Goal: Task Accomplishment & Management: Manage account settings

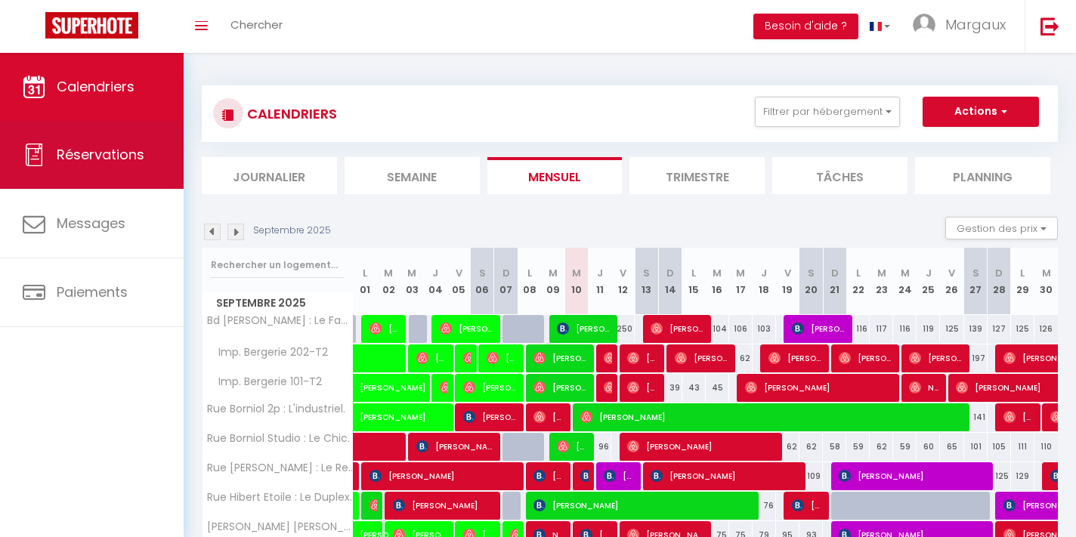
click at [134, 154] on span "Réservations" at bounding box center [101, 154] width 88 height 19
select select "not_cancelled"
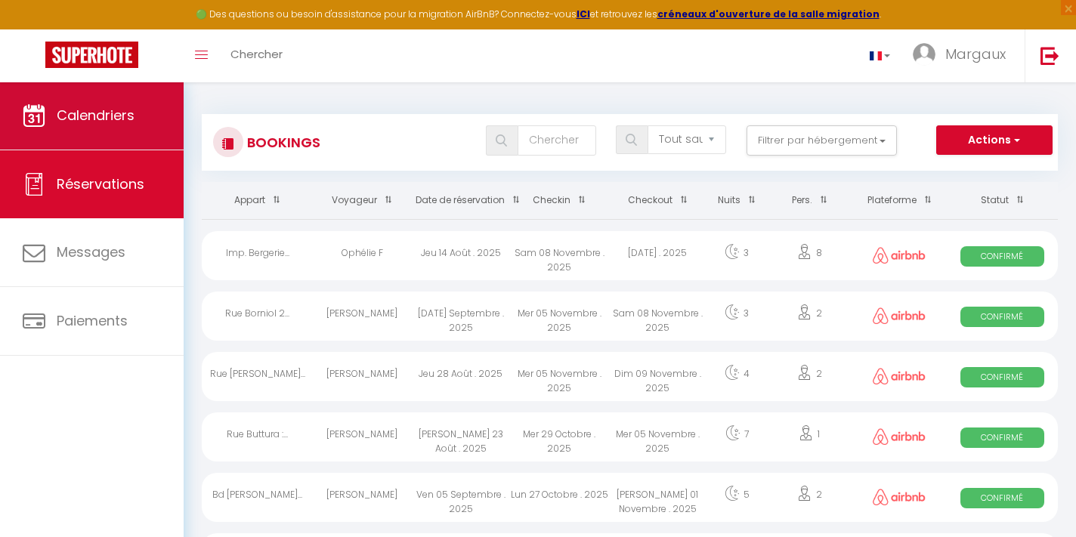
click at [96, 116] on span "Calendriers" at bounding box center [96, 115] width 78 height 19
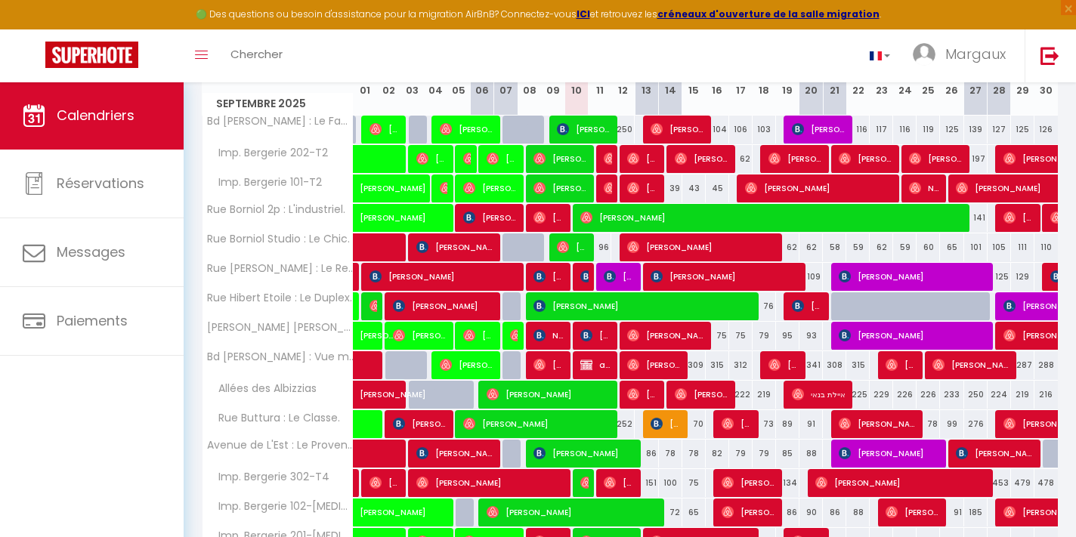
scroll to position [231, 0]
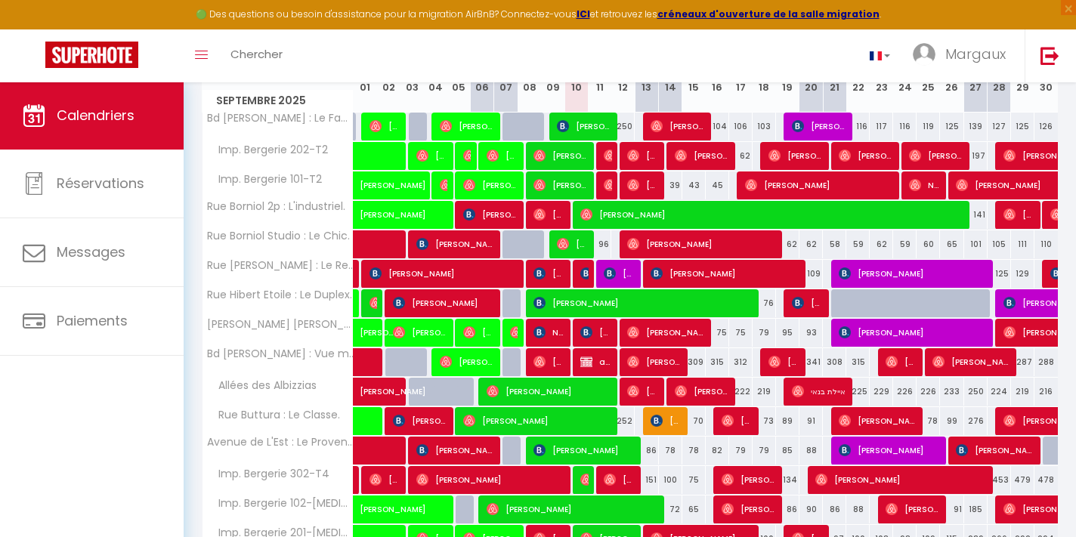
click at [585, 276] on img at bounding box center [586, 273] width 12 height 12
select select "OK"
select select "0"
select select "1"
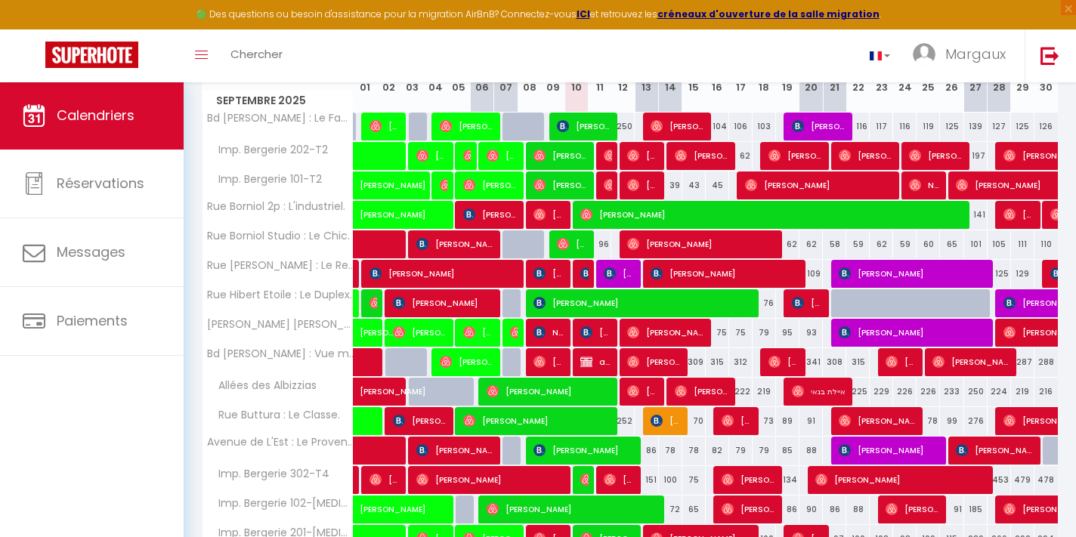
select select "1"
select select
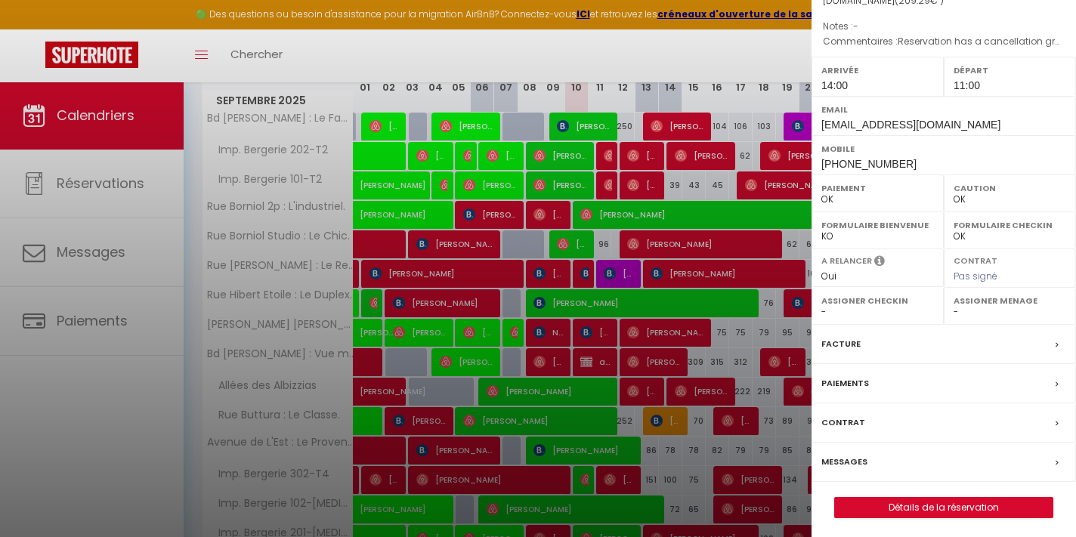
scroll to position [162, 0]
click at [931, 506] on link "Détails de la réservation" at bounding box center [944, 509] width 218 height 20
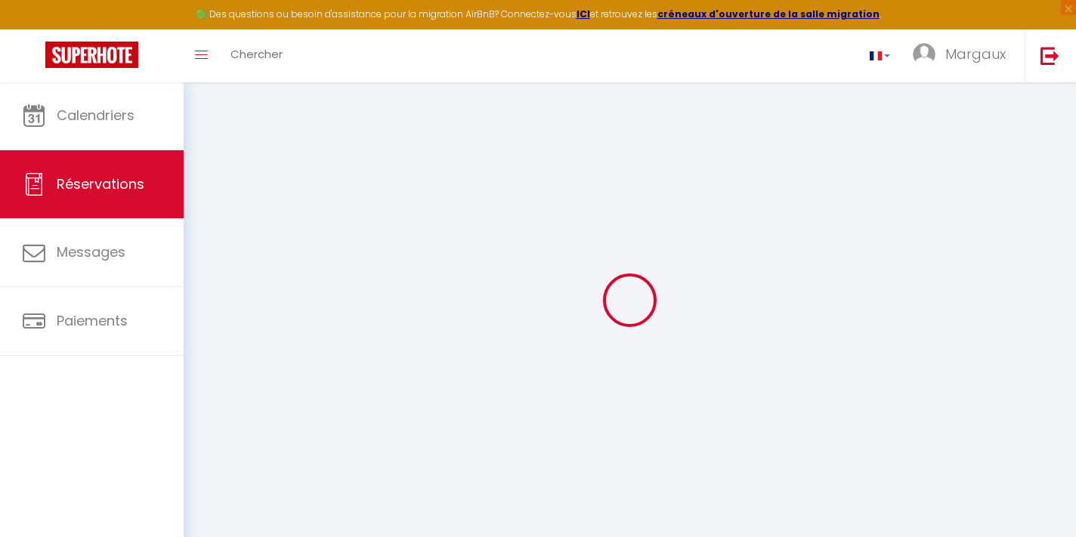
type input "patrizia"
type input "pissavini"
type input "[EMAIL_ADDRESS][DOMAIN_NAME]"
type input "[PHONE_NUMBER]"
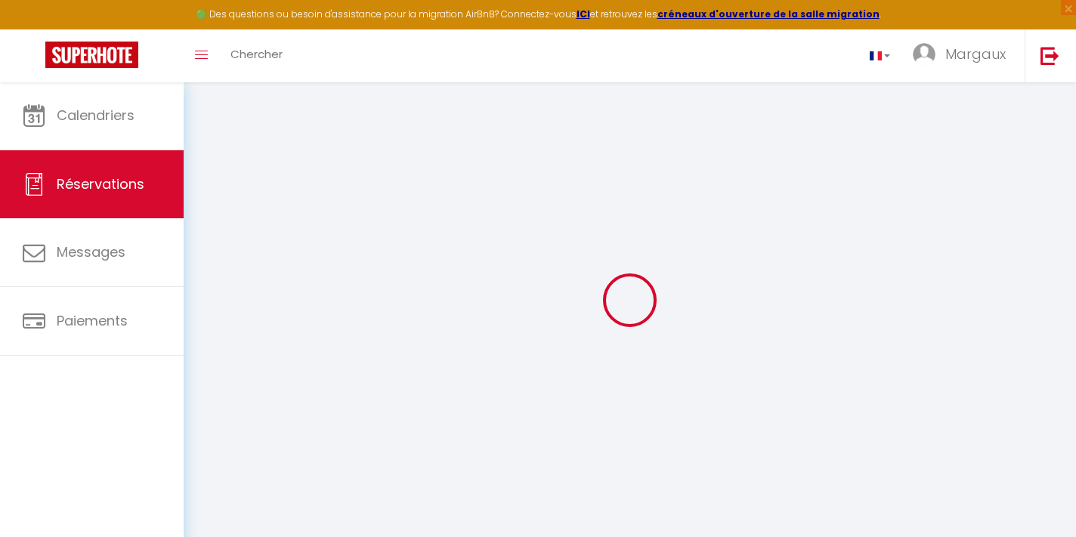
type input "00393809013606"
type input "26020"
type input "[STREET_ADDRESS]"
type input "madignano"
select select "IT"
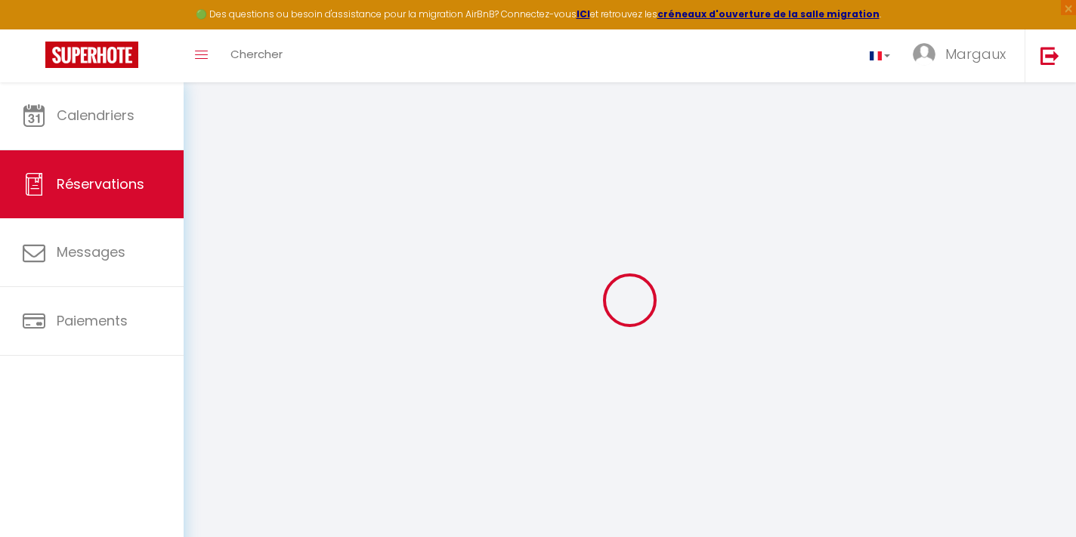
type input "35.22"
select select "1969"
select select "1"
select select
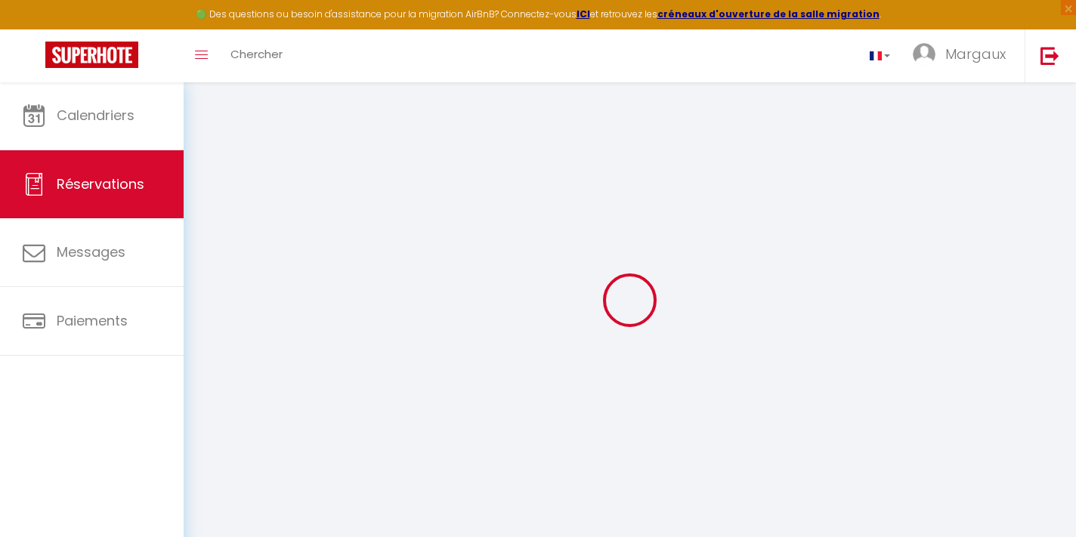
type input "2"
select select "12"
select select "15"
type input "152.15"
checkbox input "true"
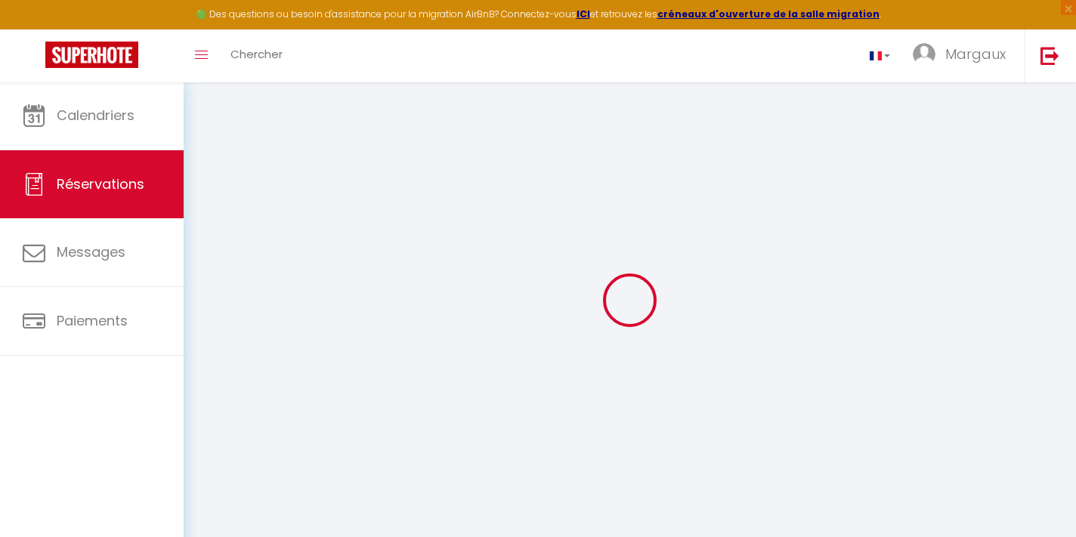
select select "2"
type input "0"
select select
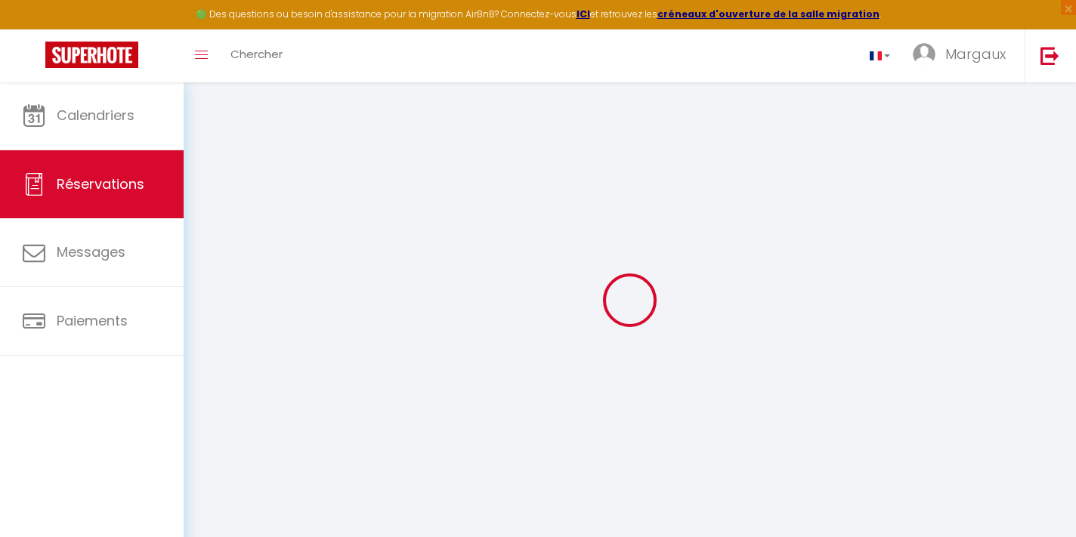
select select
checkbox input "true"
select select
checkbox input "true"
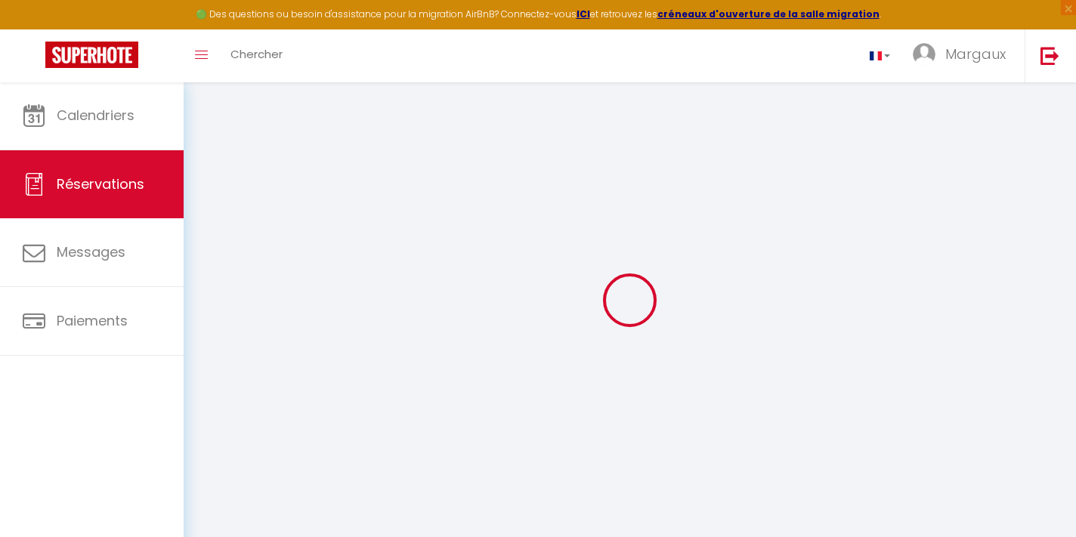
select select
checkbox input "true"
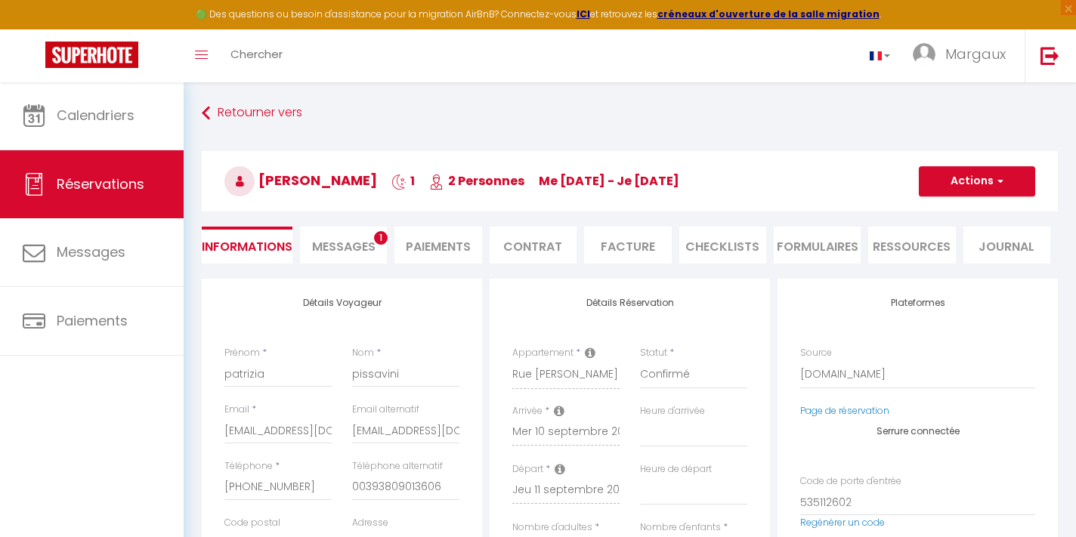
select select
checkbox input "true"
type textarea "Reservation has a cancellation grace period. Do not charge if cancelled before …"
type input "55"
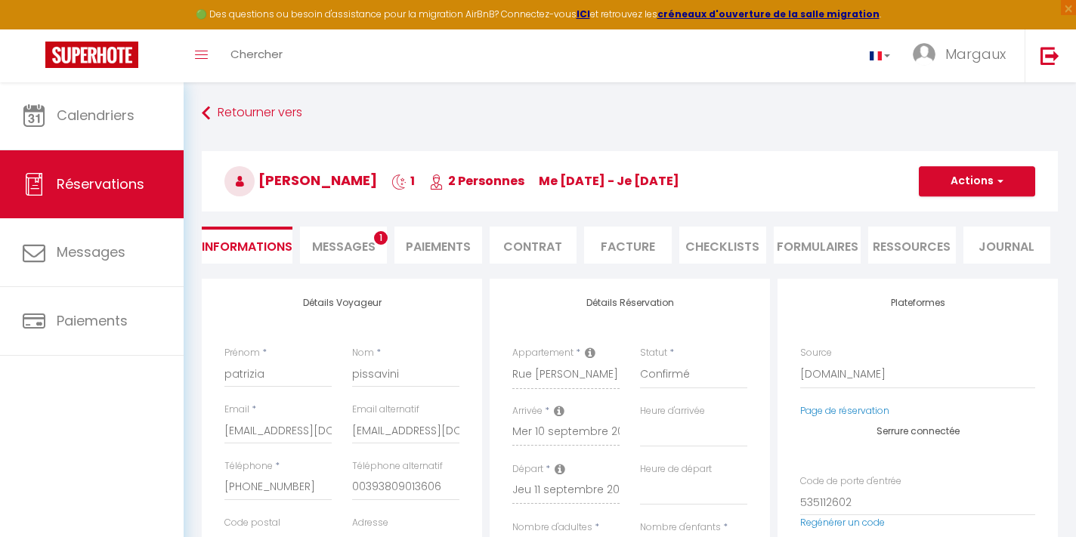
type input "2.14"
select select
checkbox input "true"
select select "14:00"
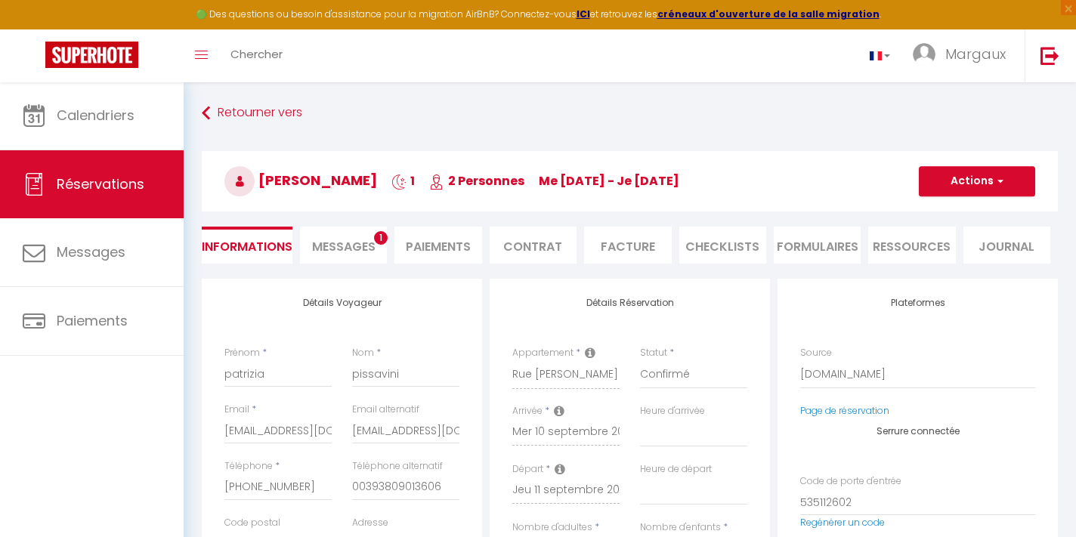
select select "11:00"
click at [364, 255] on li "Messages 1" at bounding box center [343, 245] width 87 height 37
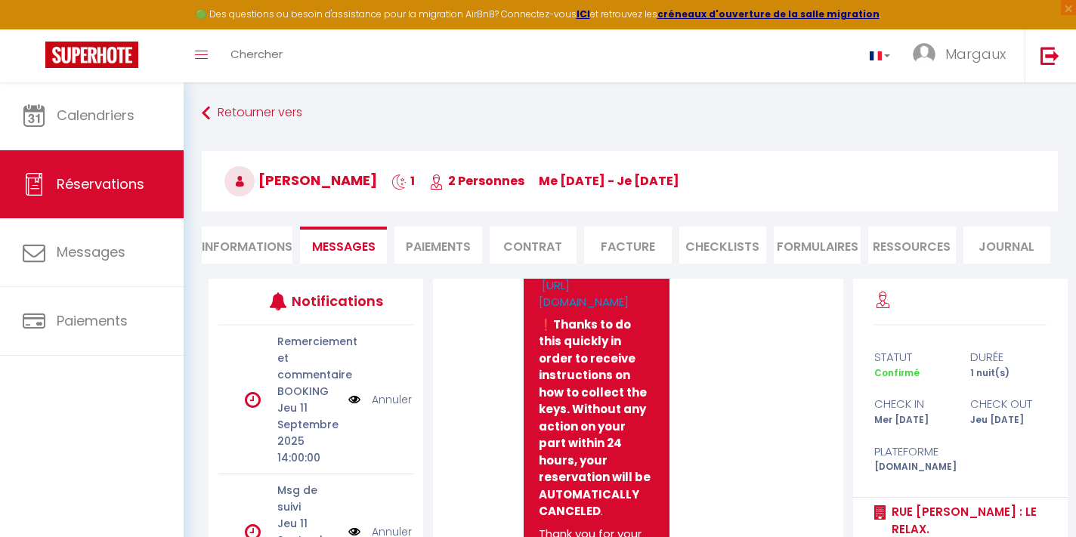
click at [922, 244] on li "Ressources" at bounding box center [911, 245] width 87 height 37
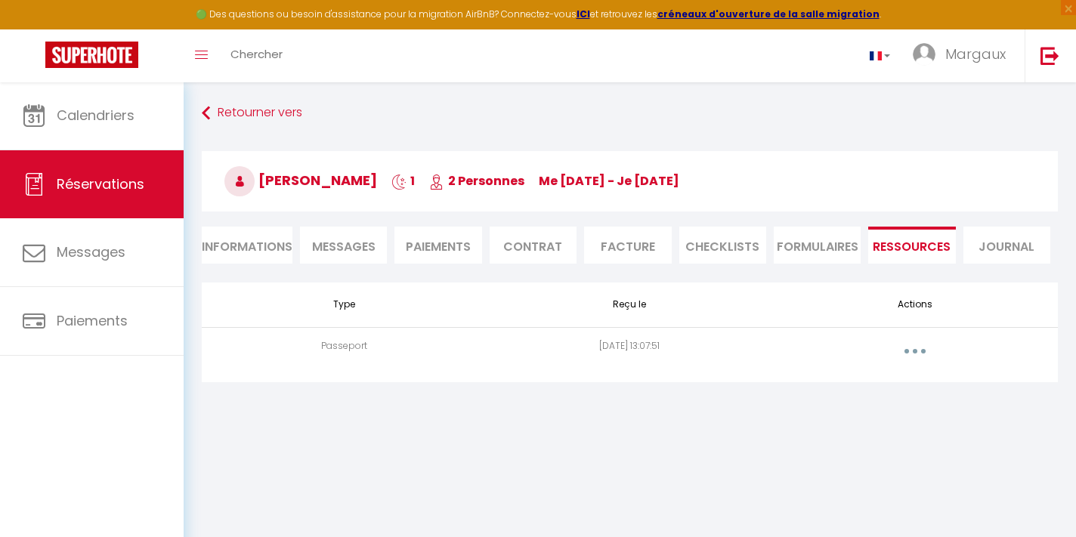
click at [919, 345] on button "button" at bounding box center [915, 351] width 42 height 24
click at [863, 400] on link "Supprimer" at bounding box center [875, 413] width 113 height 26
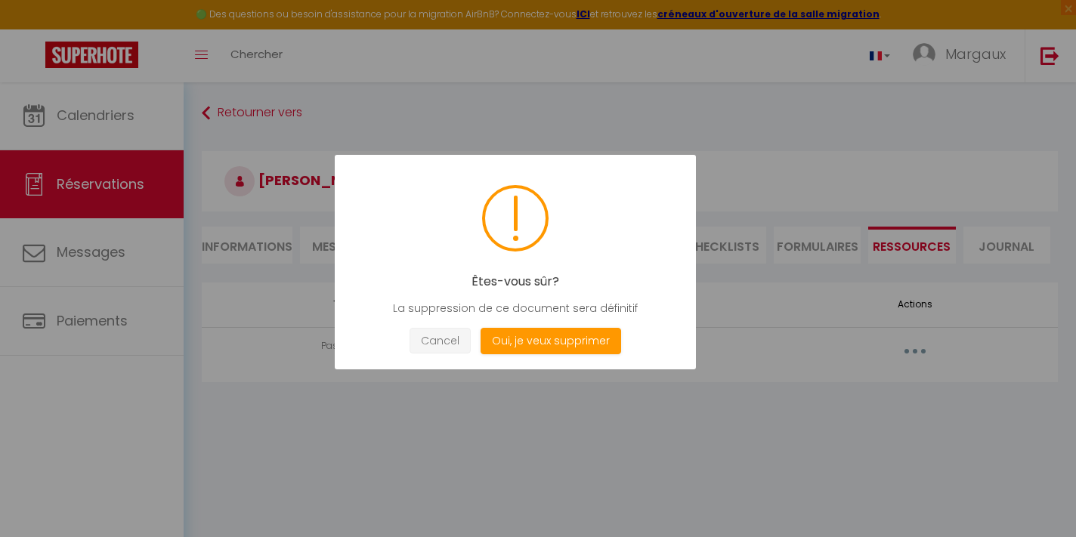
click at [434, 343] on button "Cancel" at bounding box center [439, 341] width 61 height 26
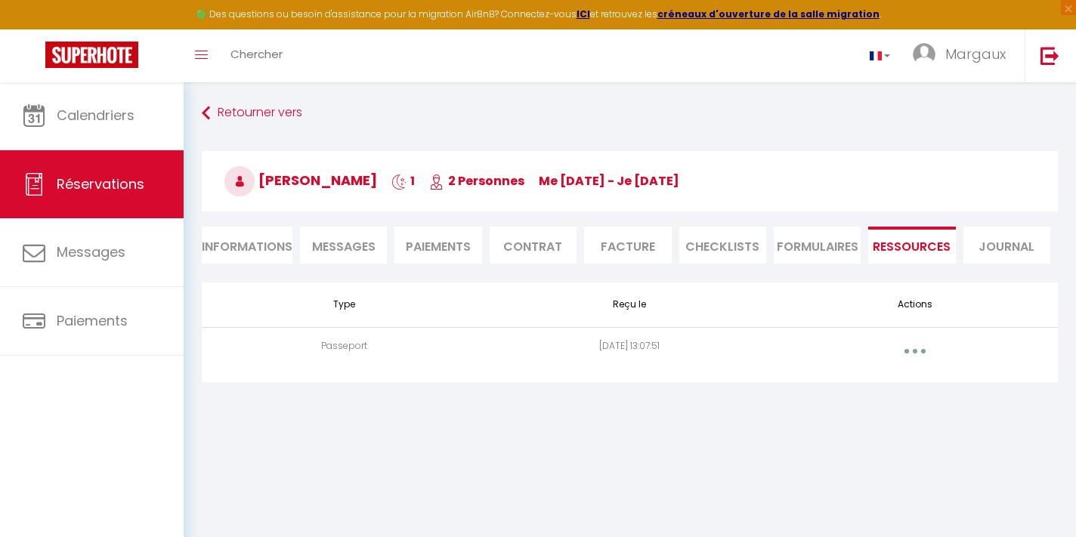
click at [913, 351] on icon "button" at bounding box center [915, 351] width 5 height 5
click at [877, 383] on link "Voir le document" at bounding box center [875, 385] width 113 height 26
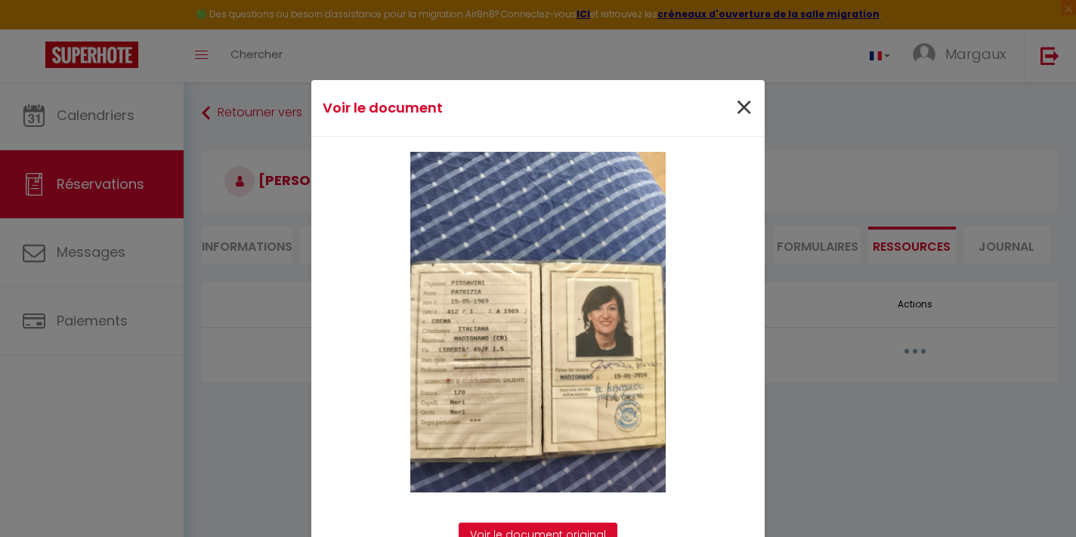
click at [741, 111] on span "×" at bounding box center [743, 107] width 19 height 45
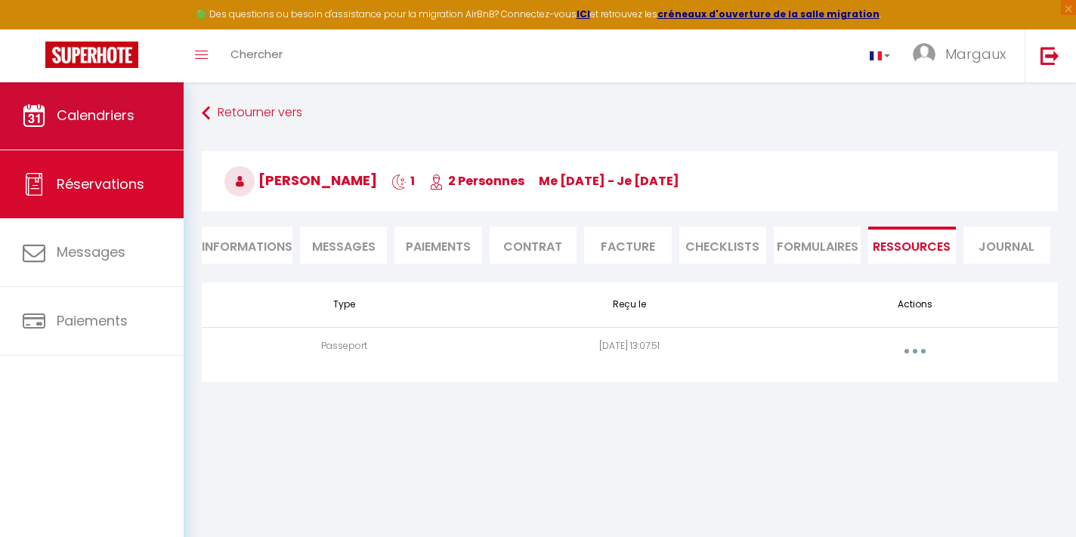
click at [103, 135] on link "Calendriers" at bounding box center [92, 116] width 184 height 68
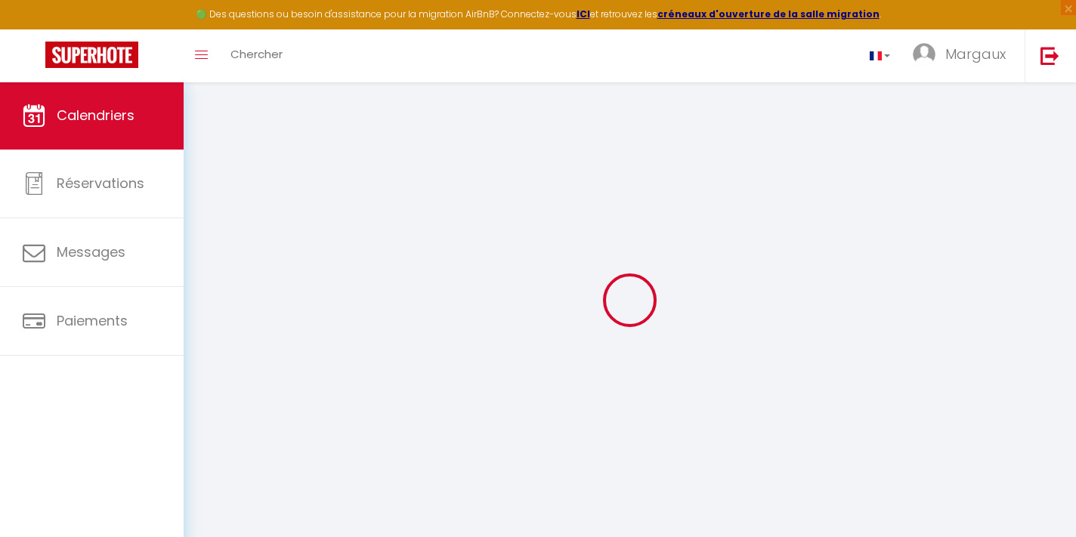
select select
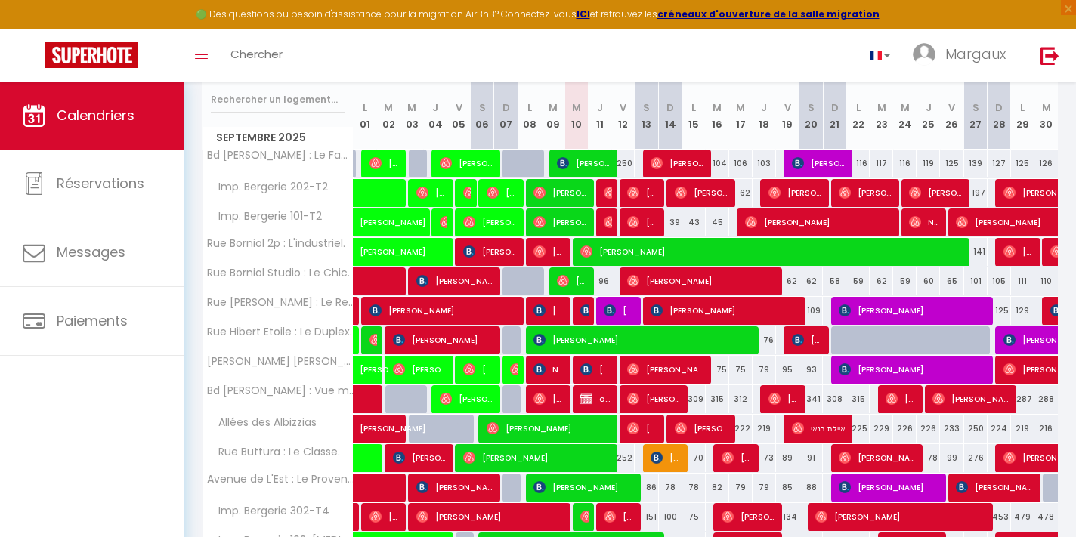
scroll to position [190, 0]
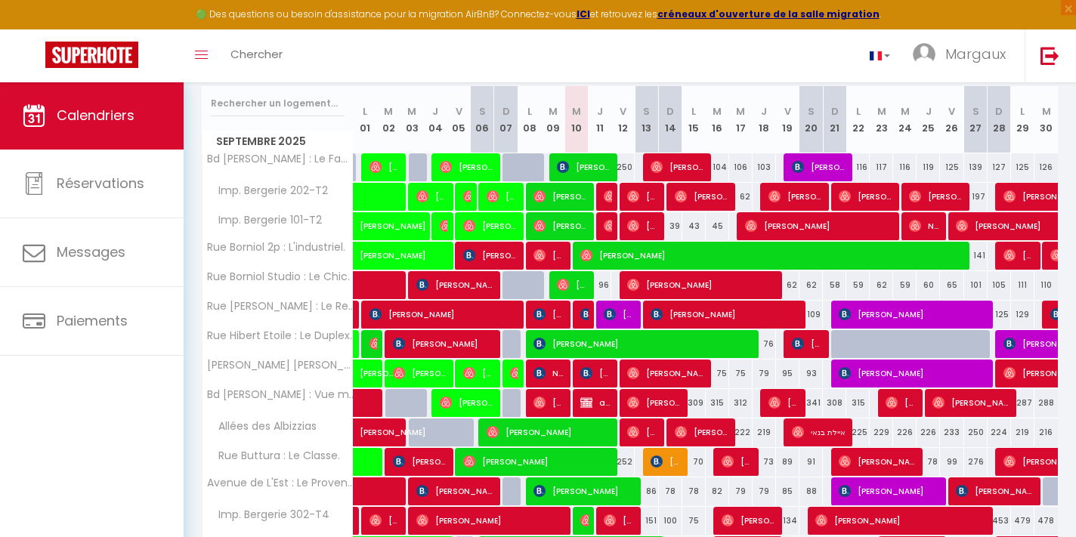
click at [588, 318] on div at bounding box center [581, 315] width 23 height 29
click at [584, 314] on img at bounding box center [586, 314] width 12 height 12
select select "OK"
select select "0"
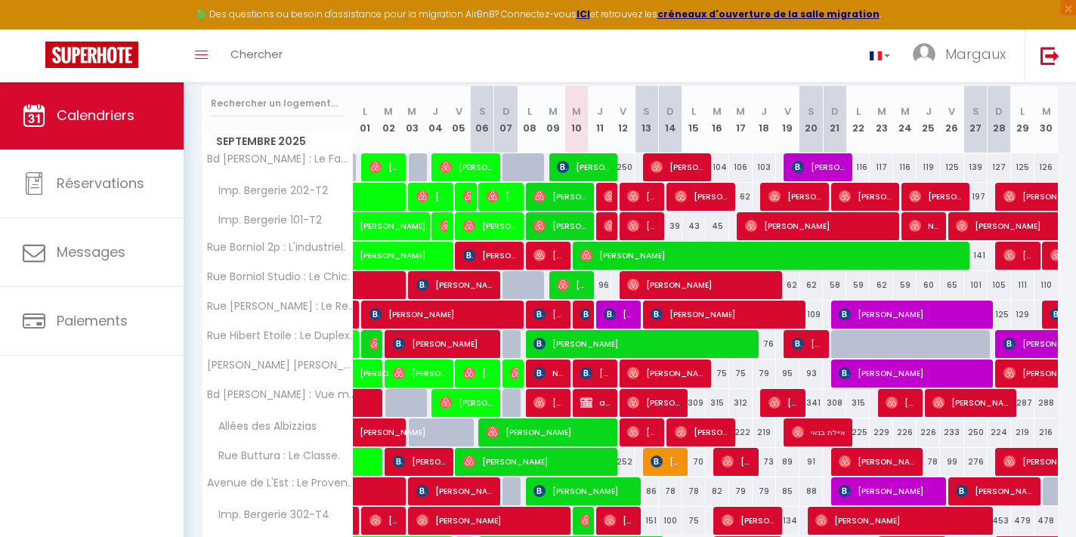
select select "1"
select select
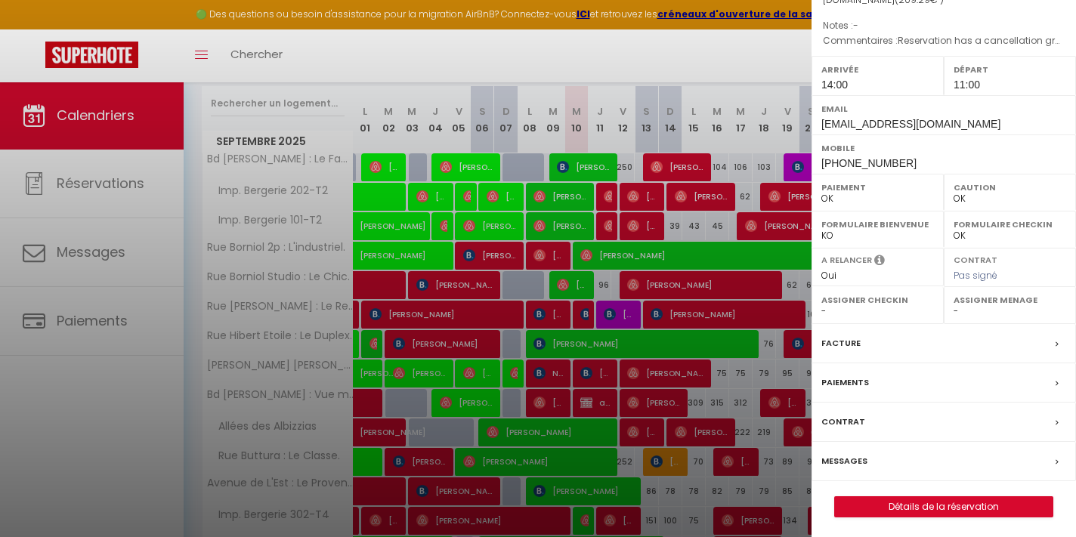
scroll to position [162, 0]
click at [862, 508] on link "Détails de la réservation" at bounding box center [944, 509] width 218 height 20
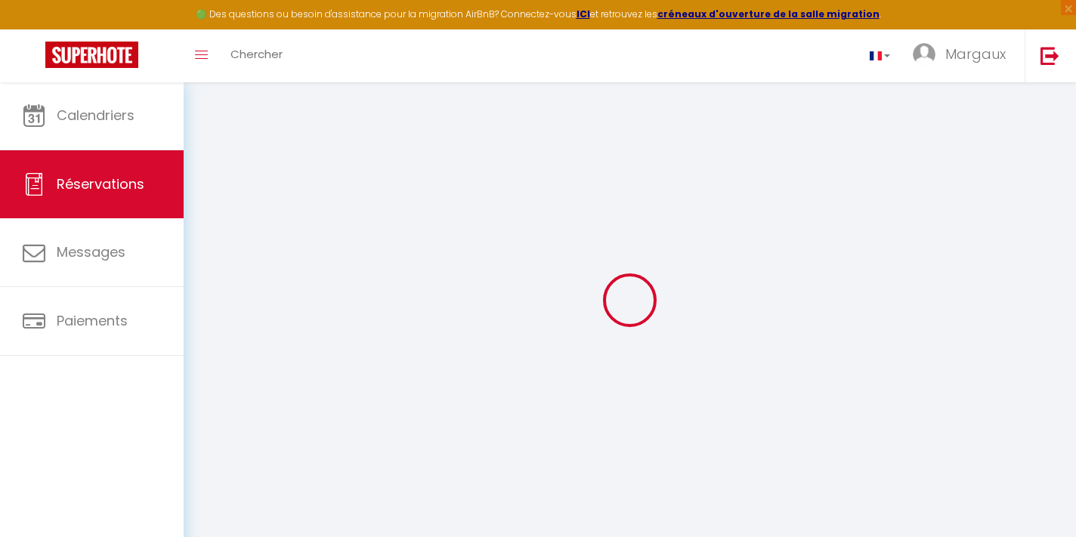
type input "patrizia"
type input "pissavini"
type input "[EMAIL_ADDRESS][DOMAIN_NAME]"
type input "[PHONE_NUMBER]"
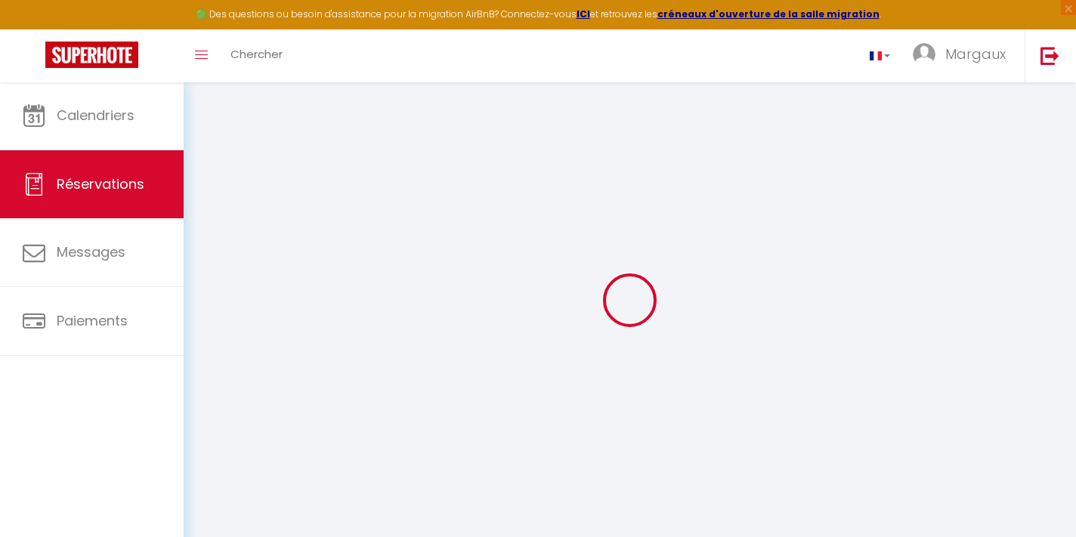
type input "00393809013606"
type input "26020"
type input "[STREET_ADDRESS]"
type input "madignano"
select select "IT"
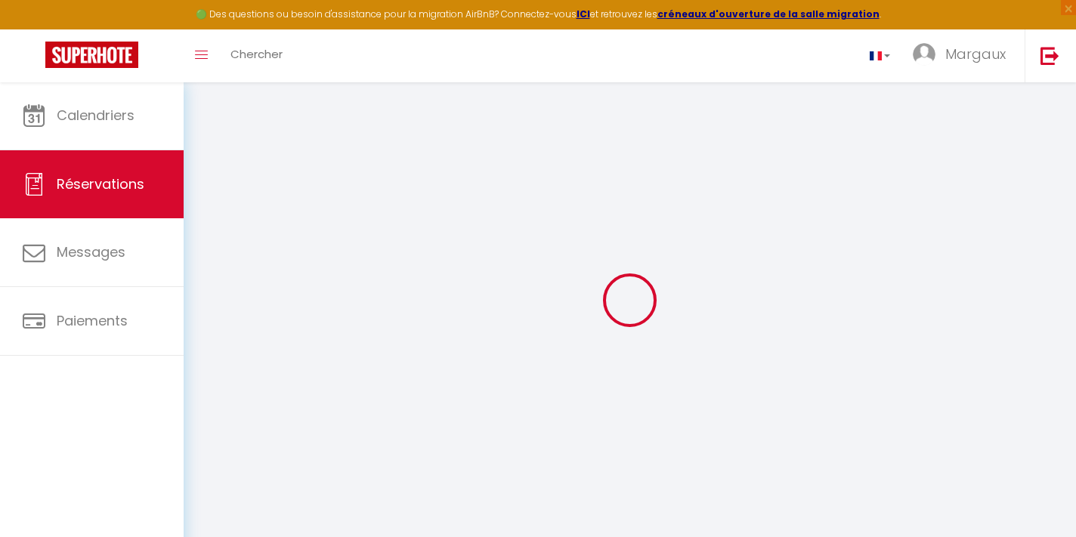
type input "35.22"
select select "1969"
select select "1"
select select
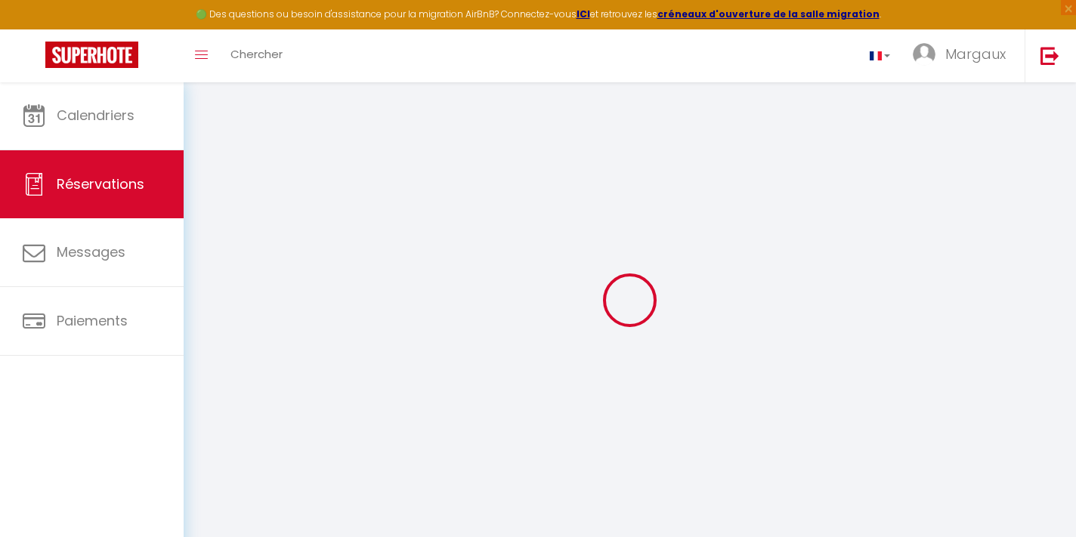
type input "2"
select select "12"
select select "15"
type input "152.15"
checkbox input "true"
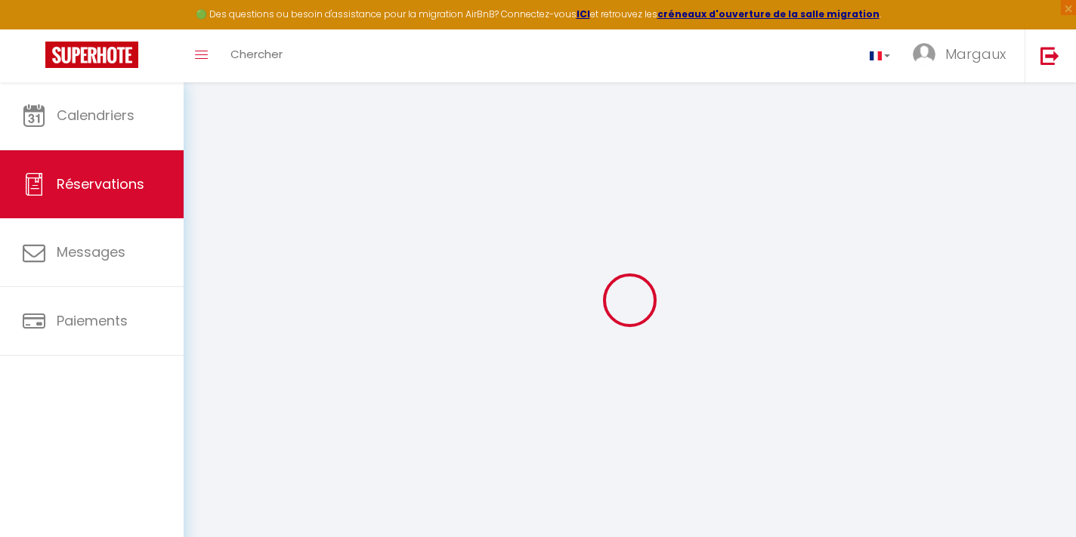
select select "2"
type input "0"
select select
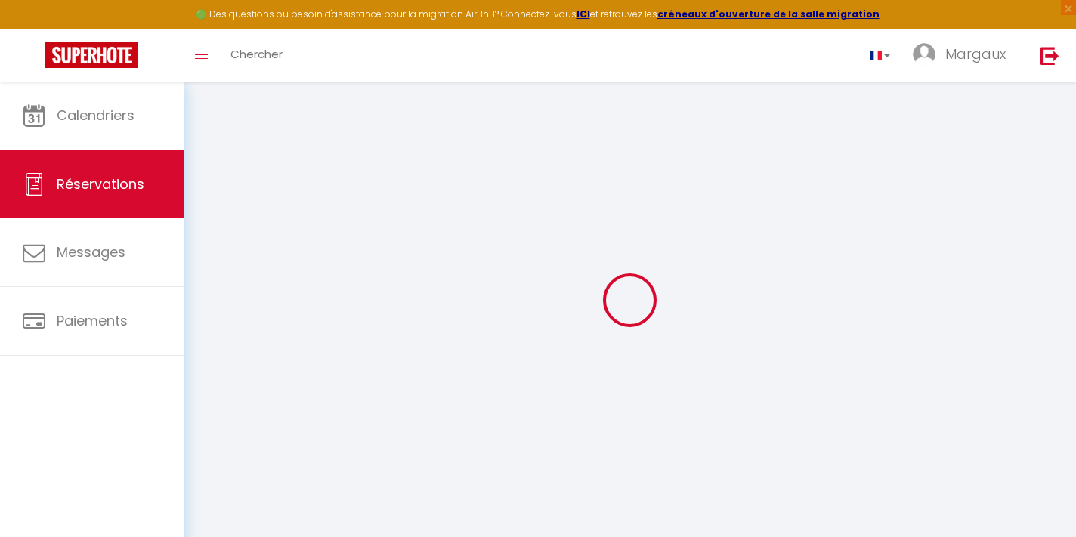
select select
checkbox input "true"
select select
checkbox input "true"
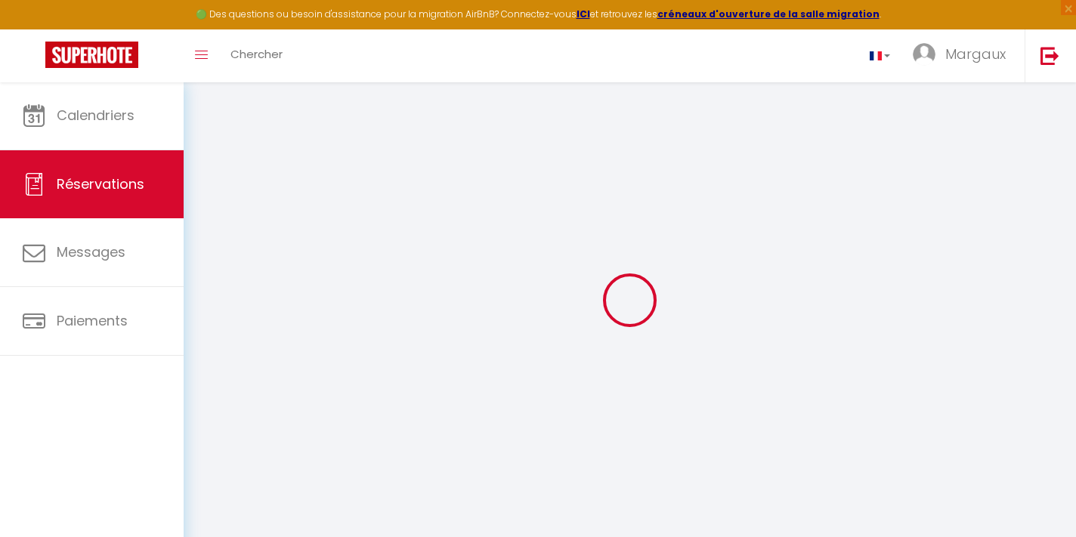
select select
checkbox input "true"
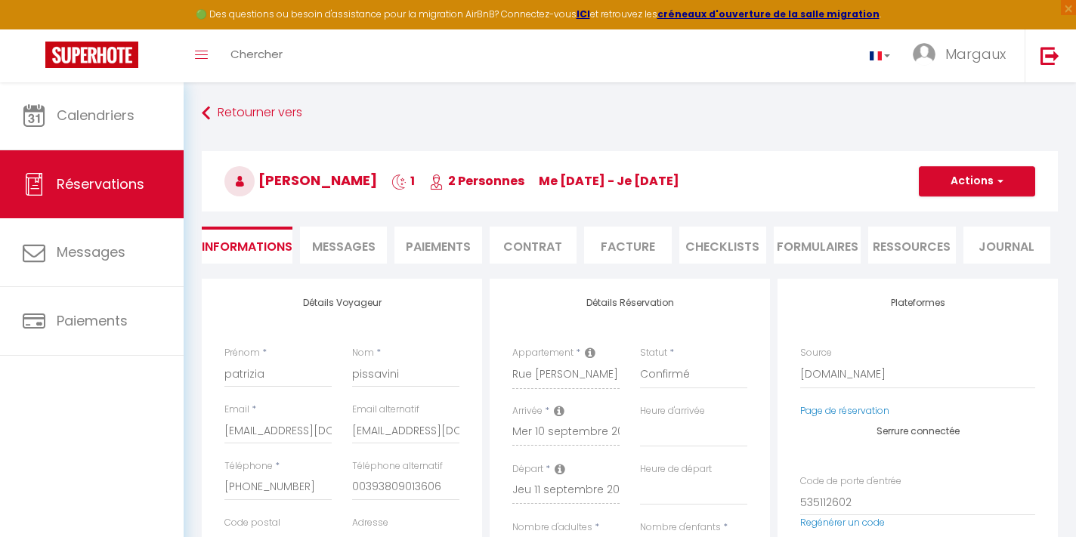
select select
checkbox input "true"
type textarea "Reservation has a cancellation grace period. Do not charge if cancelled before …"
type input "55"
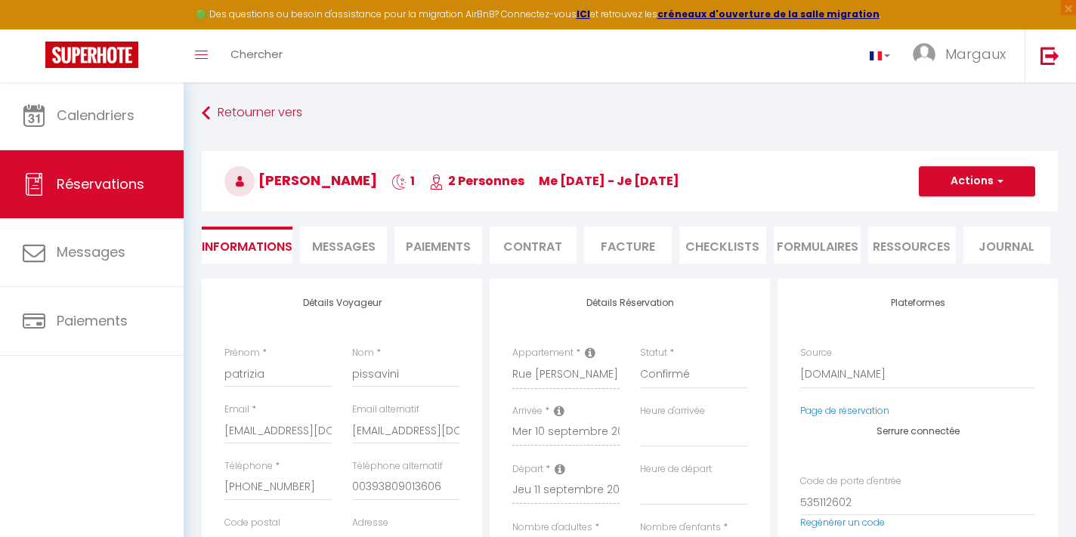
type input "2.14"
select select
checkbox input "true"
select select "14:00"
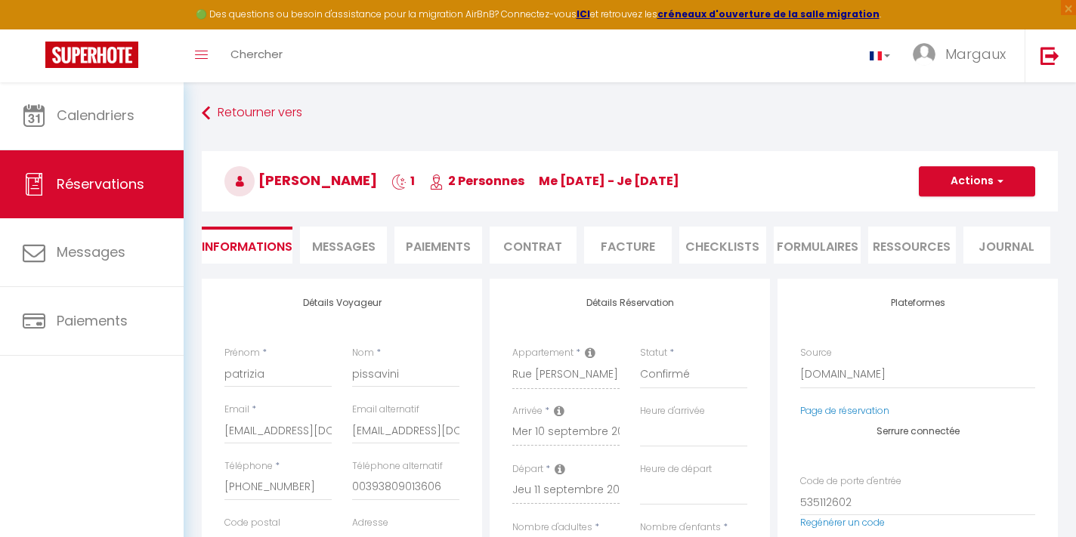
select select "11:00"
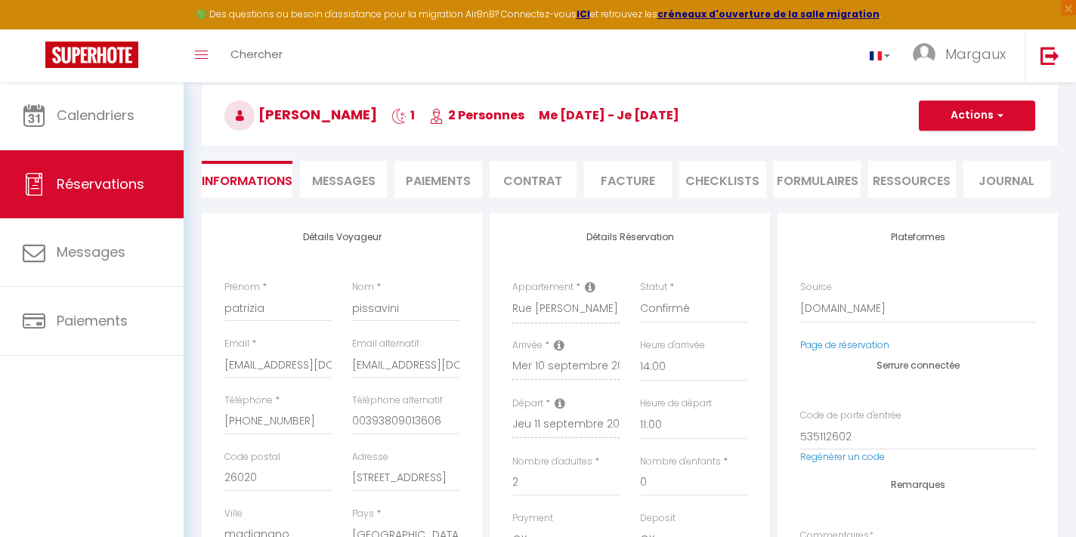
scroll to position [70, 0]
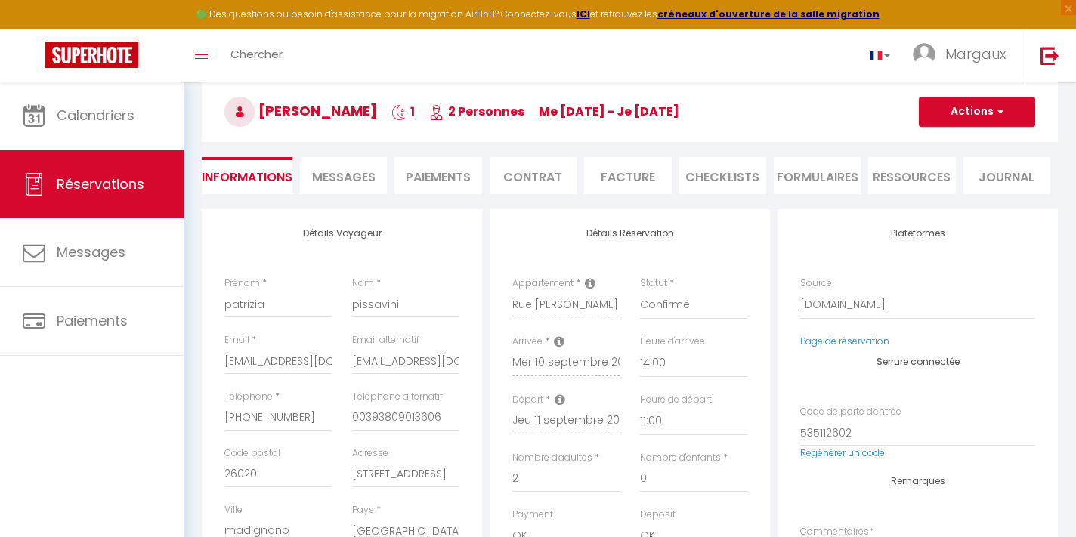
click at [223, 359] on div "Email * [EMAIL_ADDRESS][DOMAIN_NAME]" at bounding box center [279, 361] width 128 height 57
click at [226, 359] on input "[EMAIL_ADDRESS][DOMAIN_NAME]" at bounding box center [277, 361] width 107 height 27
click at [373, 167] on li "Messages" at bounding box center [343, 175] width 87 height 37
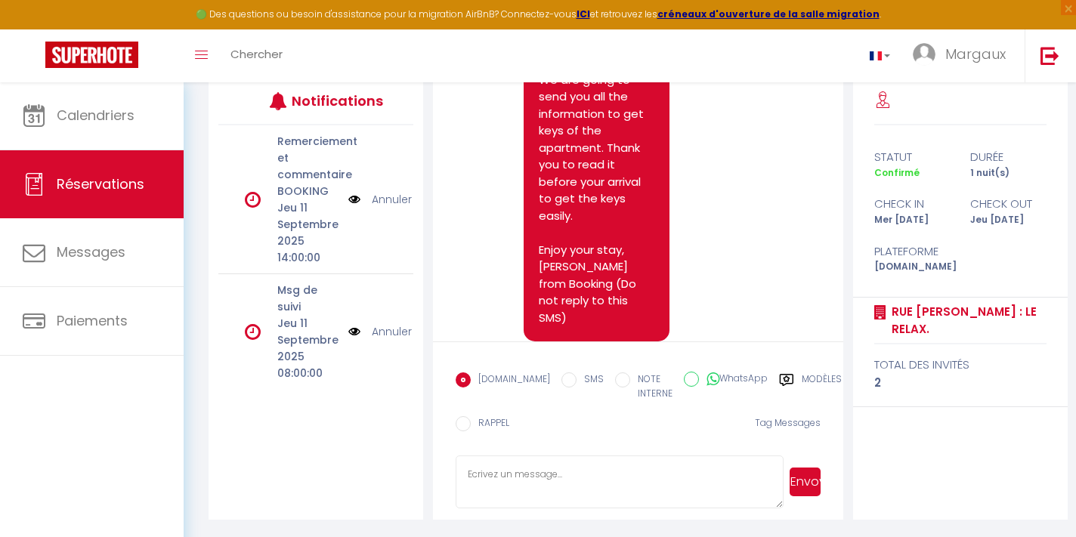
scroll to position [2580, 0]
click at [779, 380] on icon at bounding box center [786, 379] width 15 height 15
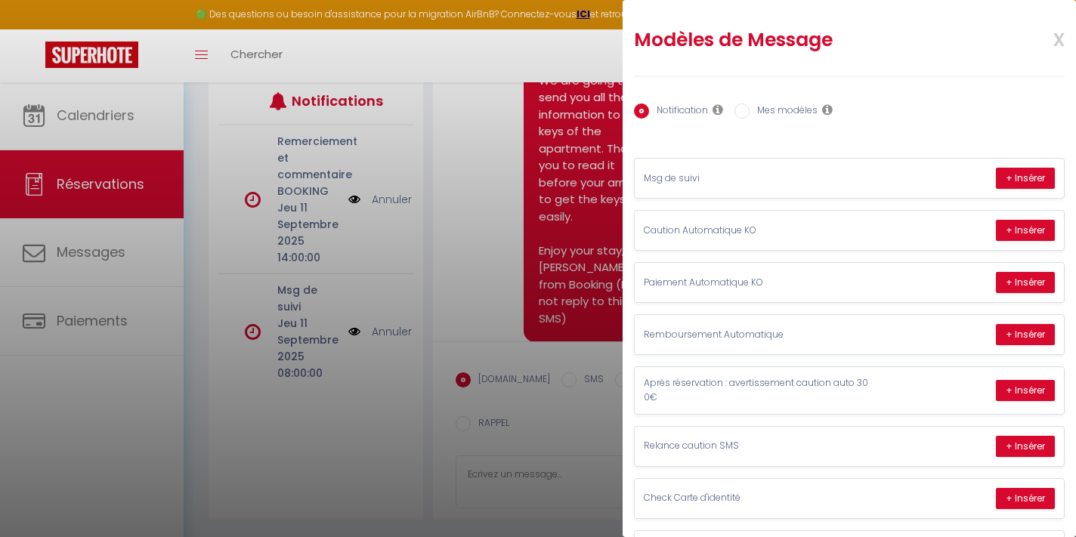
click at [749, 112] on input "Mes modèles" at bounding box center [741, 110] width 15 height 15
radio input "true"
radio input "false"
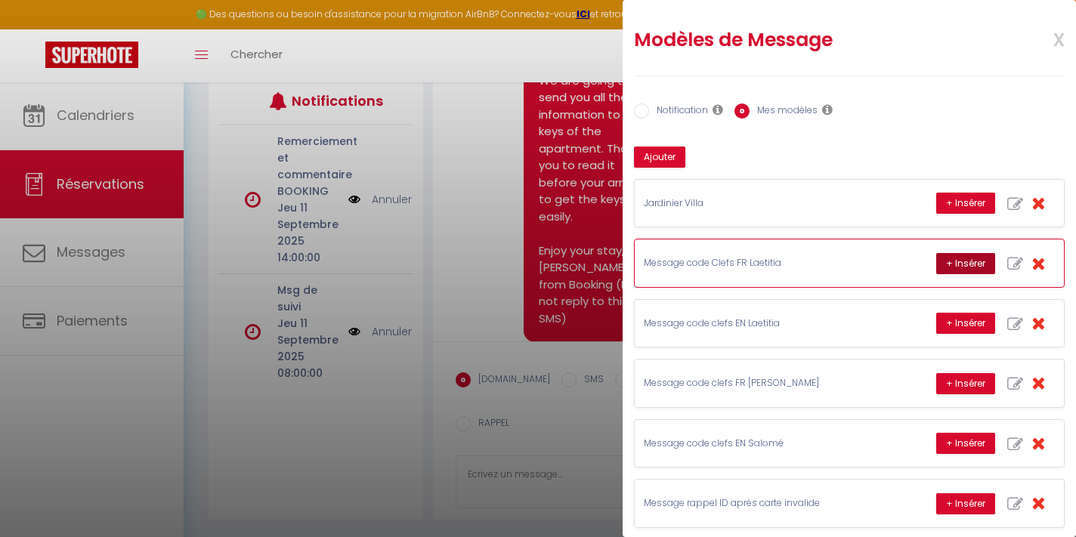
click at [952, 262] on button "+ Insérer" at bounding box center [965, 263] width 59 height 21
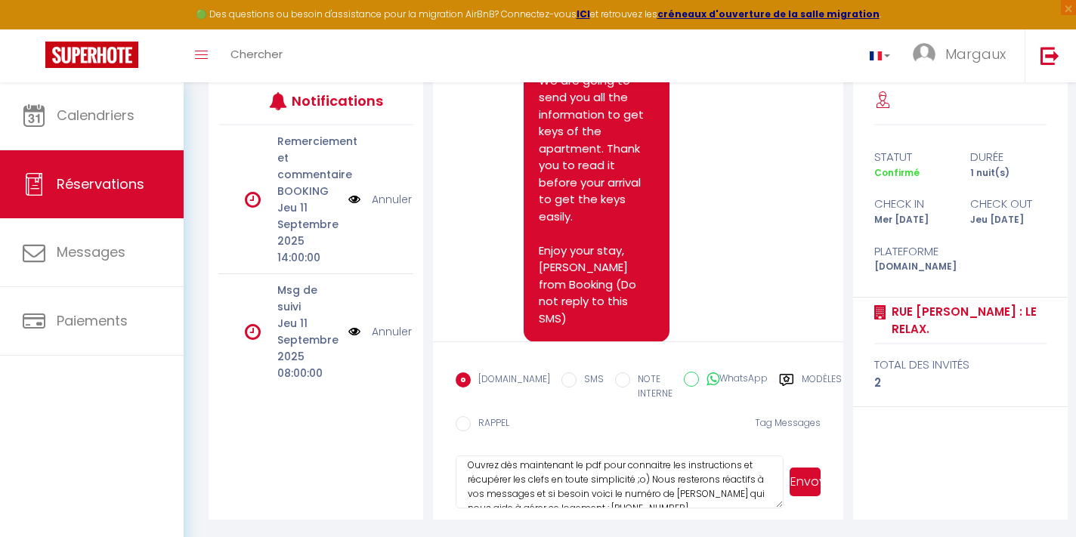
scroll to position [273, 0]
click at [648, 494] on textarea "Voici les informations nécessaires à votre réservation: 🗺 Adresse : [STREET_ADD…" at bounding box center [620, 482] width 328 height 53
drag, startPoint x: 643, startPoint y: 503, endPoint x: 517, endPoint y: 443, distance: 139.2
click at [517, 443] on form "[DOMAIN_NAME] SMS NOTE INTERNE WhatsApp Modèles 10 « ‹ » › [DATE] [PHONE_NUMBER…" at bounding box center [637, 430] width 409 height 178
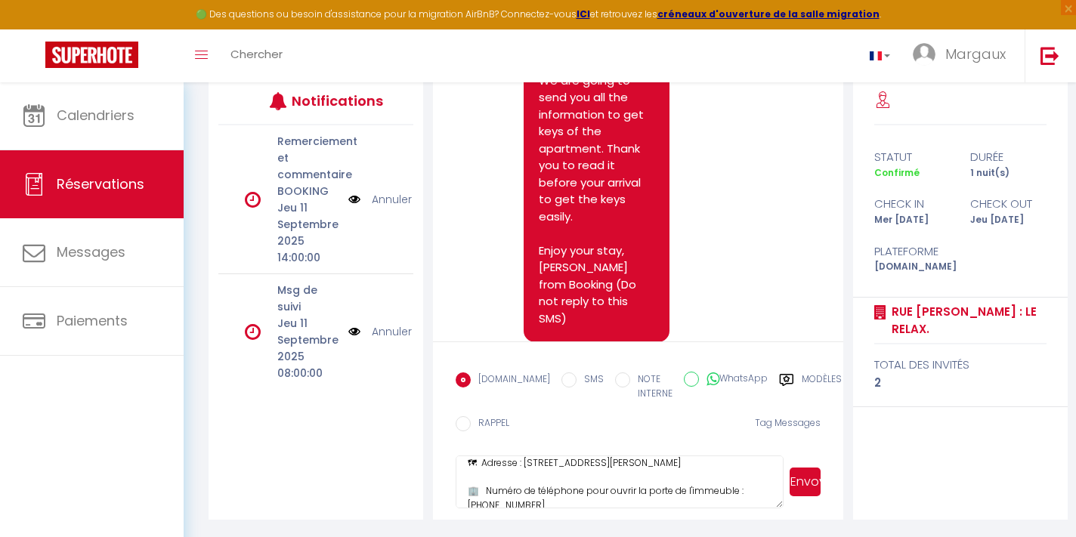
scroll to position [0, 0]
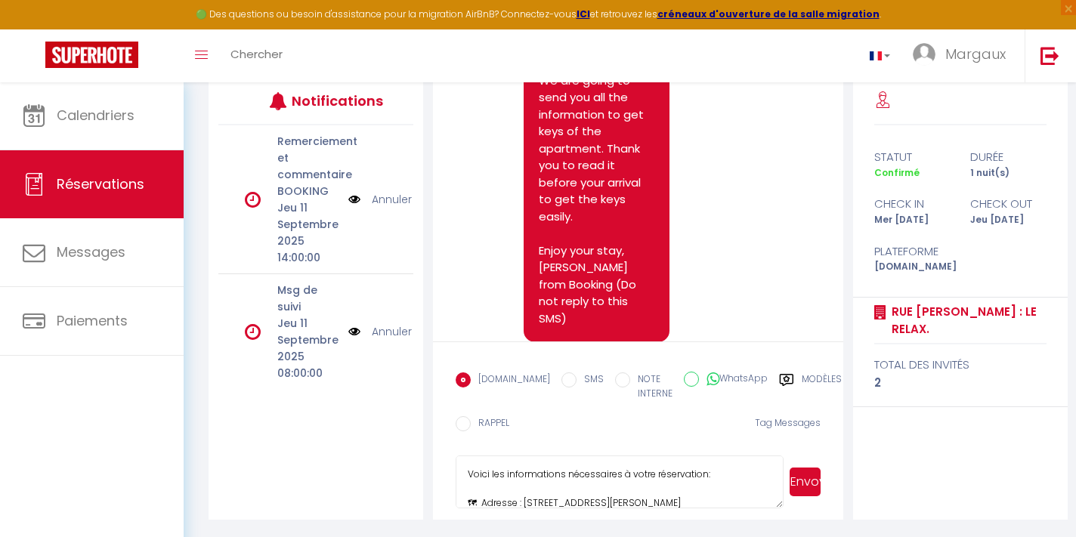
drag, startPoint x: 524, startPoint y: 487, endPoint x: 433, endPoint y: 409, distance: 120.0
click at [433, 409] on form "[DOMAIN_NAME] SMS NOTE INTERNE WhatsApp Modèles 10 « ‹ » › [DATE] [PHONE_NUMBER…" at bounding box center [637, 430] width 409 height 178
type textarea "Ne pas [PERSON_NAME] chez les voisins en cas de problème, nous contacter direct…"
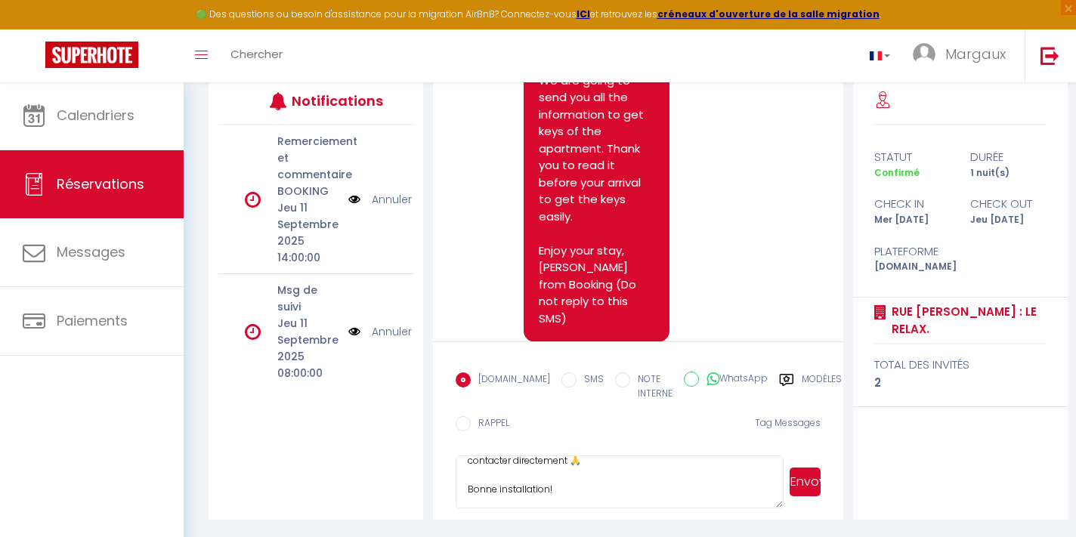
drag, startPoint x: 468, startPoint y: 468, endPoint x: 607, endPoint y: 538, distance: 156.1
click at [607, 337] on html "🟢 Des questions ou besoin d'assistance pour la migration AirBnB? Connectez-vous…" at bounding box center [538, 68] width 1076 height 537
click at [780, 378] on icon at bounding box center [787, 380] width 14 height 12
radio input "true"
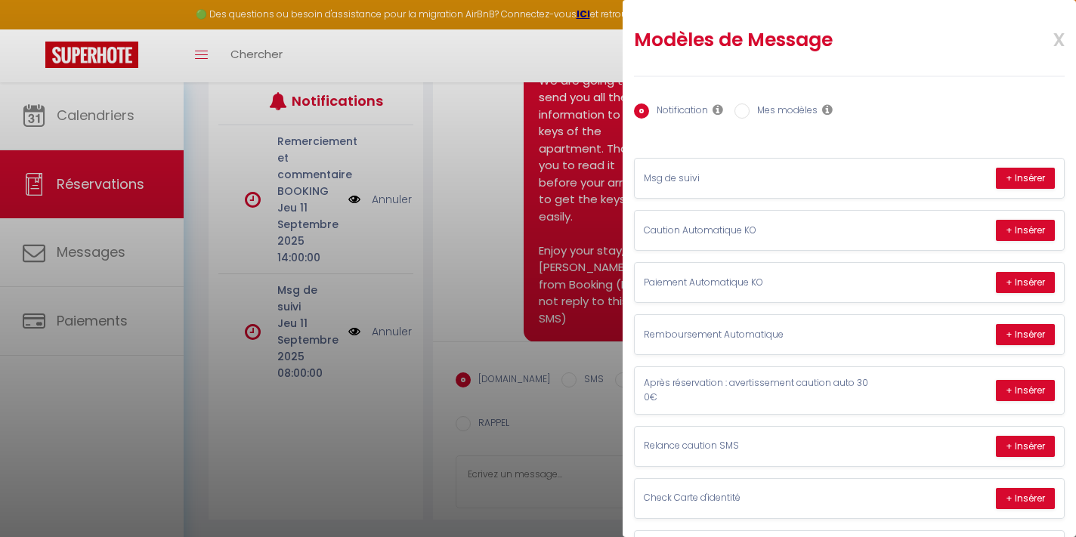
click at [743, 115] on input "Mes modèles" at bounding box center [741, 110] width 15 height 15
radio input "true"
radio input "false"
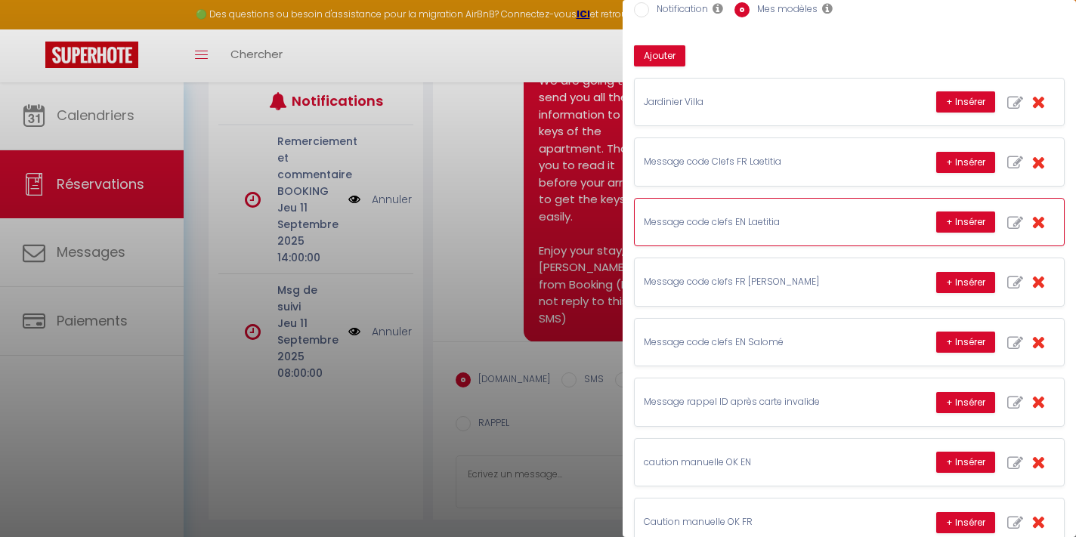
scroll to position [102, 0]
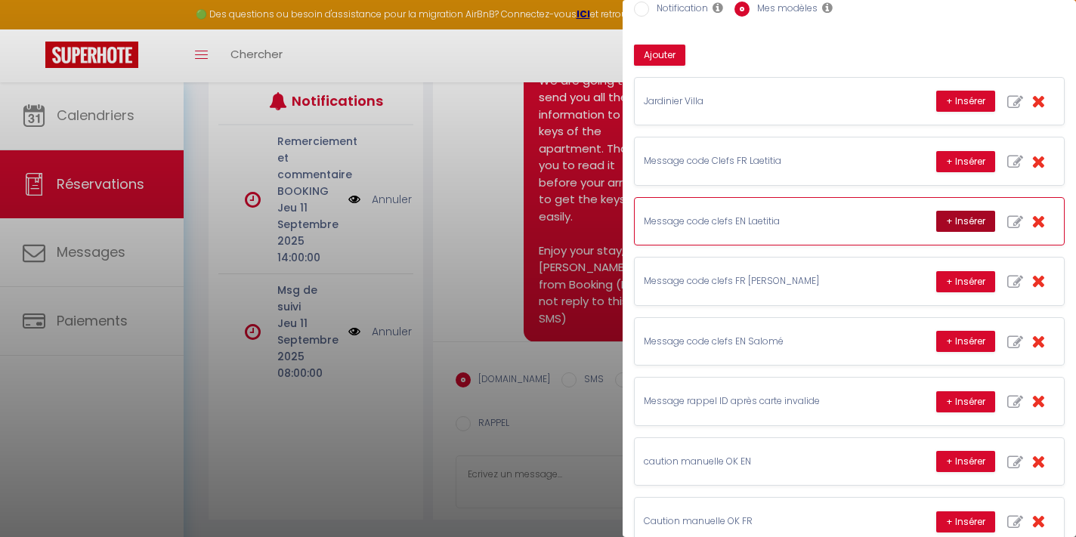
click at [970, 223] on button "+ Insérer" at bounding box center [965, 221] width 59 height 21
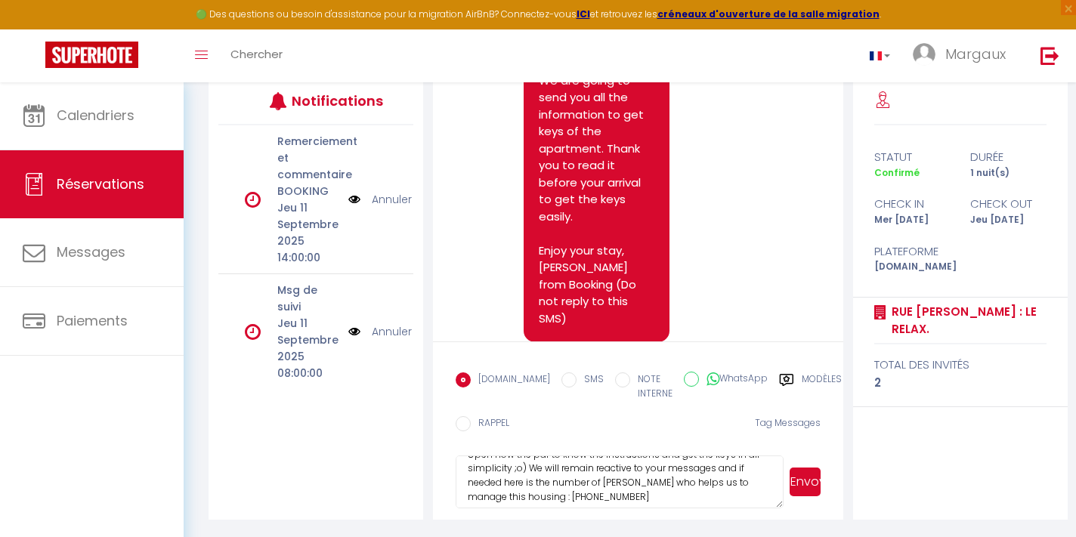
scroll to position [236, 0]
click at [592, 497] on textarea "It's just to send you all informations about your reservation: 🗺 Address : [STR…" at bounding box center [620, 482] width 328 height 53
type textarea "It's just to send you all informations about your reservation: 🗺 Address : [STR…"
click at [799, 487] on button "Envoyer" at bounding box center [804, 482] width 31 height 29
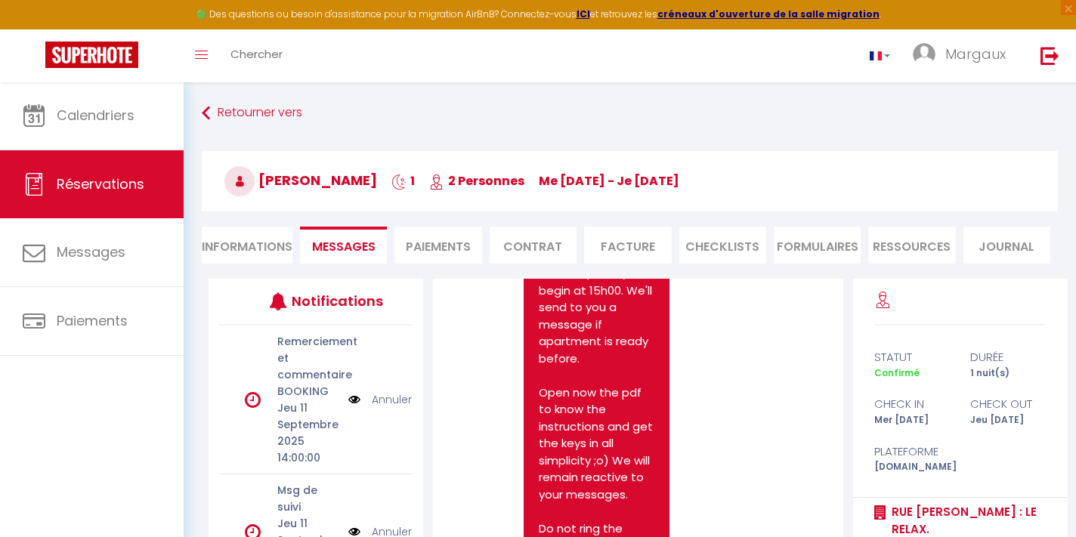
scroll to position [0, 0]
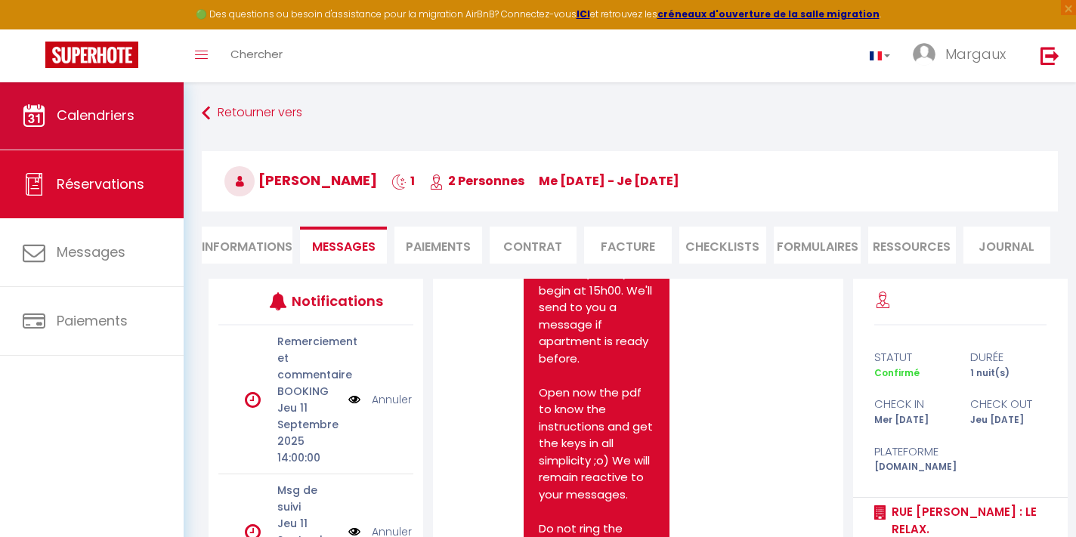
click at [137, 118] on link "Calendriers" at bounding box center [92, 116] width 184 height 68
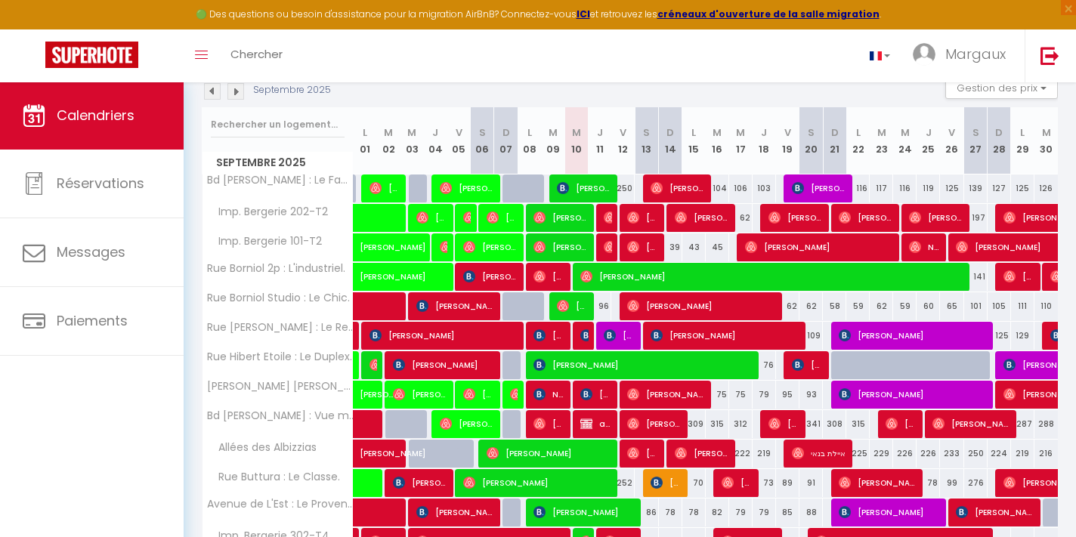
scroll to position [171, 0]
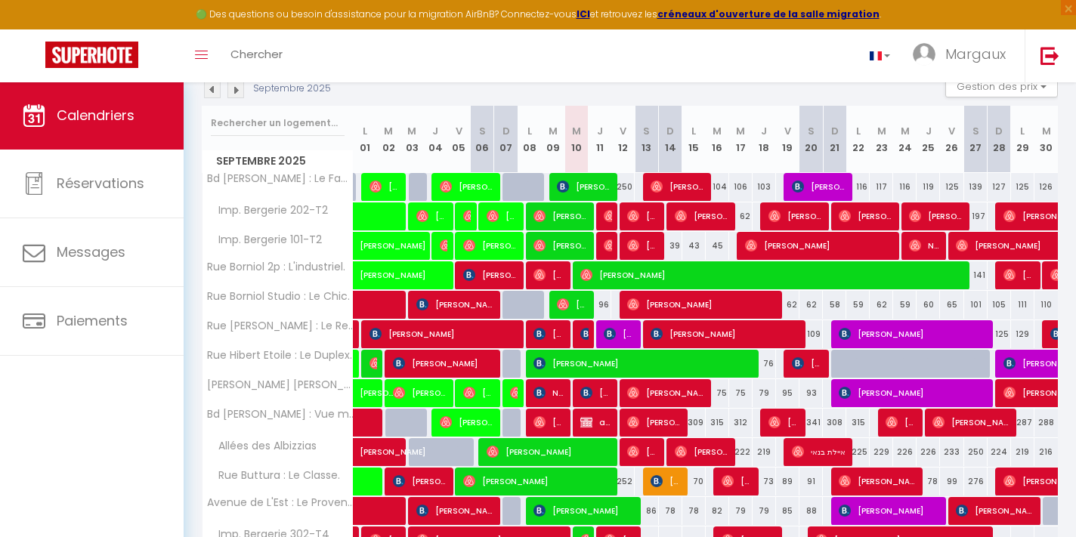
click at [583, 392] on img at bounding box center [586, 393] width 12 height 12
select select "OK"
select select "0"
select select "1"
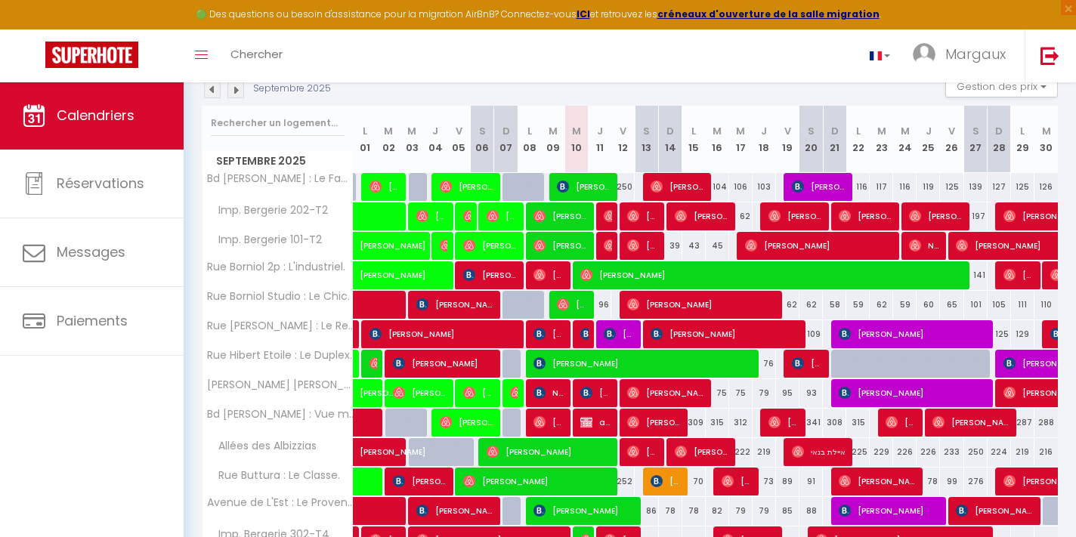
select select "1"
select select
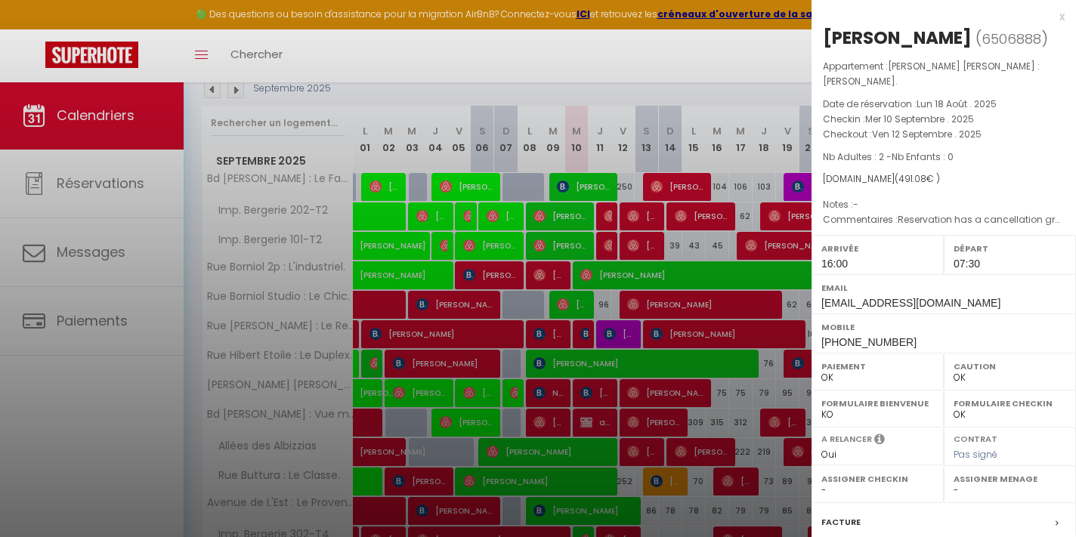
scroll to position [0, 0]
click at [826, 297] on span "[EMAIL_ADDRESS][DOMAIN_NAME]" at bounding box center [910, 303] width 179 height 12
copy div "[EMAIL_ADDRESS][DOMAIN_NAME]"
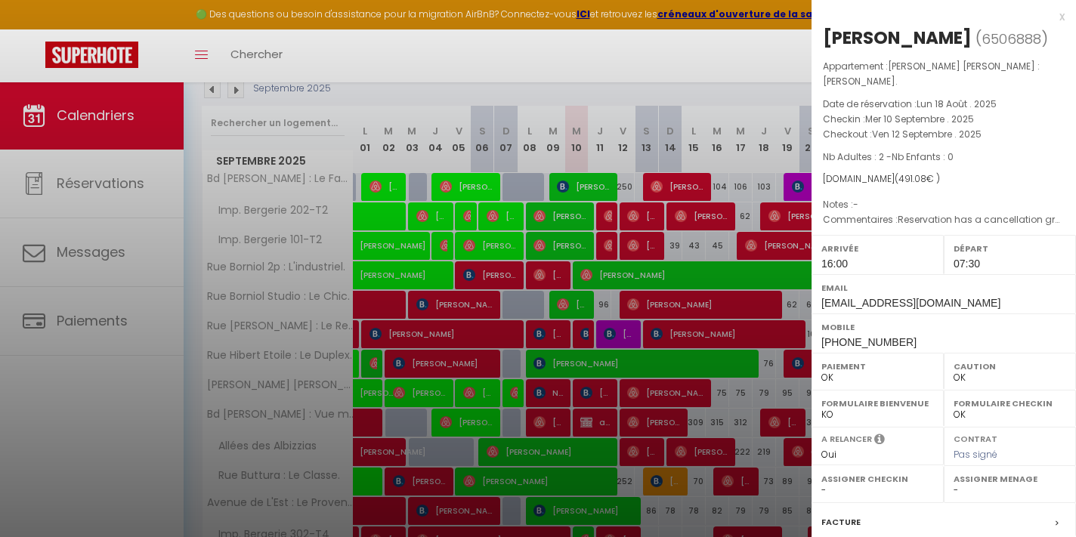
click at [656, 254] on div at bounding box center [538, 268] width 1076 height 537
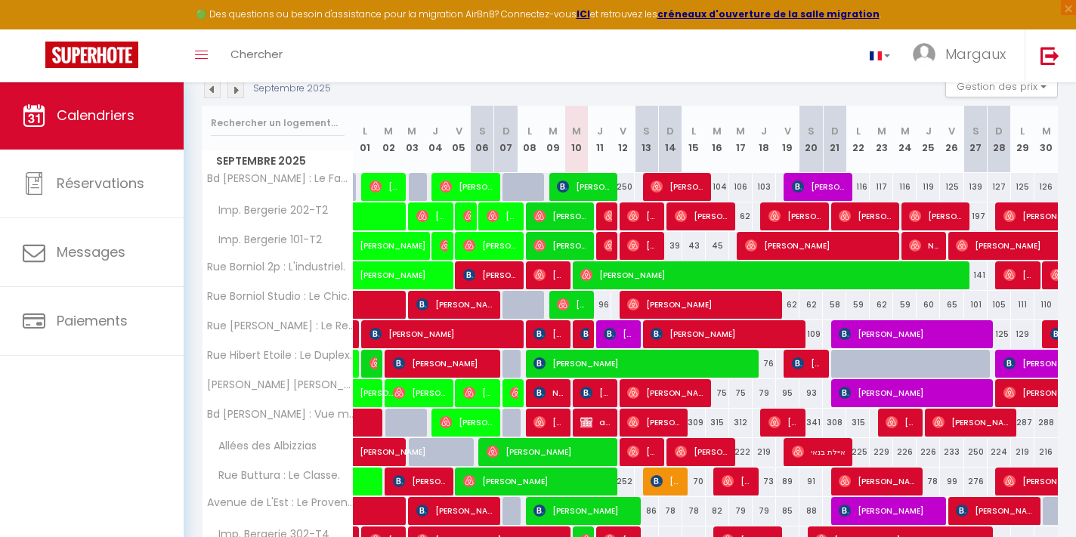
click at [588, 396] on img at bounding box center [586, 393] width 12 height 12
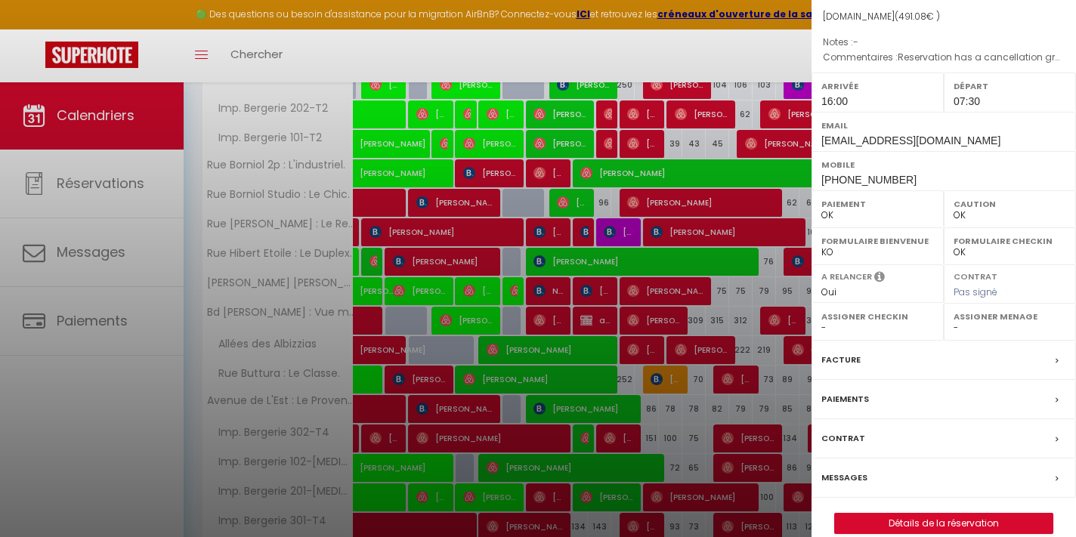
scroll to position [291, 0]
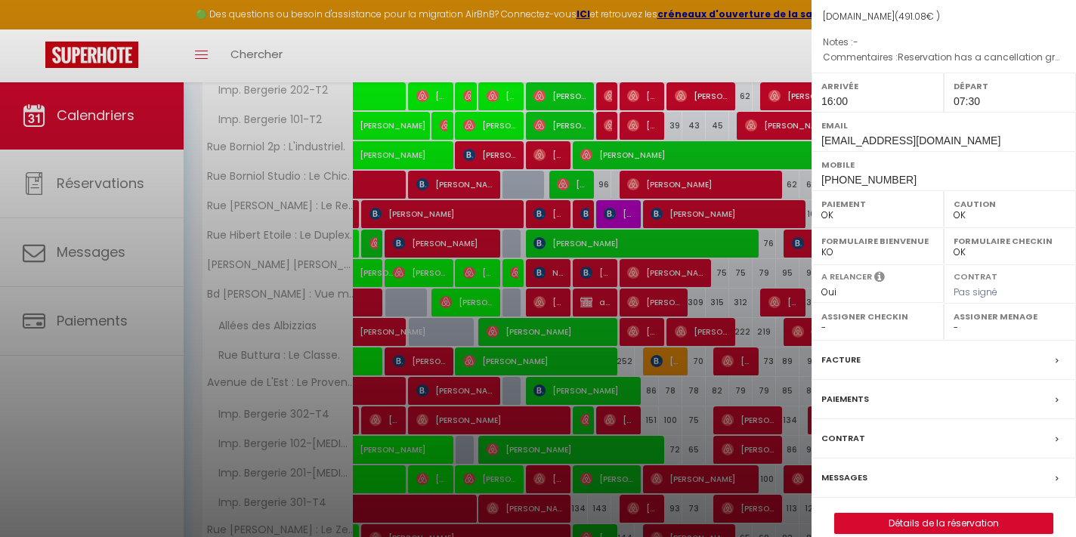
click at [913, 514] on link "Détails de la réservation" at bounding box center [944, 524] width 218 height 20
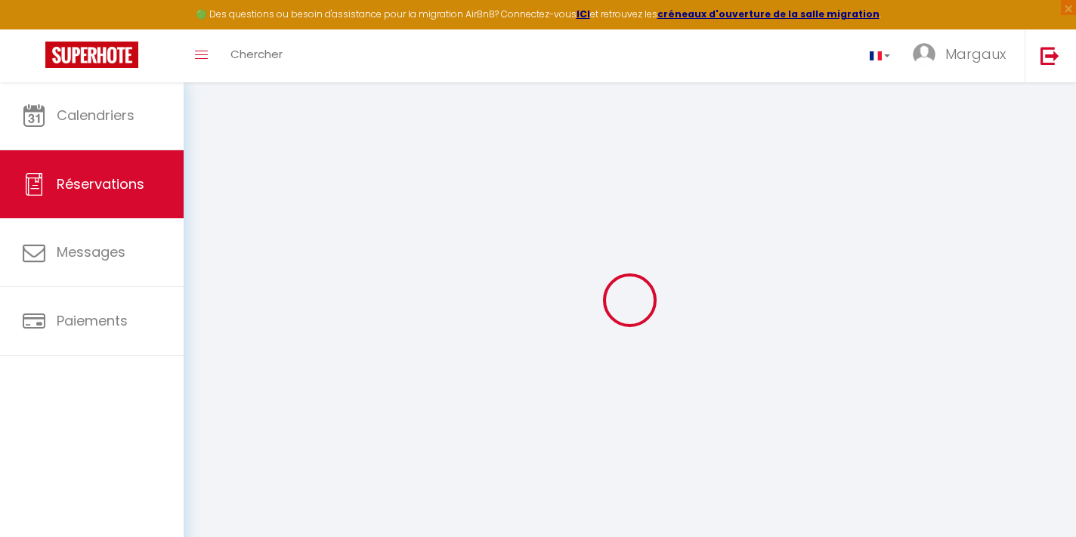
select select
checkbox input "true"
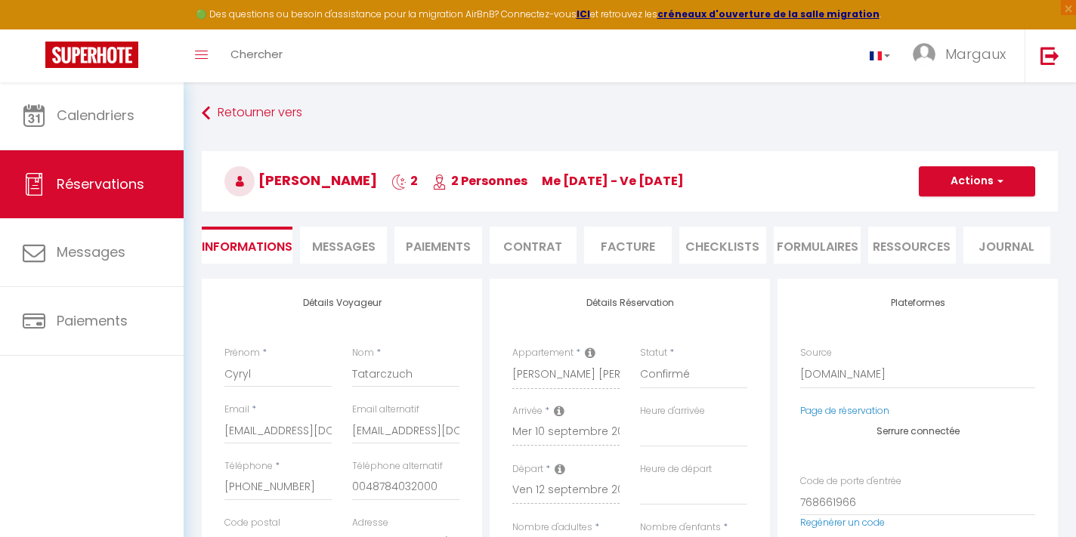
select select
checkbox input "true"
type textarea "Reservation has a cancellation grace period. Do not charge if cancelled before …"
type input "55"
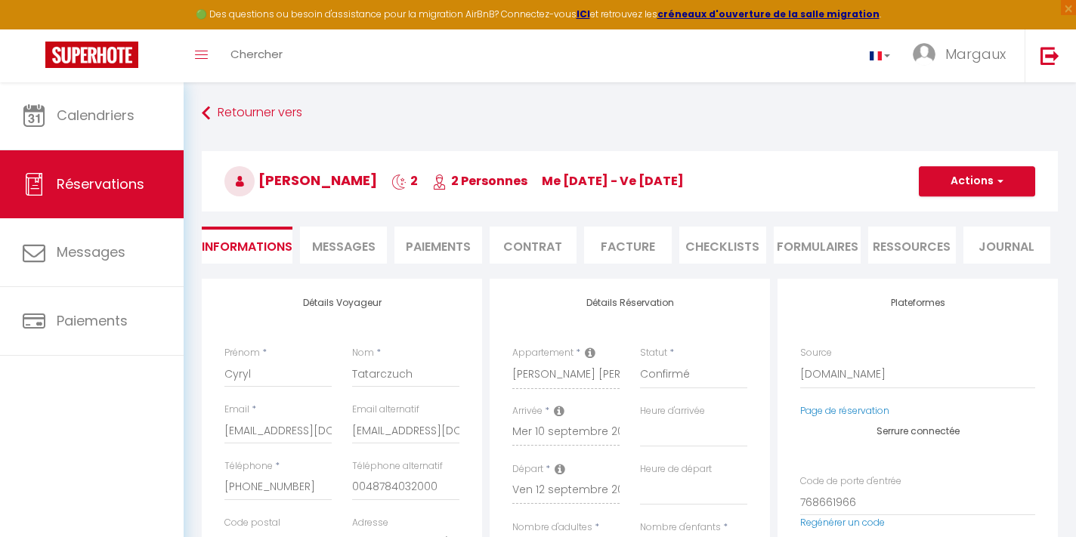
type input "4.28"
select select
checkbox input "true"
select select "16:00"
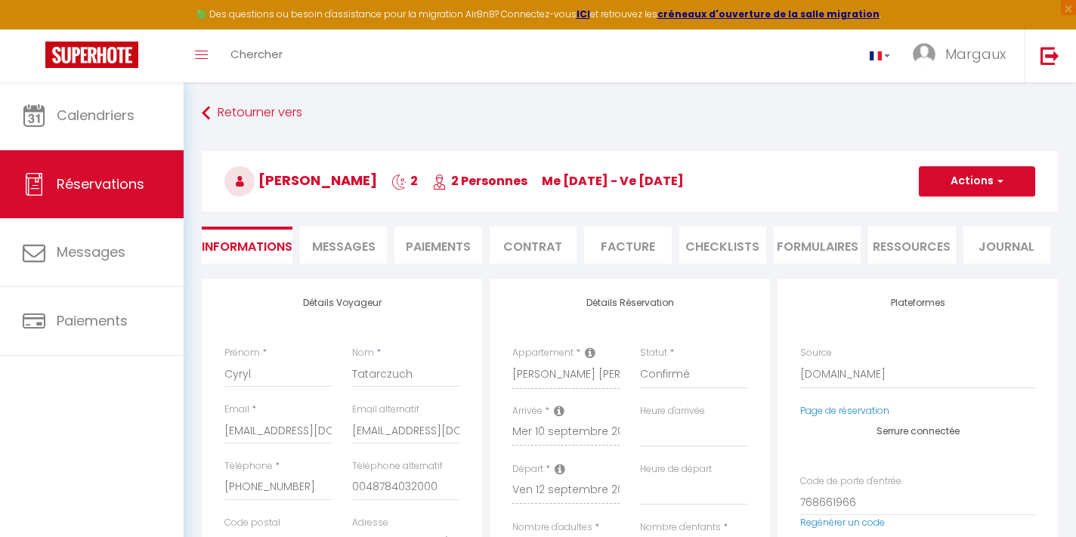
select select "07:30"
click at [898, 240] on li "Ressources" at bounding box center [911, 245] width 87 height 37
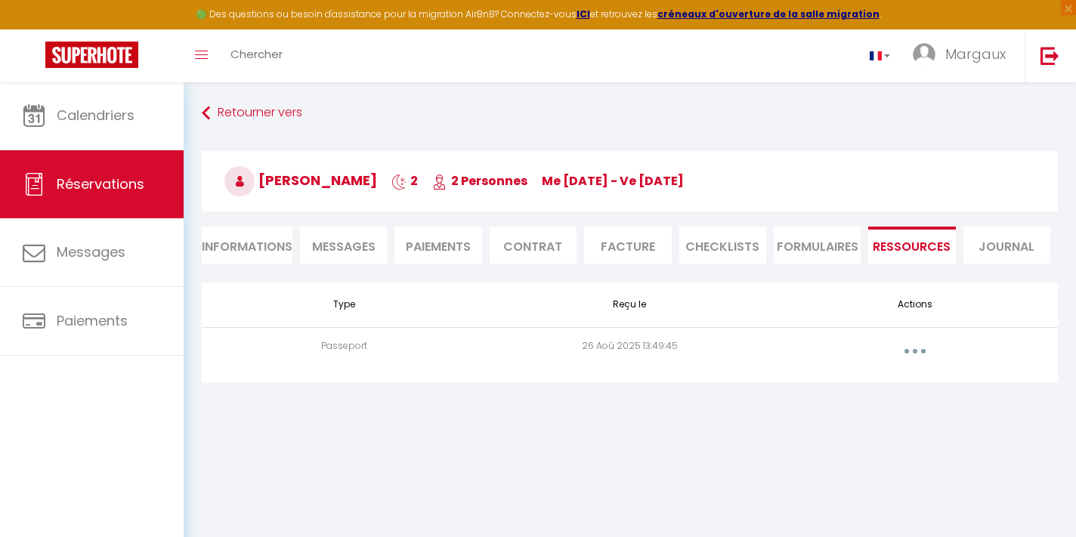
click at [913, 351] on icon "button" at bounding box center [915, 351] width 5 height 5
click at [882, 379] on link "Voir le document" at bounding box center [875, 385] width 113 height 26
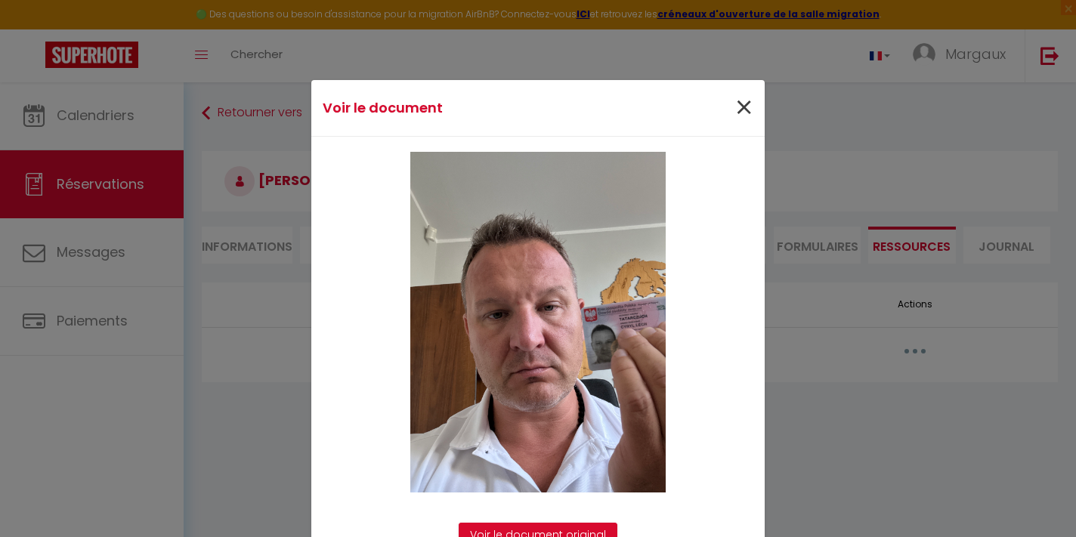
click at [746, 107] on span "×" at bounding box center [743, 107] width 19 height 45
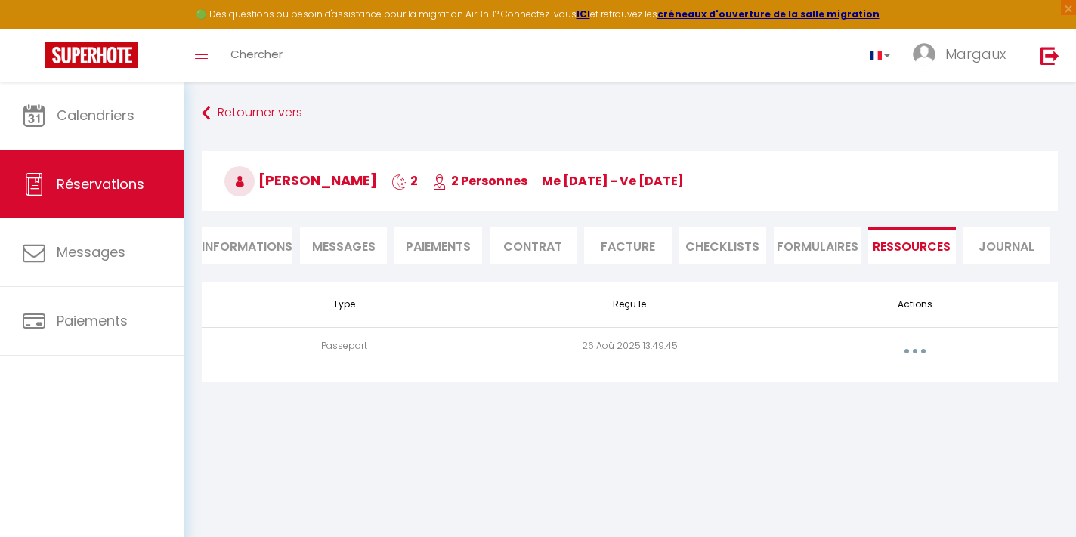
click at [361, 246] on span "Messages" at bounding box center [343, 246] width 63 height 17
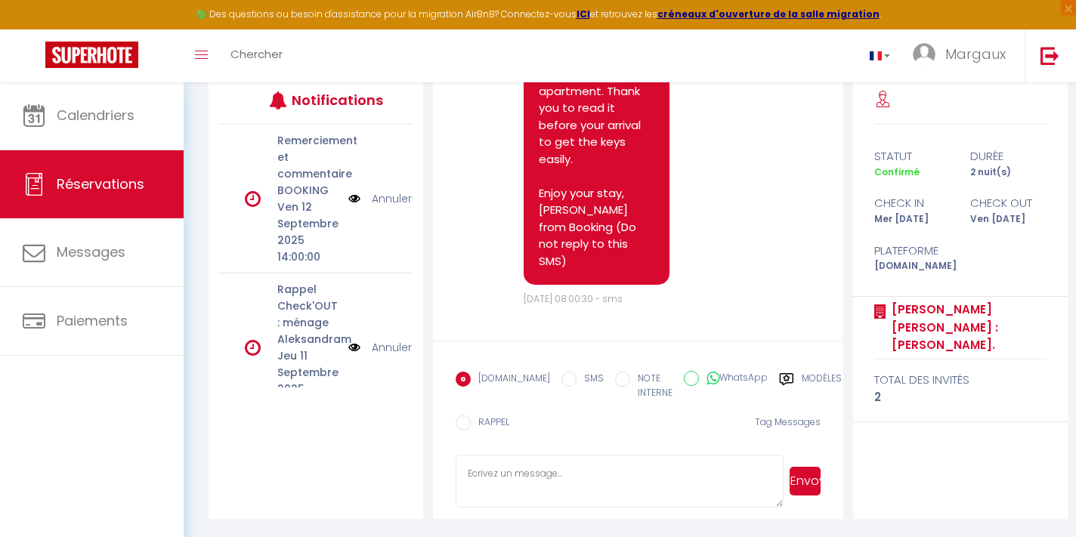
scroll to position [200, 0]
click at [780, 384] on icon at bounding box center [787, 380] width 14 height 12
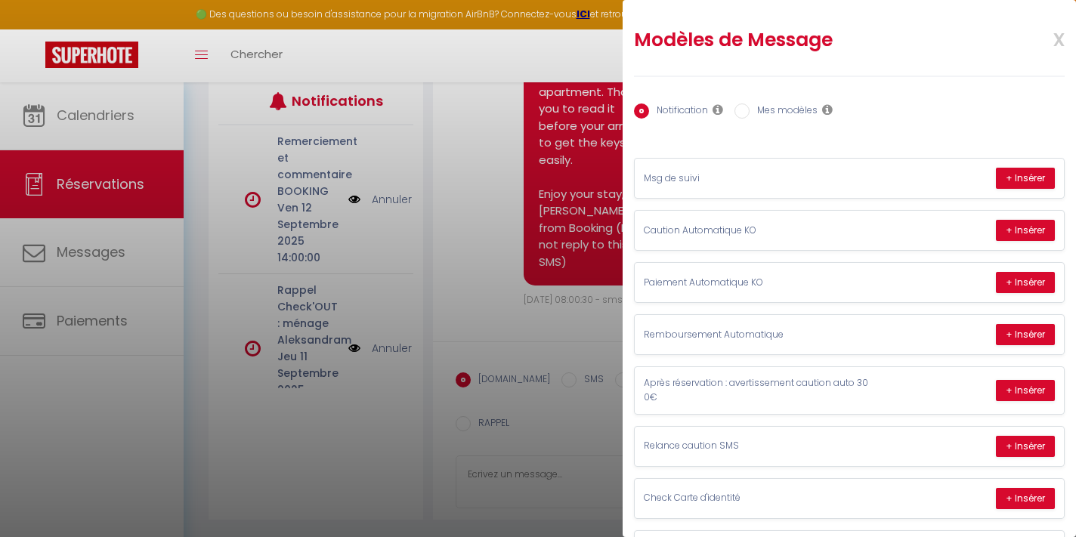
click at [741, 108] on input "Mes modèles" at bounding box center [741, 110] width 15 height 15
radio input "true"
radio input "false"
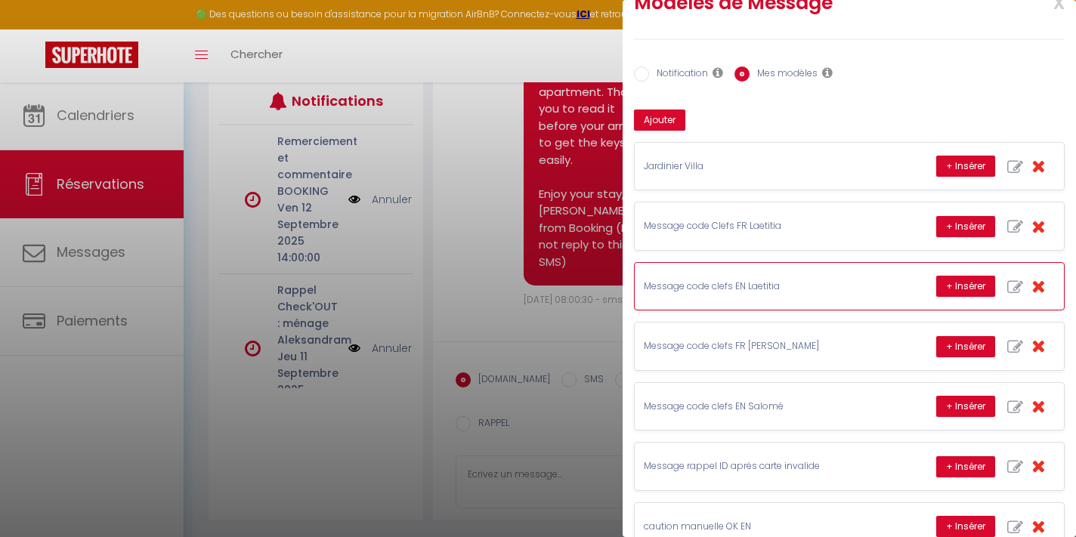
scroll to position [48, 0]
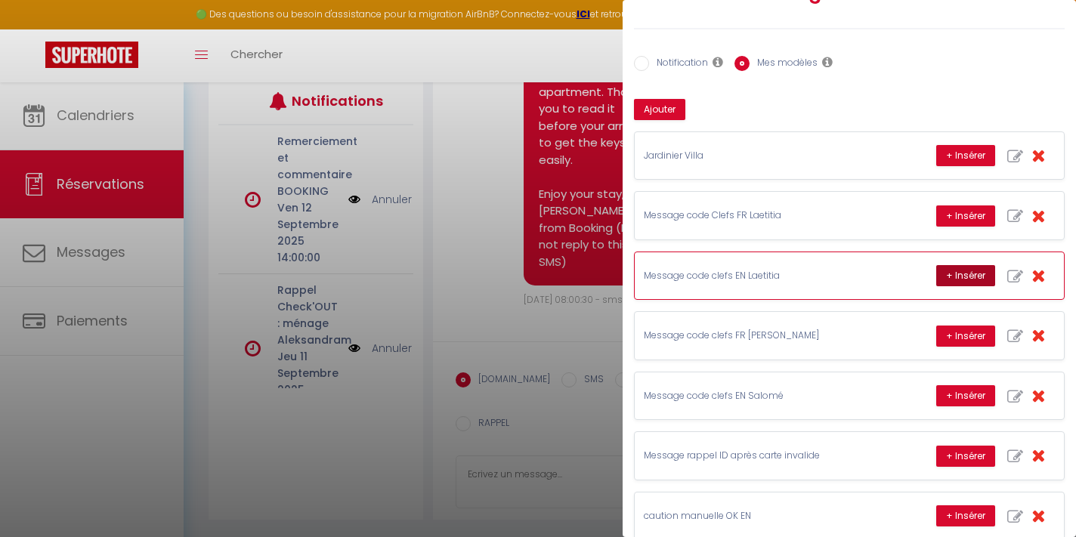
click at [948, 273] on button "+ Insérer" at bounding box center [965, 275] width 59 height 21
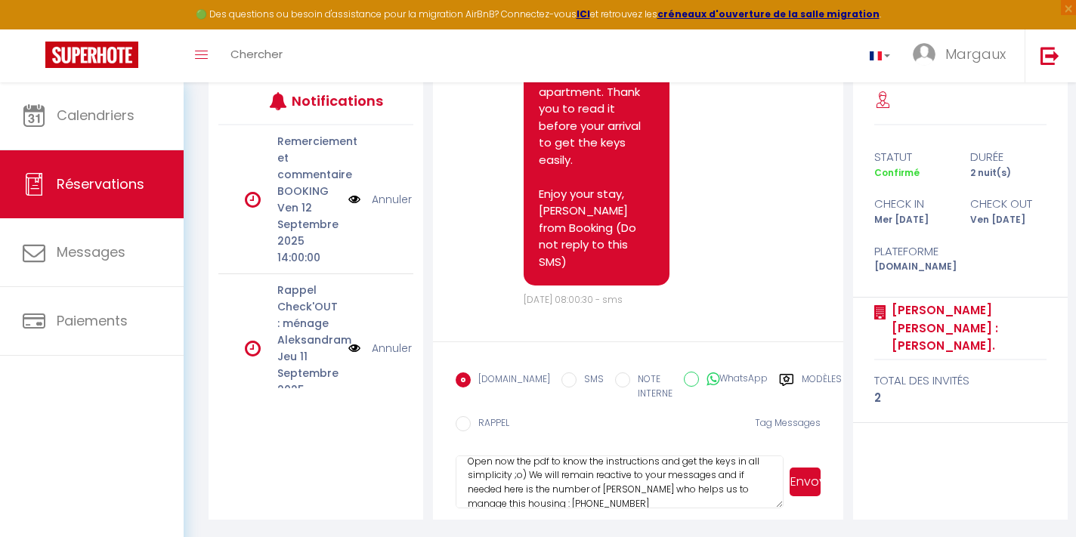
scroll to position [243, 0]
click at [593, 488] on textarea "It's just to send you all informations about your reservation: 🗺 Address : [STR…" at bounding box center [620, 482] width 328 height 53
type textarea "It's just to send you all informations about your reservation: 🗺 Address : [STR…"
click at [807, 480] on button "Envoyer" at bounding box center [804, 482] width 31 height 29
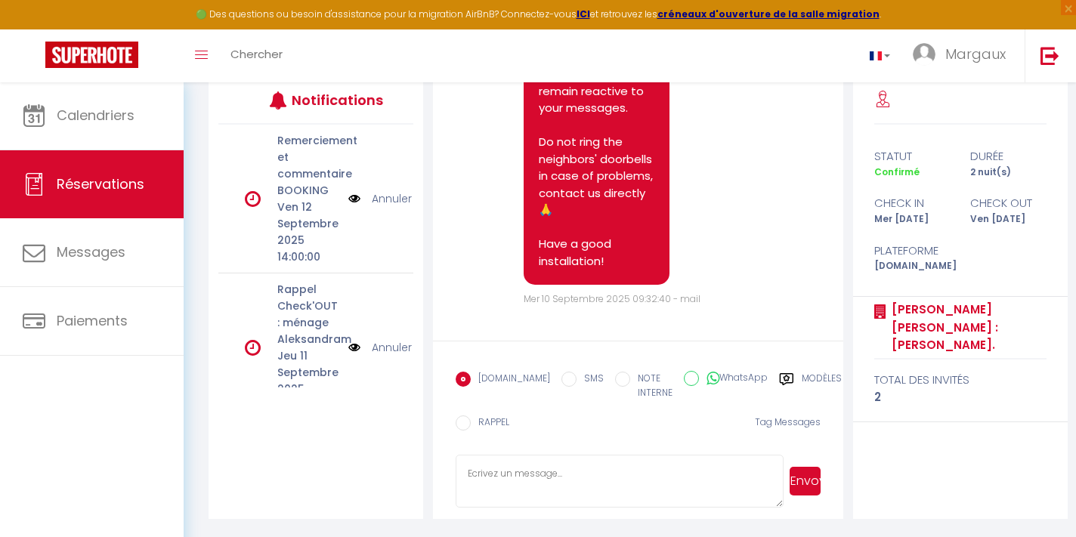
scroll to position [200, 0]
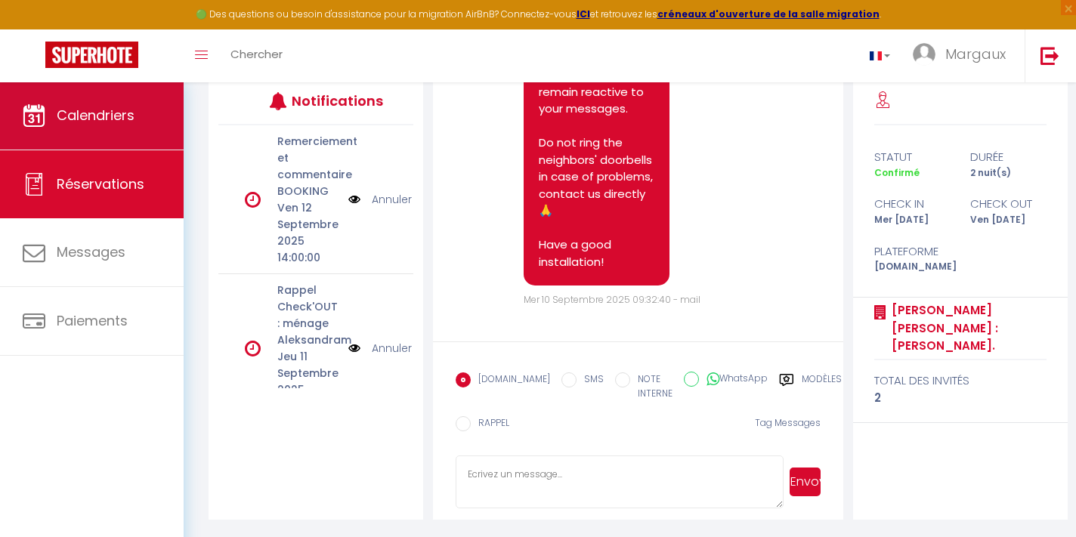
click at [67, 112] on span "Calendriers" at bounding box center [96, 115] width 78 height 19
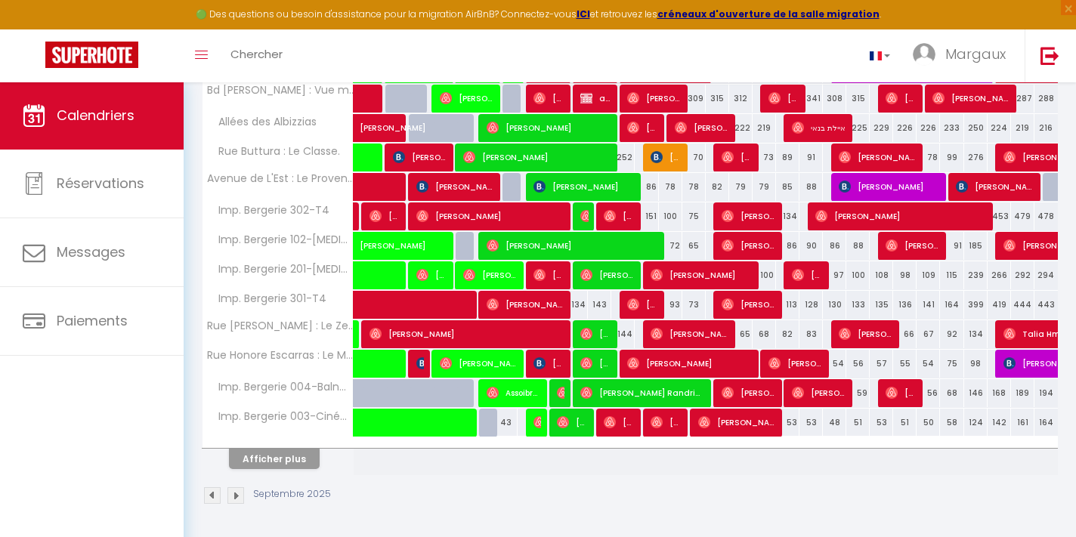
scroll to position [494, 0]
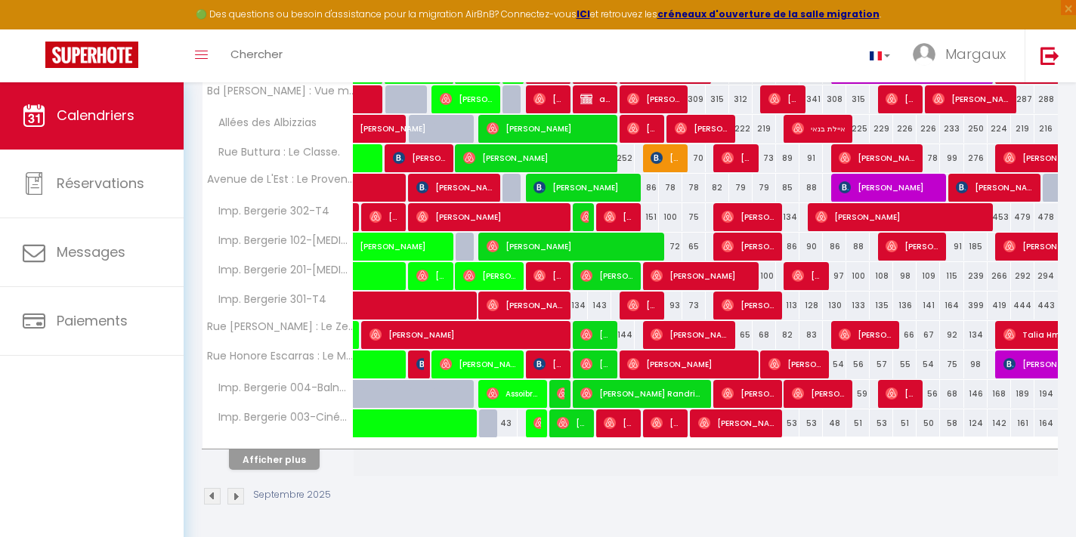
click at [298, 459] on button "Afficher plus" at bounding box center [274, 459] width 91 height 20
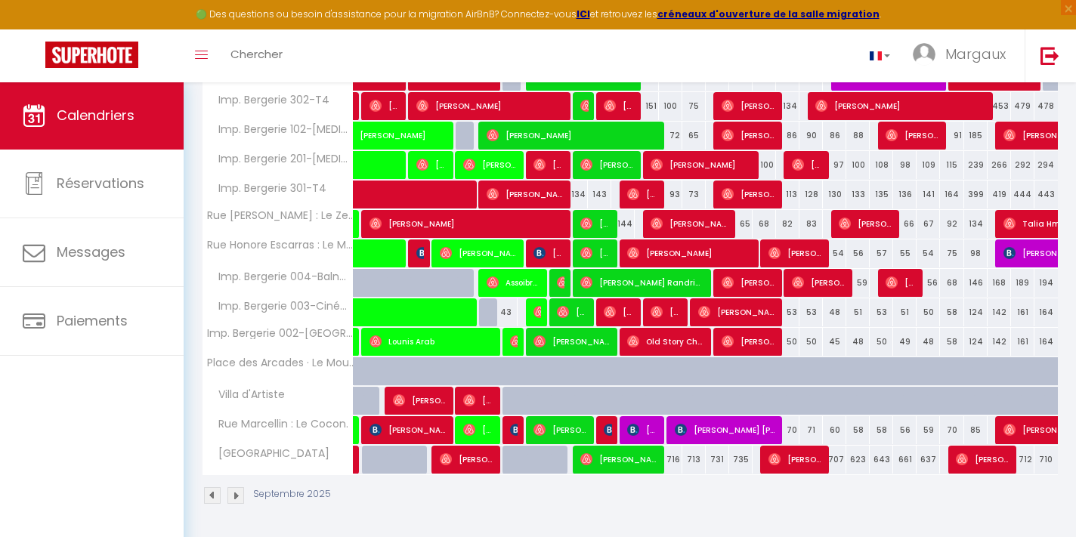
scroll to position [604, 0]
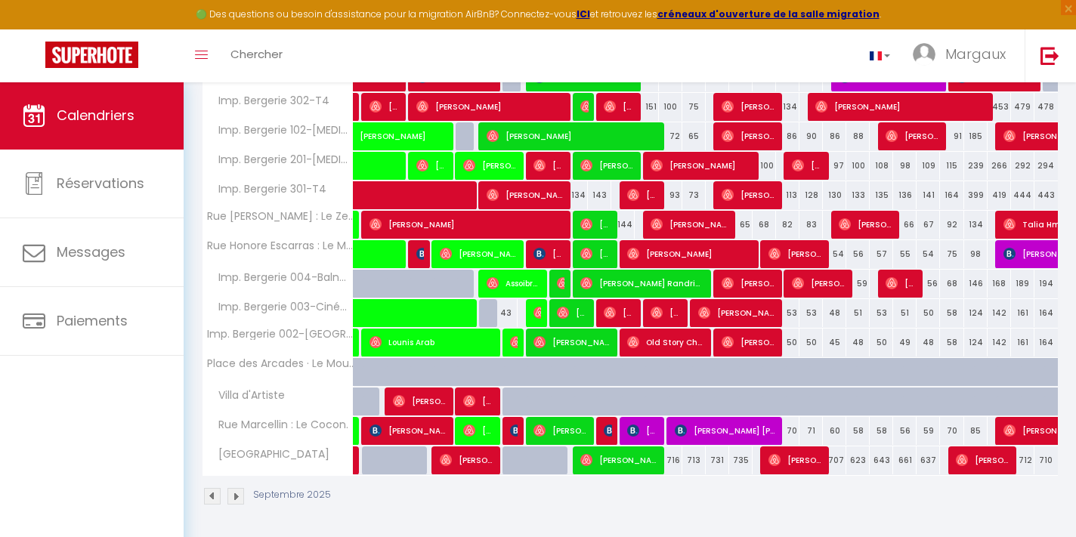
click at [603, 433] on div at bounding box center [607, 431] width 23 height 29
click at [608, 434] on img at bounding box center [610, 431] width 12 height 12
select select "OK"
select select "KO"
select select "0"
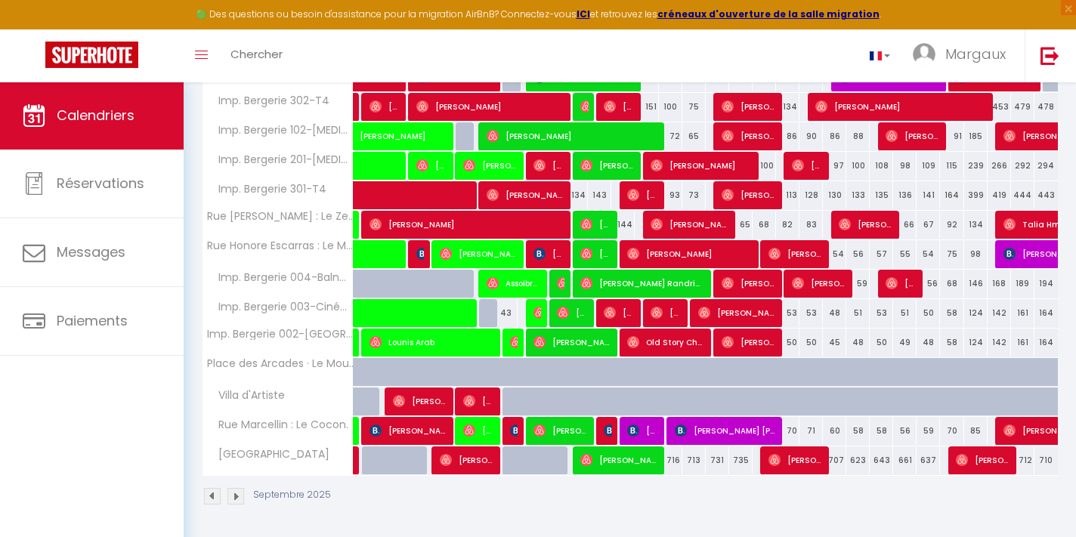
select select "0"
select select "1"
select select
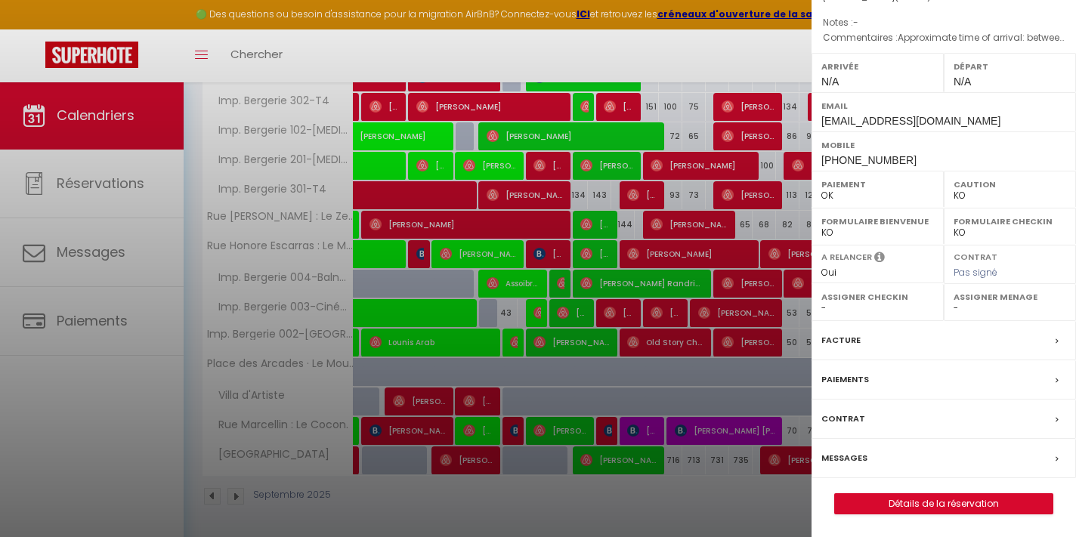
scroll to position [187, 0]
click at [936, 496] on link "Détails de la réservation" at bounding box center [944, 504] width 218 height 20
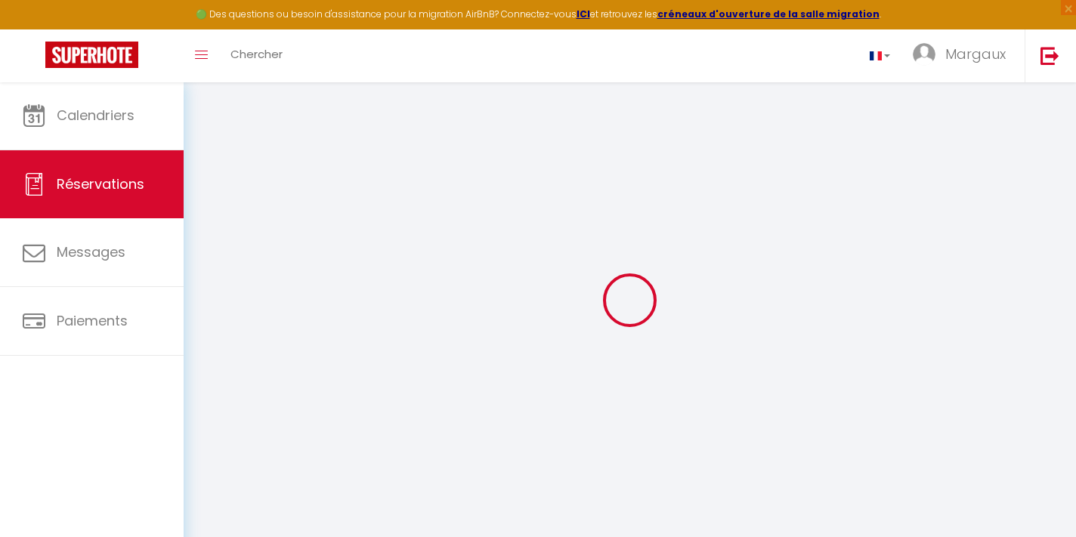
select select
checkbox input "false"
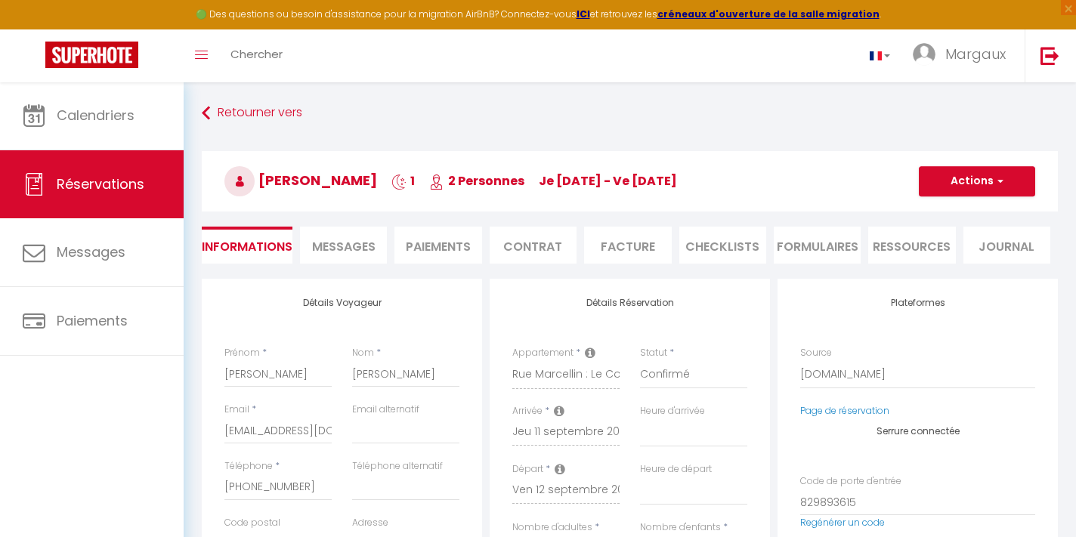
select select
checkbox input "false"
type textarea "Approximate time of arrival: between 13:00 and 14:00"
type input "55"
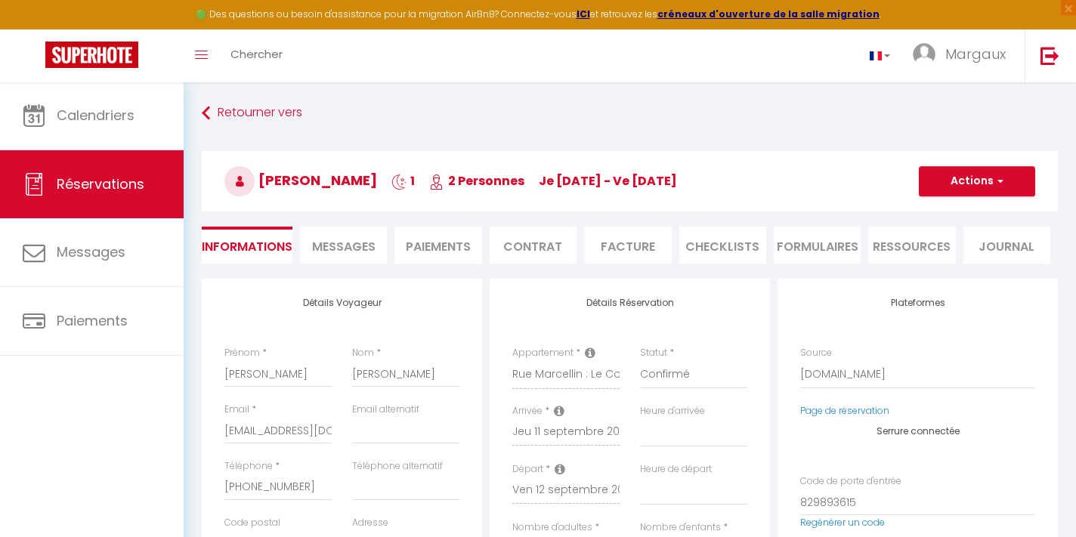
type input "2.14"
select select
checkbox input "false"
select select
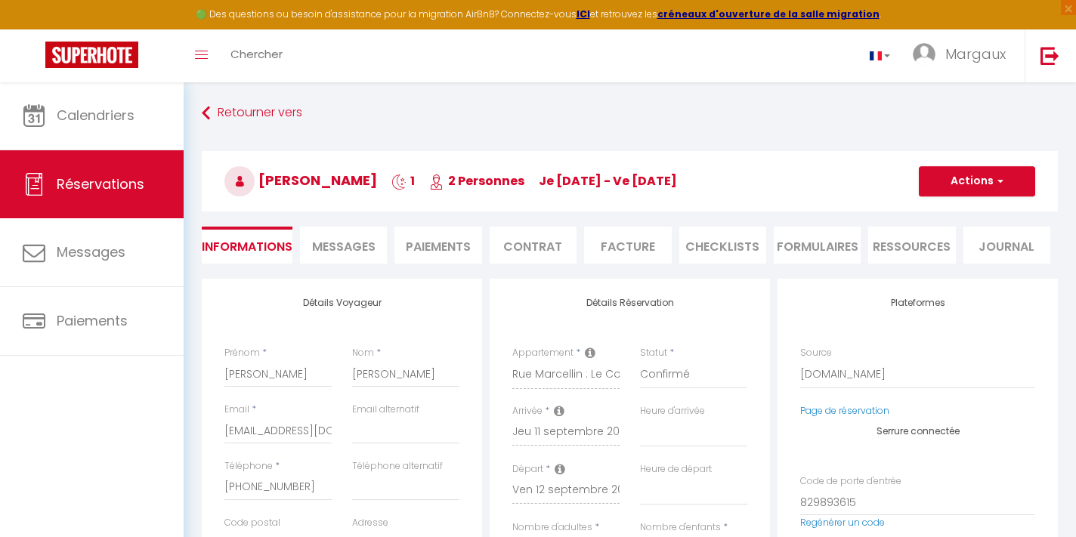
select select
click at [913, 252] on li "Ressources" at bounding box center [911, 245] width 87 height 37
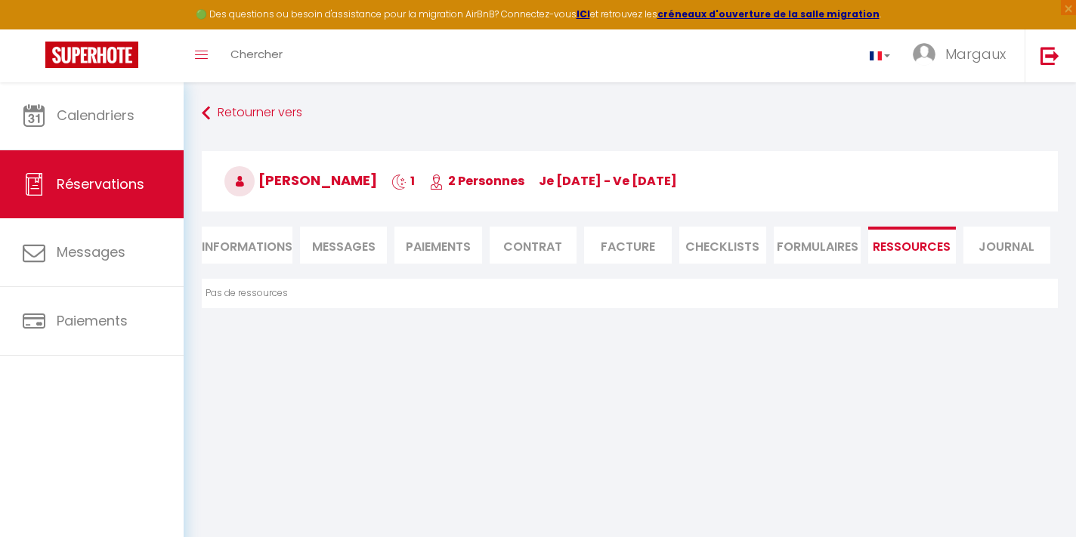
click at [361, 236] on li "Messages" at bounding box center [343, 245] width 87 height 37
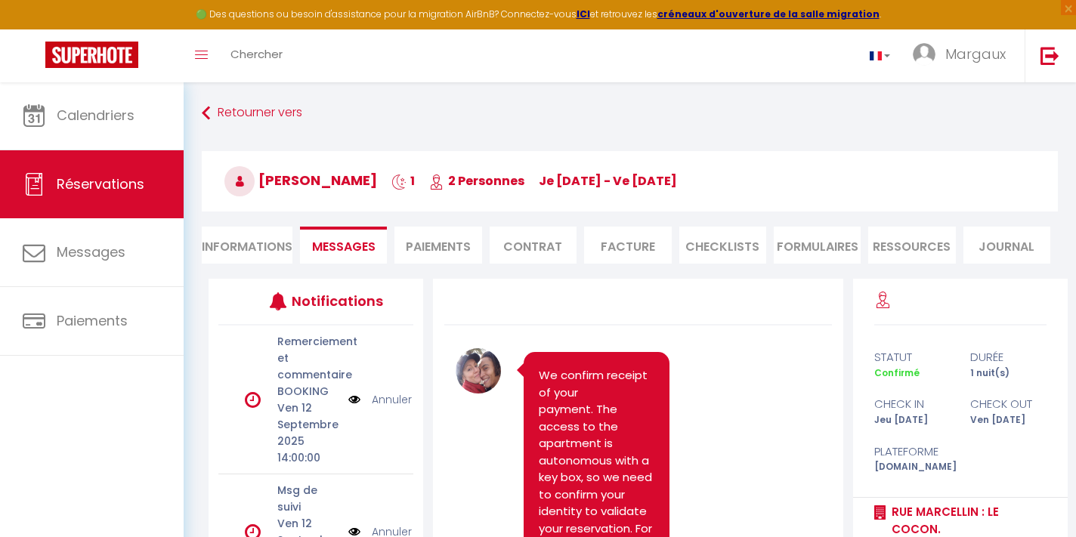
select select
click at [252, 242] on li "Informations" at bounding box center [247, 245] width 91 height 37
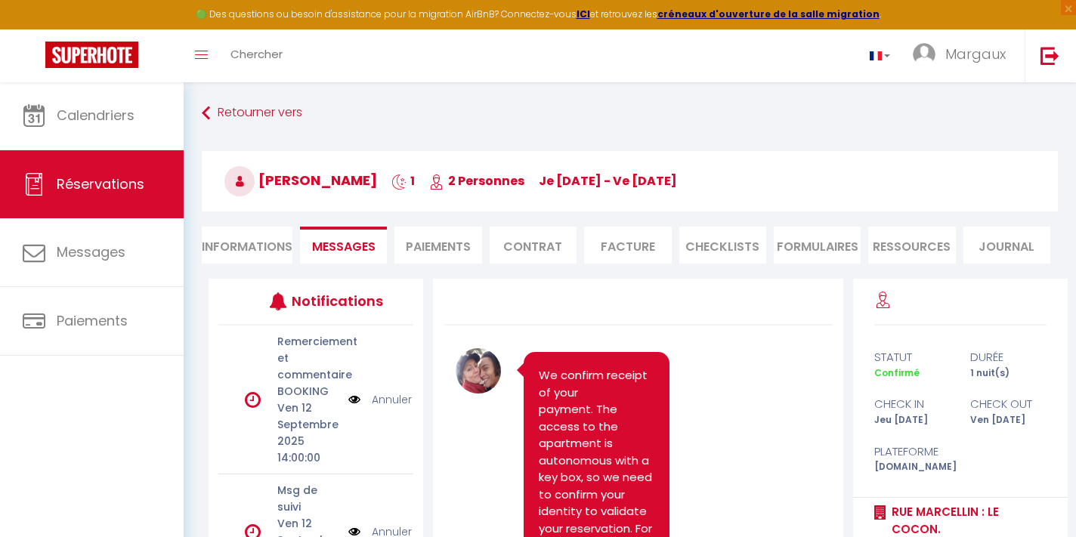
select select
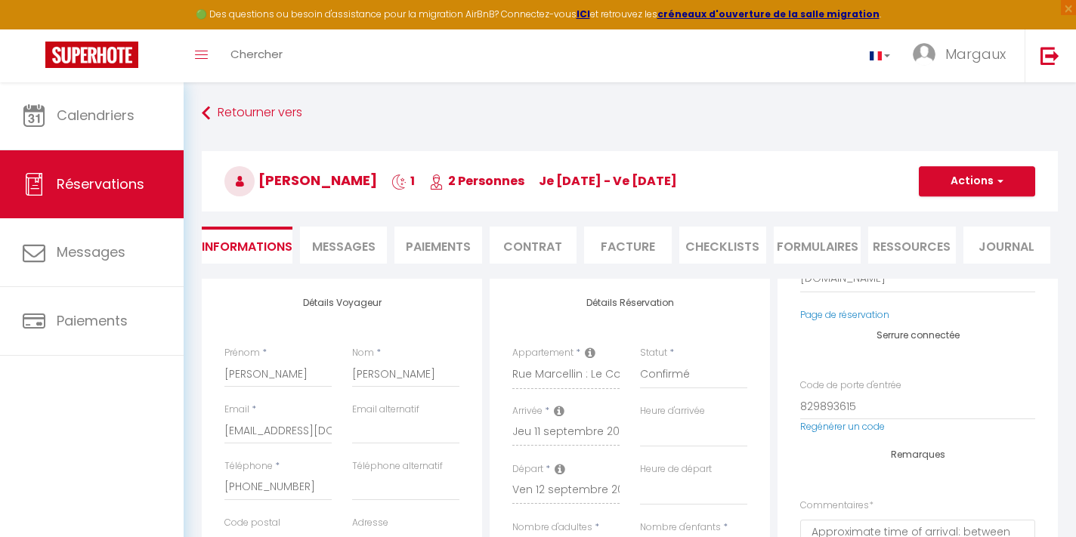
scroll to position [95, 0]
click at [856, 315] on link "Page de réservation" at bounding box center [844, 315] width 89 height 13
select select
checkbox input "false"
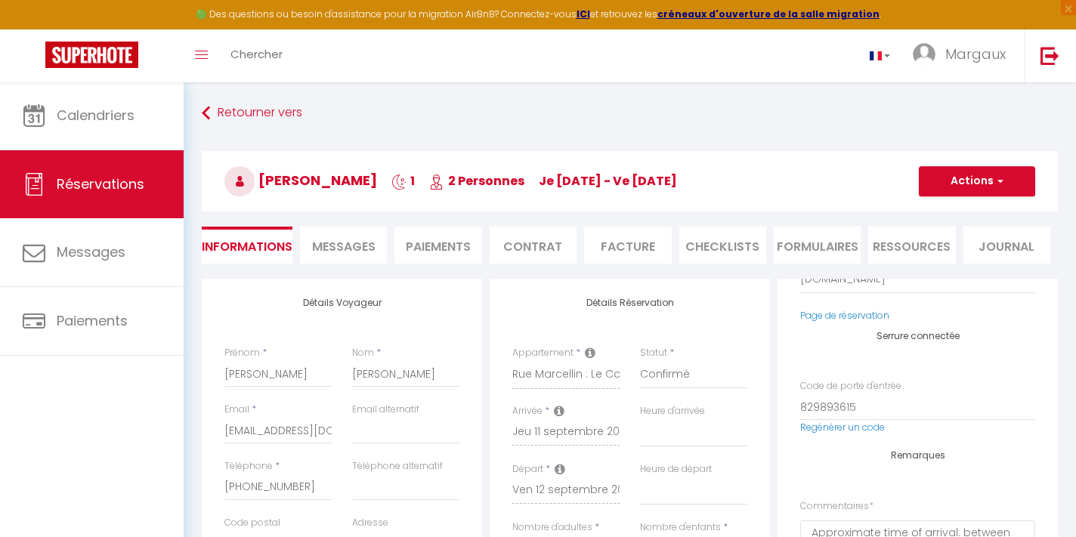
click at [363, 233] on li "Messages" at bounding box center [343, 245] width 87 height 37
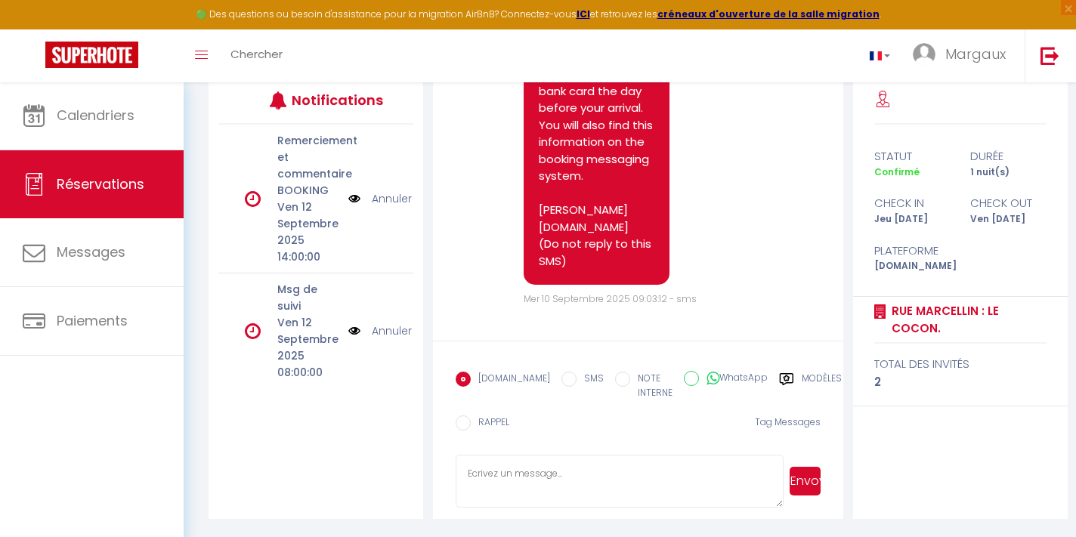
scroll to position [200, 0]
click at [779, 379] on icon at bounding box center [786, 379] width 15 height 15
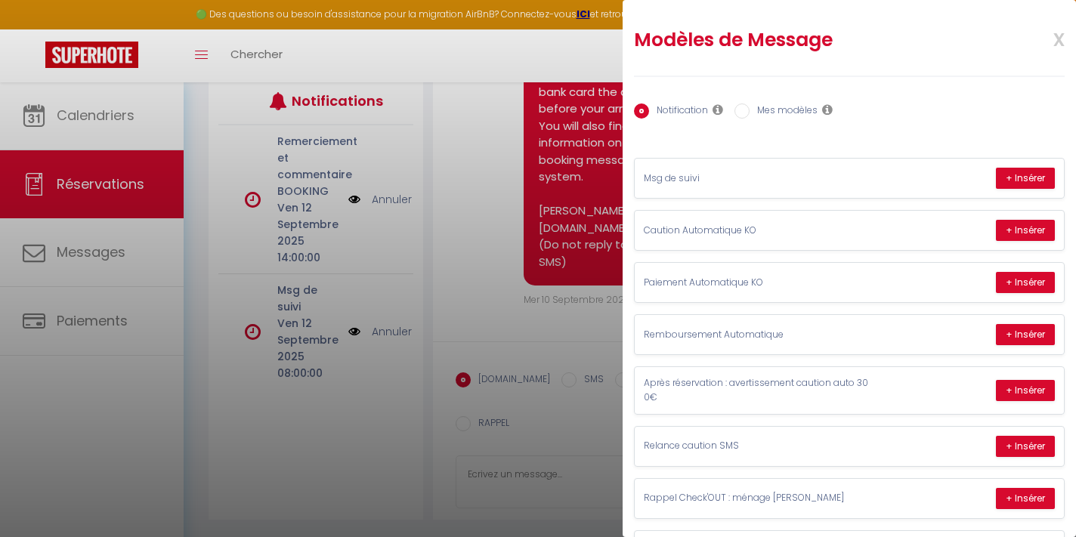
click at [743, 113] on input "Mes modèles" at bounding box center [741, 110] width 15 height 15
radio input "true"
radio input "false"
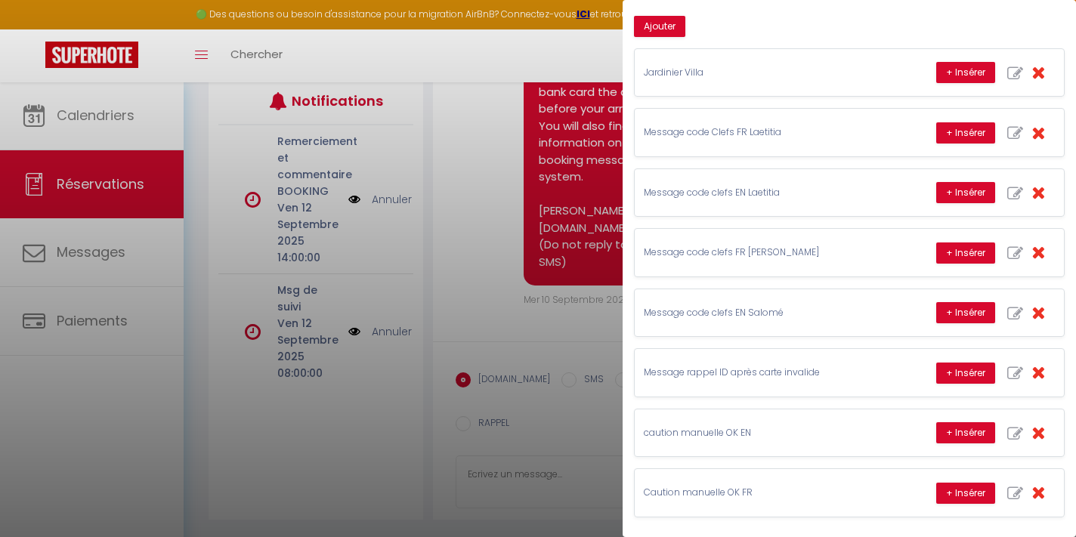
scroll to position [130, 0]
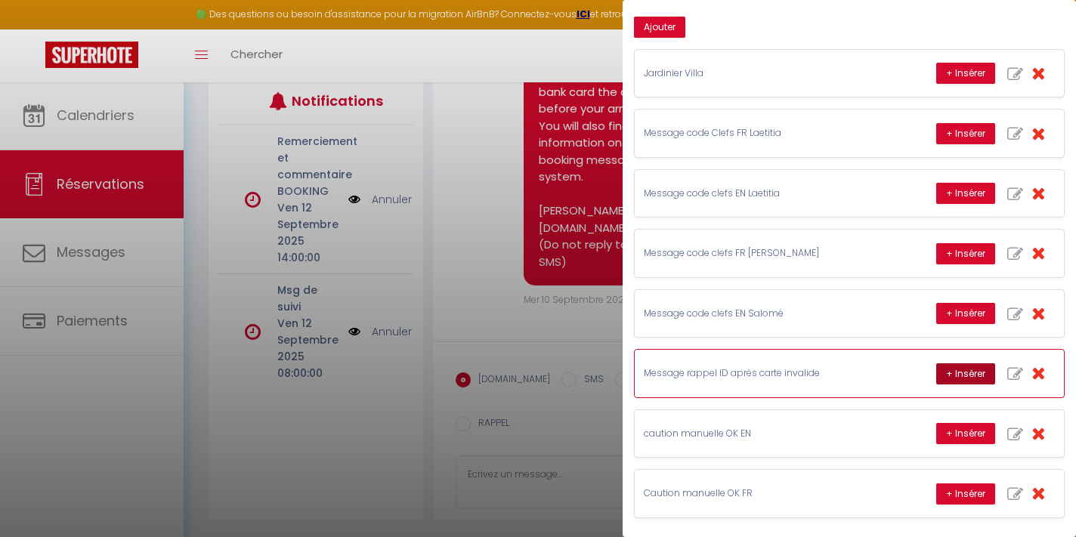
click at [969, 372] on button "+ Insérer" at bounding box center [965, 373] width 59 height 21
type textarea "Hello, your payment appears as rejected because you have not sent confirmation …"
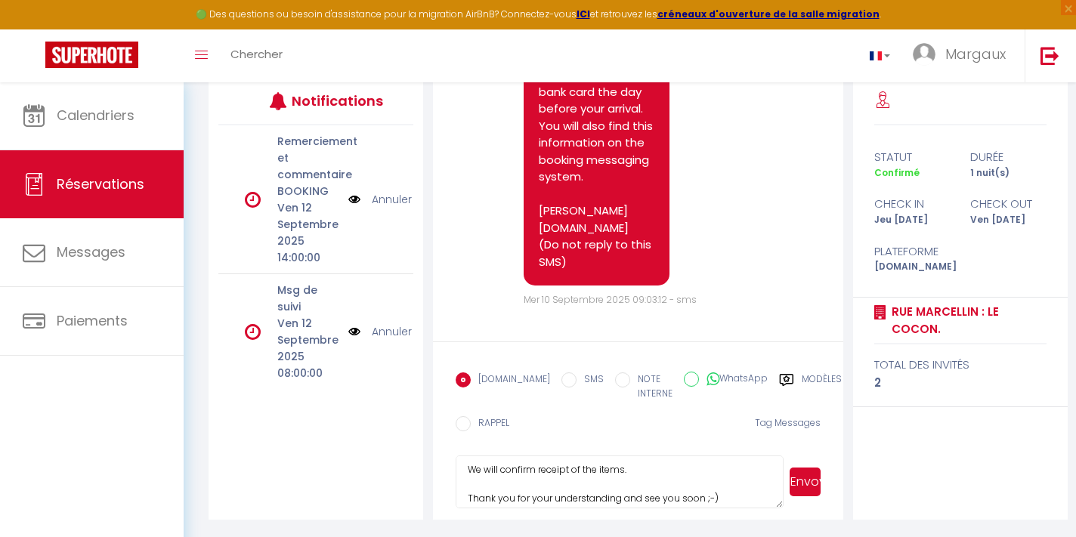
scroll to position [189, 0]
click at [803, 477] on button "Envoyer" at bounding box center [804, 482] width 31 height 29
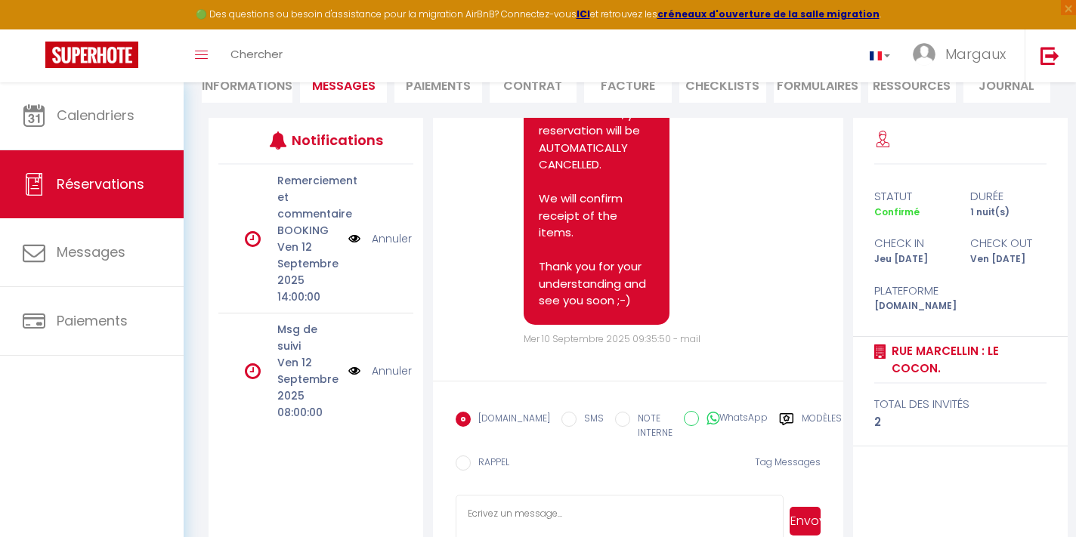
scroll to position [1712, 0]
click at [471, 464] on input "RAPPEL" at bounding box center [463, 463] width 15 height 15
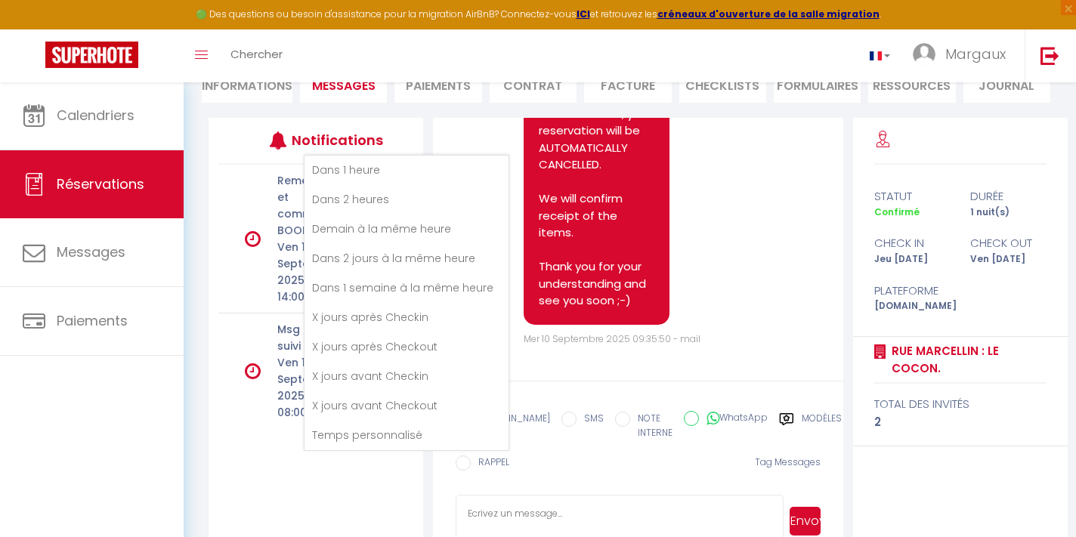
click at [397, 233] on li "Demain à la même heure" at bounding box center [406, 229] width 204 height 29
radio input "false"
radio input "true"
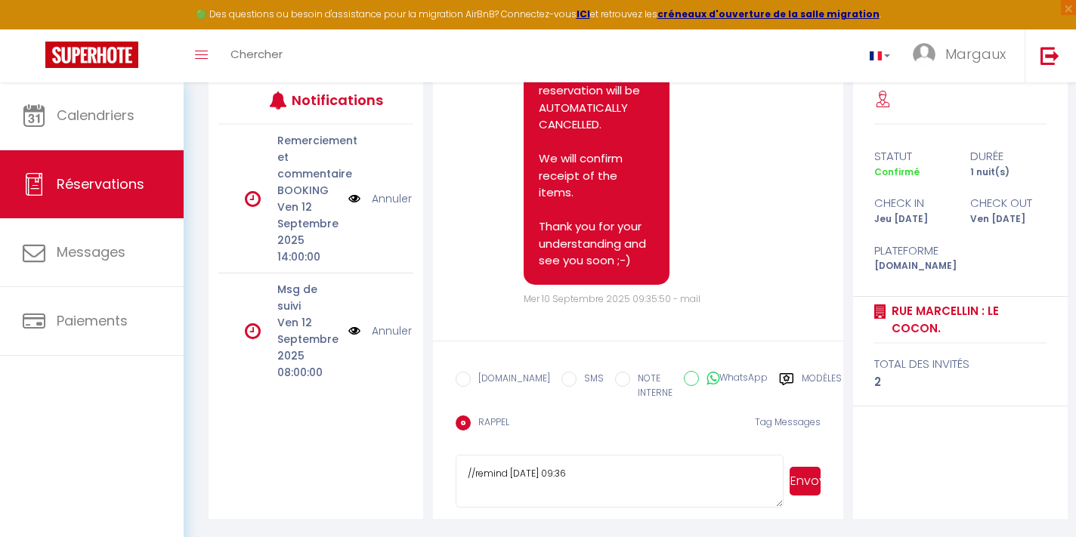
scroll to position [200, 0]
type textarea "//remind [DATE] 09:36 ID ??"
click at [810, 493] on button "Envoyer" at bounding box center [804, 482] width 31 height 29
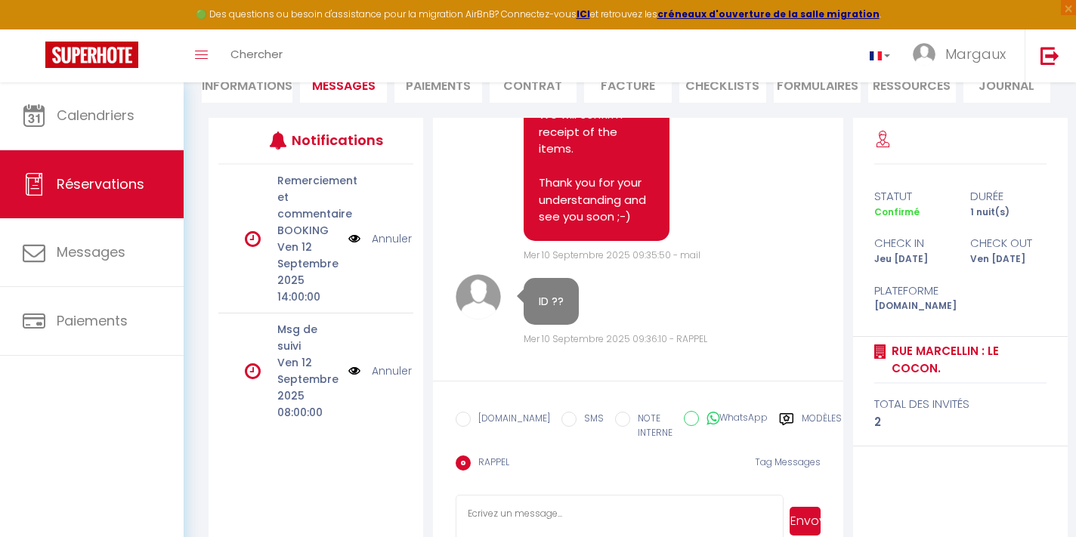
scroll to position [1795, 0]
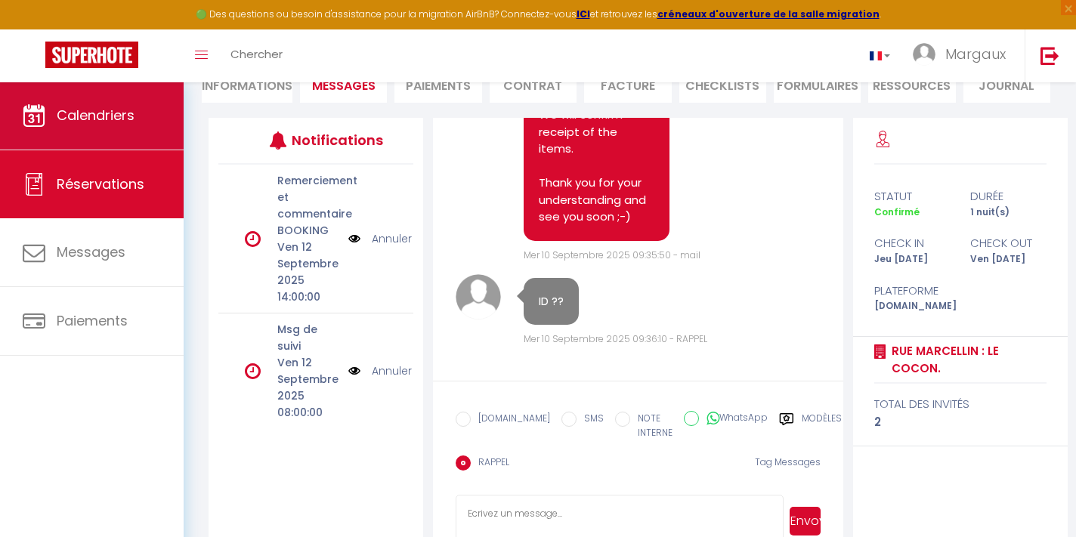
click at [137, 113] on link "Calendriers" at bounding box center [92, 116] width 184 height 68
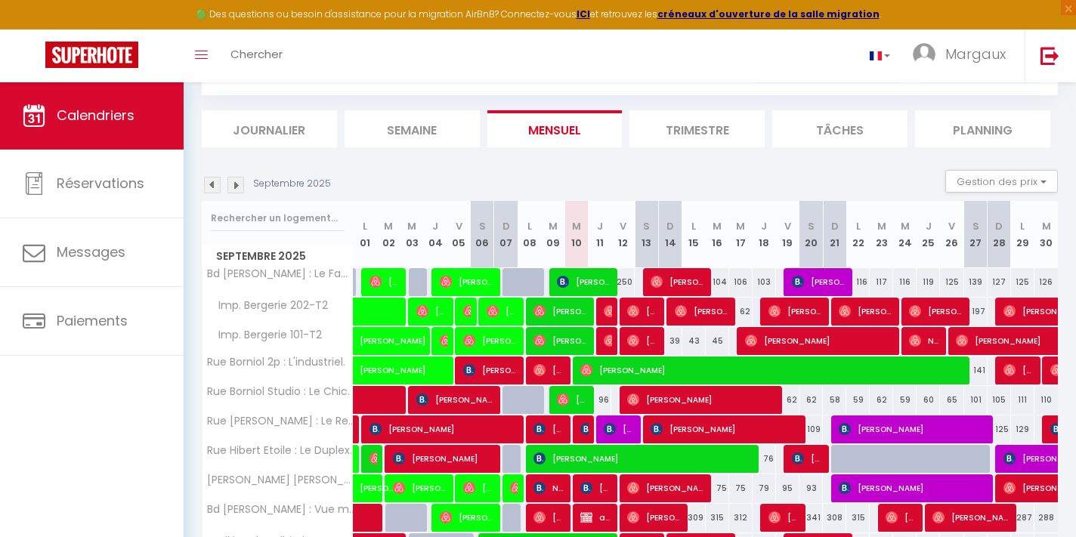
scroll to position [107, 0]
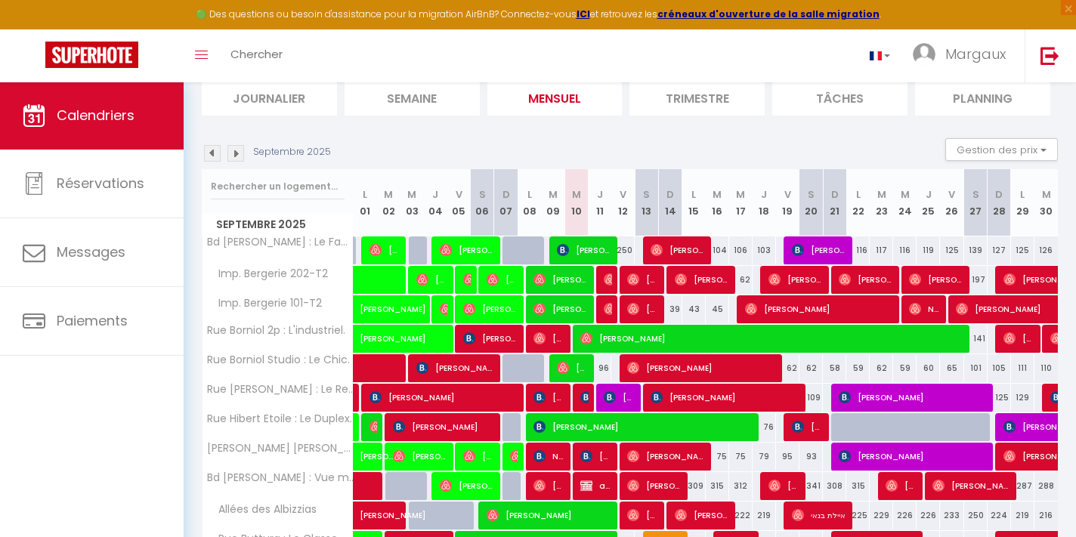
click at [680, 400] on span "[PERSON_NAME]" at bounding box center [724, 397] width 148 height 29
select select "OK"
select select "KO"
select select "0"
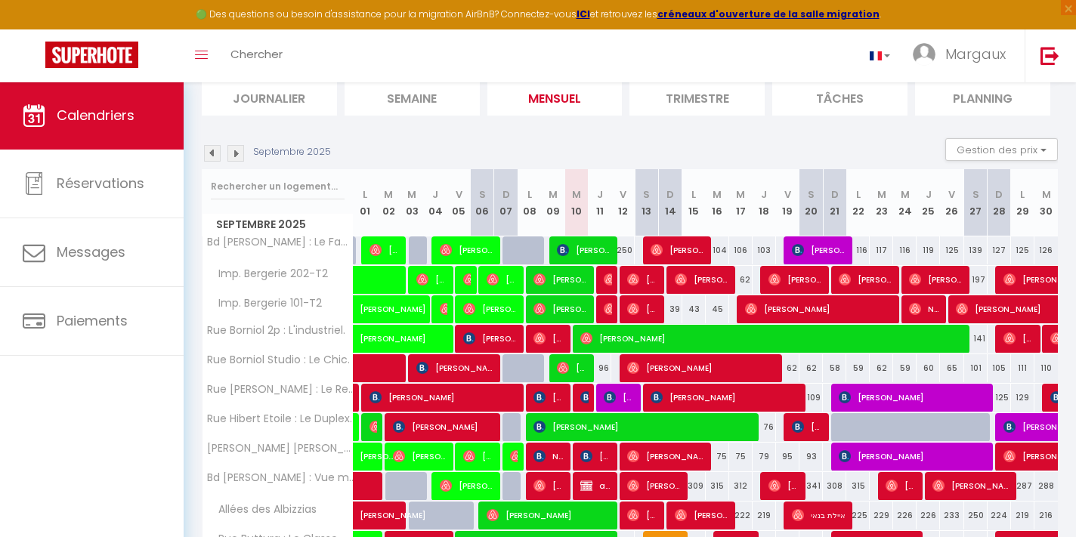
select select "1"
select select
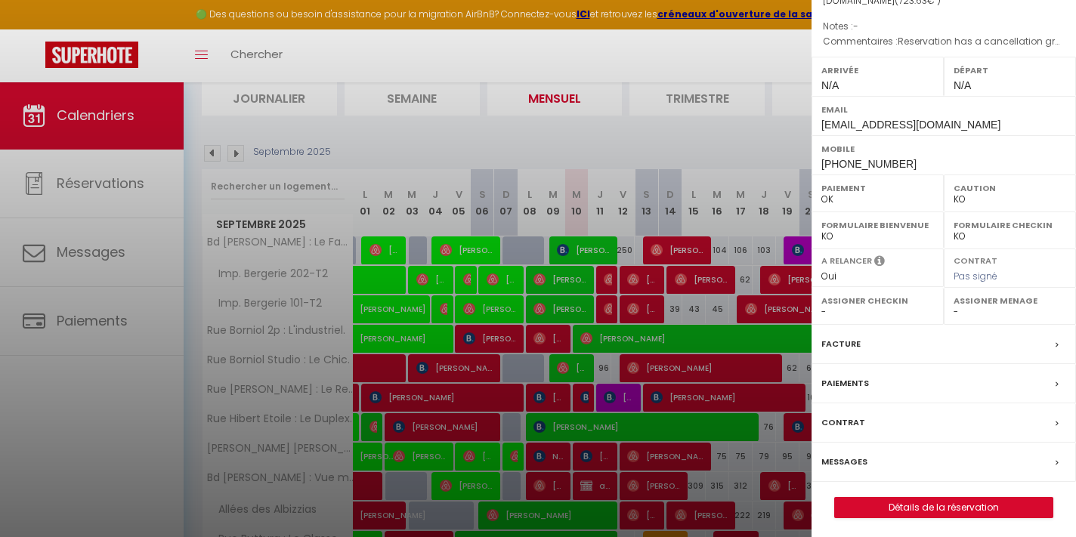
scroll to position [162, 0]
click at [880, 505] on link "Détails de la réservation" at bounding box center [944, 509] width 218 height 20
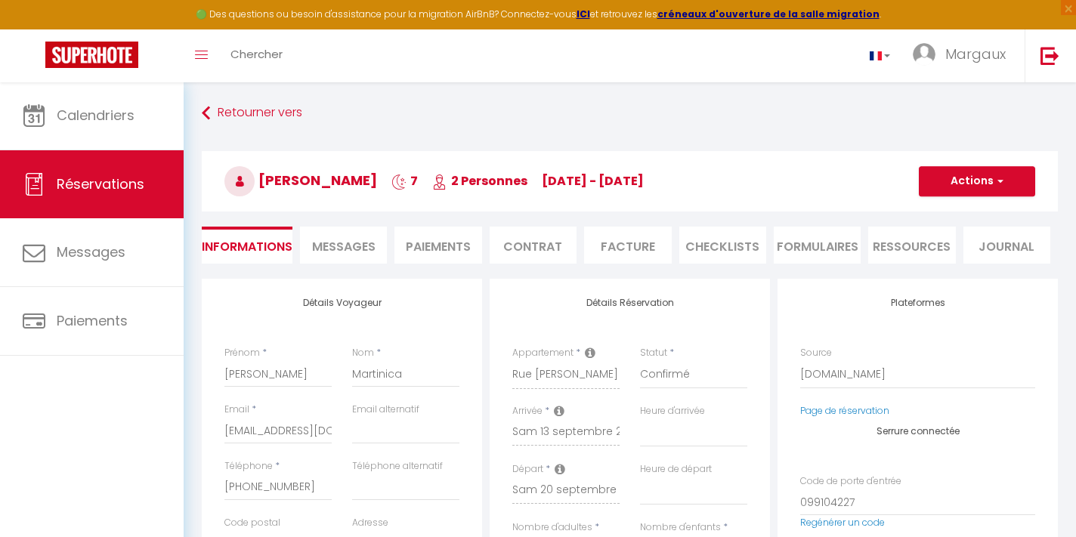
select select
checkbox input "false"
type textarea "Reservation has a cancellation grace period. Do not charge if cancelled before …"
select select
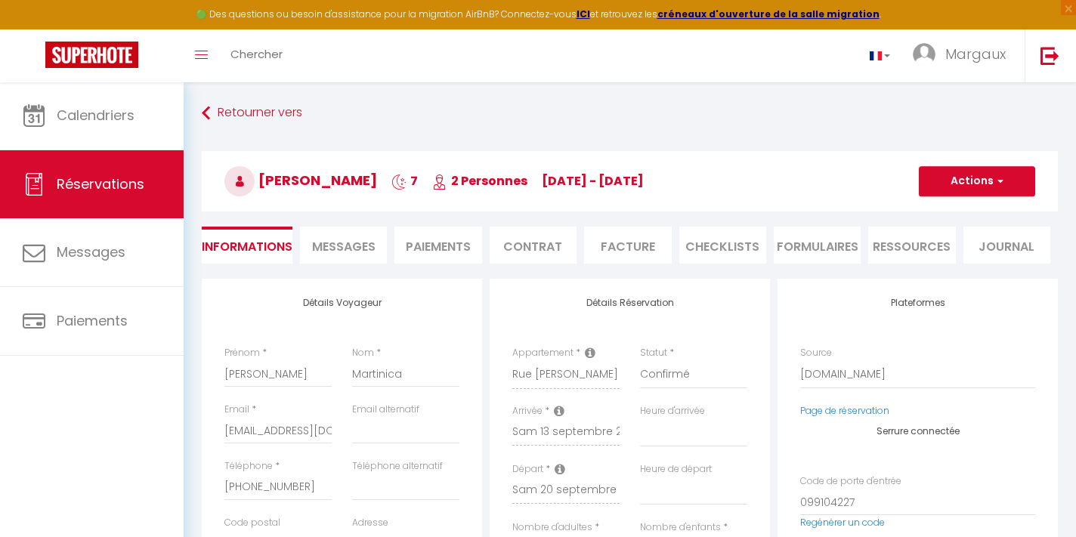
select select
checkbox input "false"
type input "55"
type input "14.98"
select select
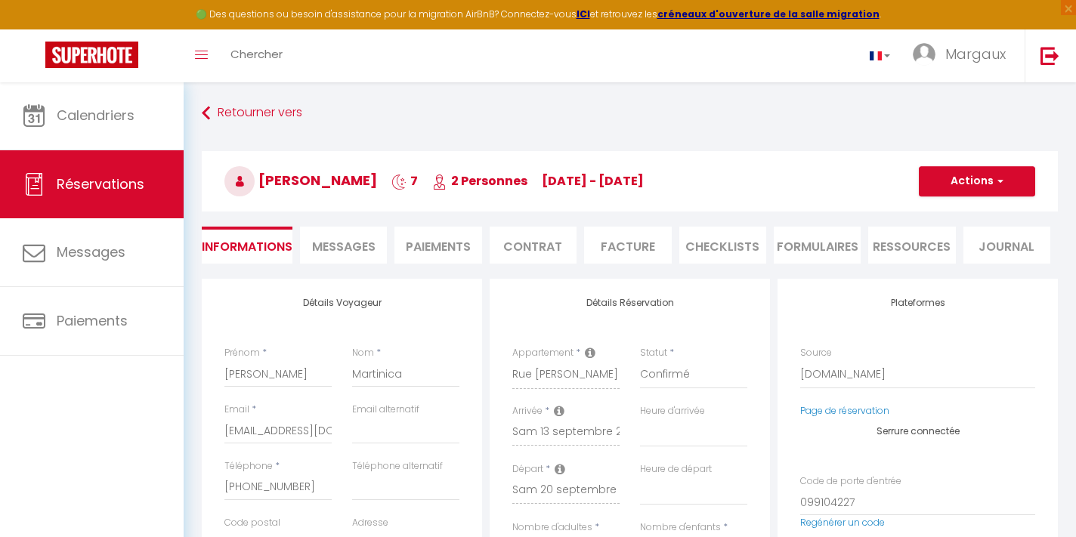
select select
checkbox input "false"
select select
click at [894, 254] on li "Ressources" at bounding box center [911, 245] width 87 height 37
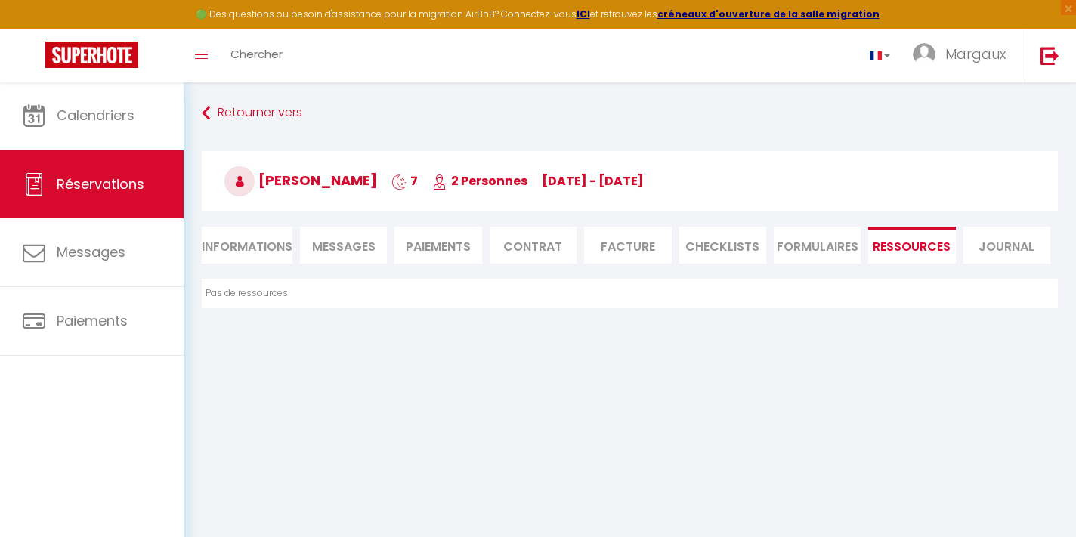
click at [360, 239] on span "Messages" at bounding box center [343, 246] width 63 height 17
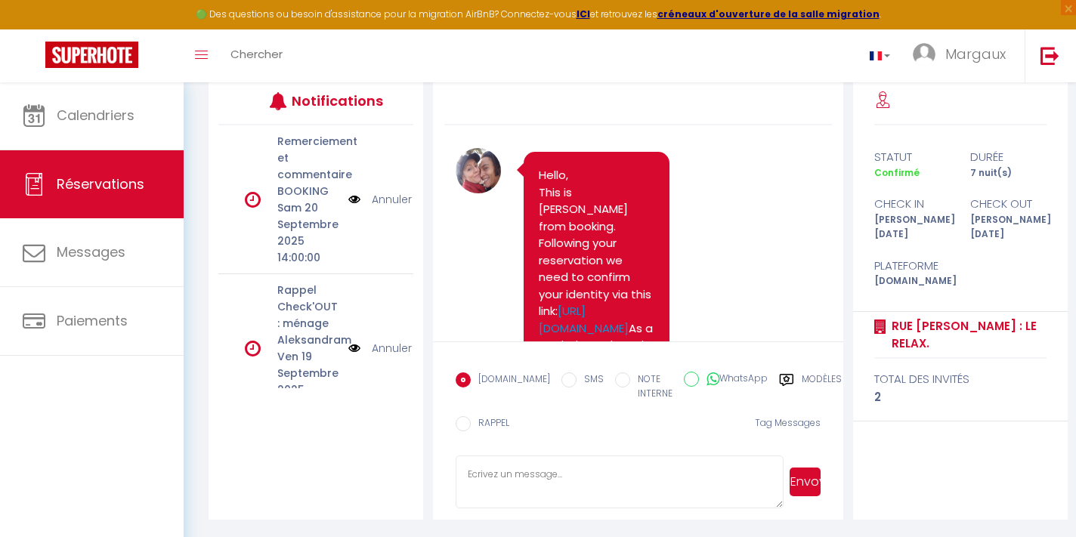
click at [779, 379] on icon at bounding box center [786, 379] width 15 height 15
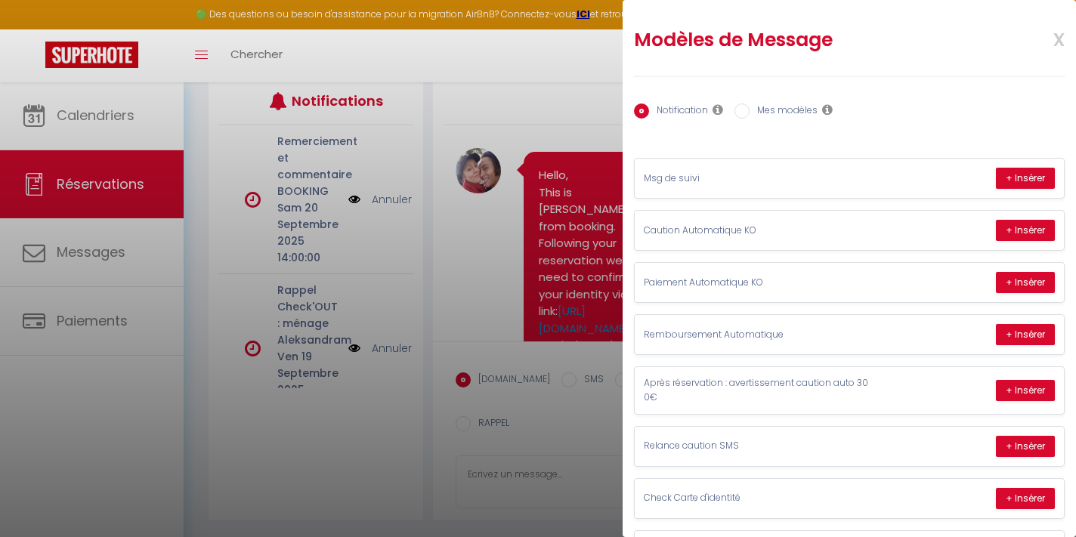
click at [752, 109] on label "Mes modèles" at bounding box center [783, 111] width 68 height 17
click at [749, 109] on input "Mes modèles" at bounding box center [741, 110] width 15 height 15
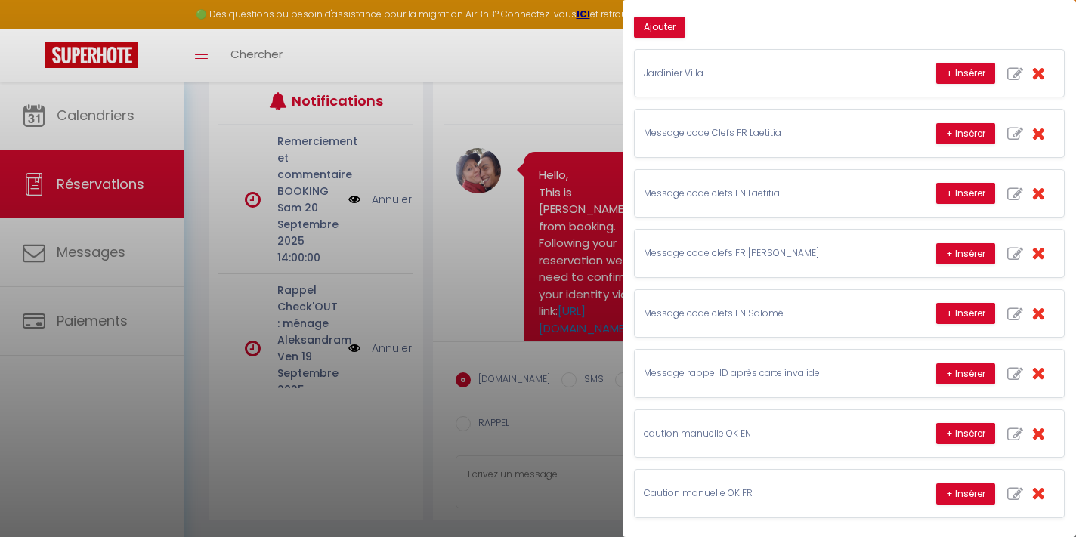
scroll to position [130, 0]
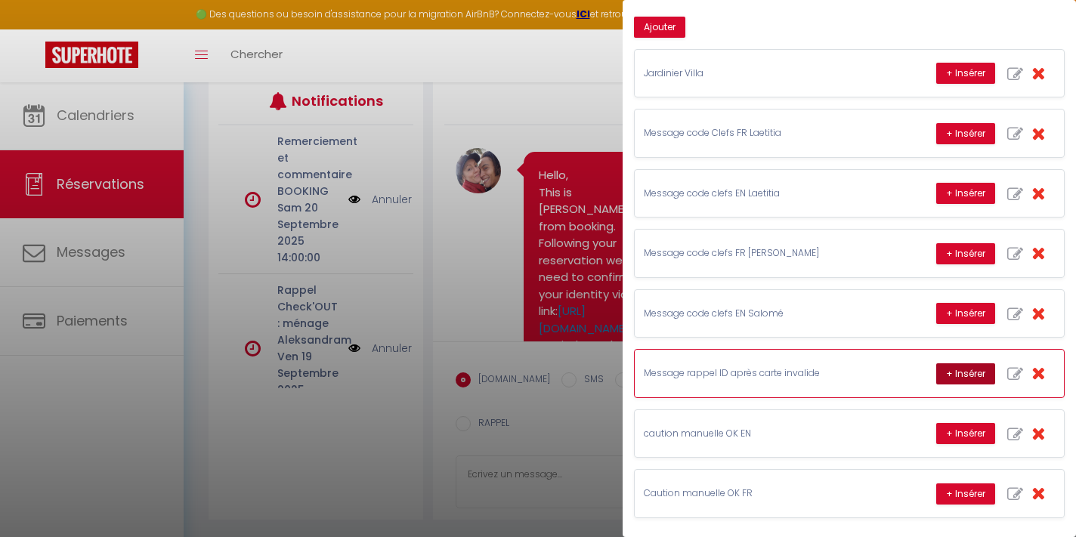
click at [964, 369] on button "+ Insérer" at bounding box center [965, 373] width 59 height 21
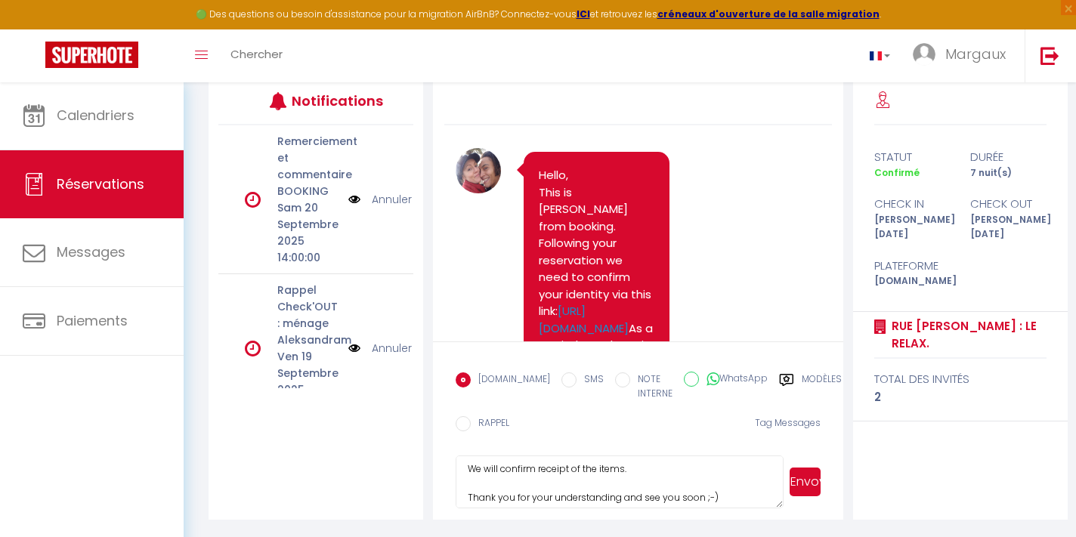
scroll to position [189, 0]
click at [798, 486] on button "Envoyer" at bounding box center [804, 482] width 31 height 29
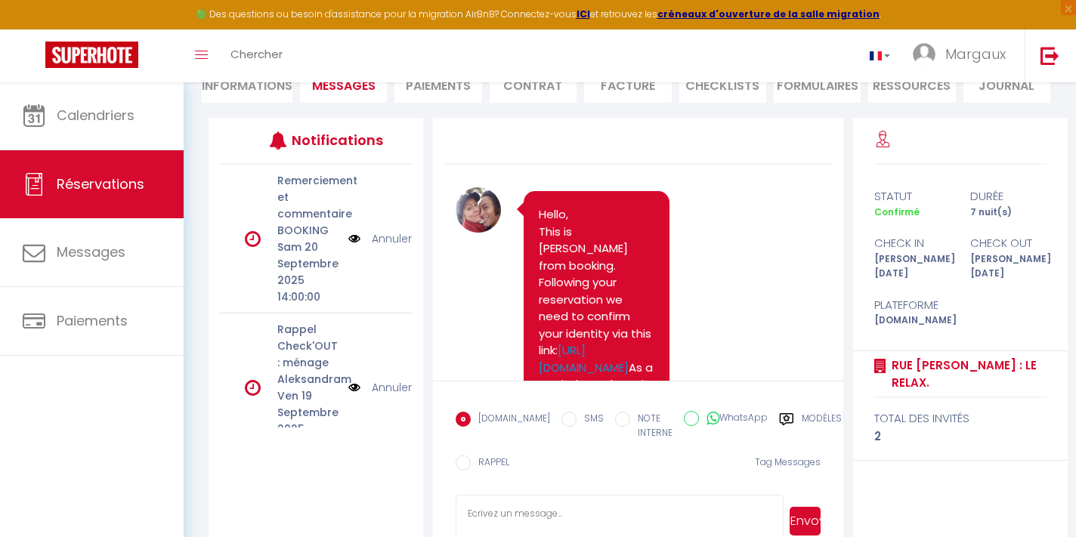
scroll to position [3034, 0]
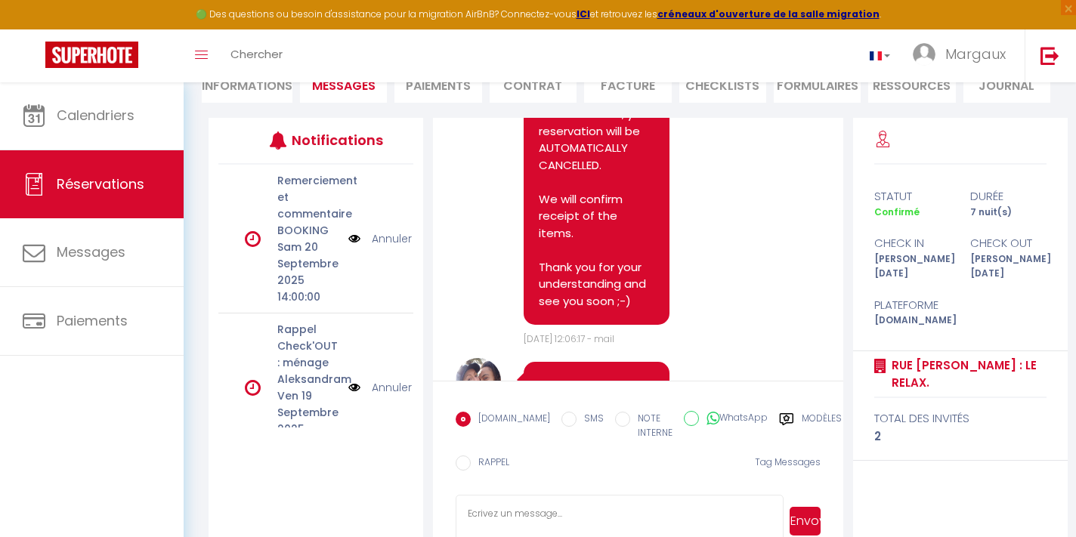
click at [469, 464] on input "RAPPEL" at bounding box center [463, 463] width 15 height 15
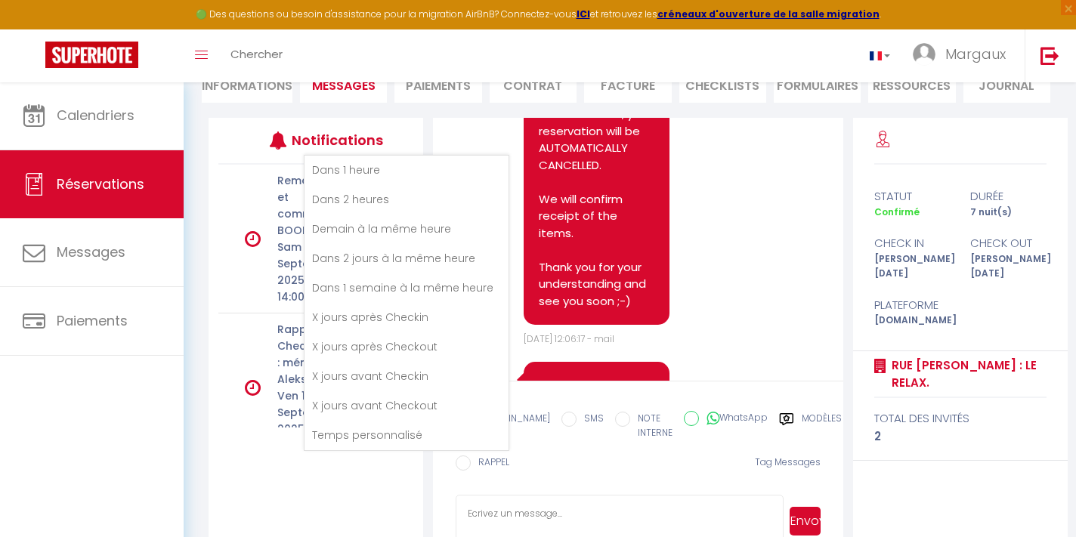
click at [416, 230] on li "Demain à la même heure" at bounding box center [406, 229] width 204 height 29
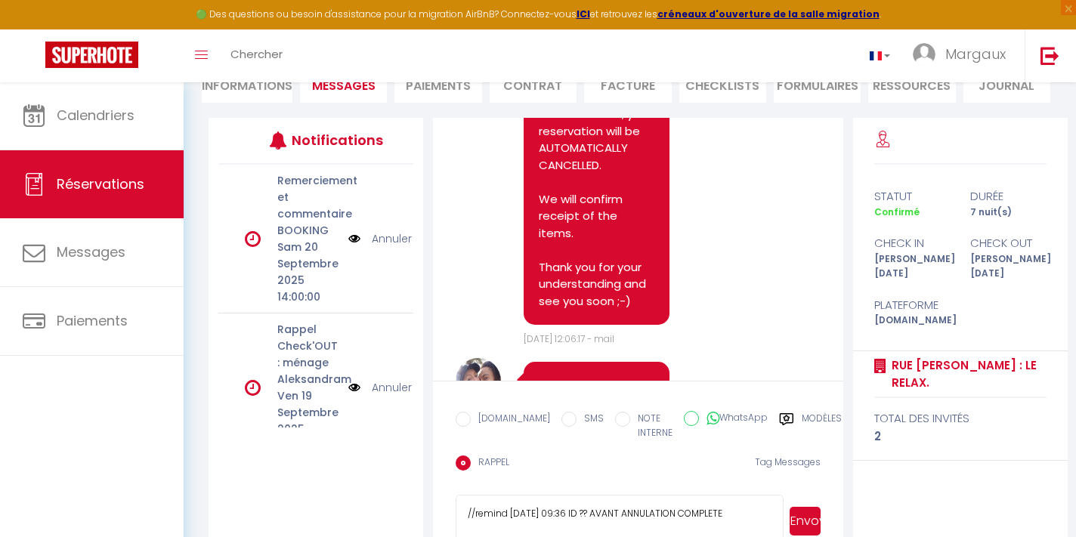
click at [808, 530] on button "Envoyer" at bounding box center [804, 521] width 31 height 29
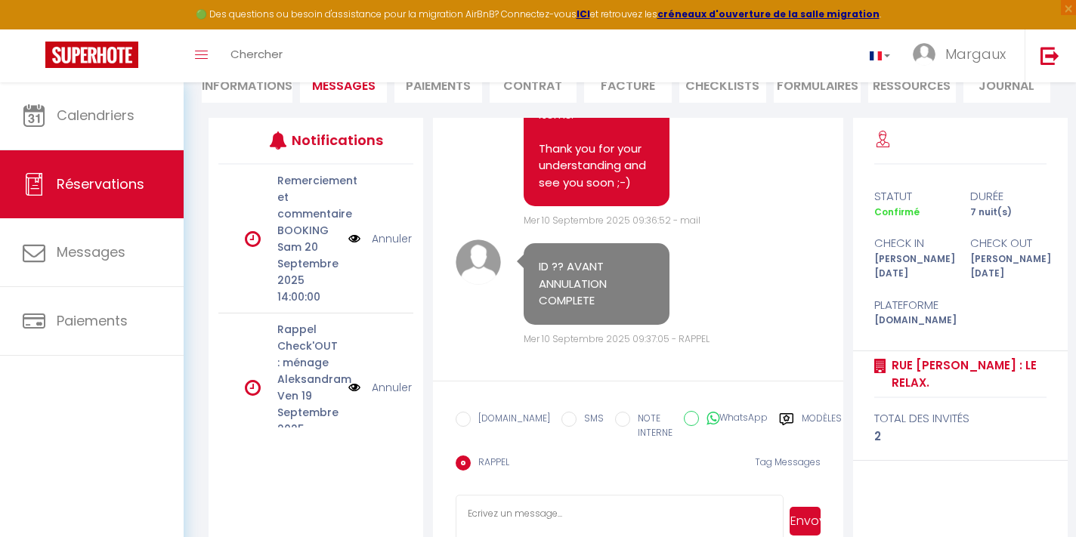
scroll to position [3898, 0]
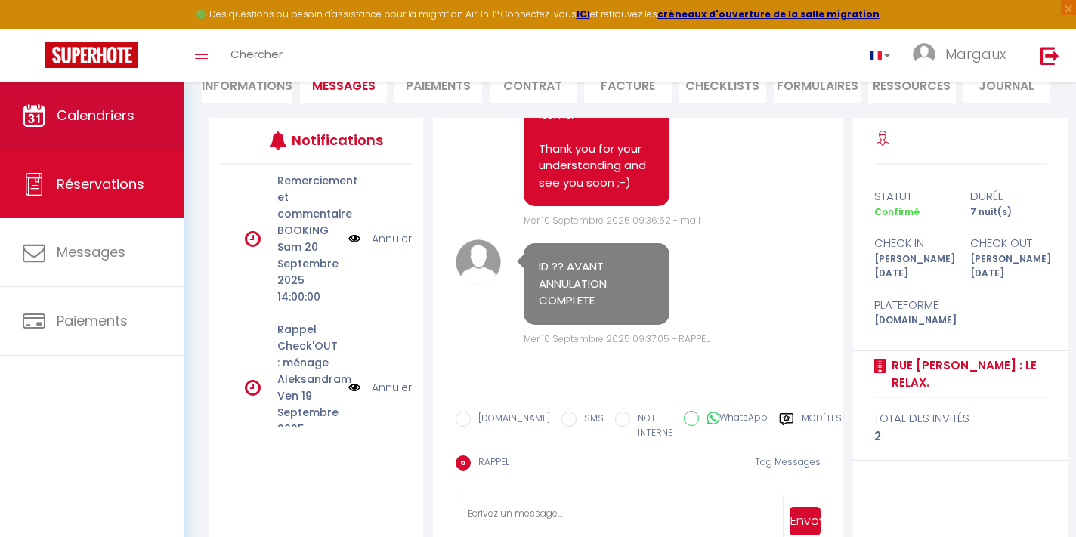
click at [133, 121] on span "Calendriers" at bounding box center [96, 115] width 78 height 19
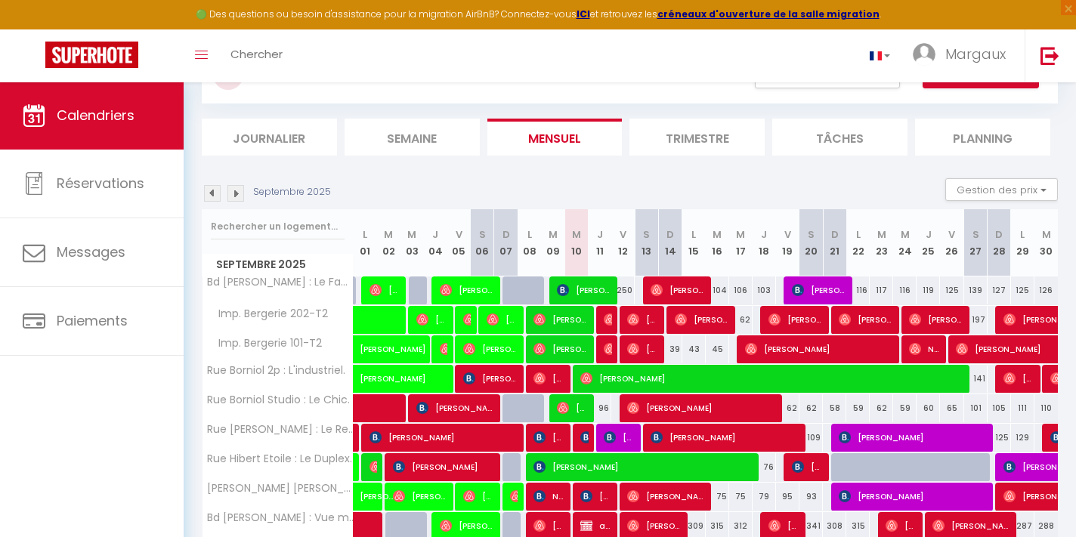
scroll to position [81, 0]
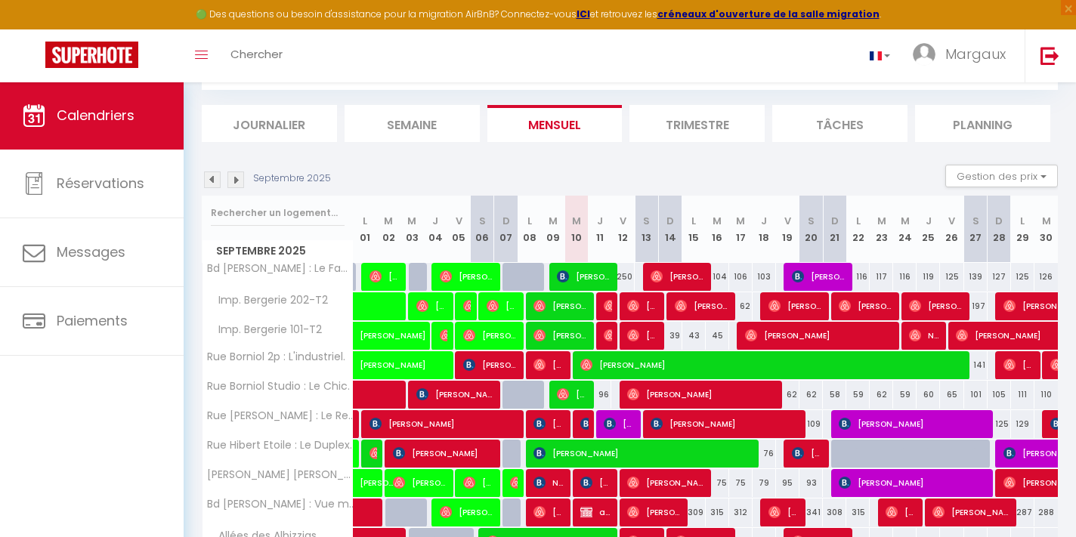
click at [669, 422] on span "[PERSON_NAME]" at bounding box center [724, 423] width 148 height 29
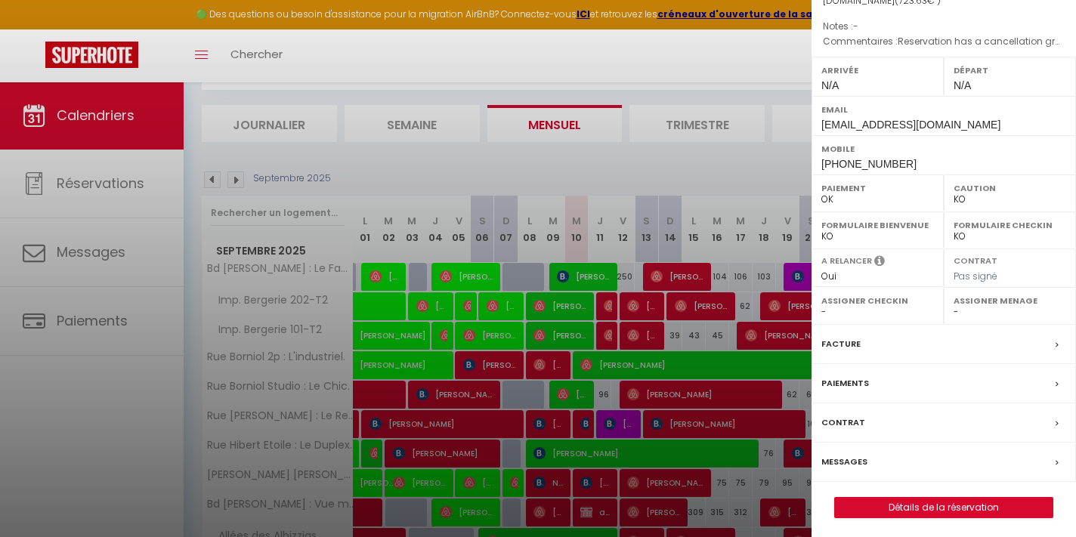
scroll to position [162, 0]
click at [898, 506] on link "Détails de la réservation" at bounding box center [944, 509] width 218 height 20
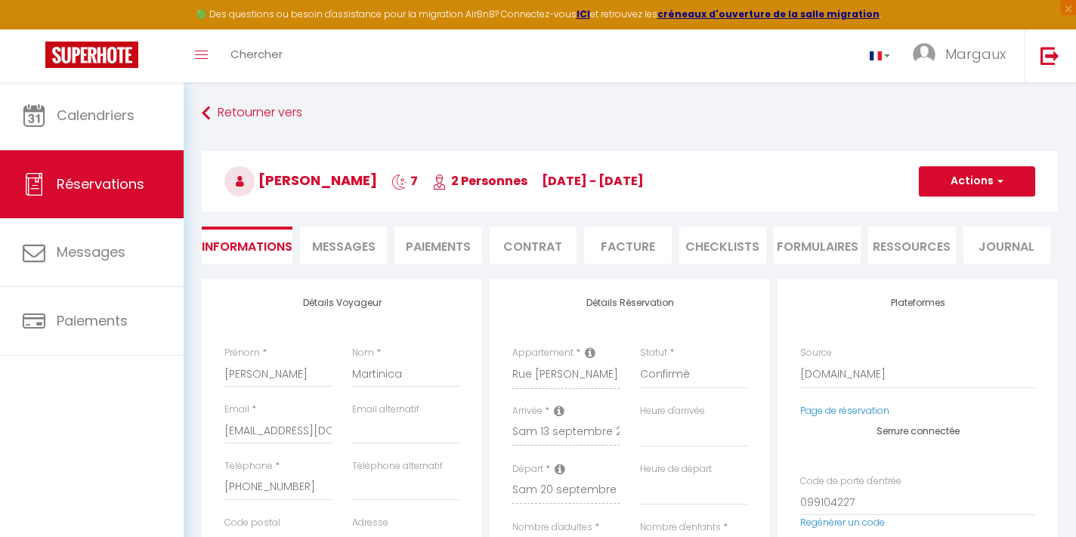
click at [365, 252] on span "Messages" at bounding box center [343, 246] width 63 height 17
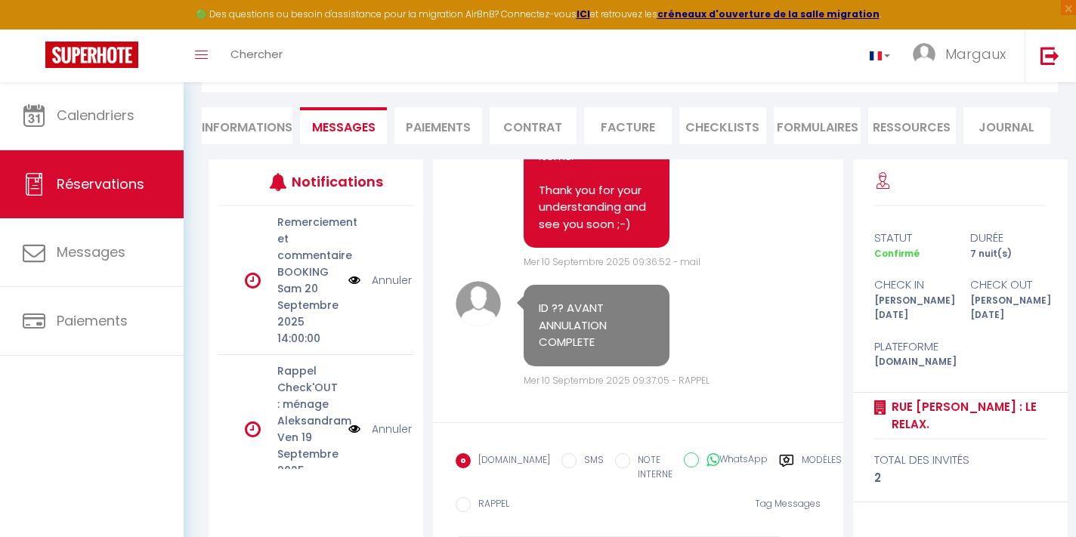
scroll to position [136, 0]
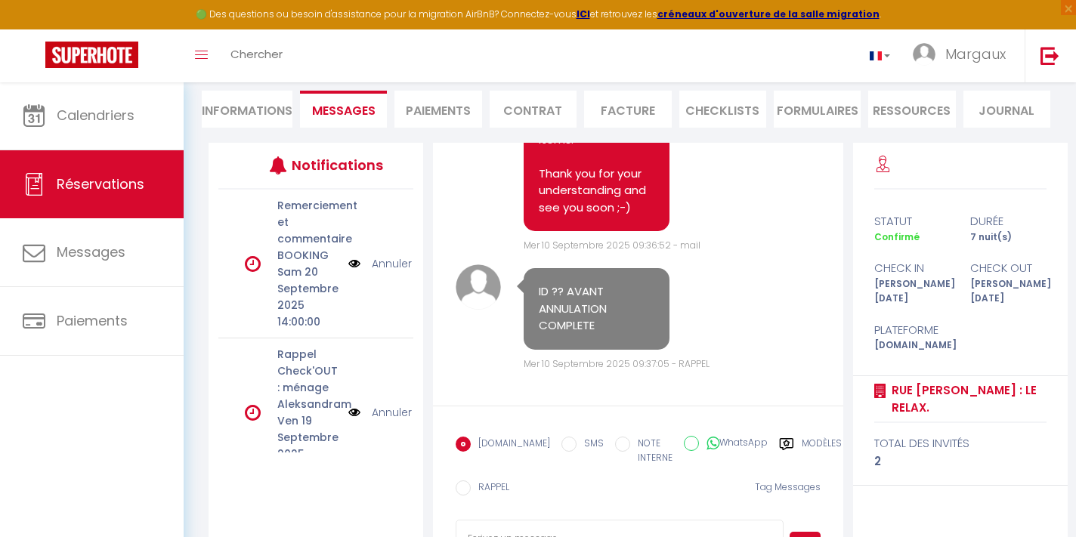
click at [253, 124] on li "Informations" at bounding box center [247, 109] width 91 height 37
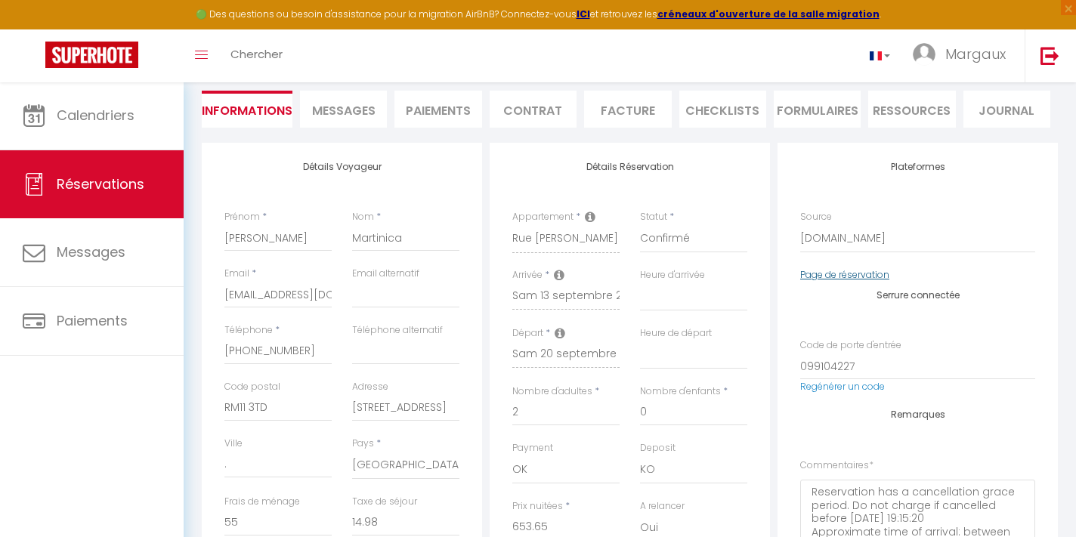
click at [858, 275] on link "Page de réservation" at bounding box center [844, 274] width 89 height 13
click at [836, 276] on link "Page de réservation" at bounding box center [844, 274] width 89 height 13
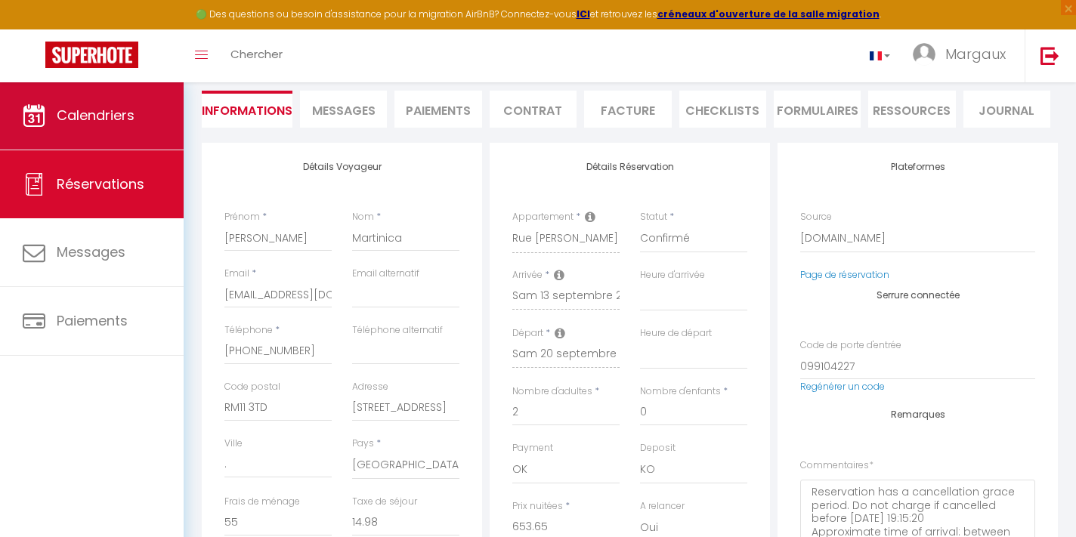
click at [114, 116] on span "Calendriers" at bounding box center [96, 115] width 78 height 19
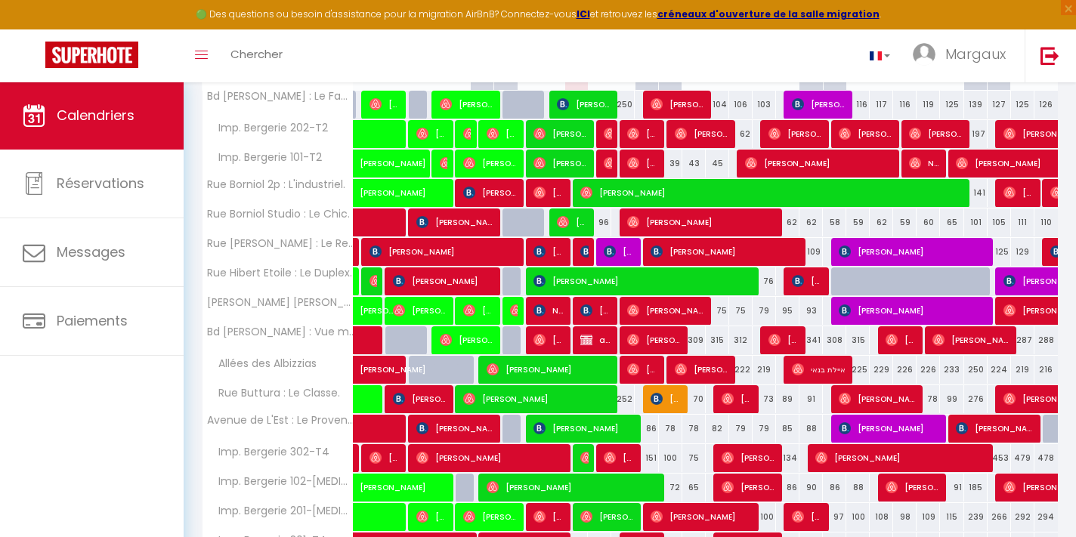
scroll to position [256, 0]
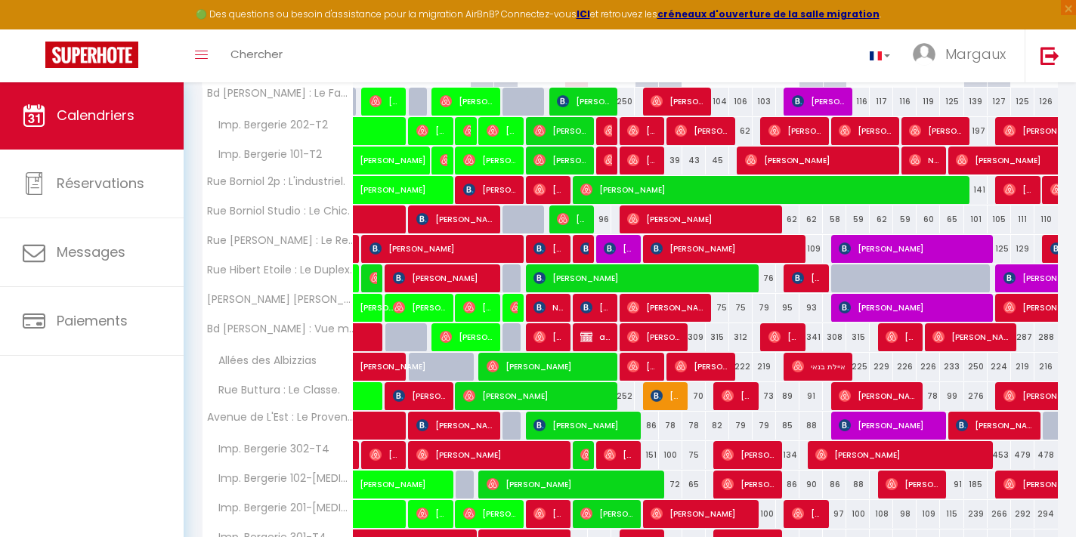
click at [666, 400] on span "[PERSON_NAME]" at bounding box center [665, 396] width 31 height 29
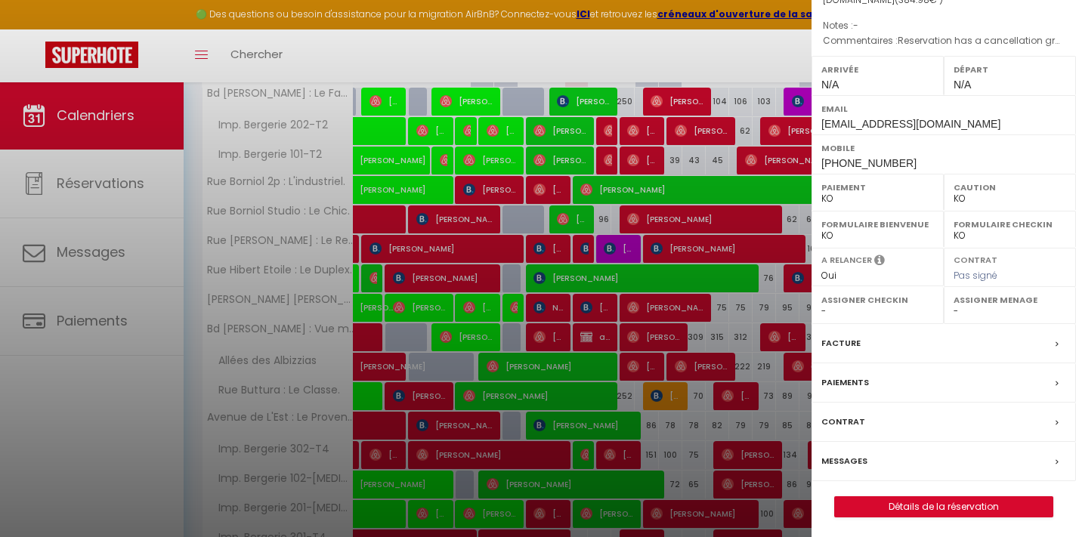
scroll to position [162, 0]
click at [916, 507] on link "Détails de la réservation" at bounding box center [944, 509] width 218 height 20
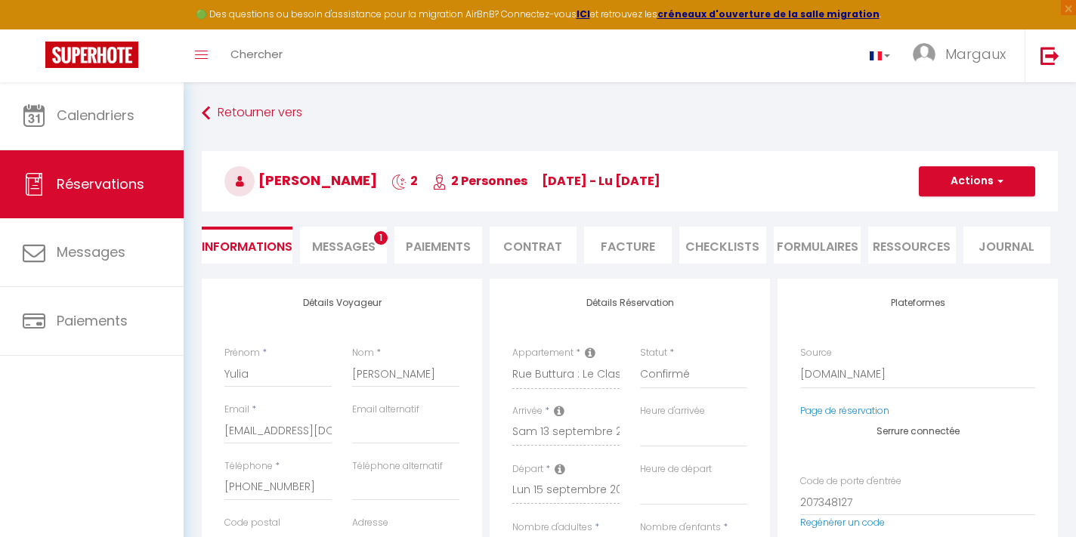
click at [927, 244] on li "Ressources" at bounding box center [911, 245] width 87 height 37
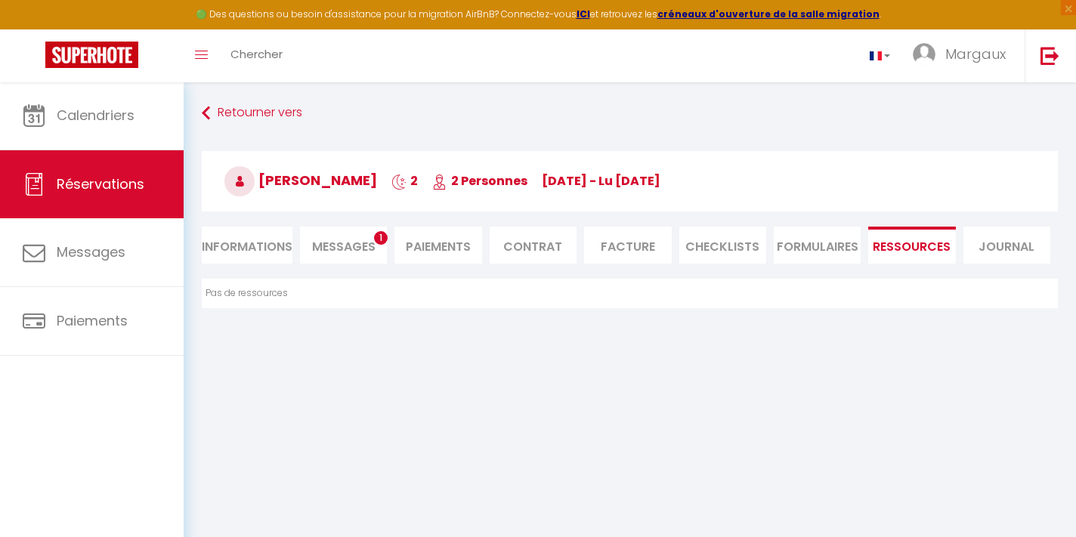
click at [358, 239] on span "Messages" at bounding box center [343, 246] width 63 height 17
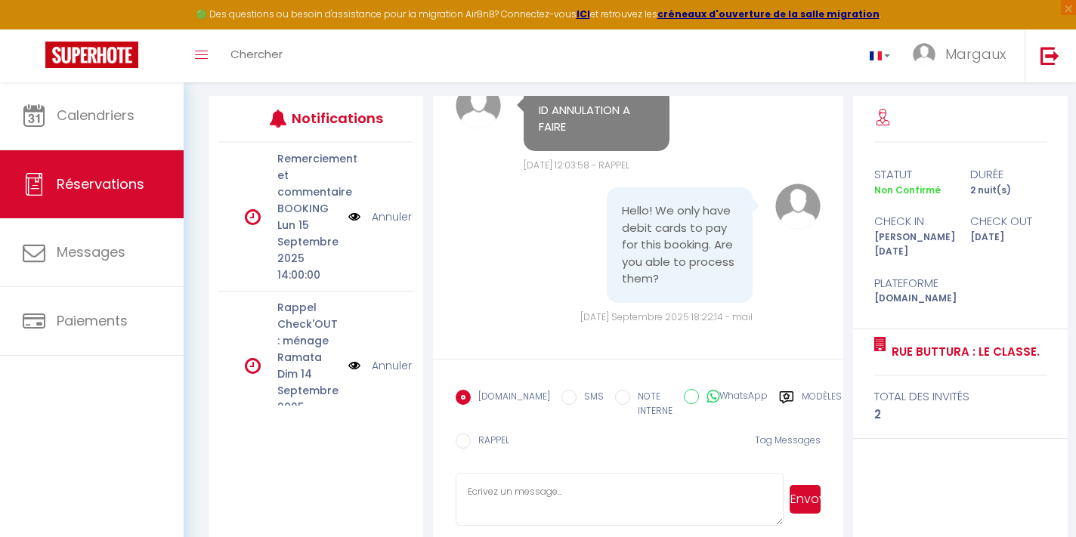
scroll to position [186, 0]
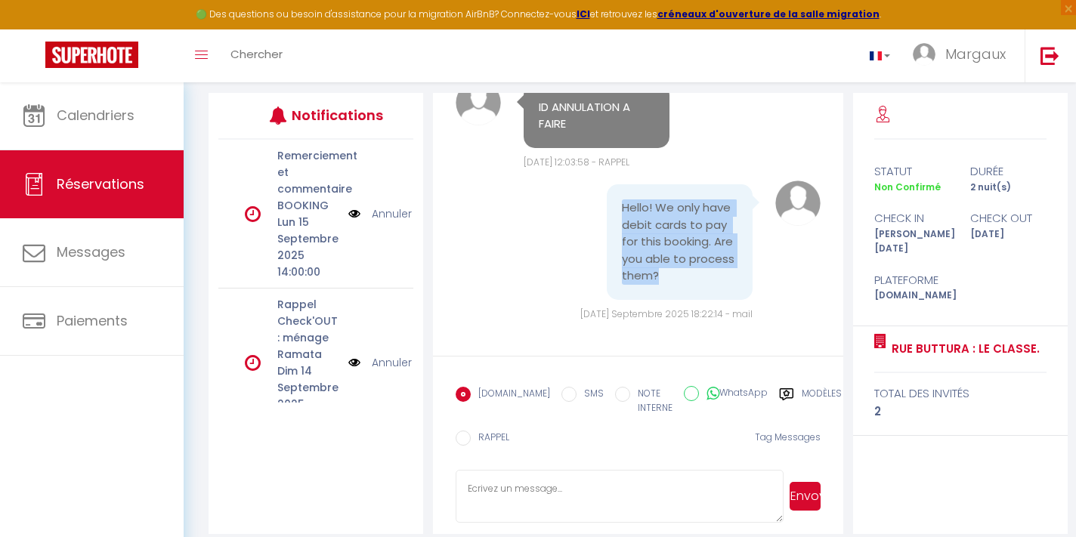
drag, startPoint x: 659, startPoint y: 279, endPoint x: 615, endPoint y: 214, distance: 78.4
click at [615, 214] on div "Hello! We only have debit cards to pay for this booking. Are you able to proces…" at bounding box center [680, 242] width 146 height 116
copy pre "Hello! We only have debit cards to pay for this booking. Are you able to proces…"
click at [520, 484] on textarea at bounding box center [620, 496] width 328 height 53
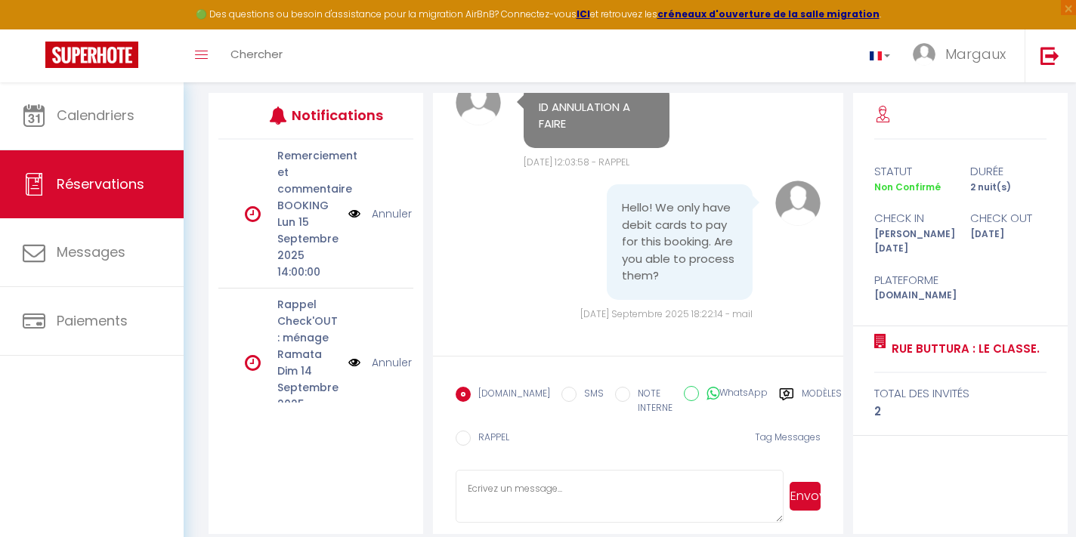
paste textarea "Hello, we only accept payments on the booking platform. If you do not have a cr…"
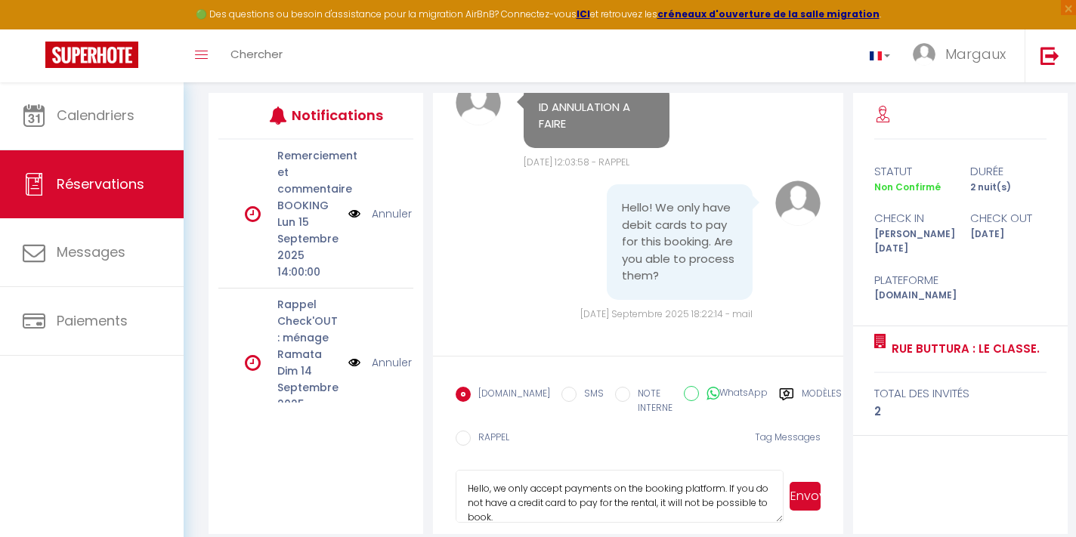
scroll to position [1, 0]
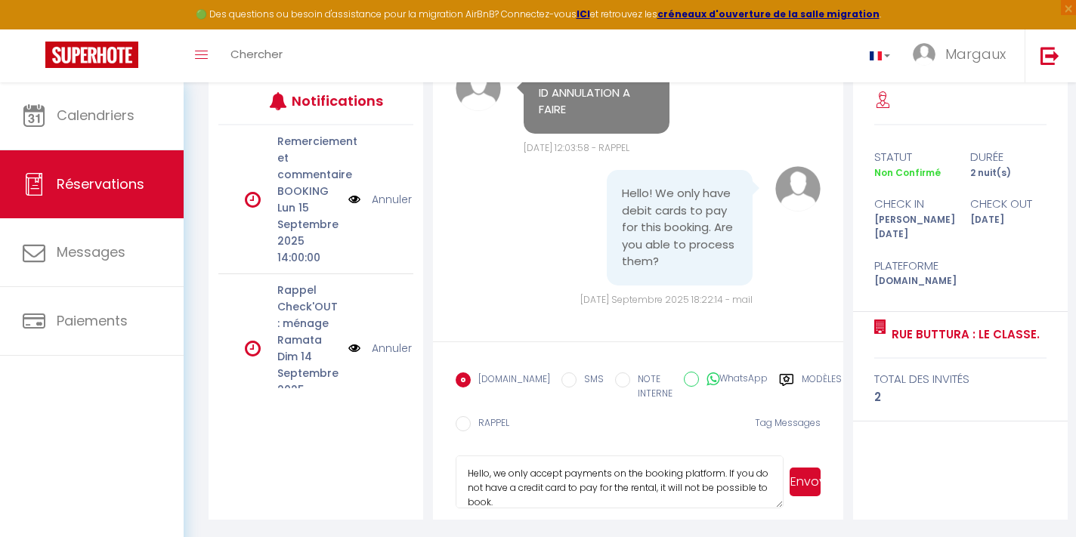
click at [800, 484] on button "Envoyer" at bounding box center [804, 482] width 31 height 29
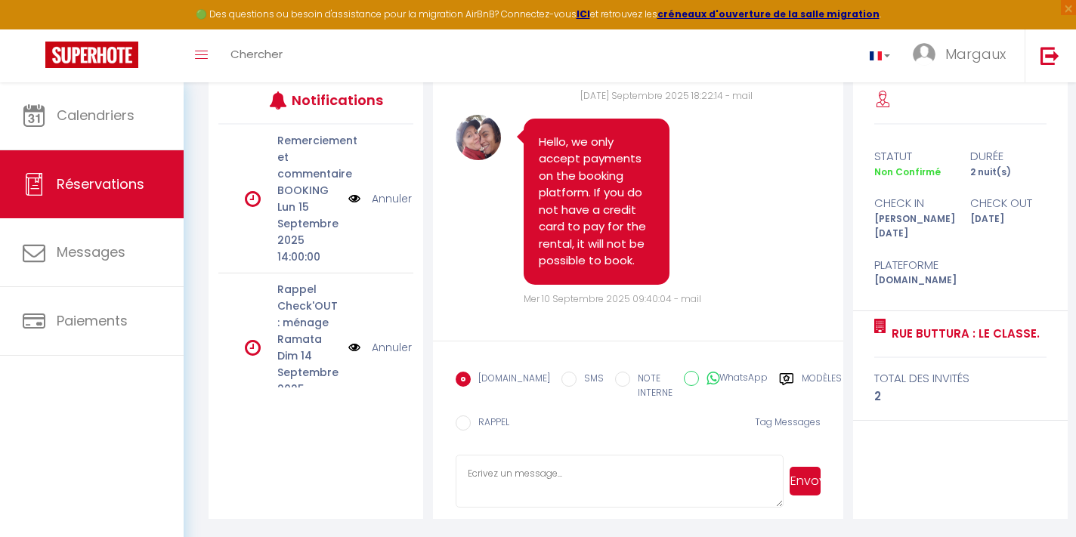
scroll to position [200, 0]
click at [461, 425] on input "RAPPEL" at bounding box center [463, 423] width 15 height 15
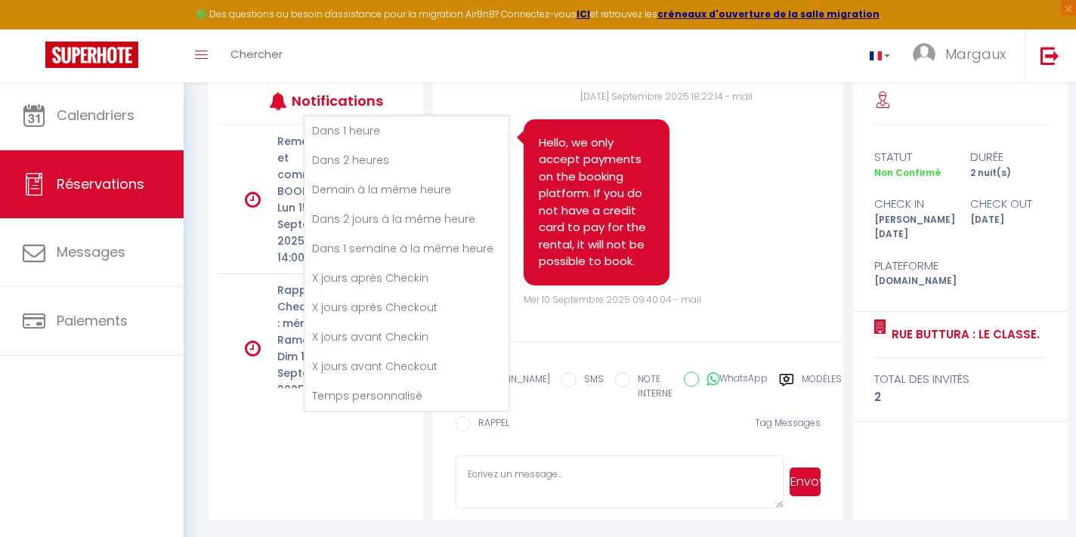
click at [428, 184] on li "Demain à la même heure" at bounding box center [406, 189] width 204 height 29
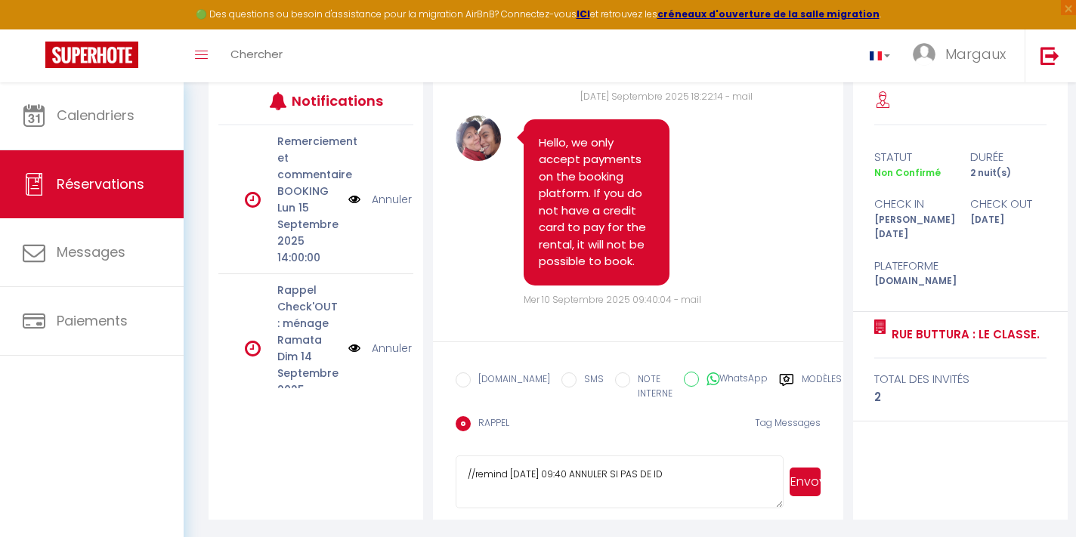
click at [805, 483] on button "Envoyer" at bounding box center [804, 482] width 31 height 29
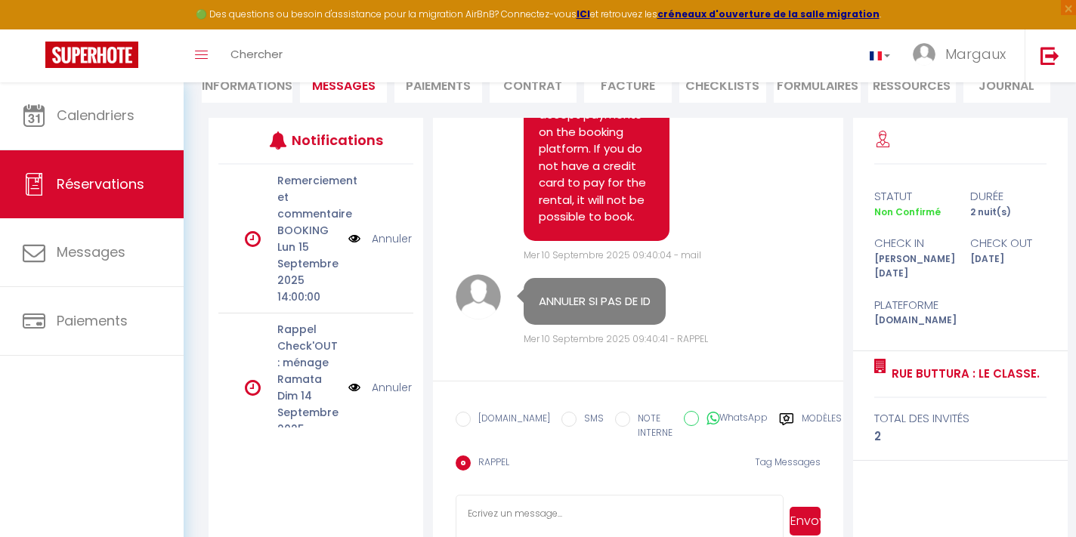
scroll to position [4003, 0]
click at [276, 91] on li "Informations" at bounding box center [247, 84] width 91 height 37
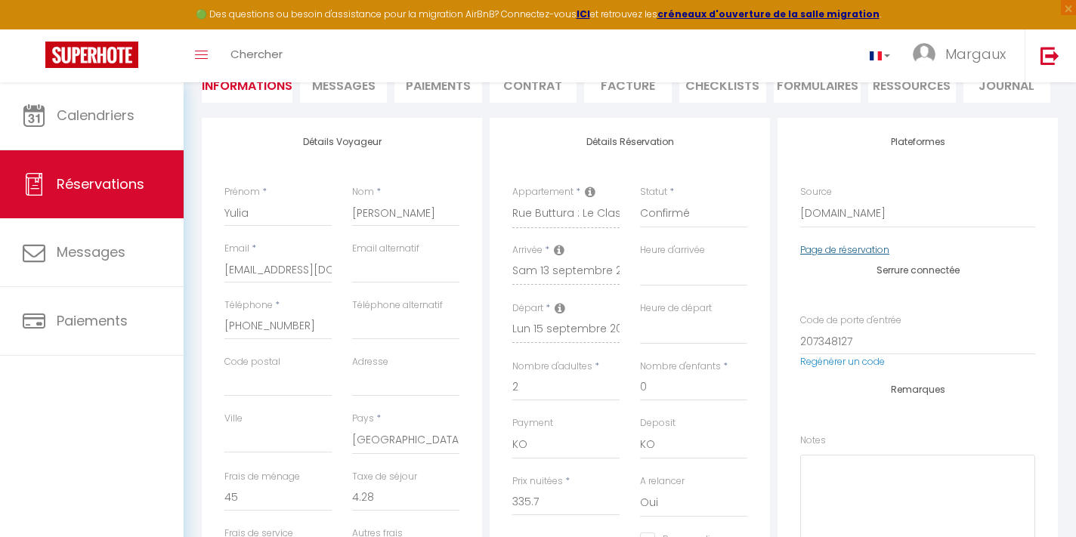
click at [819, 251] on link "Page de réservation" at bounding box center [844, 249] width 89 height 13
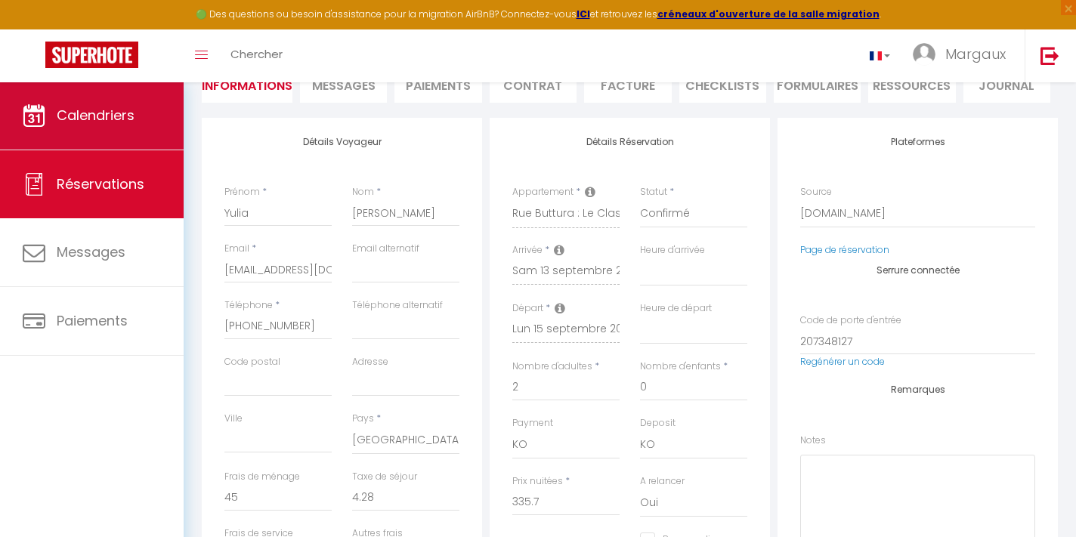
click at [107, 116] on span "Calendriers" at bounding box center [96, 115] width 78 height 19
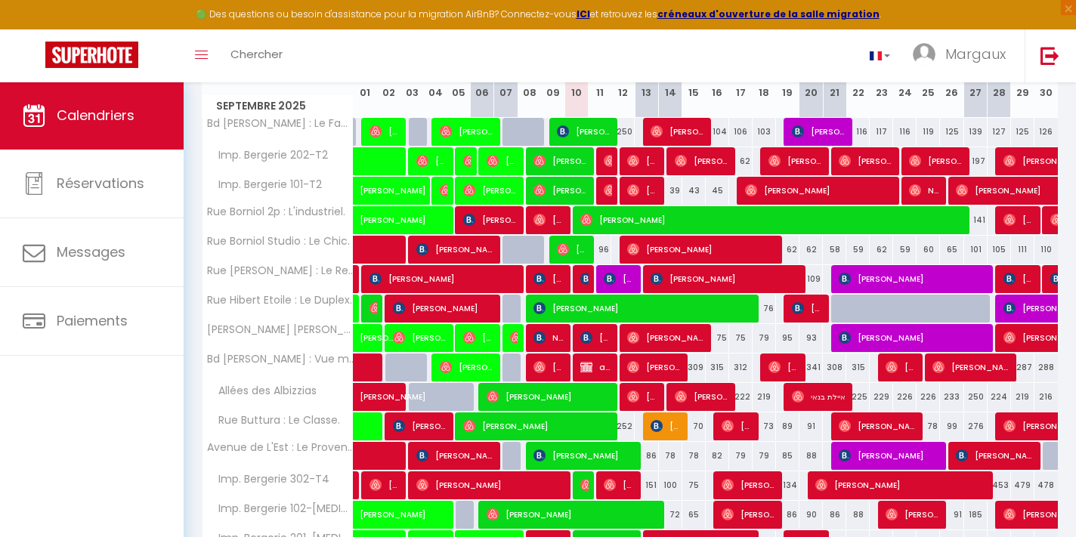
scroll to position [231, 0]
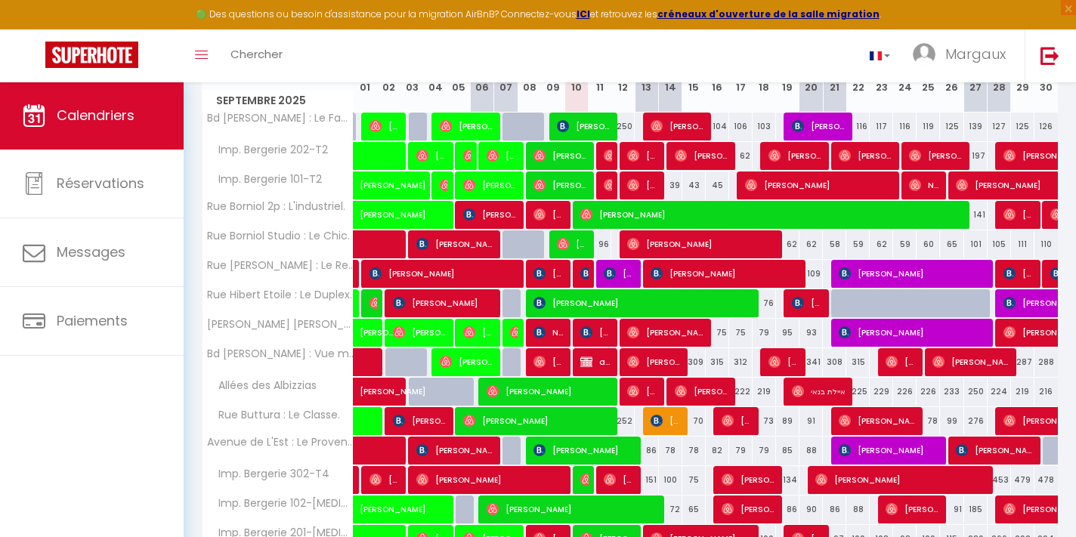
click at [546, 326] on span "Neo Design [PERSON_NAME]" at bounding box center [548, 332] width 31 height 29
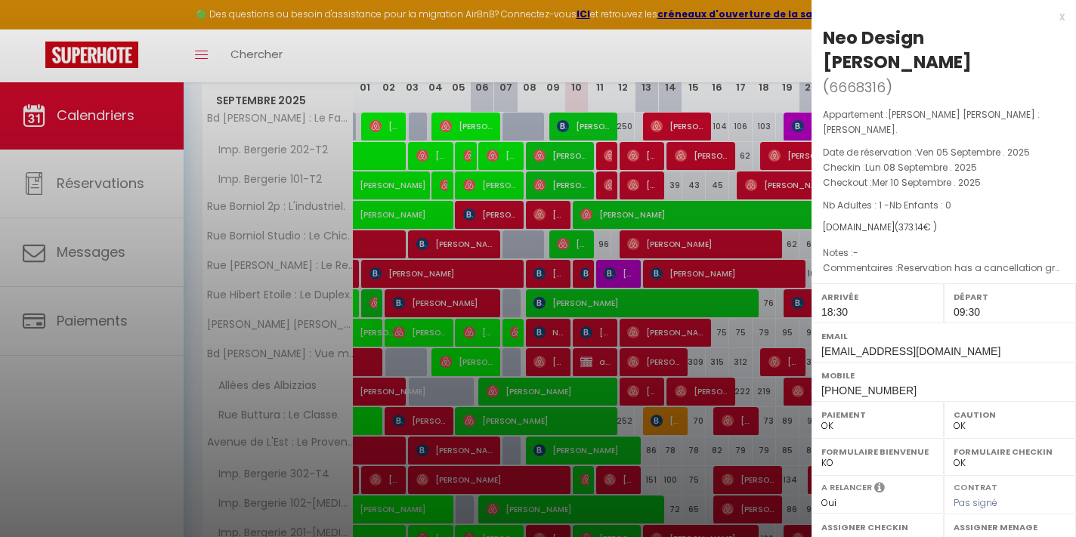
click at [1060, 19] on div "x" at bounding box center [937, 17] width 253 height 18
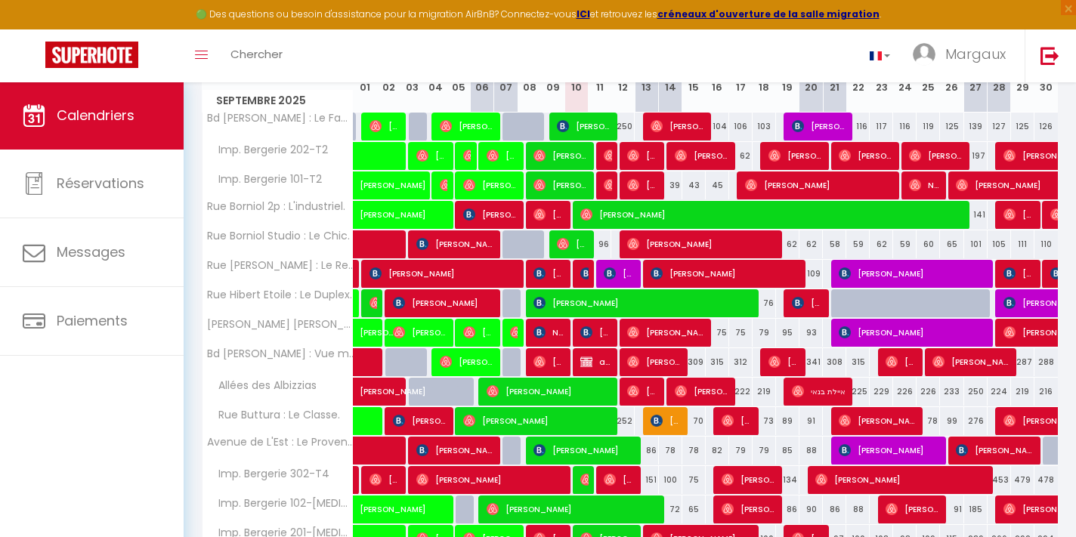
click at [1026, 273] on span "[PERSON_NAME]" at bounding box center [1018, 273] width 31 height 29
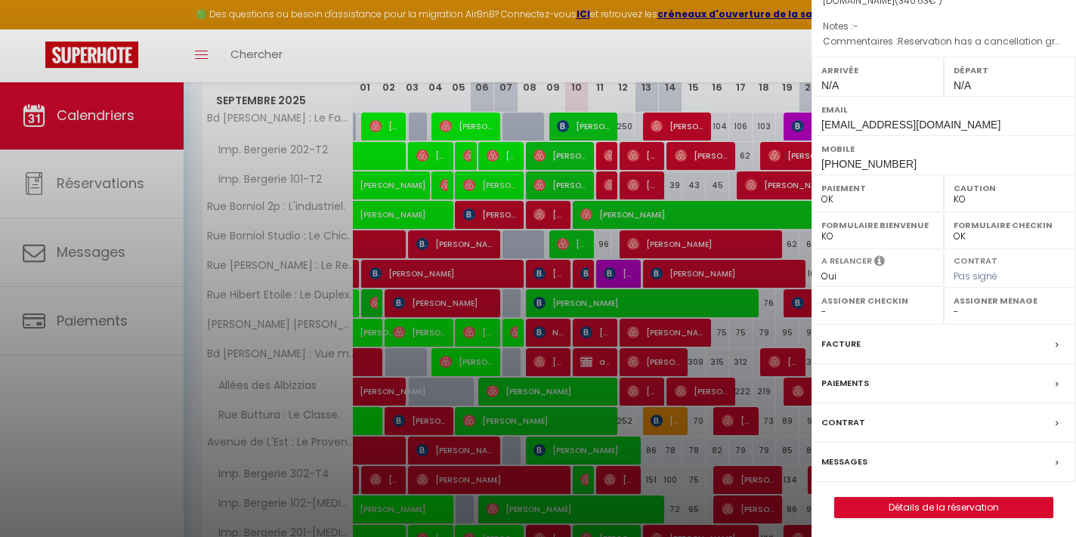
scroll to position [162, 0]
click at [891, 501] on link "Détails de la réservation" at bounding box center [944, 509] width 218 height 20
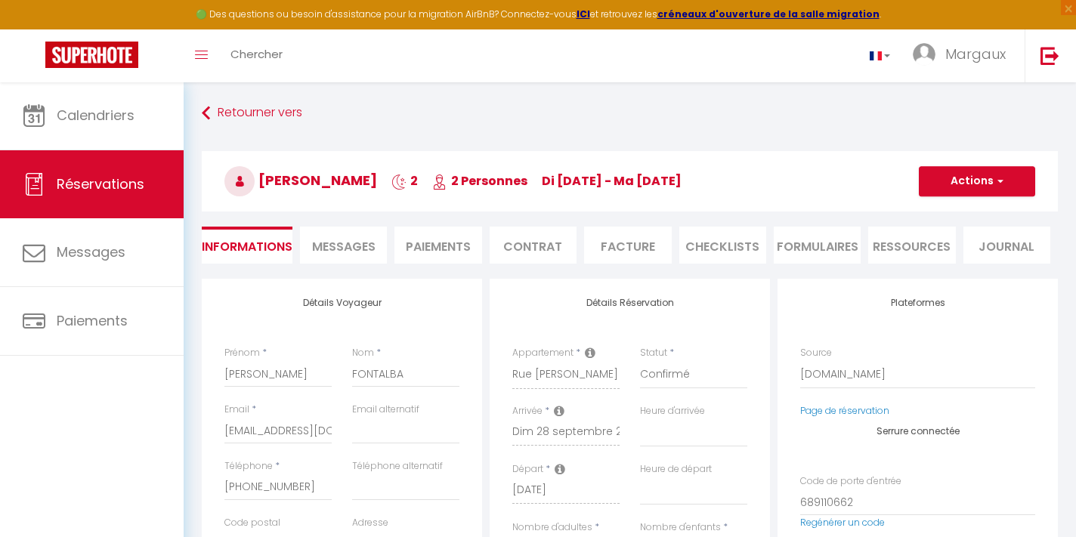
click at [904, 249] on li "Ressources" at bounding box center [911, 245] width 87 height 37
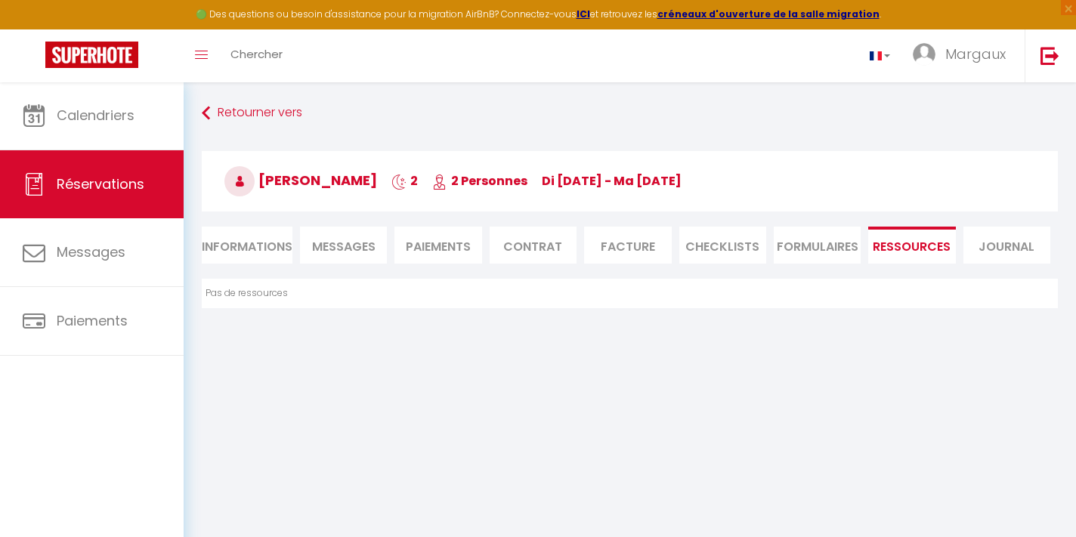
click at [364, 248] on span "Messages" at bounding box center [343, 246] width 63 height 17
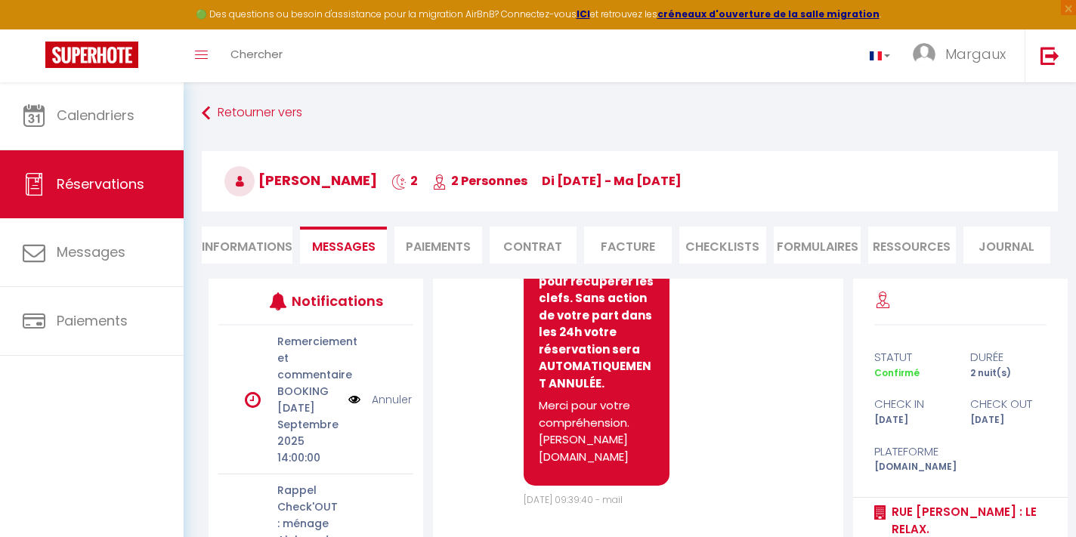
scroll to position [1407, 0]
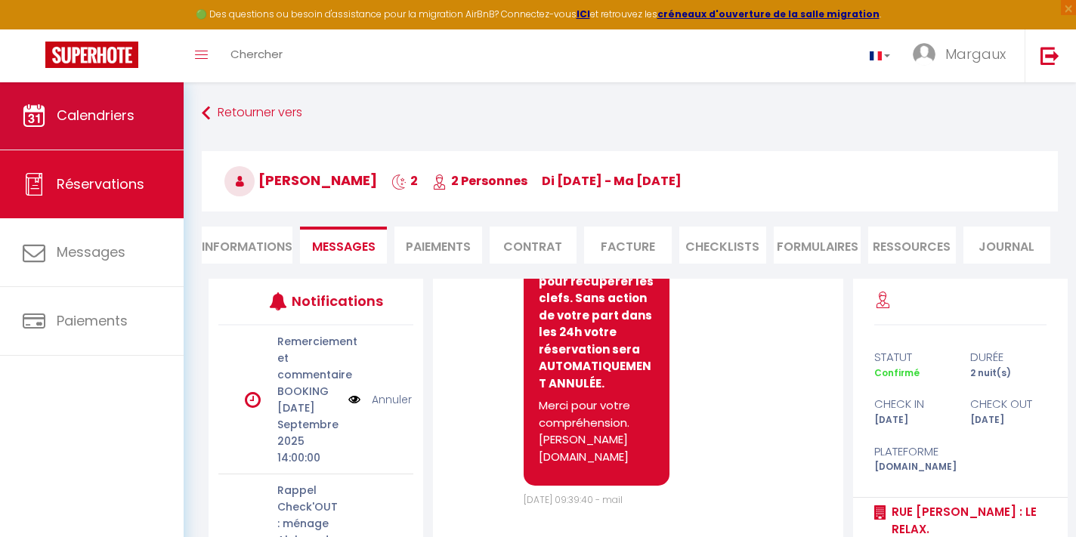
click at [121, 122] on span "Calendriers" at bounding box center [96, 115] width 78 height 19
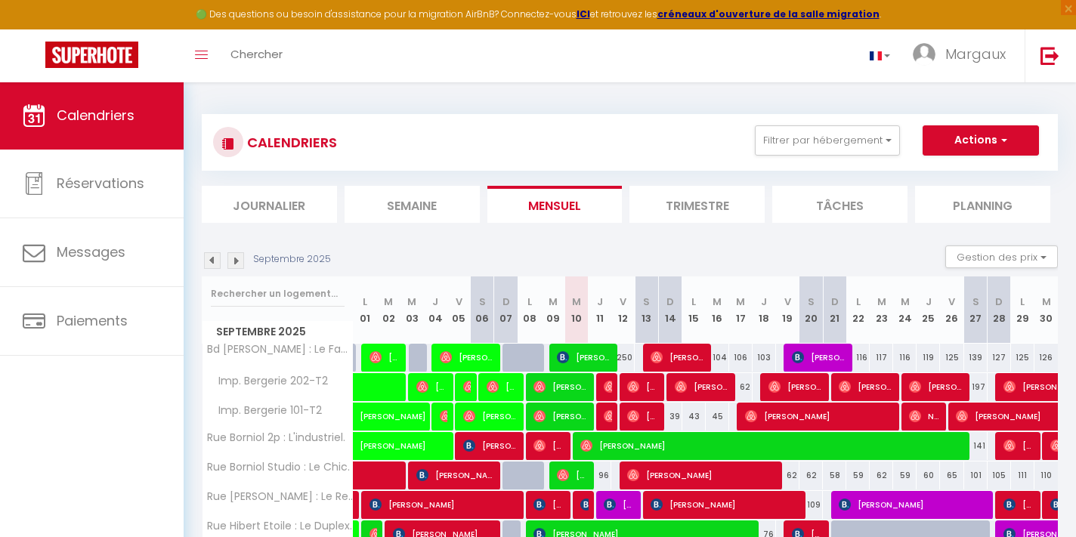
click at [807, 357] on span "[PERSON_NAME]" at bounding box center [819, 357] width 54 height 29
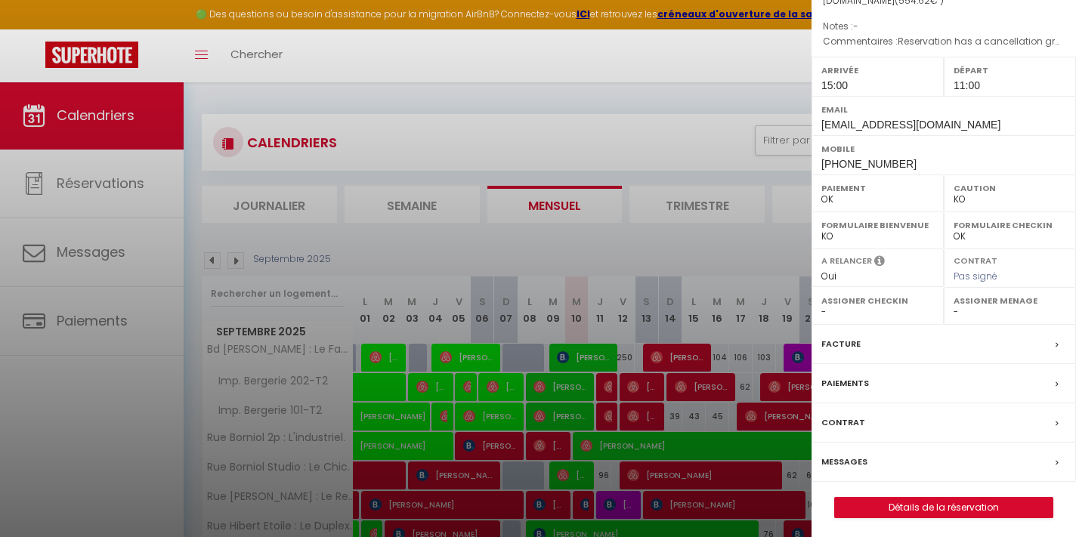
scroll to position [162, 0]
click at [764, 224] on div at bounding box center [538, 268] width 1076 height 537
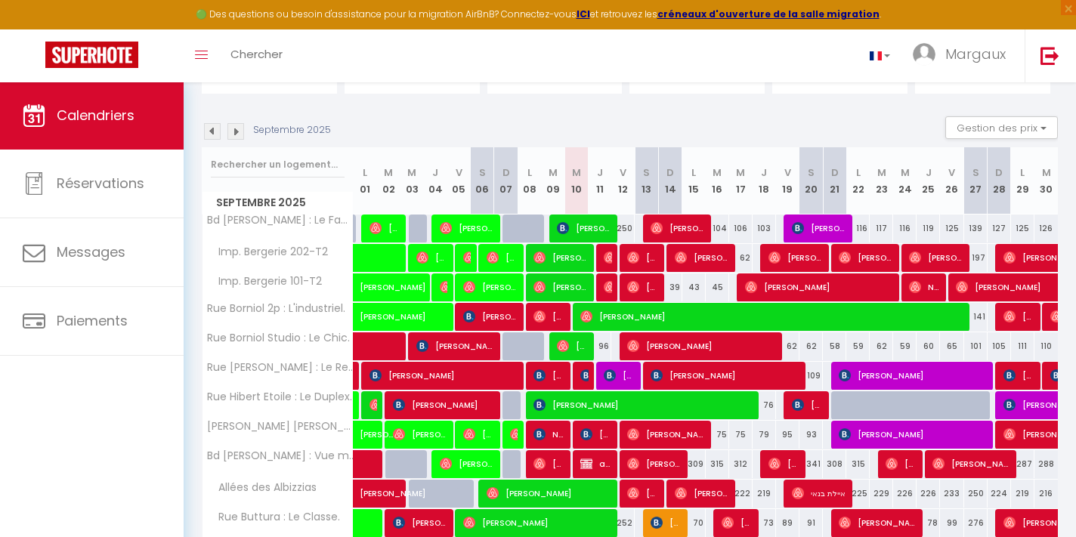
scroll to position [131, 0]
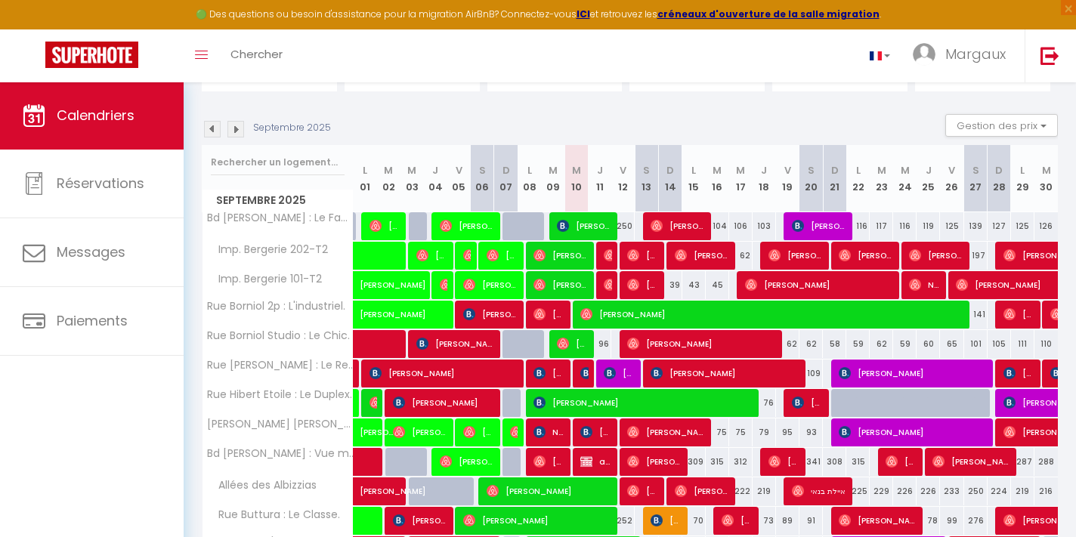
click at [811, 405] on span "[PERSON_NAME]" at bounding box center [807, 402] width 31 height 29
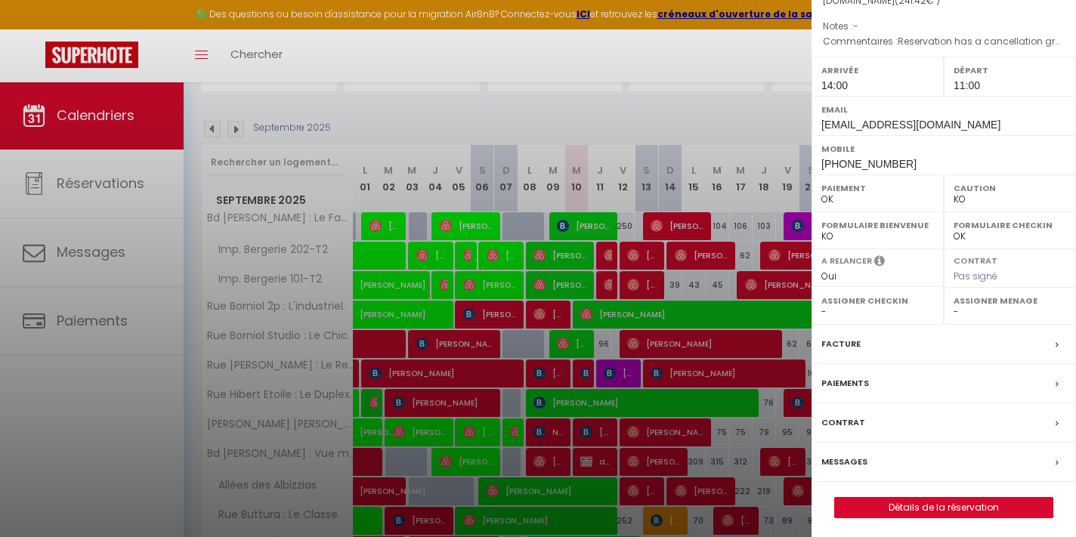
scroll to position [162, 0]
click at [868, 505] on link "Détails de la réservation" at bounding box center [944, 509] width 218 height 20
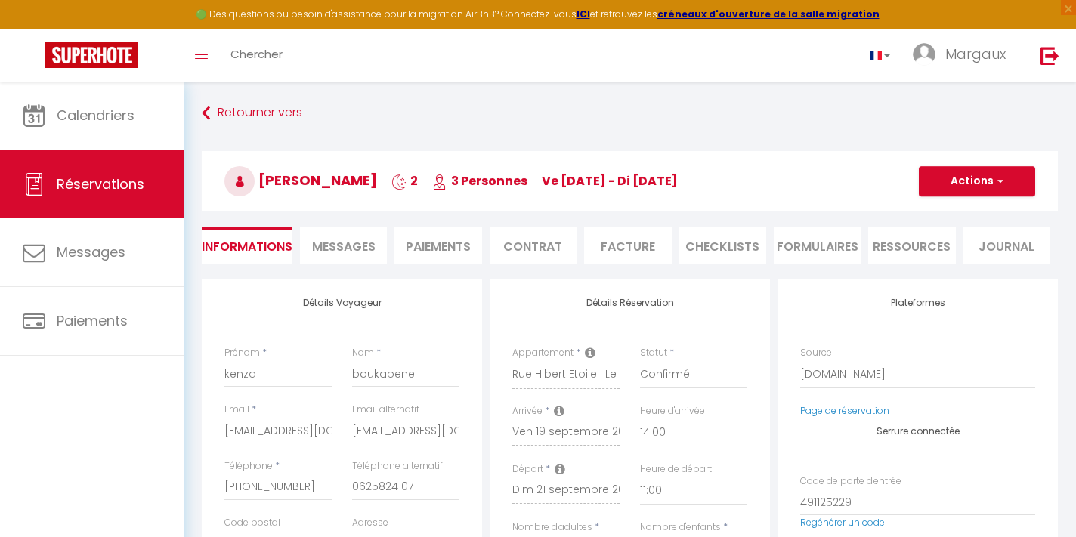
click at [894, 251] on li "Ressources" at bounding box center [911, 245] width 87 height 37
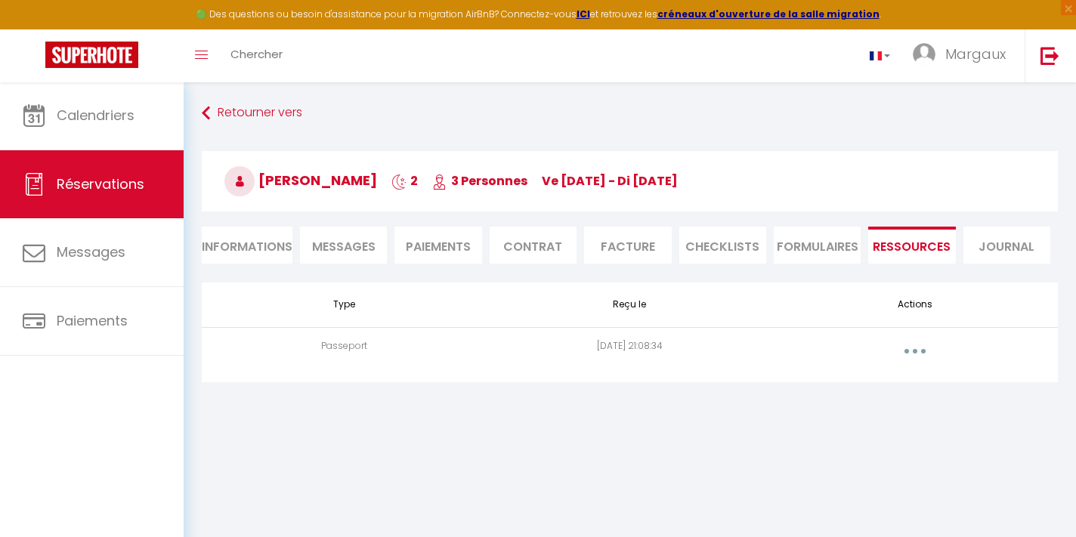
click at [903, 348] on button "button" at bounding box center [915, 351] width 42 height 24
click at [868, 388] on link "Voir le document" at bounding box center [875, 385] width 113 height 26
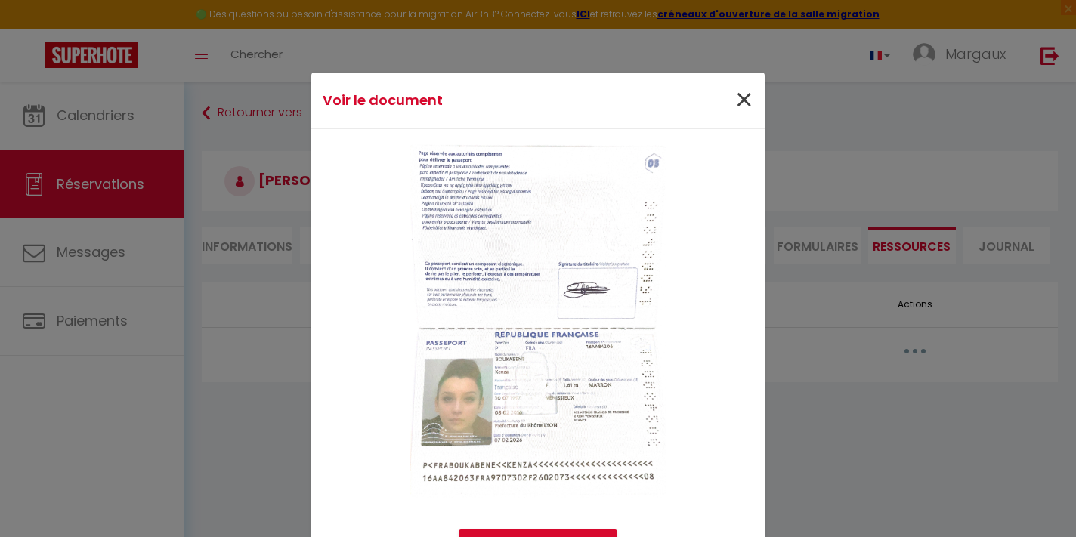
click at [745, 103] on span "×" at bounding box center [743, 100] width 19 height 45
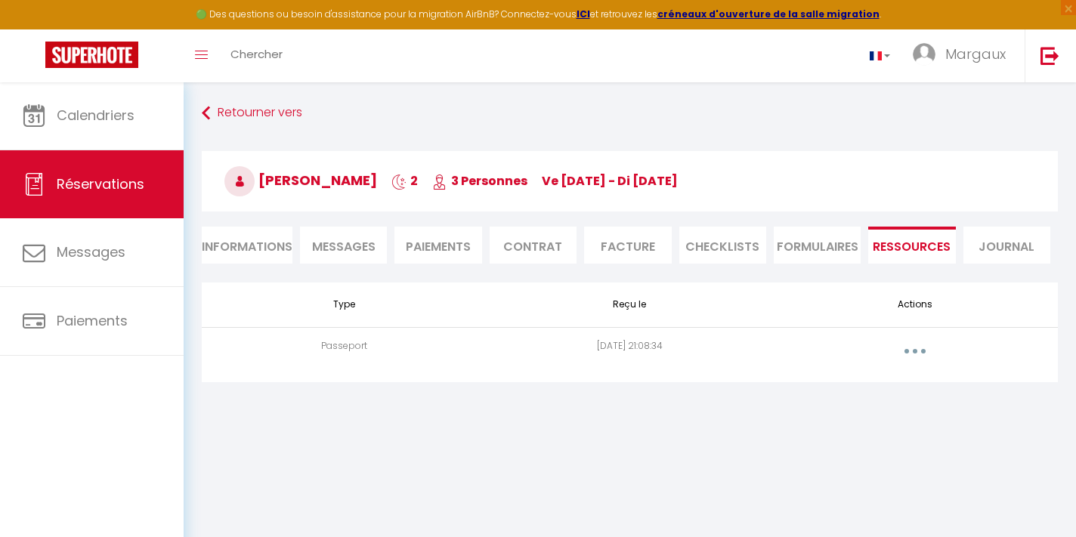
click at [348, 240] on span "Messages" at bounding box center [343, 246] width 63 height 17
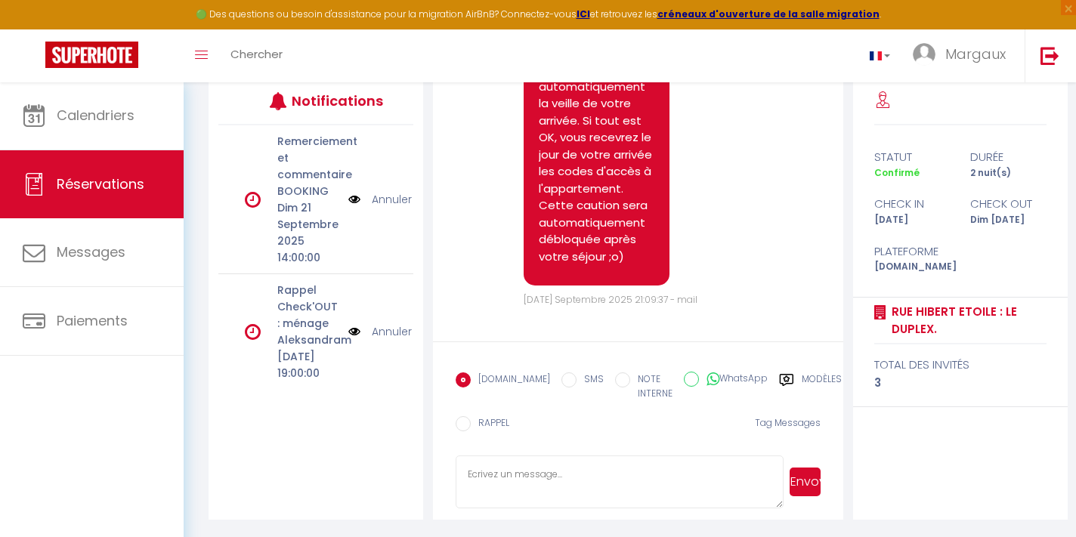
scroll to position [2558, 0]
click at [558, 485] on textarea at bounding box center [620, 482] width 328 height 53
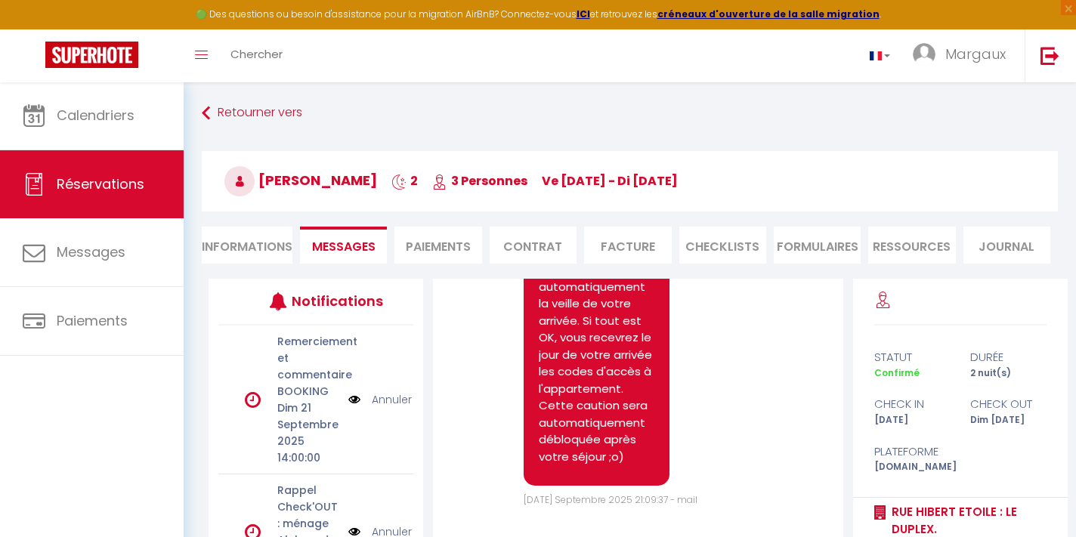
scroll to position [0, 0]
click at [239, 258] on li "Informations" at bounding box center [247, 245] width 91 height 37
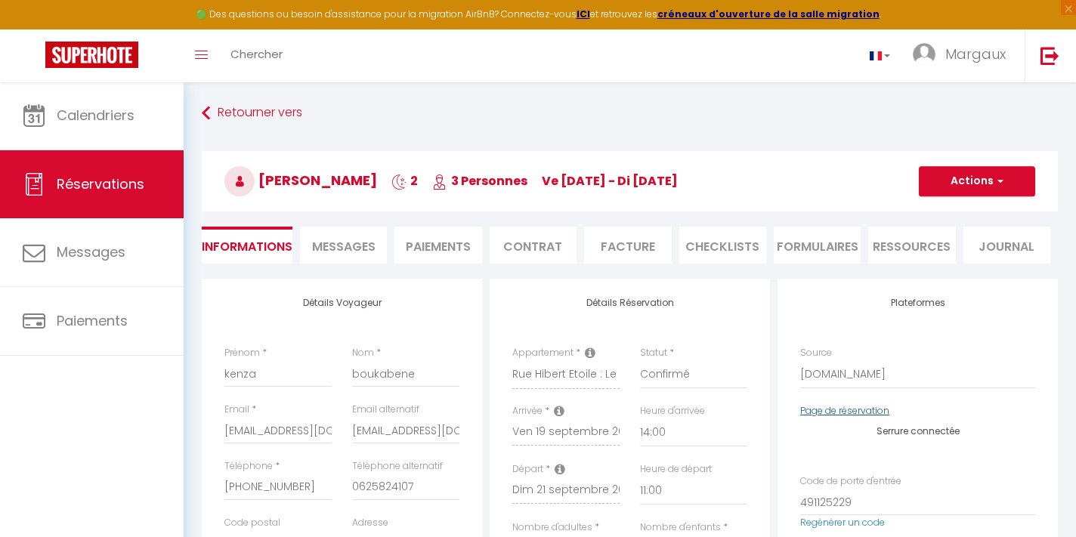
click at [830, 409] on link "Page de réservation" at bounding box center [844, 410] width 89 height 13
click at [348, 249] on span "Messages" at bounding box center [343, 246] width 63 height 17
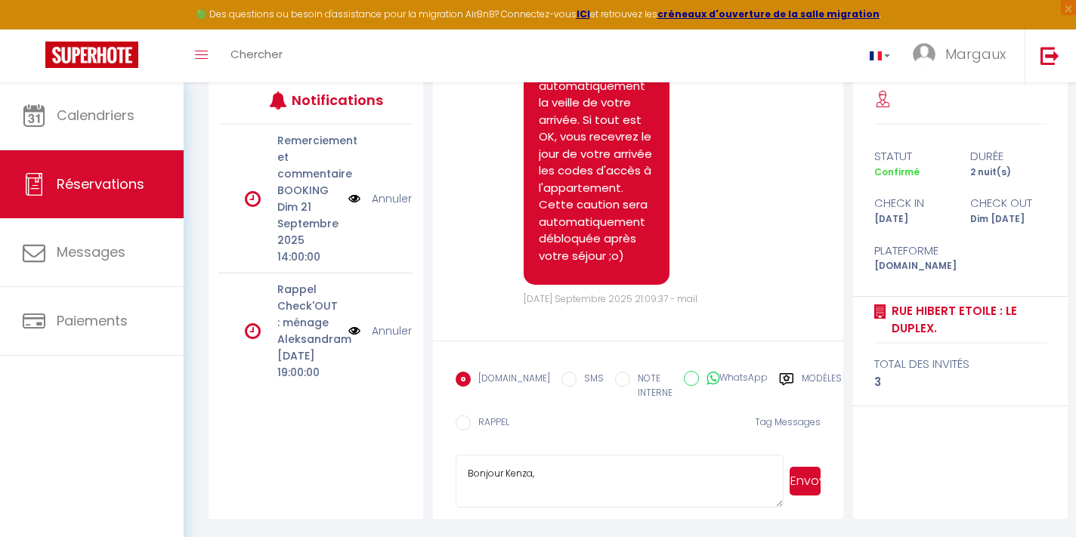
scroll to position [200, 0]
click at [565, 458] on textarea "Bonjour Kenza," at bounding box center [620, 482] width 328 height 53
click at [565, 474] on textarea "Bonjour Kenza," at bounding box center [620, 482] width 328 height 53
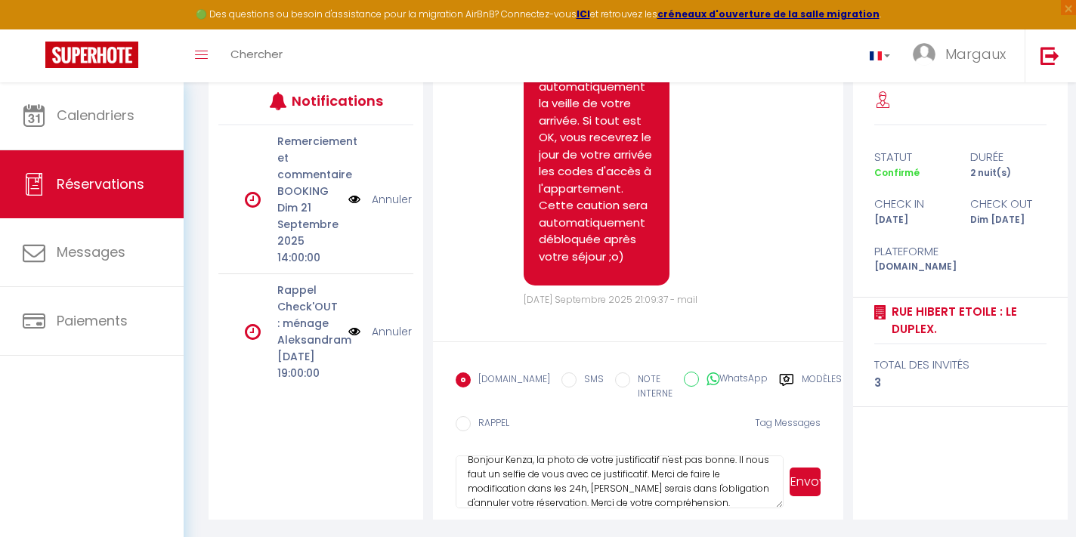
scroll to position [0, 0]
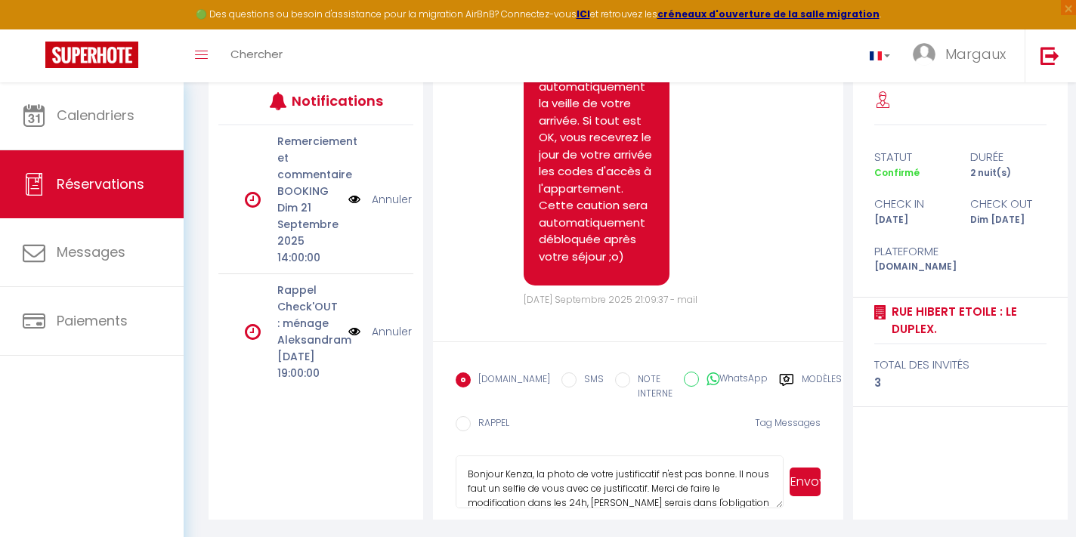
drag, startPoint x: 695, startPoint y: 502, endPoint x: 457, endPoint y: 422, distance: 251.1
click at [457, 422] on form "[DOMAIN_NAME] SMS NOTE INTERNE WhatsApp Modèles 10 « ‹ » › [DATE] [PHONE_NUMBER…" at bounding box center [637, 430] width 409 height 178
click at [721, 489] on textarea "Bonjour Kenza, la photo de votre justificatif n'est pas bonne. Il nous faut un …" at bounding box center [620, 482] width 328 height 53
click at [808, 483] on button "Envoyer" at bounding box center [804, 482] width 31 height 29
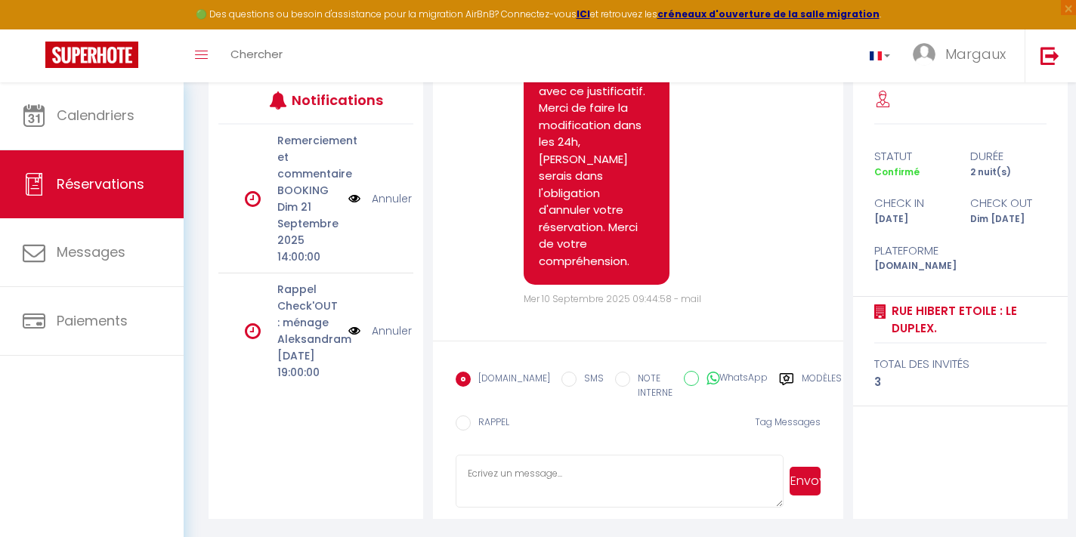
scroll to position [200, 0]
click at [462, 428] on input "RAPPEL" at bounding box center [463, 423] width 15 height 15
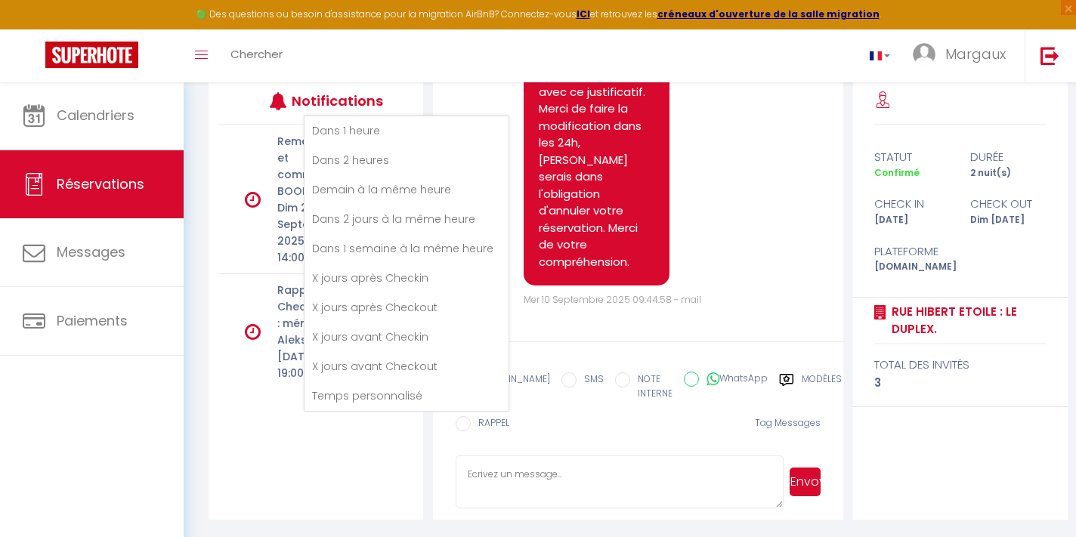
click at [379, 191] on li "Demain à la même heure" at bounding box center [406, 189] width 204 height 29
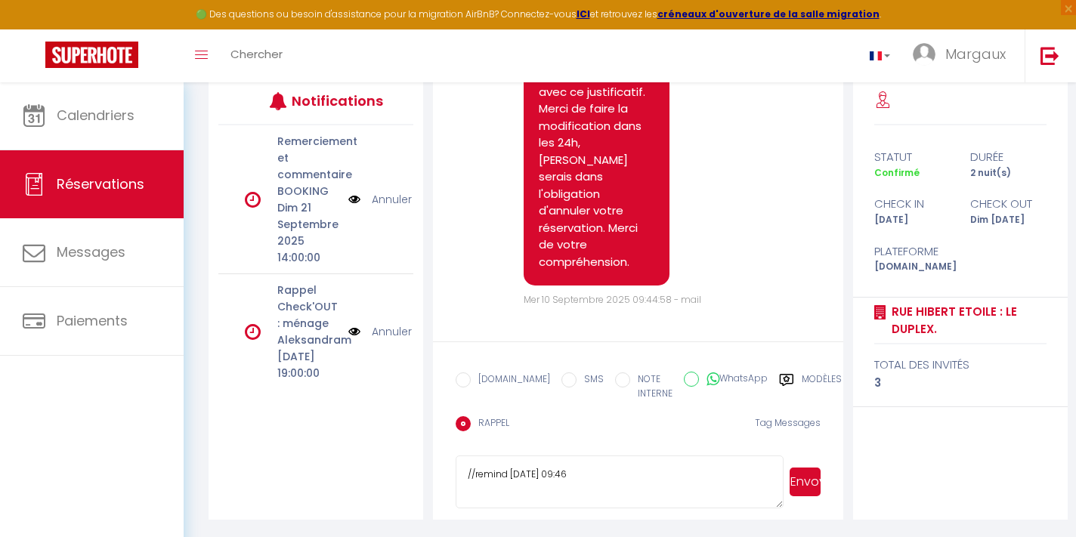
click at [809, 481] on button "Envoyer" at bounding box center [804, 482] width 31 height 29
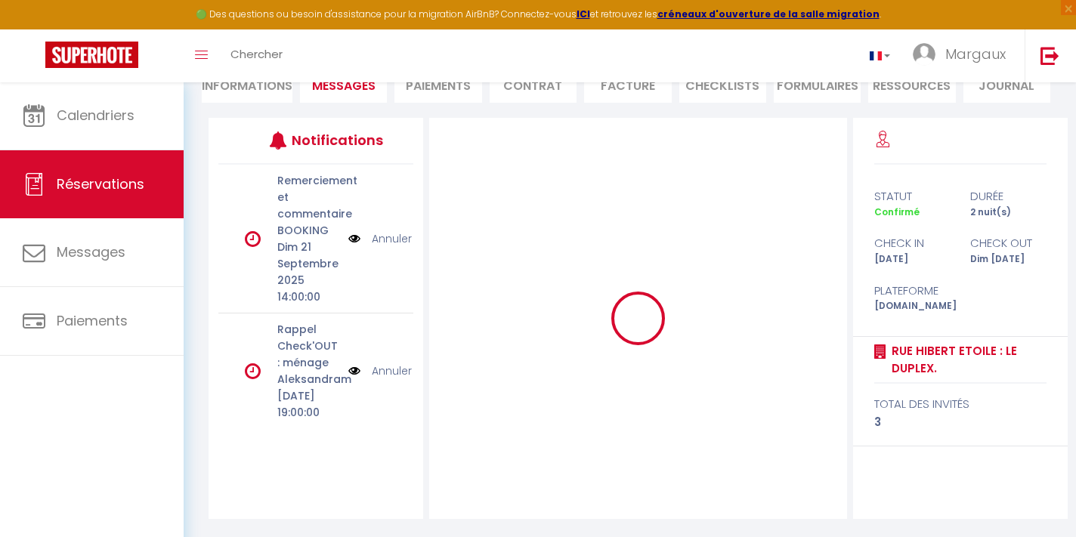
scroll to position [161, 0]
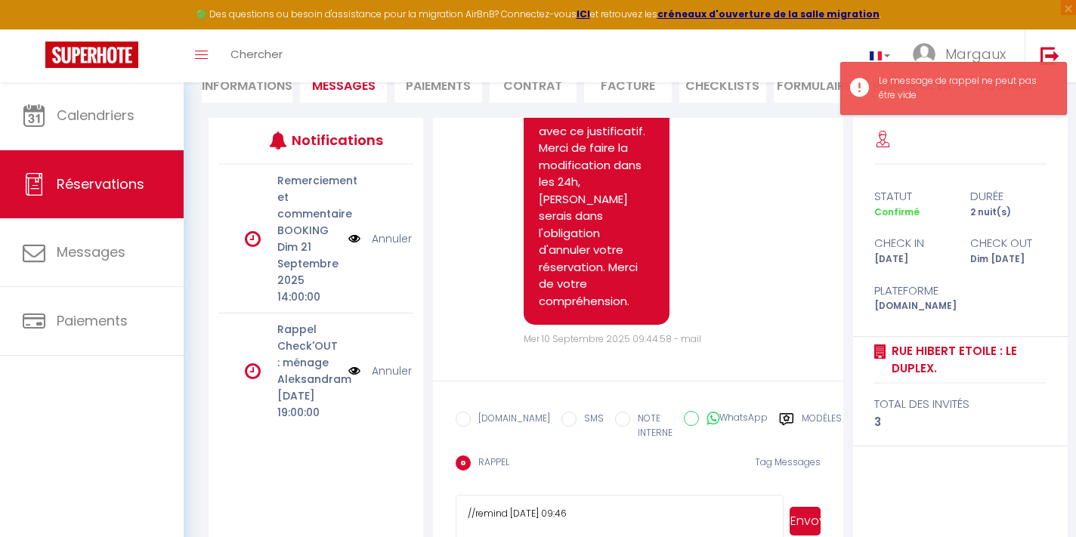
click at [662, 507] on textarea "//remind [DATE] 09:46" at bounding box center [620, 521] width 328 height 53
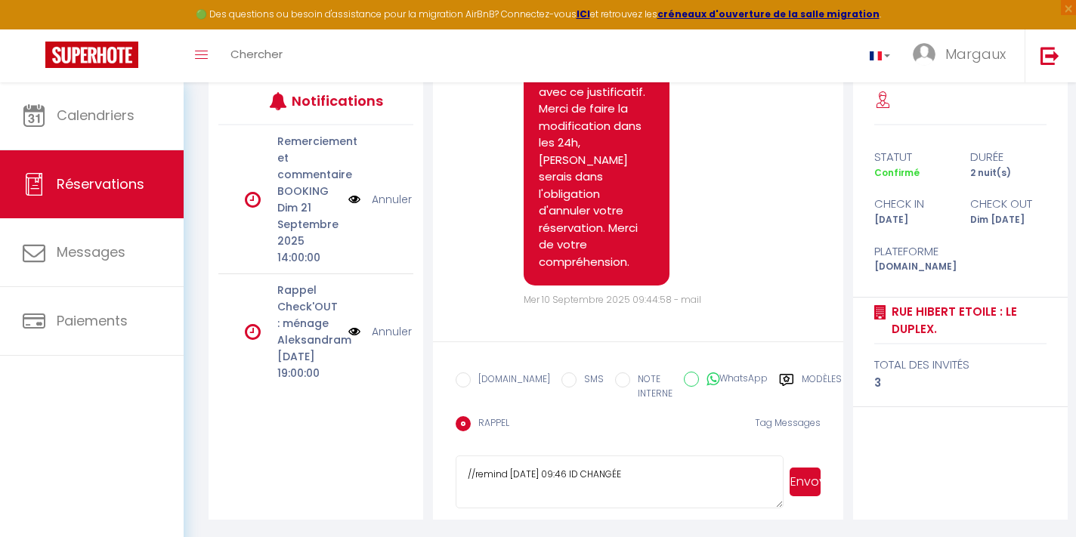
click at [803, 480] on button "Envoyer" at bounding box center [804, 482] width 31 height 29
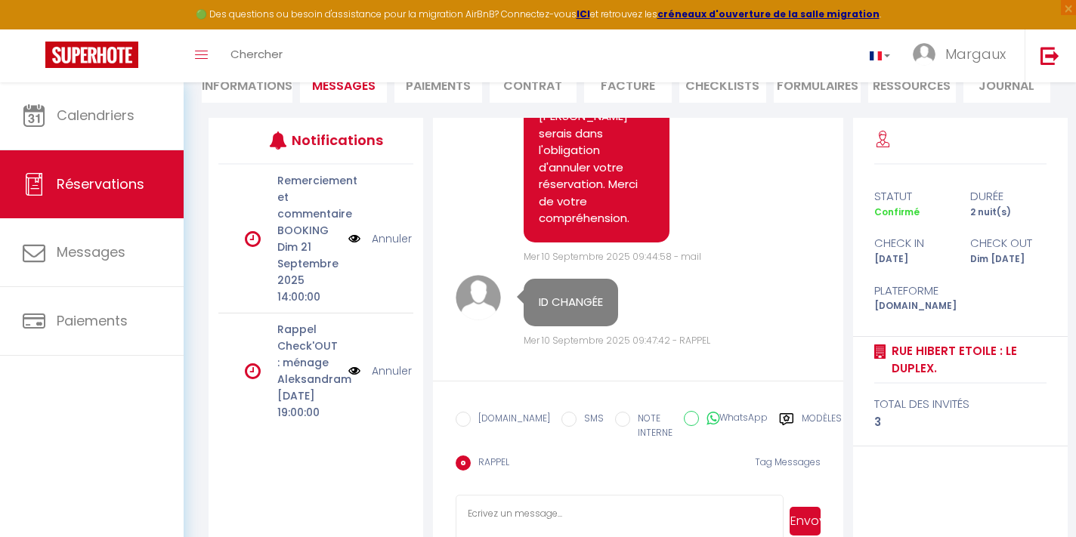
scroll to position [3156, 0]
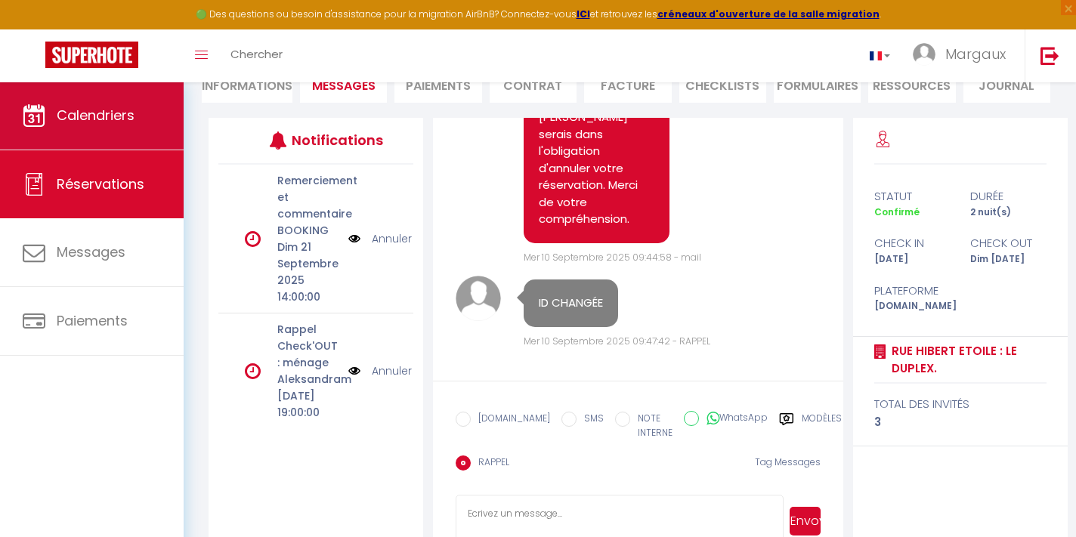
click at [127, 108] on span "Calendriers" at bounding box center [96, 115] width 78 height 19
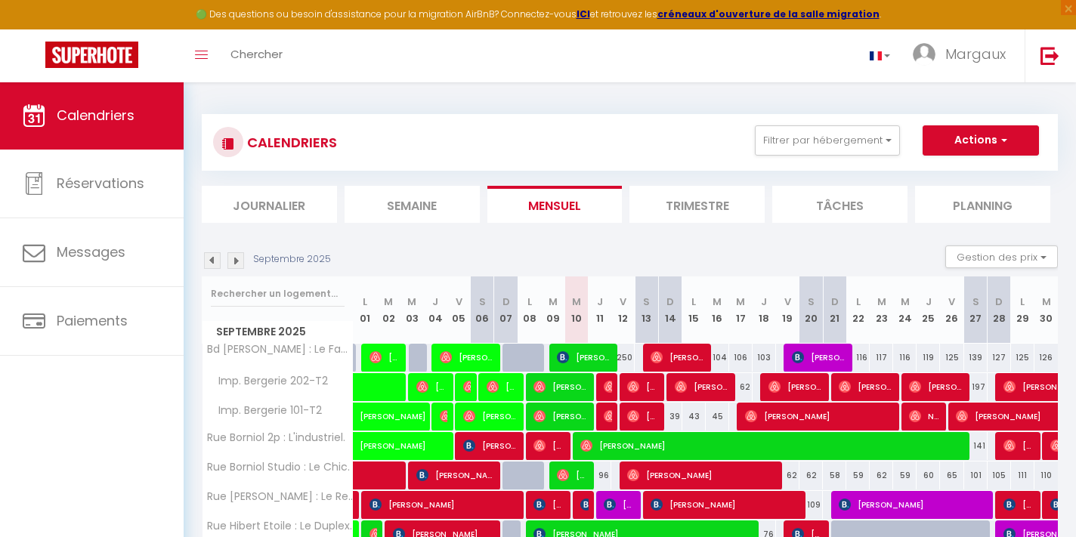
click at [812, 363] on span "[PERSON_NAME]" at bounding box center [819, 357] width 54 height 29
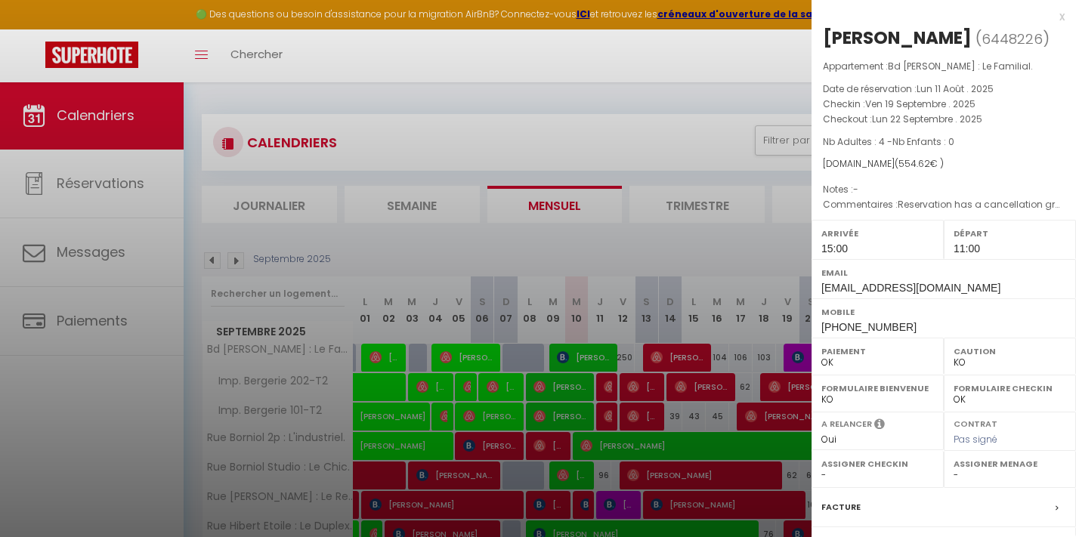
click at [751, 261] on div at bounding box center [538, 268] width 1076 height 537
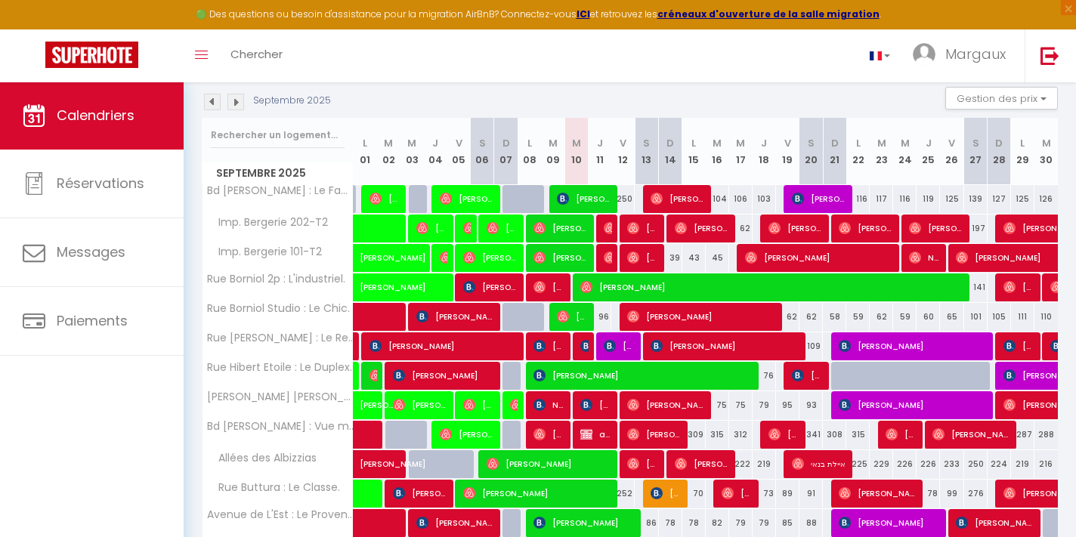
scroll to position [159, 0]
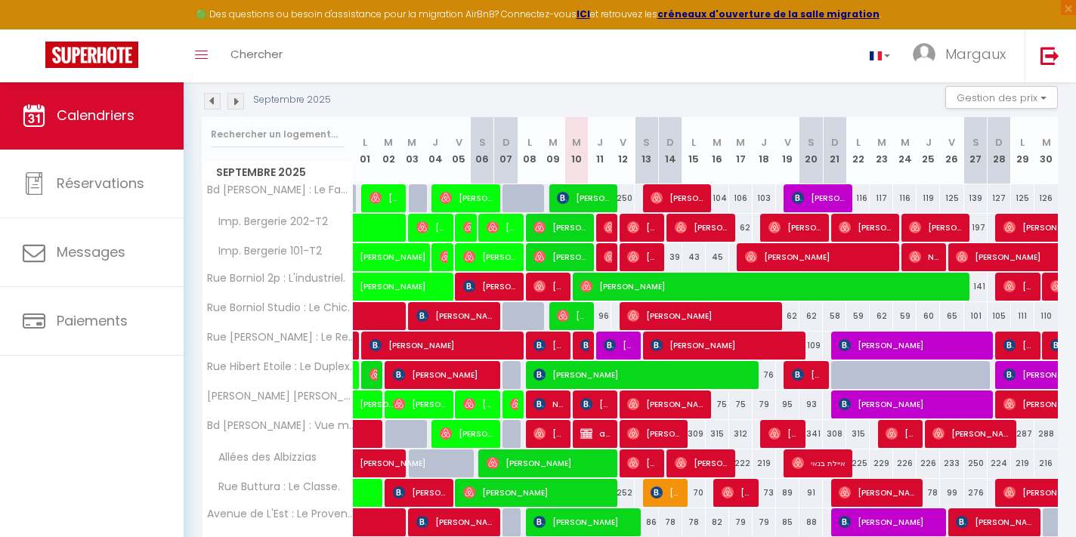
click at [622, 353] on span "[PERSON_NAME]" at bounding box center [619, 345] width 31 height 29
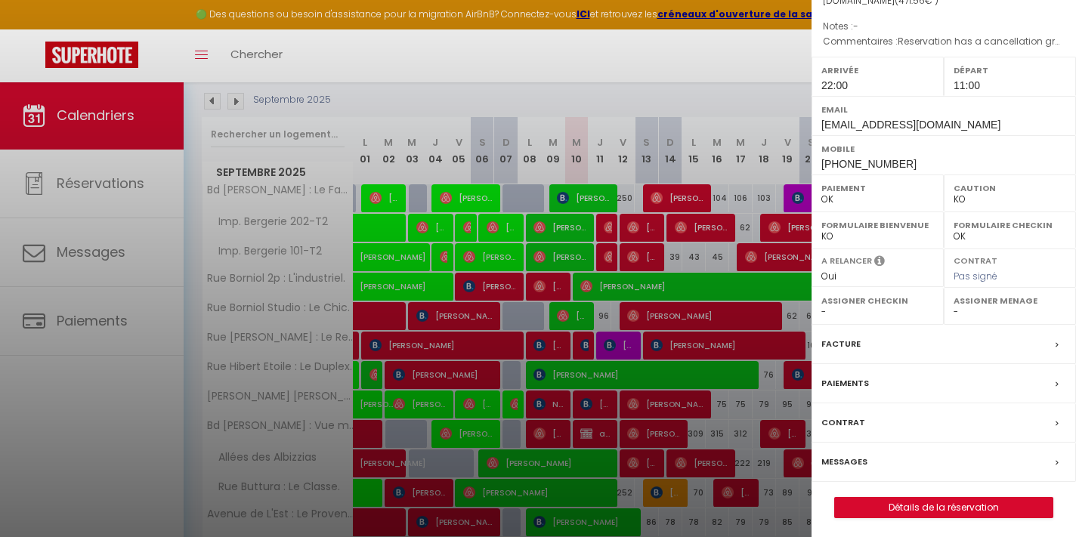
scroll to position [162, 0]
click at [875, 499] on link "Détails de la réservation" at bounding box center [944, 509] width 218 height 20
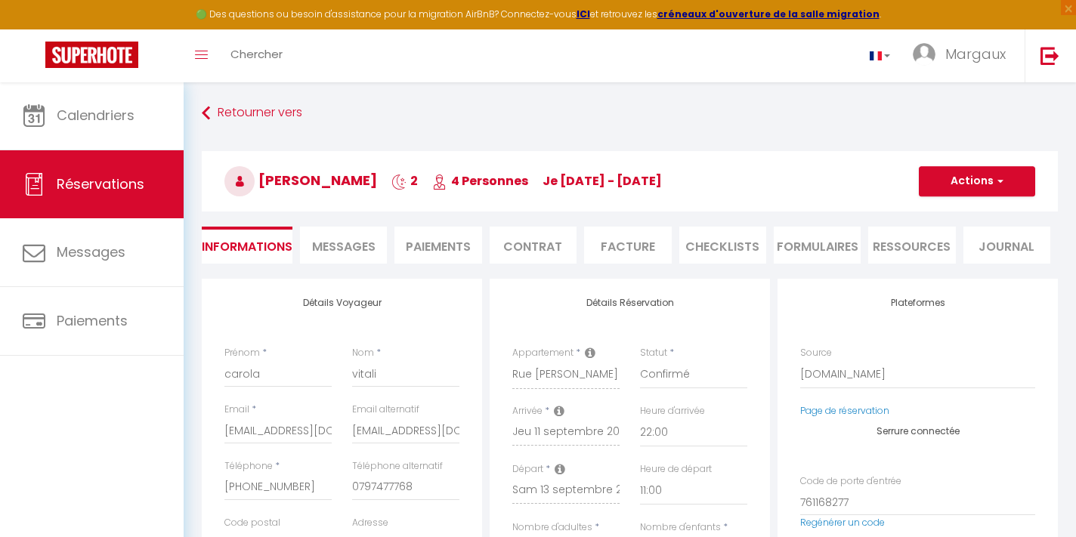
click at [366, 251] on span "Messages" at bounding box center [343, 246] width 63 height 17
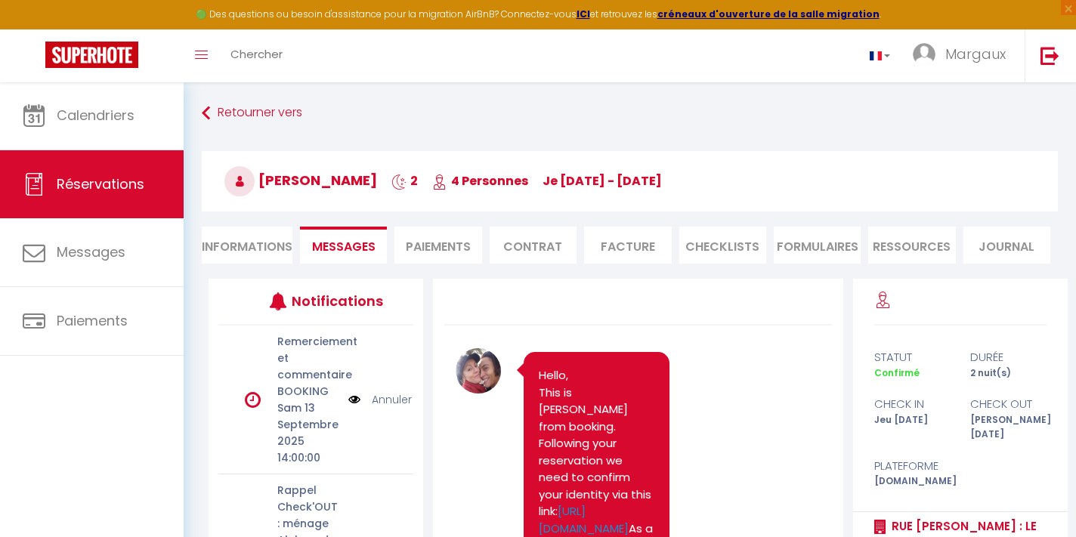
click at [893, 255] on li "Ressources" at bounding box center [911, 245] width 87 height 37
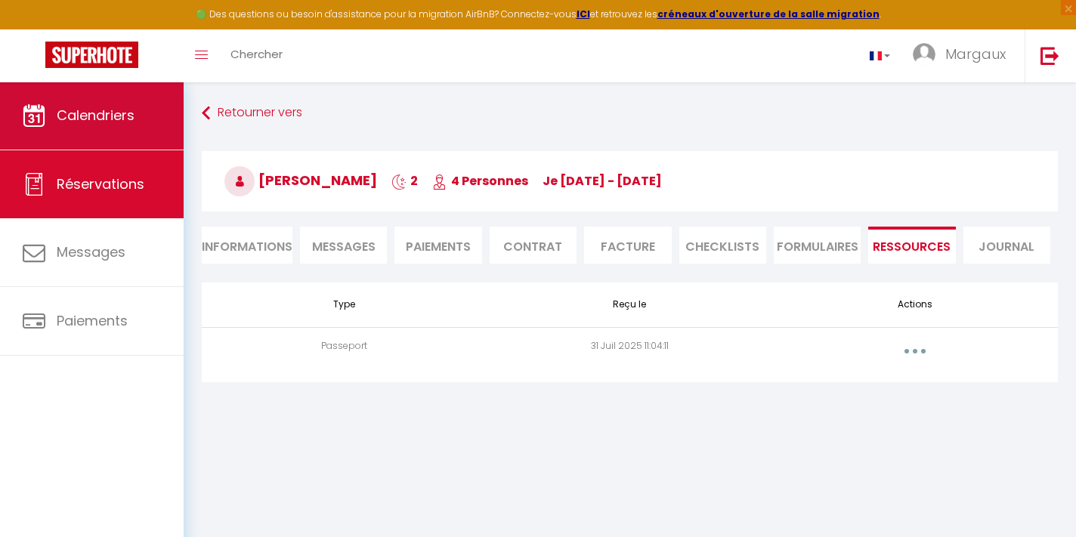
click at [135, 125] on link "Calendriers" at bounding box center [92, 116] width 184 height 68
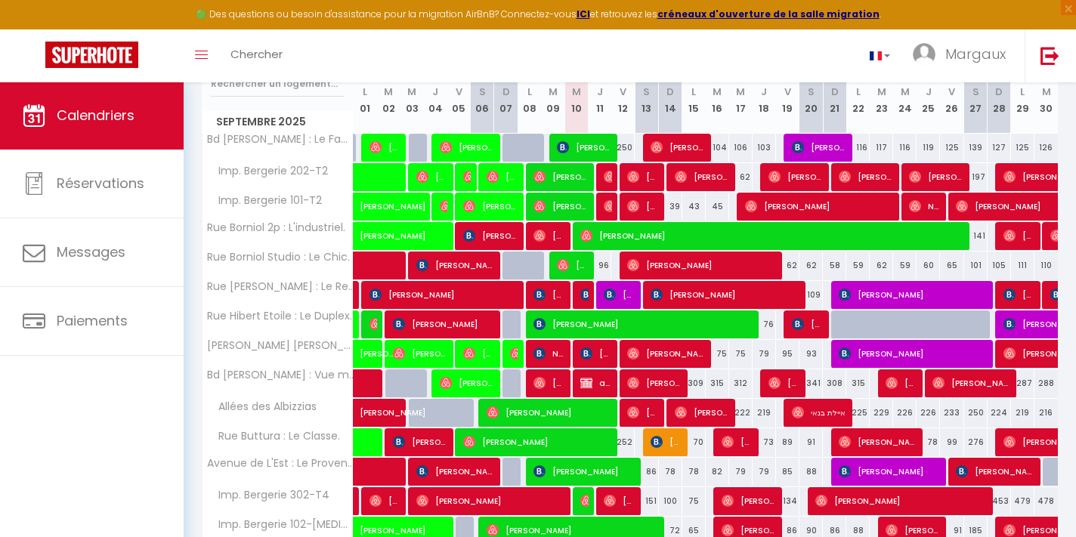
scroll to position [210, 0]
click at [614, 298] on img at bounding box center [610, 295] width 12 height 12
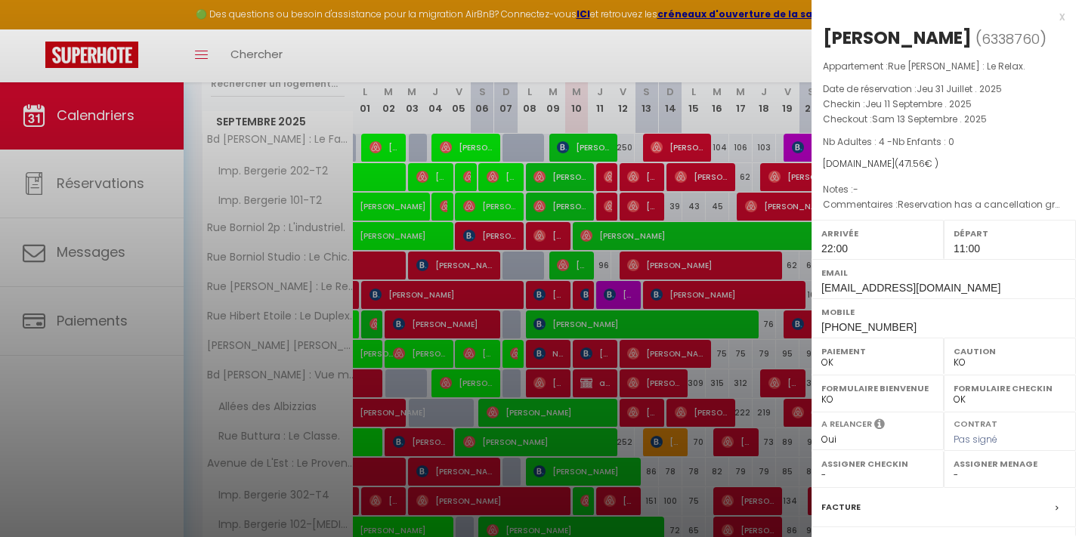
click at [1062, 14] on div "x" at bounding box center [937, 17] width 253 height 18
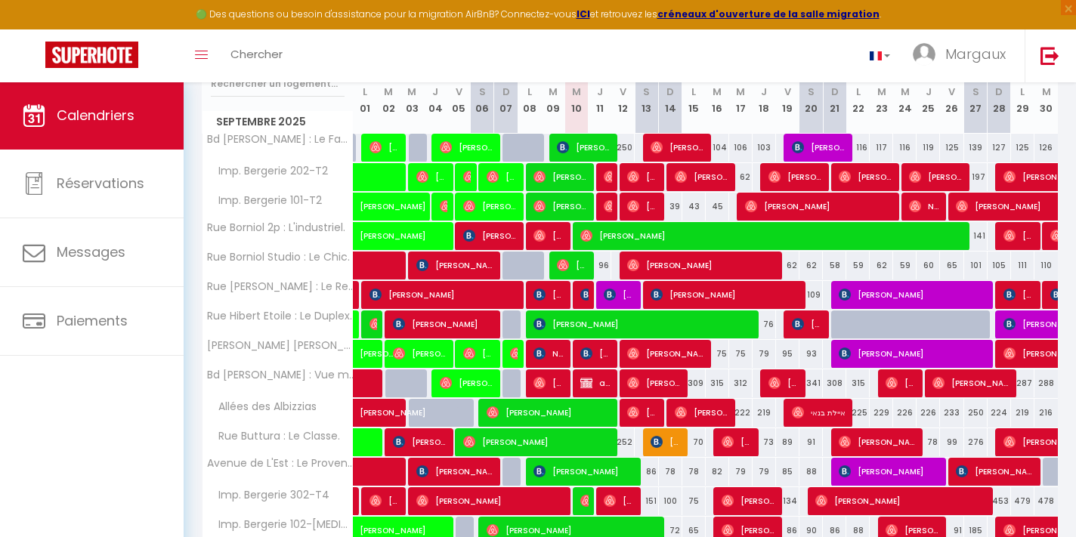
click at [1024, 300] on span "[PERSON_NAME]" at bounding box center [1018, 294] width 31 height 29
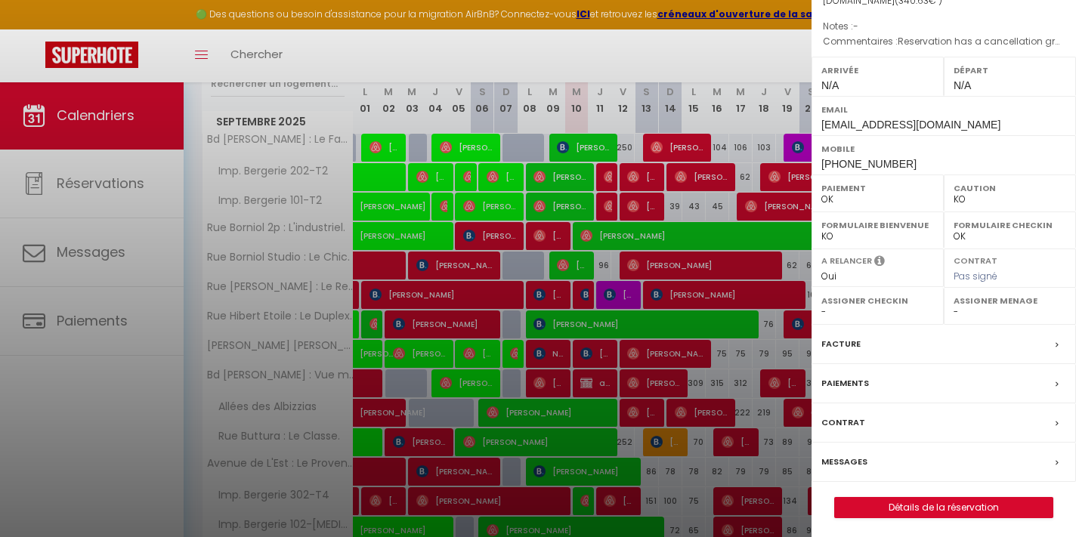
scroll to position [162, 0]
click at [890, 500] on link "Détails de la réservation" at bounding box center [944, 509] width 218 height 20
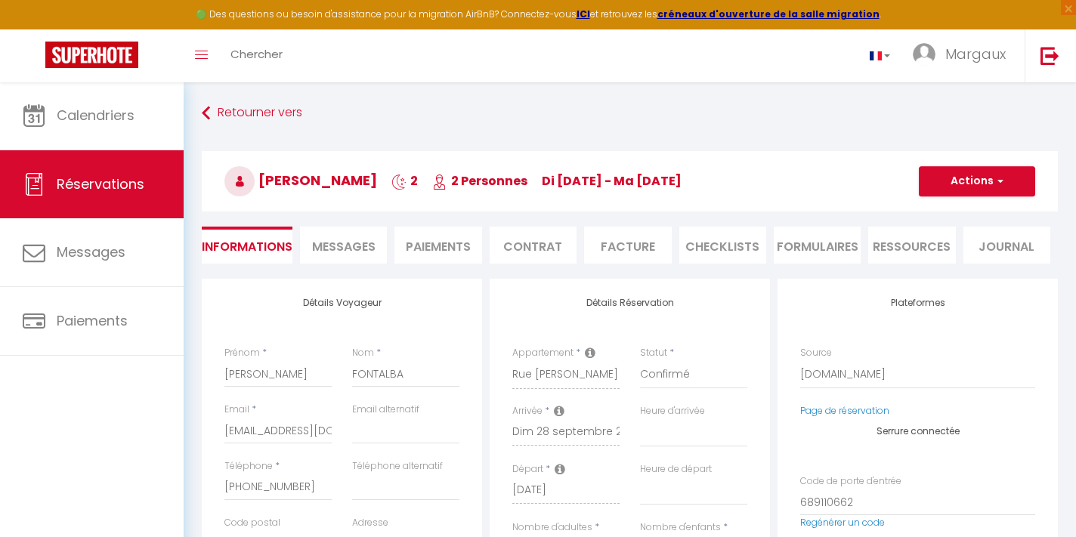
click at [919, 253] on li "Ressources" at bounding box center [911, 245] width 87 height 37
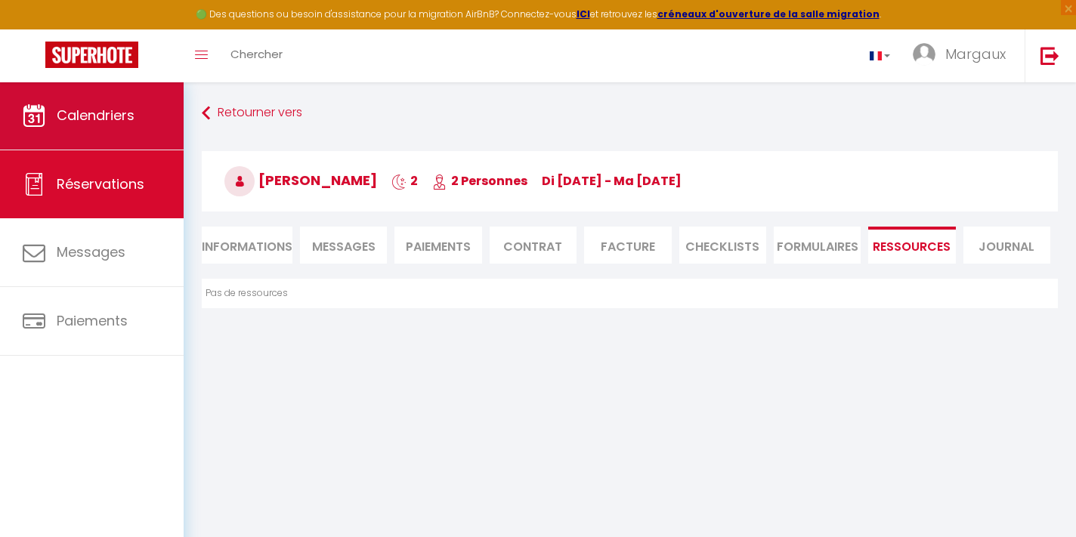
click at [97, 104] on link "Calendriers" at bounding box center [92, 116] width 184 height 68
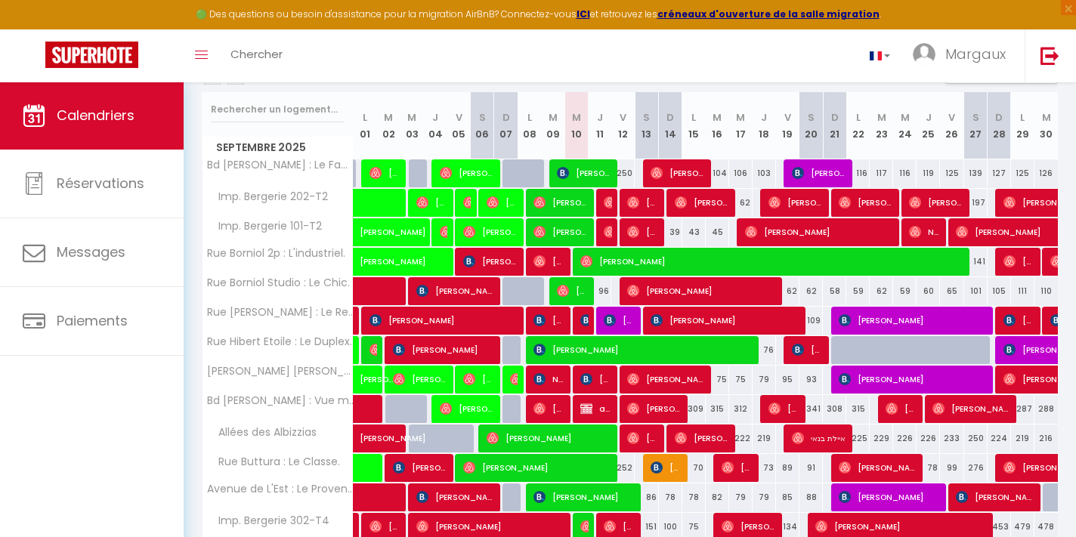
scroll to position [201, 0]
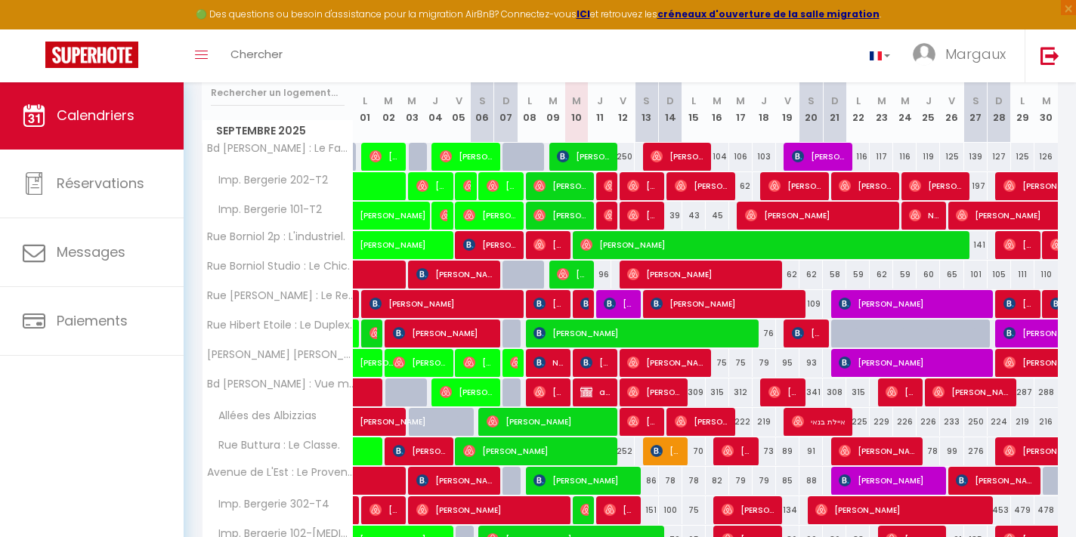
click at [1027, 300] on span "[PERSON_NAME]" at bounding box center [1018, 303] width 31 height 29
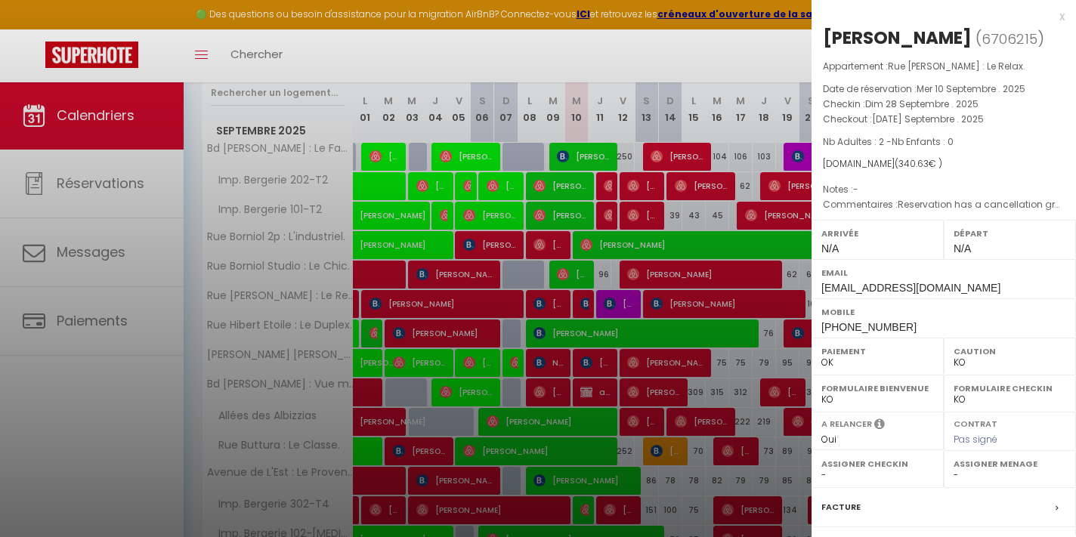
click at [777, 347] on div at bounding box center [538, 268] width 1076 height 537
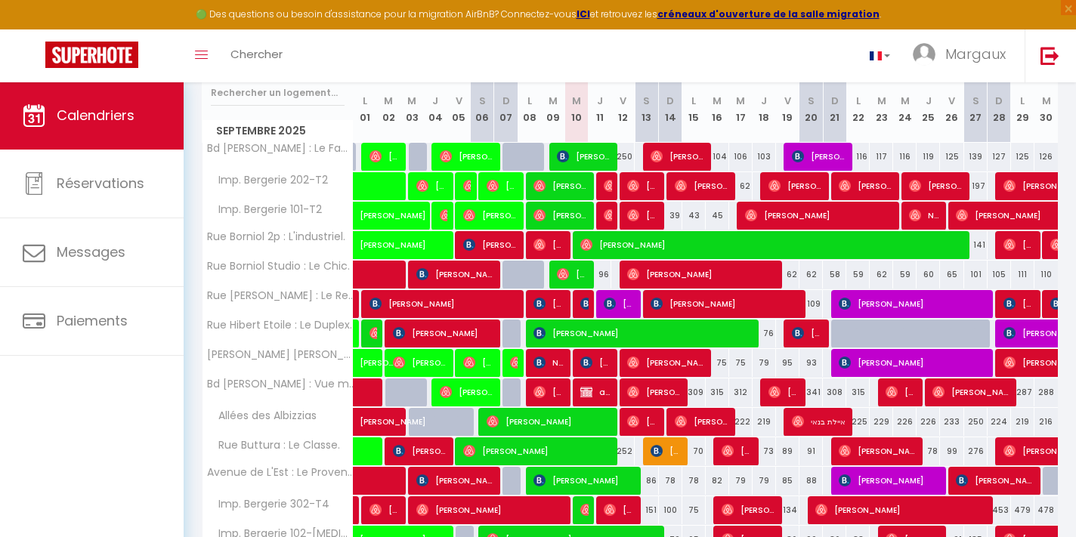
click at [884, 301] on span "[PERSON_NAME]" at bounding box center [913, 303] width 148 height 29
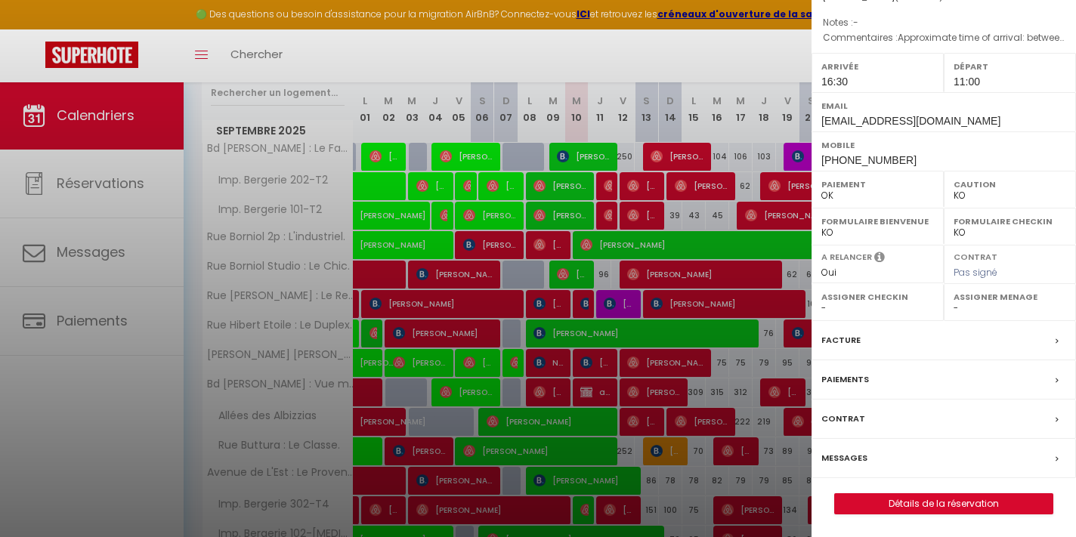
scroll to position [187, 0]
click at [888, 503] on link "Détails de la réservation" at bounding box center [944, 504] width 218 height 20
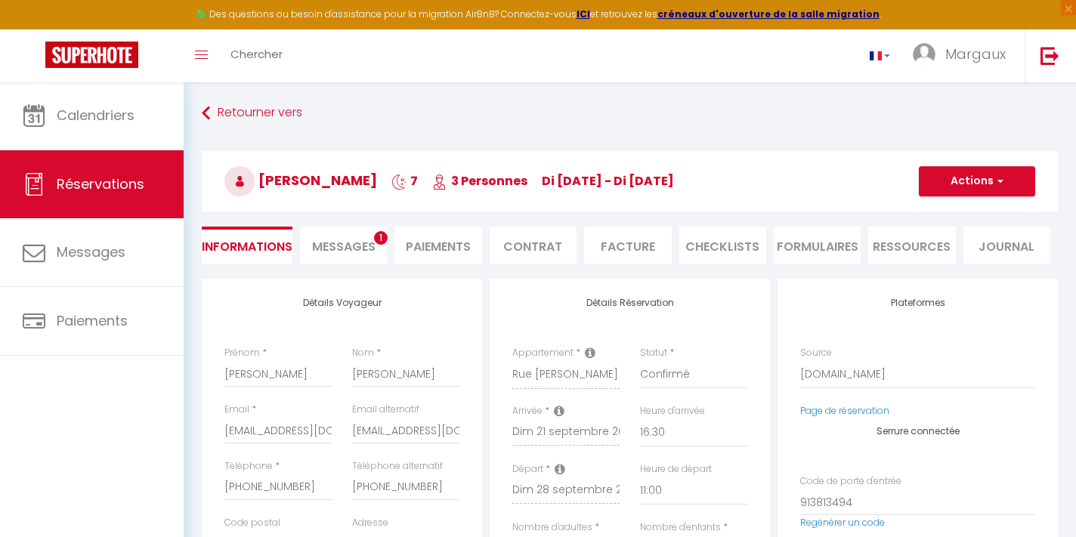
click at [894, 247] on li "Ressources" at bounding box center [911, 245] width 87 height 37
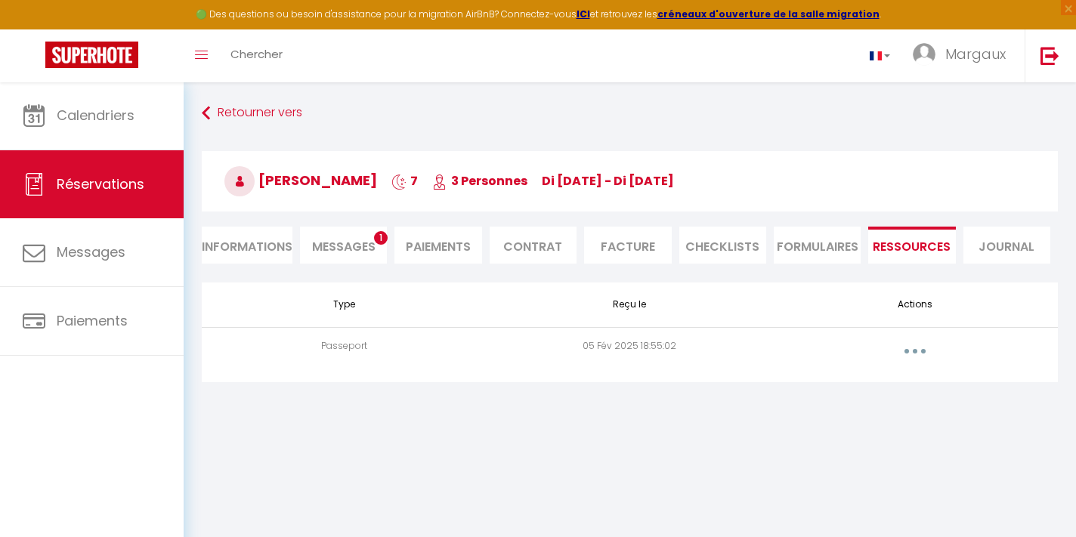
click at [905, 349] on button "button" at bounding box center [915, 351] width 42 height 24
click at [843, 388] on link "Voir le document" at bounding box center [875, 385] width 113 height 26
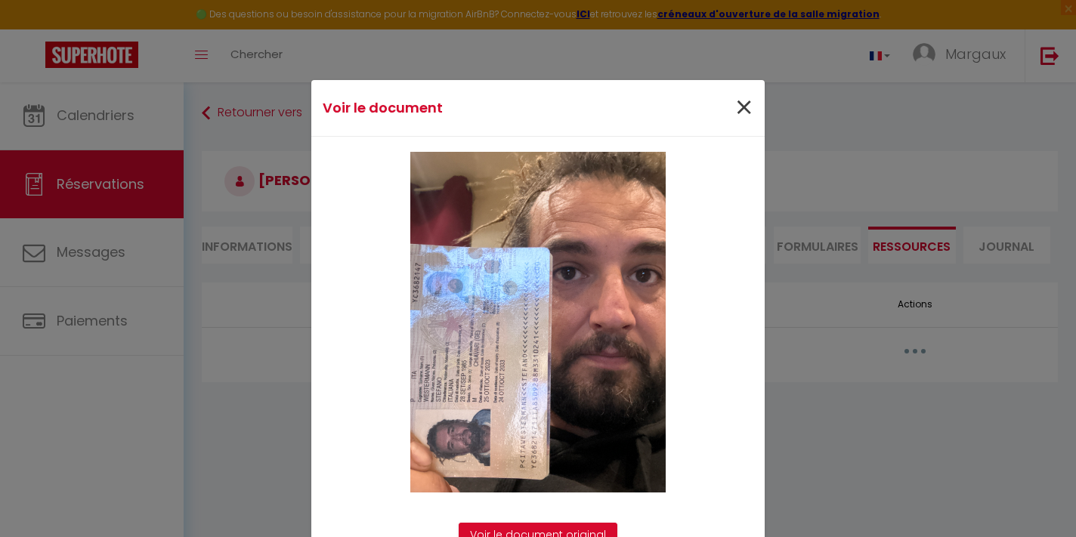
click at [743, 108] on span "×" at bounding box center [743, 107] width 19 height 45
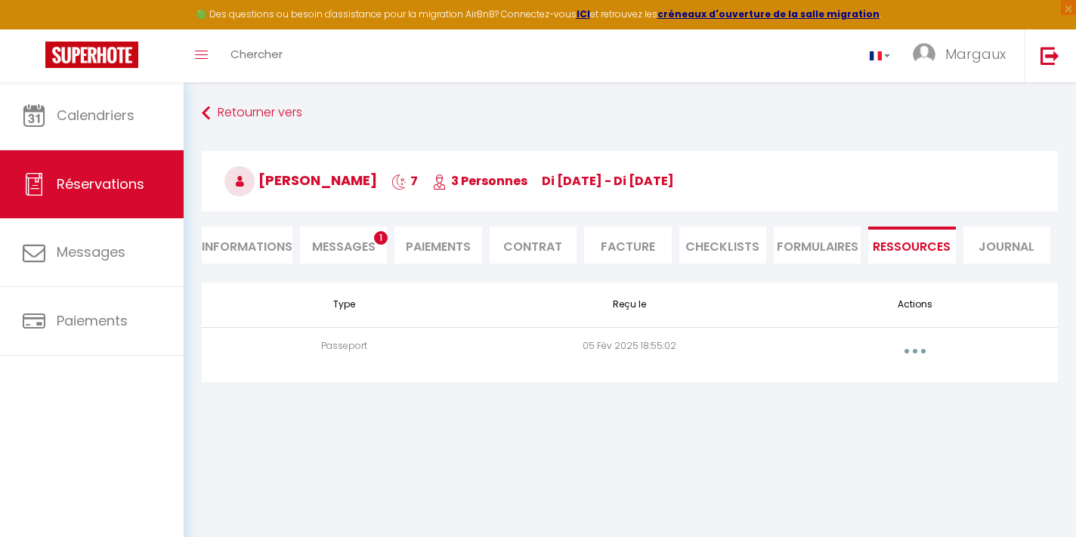
click at [375, 246] on span "Messages" at bounding box center [343, 246] width 63 height 17
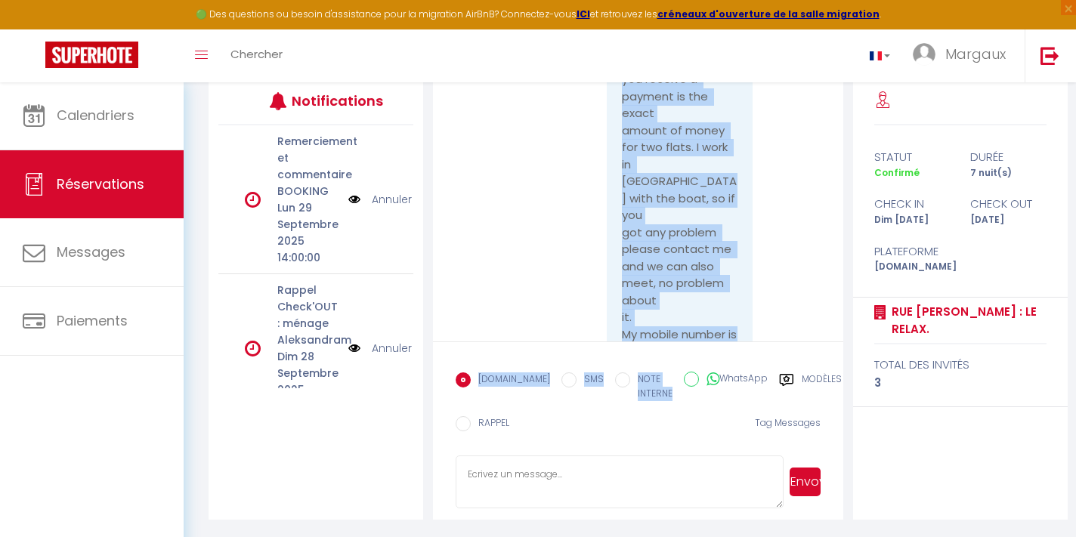
scroll to position [5209, 0]
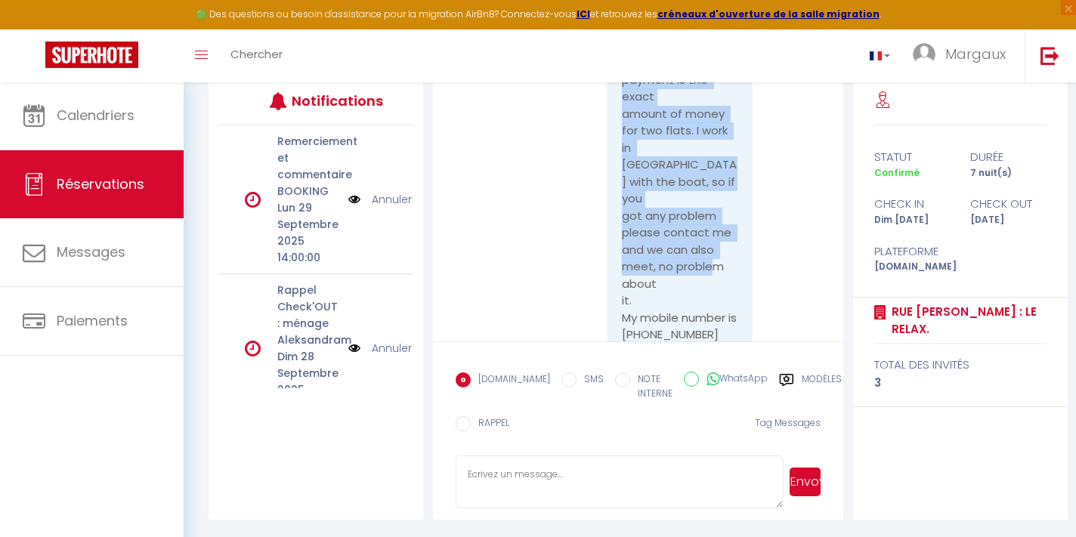
drag, startPoint x: 622, startPoint y: 103, endPoint x: 669, endPoint y: 187, distance: 96.0
click at [669, 187] on pre "Re: Hai un messaggio da Duplex : Plage 300m, Clim, Netflix Maybe booking did on…" at bounding box center [680, 106] width 116 height 476
copy pre "Maybe booking did one payment and one reservation for two flats. Please be sure…"
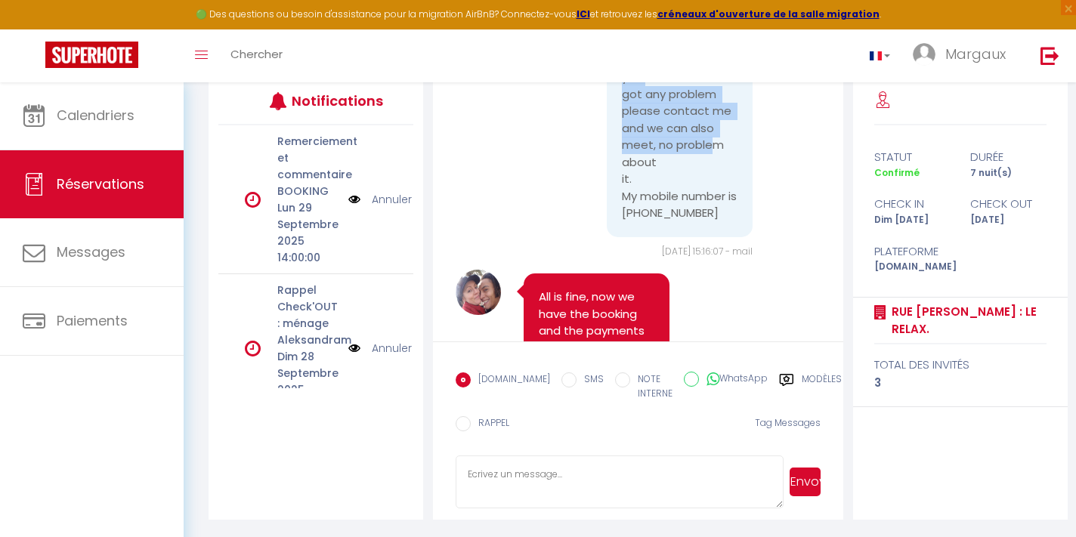
scroll to position [5327, 0]
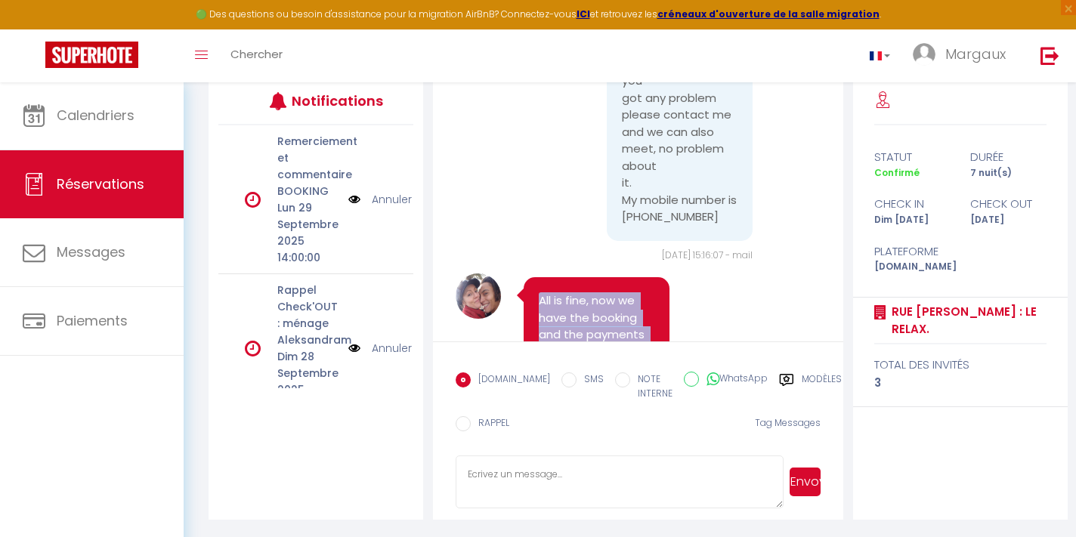
drag, startPoint x: 626, startPoint y: 258, endPoint x: 538, endPoint y: 188, distance: 112.4
click at [538, 277] on div "All is fine, now we have the booking and the payments for the two flats (for 3 …" at bounding box center [597, 343] width 146 height 132
copy pre "All is fine, now we have the booking and the payments for the two flats (for 3 …"
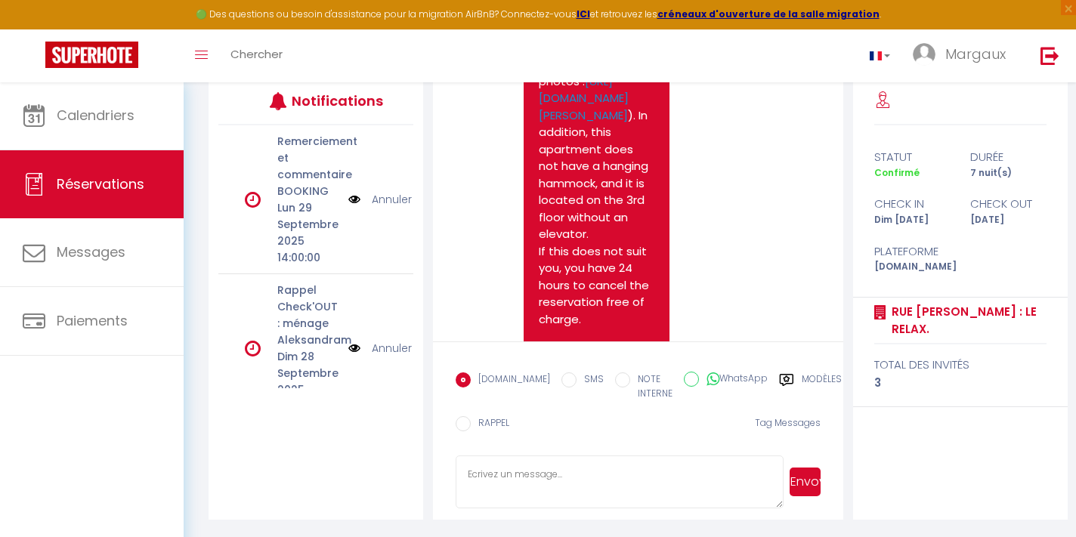
scroll to position [5936, 0]
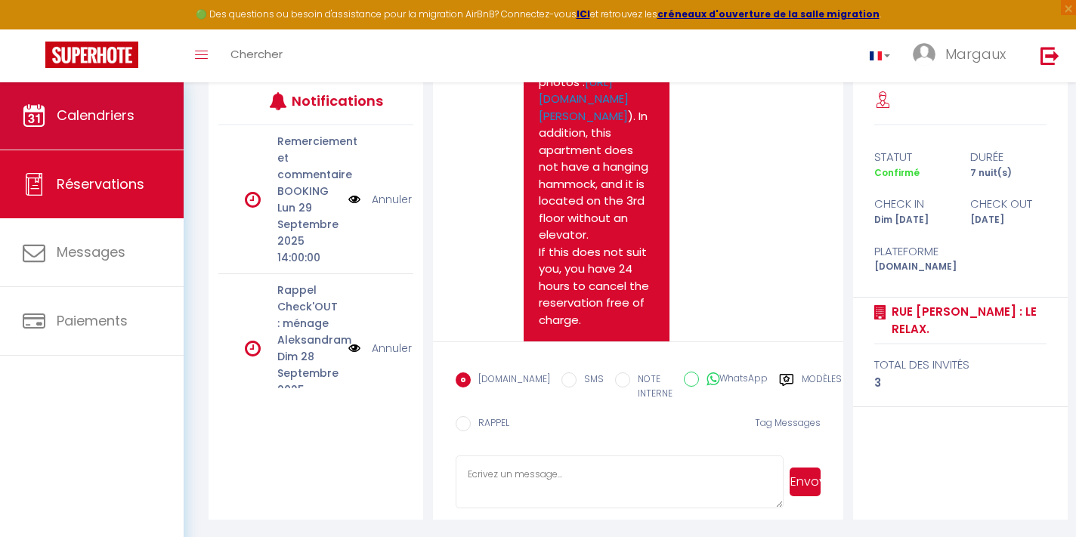
click at [137, 130] on link "Calendriers" at bounding box center [92, 116] width 184 height 68
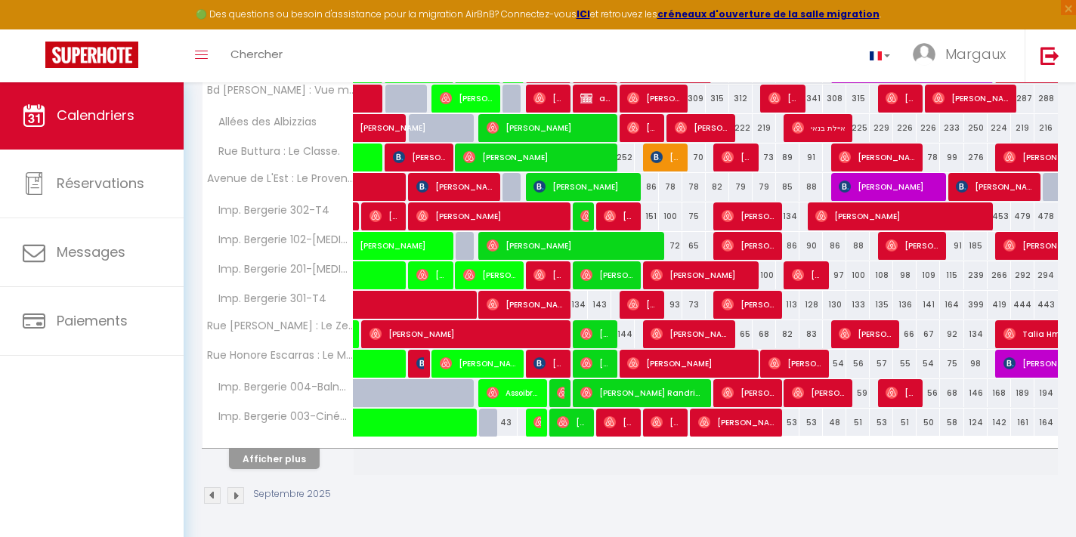
scroll to position [494, 0]
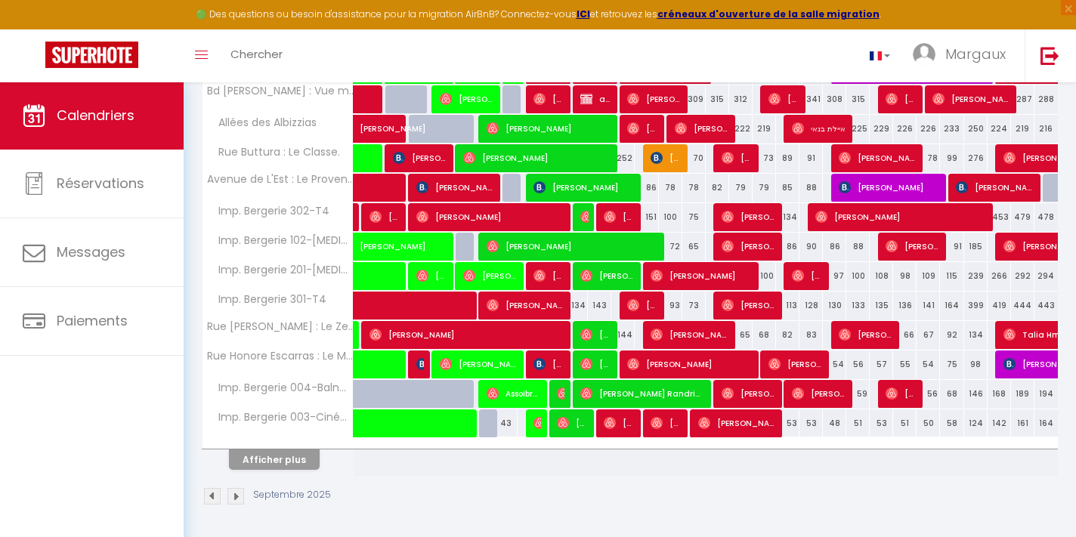
click at [302, 451] on button "Afficher plus" at bounding box center [274, 459] width 91 height 20
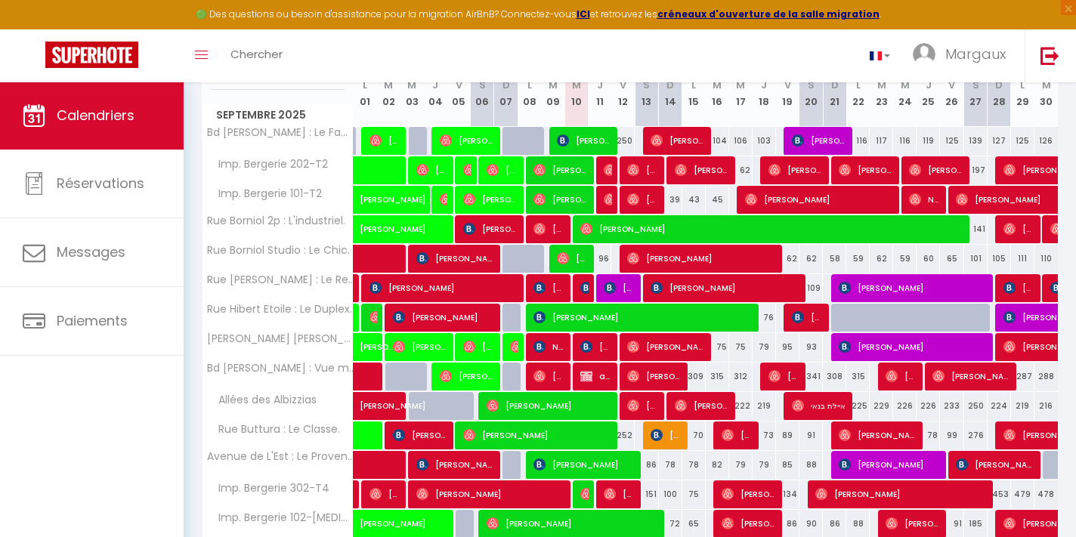
scroll to position [215, 0]
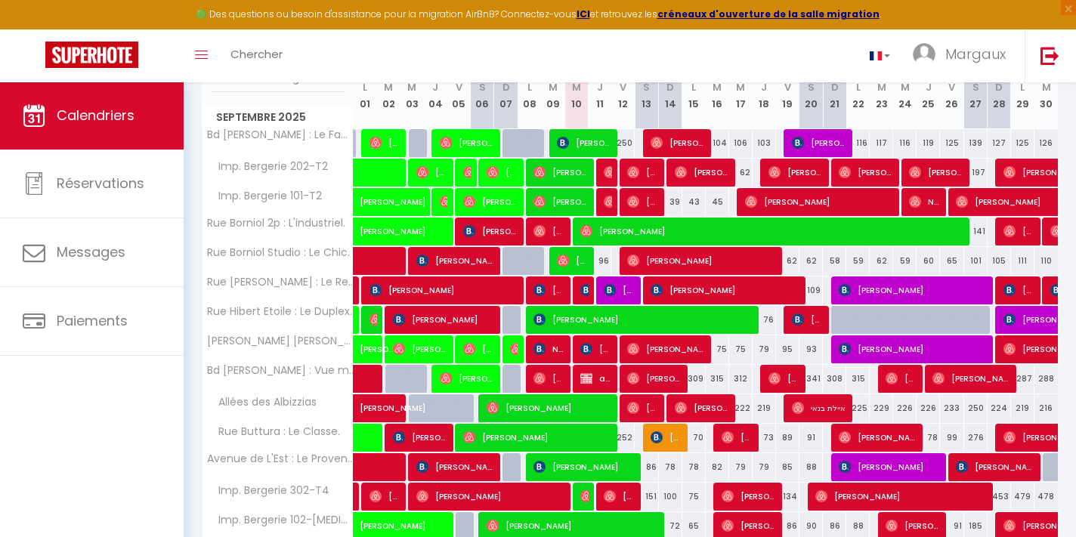
click at [592, 317] on span "[PERSON_NAME]" at bounding box center [642, 319] width 218 height 29
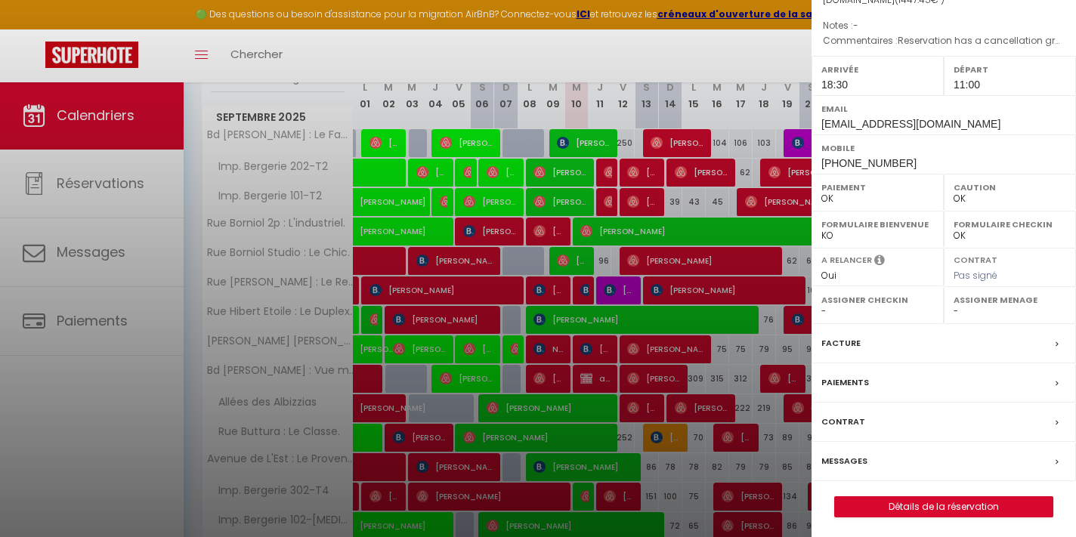
scroll to position [162, 0]
click at [901, 504] on link "Détails de la réservation" at bounding box center [944, 509] width 218 height 20
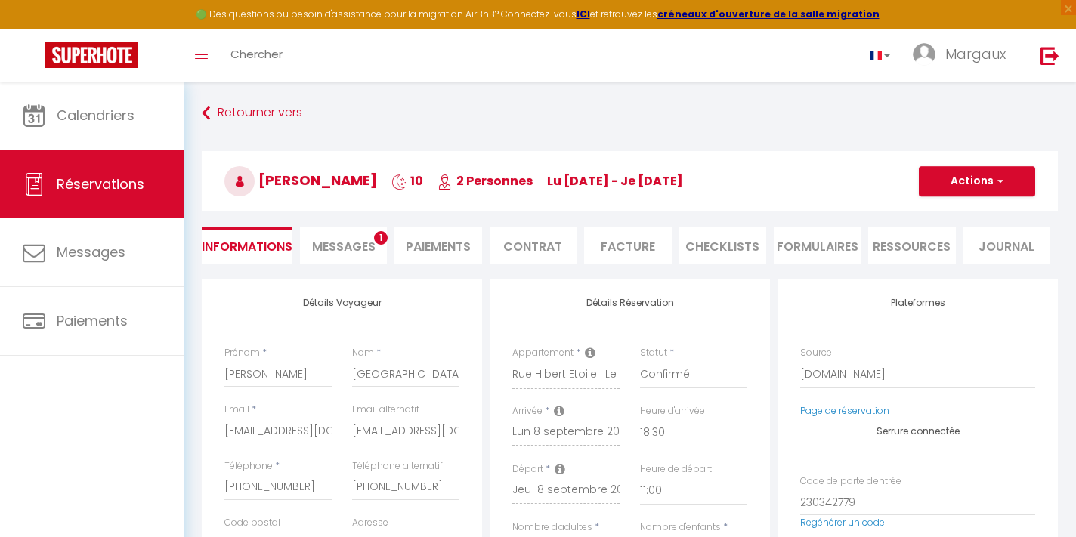
click at [335, 248] on span "Messages" at bounding box center [343, 246] width 63 height 17
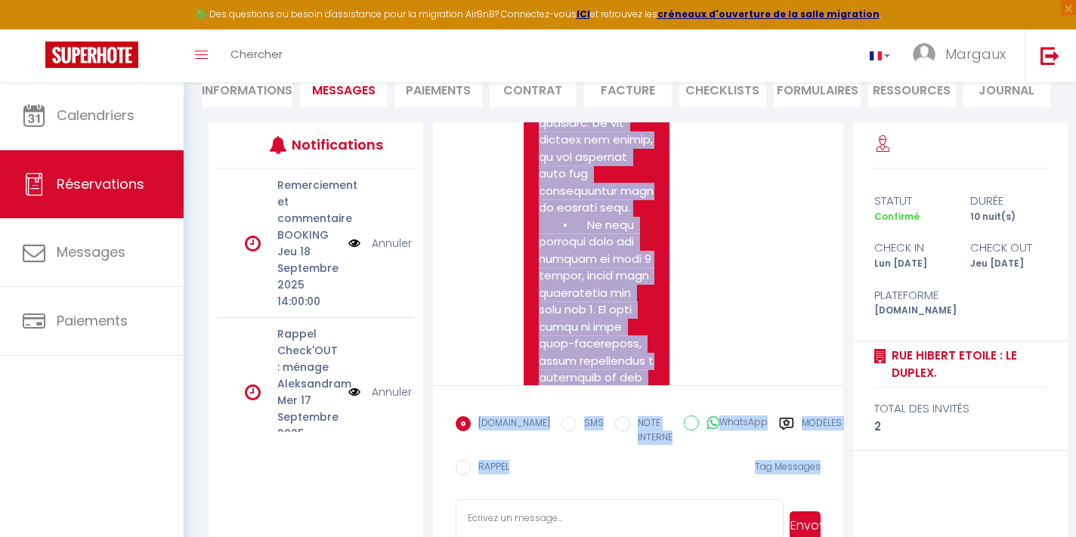
scroll to position [200, 0]
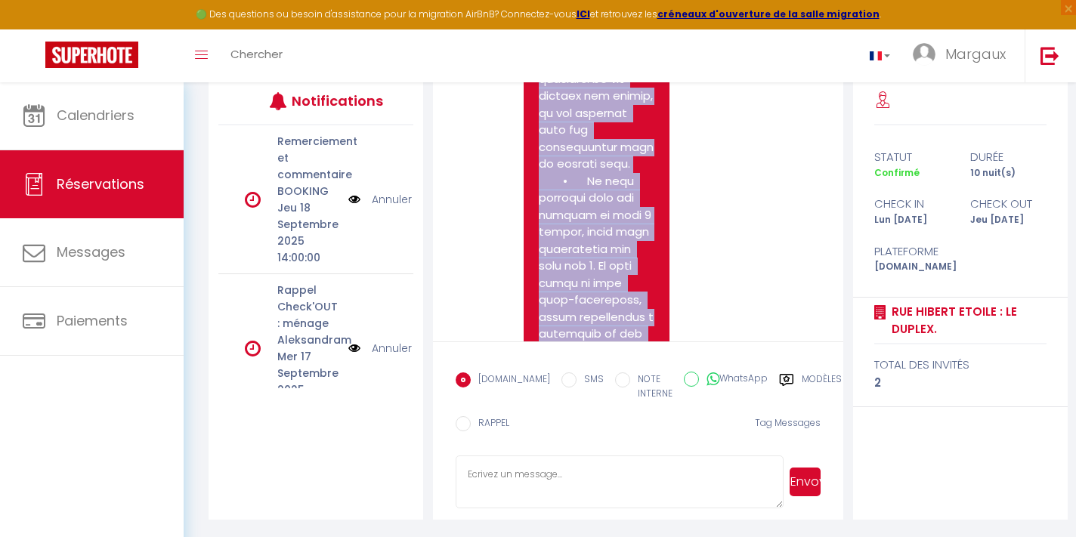
drag, startPoint x: 541, startPoint y: 316, endPoint x: 595, endPoint y: 265, distance: 74.3
click at [595, 265] on pre at bounding box center [597, 283] width 116 height 1343
copy pre "Lo ipsu dolor sita co adip elitsedd eiusmod. Te incid utla et dolorem ali enima…"
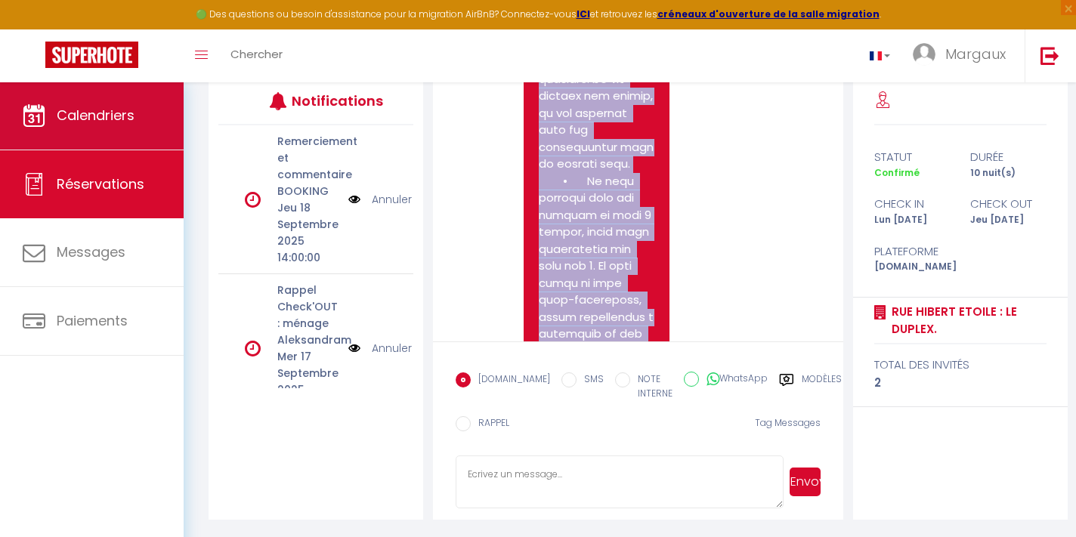
click at [107, 119] on span "Calendriers" at bounding box center [96, 115] width 78 height 19
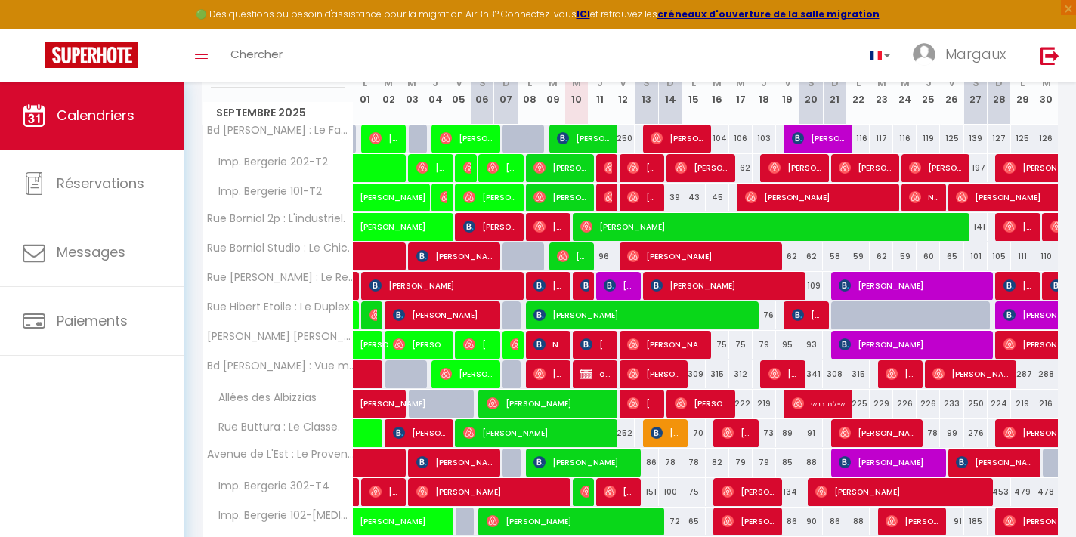
scroll to position [231, 0]
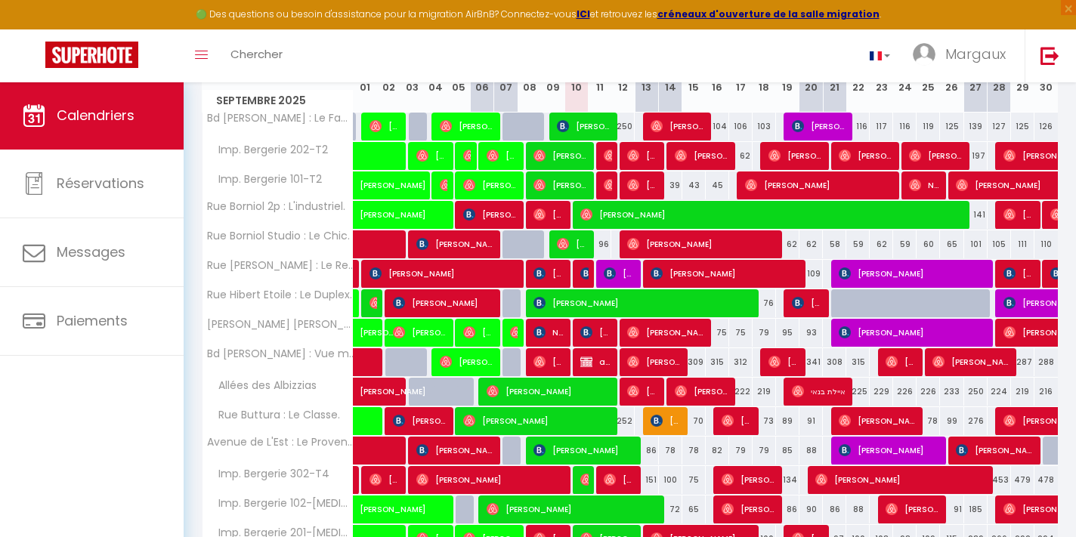
click at [1051, 274] on img at bounding box center [1056, 273] width 12 height 12
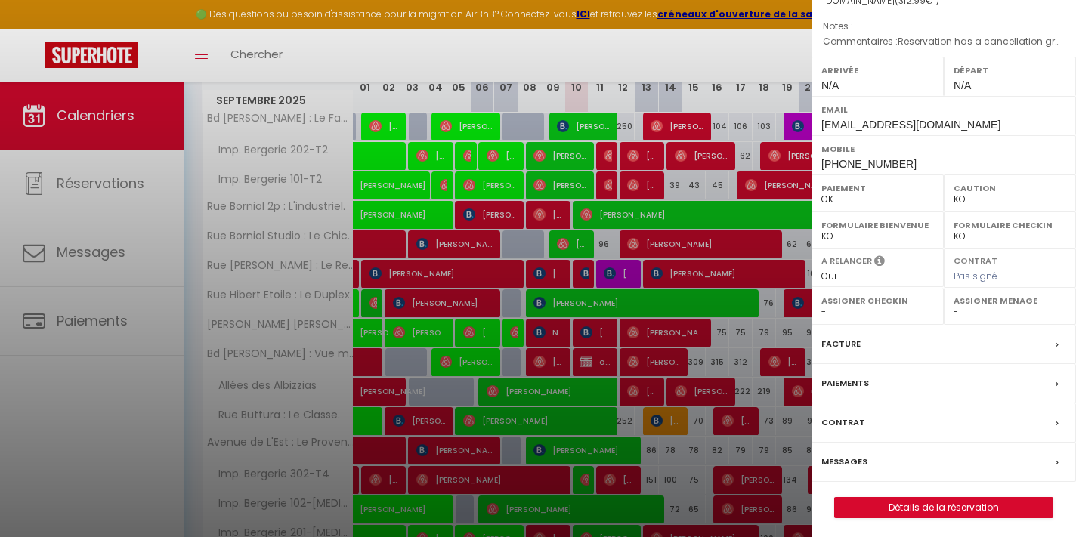
scroll to position [162, 0]
click at [899, 504] on link "Détails de la réservation" at bounding box center [944, 509] width 218 height 20
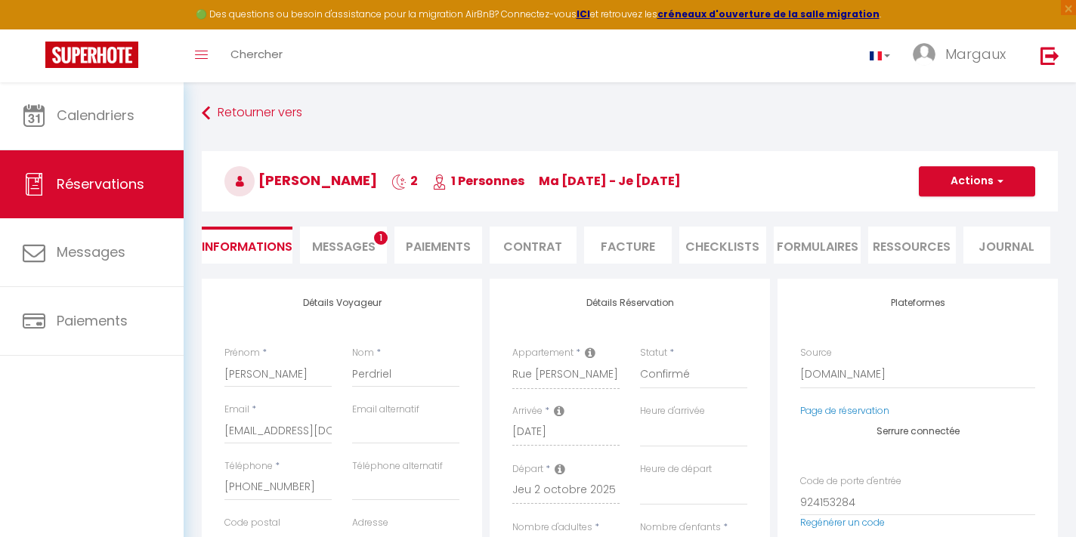
click at [895, 258] on li "Ressources" at bounding box center [911, 245] width 87 height 37
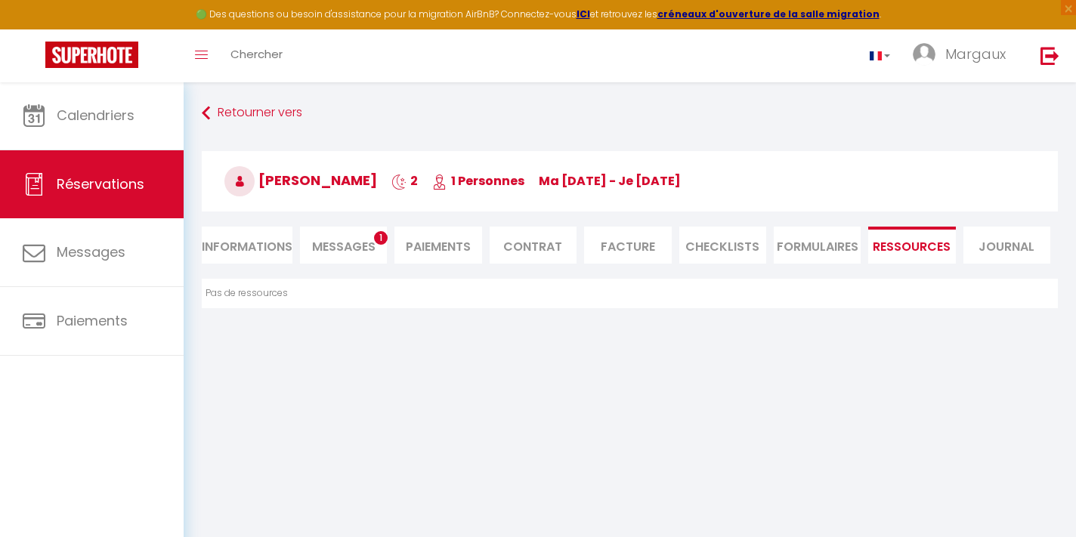
click at [383, 249] on li "Messages 1" at bounding box center [343, 245] width 87 height 37
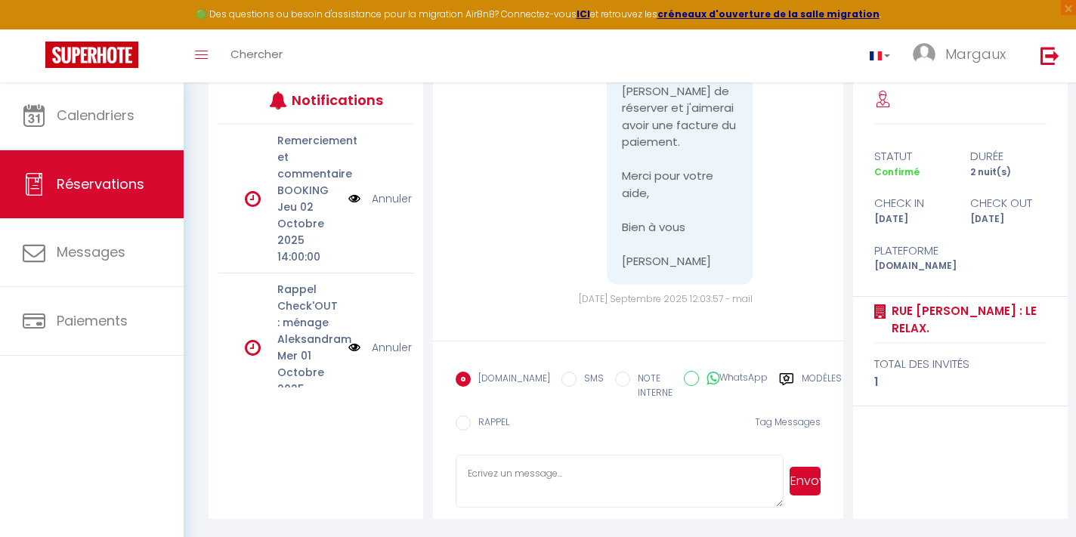
scroll to position [200, 0]
click at [574, 477] on textarea at bounding box center [620, 482] width 328 height 53
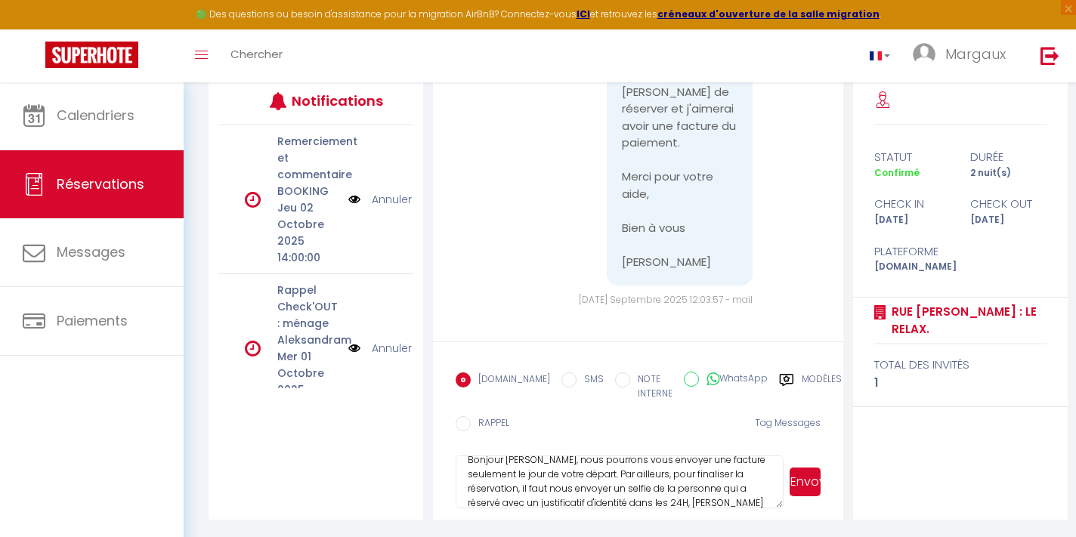
scroll to position [28, 0]
click at [558, 488] on textarea "Bonjour [PERSON_NAME], nous pourrons vous envoyer une facture seulement le jour…" at bounding box center [620, 482] width 328 height 53
click at [591, 502] on textarea "Bonjour [PERSON_NAME], nous pourrons vous envoyer une facture seulement le jour…" at bounding box center [620, 482] width 328 height 53
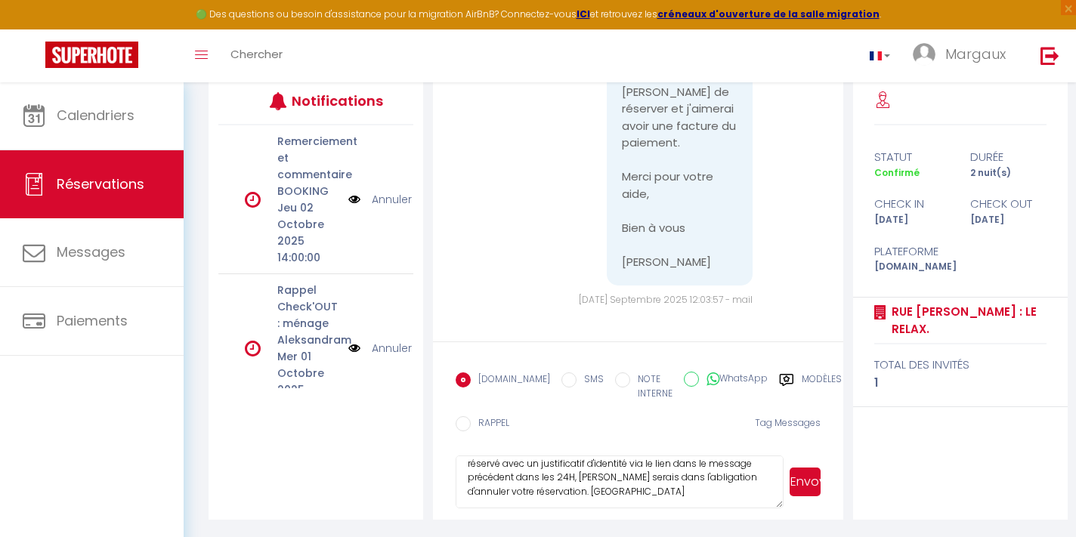
scroll to position [53, 0]
click at [632, 500] on textarea "Bonjour [PERSON_NAME], nous pourrons vous envoyer une facture seulement le jour…" at bounding box center [620, 482] width 328 height 53
click at [799, 481] on button "Envoyer" at bounding box center [804, 482] width 31 height 29
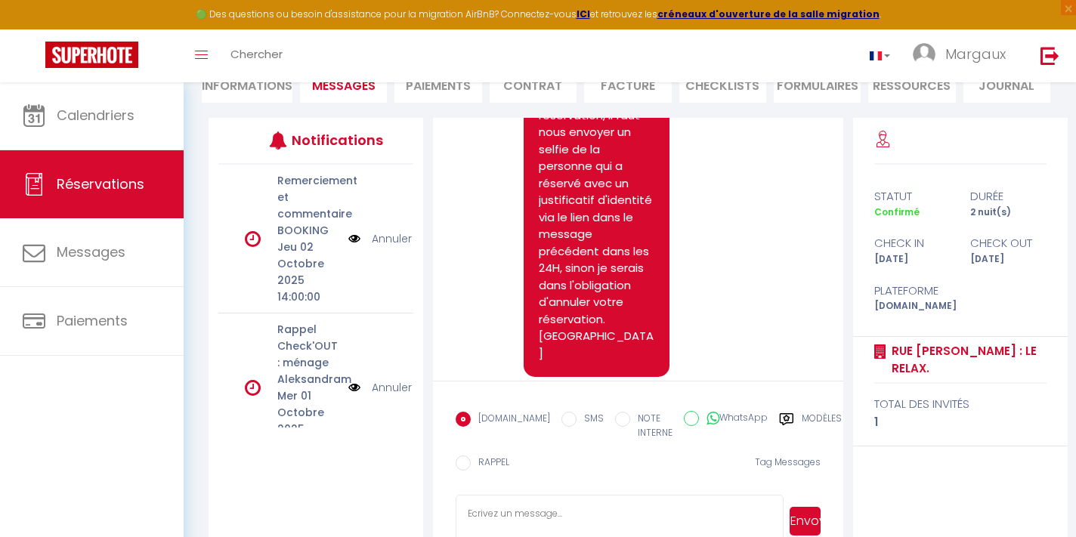
scroll to position [3167, 0]
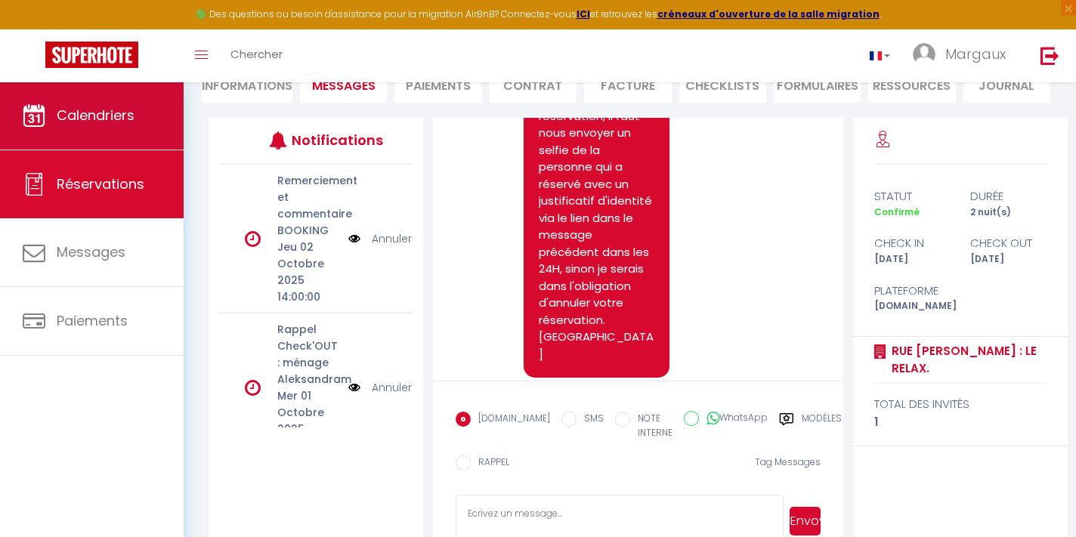
click at [137, 124] on link "Calendriers" at bounding box center [92, 116] width 184 height 68
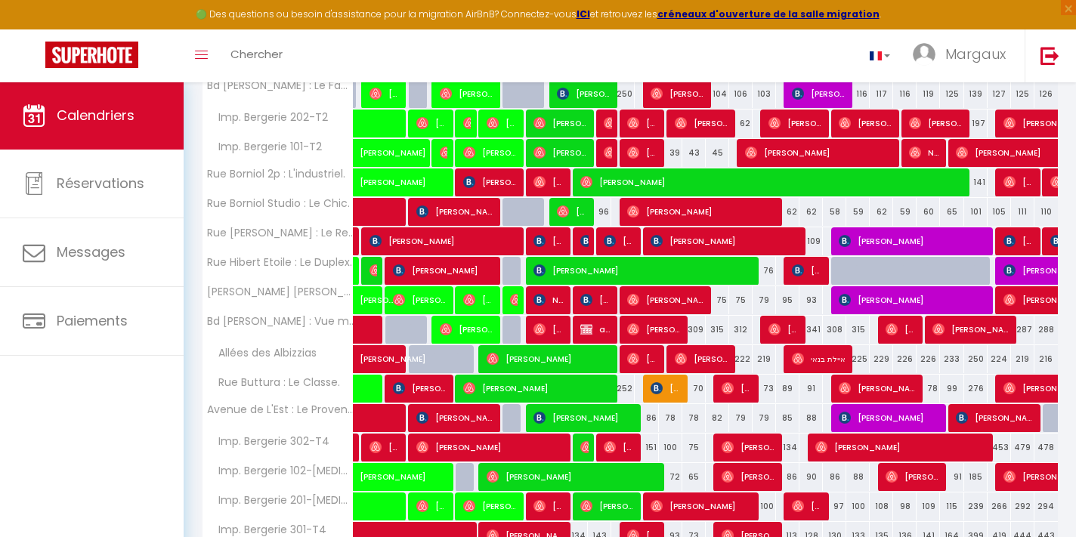
scroll to position [259, 0]
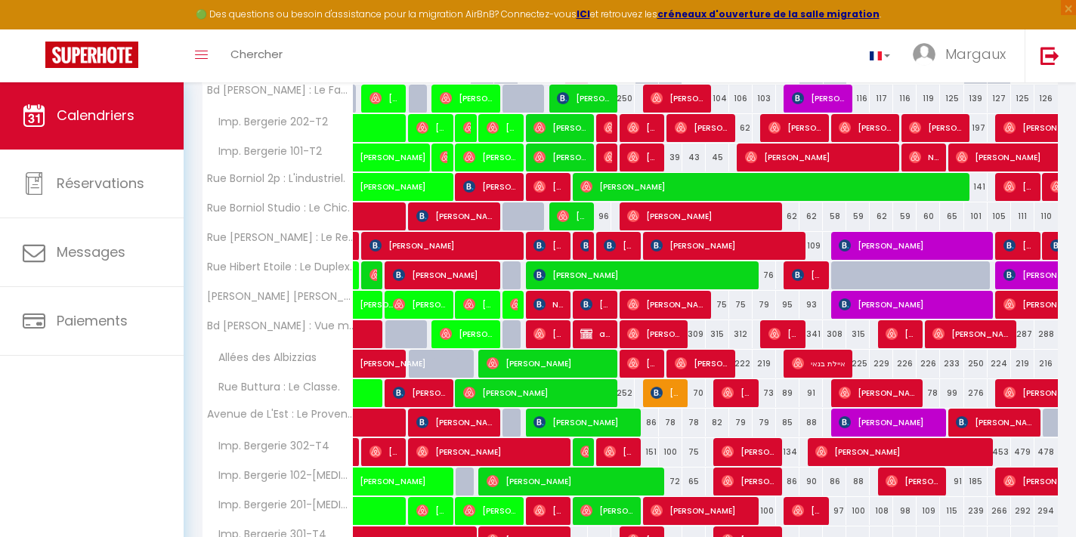
click at [805, 273] on span "[PERSON_NAME]" at bounding box center [807, 275] width 31 height 29
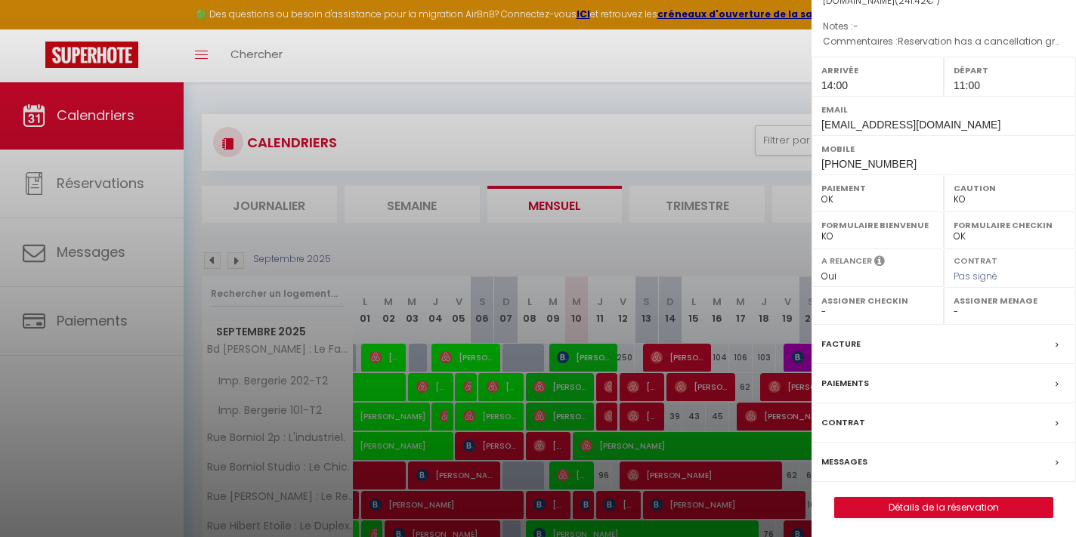
scroll to position [162, 0]
click at [897, 505] on link "Détails de la réservation" at bounding box center [944, 509] width 218 height 20
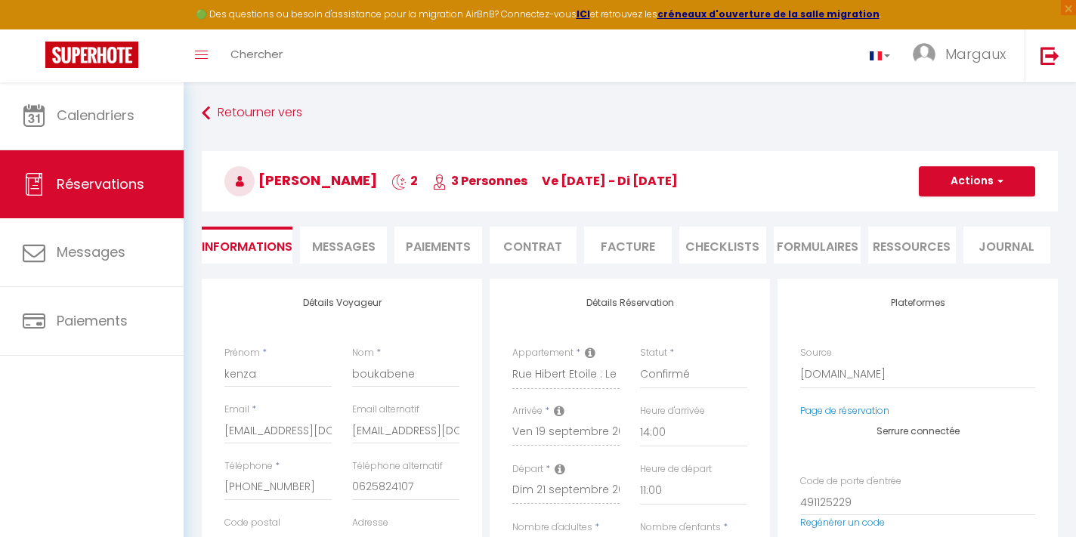
click at [905, 255] on li "Ressources" at bounding box center [911, 245] width 87 height 37
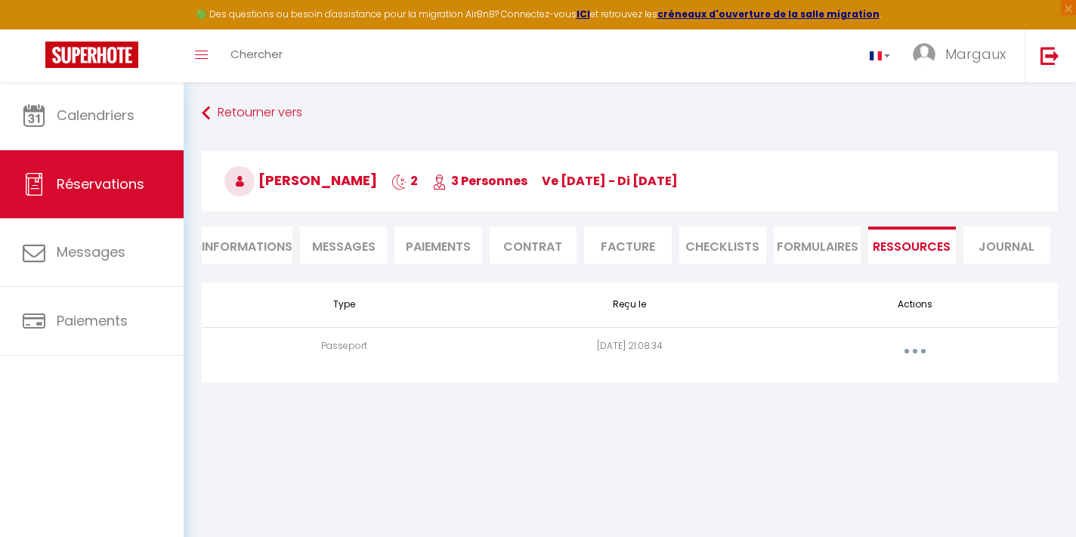
click at [911, 344] on button "button" at bounding box center [915, 351] width 42 height 24
click at [864, 398] on div "Voir le document Supprimer" at bounding box center [875, 398] width 122 height 65
click at [906, 352] on button "button" at bounding box center [915, 351] width 42 height 24
click at [873, 382] on link "Voir le document" at bounding box center [875, 385] width 113 height 26
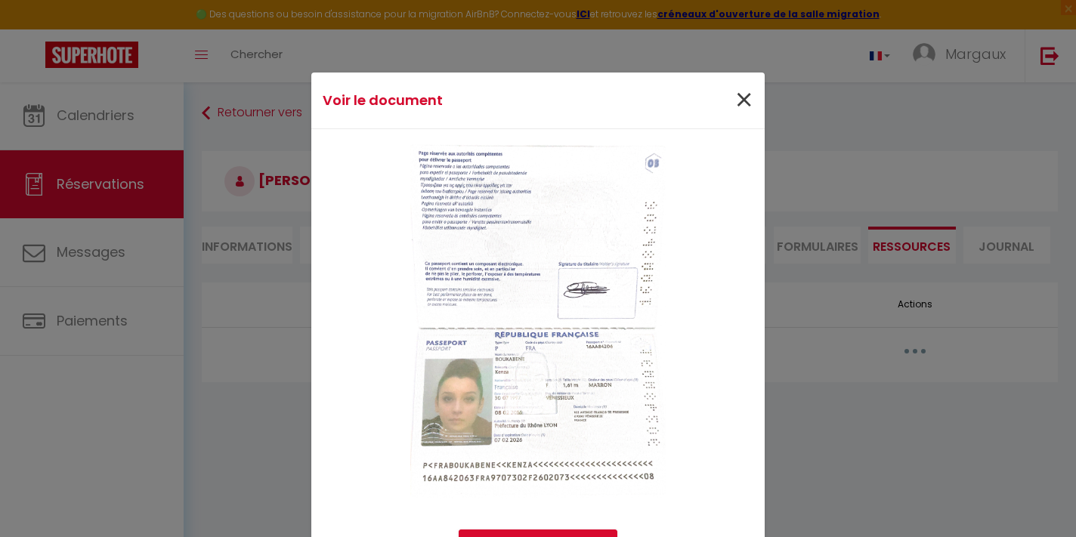
click at [742, 97] on span "×" at bounding box center [743, 100] width 19 height 45
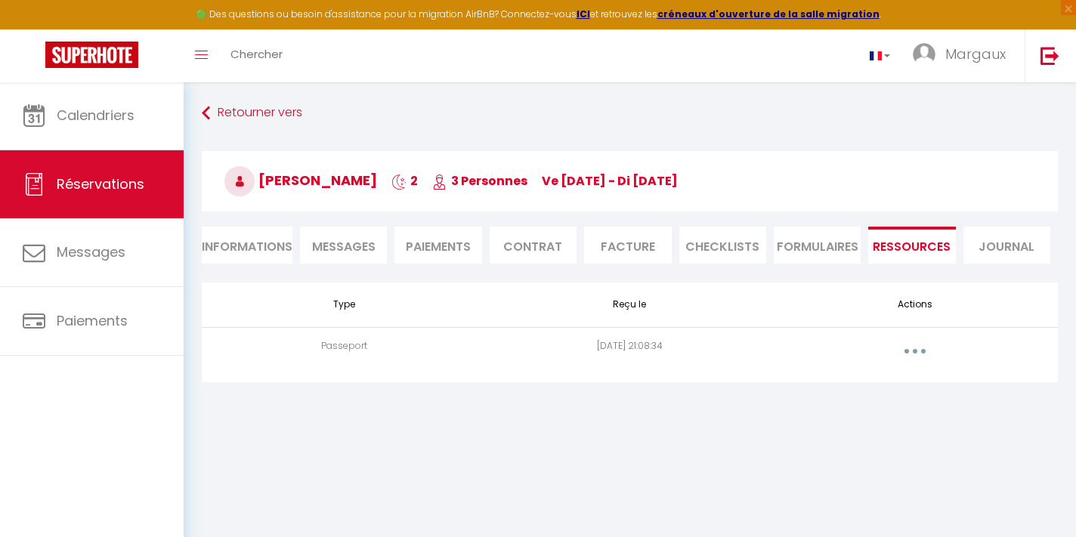
click at [287, 252] on li "Informations" at bounding box center [247, 245] width 91 height 37
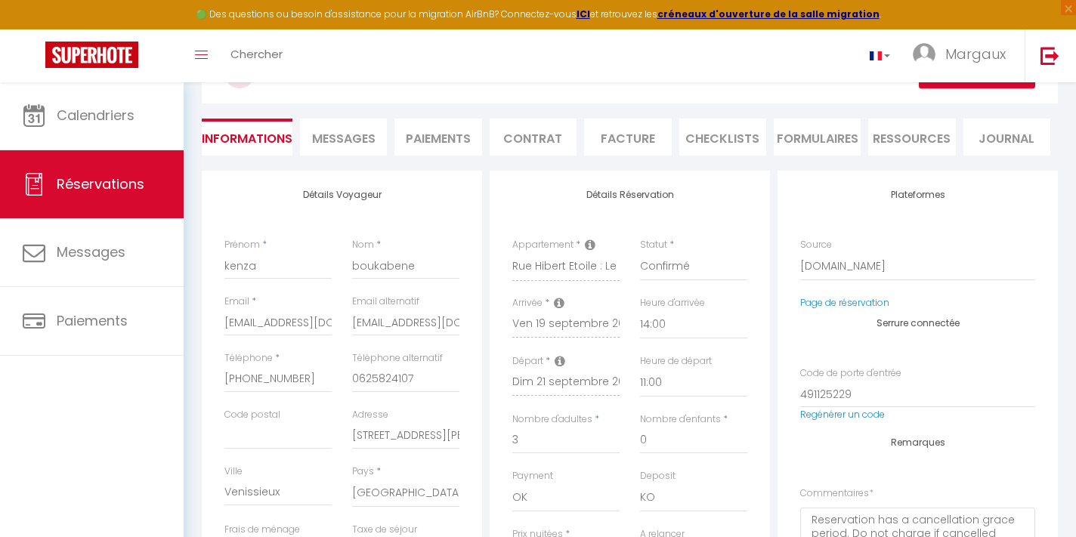
scroll to position [111, 0]
click at [358, 148] on li "Messages" at bounding box center [343, 134] width 87 height 37
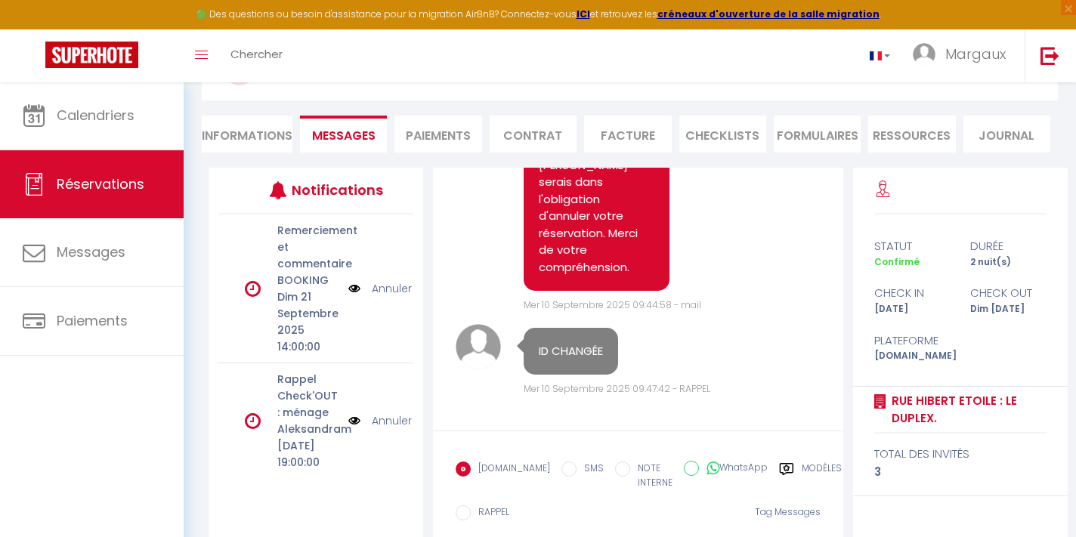
scroll to position [2957, 0]
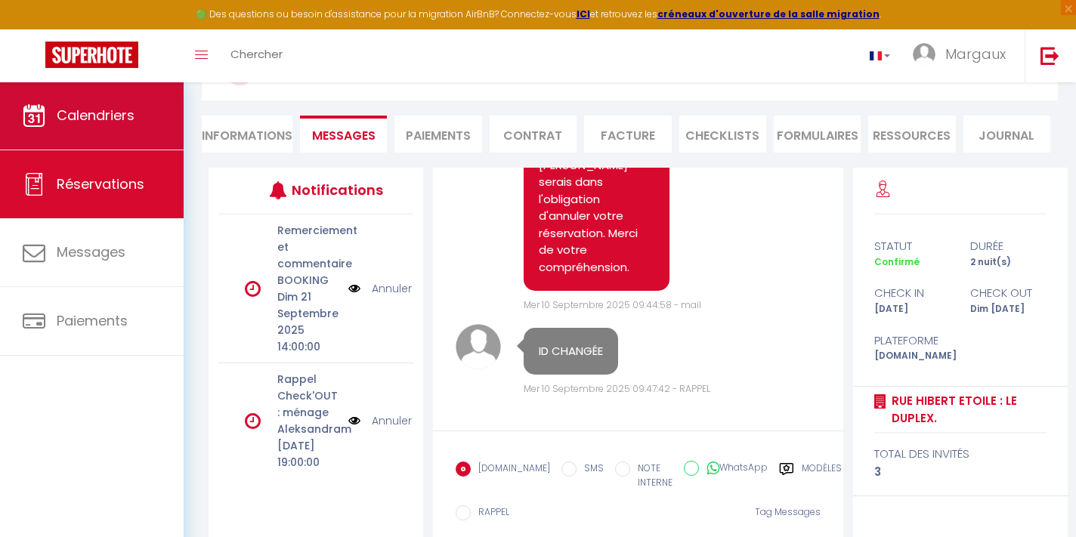
click at [122, 94] on link "Calendriers" at bounding box center [92, 116] width 184 height 68
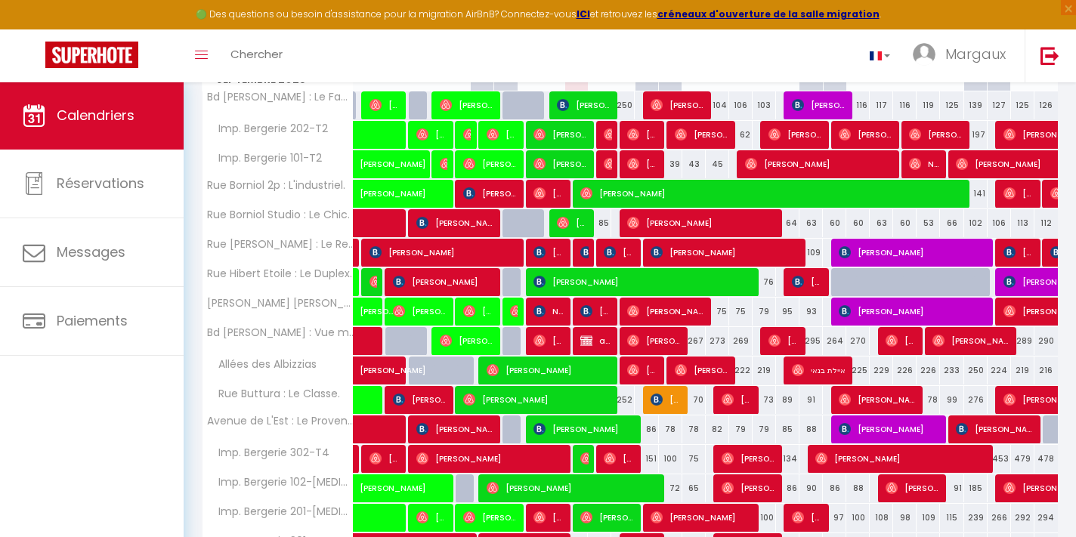
scroll to position [285, 0]
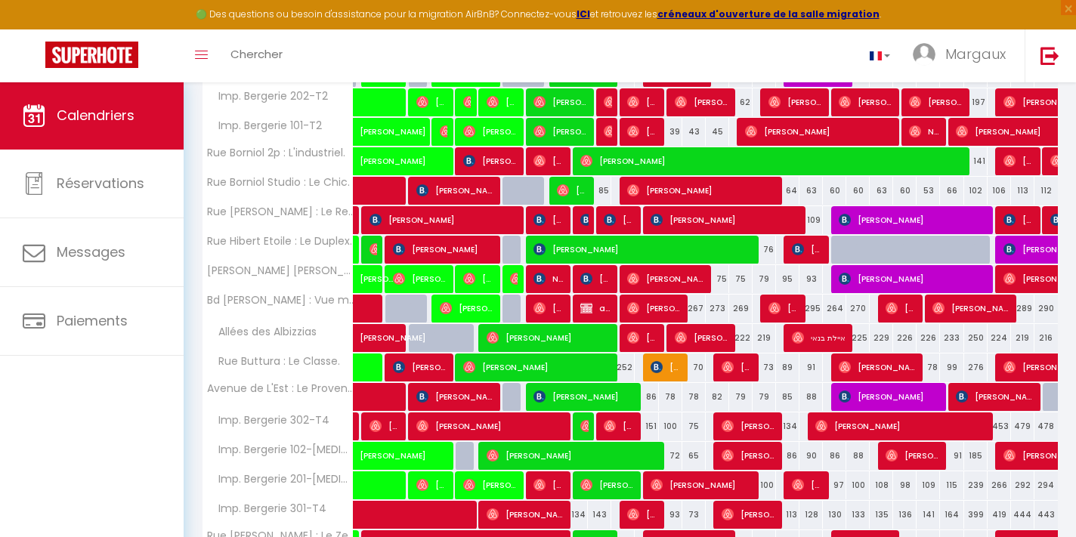
click at [1021, 248] on span "[PERSON_NAME]" at bounding box center [1055, 249] width 104 height 29
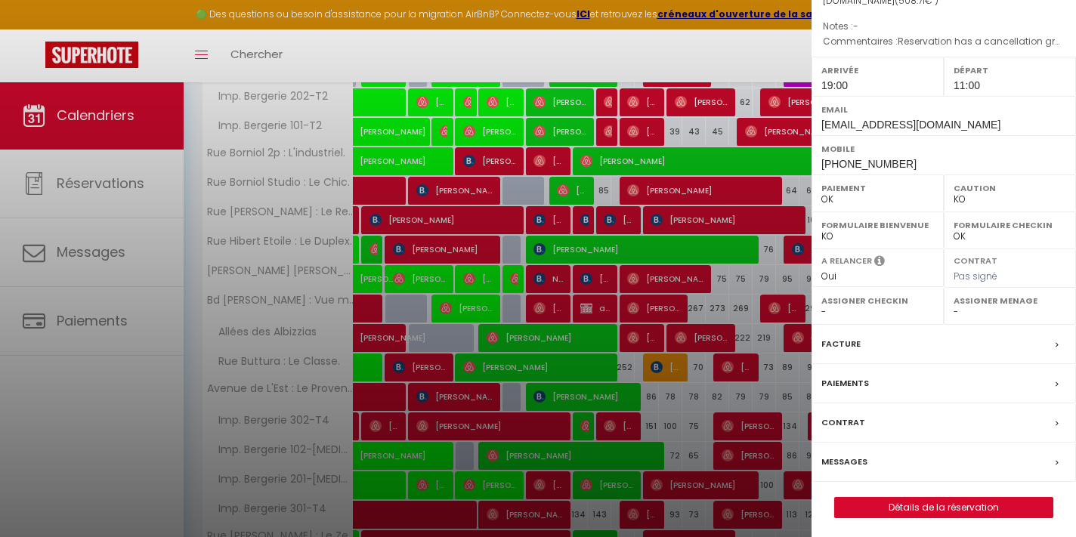
scroll to position [162, 0]
click at [900, 504] on link "Détails de la réservation" at bounding box center [944, 509] width 218 height 20
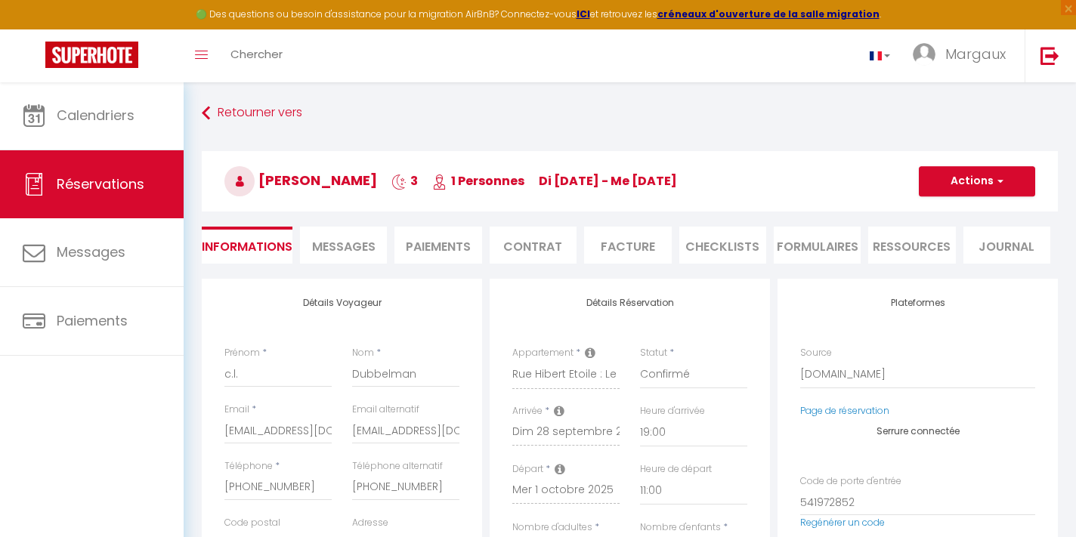
click at [925, 251] on li "Ressources" at bounding box center [911, 245] width 87 height 37
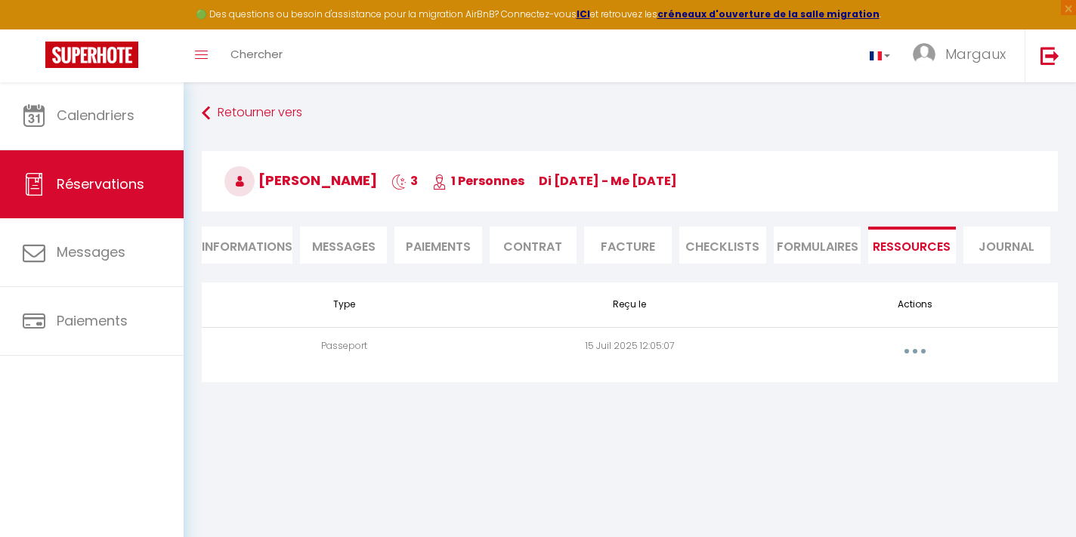
click at [916, 346] on button "button" at bounding box center [915, 351] width 42 height 24
click at [876, 381] on link "Voir le document" at bounding box center [875, 385] width 113 height 26
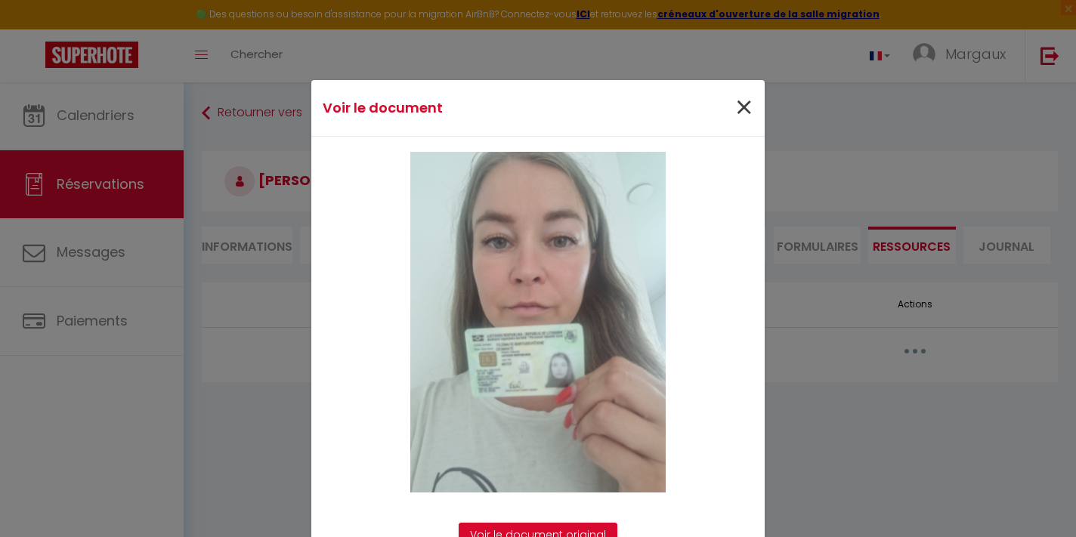
click at [743, 107] on span "×" at bounding box center [743, 107] width 19 height 45
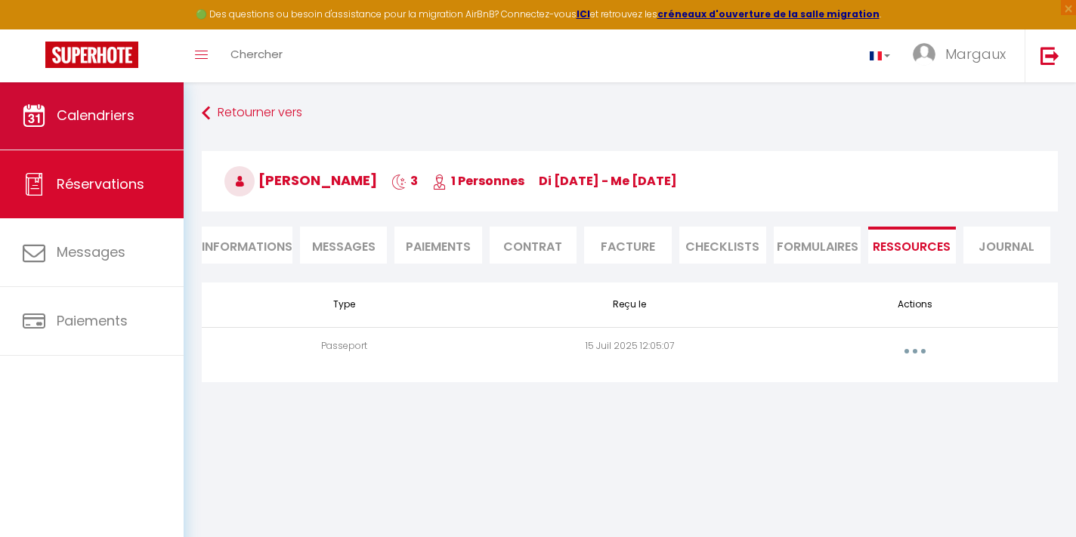
click at [150, 102] on link "Calendriers" at bounding box center [92, 116] width 184 height 68
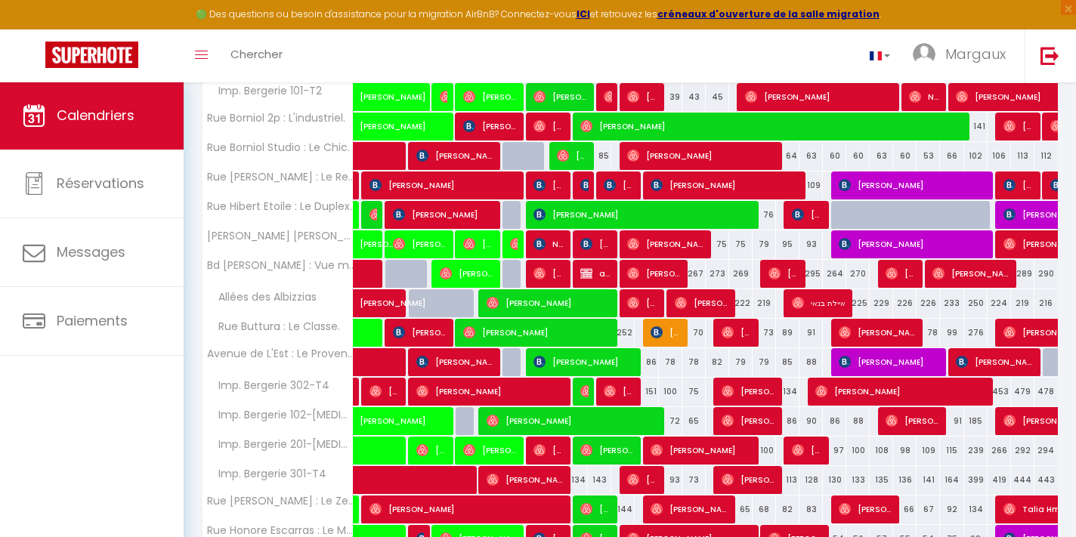
scroll to position [329, 0]
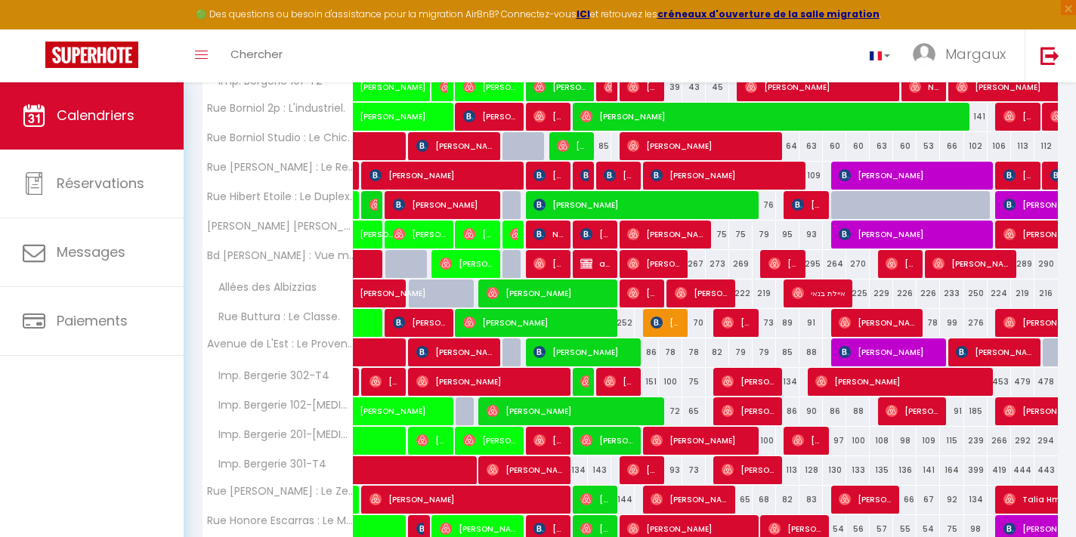
click at [891, 235] on span "[PERSON_NAME]" at bounding box center [913, 234] width 148 height 29
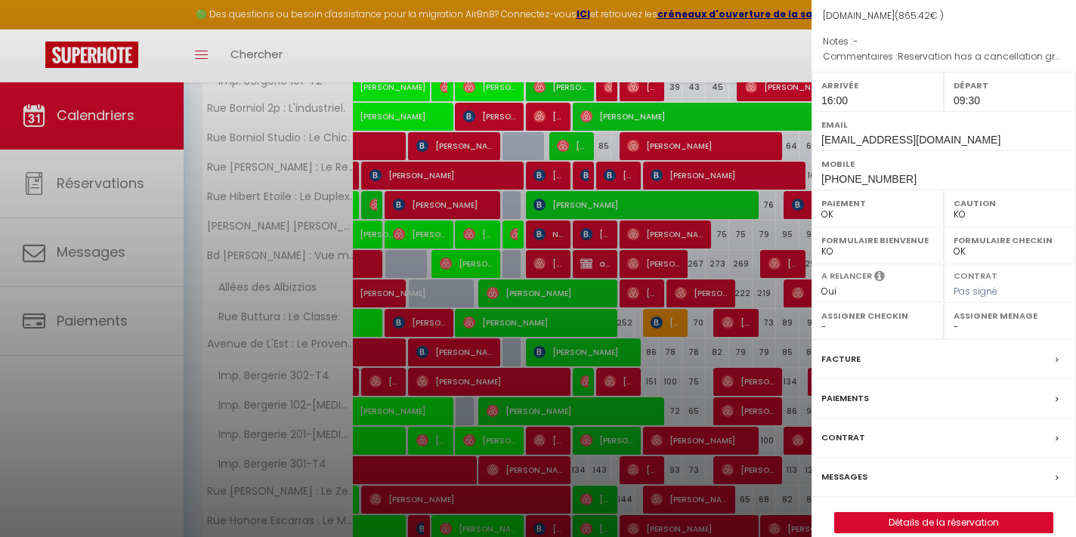
scroll to position [162, 0]
click at [876, 514] on link "Détails de la réservation" at bounding box center [944, 524] width 218 height 20
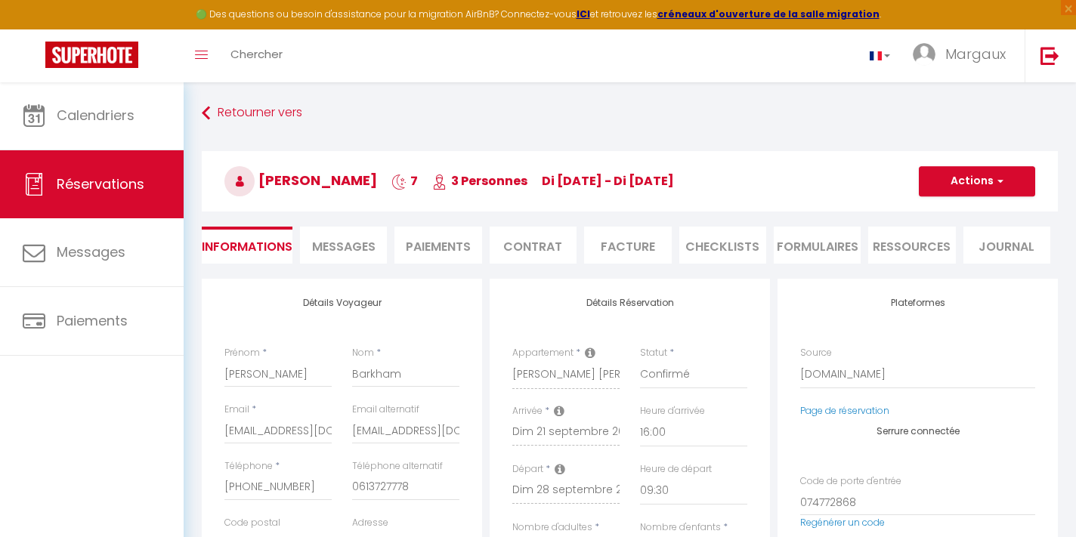
click at [907, 252] on li "Ressources" at bounding box center [911, 245] width 87 height 37
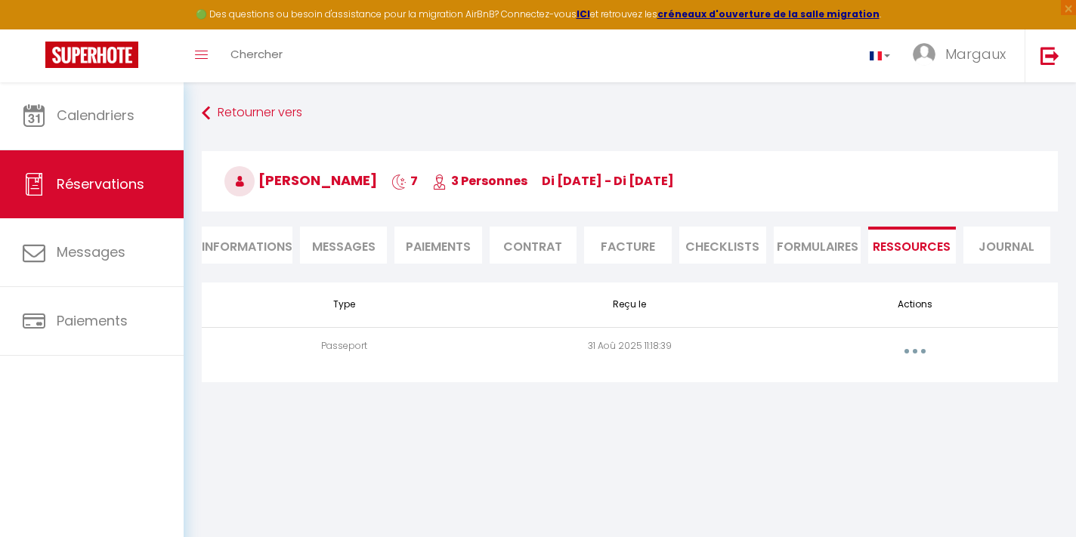
click at [916, 357] on button "button" at bounding box center [915, 351] width 42 height 24
click at [878, 387] on link "Voir le document" at bounding box center [875, 385] width 113 height 26
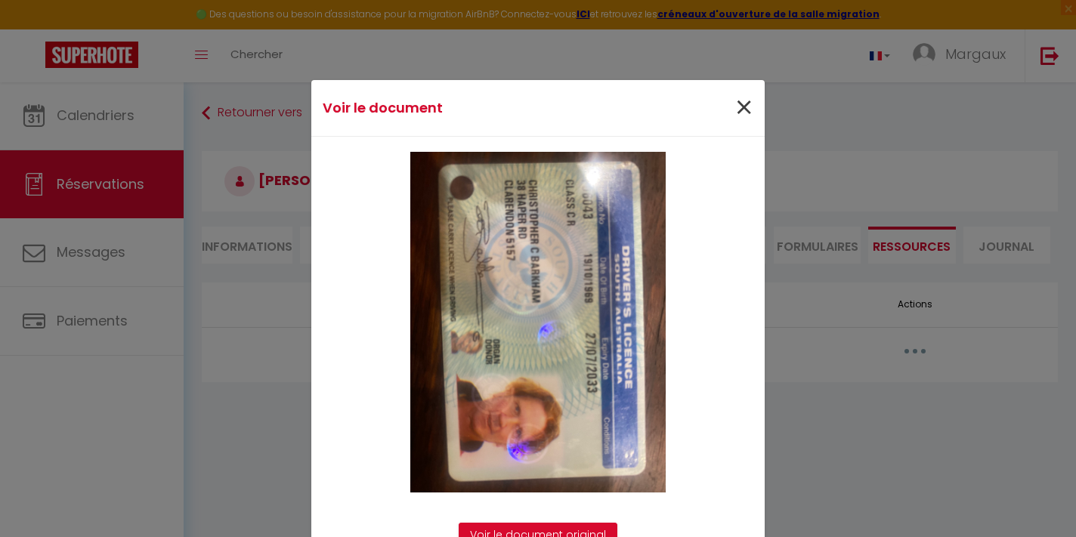
click at [734, 100] on span "×" at bounding box center [743, 107] width 19 height 45
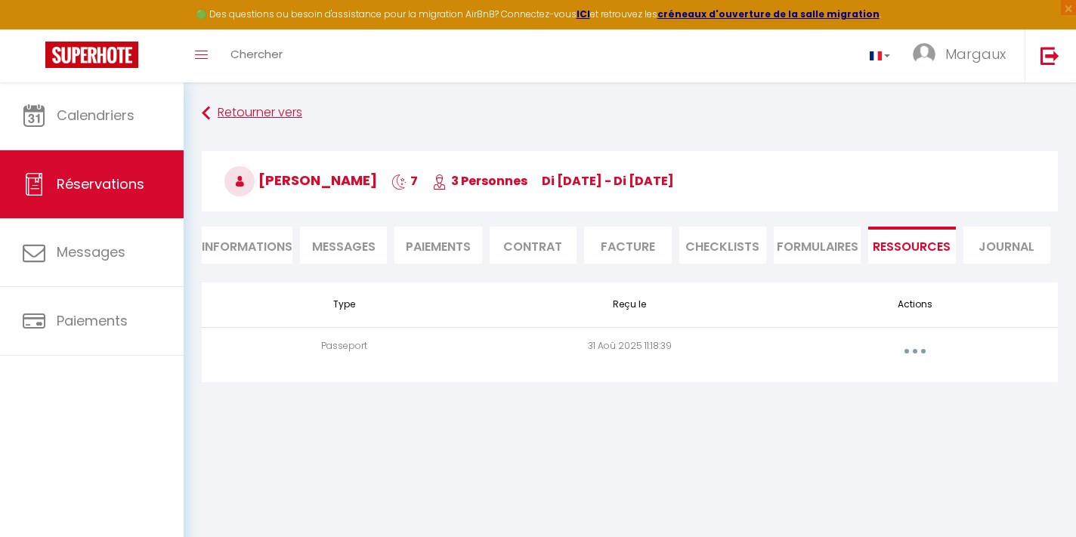
click at [224, 116] on link "Retourner vers" at bounding box center [630, 113] width 856 height 27
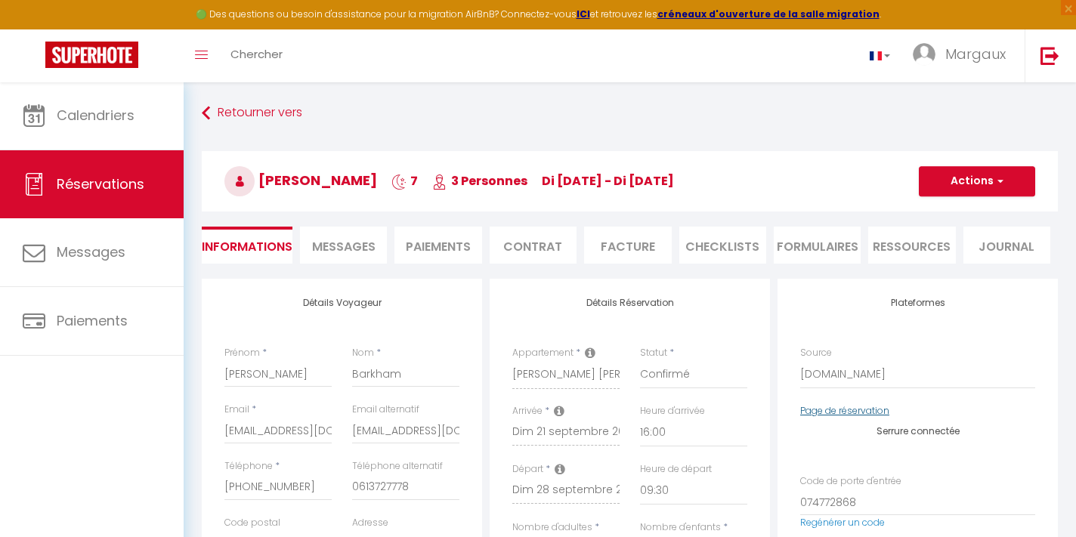
click at [833, 412] on link "Page de réservation" at bounding box center [844, 410] width 89 height 13
click at [826, 411] on link "Page de réservation" at bounding box center [844, 410] width 89 height 13
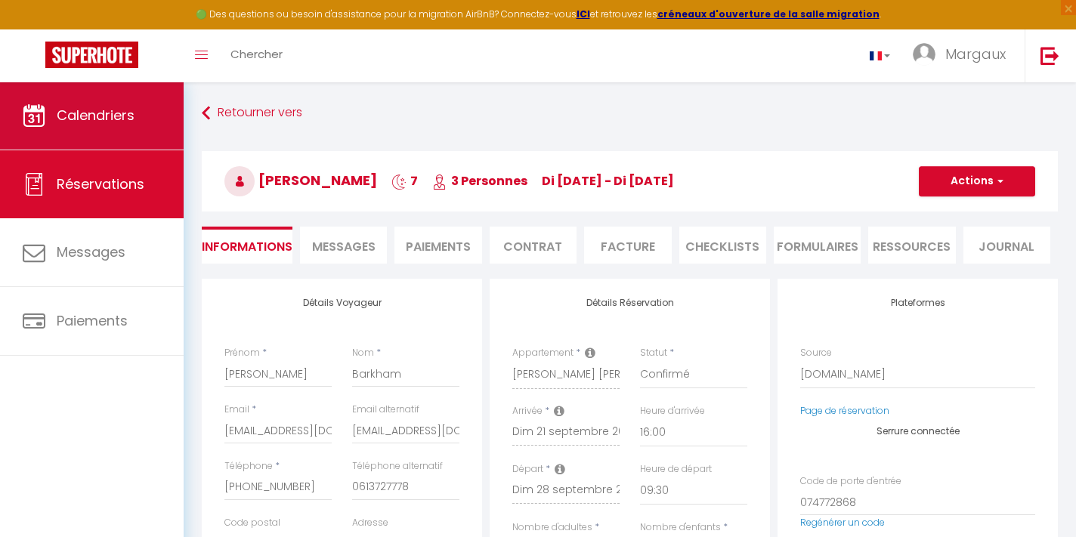
click at [151, 99] on link "Calendriers" at bounding box center [92, 116] width 184 height 68
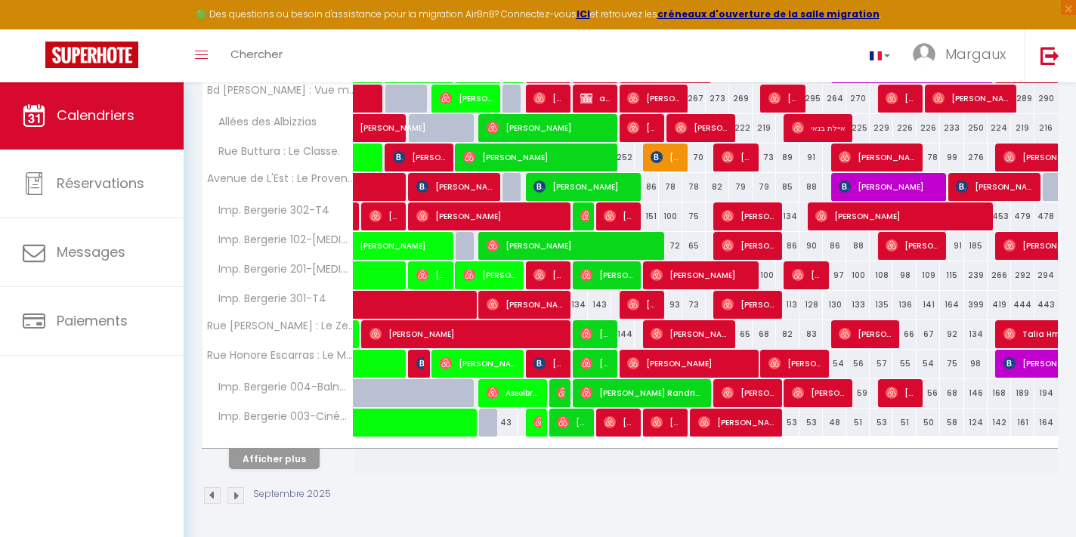
scroll to position [494, 0]
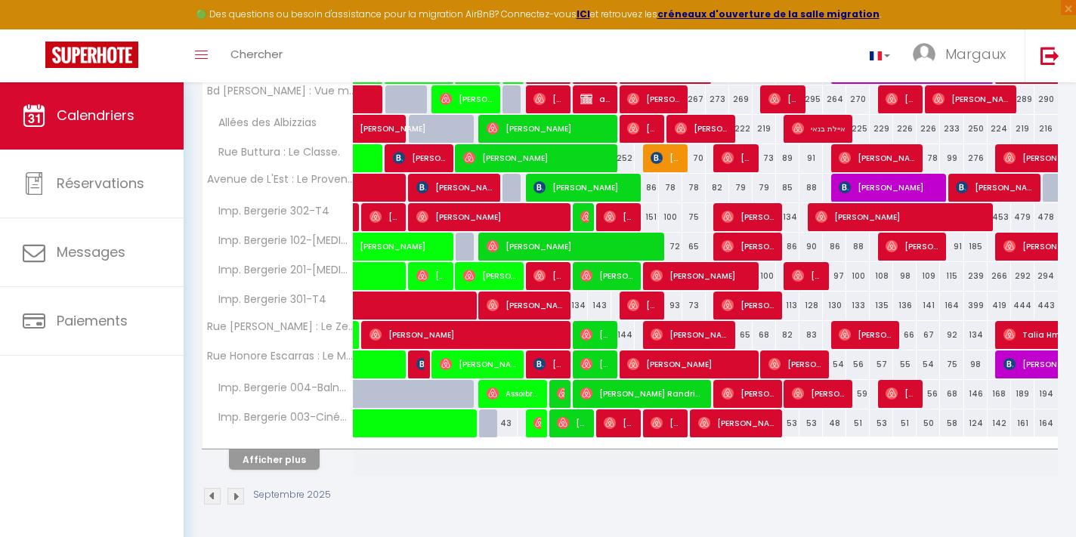
click at [299, 456] on button "Afficher plus" at bounding box center [274, 459] width 91 height 20
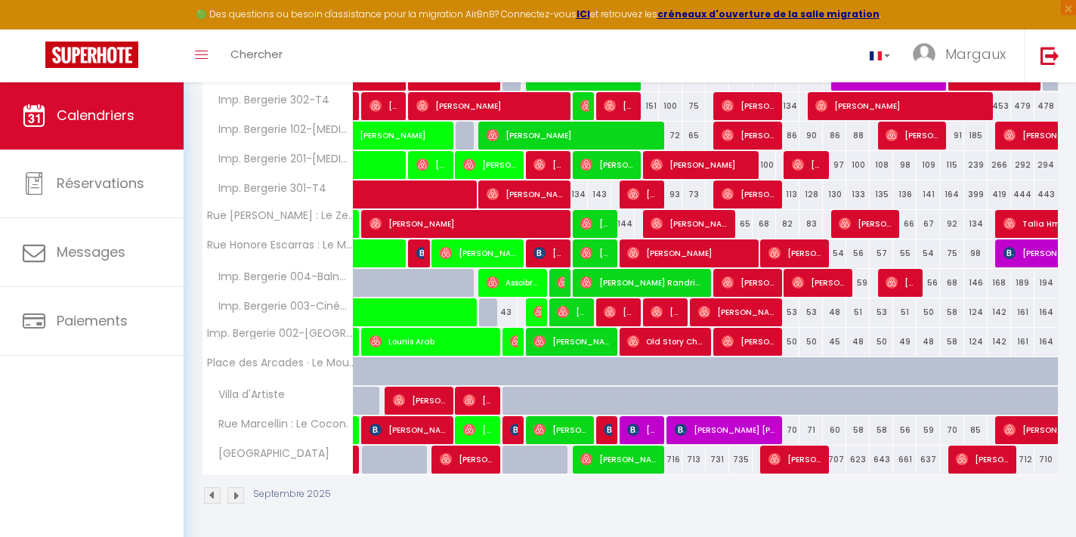
scroll to position [604, 0]
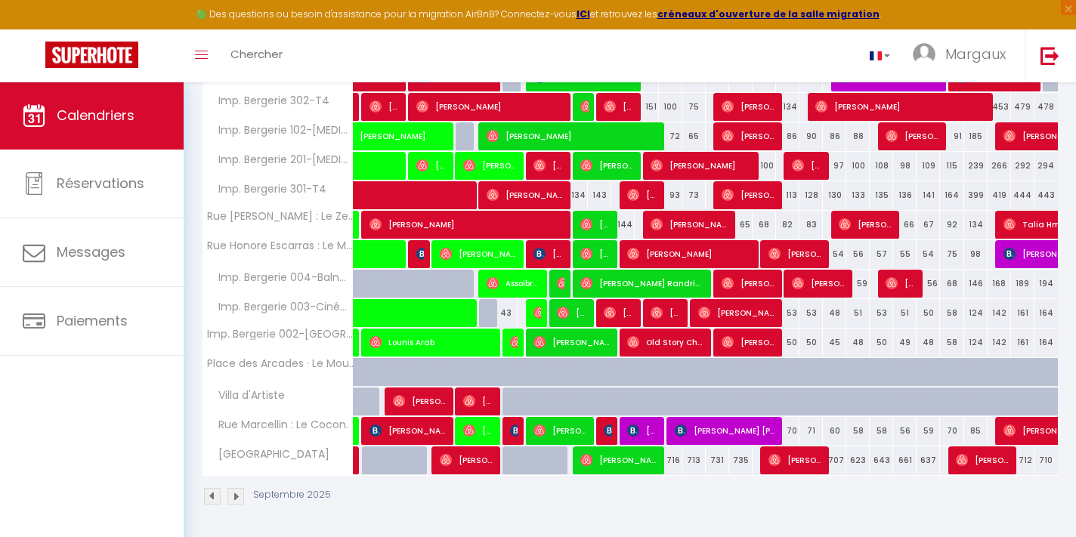
click at [604, 429] on img at bounding box center [610, 431] width 12 height 12
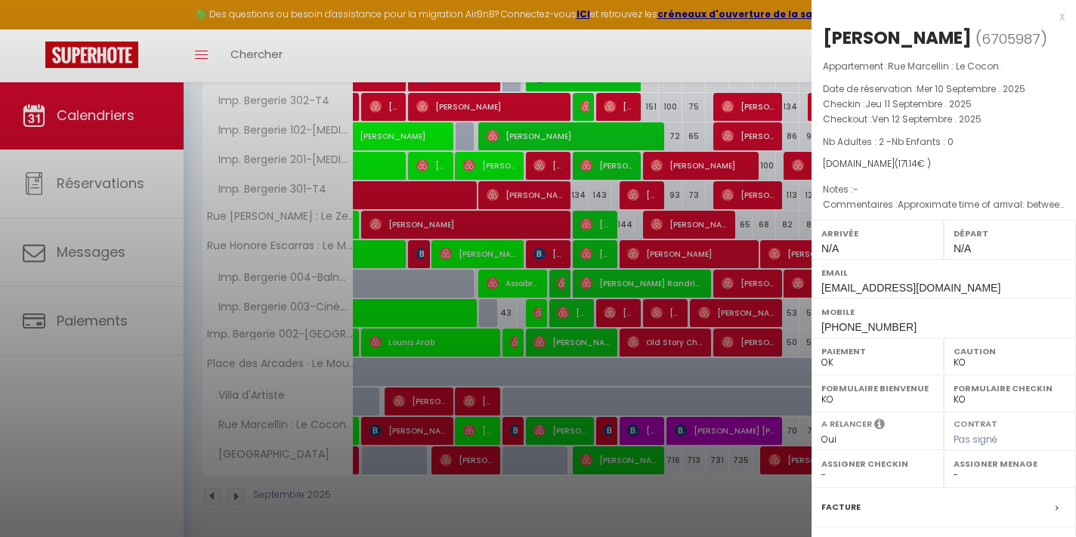
click at [641, 434] on div at bounding box center [538, 268] width 1076 height 537
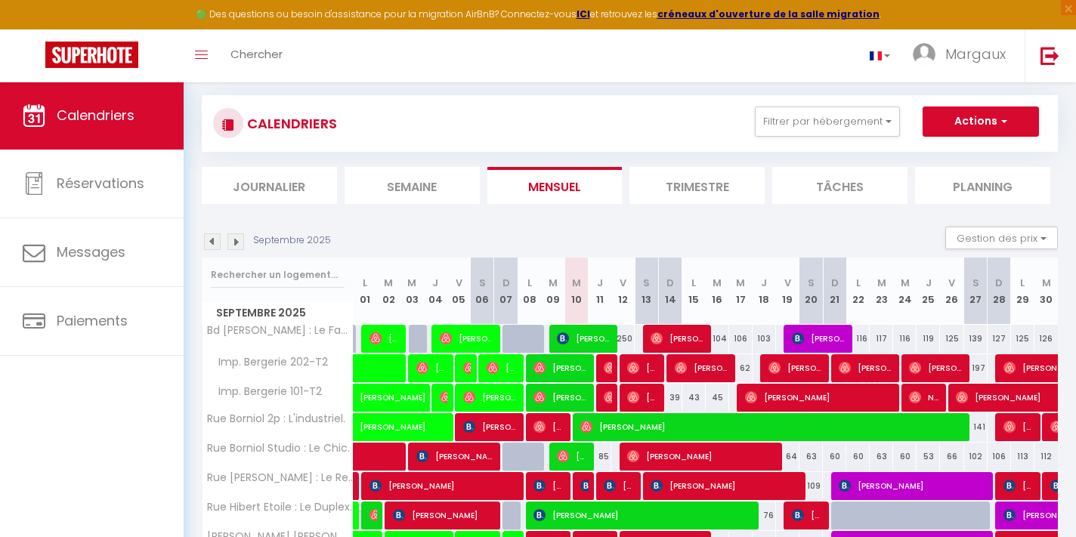
scroll to position [0, 0]
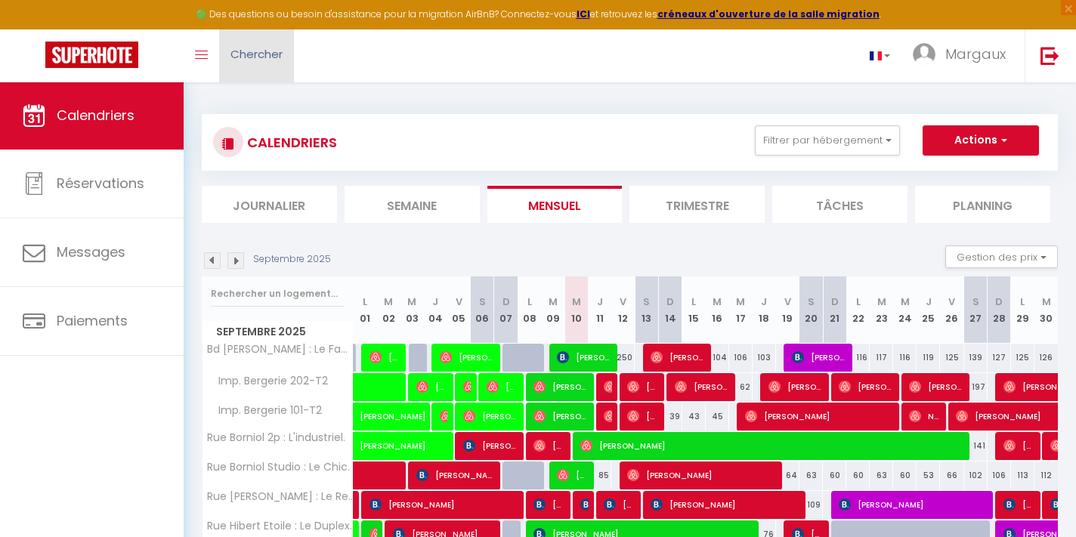
click at [258, 45] on link "Chercher" at bounding box center [256, 55] width 75 height 53
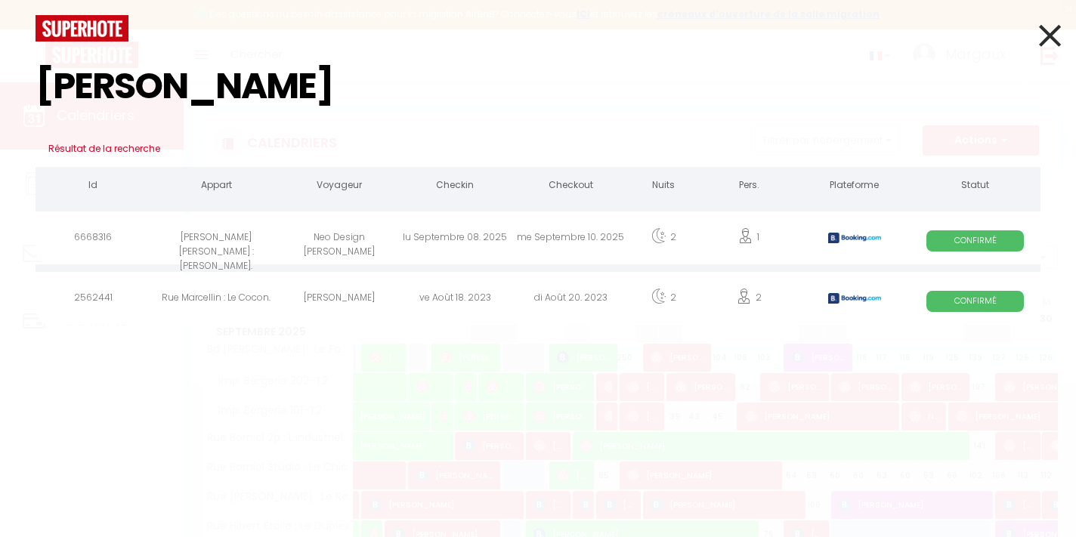
click at [505, 231] on div "lu Septembre 08. 2025" at bounding box center [455, 239] width 116 height 49
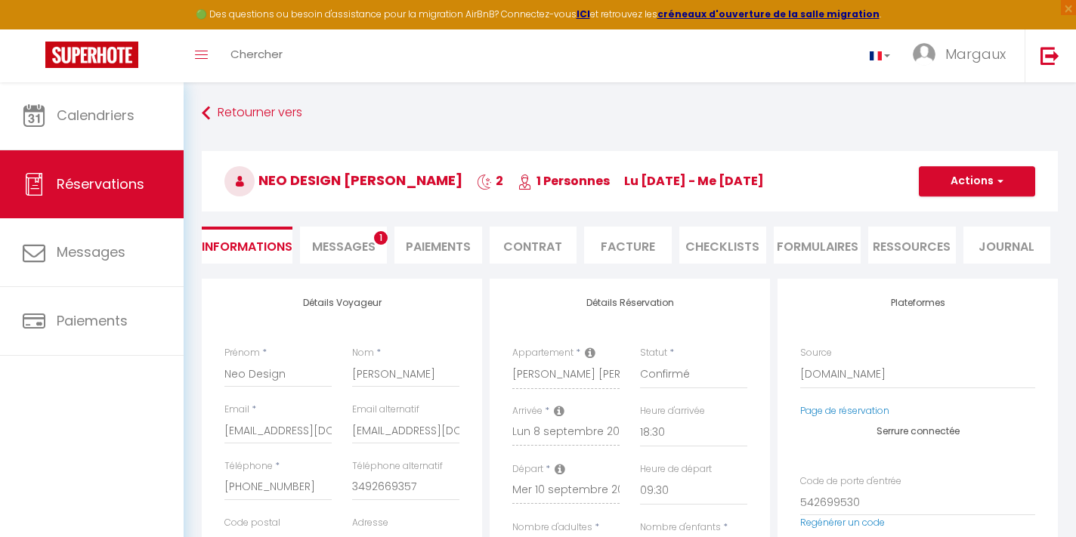
click at [358, 253] on span "Messages" at bounding box center [343, 246] width 63 height 17
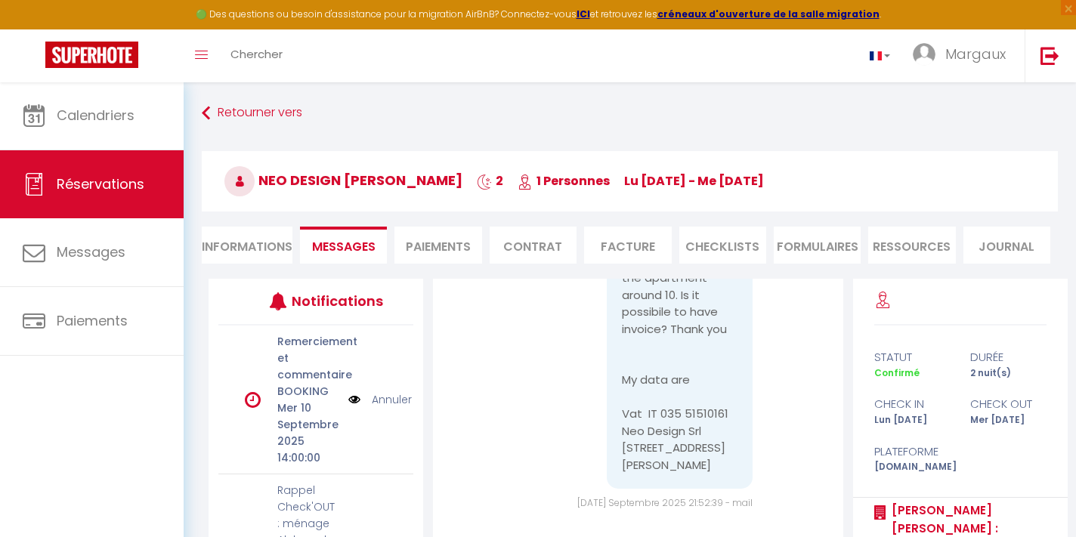
click at [632, 246] on li "Facture" at bounding box center [627, 245] width 87 height 37
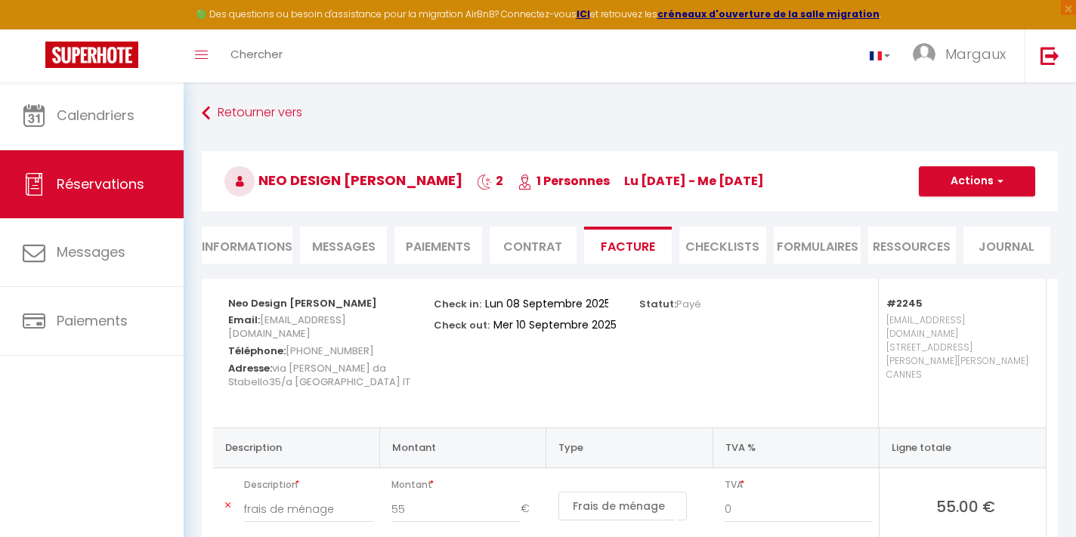
click at [1008, 186] on button "Actions" at bounding box center [977, 181] width 116 height 30
click at [960, 254] on link "Envoyer la facture" at bounding box center [965, 254] width 127 height 20
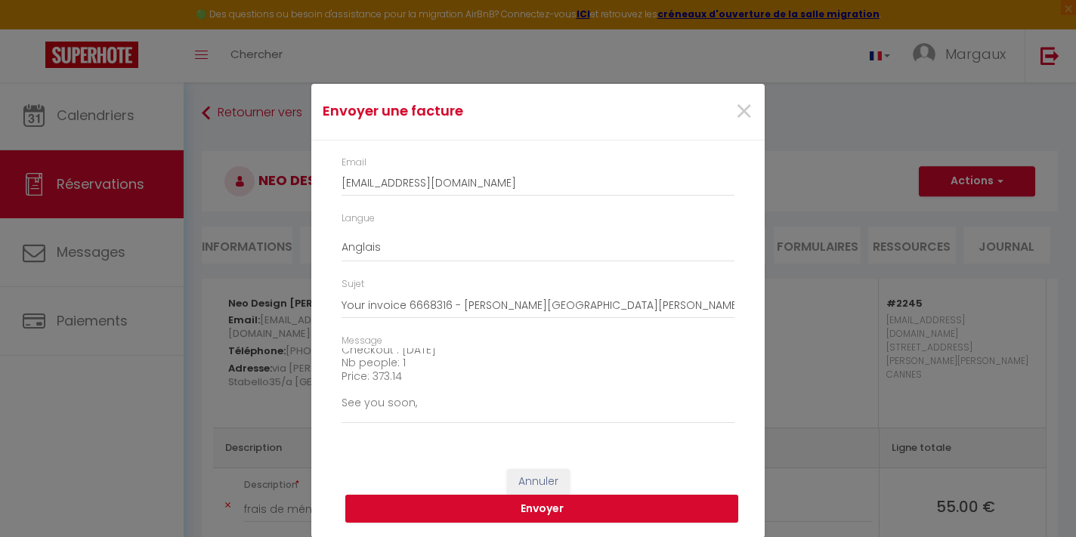
scroll to position [10, 0]
click at [556, 509] on button "Envoyer" at bounding box center [541, 510] width 393 height 29
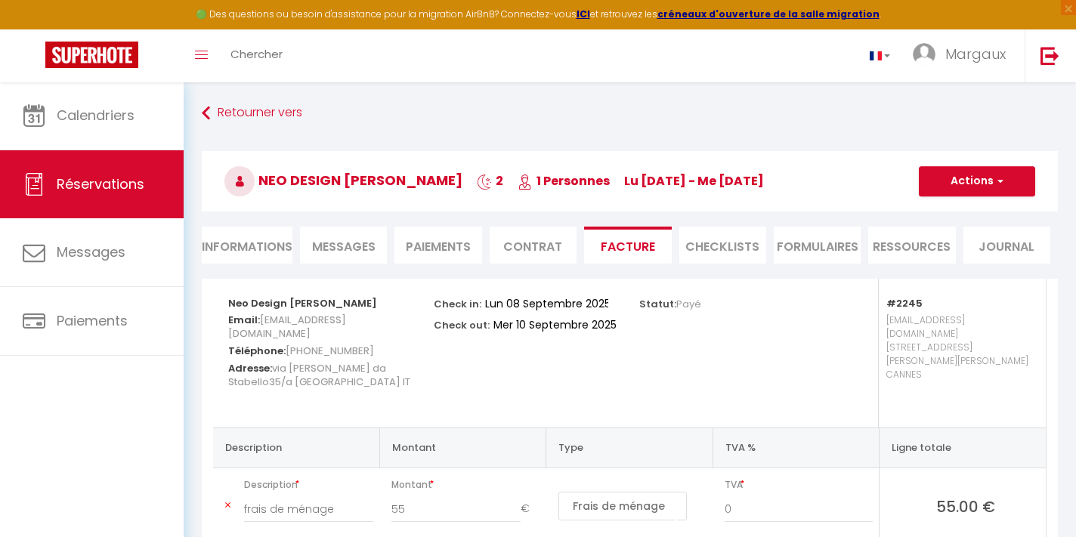
click at [359, 253] on span "Messages" at bounding box center [343, 246] width 63 height 17
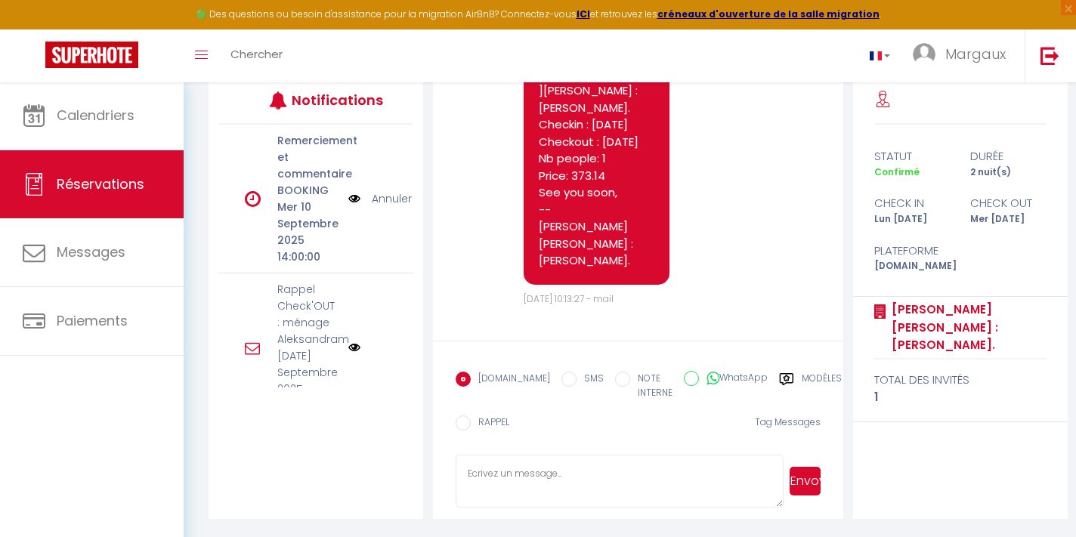
scroll to position [200, 0]
click at [519, 473] on textarea at bounding box center [620, 482] width 328 height 53
paste textarea "Hello, the invoice has just been sent to you by email. Thank you and have a goo…"
click at [804, 478] on button "Envoyer" at bounding box center [804, 482] width 31 height 29
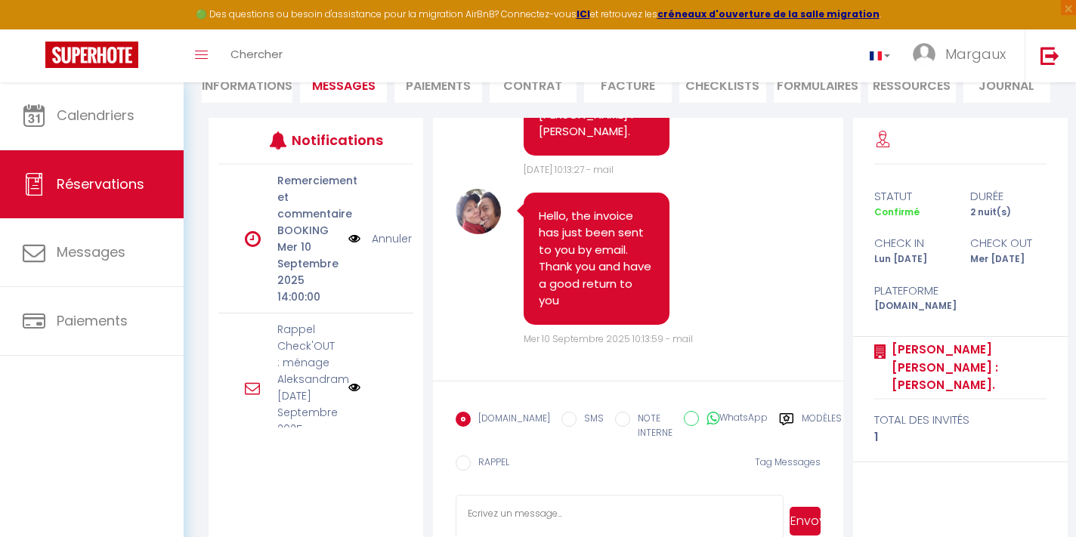
scroll to position [6018, 0]
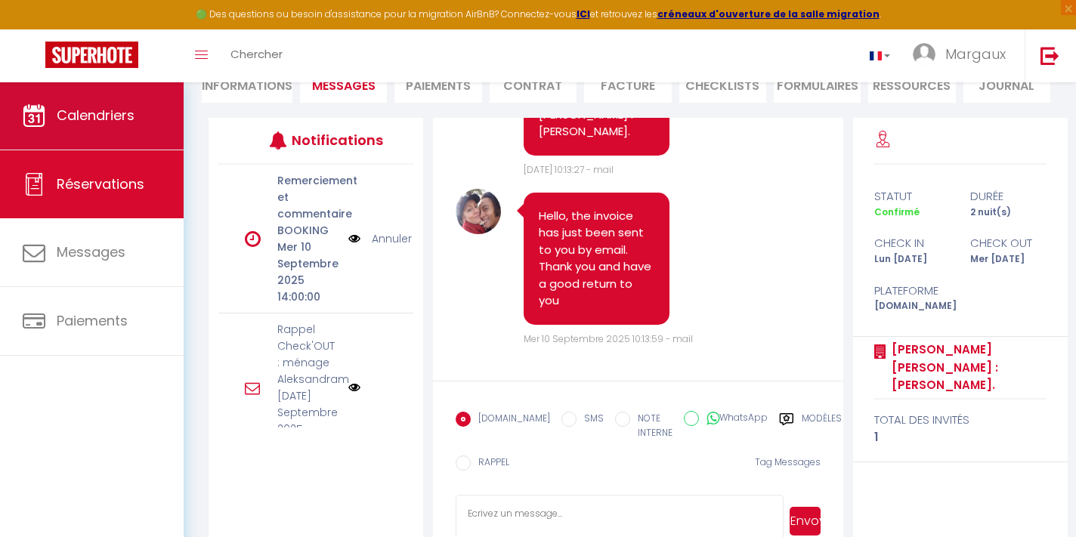
click at [101, 116] on span "Calendriers" at bounding box center [96, 115] width 78 height 19
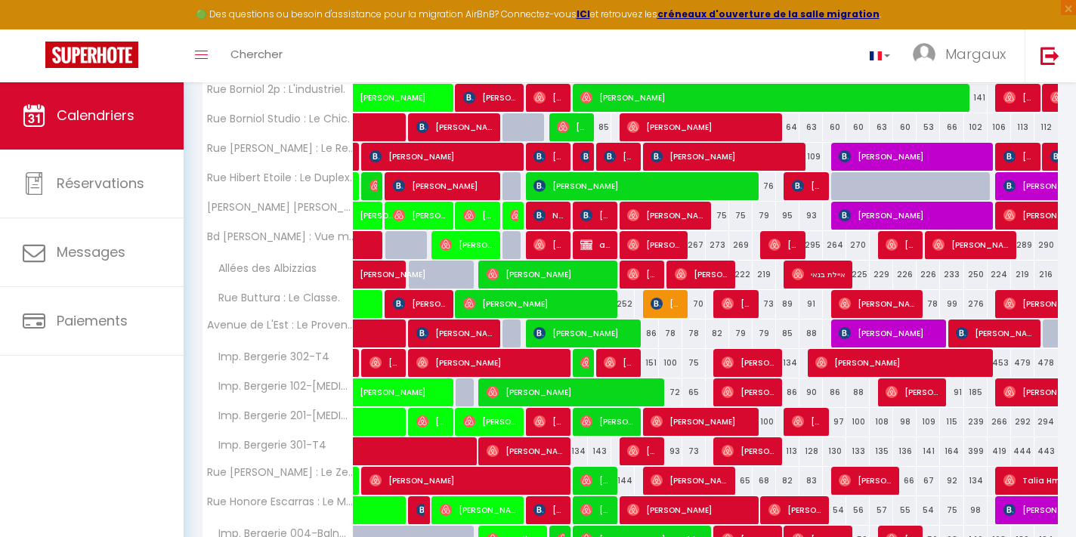
scroll to position [362, 0]
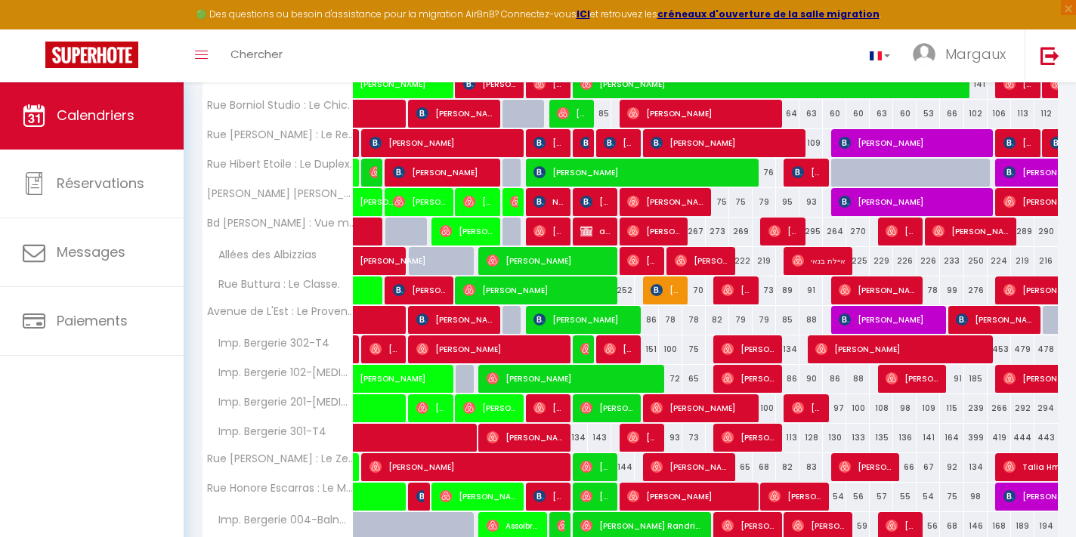
click at [585, 230] on img at bounding box center [586, 231] width 12 height 12
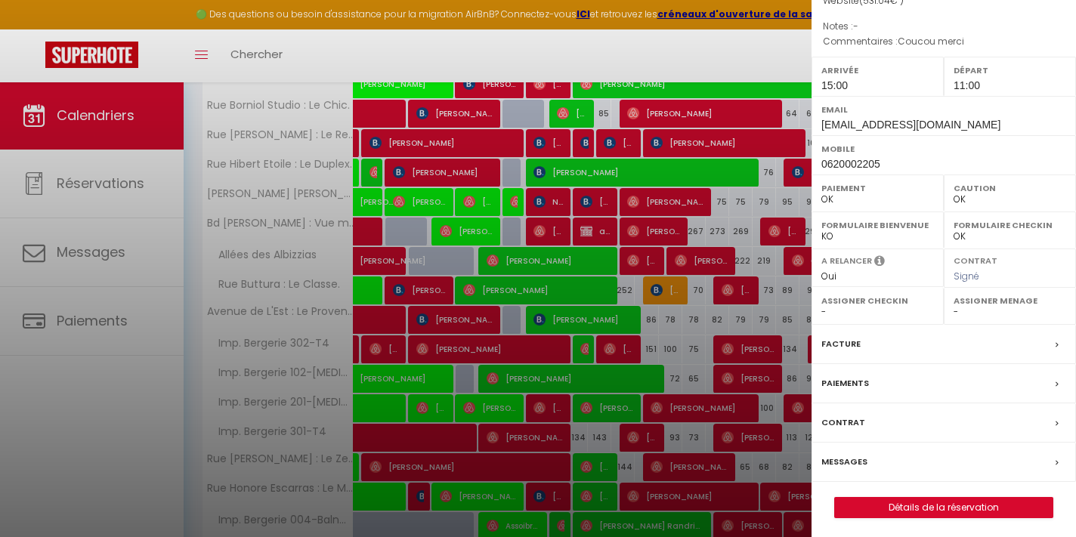
scroll to position [202, 0]
click at [899, 505] on link "Détails de la réservation" at bounding box center [944, 509] width 218 height 20
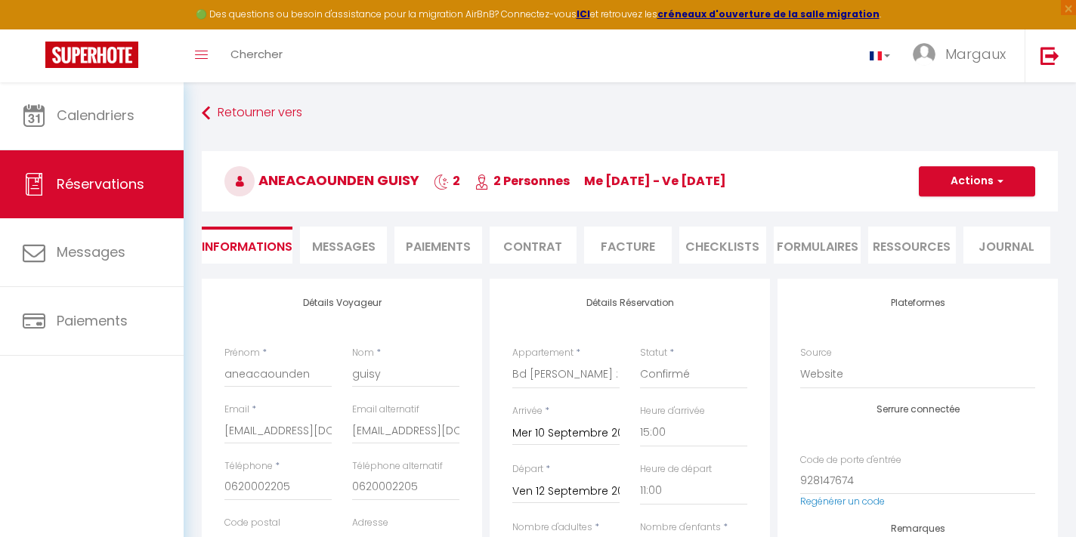
click at [341, 252] on span "Messages" at bounding box center [343, 246] width 63 height 17
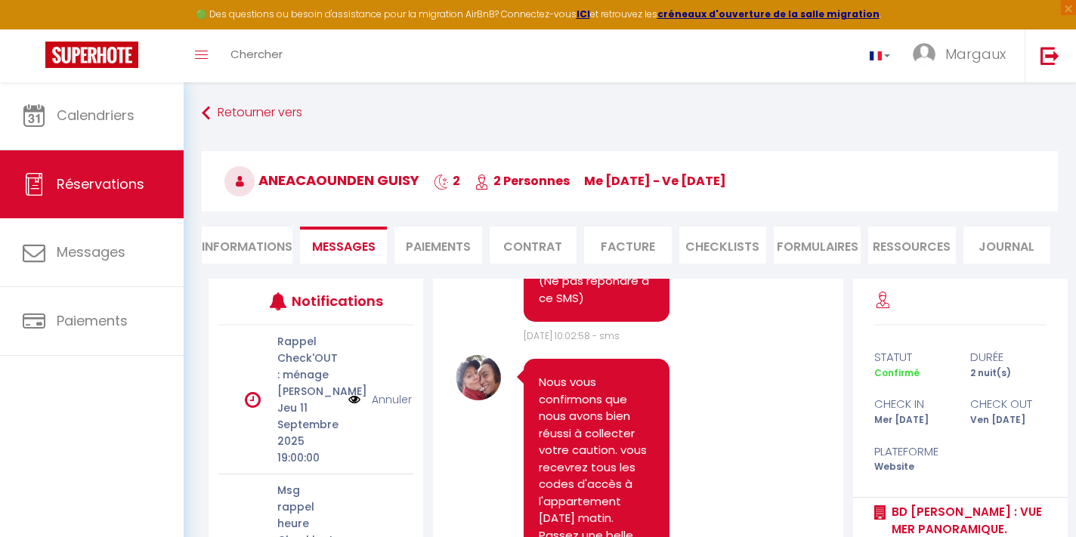
scroll to position [3457, 0]
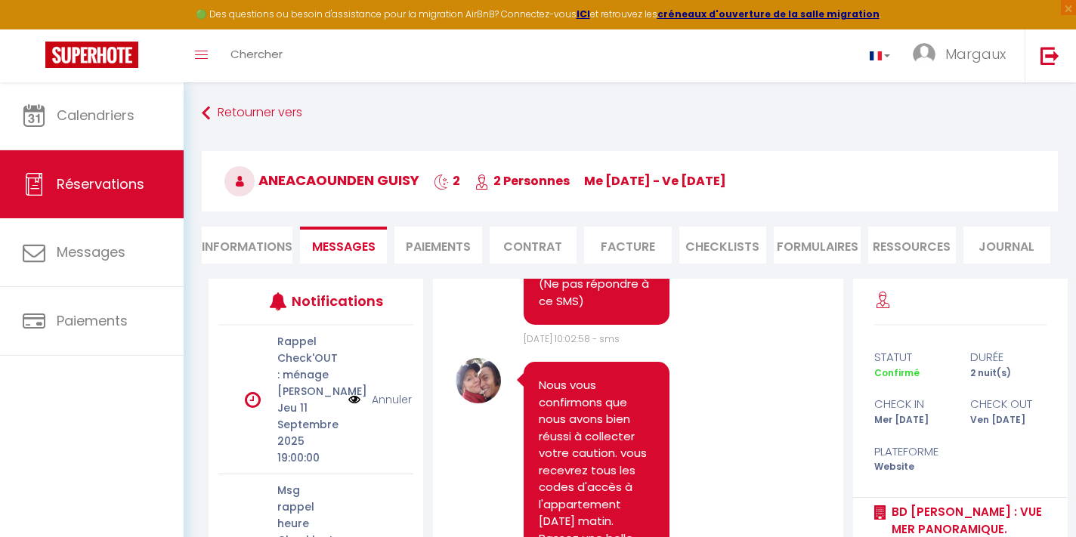
click at [894, 242] on li "Ressources" at bounding box center [911, 245] width 87 height 37
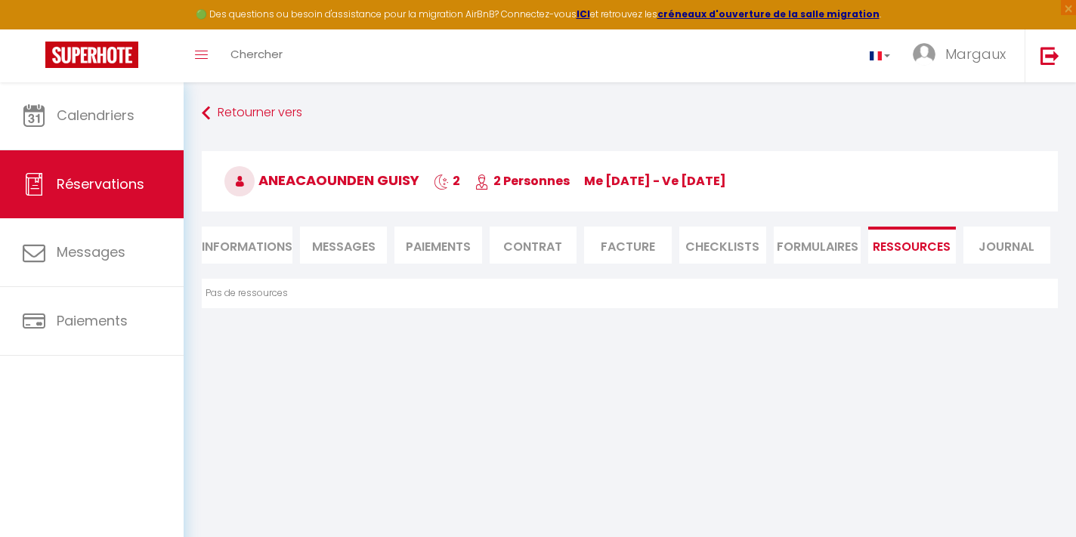
click at [357, 242] on span "Messages" at bounding box center [343, 246] width 63 height 17
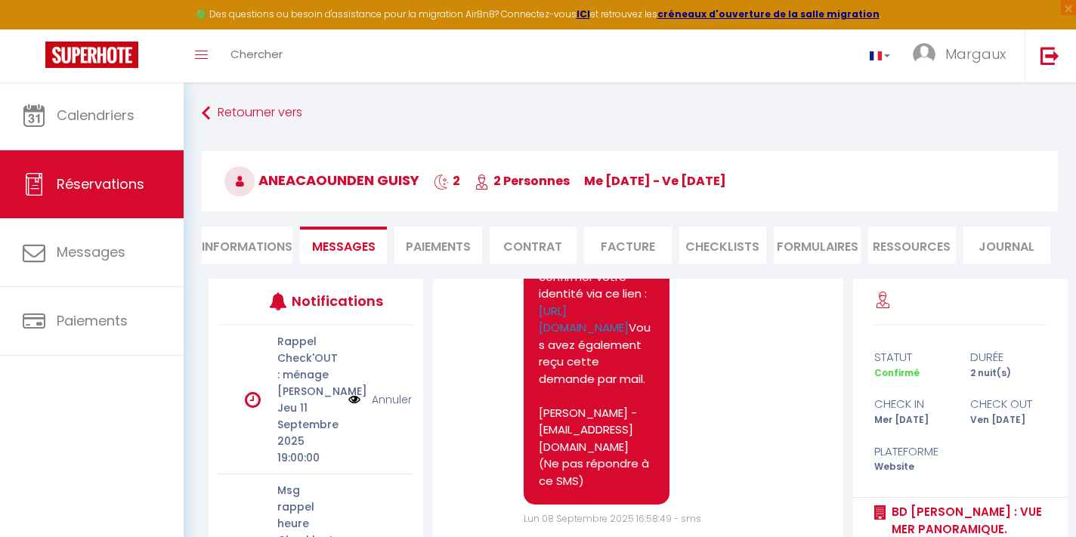
scroll to position [224, 0]
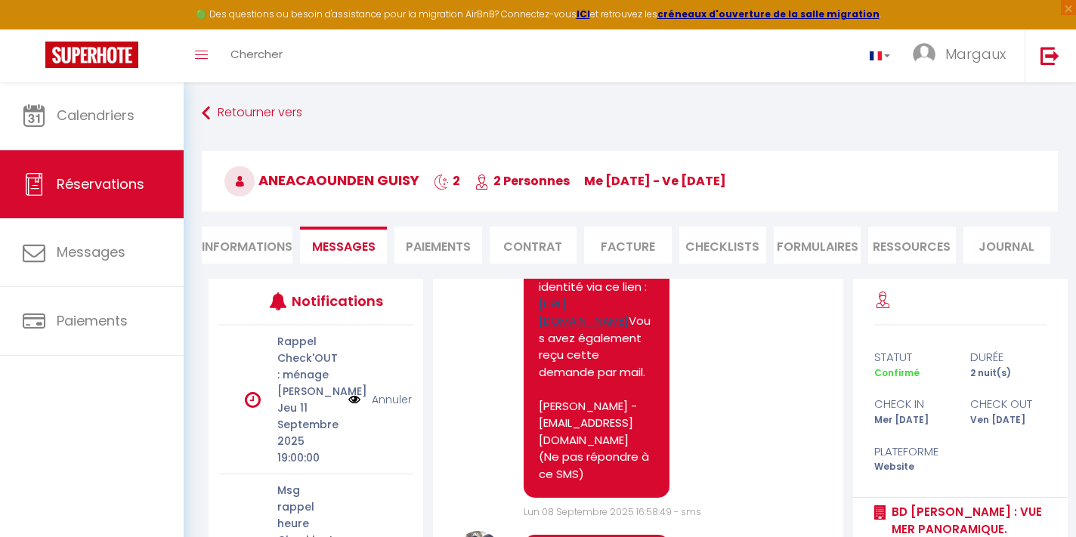
click at [619, 329] on link "[URL][DOMAIN_NAME]" at bounding box center [584, 312] width 90 height 33
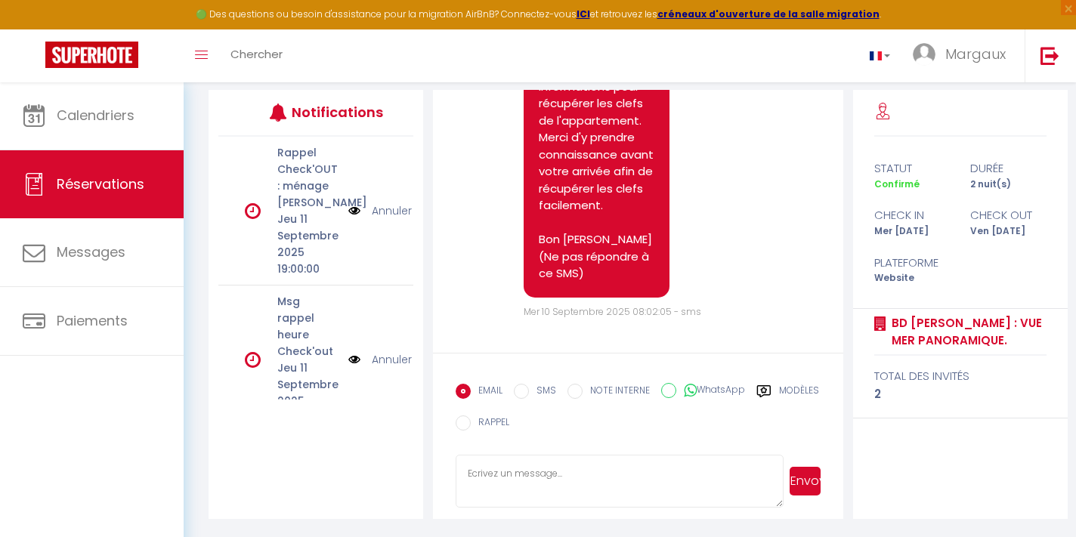
scroll to position [189, 0]
click at [609, 471] on textarea at bounding box center [620, 481] width 328 height 53
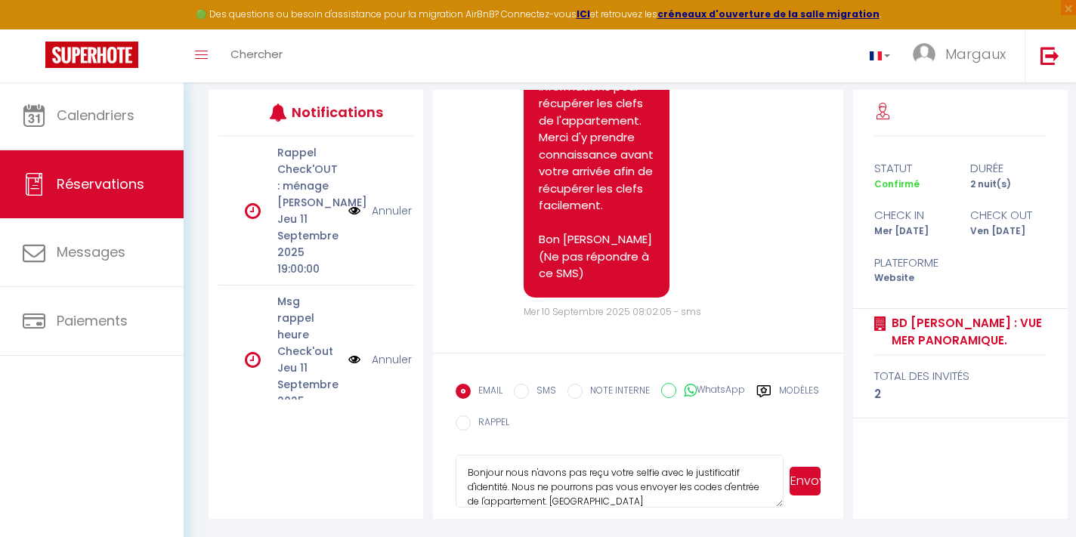
click at [813, 480] on button "Envoyer" at bounding box center [804, 481] width 31 height 29
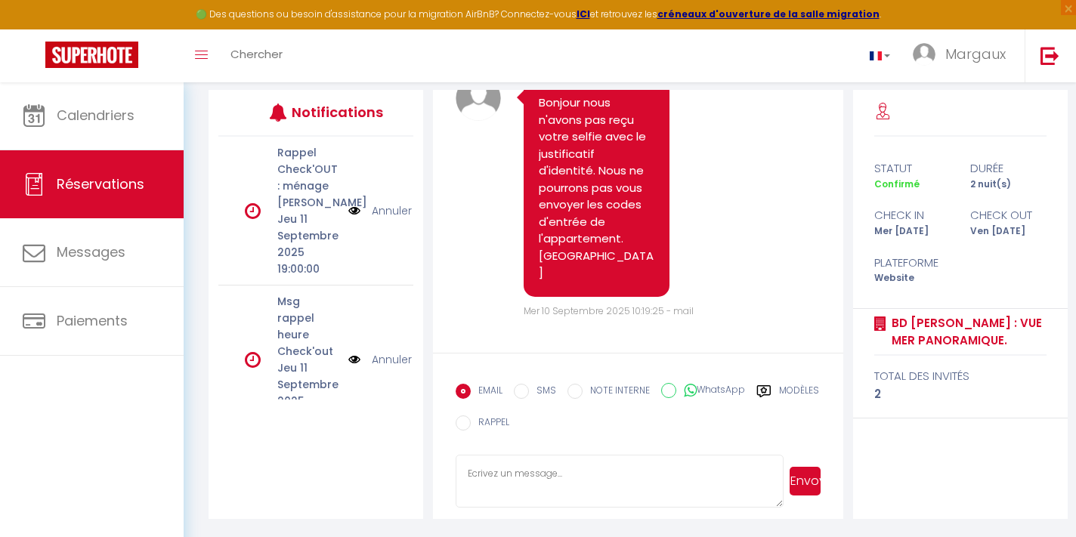
scroll to position [4356, 0]
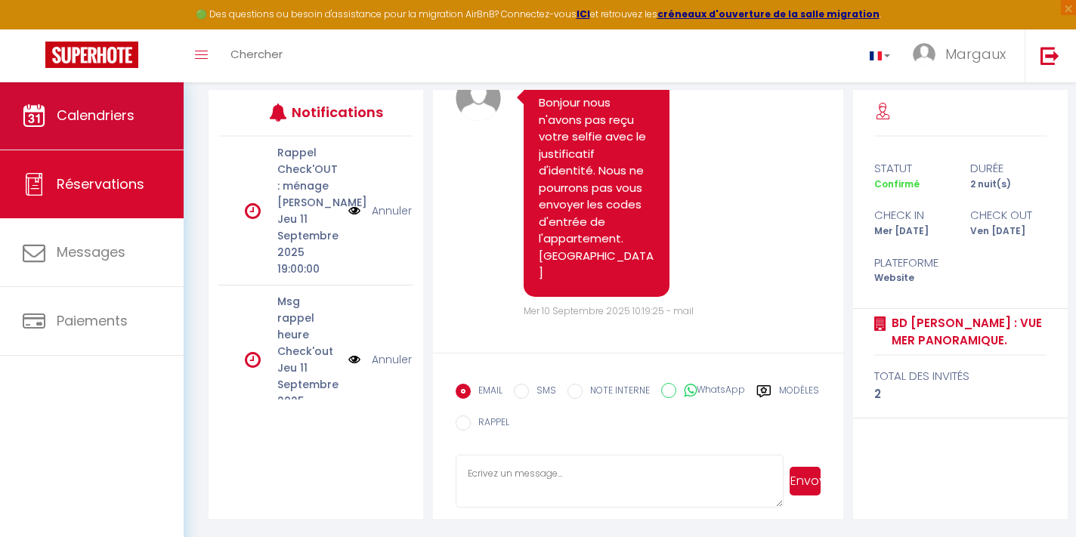
click at [85, 106] on span "Calendriers" at bounding box center [96, 115] width 78 height 19
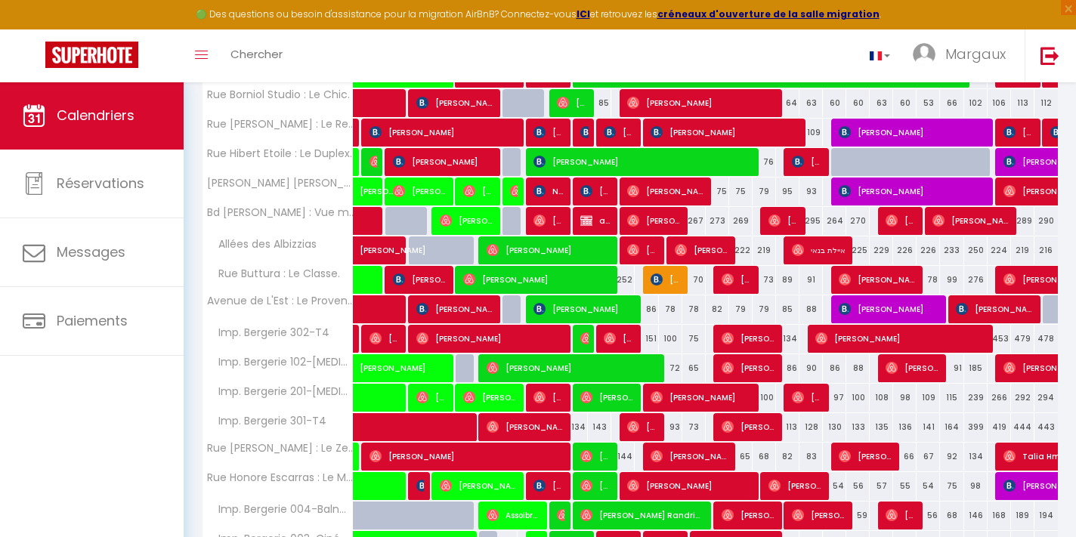
scroll to position [372, 0]
click at [669, 279] on span "[PERSON_NAME]" at bounding box center [665, 279] width 31 height 29
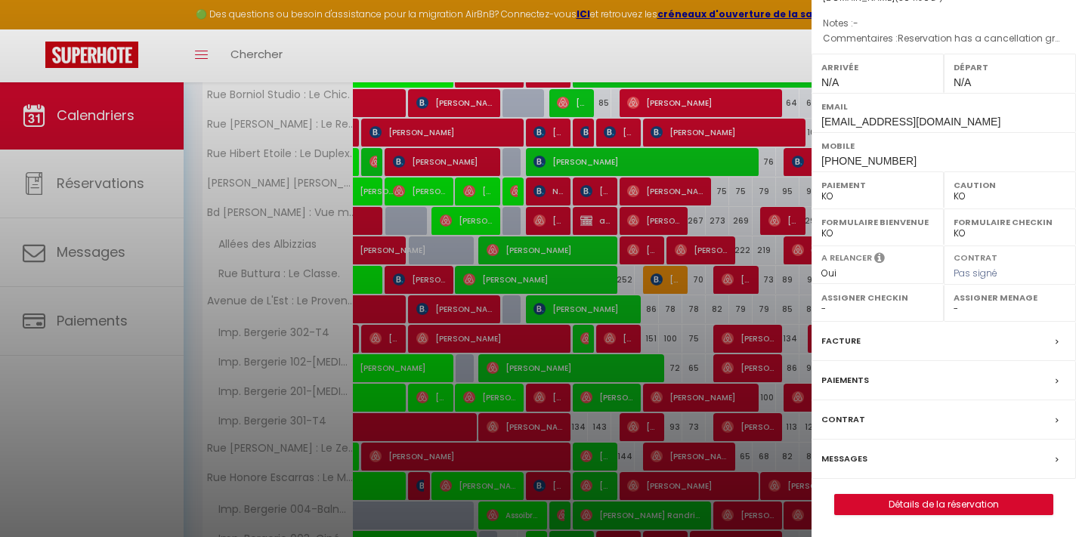
scroll to position [162, 0]
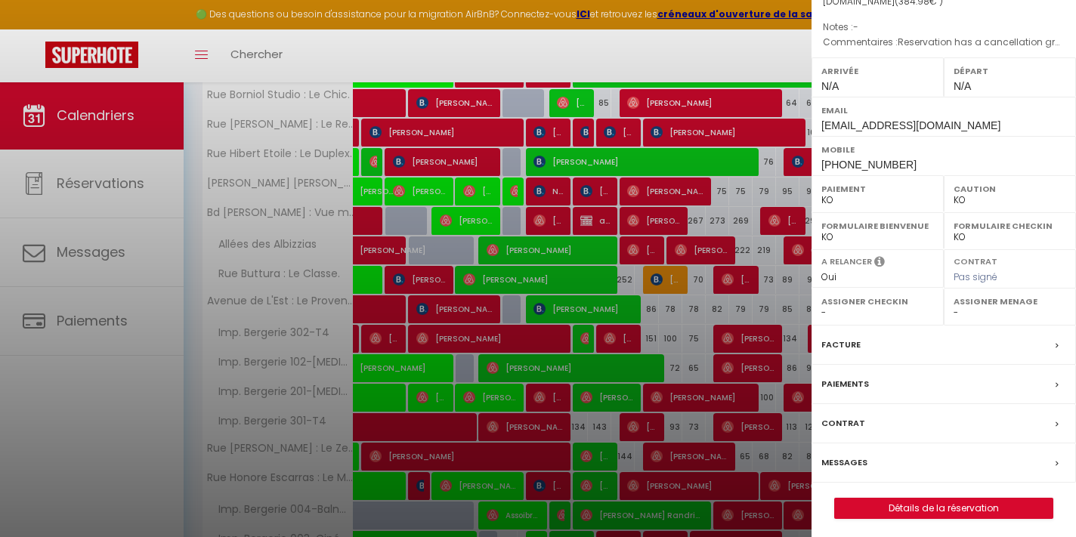
click at [910, 504] on link "Détails de la réservation" at bounding box center [944, 509] width 218 height 20
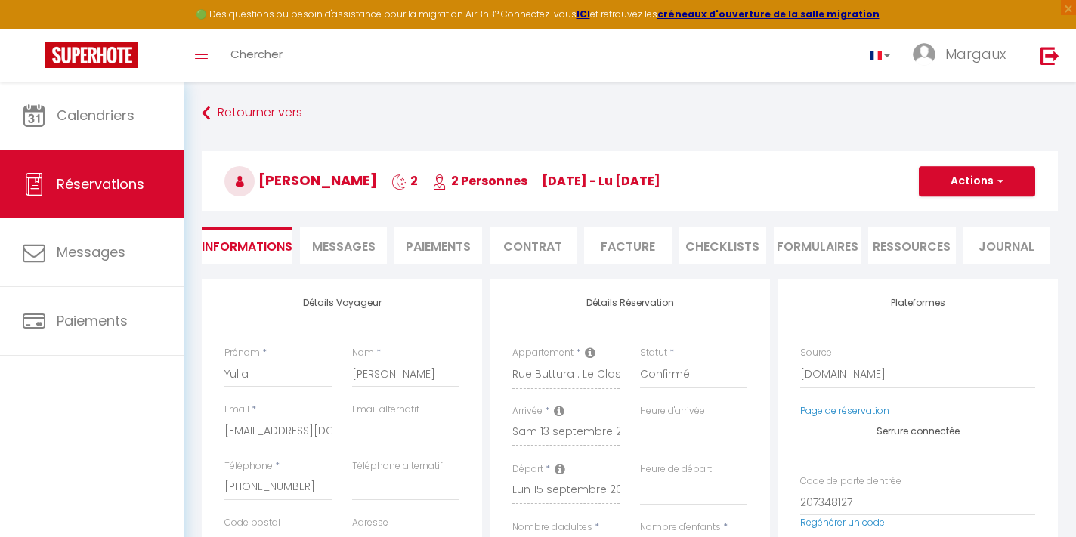
click at [329, 244] on span "Messages" at bounding box center [343, 246] width 63 height 17
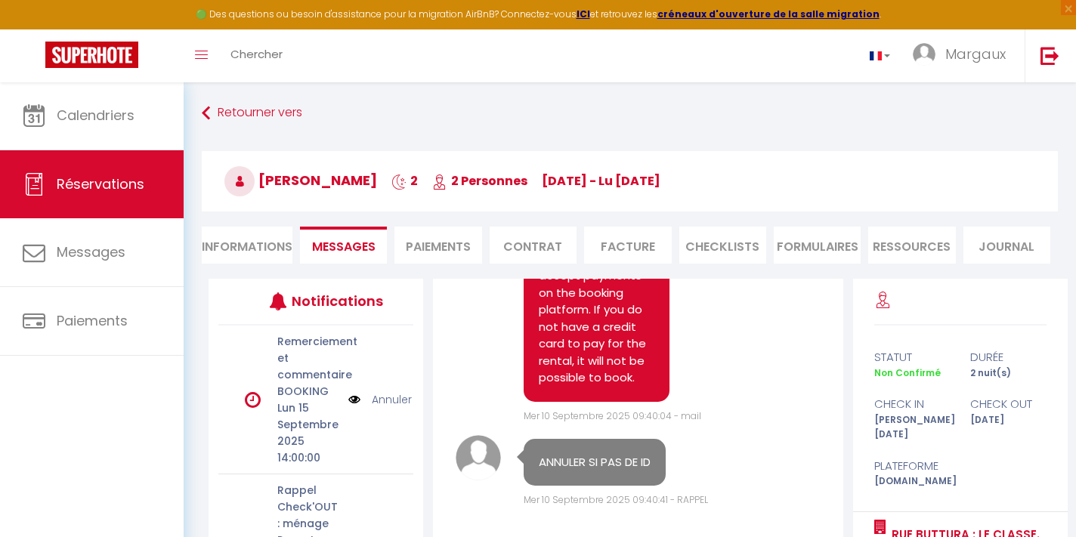
scroll to position [4003, 0]
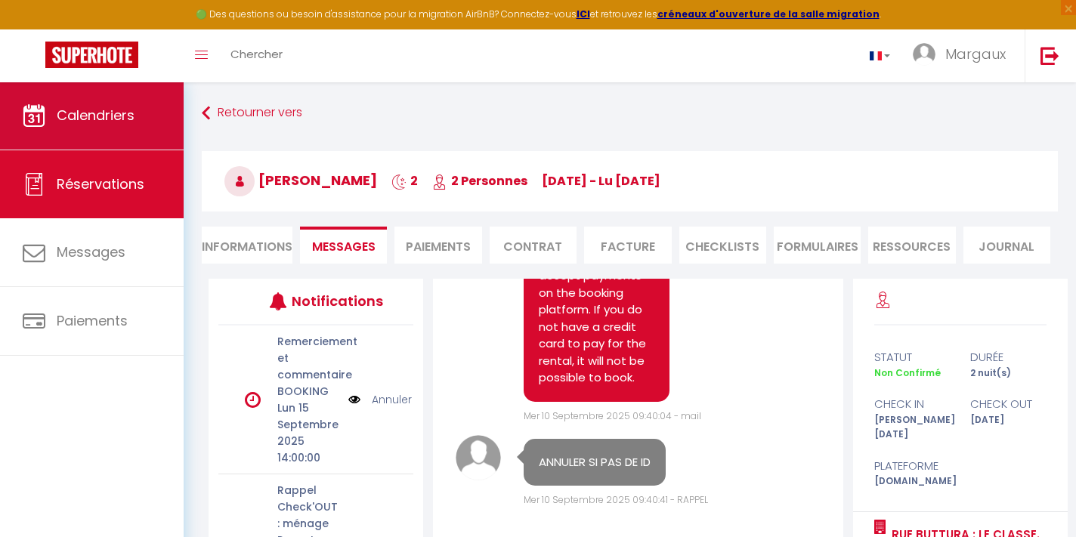
click at [122, 117] on span "Calendriers" at bounding box center [96, 115] width 78 height 19
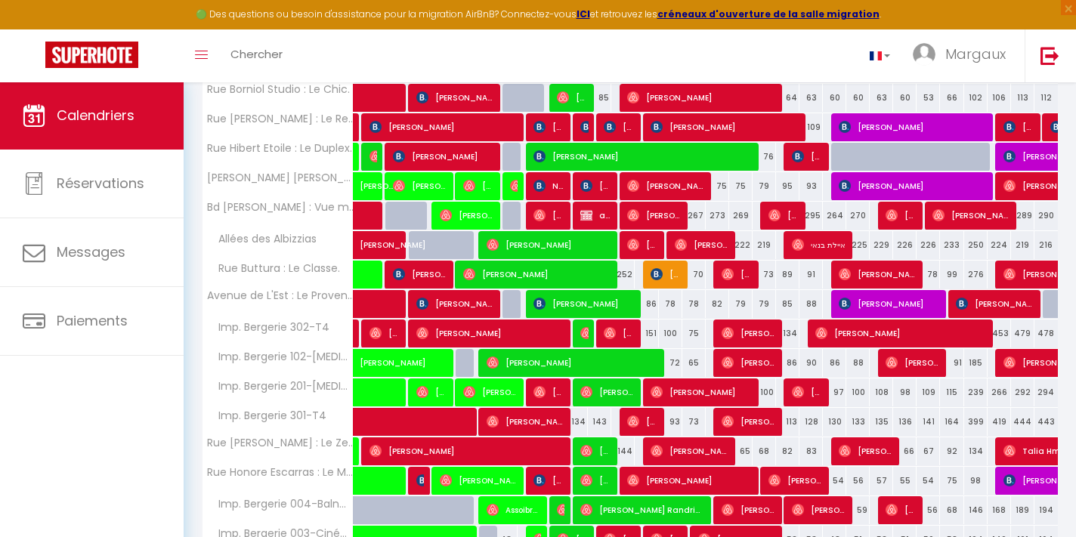
scroll to position [379, 0]
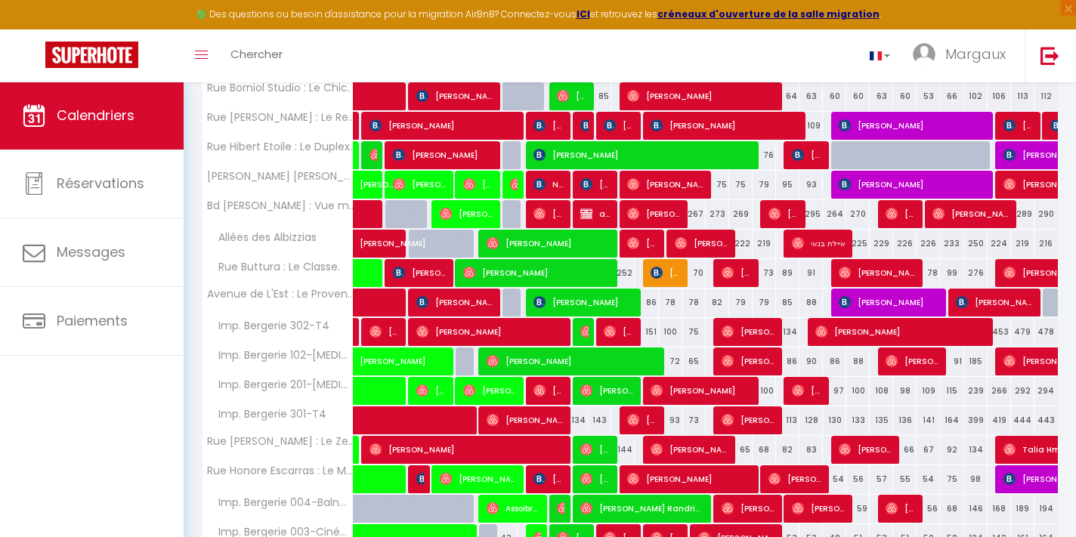
click at [877, 308] on span "[PERSON_NAME]" at bounding box center [889, 302] width 101 height 29
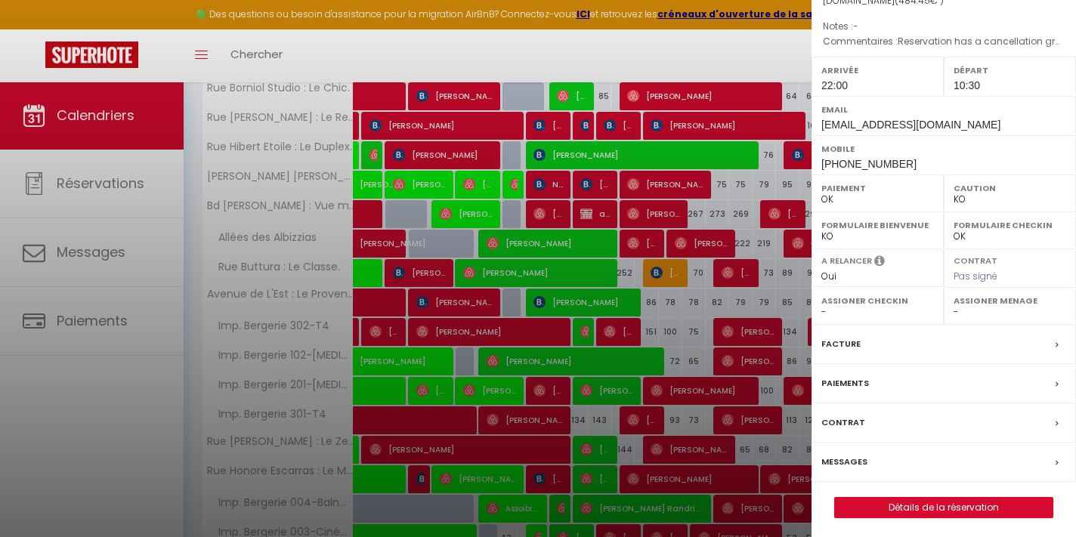
scroll to position [162, 0]
click at [909, 514] on button "Détails de la réservation" at bounding box center [943, 508] width 219 height 21
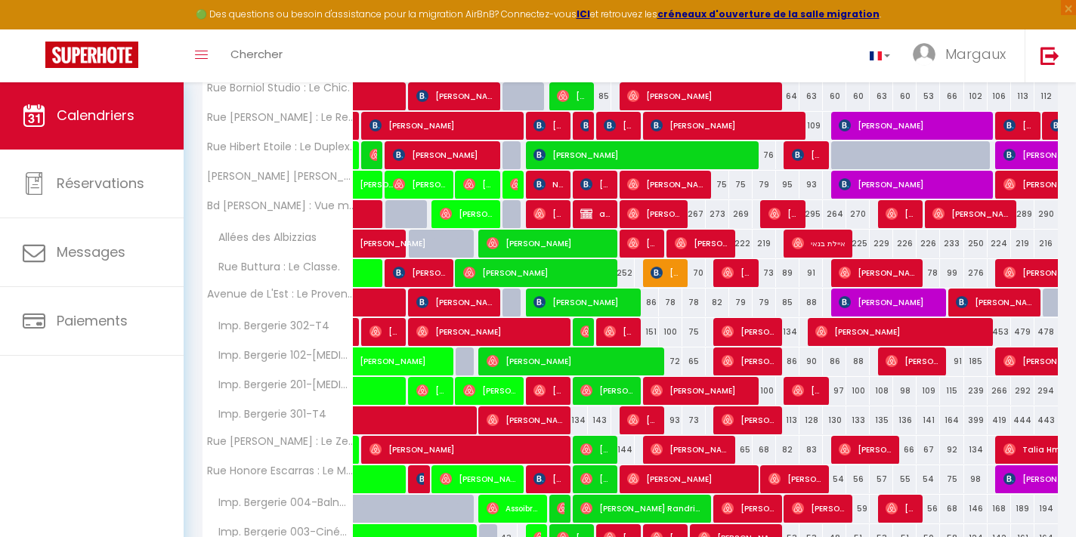
click at [892, 306] on span "[PERSON_NAME]" at bounding box center [889, 302] width 101 height 29
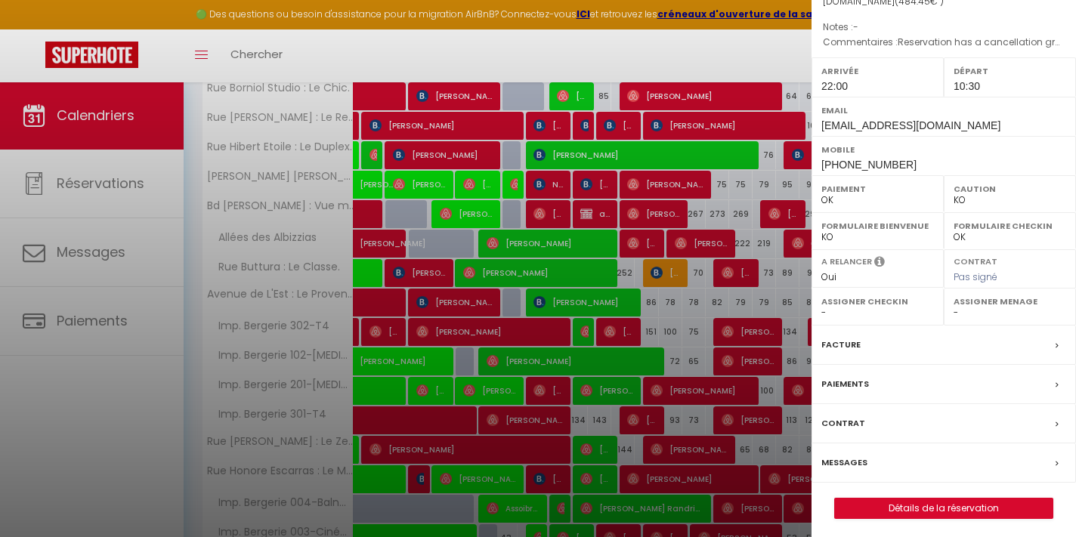
click at [882, 502] on link "Détails de la réservation" at bounding box center [944, 509] width 218 height 20
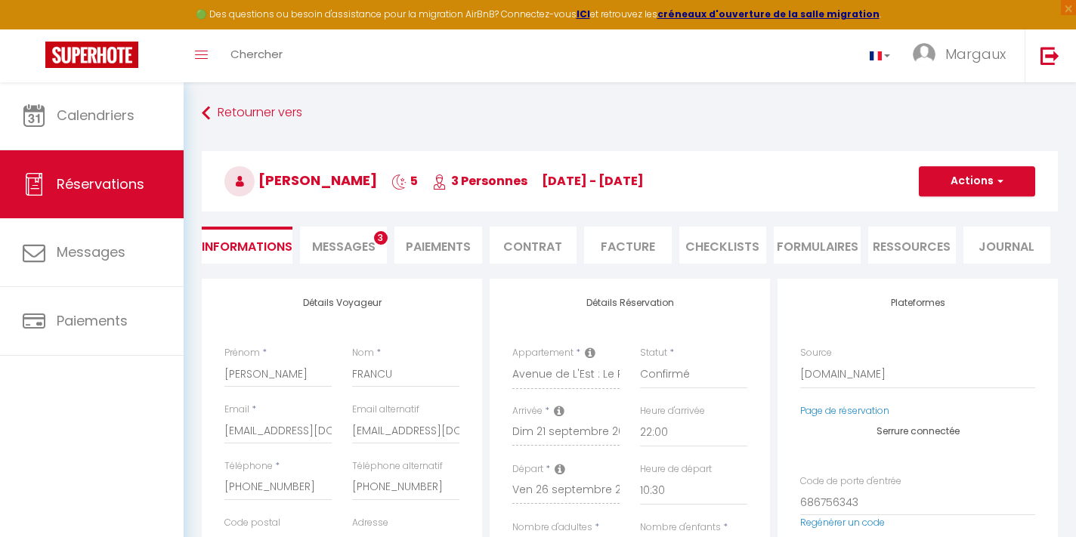
click at [918, 250] on li "Ressources" at bounding box center [911, 245] width 87 height 37
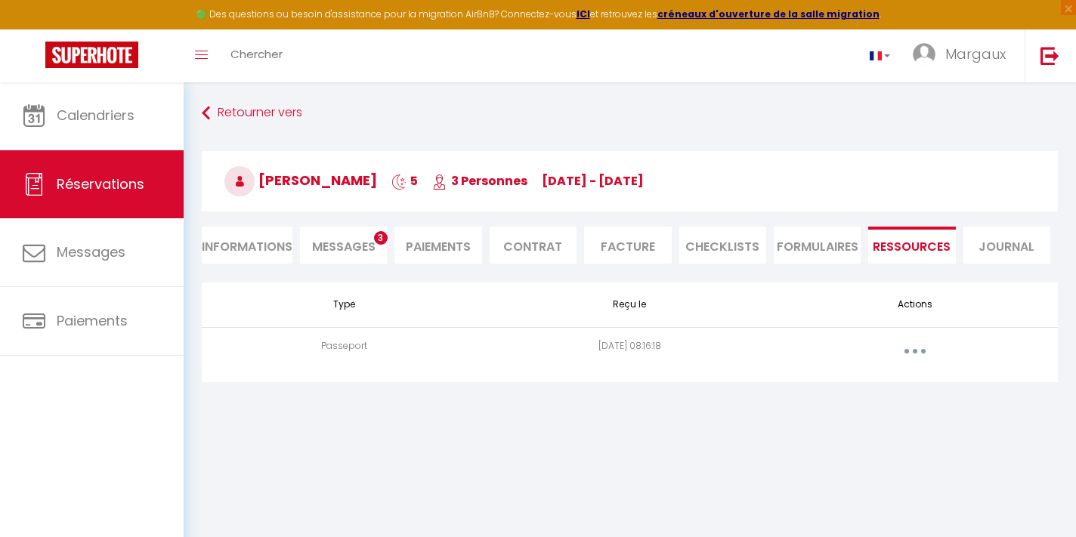
click at [922, 349] on button "button" at bounding box center [915, 351] width 42 height 24
click at [848, 391] on link "Voir le document" at bounding box center [875, 385] width 113 height 26
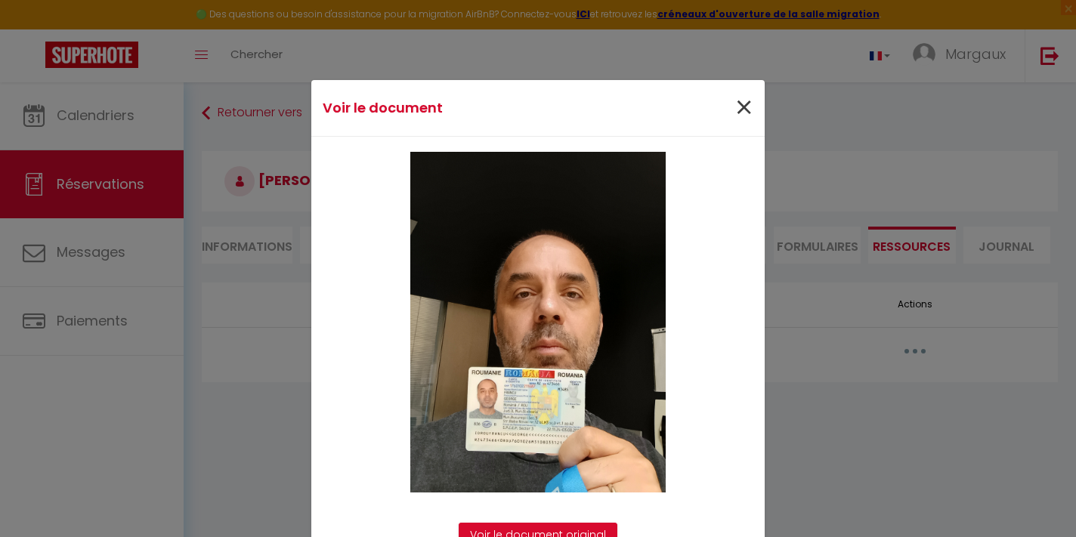
click at [741, 107] on span "×" at bounding box center [743, 107] width 19 height 45
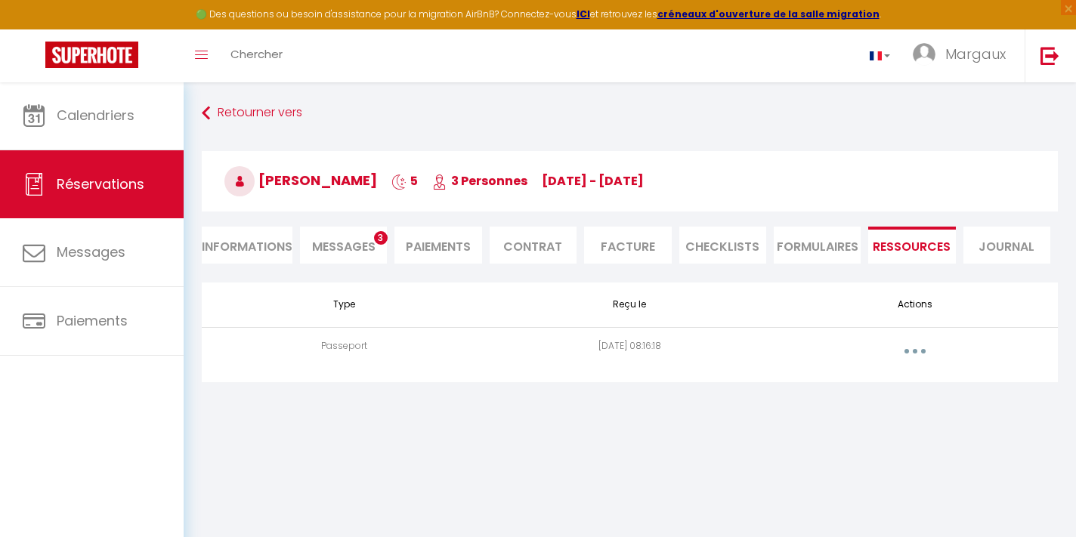
click at [223, 128] on div "Retourner vers [PERSON_NAME] 5 3 Personnes di [DATE] - ve [DATE] Actions Enregi…" at bounding box center [630, 189] width 876 height 179
click at [233, 121] on link "Retourner vers" at bounding box center [630, 113] width 856 height 27
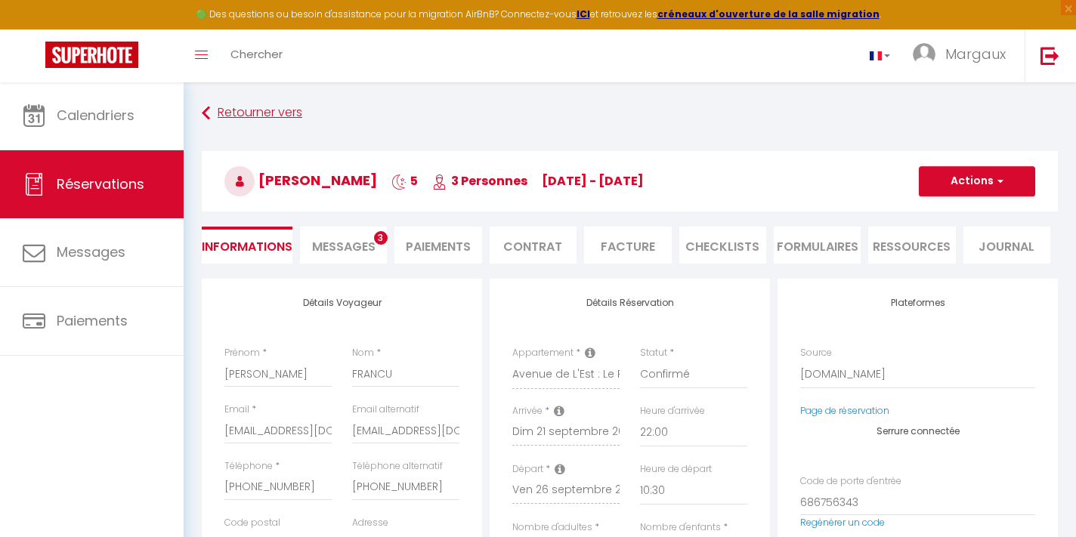
click at [253, 104] on link "Retourner vers" at bounding box center [630, 113] width 856 height 27
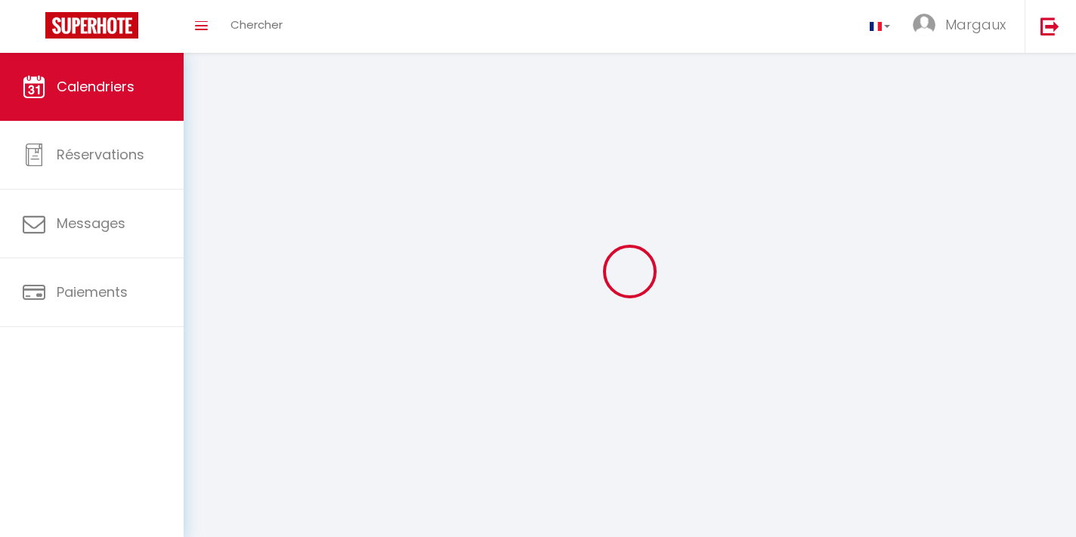
scroll to position [53, 0]
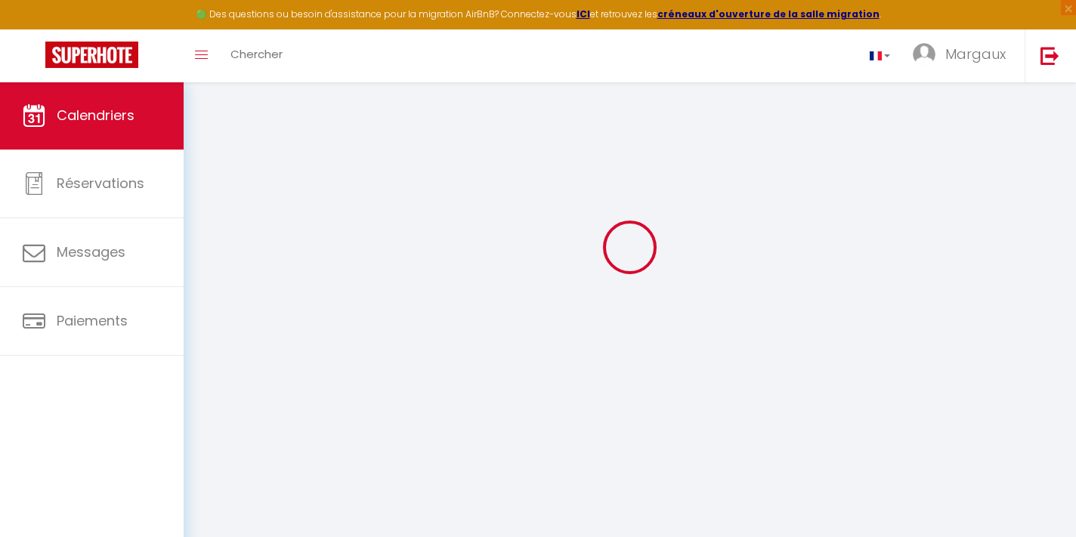
click at [146, 121] on link "Calendriers" at bounding box center [92, 116] width 184 height 68
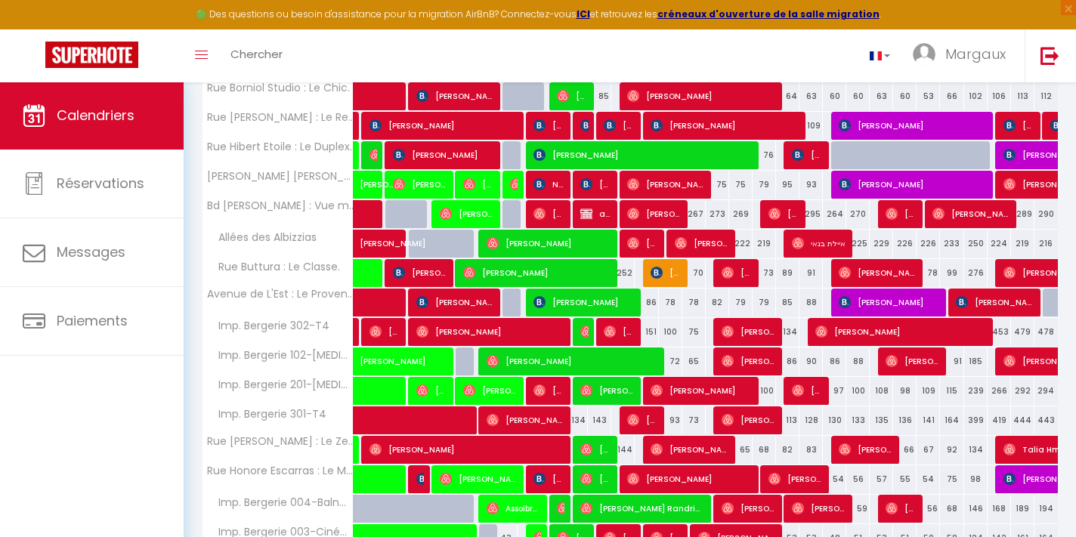
scroll to position [383, 0]
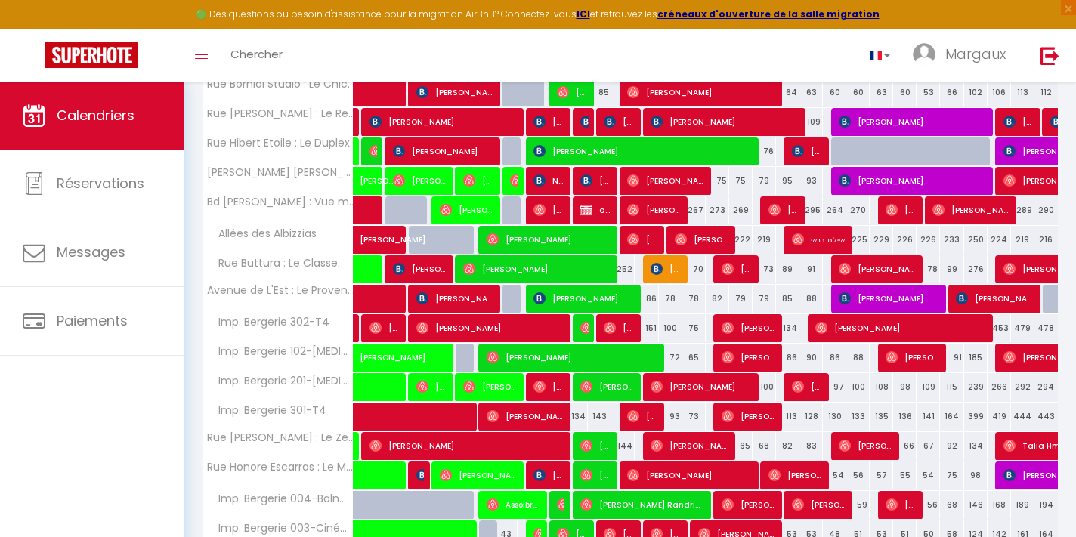
click at [1003, 300] on span "[PERSON_NAME]" at bounding box center [995, 298] width 78 height 29
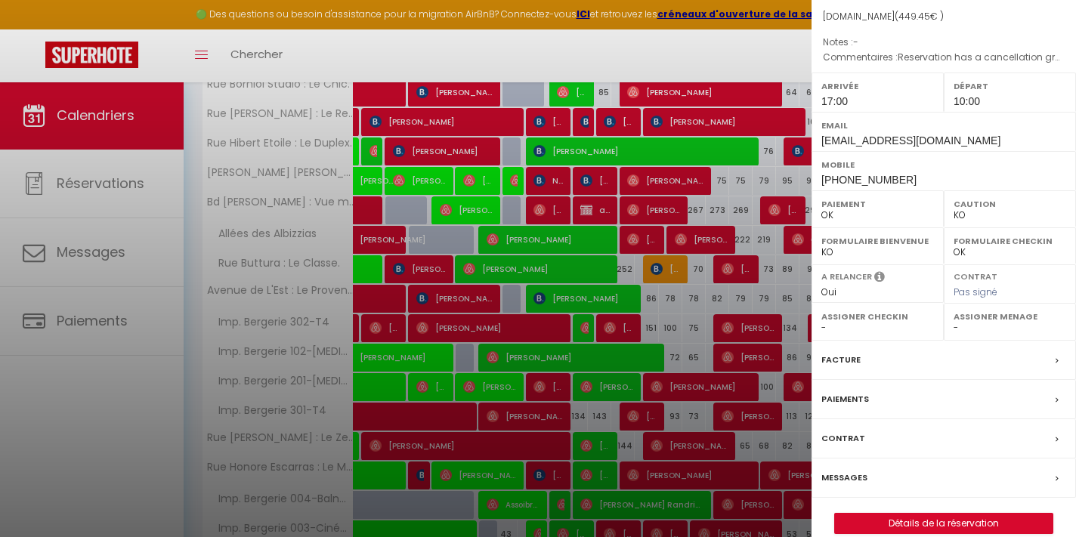
scroll to position [162, 0]
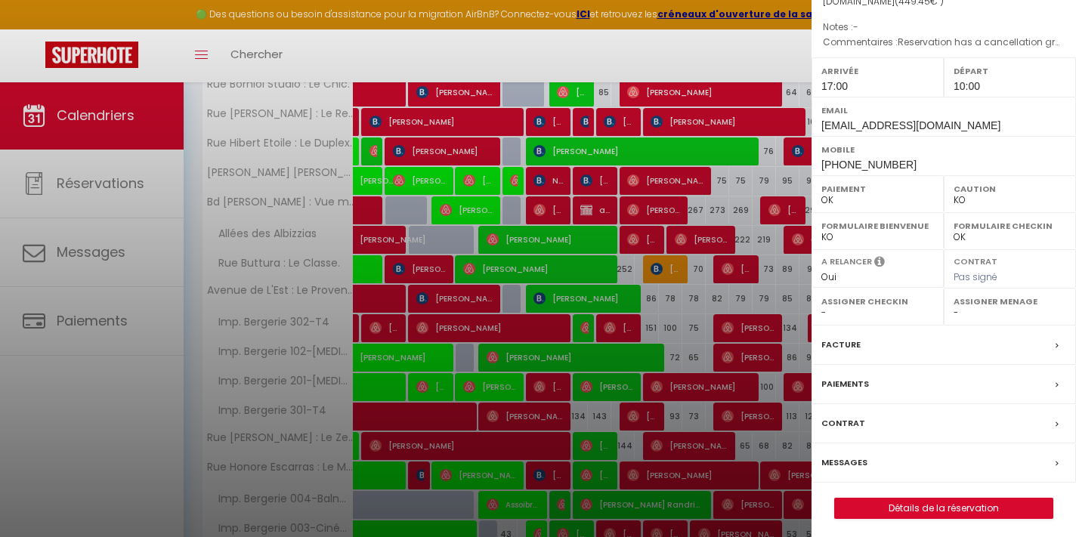
click at [910, 500] on link "Détails de la réservation" at bounding box center [944, 509] width 218 height 20
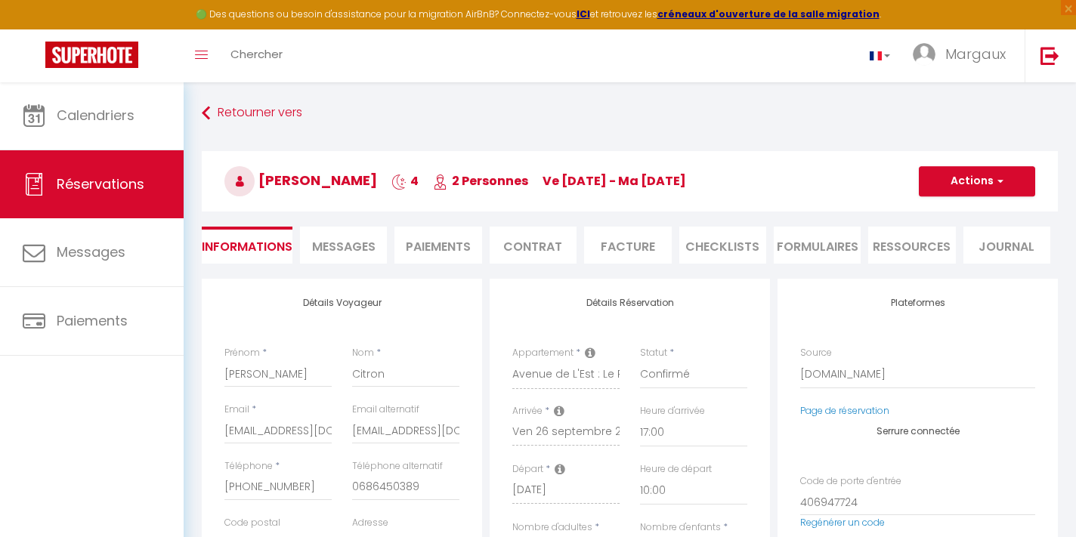
click at [917, 251] on li "Ressources" at bounding box center [911, 245] width 87 height 37
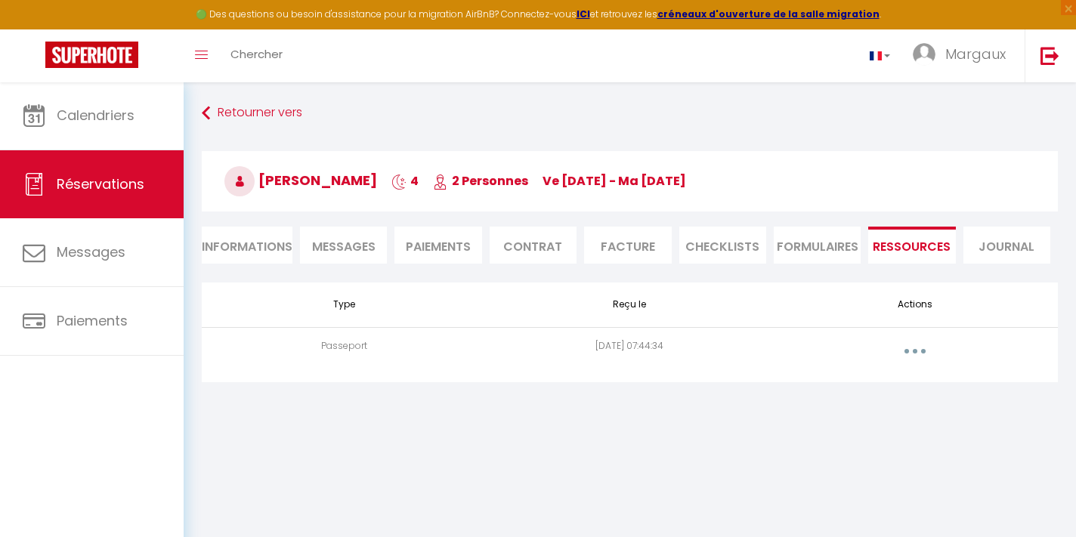
click at [917, 356] on button "button" at bounding box center [915, 351] width 42 height 24
click at [883, 382] on link "Voir le document" at bounding box center [875, 385] width 113 height 26
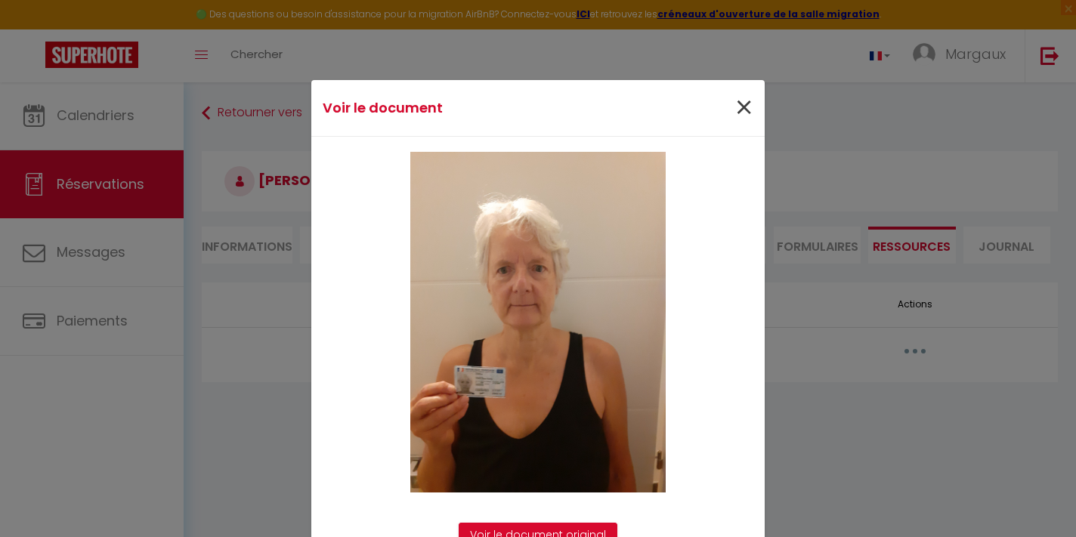
click at [740, 110] on span "×" at bounding box center [743, 107] width 19 height 45
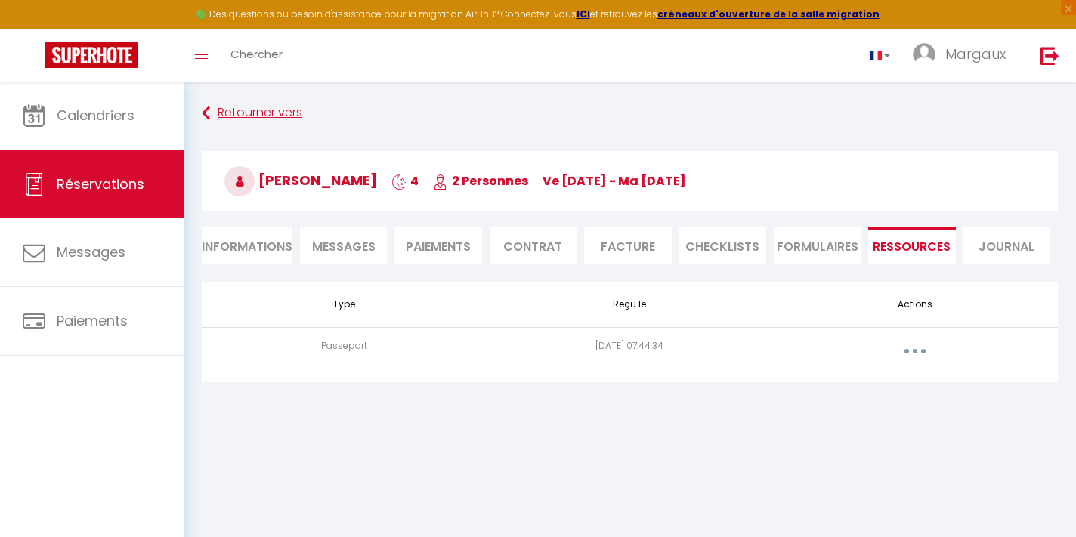
click at [247, 108] on link "Retourner vers" at bounding box center [630, 113] width 856 height 27
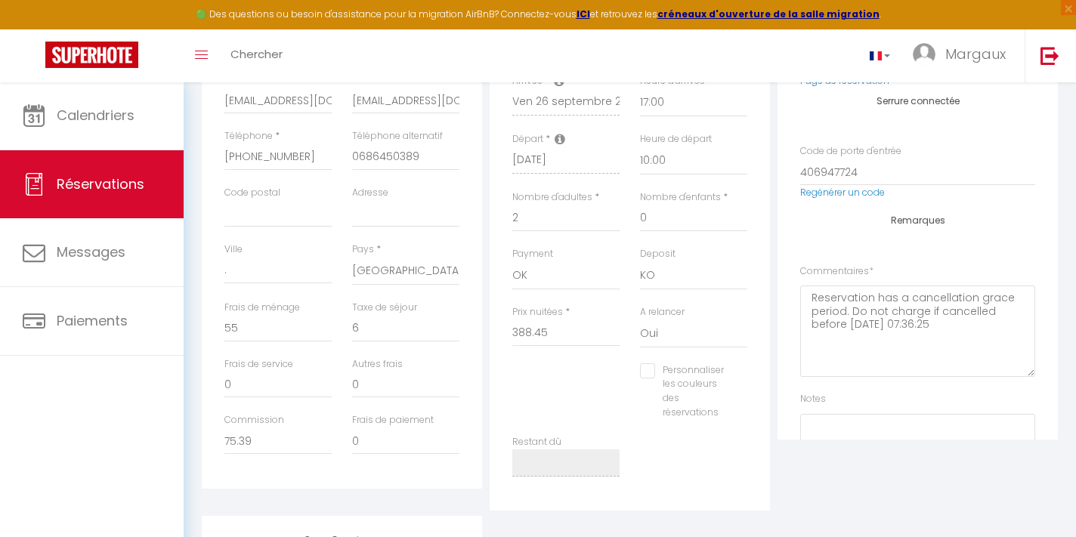
scroll to position [357, 0]
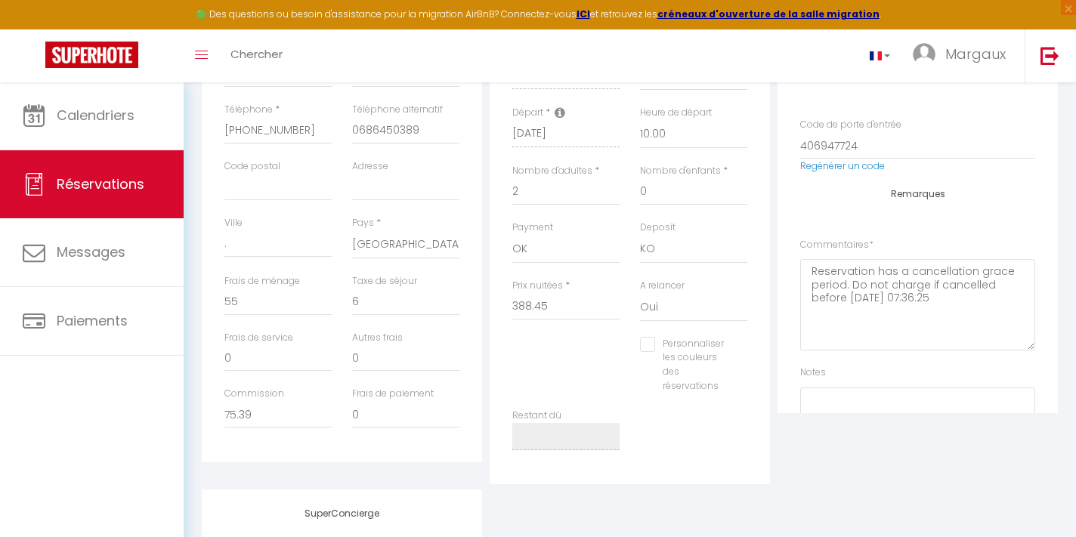
click at [648, 342] on input "Personnaliser les couleurs des réservations" at bounding box center [684, 344] width 88 height 15
click at [749, 358] on span at bounding box center [749, 363] width 12 height 12
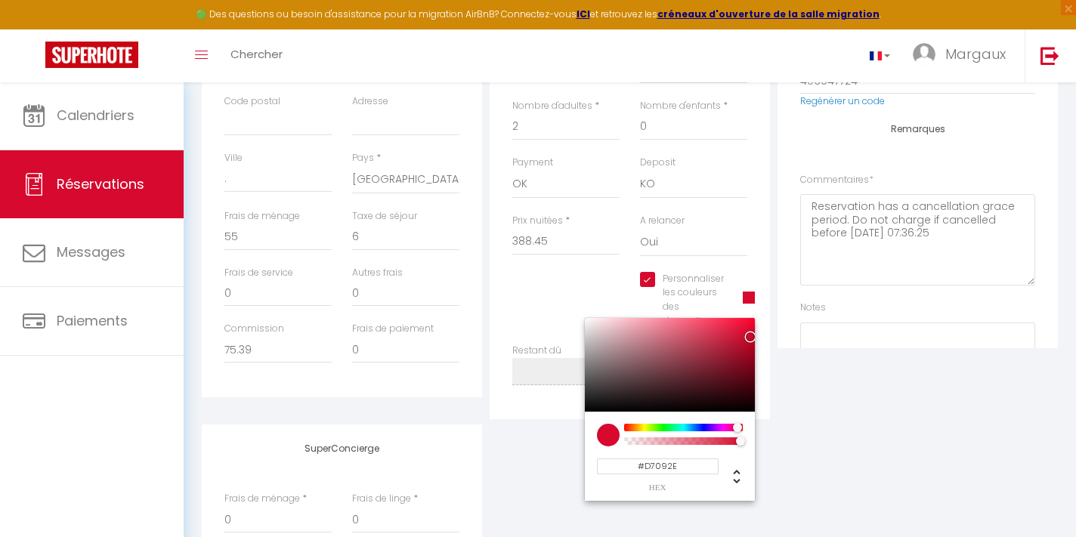
scroll to position [430, 0]
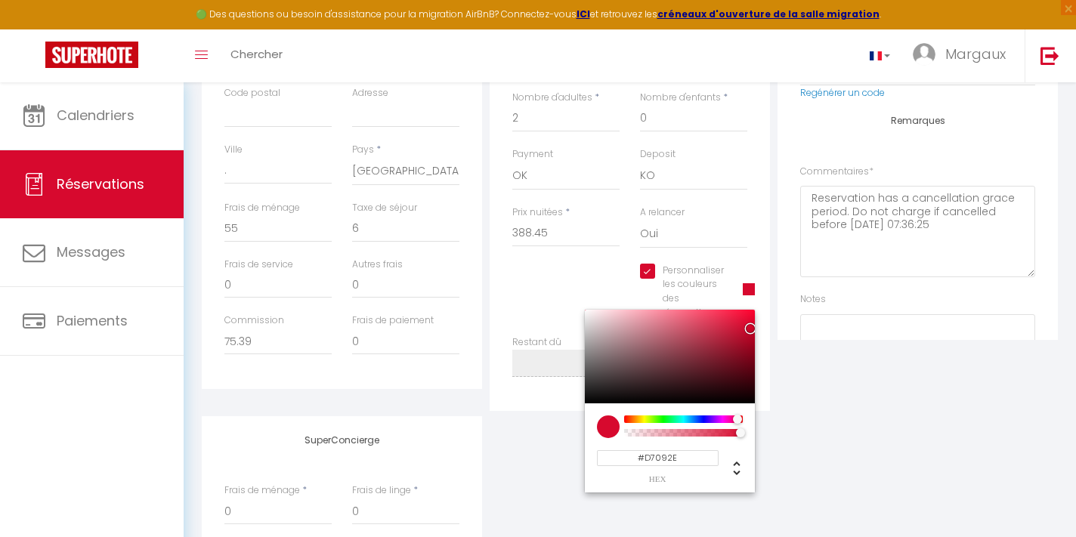
click at [679, 450] on input "#D7092E" at bounding box center [658, 458] width 122 height 16
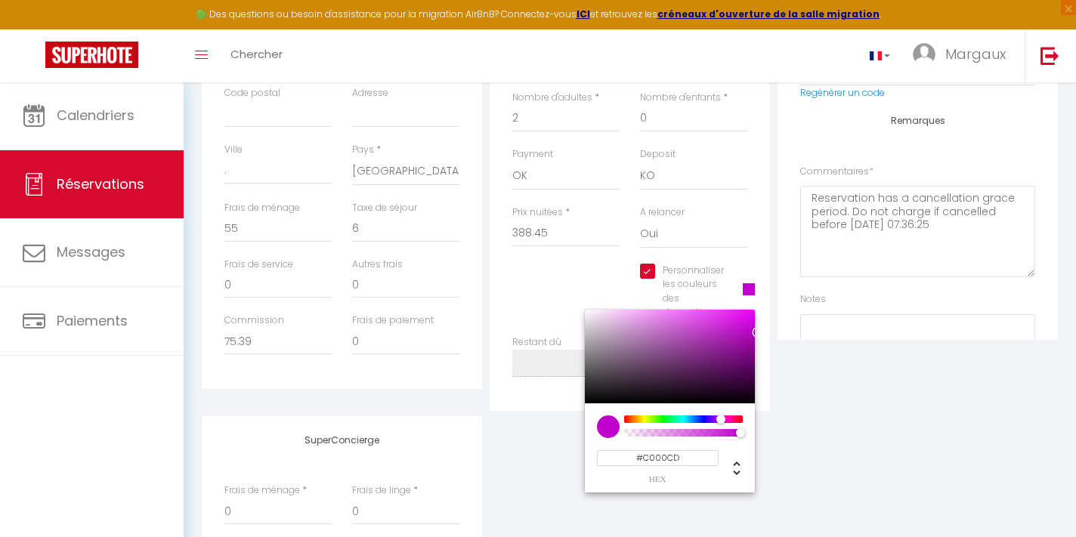
click at [825, 480] on div "SuperConcierge Frais de ménage * 0 Frais de linge * 0 Frais de checkin * 0" at bounding box center [629, 515] width 863 height 199
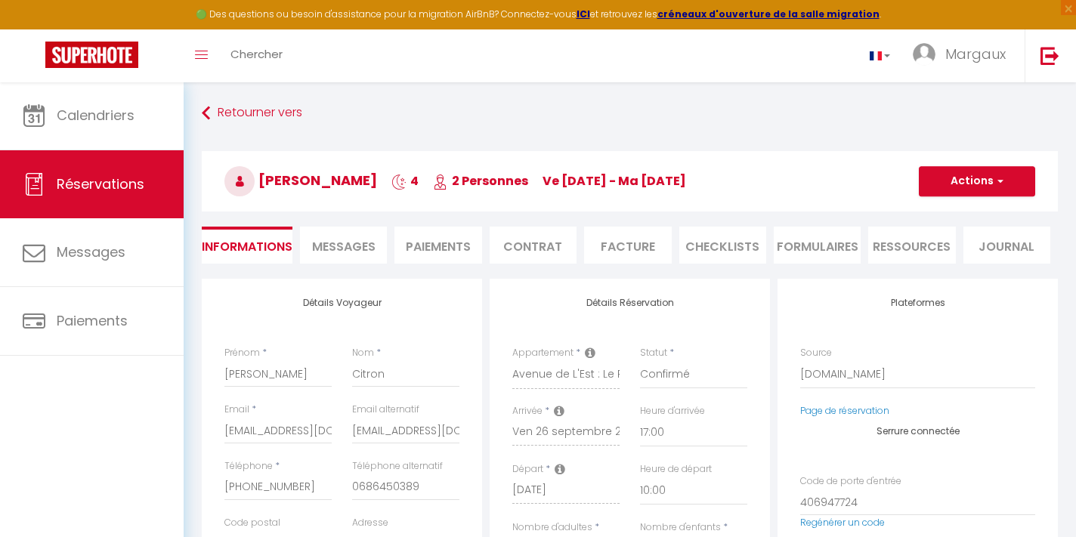
scroll to position [0, 0]
click at [993, 185] on span "button" at bounding box center [997, 182] width 9 height 14
click at [968, 212] on link "Enregistrer" at bounding box center [961, 215] width 119 height 20
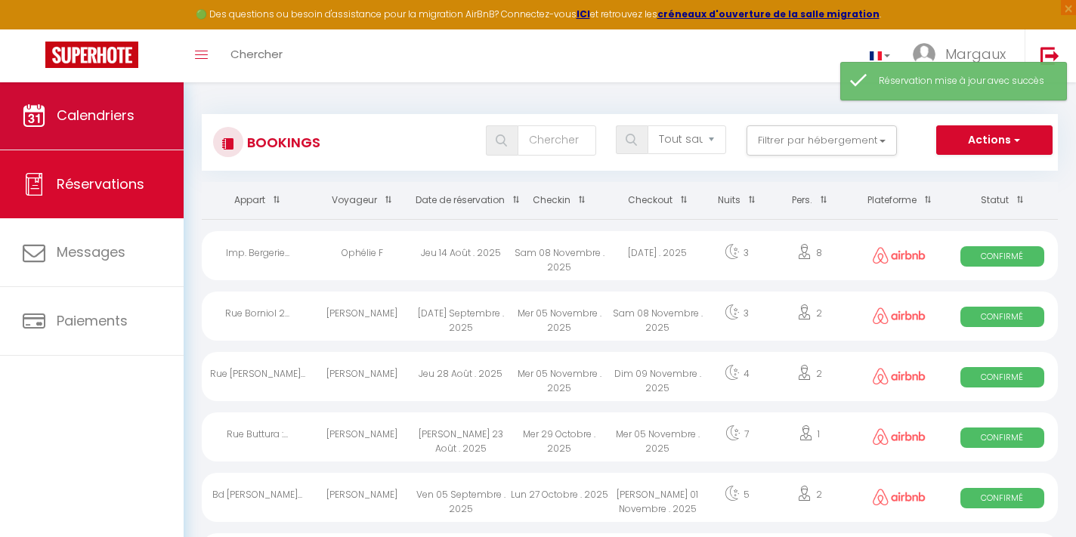
click at [106, 116] on span "Calendriers" at bounding box center [96, 115] width 78 height 19
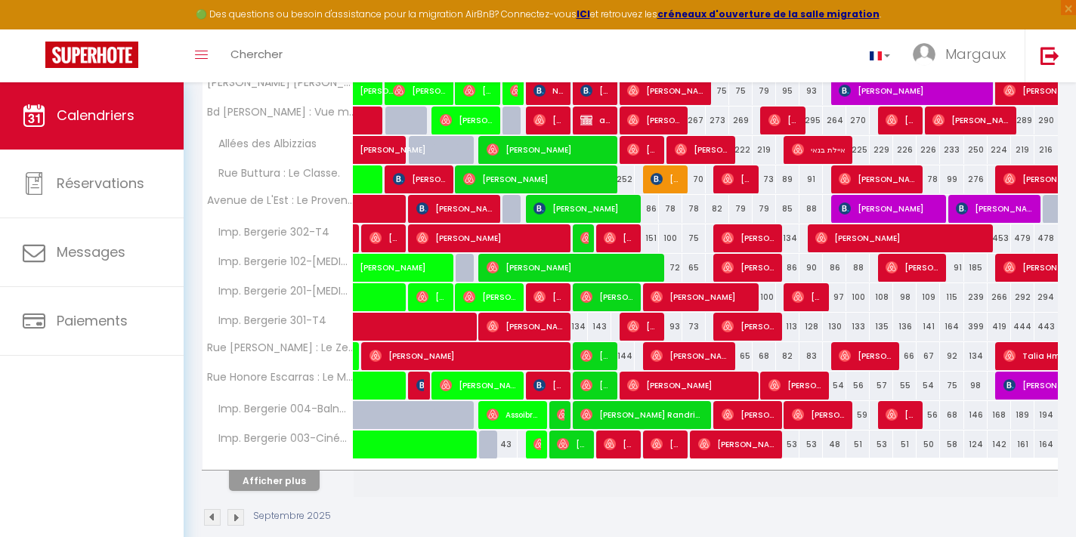
scroll to position [474, 0]
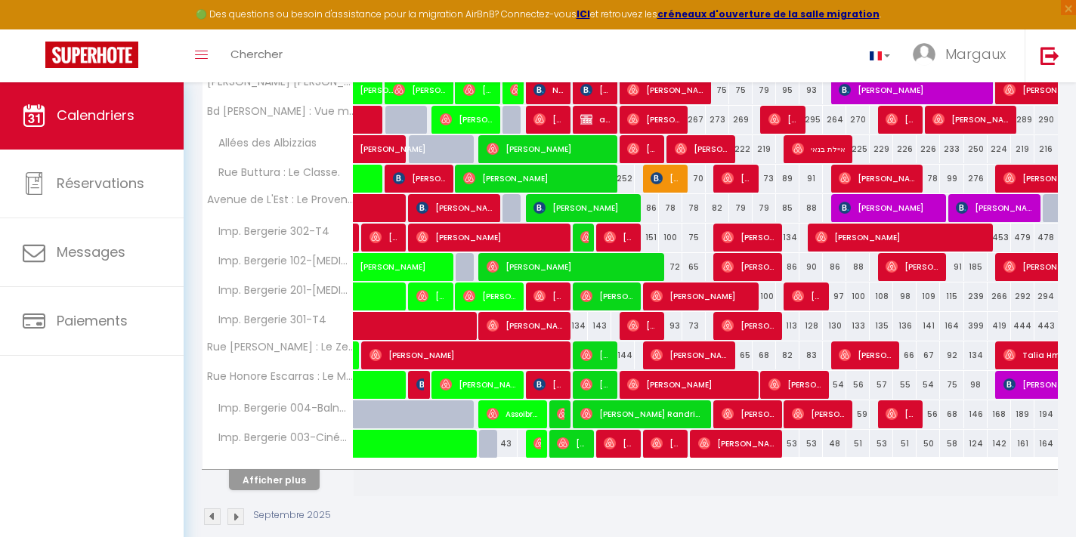
click at [281, 477] on button "Afficher plus" at bounding box center [274, 480] width 91 height 20
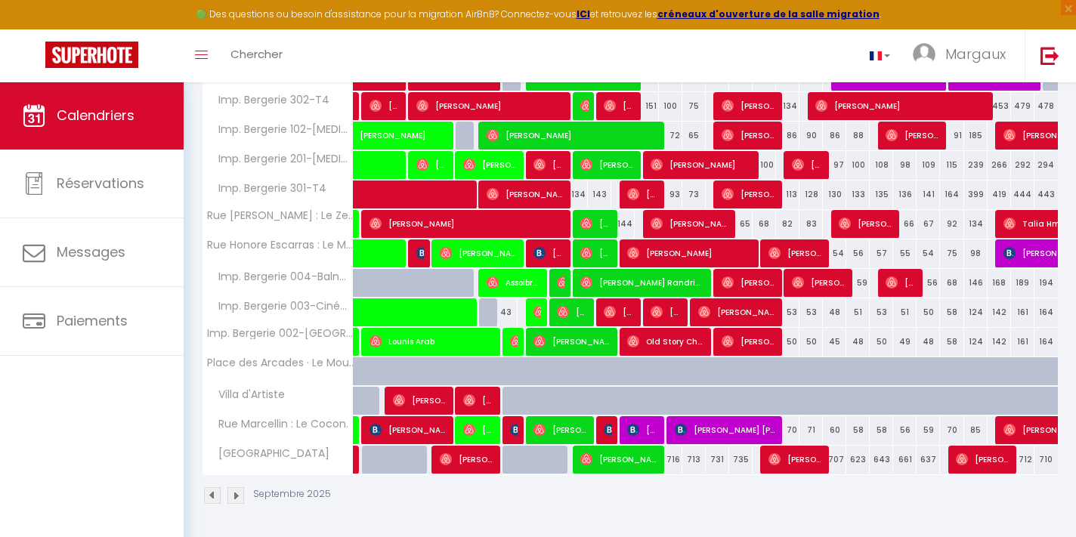
scroll to position [604, 0]
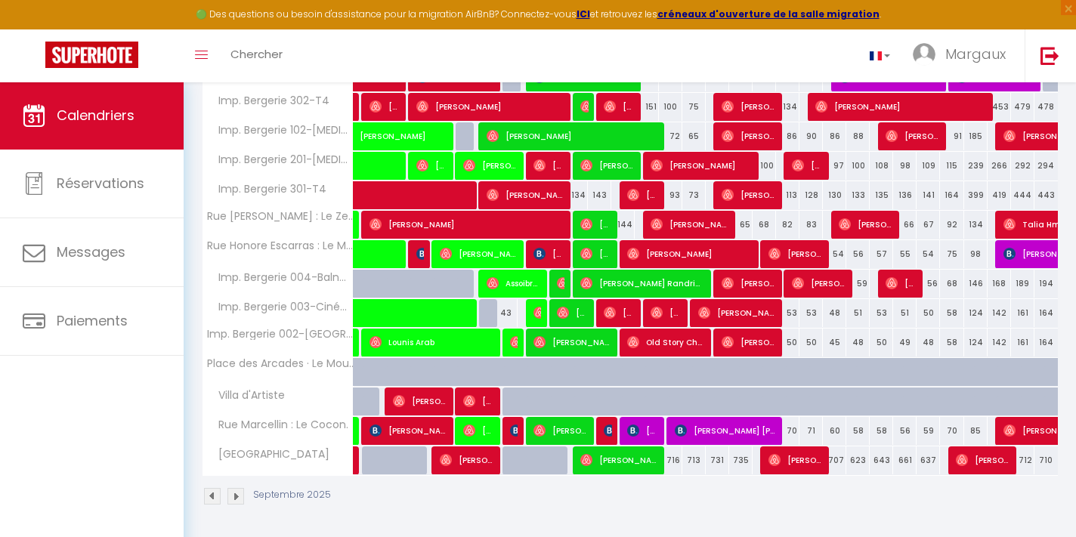
click at [607, 432] on img at bounding box center [610, 431] width 12 height 12
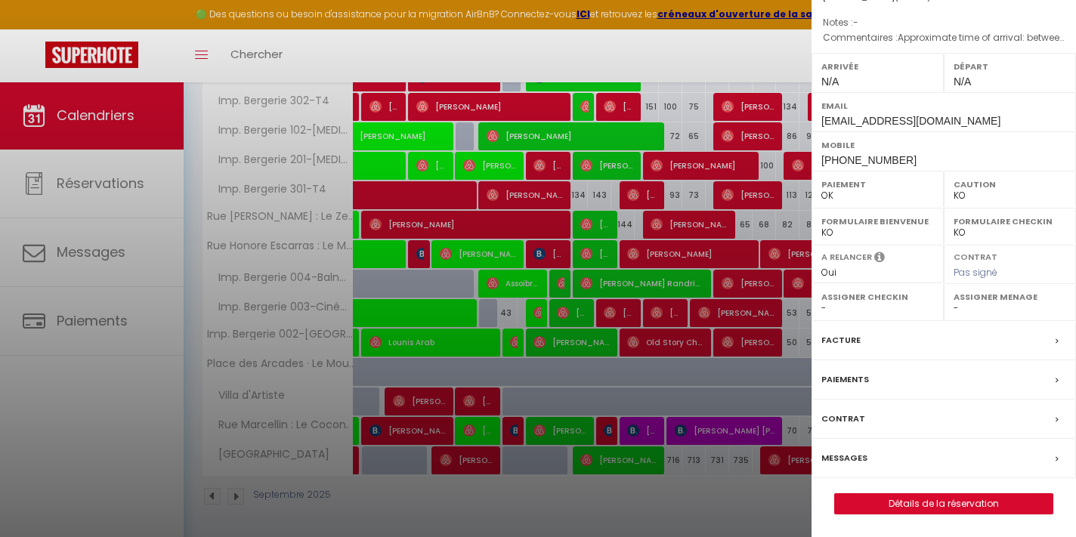
scroll to position [187, 0]
click at [897, 503] on link "Détails de la réservation" at bounding box center [944, 504] width 218 height 20
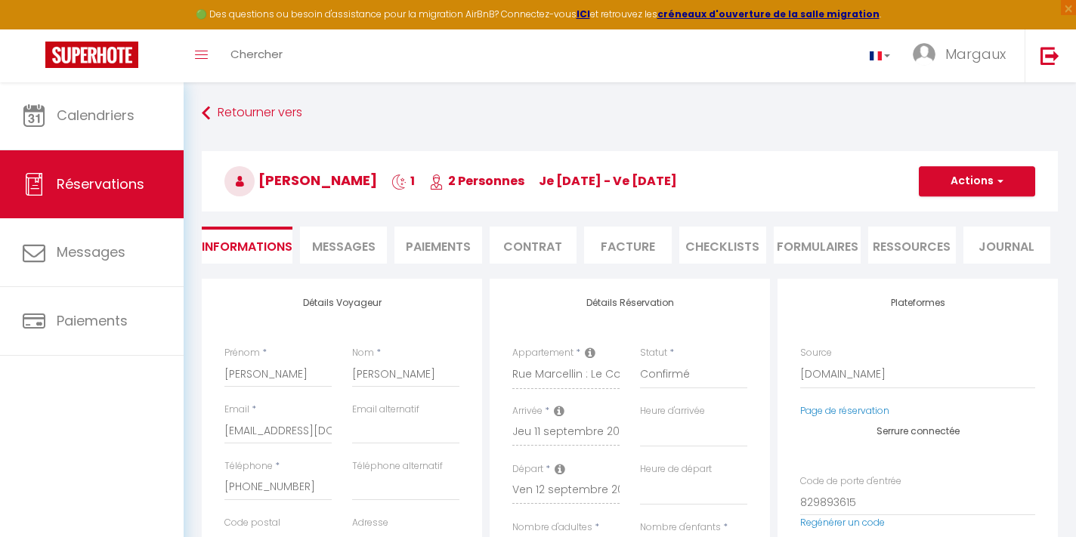
click at [904, 262] on li "Ressources" at bounding box center [911, 245] width 87 height 37
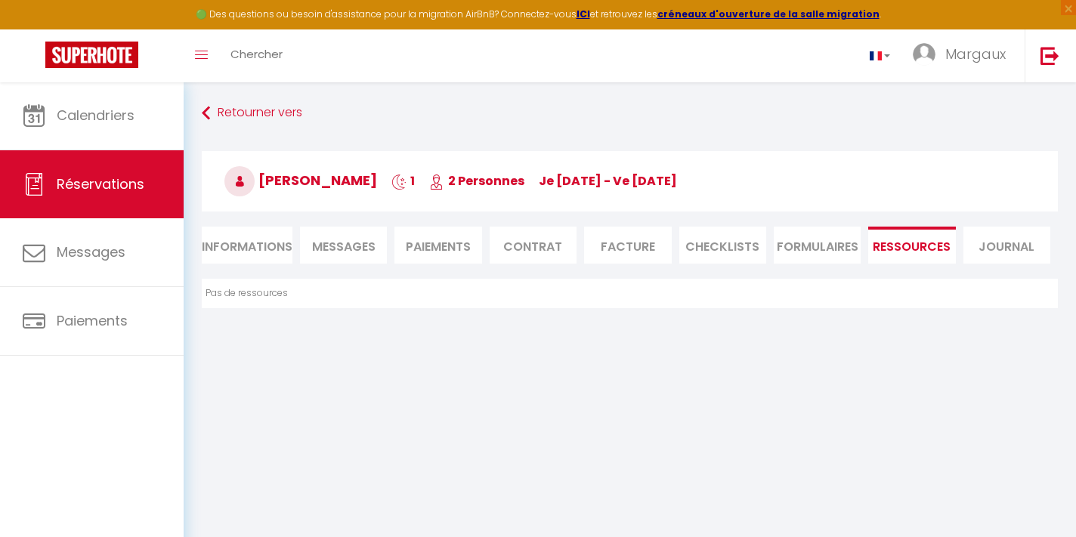
click at [358, 238] on span "Messages" at bounding box center [343, 246] width 63 height 17
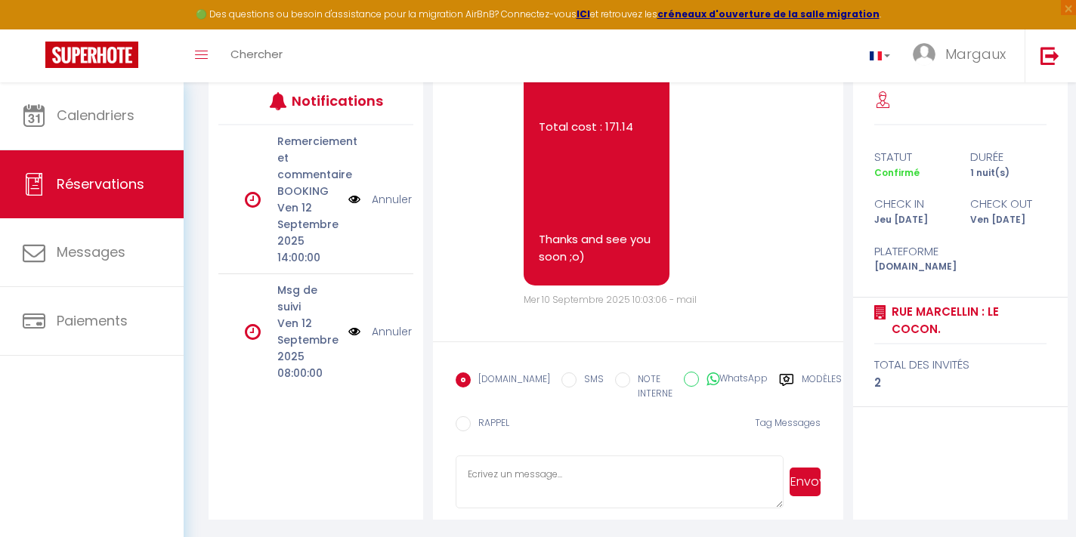
scroll to position [3344, 0]
click at [779, 379] on icon at bounding box center [786, 379] width 15 height 15
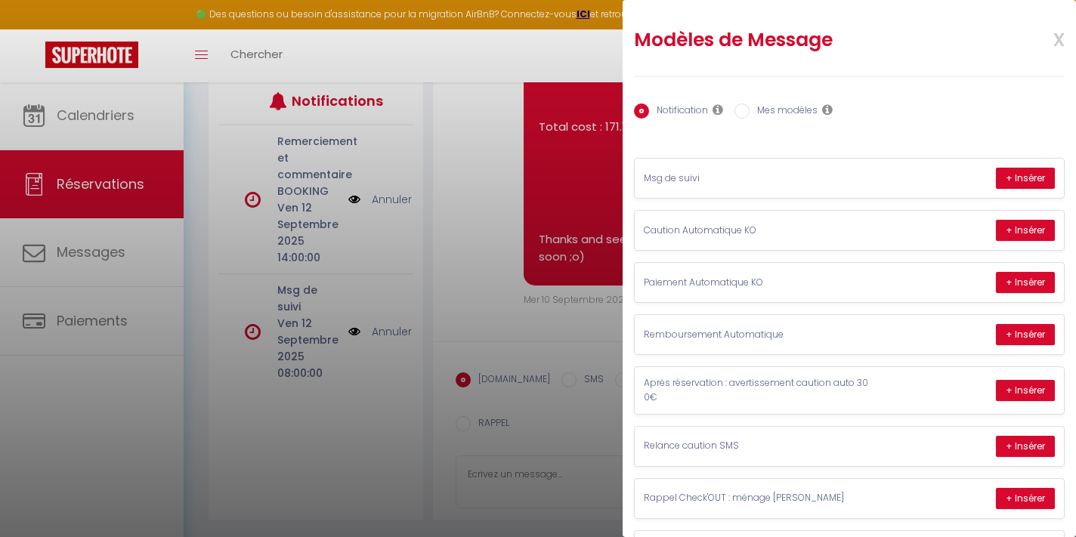
click at [741, 110] on input "Mes modèles" at bounding box center [741, 110] width 15 height 15
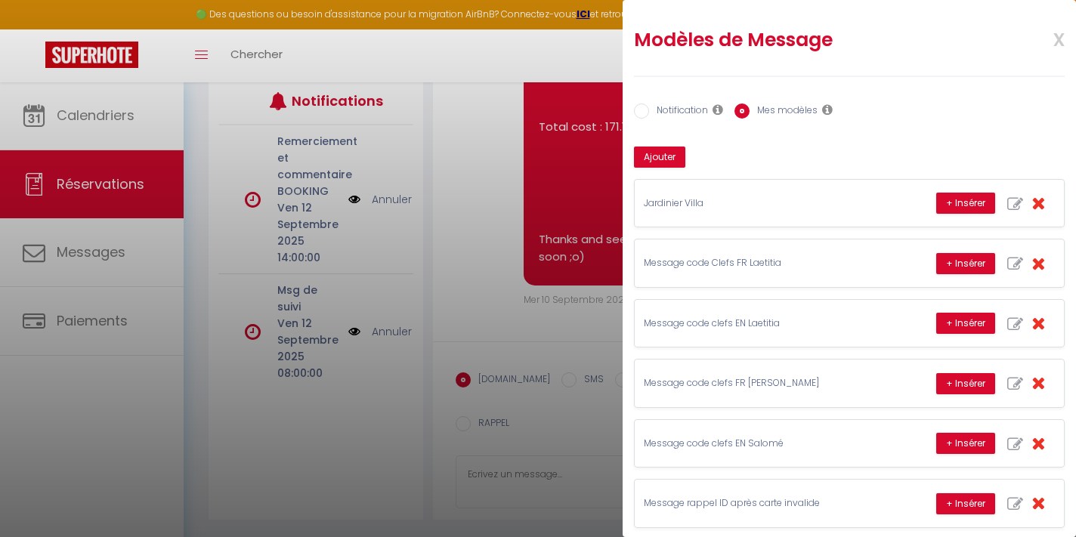
click at [1058, 34] on span "x" at bounding box center [1041, 38] width 48 height 36
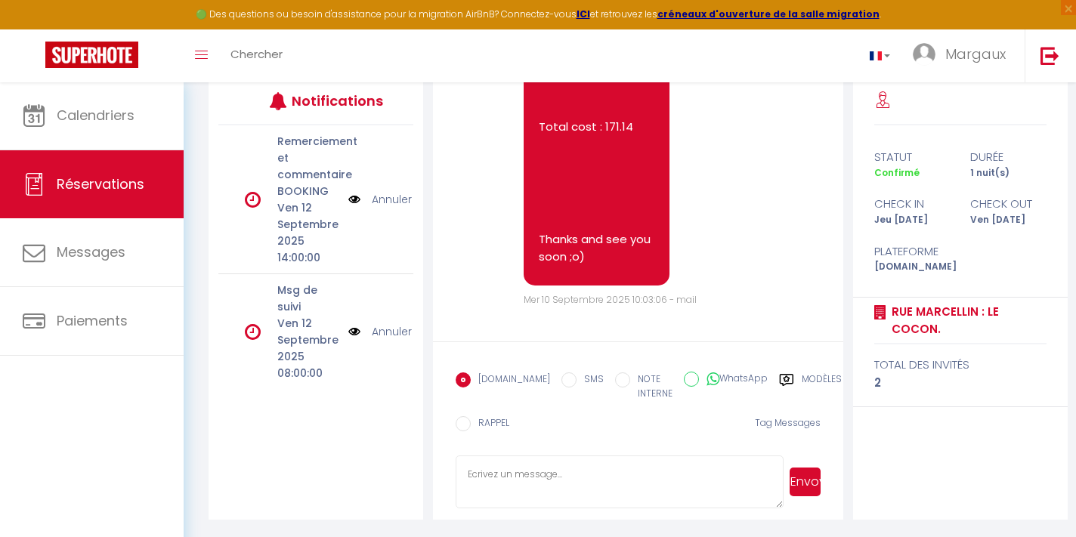
click at [533, 471] on textarea at bounding box center [620, 482] width 328 height 53
click at [476, 425] on label "RAPPEL" at bounding box center [490, 424] width 39 height 17
click at [471, 425] on input "RAPPEL" at bounding box center [463, 423] width 15 height 15
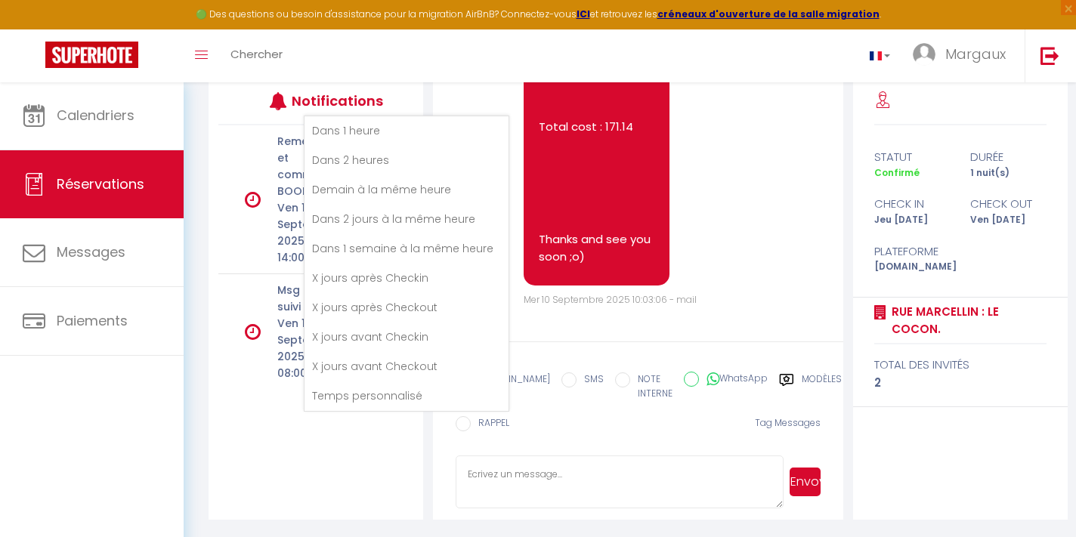
click at [396, 186] on li "Demain à la même heure" at bounding box center [406, 189] width 204 height 29
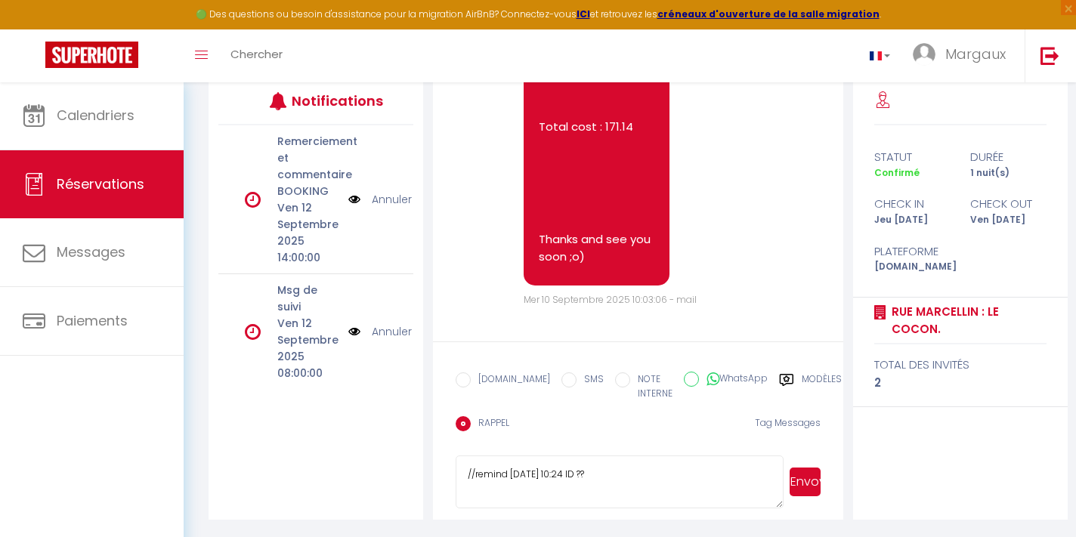
click at [811, 483] on button "Envoyer" at bounding box center [804, 482] width 31 height 29
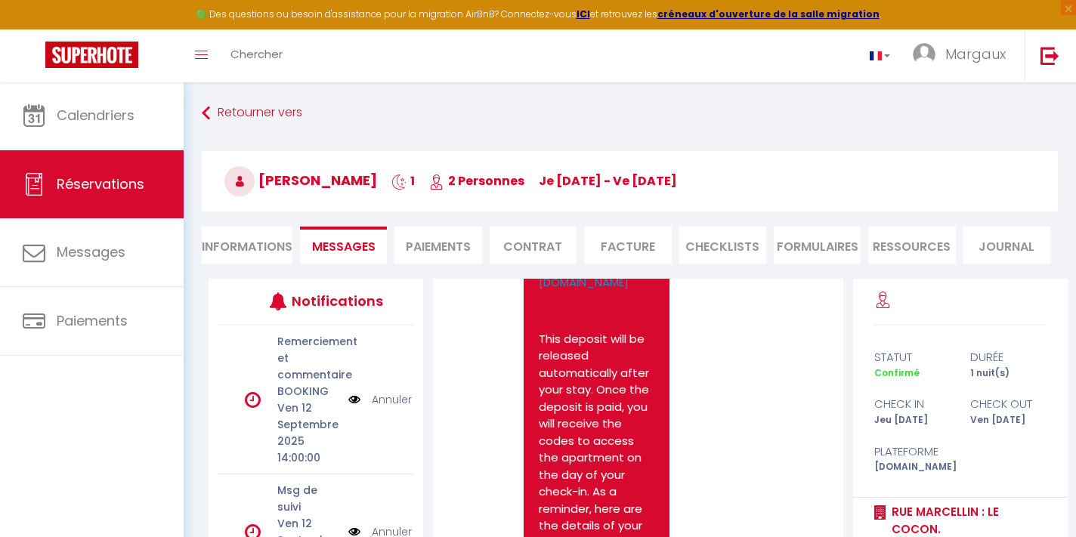
scroll to position [0, 0]
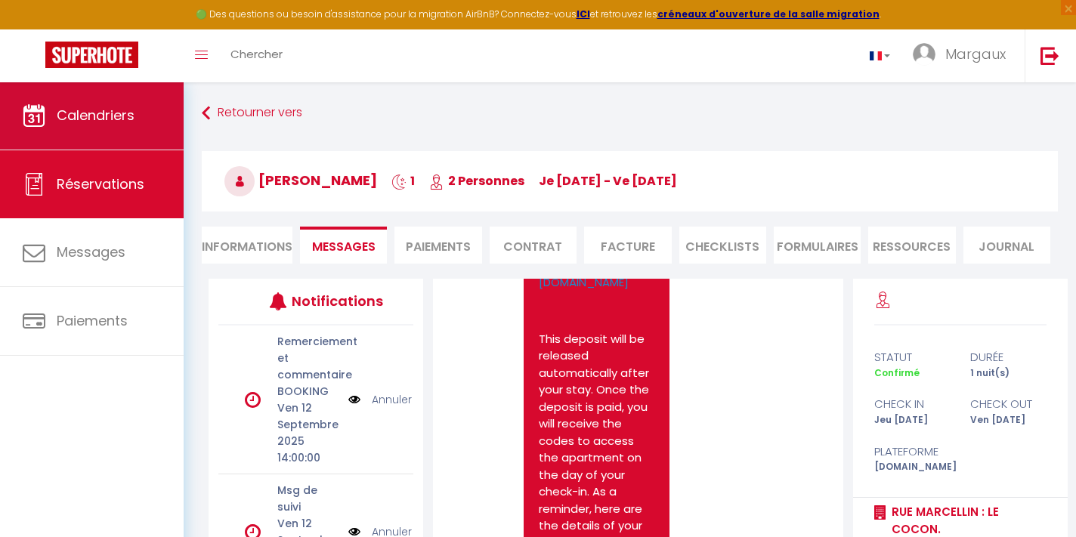
click at [98, 112] on span "Calendriers" at bounding box center [96, 115] width 78 height 19
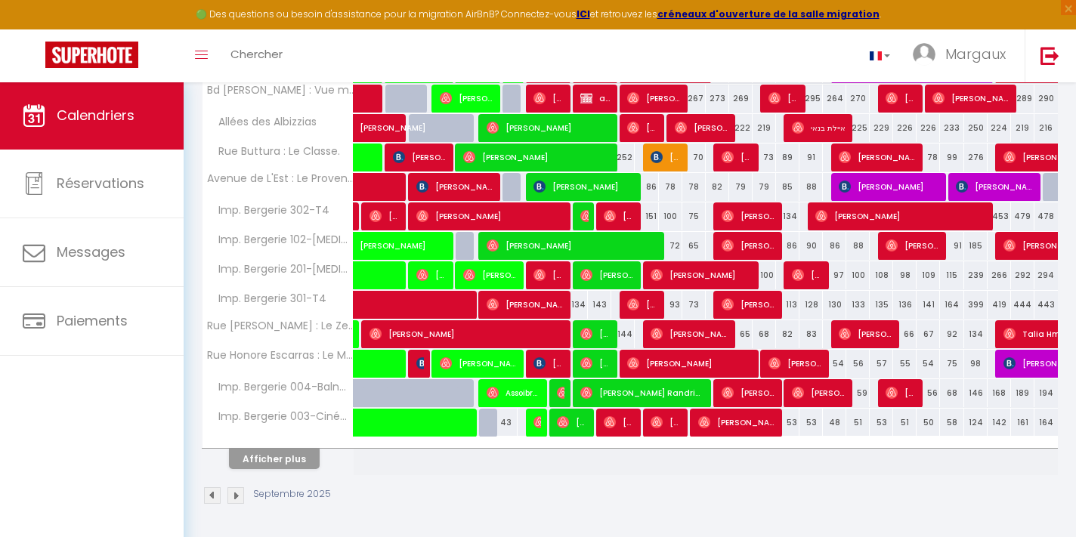
scroll to position [494, 0]
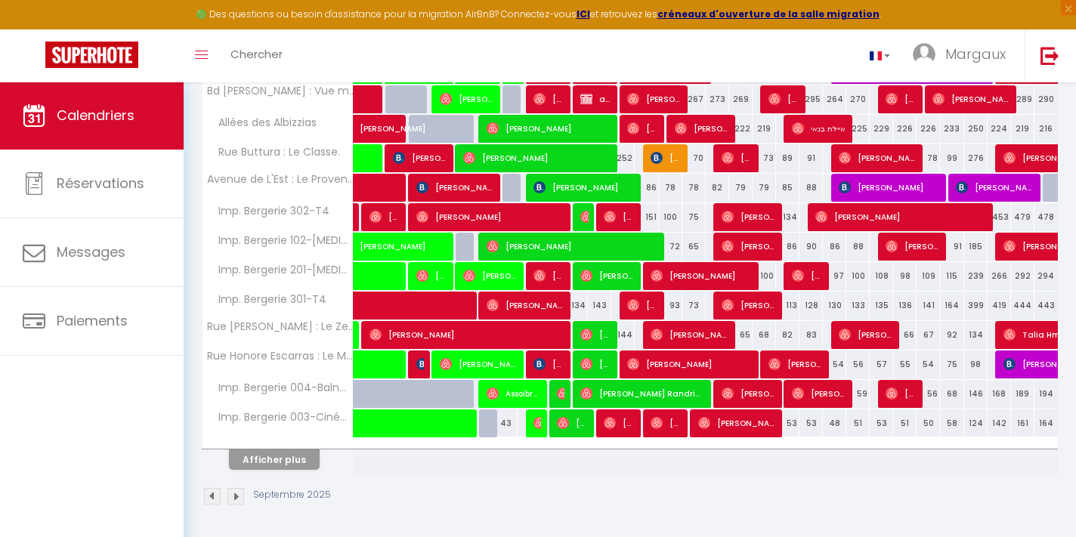
click at [304, 465] on button "Afficher plus" at bounding box center [274, 459] width 91 height 20
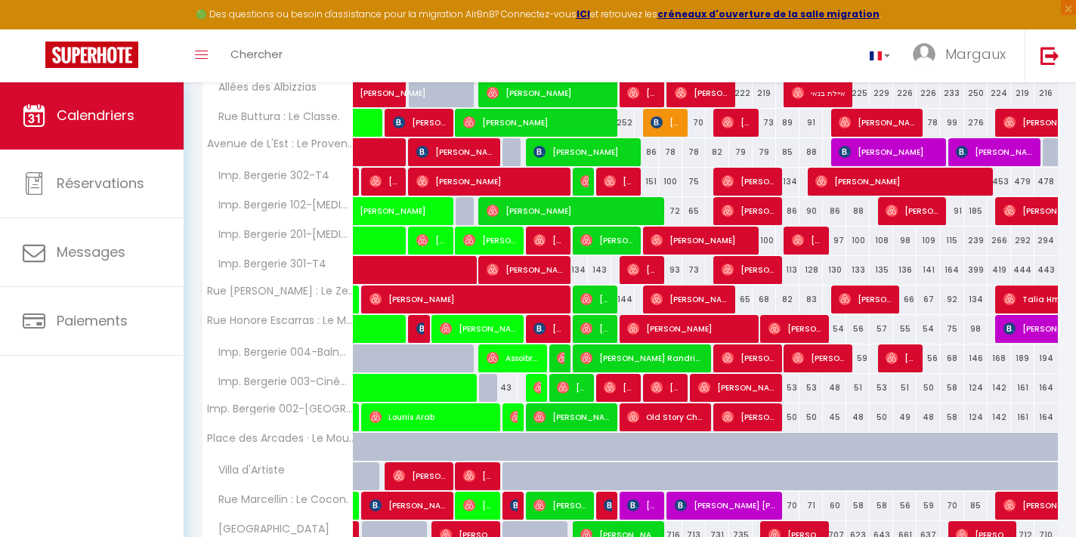
scroll to position [522, 0]
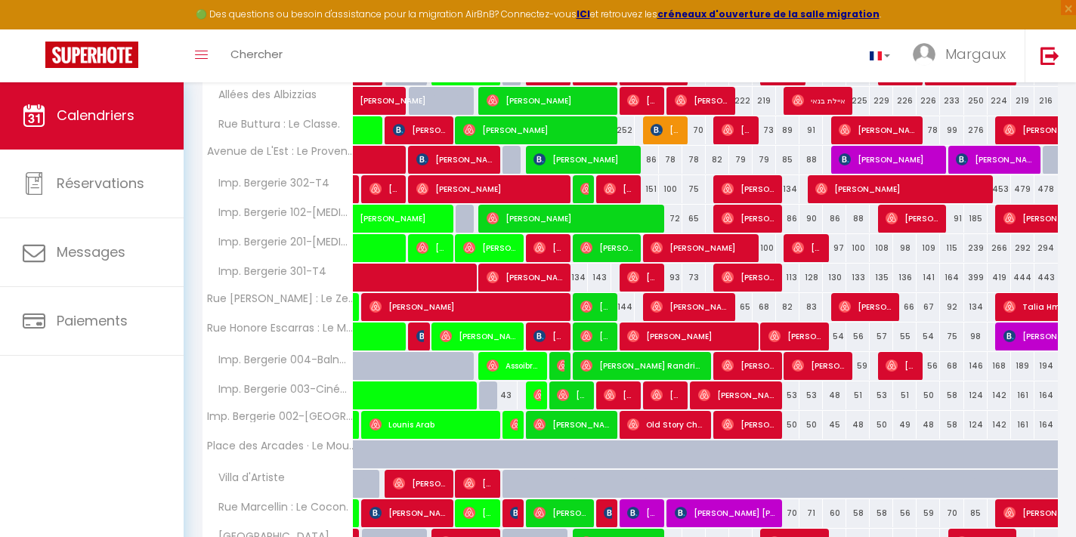
click at [1015, 338] on img at bounding box center [1009, 336] width 12 height 12
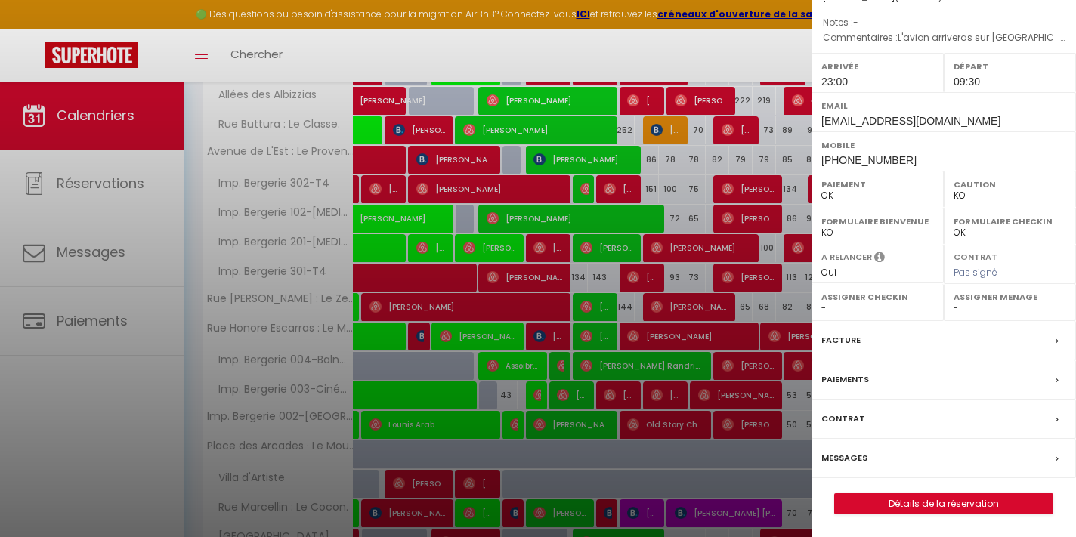
scroll to position [168, 0]
drag, startPoint x: 900, startPoint y: 507, endPoint x: 913, endPoint y: 506, distance: 12.9
click at [900, 507] on link "Détails de la réservation" at bounding box center [944, 504] width 218 height 20
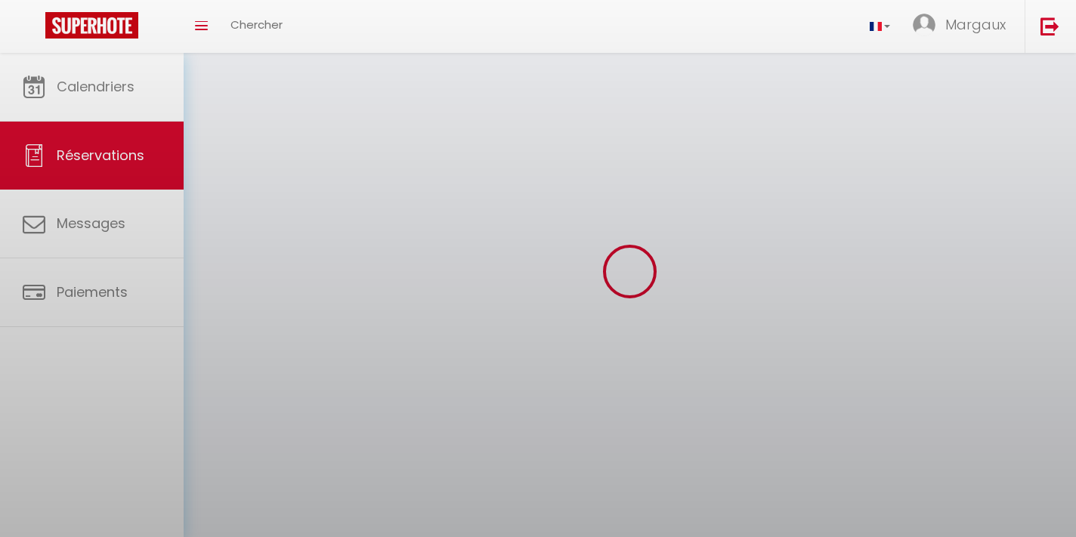
click at [913, 506] on div at bounding box center [538, 268] width 1076 height 537
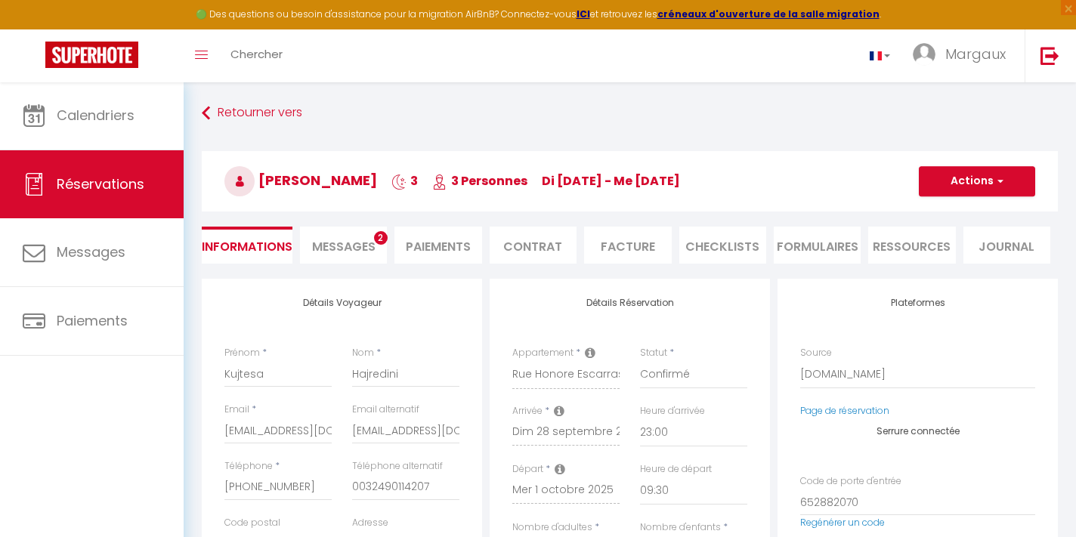
click at [872, 242] on li "Ressources" at bounding box center [911, 245] width 87 height 37
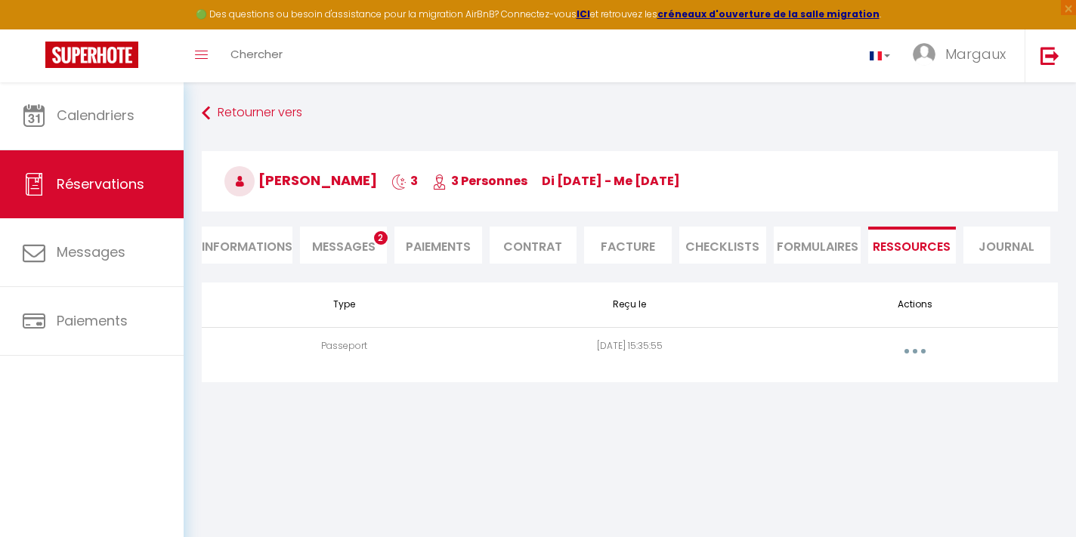
click at [919, 344] on button "button" at bounding box center [915, 351] width 42 height 24
click at [871, 383] on link "Voir le document" at bounding box center [875, 385] width 113 height 26
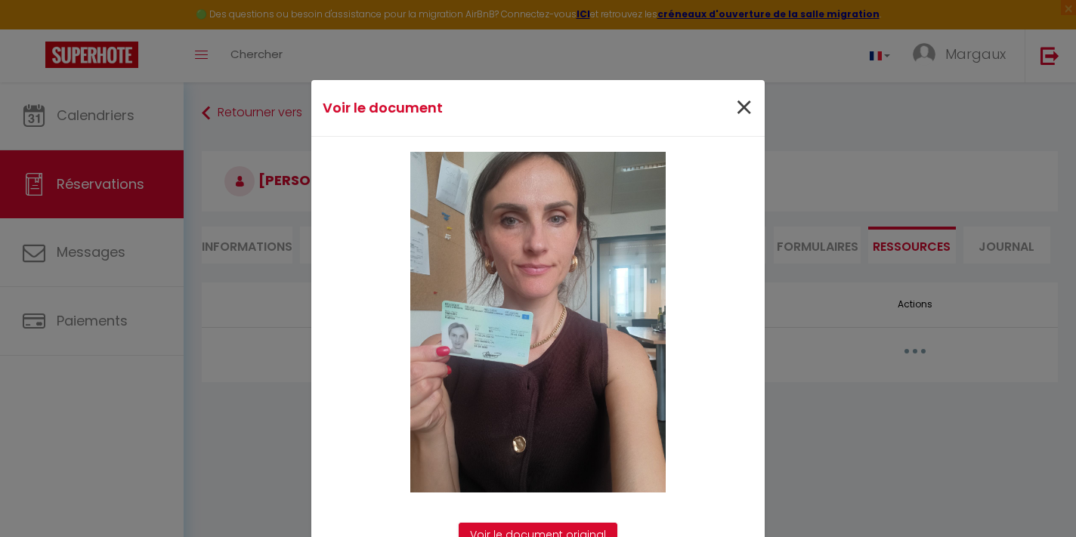
click at [738, 110] on span "×" at bounding box center [743, 107] width 19 height 45
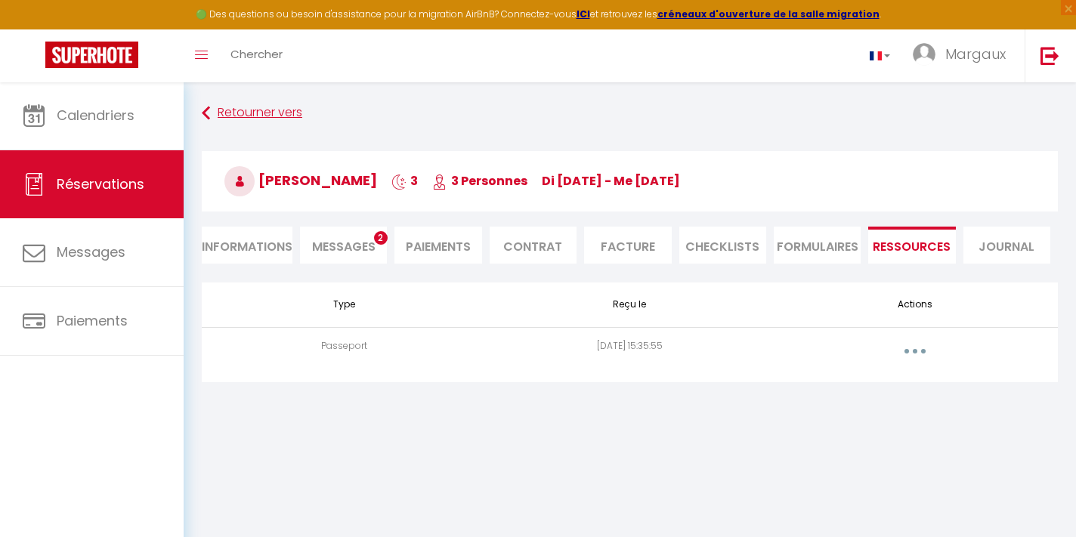
click at [242, 110] on link "Retourner vers" at bounding box center [630, 113] width 856 height 27
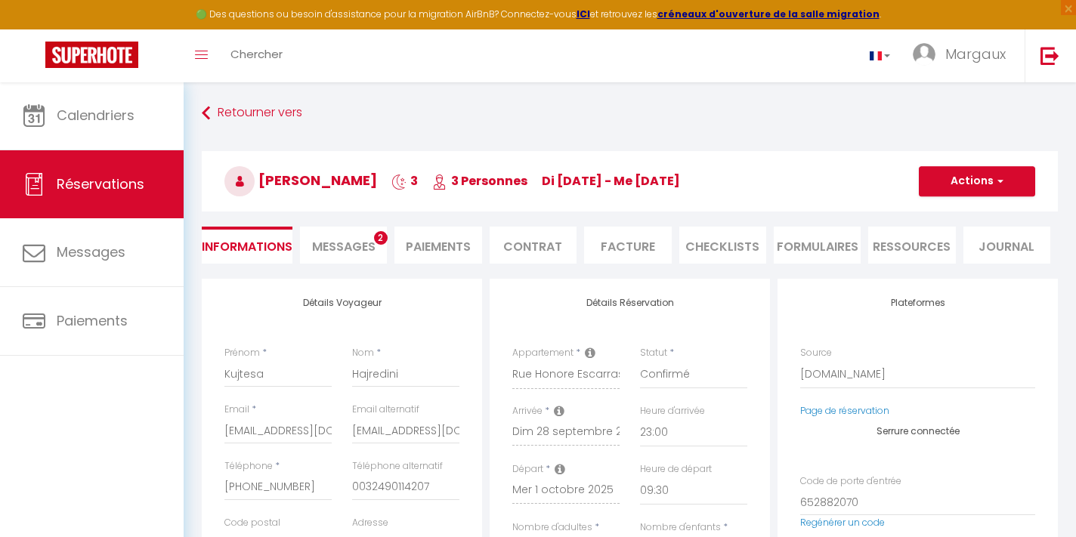
click at [358, 267] on div "Retourner vers [PERSON_NAME] 3 3 Personnes di [DATE] - me [DATE] Actions Enregi…" at bounding box center [630, 189] width 876 height 179
click at [358, 252] on span "Messages" at bounding box center [343, 246] width 63 height 17
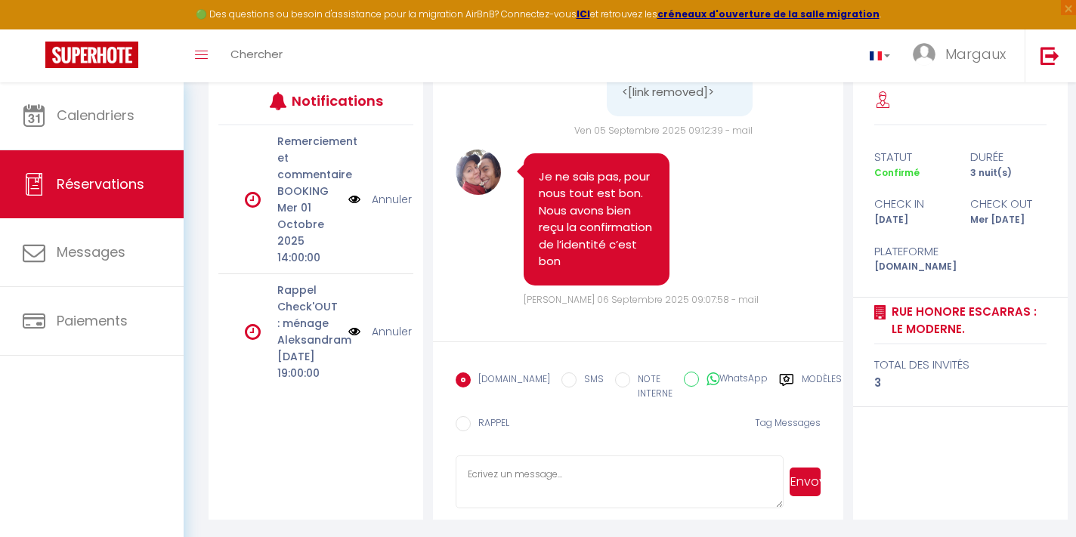
scroll to position [6585, 0]
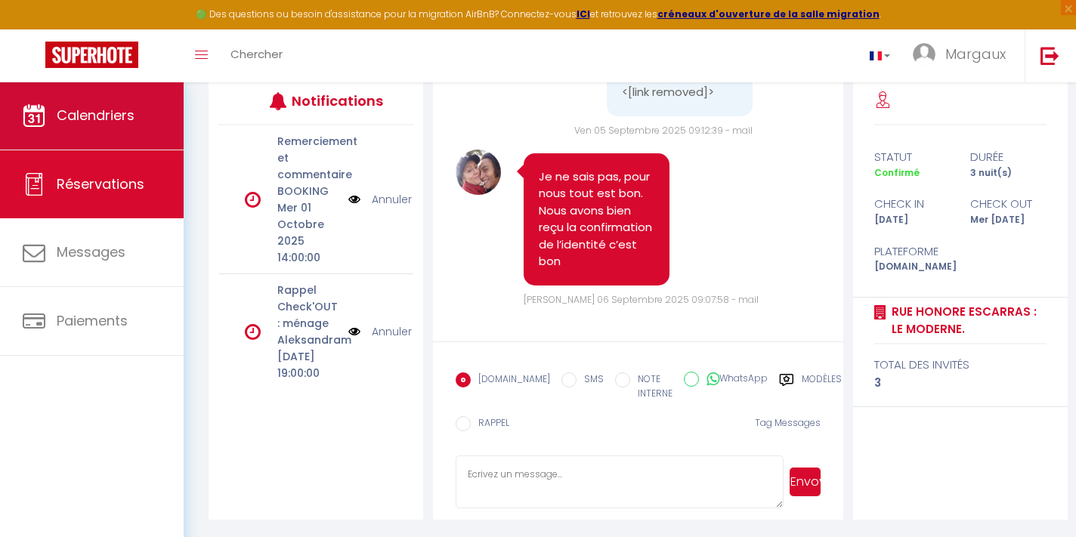
click at [90, 100] on link "Calendriers" at bounding box center [92, 116] width 184 height 68
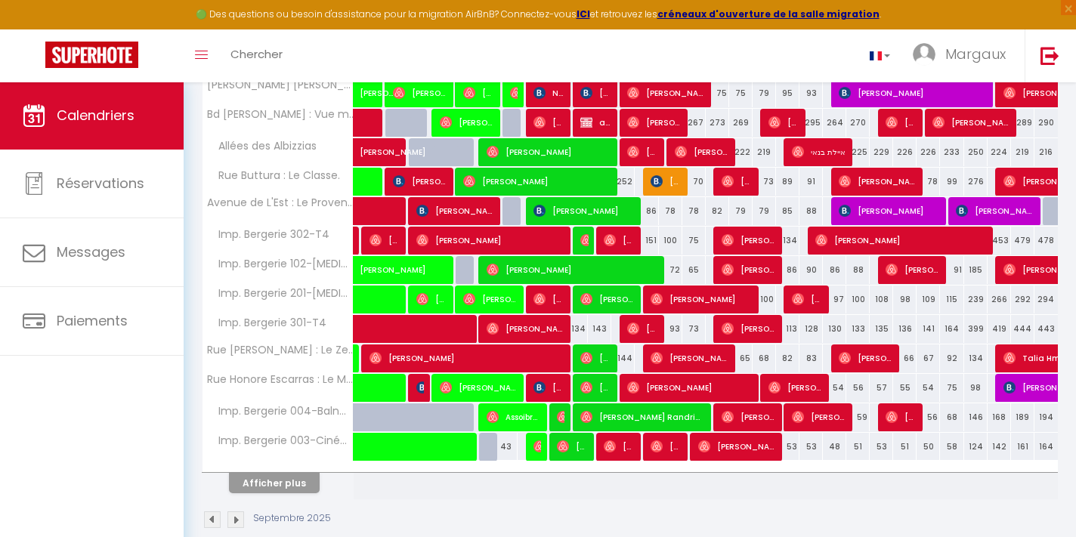
scroll to position [471, 0]
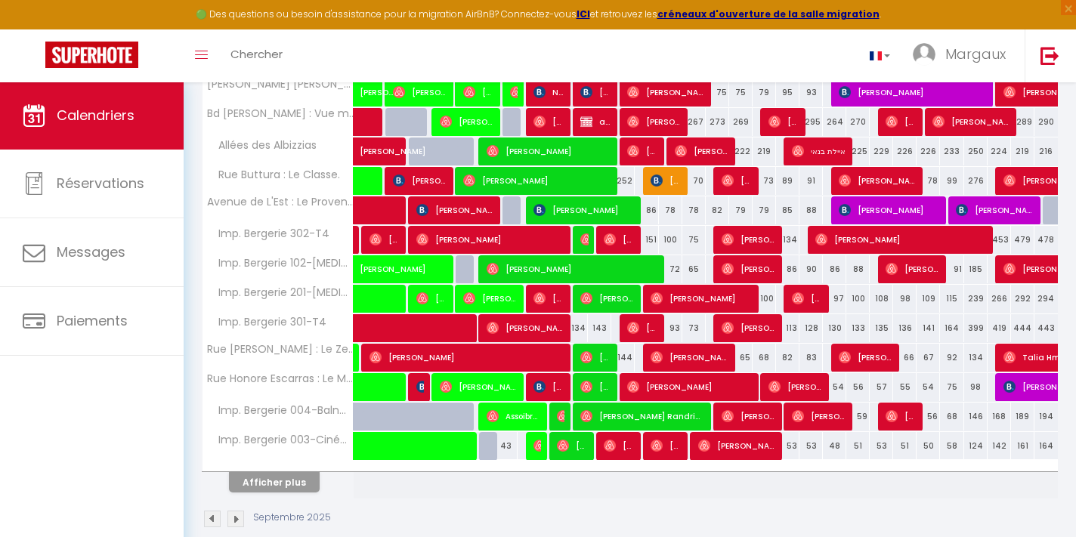
click at [307, 476] on button "Afficher plus" at bounding box center [274, 482] width 91 height 20
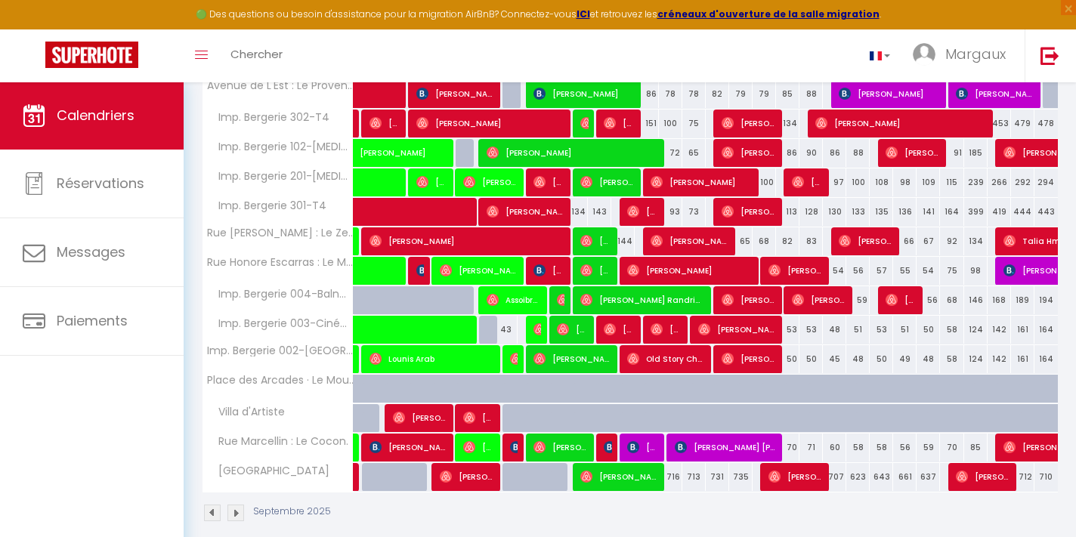
scroll to position [604, 0]
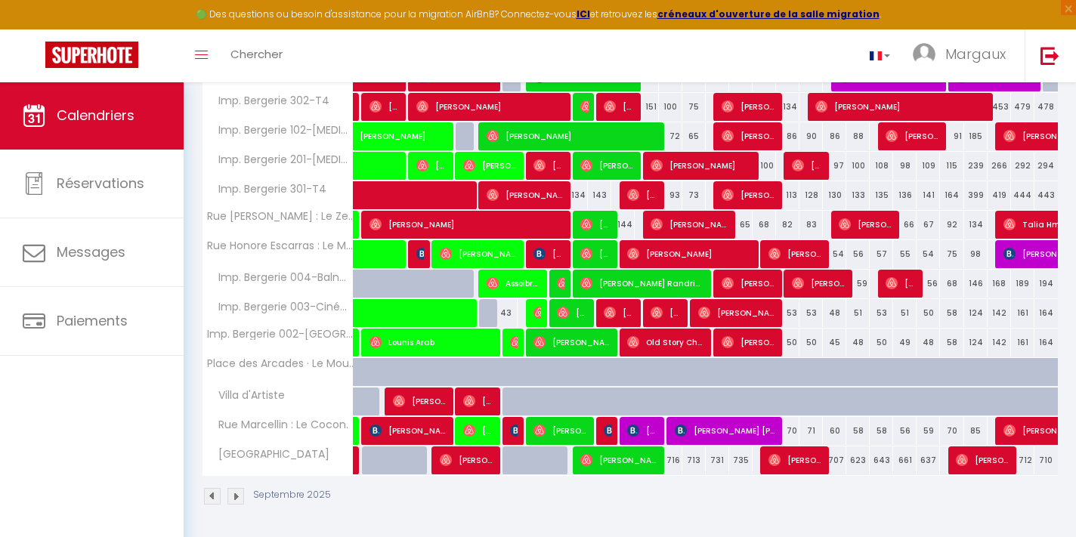
click at [643, 436] on span "[PERSON_NAME]" at bounding box center [642, 430] width 31 height 29
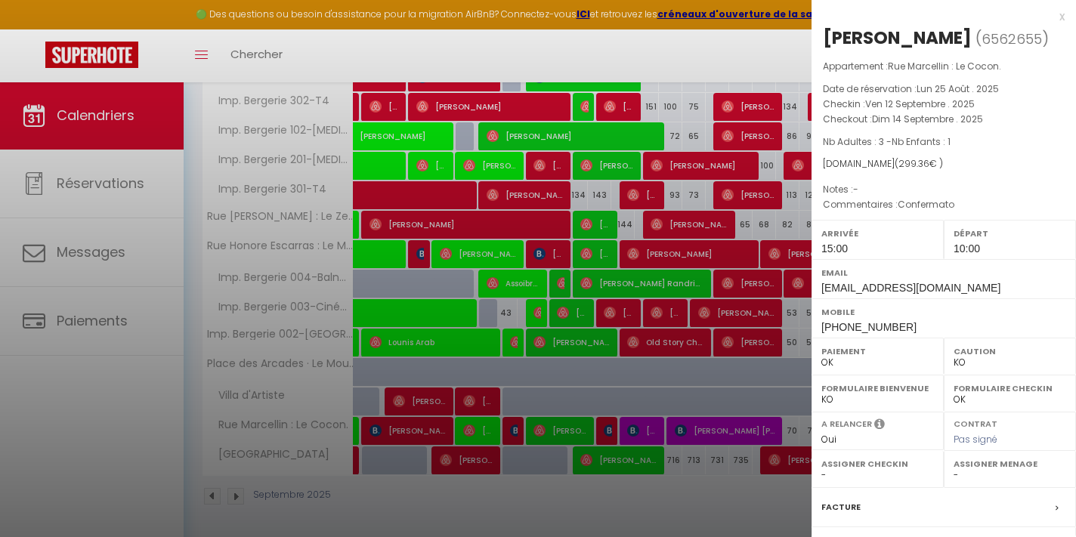
click at [1058, 17] on div "x" at bounding box center [937, 17] width 253 height 18
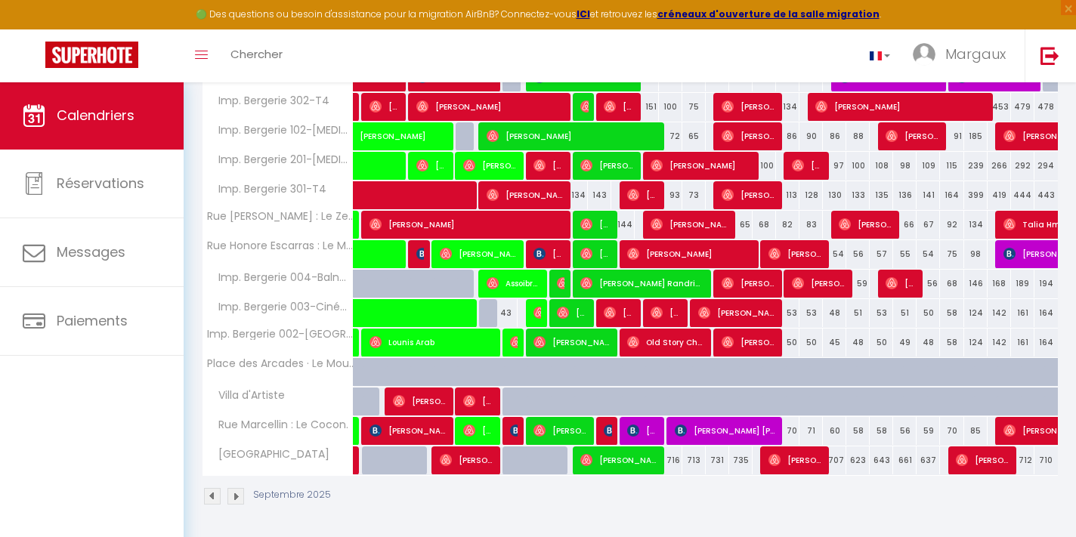
click at [610, 430] on img at bounding box center [610, 431] width 12 height 12
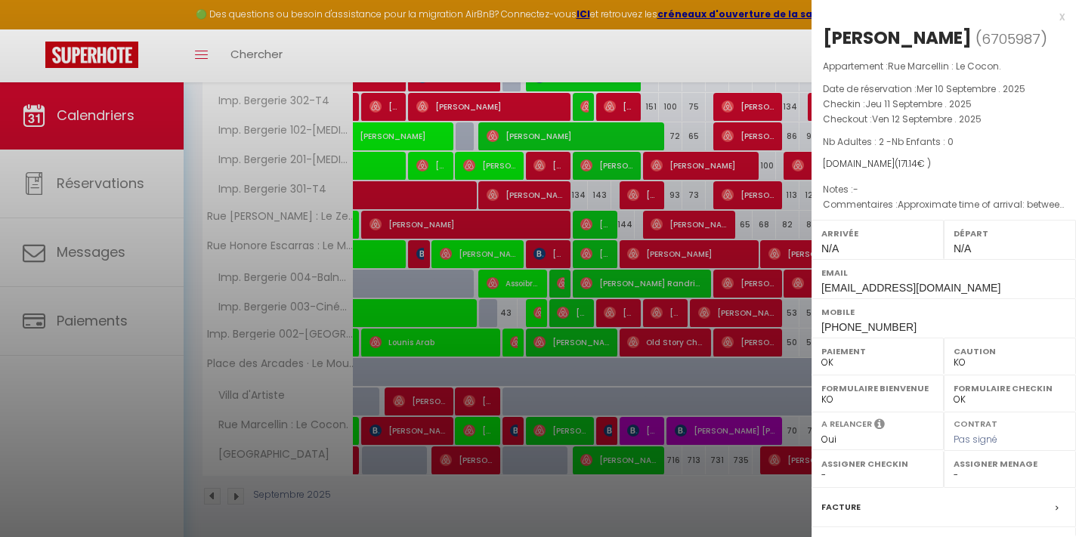
click at [1061, 16] on div "x" at bounding box center [937, 17] width 253 height 18
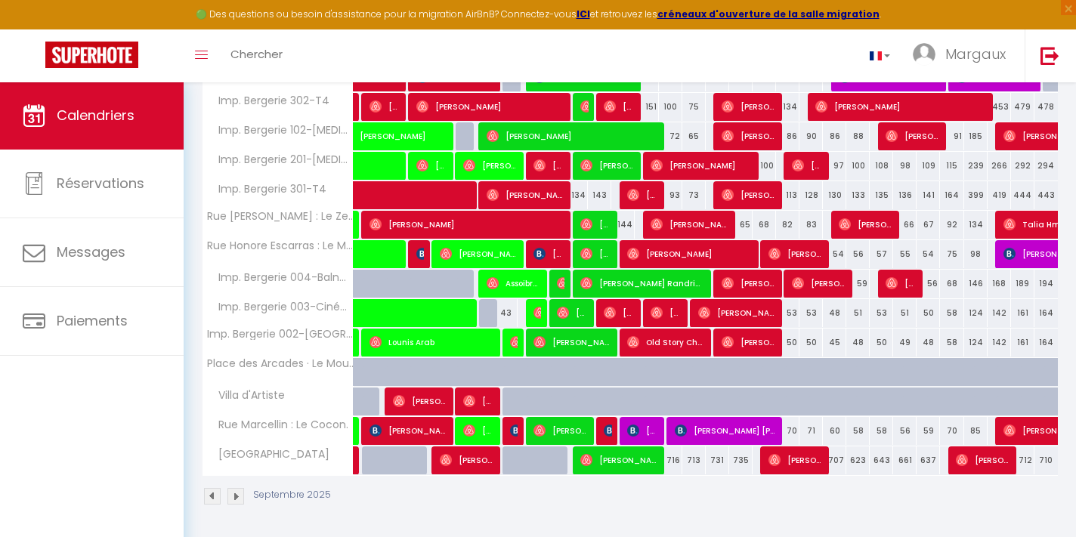
click at [636, 434] on img at bounding box center [633, 431] width 12 height 12
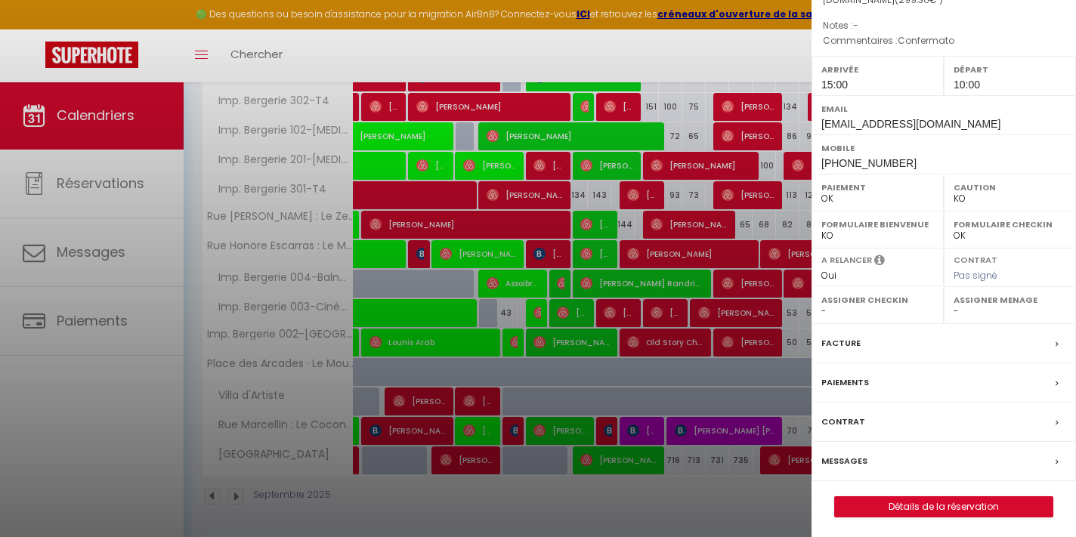
scroll to position [162, 0]
click at [897, 507] on link "Détails de la réservation" at bounding box center [944, 509] width 218 height 20
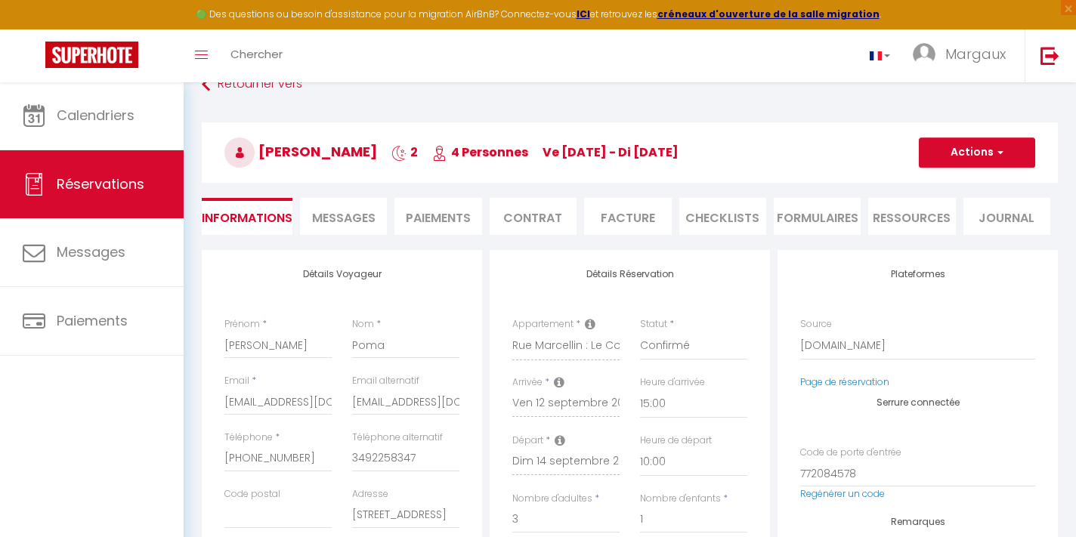
scroll to position [37, 0]
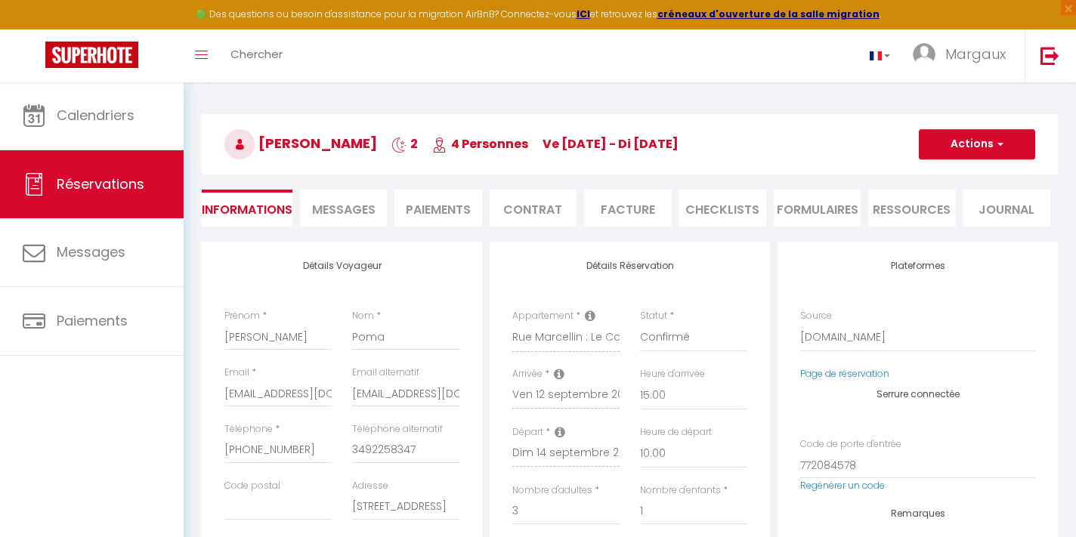
click at [904, 218] on li "Ressources" at bounding box center [911, 208] width 87 height 37
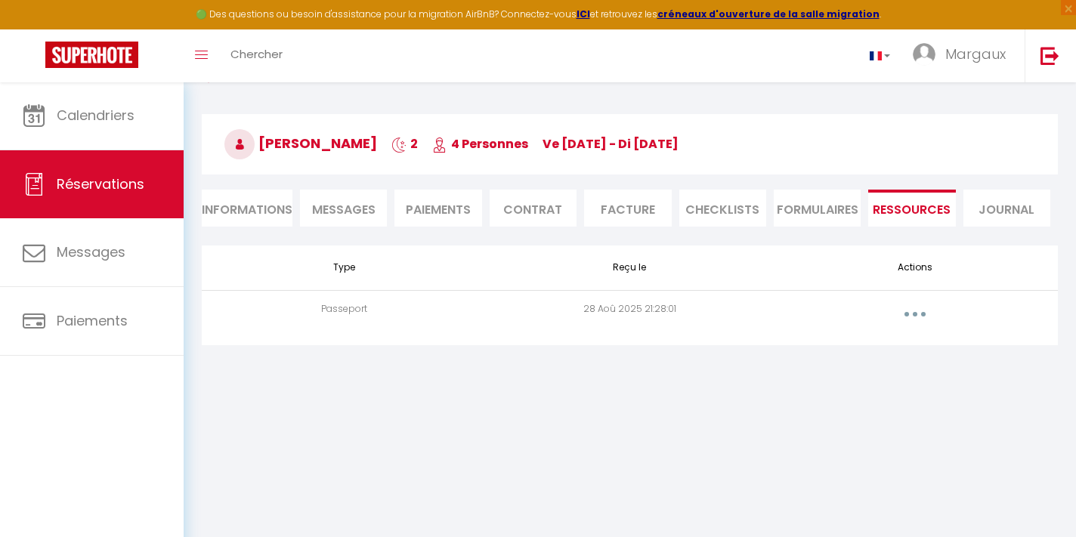
click at [925, 317] on button "button" at bounding box center [915, 314] width 42 height 24
click at [888, 348] on link "Voir le document" at bounding box center [875, 348] width 113 height 26
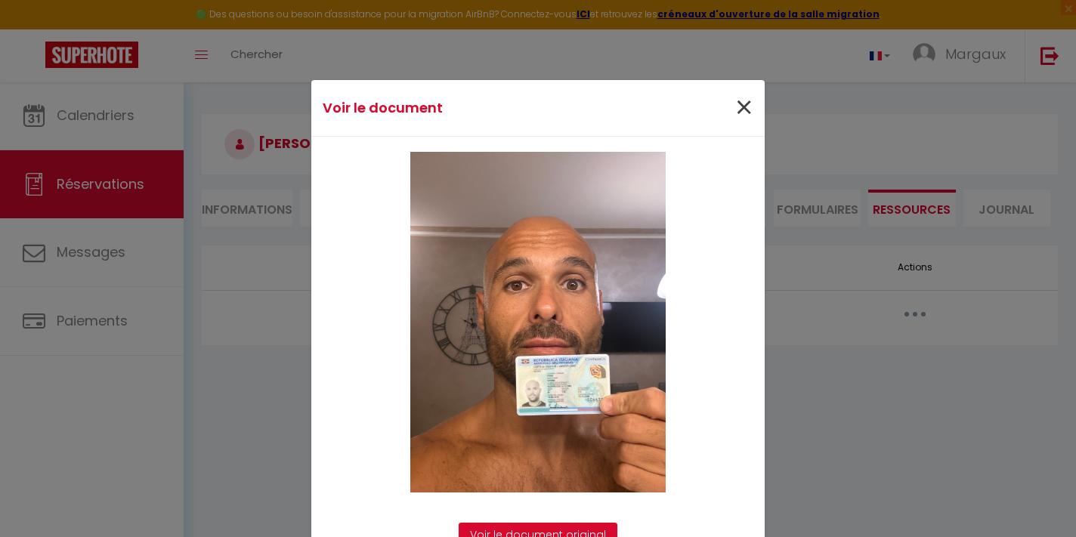
click at [743, 115] on span "×" at bounding box center [743, 107] width 19 height 45
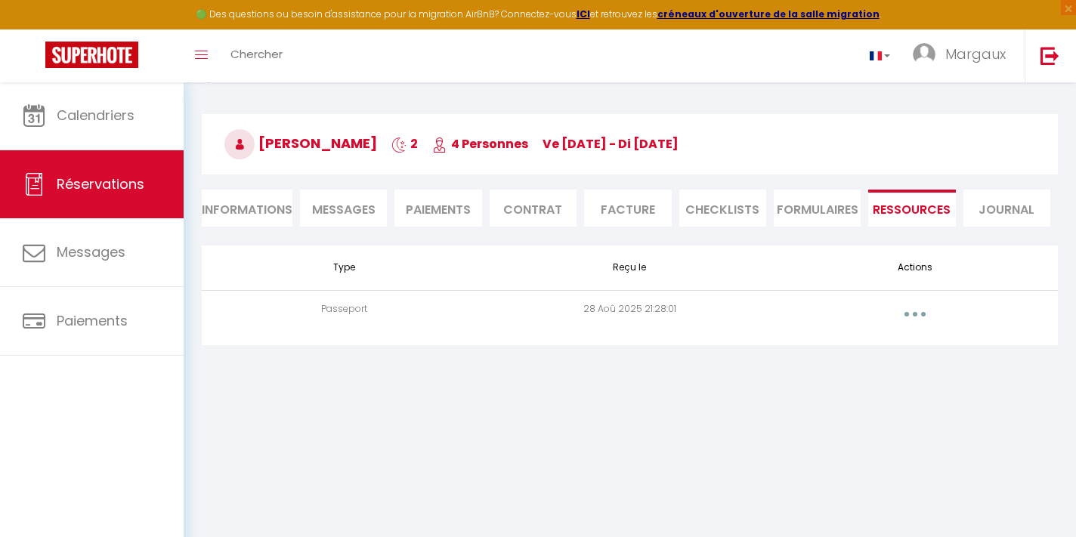
click at [221, 215] on li "Informations" at bounding box center [247, 208] width 91 height 37
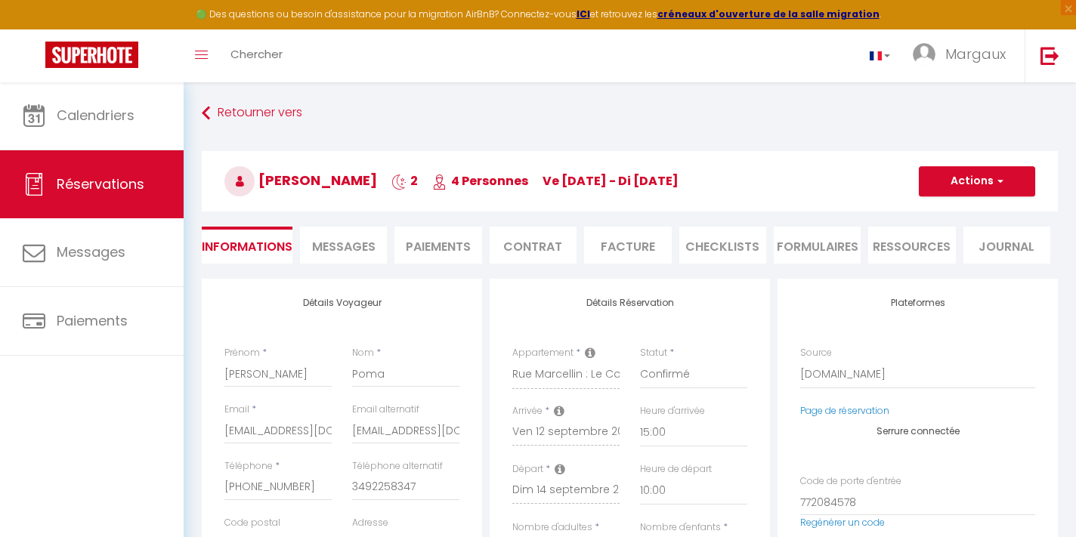
click at [981, 187] on button "Actions" at bounding box center [977, 181] width 116 height 30
click at [965, 219] on link "Enregistrer" at bounding box center [961, 215] width 119 height 20
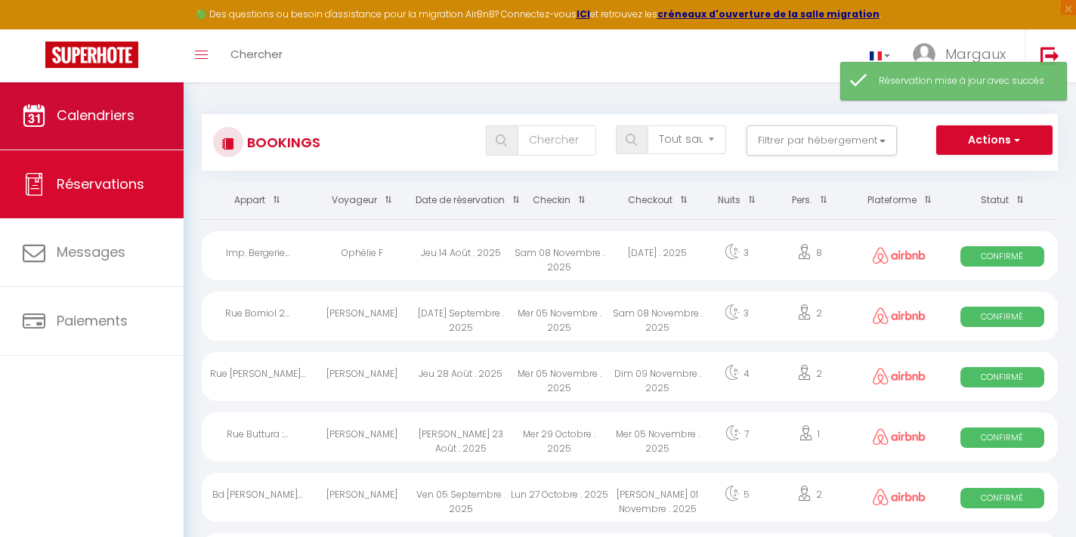
click at [147, 141] on link "Calendriers" at bounding box center [92, 116] width 184 height 68
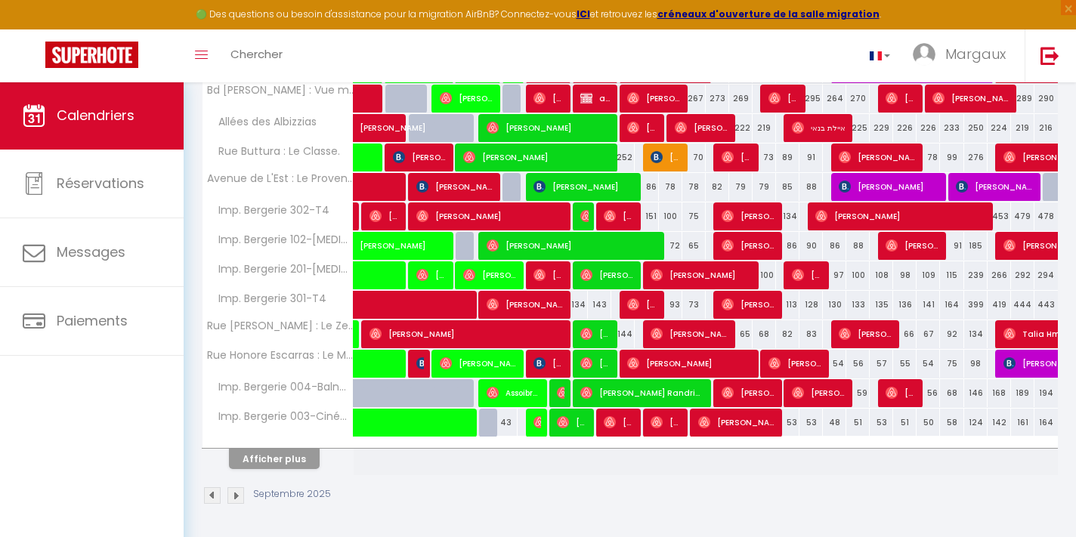
scroll to position [494, 0]
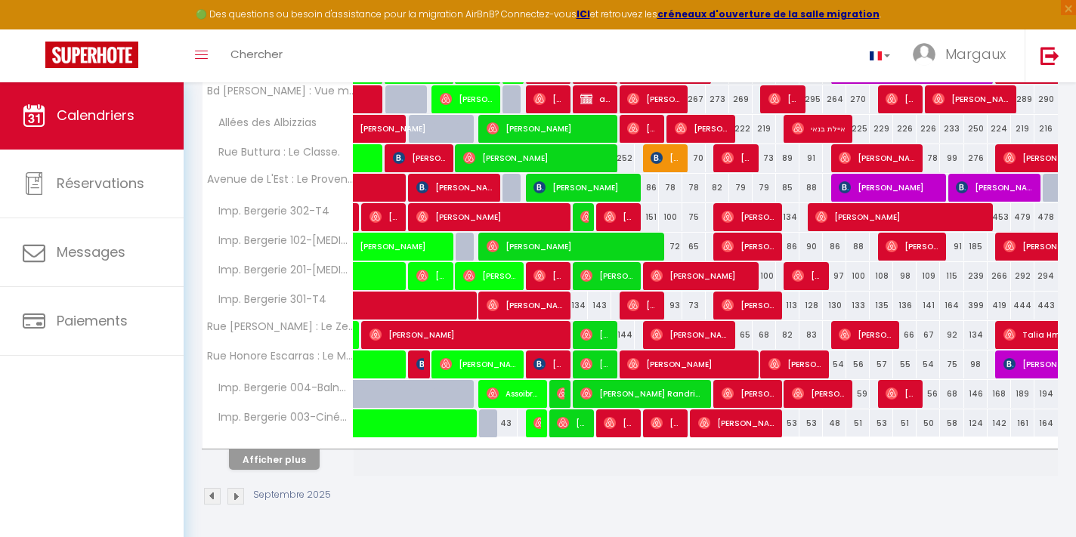
click at [276, 464] on button "Afficher plus" at bounding box center [274, 459] width 91 height 20
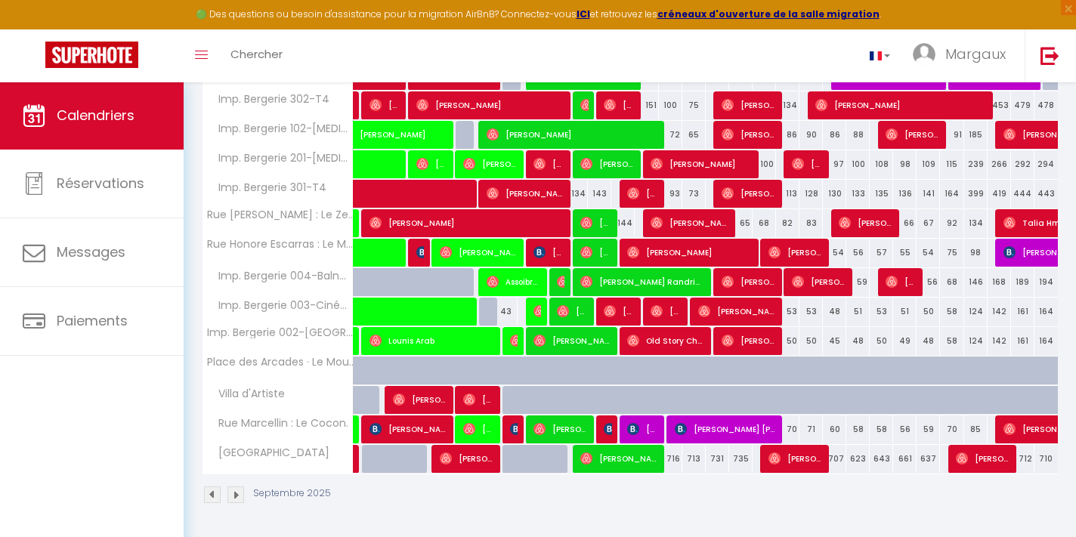
scroll to position [604, 0]
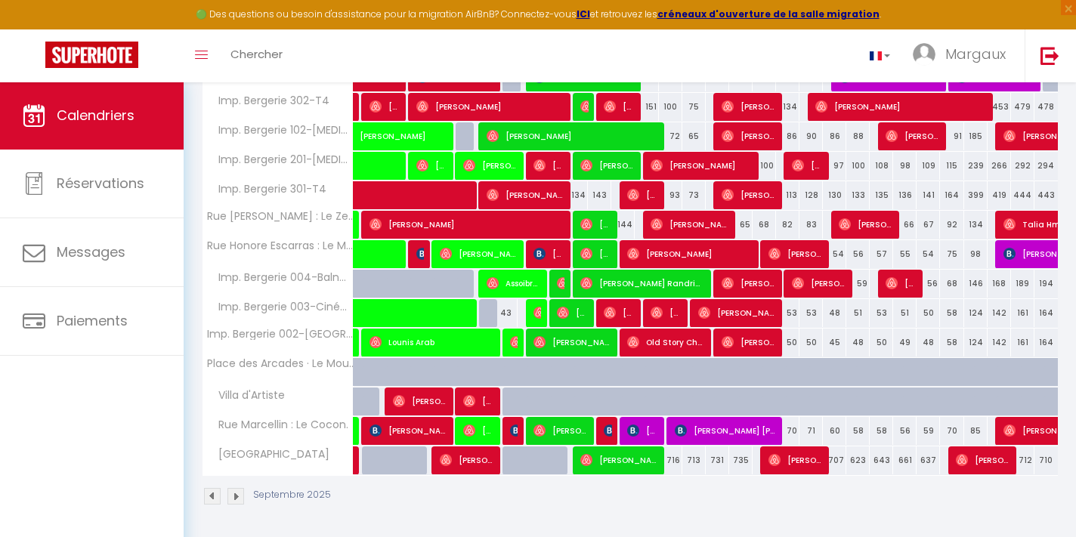
click at [646, 433] on span "[PERSON_NAME]" at bounding box center [642, 430] width 31 height 29
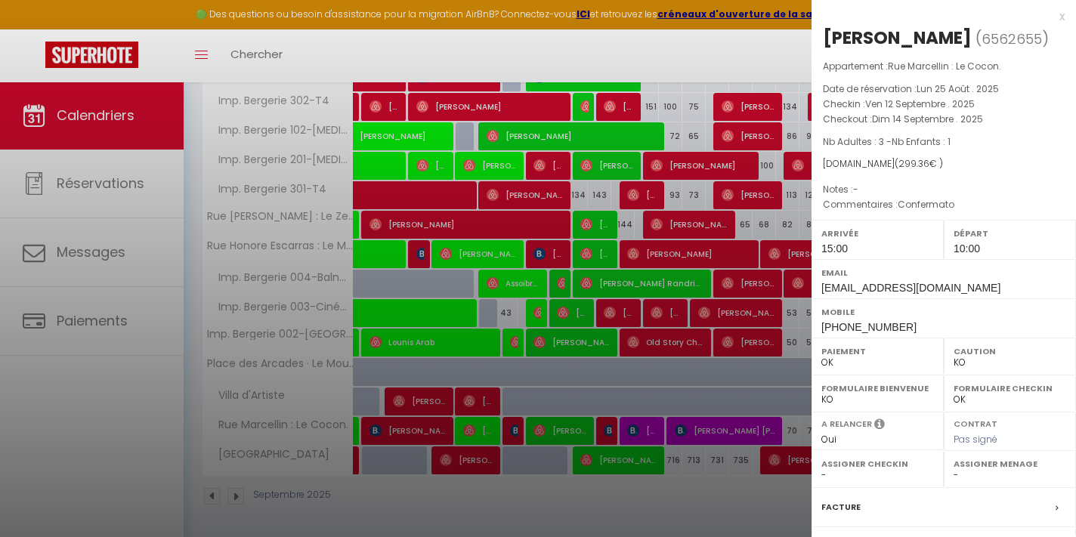
click at [695, 489] on div at bounding box center [538, 268] width 1076 height 537
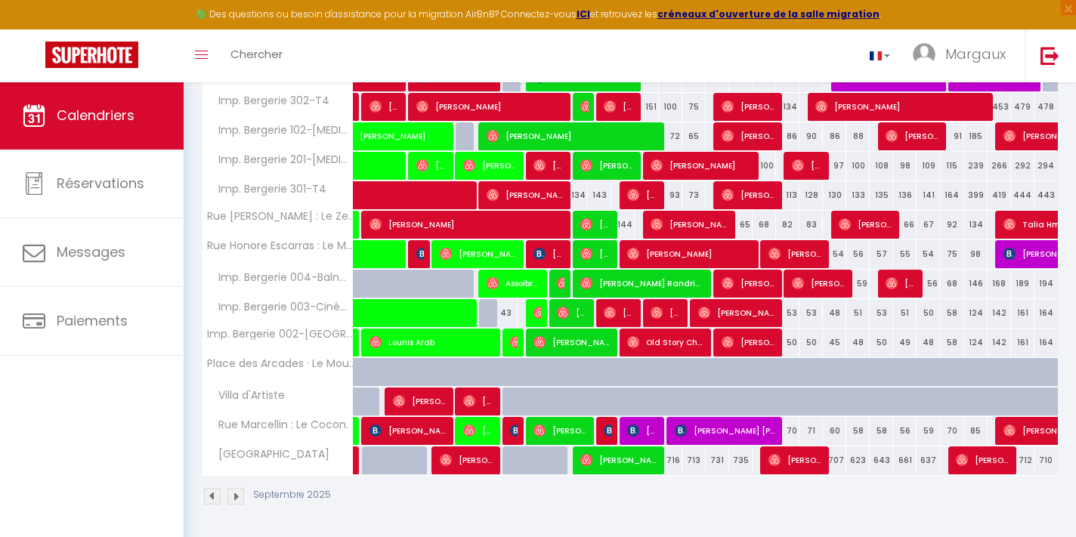
click at [707, 425] on span "[PERSON_NAME] [PERSON_NAME]" at bounding box center [725, 430] width 101 height 29
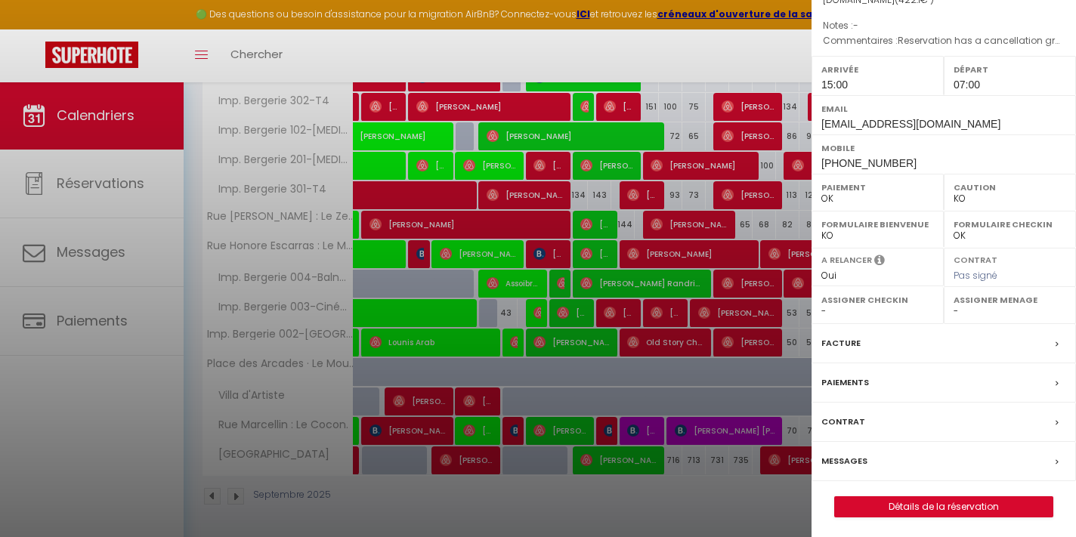
scroll to position [211, 0]
click at [894, 505] on link "Détails de la réservation" at bounding box center [944, 509] width 218 height 20
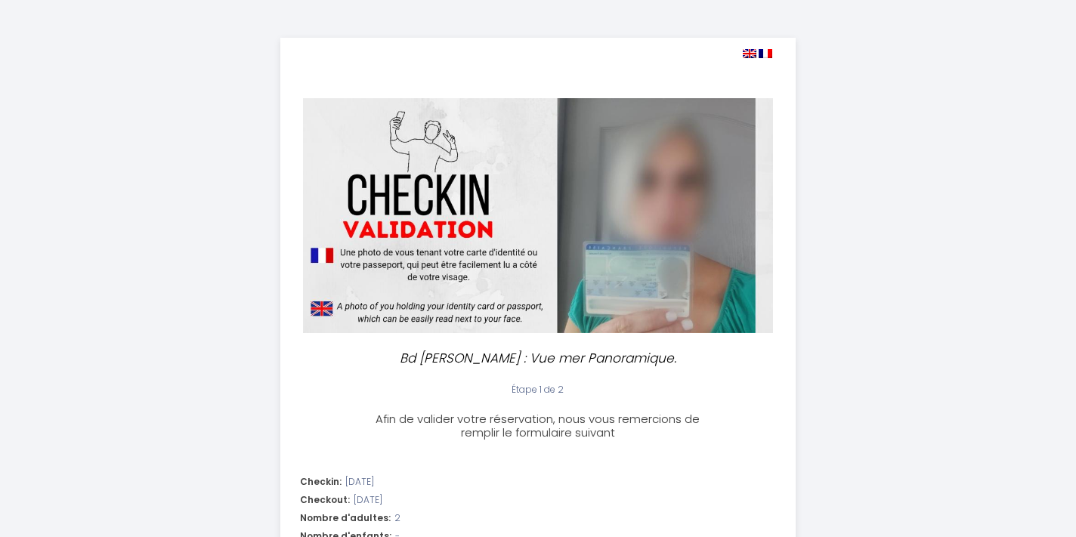
select select "11:00"
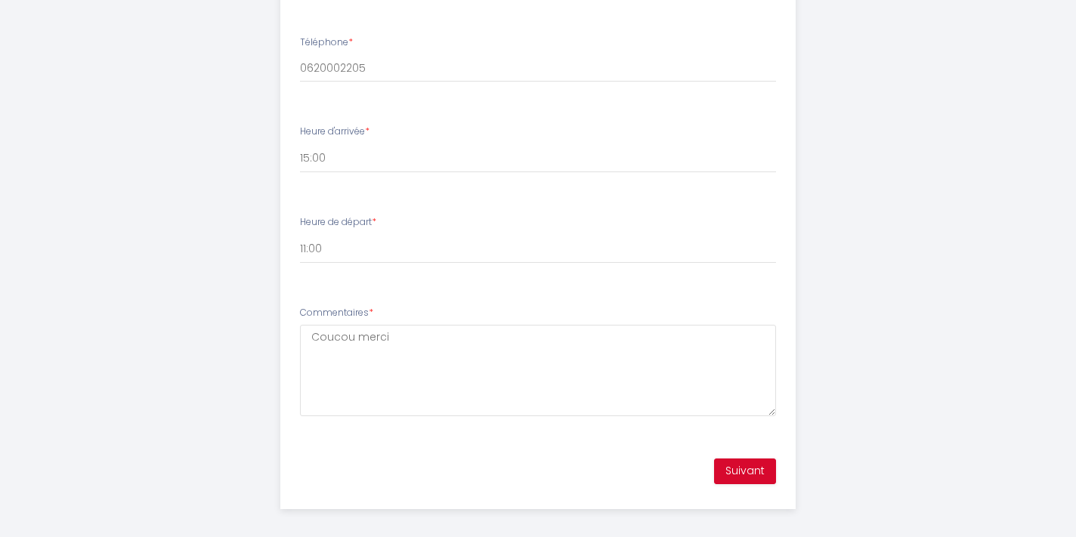
click at [740, 459] on button "Suivant" at bounding box center [745, 472] width 62 height 26
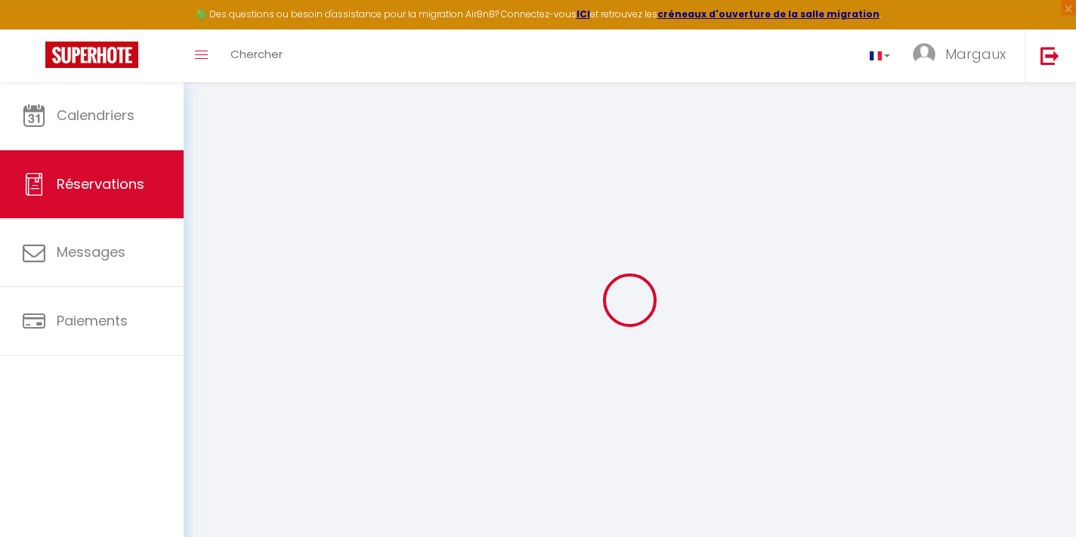
select select
checkbox input "true"
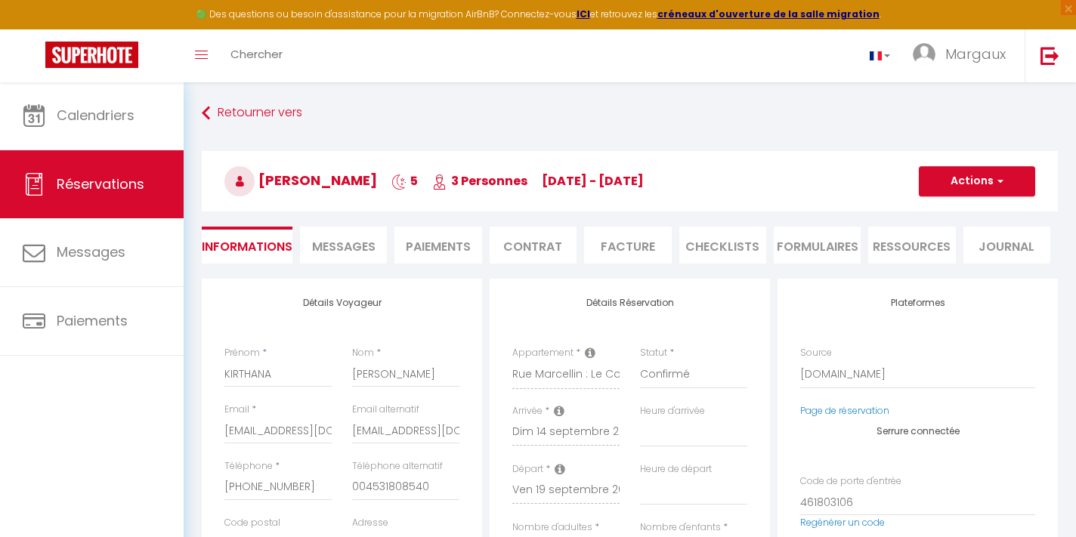
select select
checkbox input "true"
type textarea "Reservation has a cancellation grace period. Do not charge if cancelled before …"
type input "55"
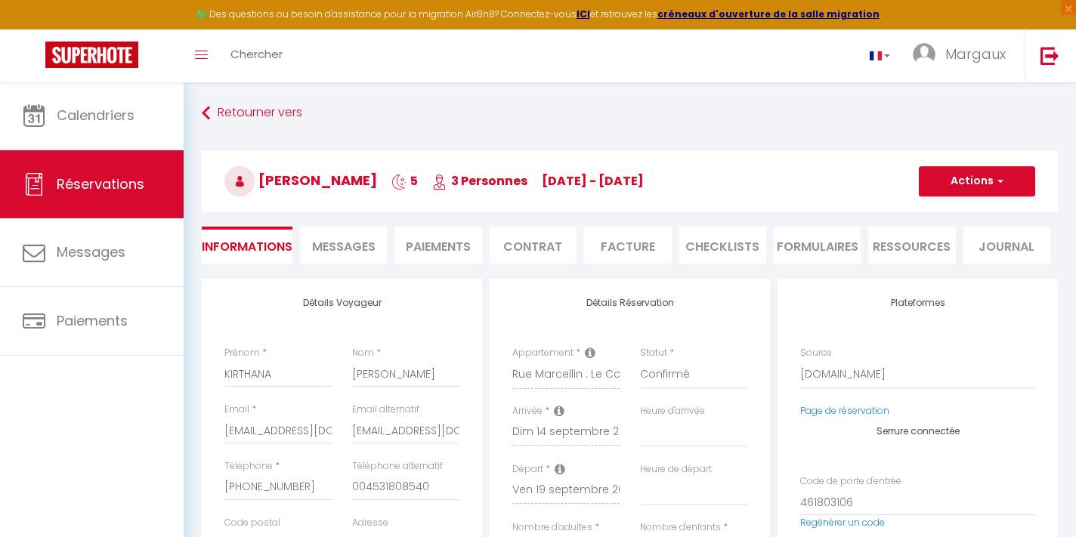
type input "16.05"
select select
checkbox input "true"
select select "15:00"
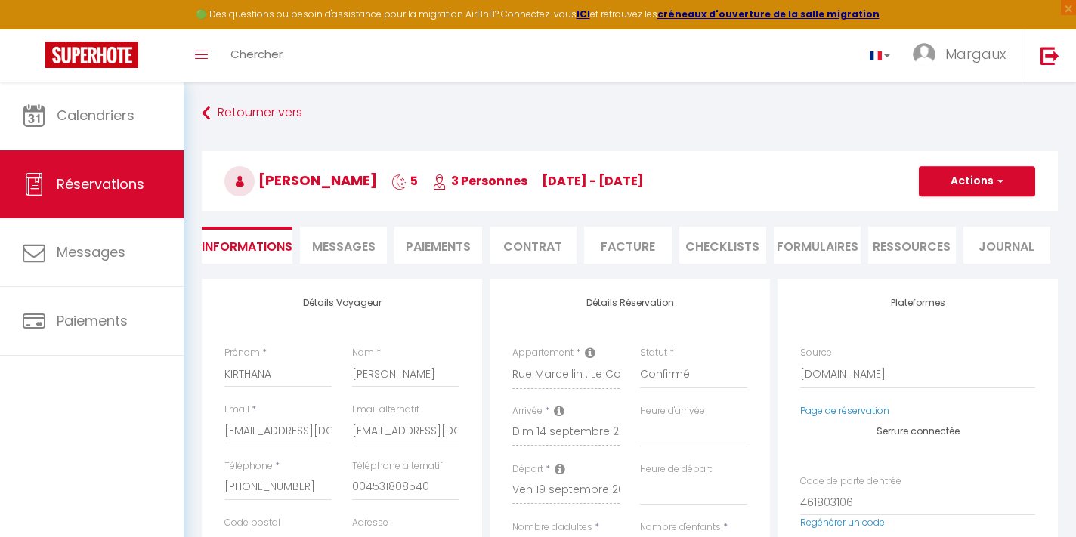
select select "07:00"
click at [920, 252] on li "Ressources" at bounding box center [911, 245] width 87 height 37
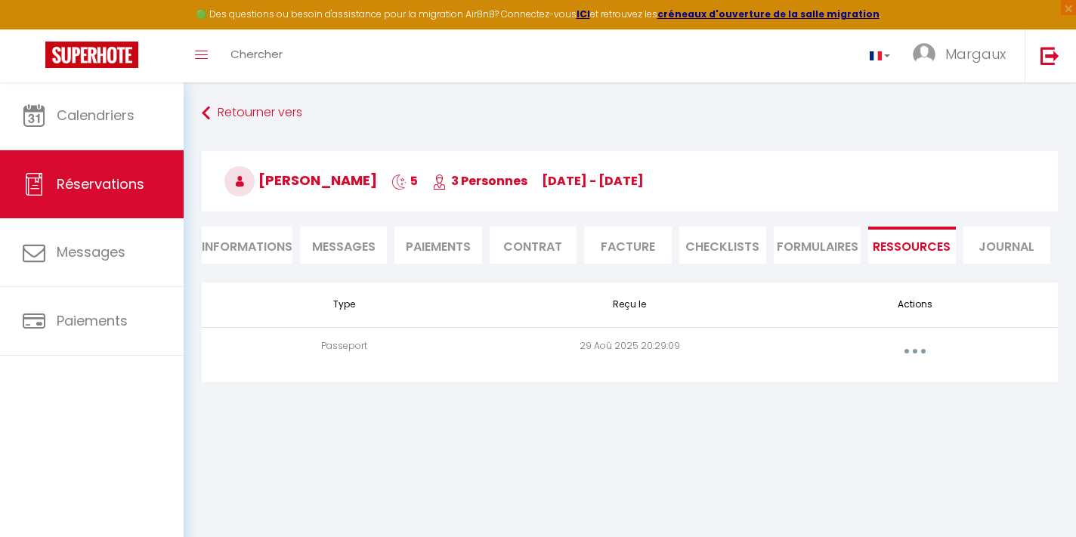
click at [919, 351] on button "button" at bounding box center [915, 351] width 42 height 24
click at [854, 385] on link "Voir le document" at bounding box center [875, 385] width 113 height 26
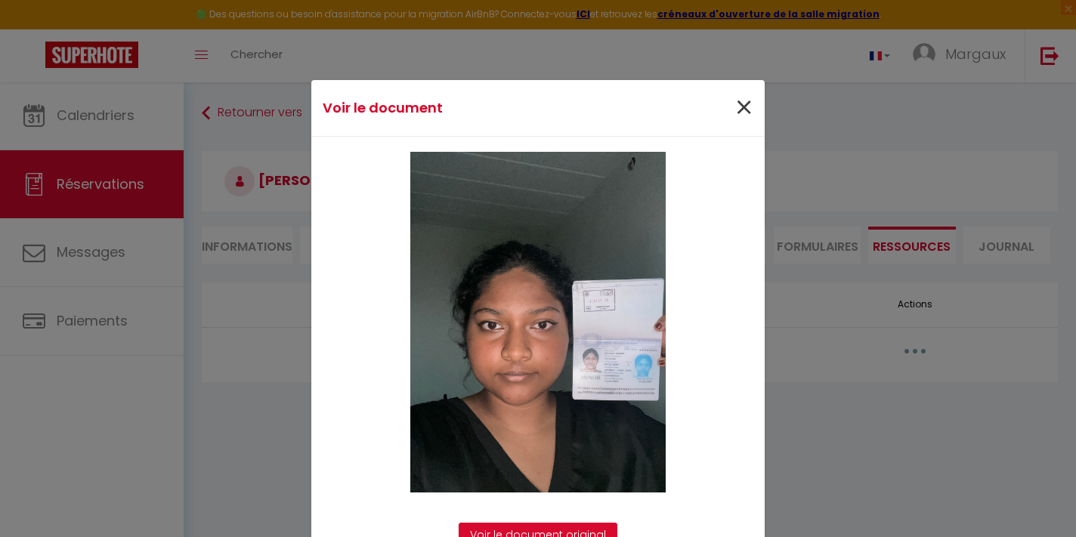
click at [748, 108] on span "×" at bounding box center [743, 107] width 19 height 45
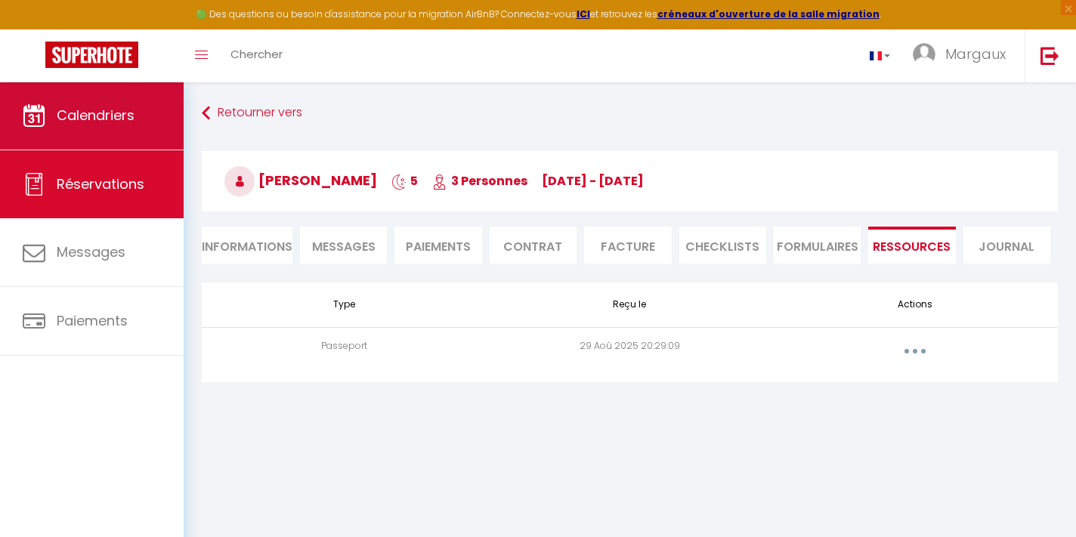
click at [81, 122] on span "Calendriers" at bounding box center [96, 115] width 78 height 19
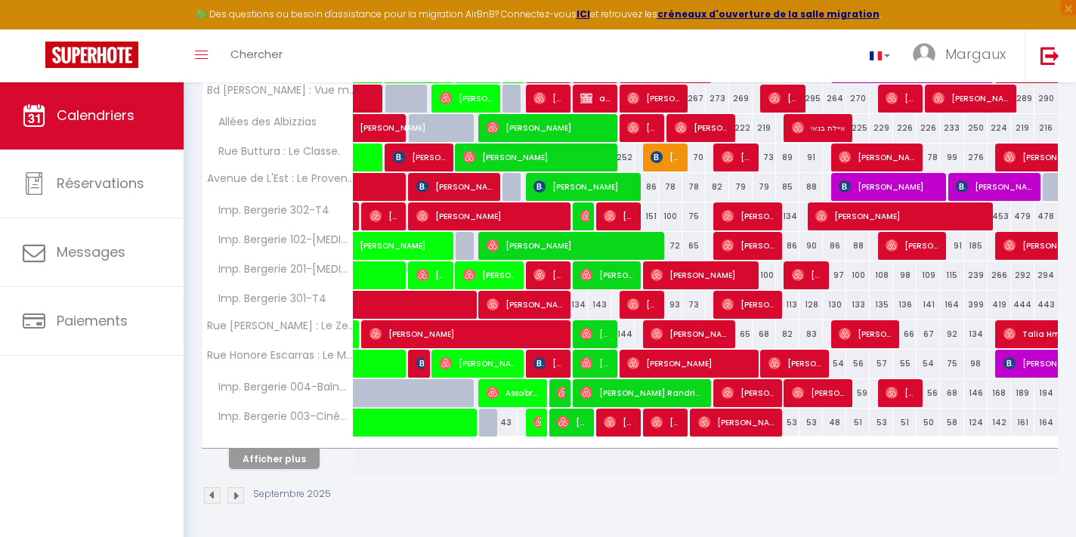
scroll to position [494, 0]
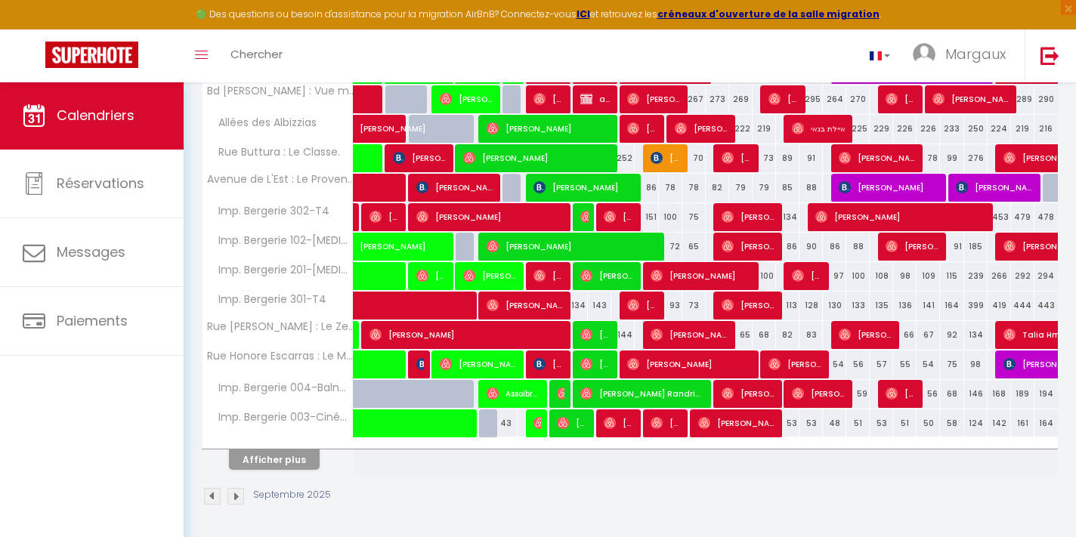
click at [267, 456] on button "Afficher plus" at bounding box center [274, 459] width 91 height 20
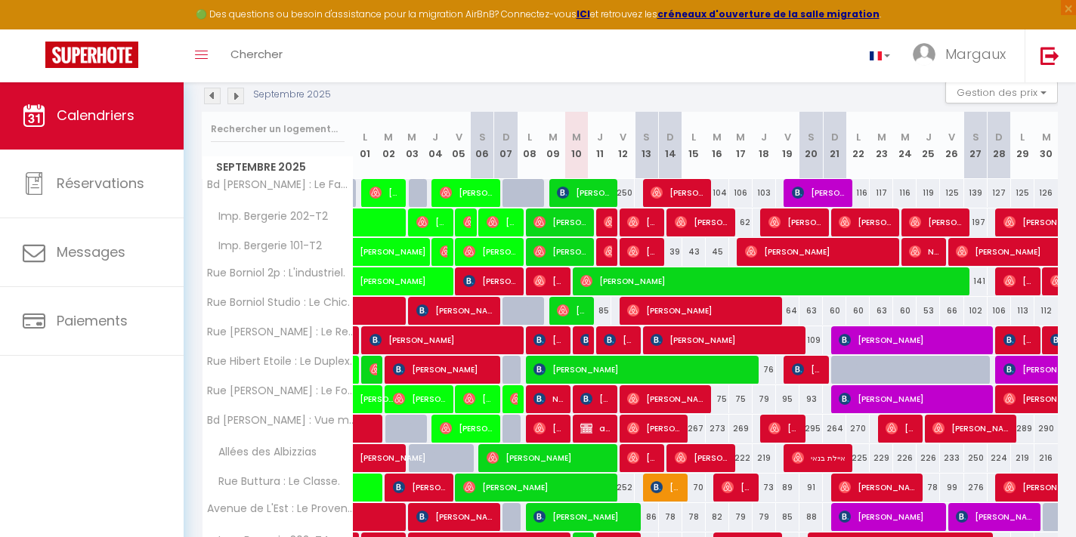
scroll to position [165, 0]
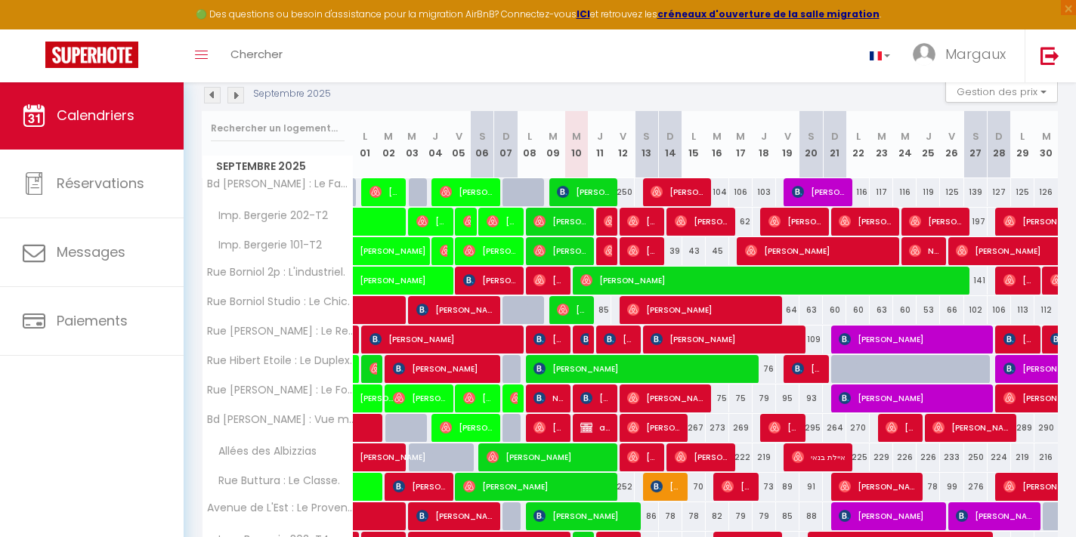
click at [592, 188] on span "[PERSON_NAME] [PERSON_NAME]" at bounding box center [584, 192] width 54 height 29
select select "OK"
select select "0"
select select "1"
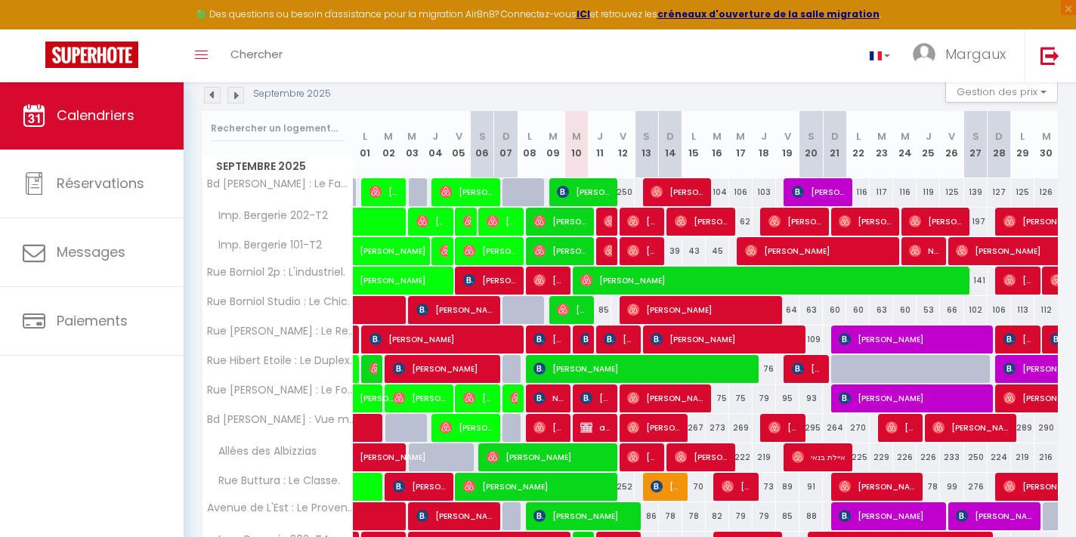
select select "1"
select select
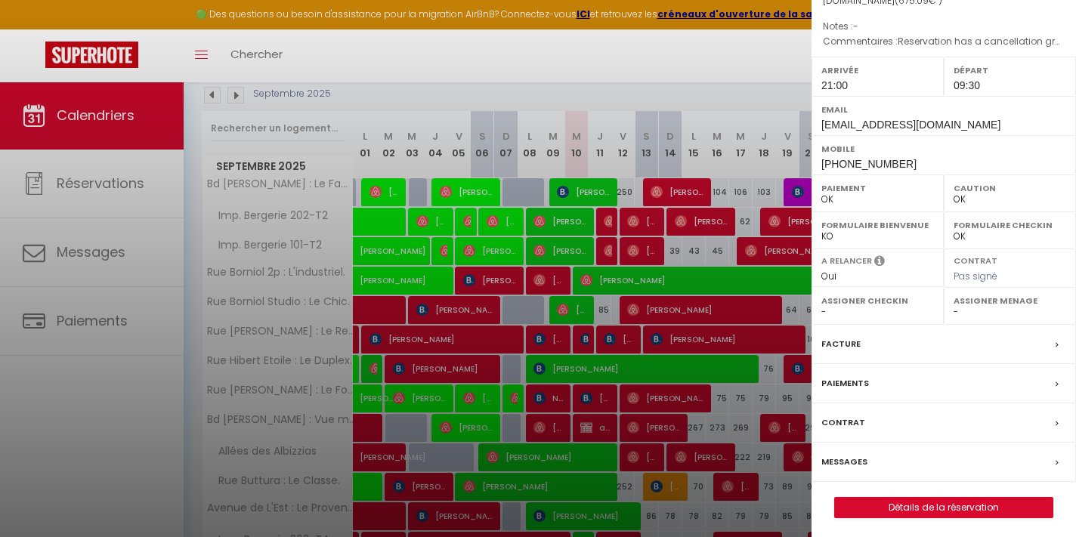
scroll to position [211, 0]
click at [891, 504] on link "Détails de la réservation" at bounding box center [944, 509] width 218 height 20
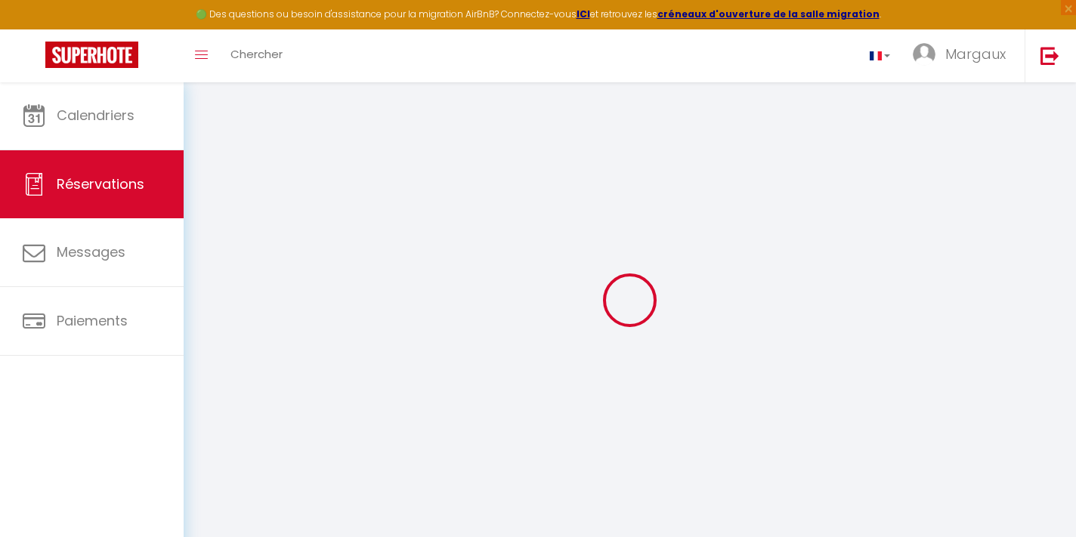
type input "Torrente Rodriguez"
type input "Javier Francisco"
type input "tfranc.772369@guest.booking.com"
type input "directortecnico@mastertecnic.es"
type input "+34638251175"
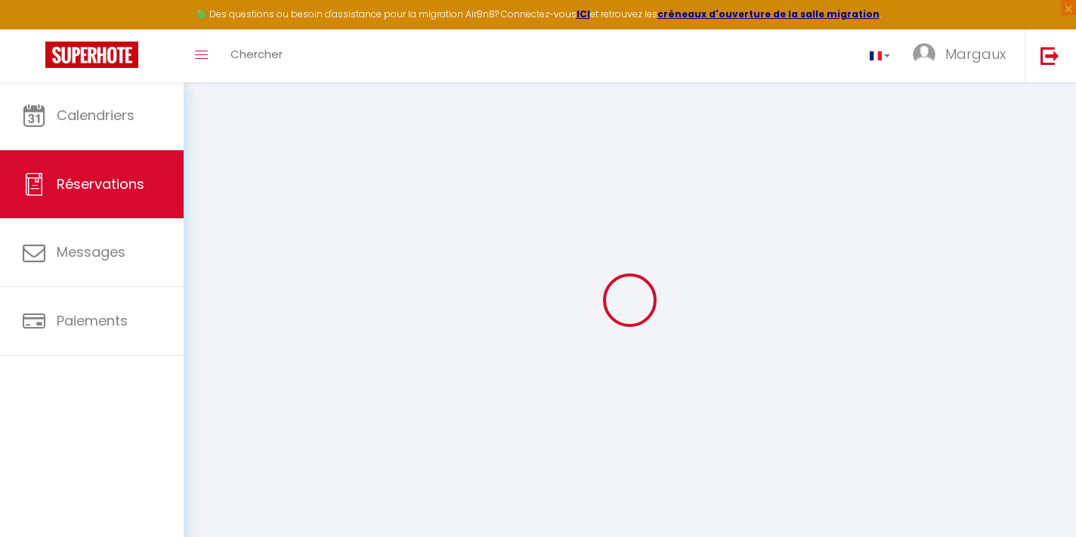
type input "+34638251175"
type input "Carre els Roures N 8"
type input "Barcelona"
select select "ES"
type input "113.22"
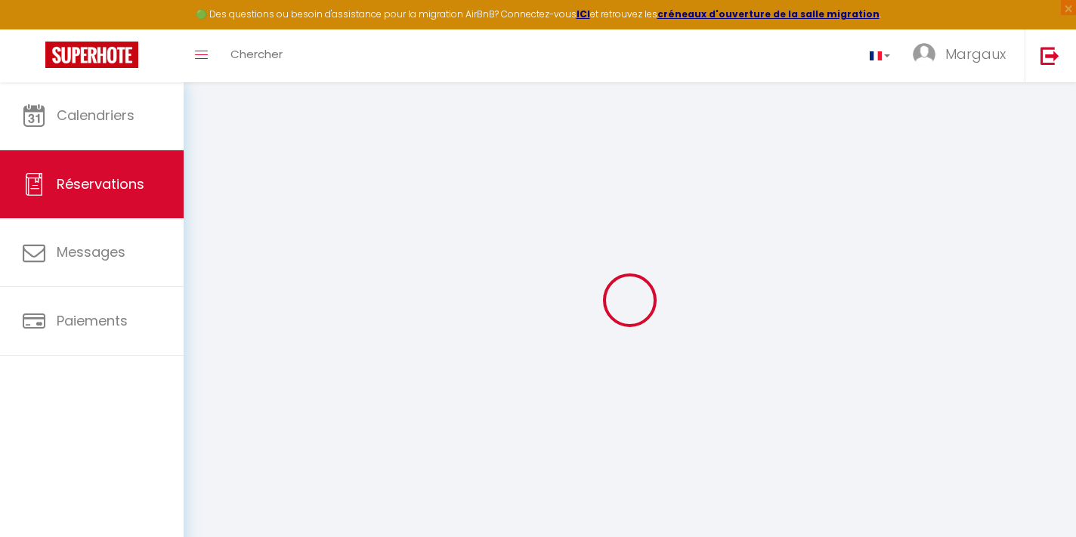
select select "1115"
select select "1"
select select
type input "3"
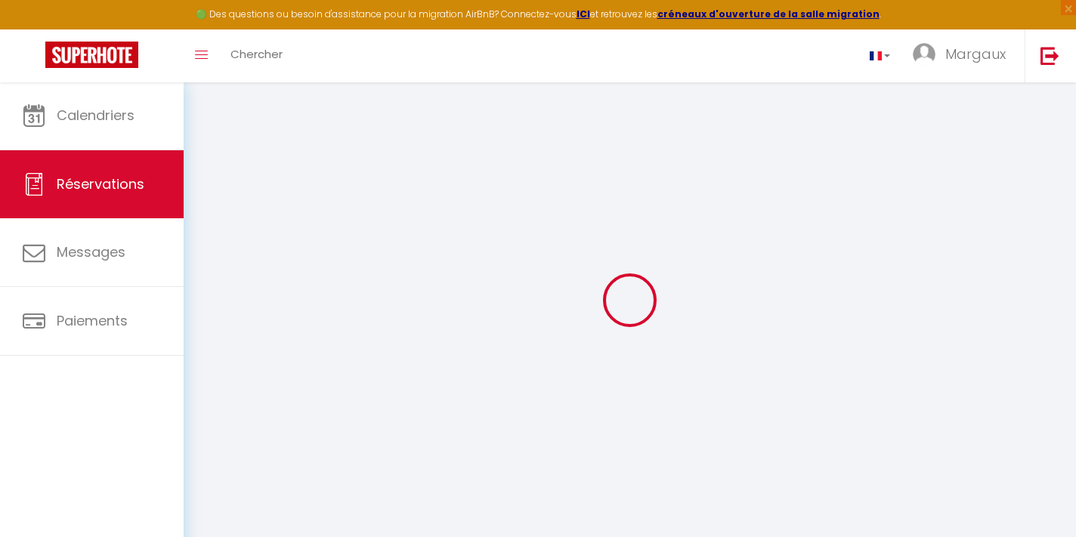
select select "12"
select select "15"
type input "591"
checkbox input "true"
select select "2"
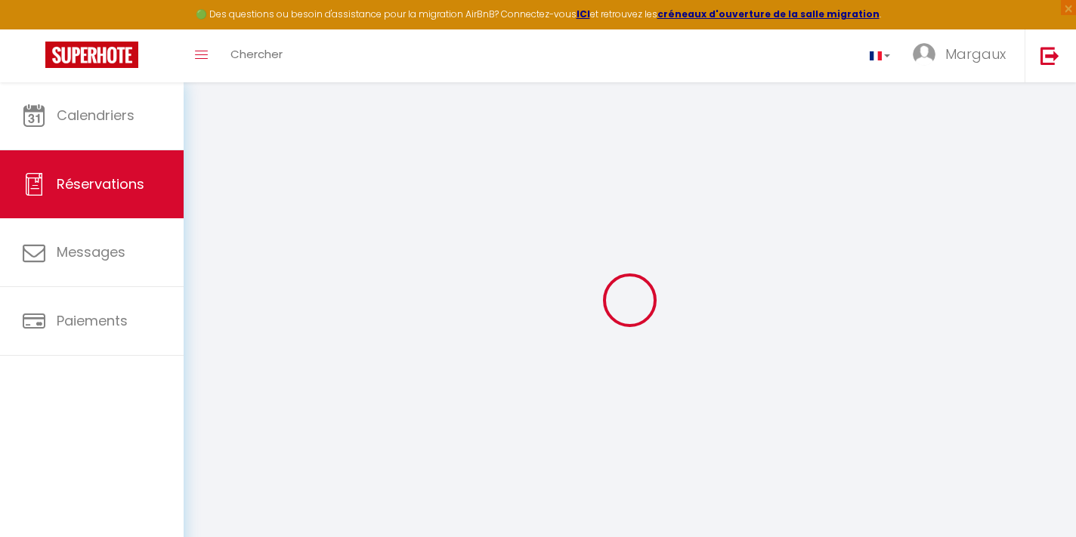
type input "0"
select select
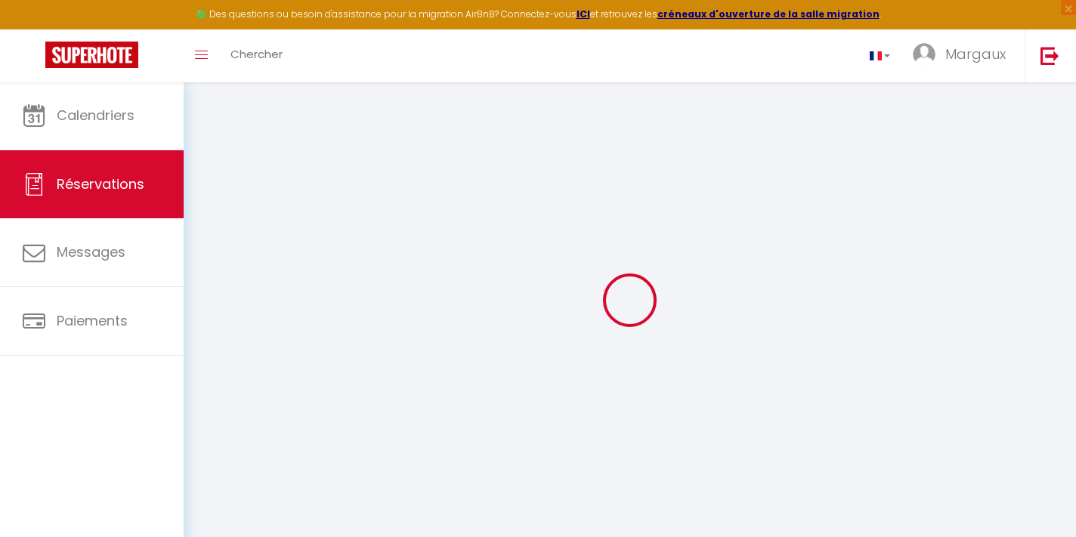
checkbox input "true"
select select
checkbox input "true"
select select
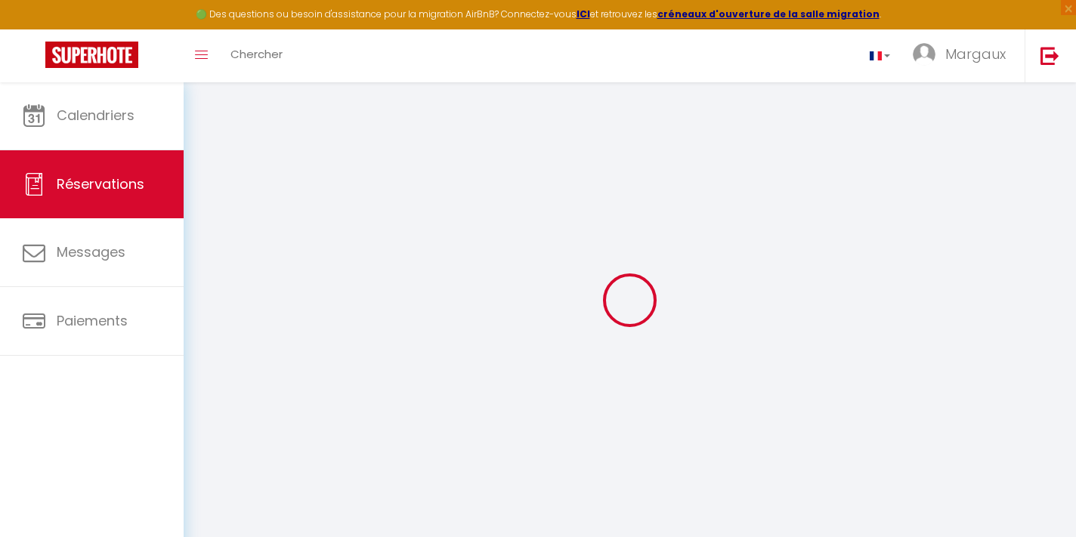
select select
checkbox input "true"
select select
checkbox input "true"
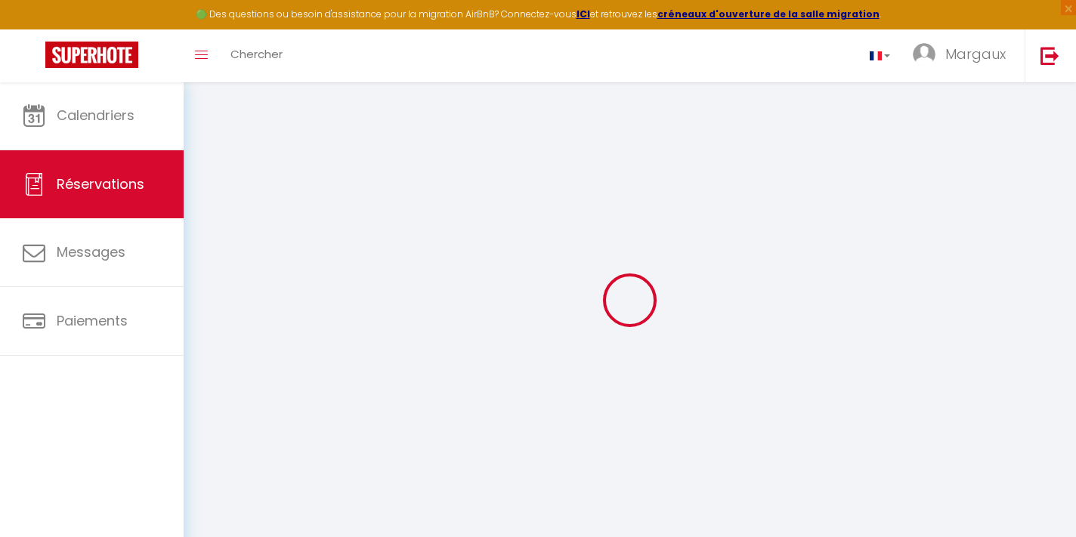
type textarea "Reservation has a cancellation grace period. Do not charge if cancelled before …"
type input "75"
type input "9.09"
select select
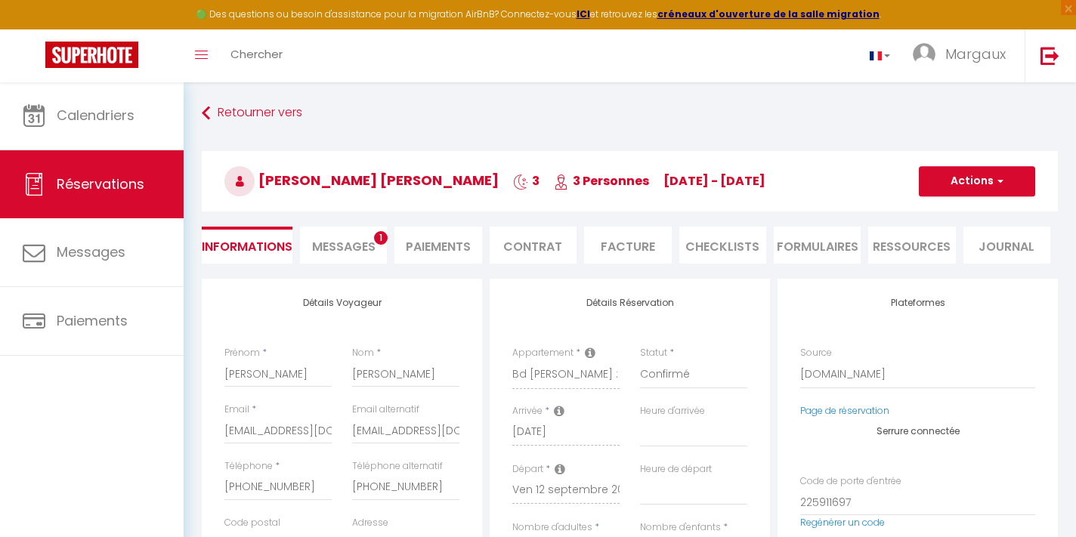
checkbox input "true"
select select "21:00"
select select "09:30"
click at [365, 255] on li "Messages 1" at bounding box center [343, 245] width 87 height 37
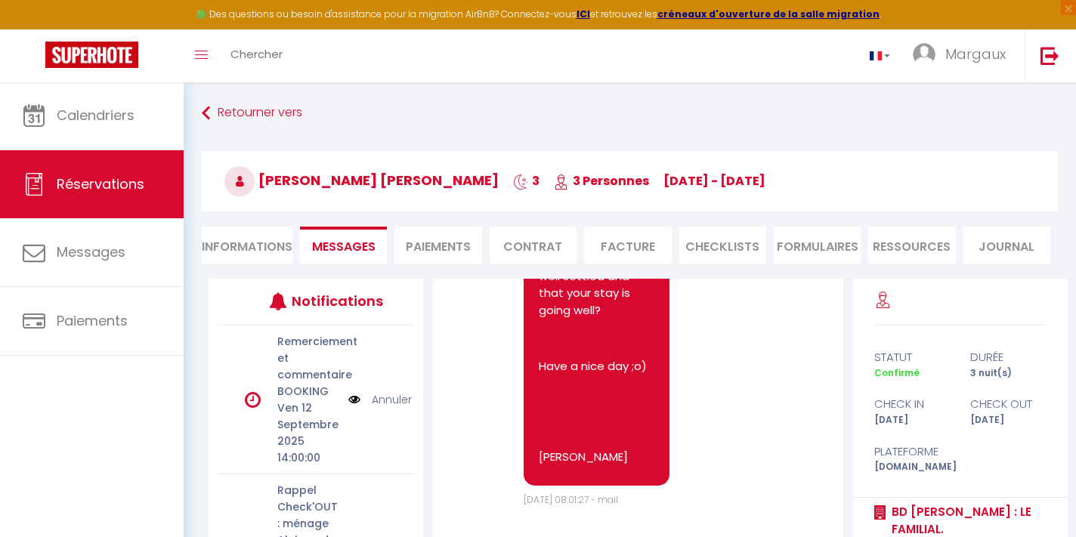
scroll to position [10929, 0]
click at [227, 250] on li "Informations" at bounding box center [247, 245] width 91 height 37
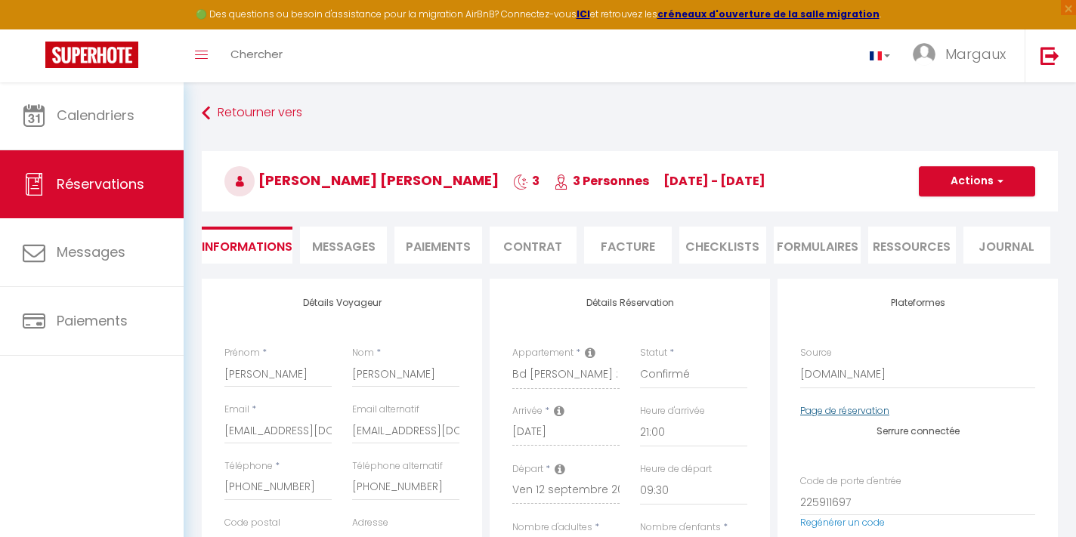
click at [850, 406] on link "Page de réservation" at bounding box center [844, 410] width 89 height 13
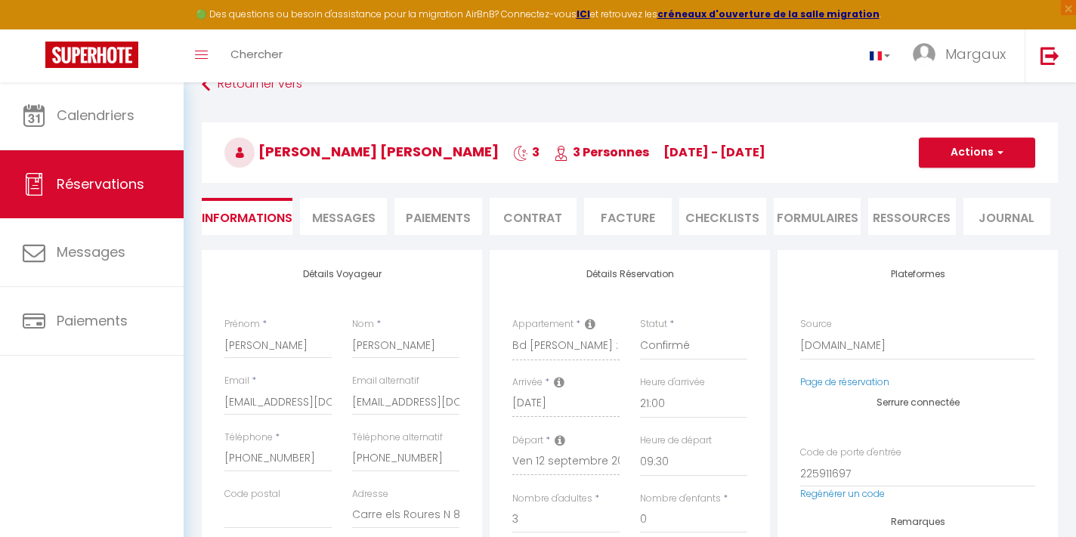
scroll to position [47, 0]
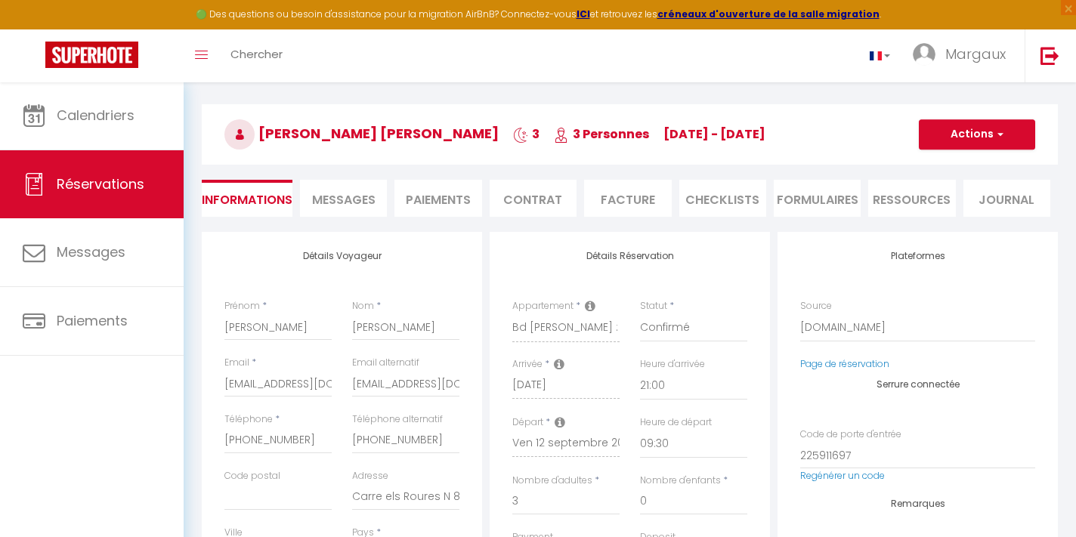
checkbox input "true"
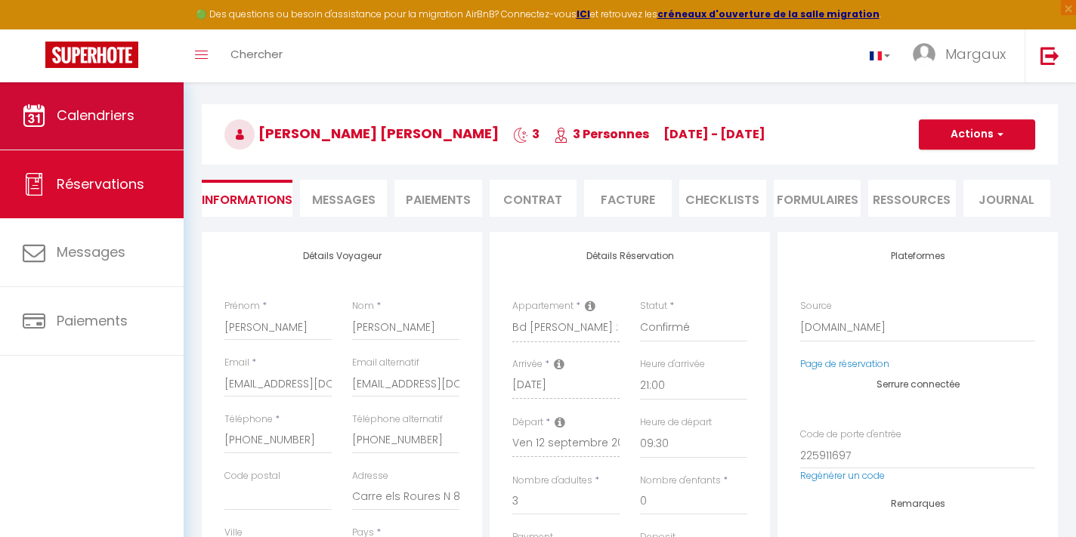
click at [103, 118] on span "Calendriers" at bounding box center [96, 115] width 78 height 19
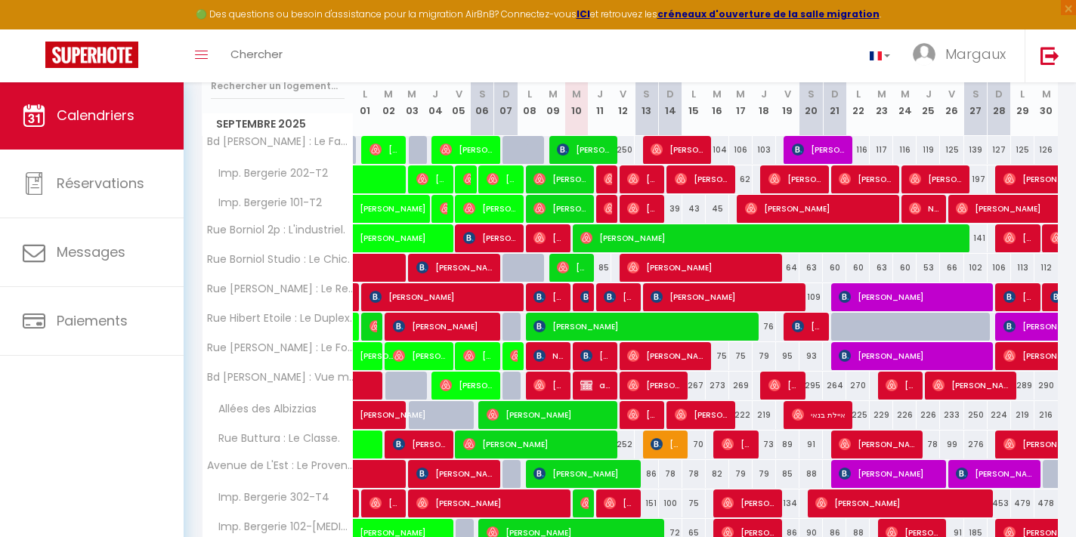
scroll to position [207, 0]
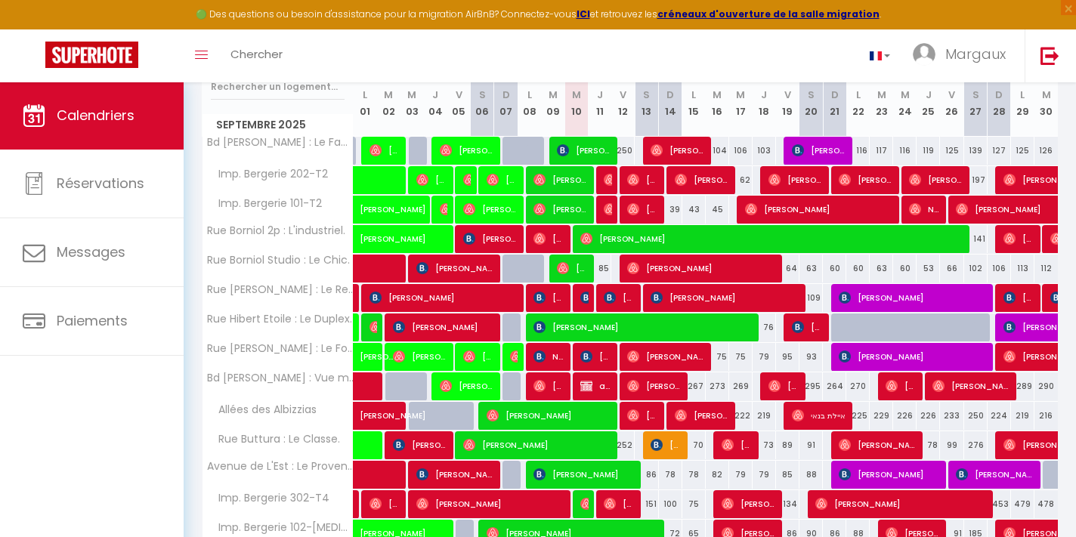
click at [604, 349] on span "[PERSON_NAME]" at bounding box center [595, 356] width 31 height 29
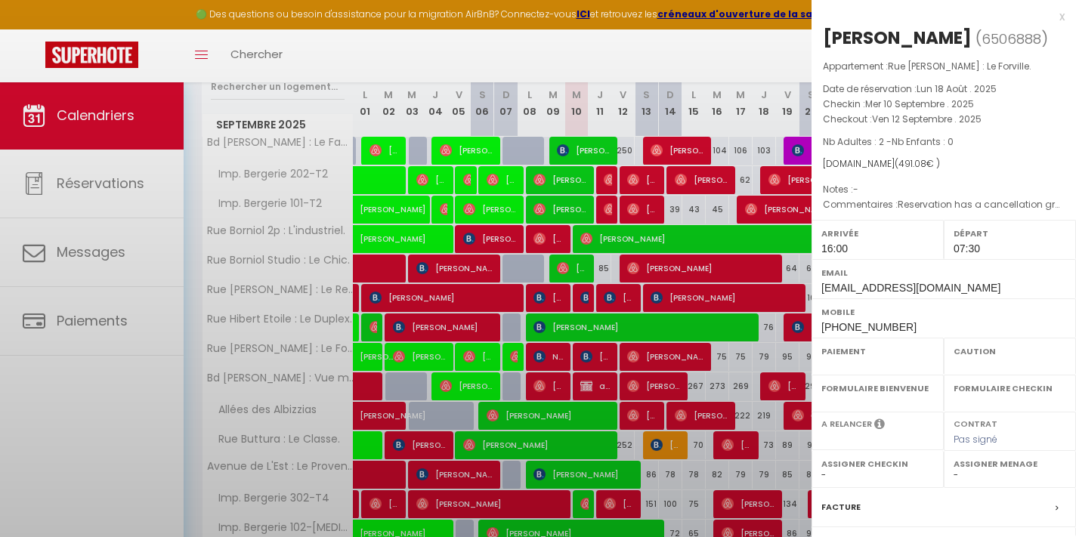
select select "OK"
select select "0"
select select "1"
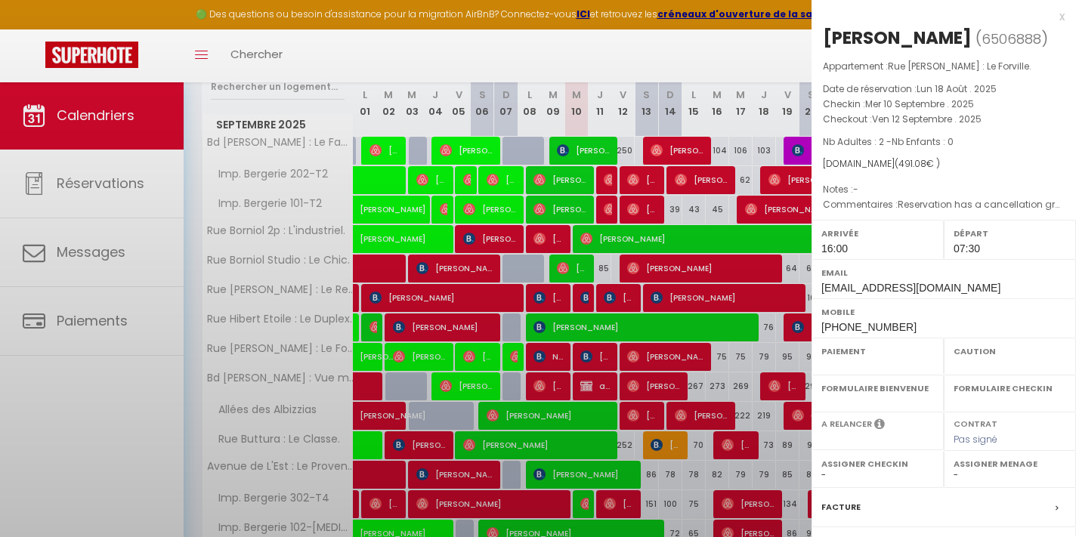
select select
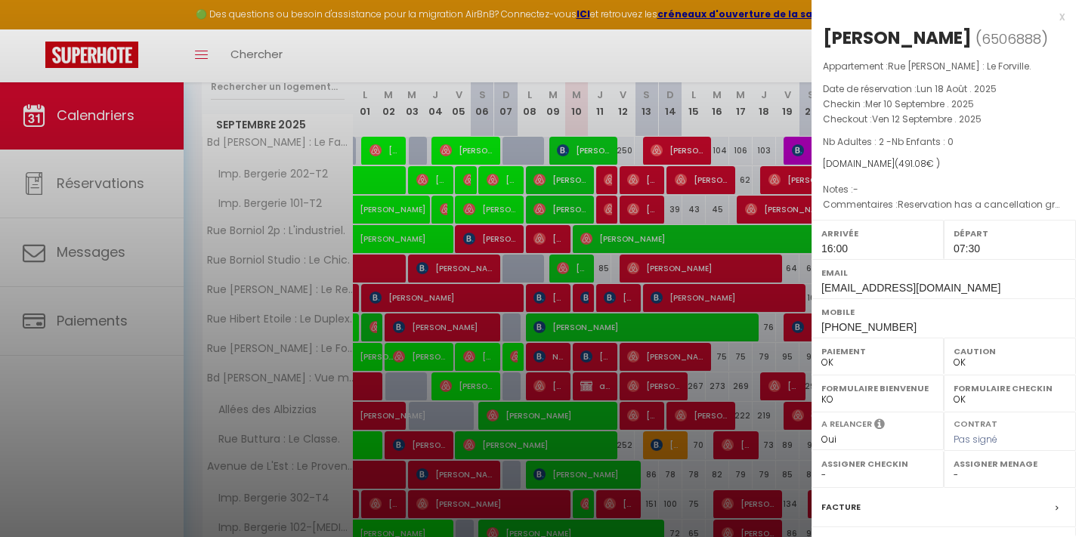
click at [1057, 16] on div "x" at bounding box center [937, 17] width 253 height 18
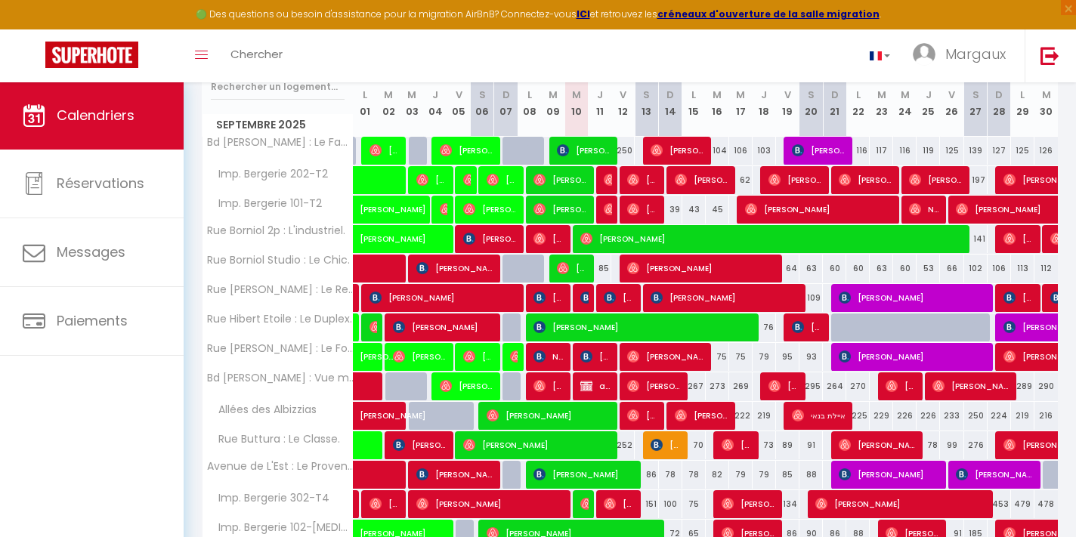
click at [626, 295] on span "[PERSON_NAME]" at bounding box center [619, 297] width 31 height 29
select select "KO"
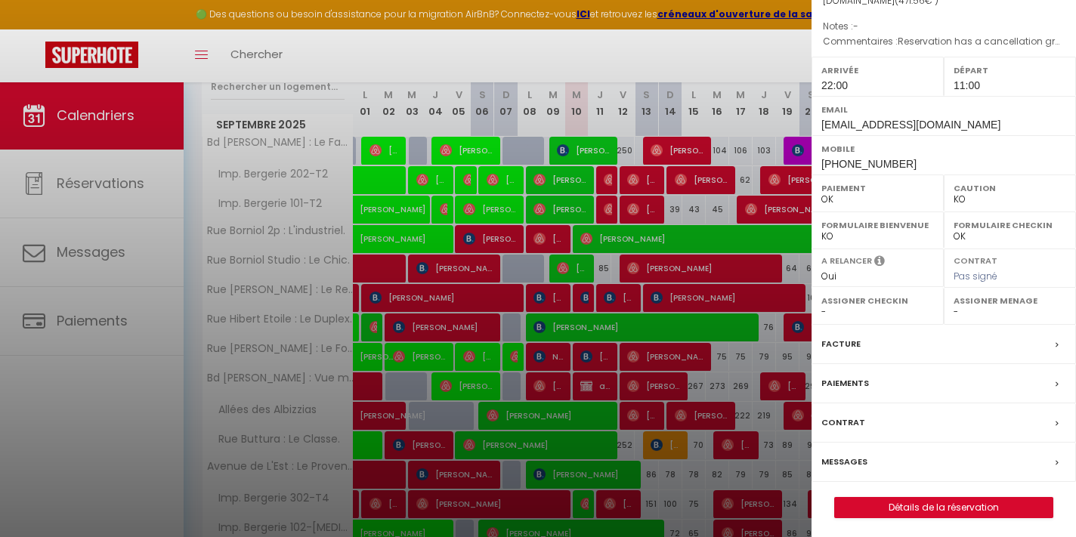
scroll to position [162, 0]
click at [903, 504] on link "Détails de la réservation" at bounding box center [944, 509] width 218 height 20
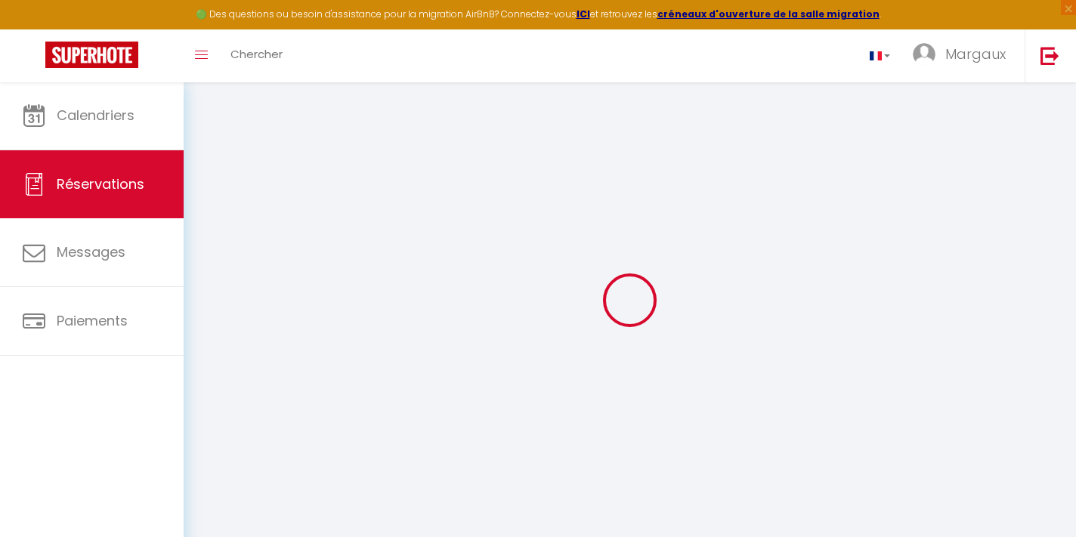
select select
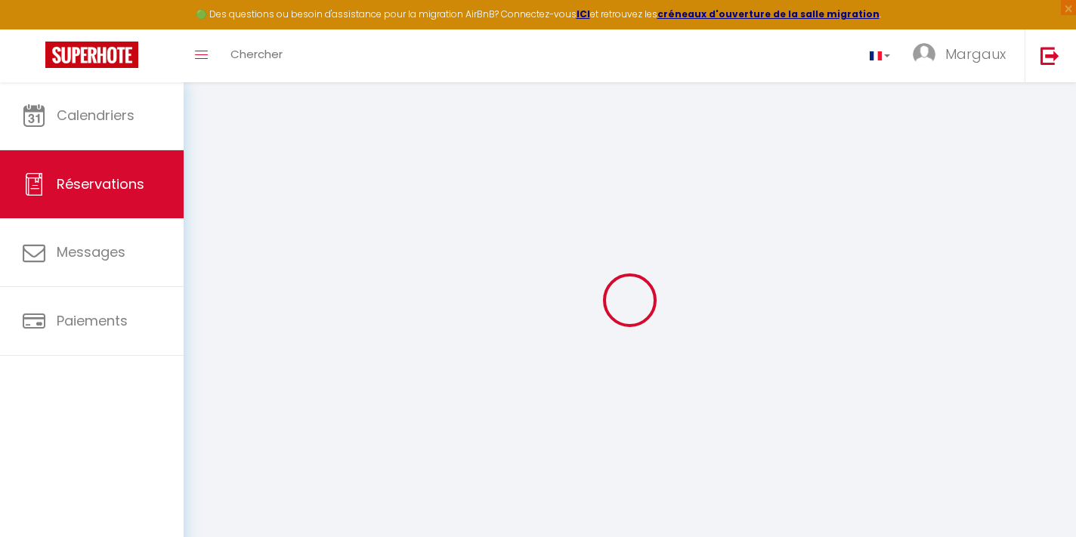
select select
checkbox input "false"
select select
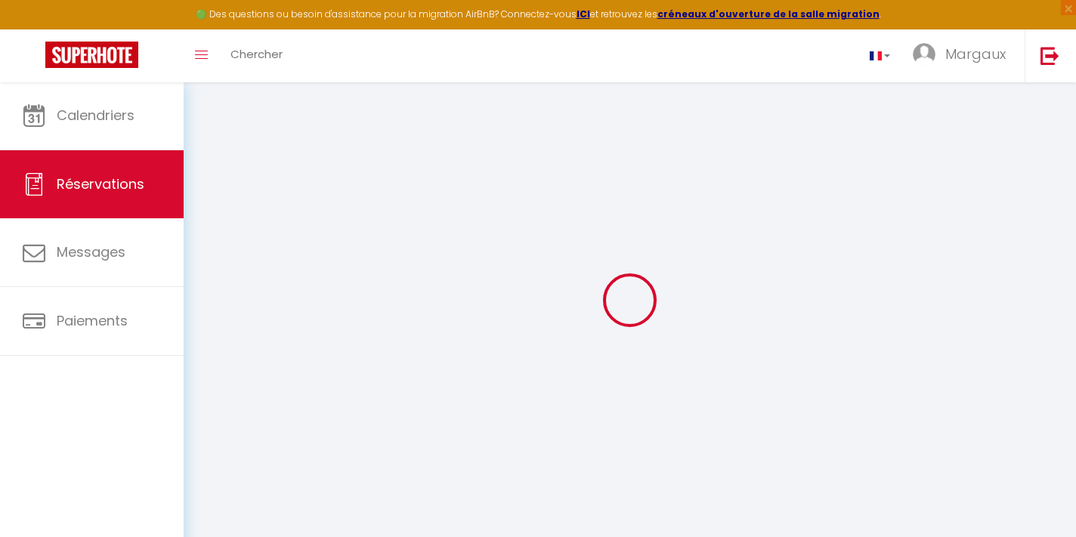
select select
checkbox input "false"
select select
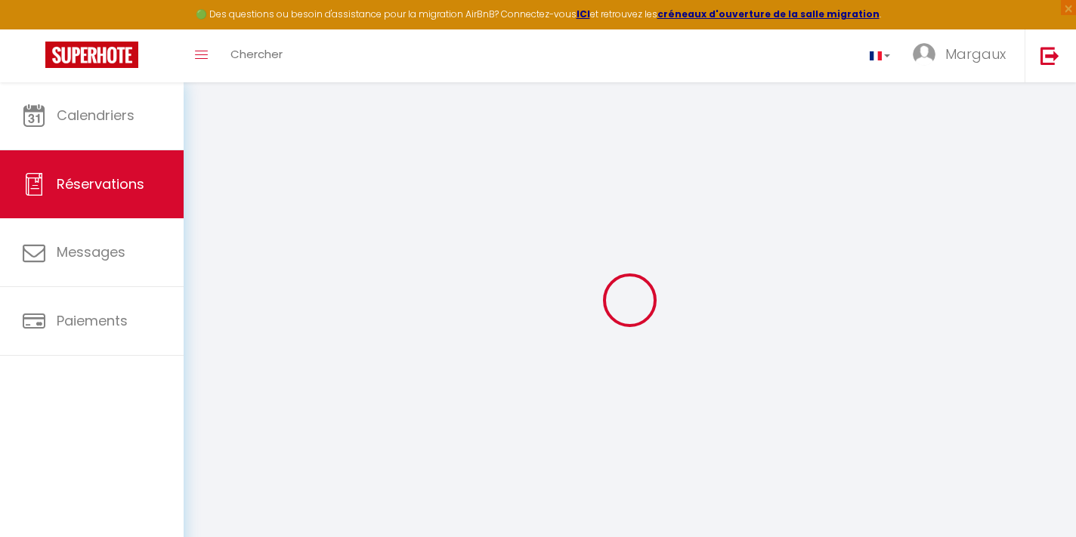
type input "carola"
type input "vitali"
type input "[EMAIL_ADDRESS][DOMAIN_NAME]"
type input "[PHONE_NUMBER]"
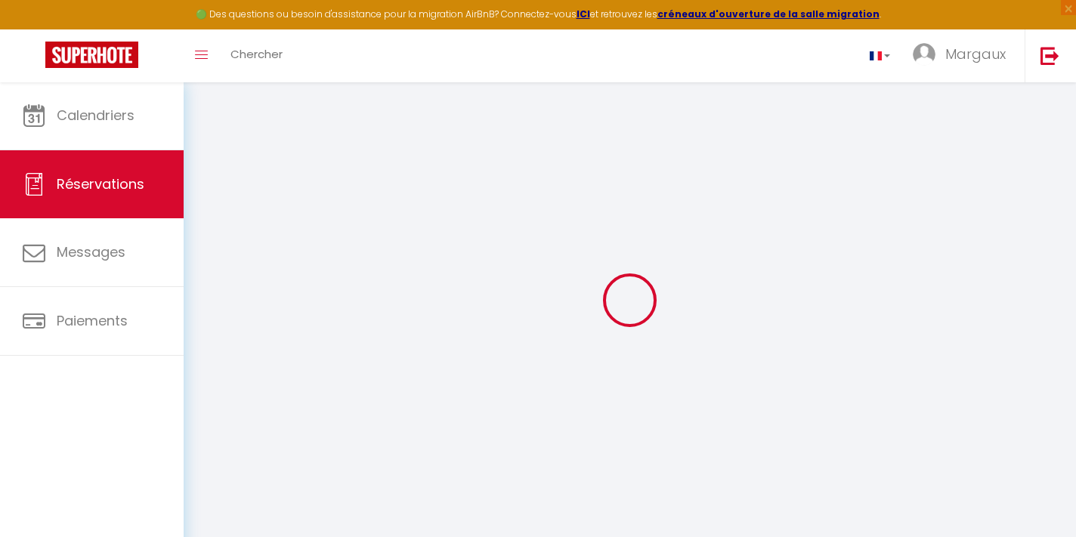
type input "0797477768"
type input "Viale officina 16"
type input "Bellinzona"
select select "CH"
type input "78.71"
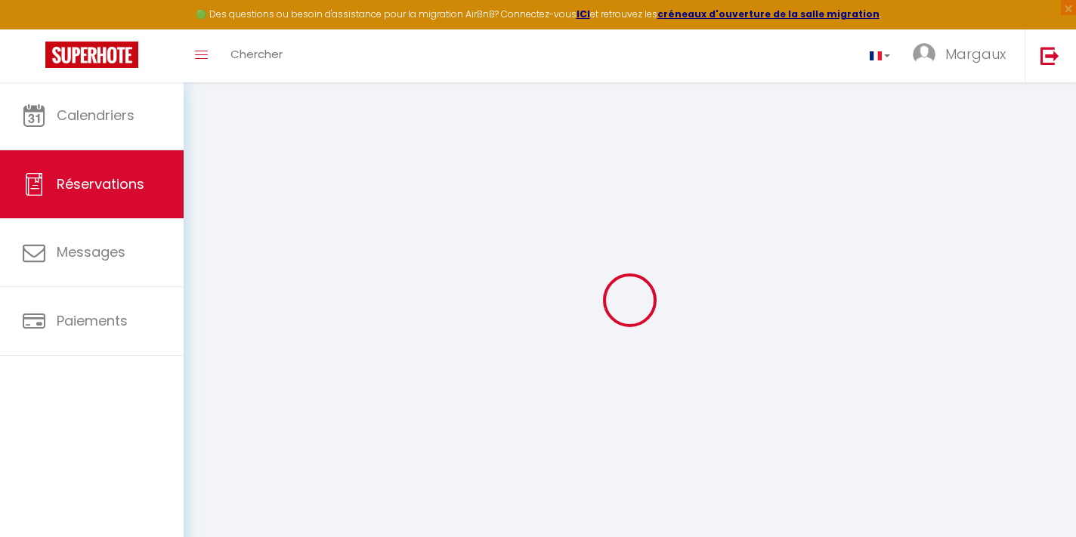
select select "1969"
select select "1"
select select
type input "4"
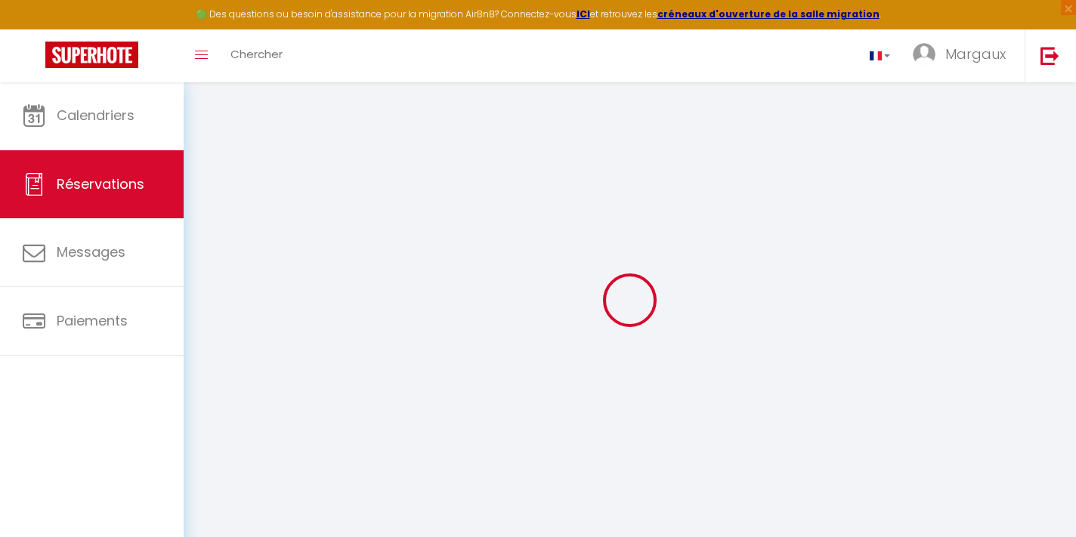
select select "12"
select select "14"
type input "408"
checkbox input "true"
select select "2"
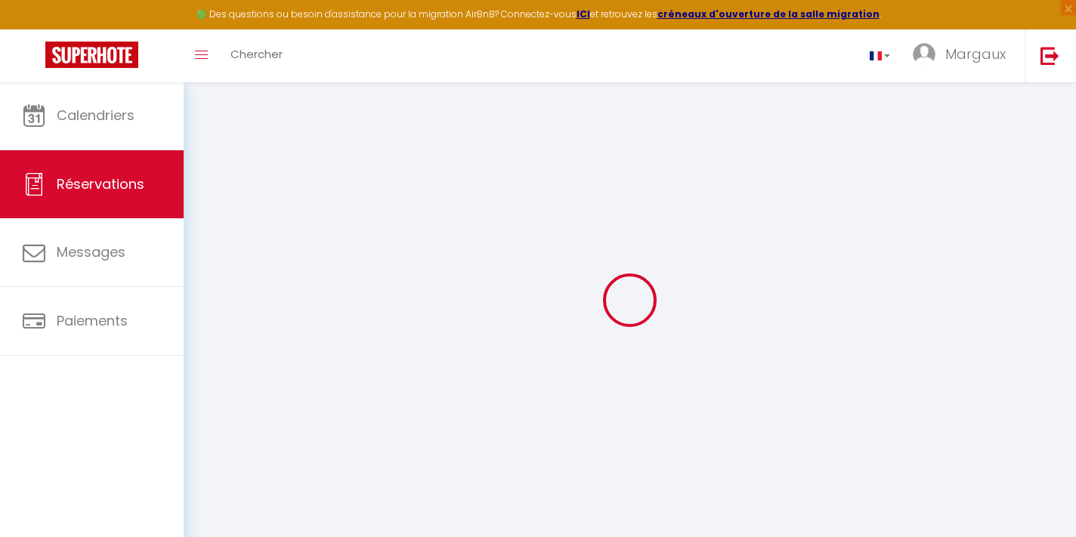
type input "0"
select select
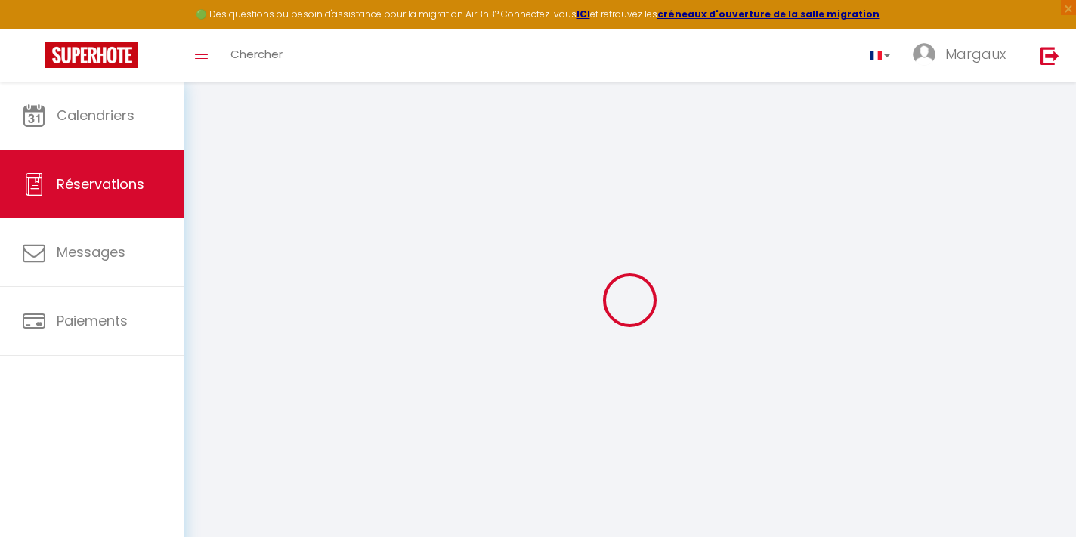
checkbox input "true"
select select
checkbox input "true"
select select
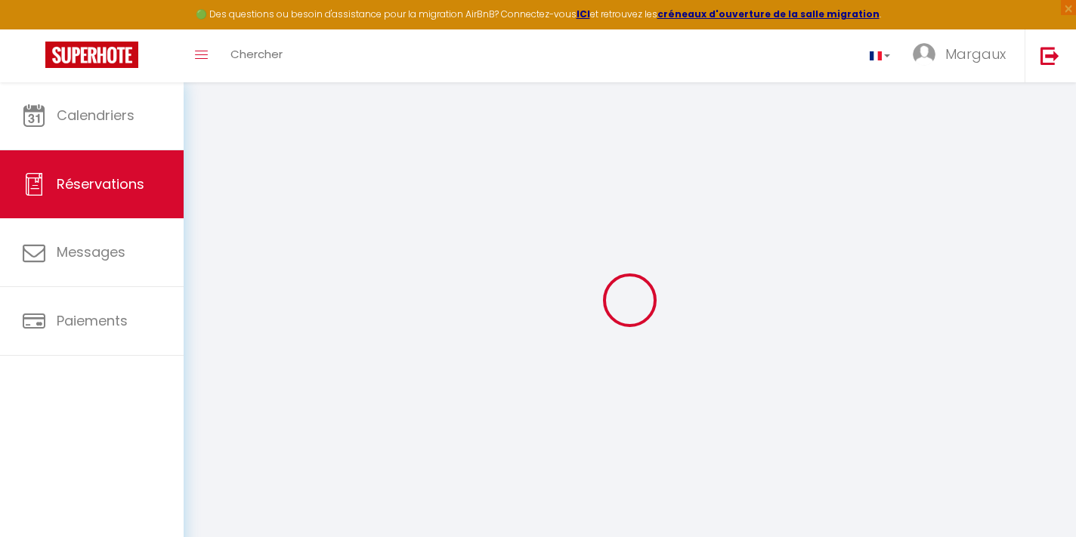
select select
checkbox input "true"
select select
checkbox input "true"
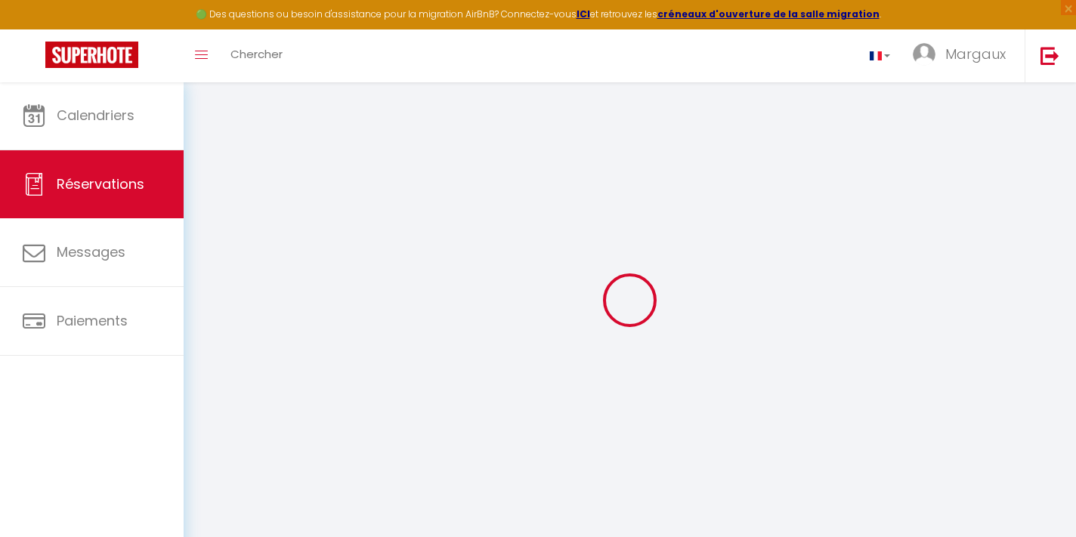
type textarea "Reservation has a cancellation grace period. Do not charge if cancelled before …"
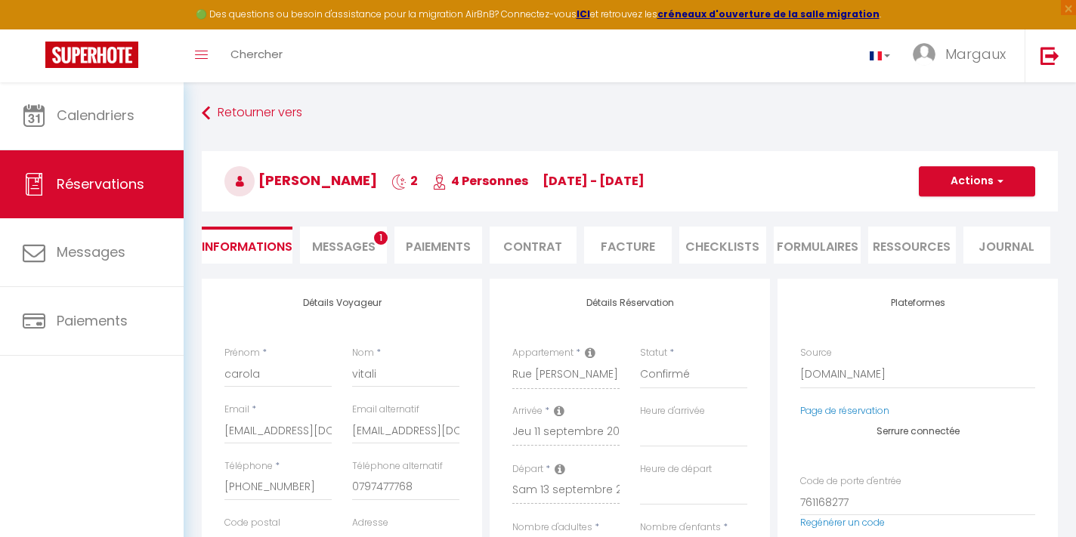
type input "55"
type input "8.56"
select select
checkbox input "true"
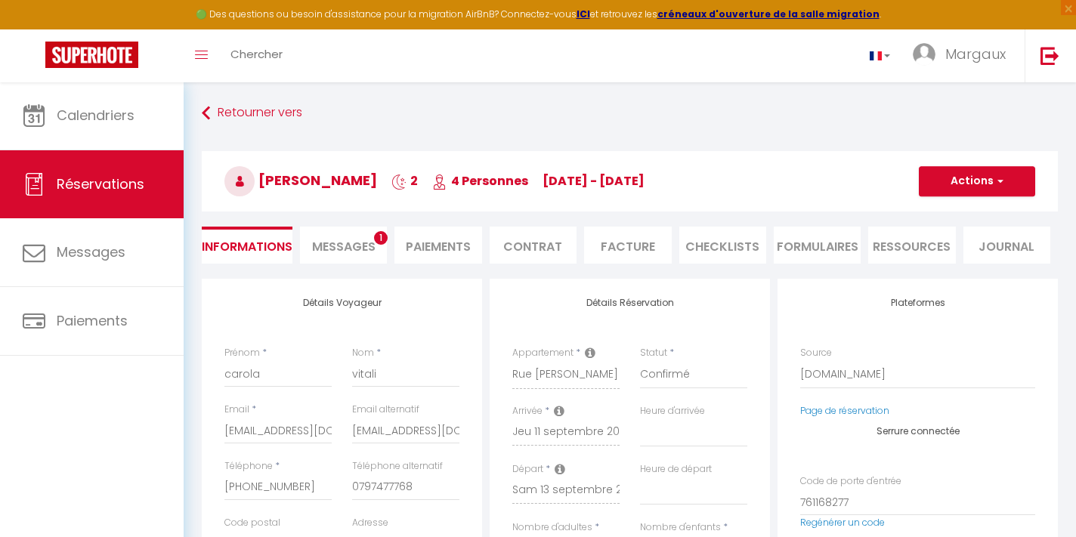
select select "22:00"
select select "11:00"
click at [366, 243] on span "Messages" at bounding box center [343, 246] width 63 height 17
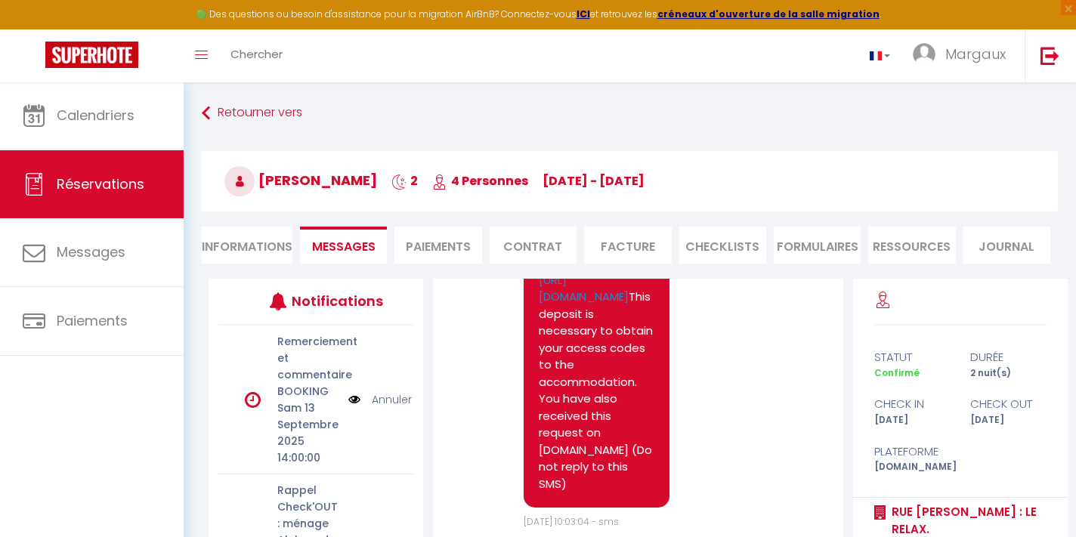
click at [249, 244] on li "Informations" at bounding box center [247, 245] width 91 height 37
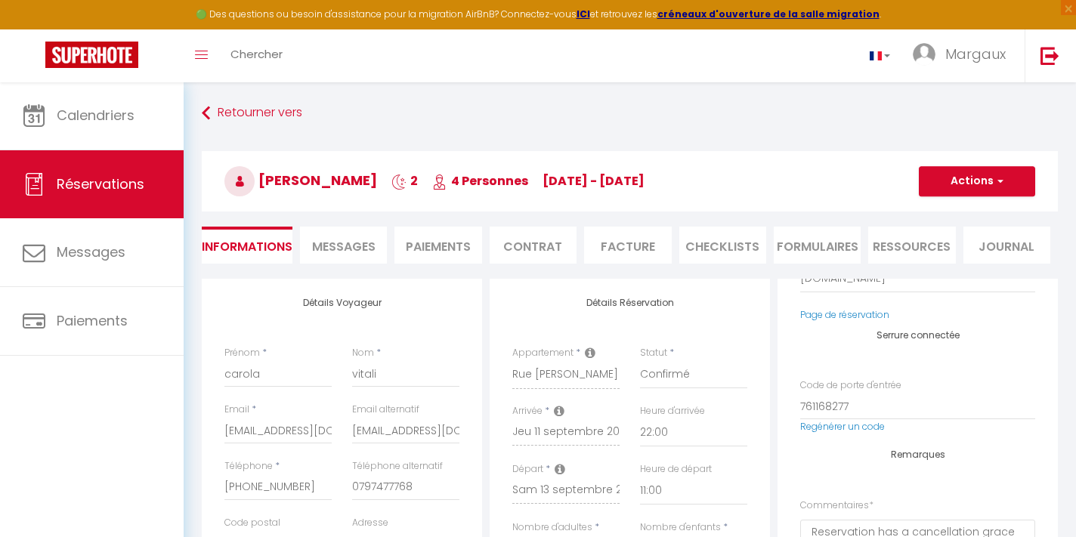
scroll to position [95, 0]
click at [224, 430] on div "Email * cvital.931135@guest.booking.com" at bounding box center [279, 431] width 128 height 57
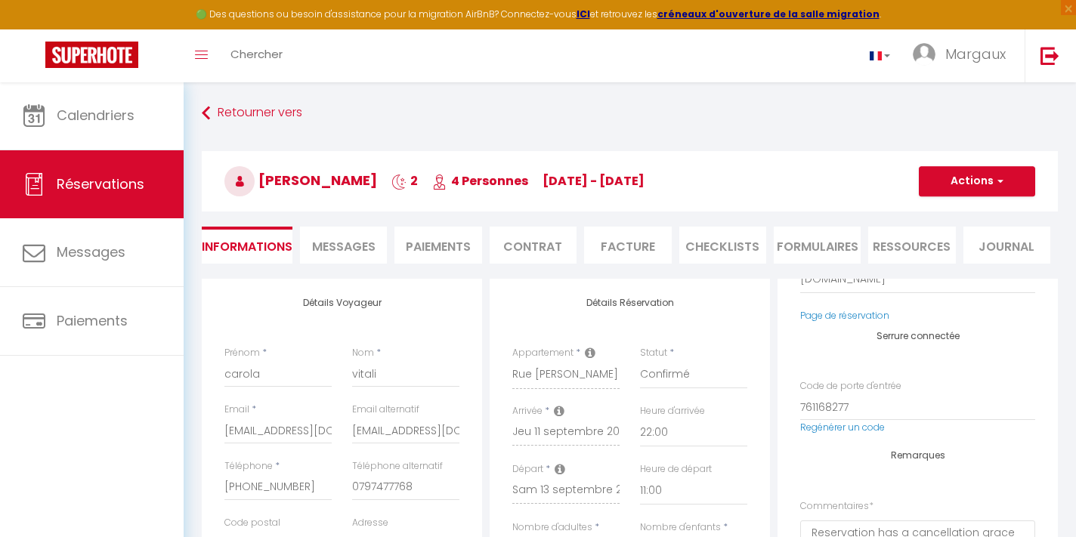
click at [224, 430] on div "Email * cvital.931135@guest.booking.com" at bounding box center [279, 431] width 128 height 57
click at [223, 431] on div "Email * cvital.931135@guest.booking.com" at bounding box center [279, 431] width 128 height 57
click at [227, 431] on input "[EMAIL_ADDRESS][DOMAIN_NAME]" at bounding box center [277, 430] width 107 height 27
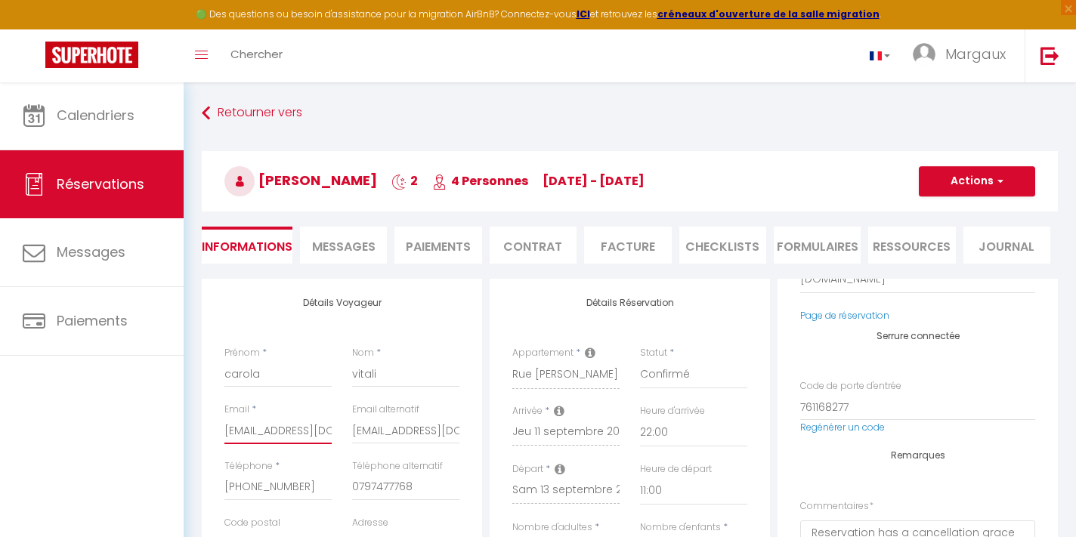
click at [227, 431] on input "[EMAIL_ADDRESS][DOMAIN_NAME]" at bounding box center [277, 430] width 107 height 27
checkbox input "true"
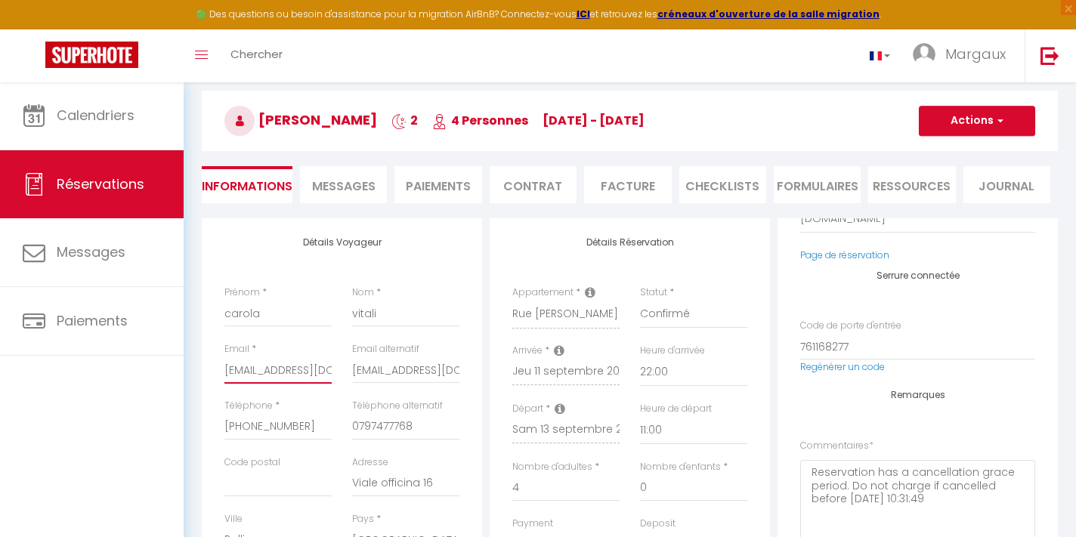
scroll to position [61, 0]
click at [882, 184] on li "Ressources" at bounding box center [911, 183] width 87 height 37
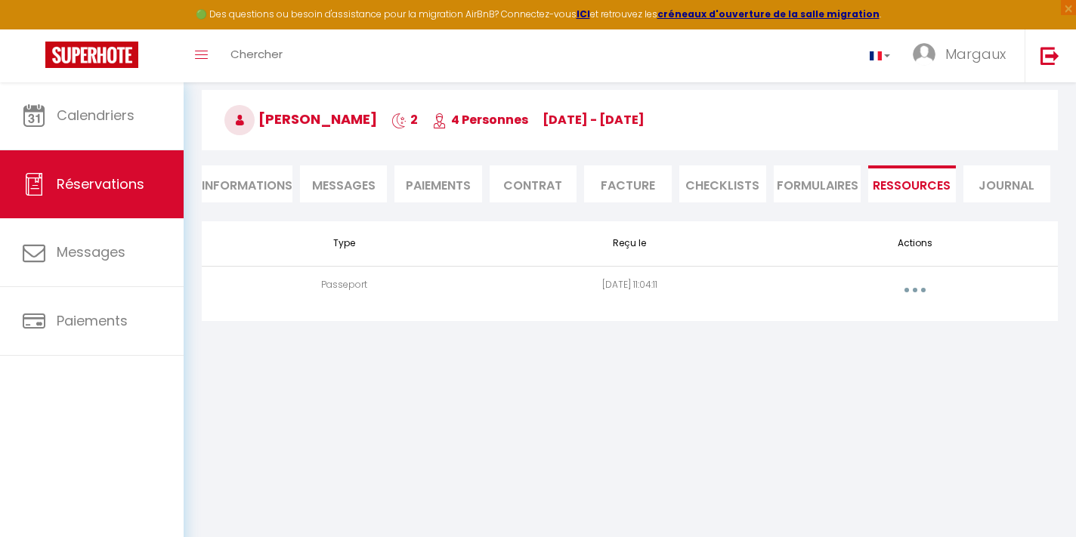
click at [907, 290] on button "button" at bounding box center [915, 290] width 42 height 24
click at [882, 327] on link "Voir le document" at bounding box center [875, 324] width 113 height 26
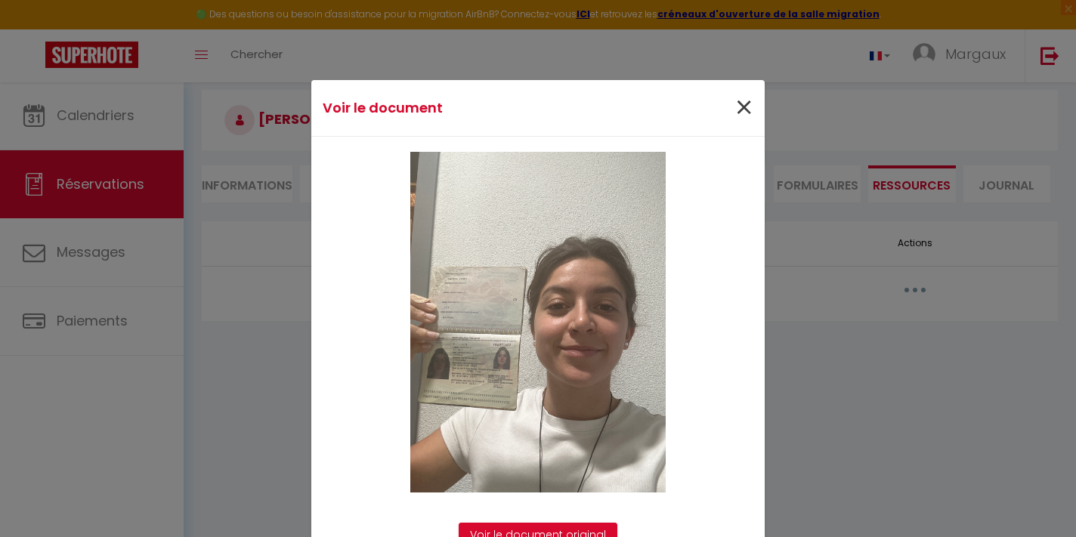
click at [751, 102] on span "×" at bounding box center [743, 107] width 19 height 45
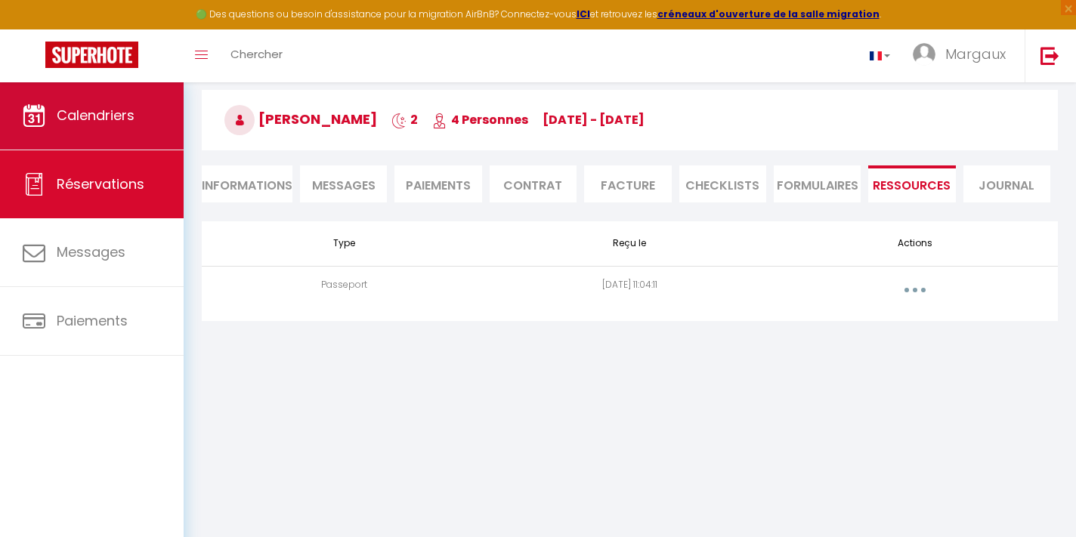
click at [122, 131] on link "Calendriers" at bounding box center [92, 116] width 184 height 68
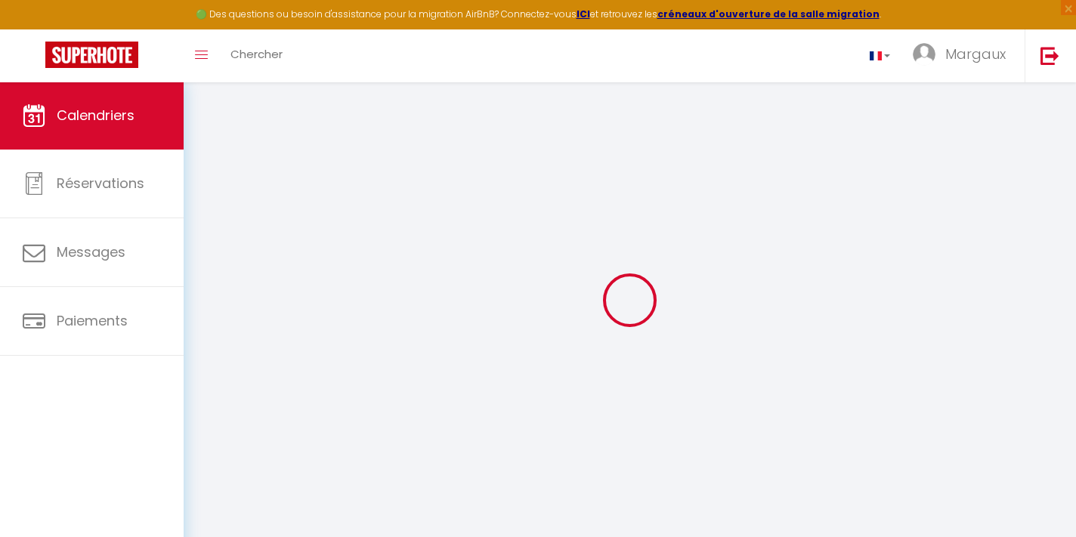
select select
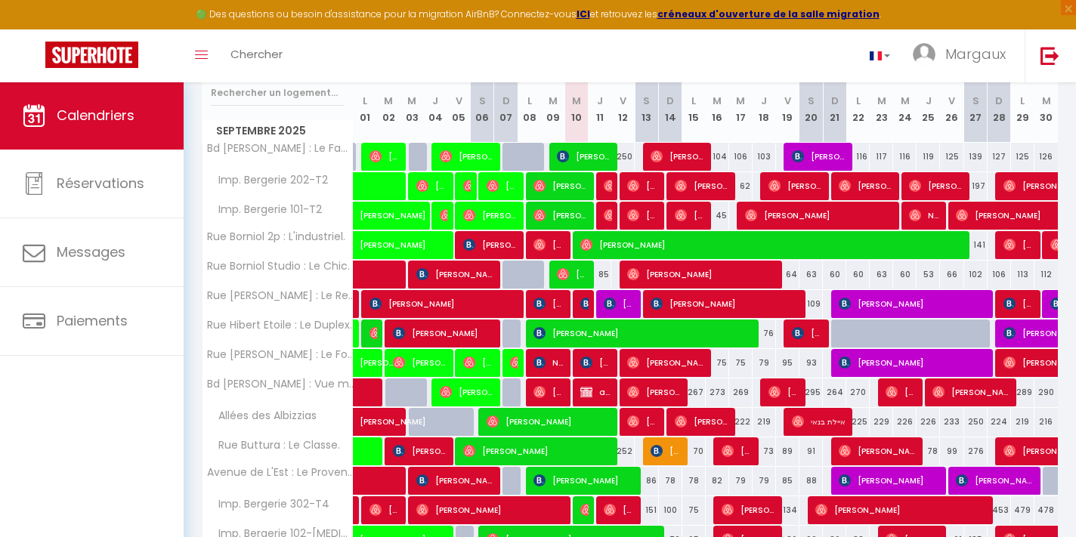
scroll to position [252, 0]
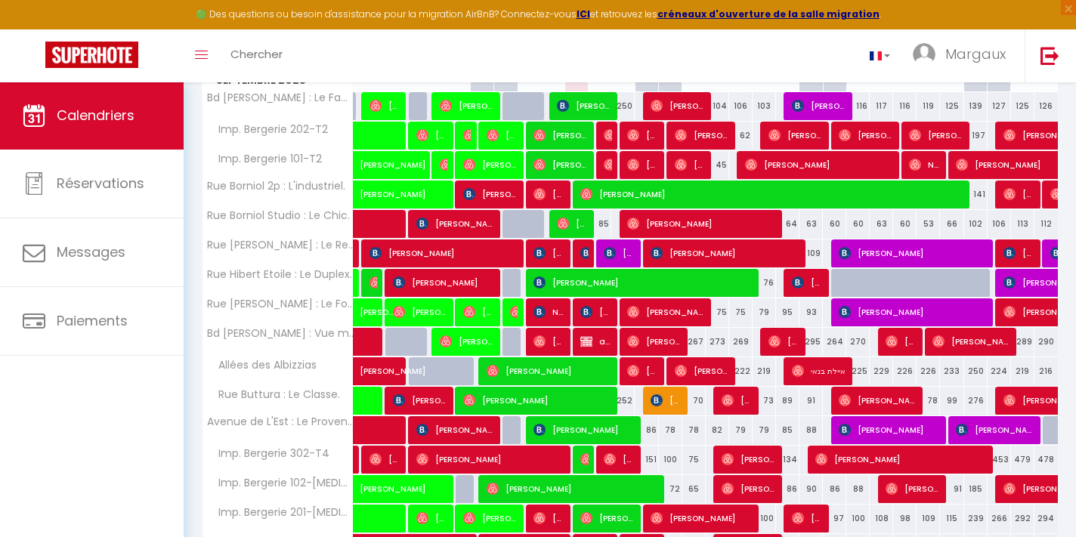
click at [599, 341] on span "aneacaounden guisy" at bounding box center [595, 341] width 31 height 29
select select "OK"
select select "0"
select select "1"
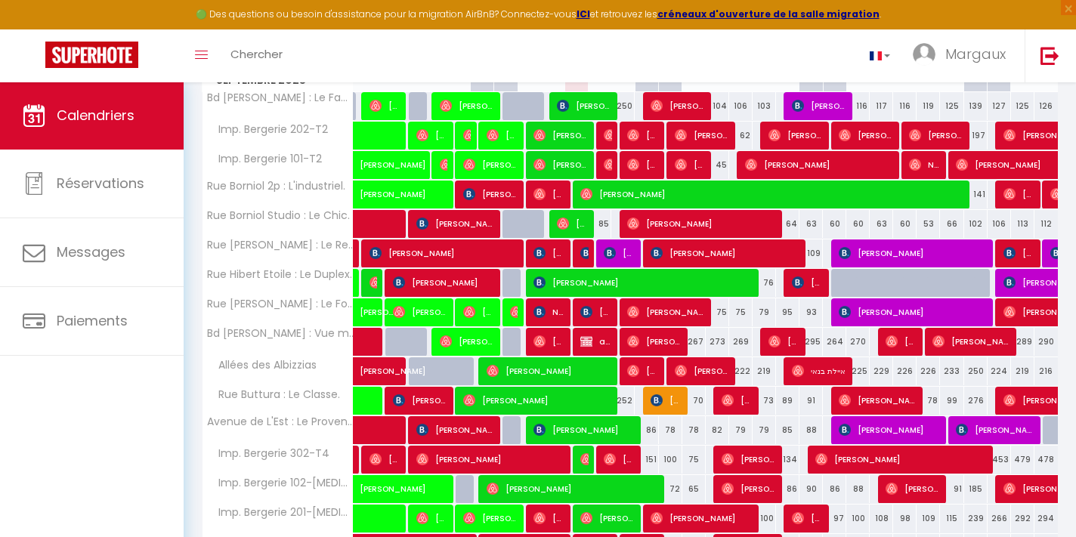
select select "1"
select select
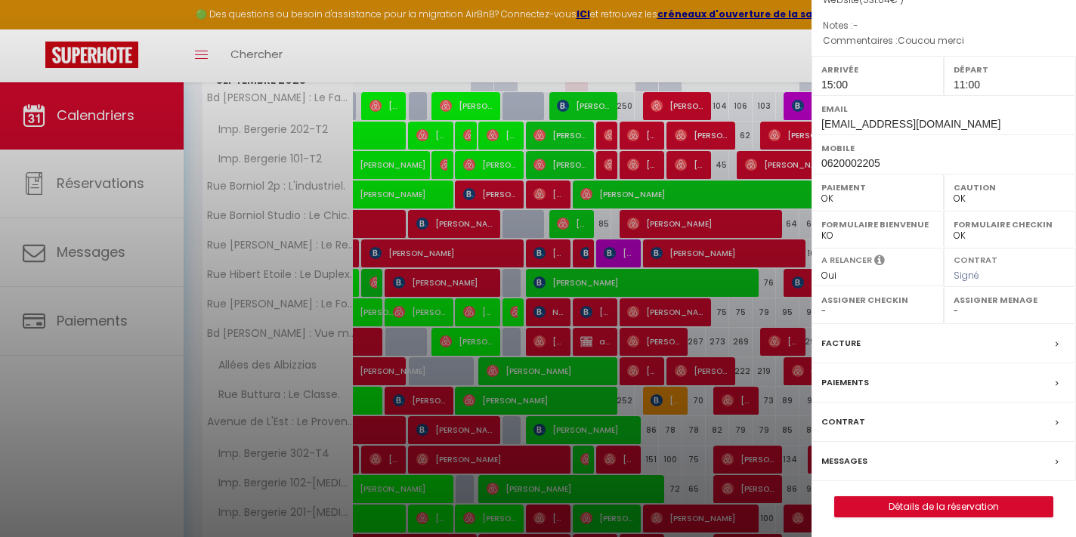
scroll to position [202, 0]
click at [936, 508] on link "Détails de la réservation" at bounding box center [944, 509] width 218 height 20
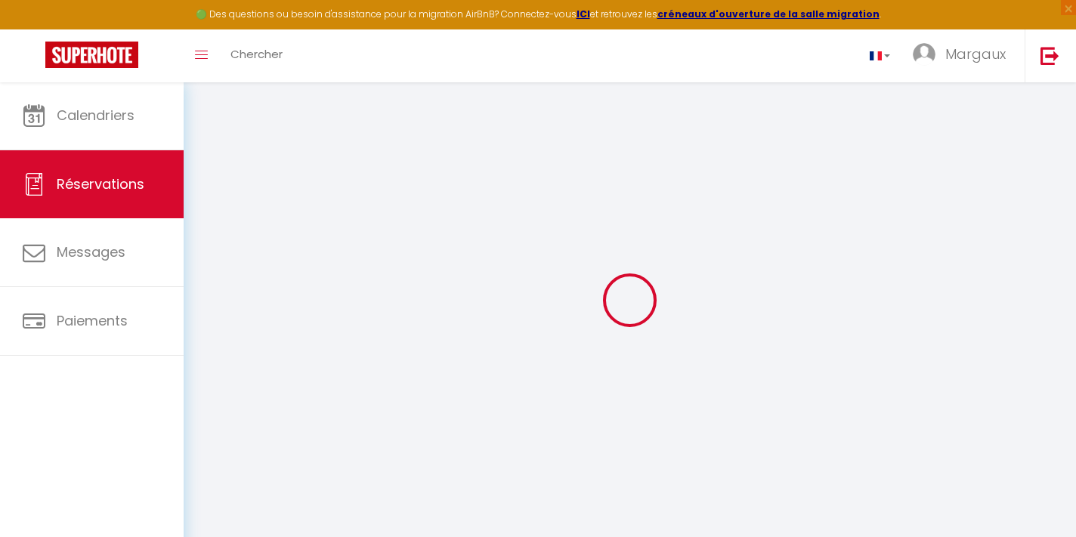
type input "aneacaounden"
type input "guisy"
type input "[EMAIL_ADDRESS][DOMAIN_NAME]"
type input "0620002205"
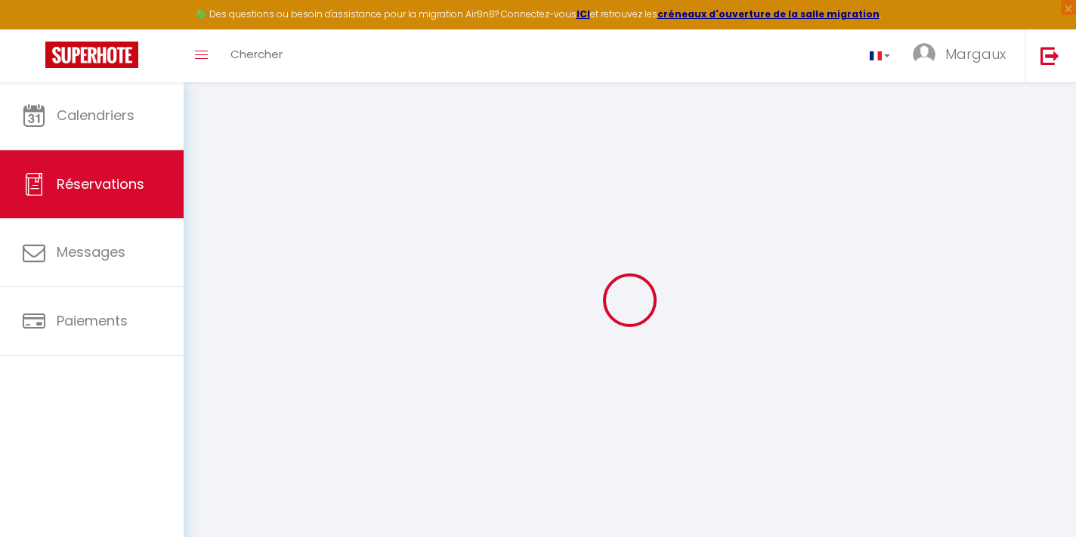
type input "0620002205"
type input "77700"
type input "46 Boucle [PERSON_NAME]"
type input "MAGNY-LE-HONGRE"
select select "FR"
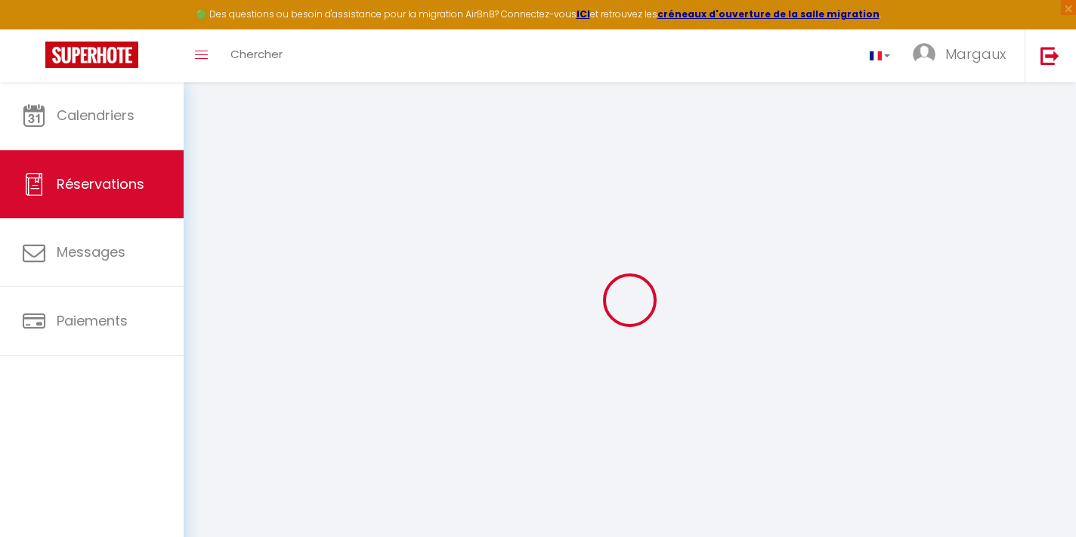
select select "2458"
select select "1"
type input "Mer 10 Septembre 2025"
select select
type input "Ven 12 Septembre 2025"
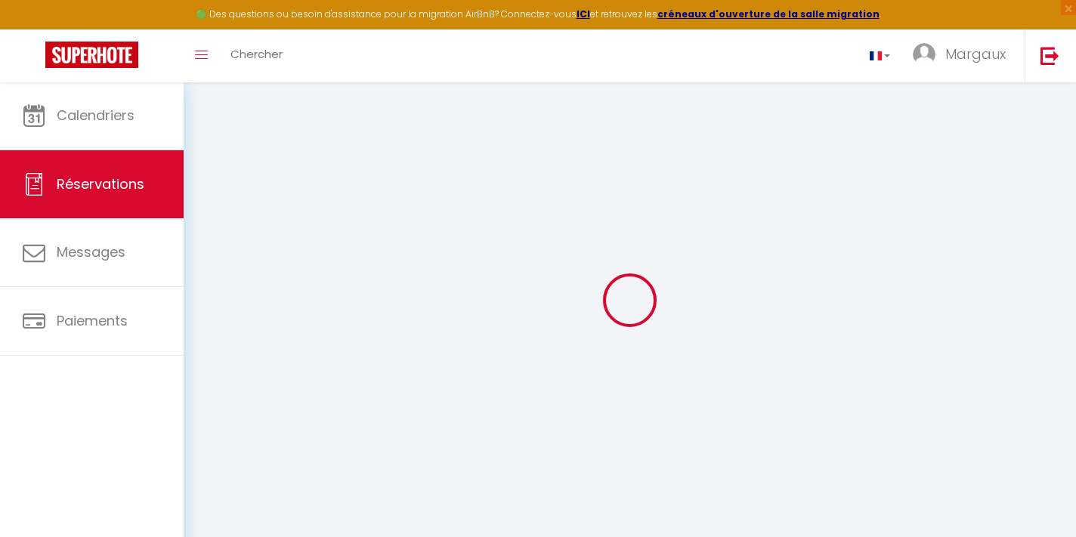
select select
type input "2"
select select "12"
select select "15"
type input "462"
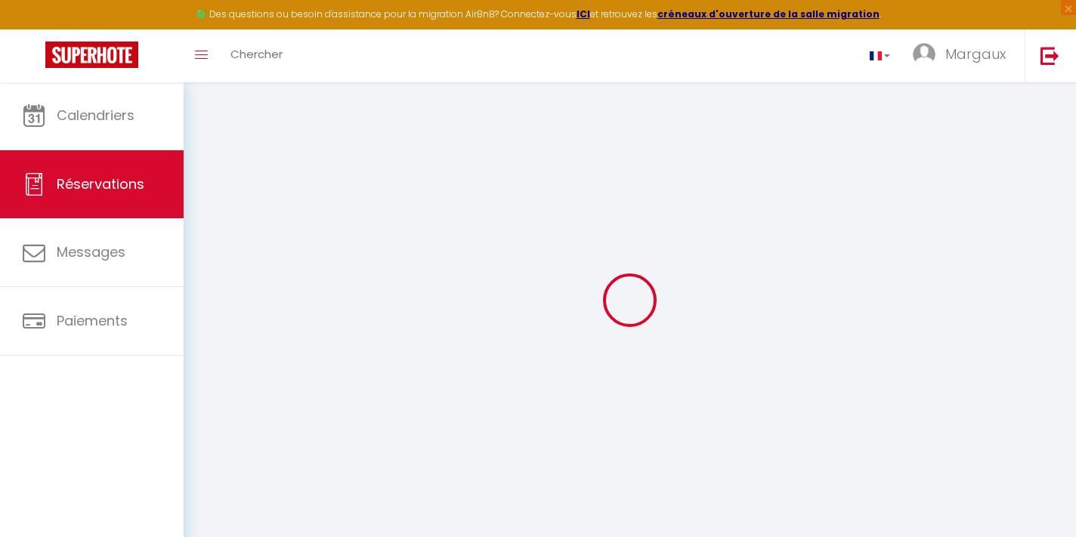
checkbox input "false"
select select "69"
type input "0"
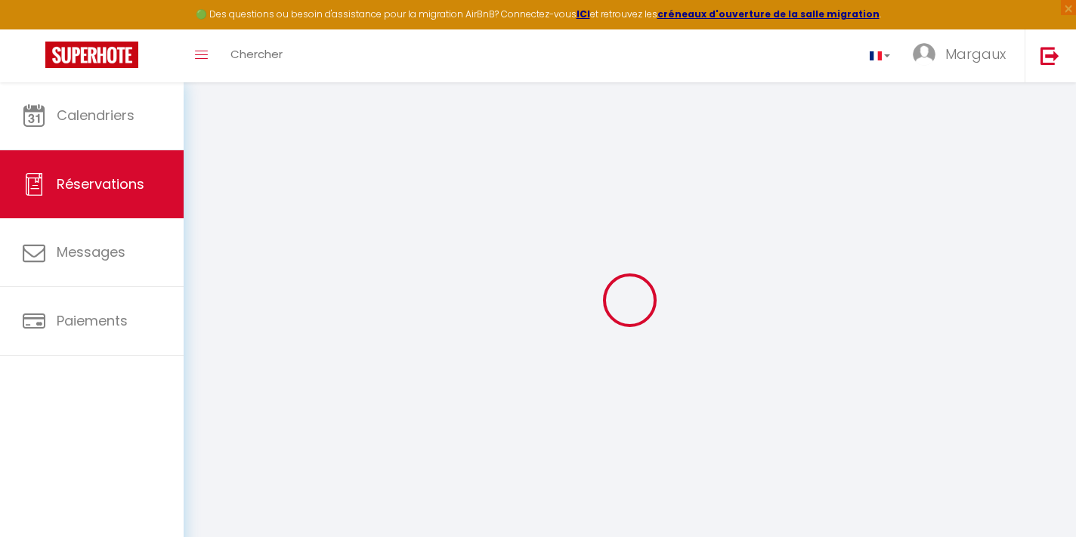
select select
checkbox input "false"
select select
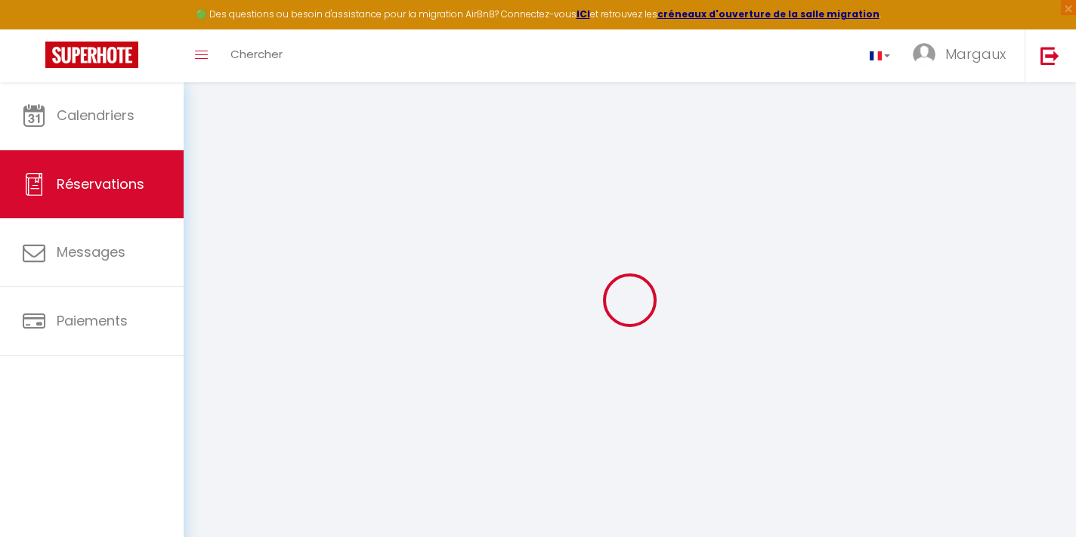
checkbox input "false"
select select
checkbox input "false"
select select
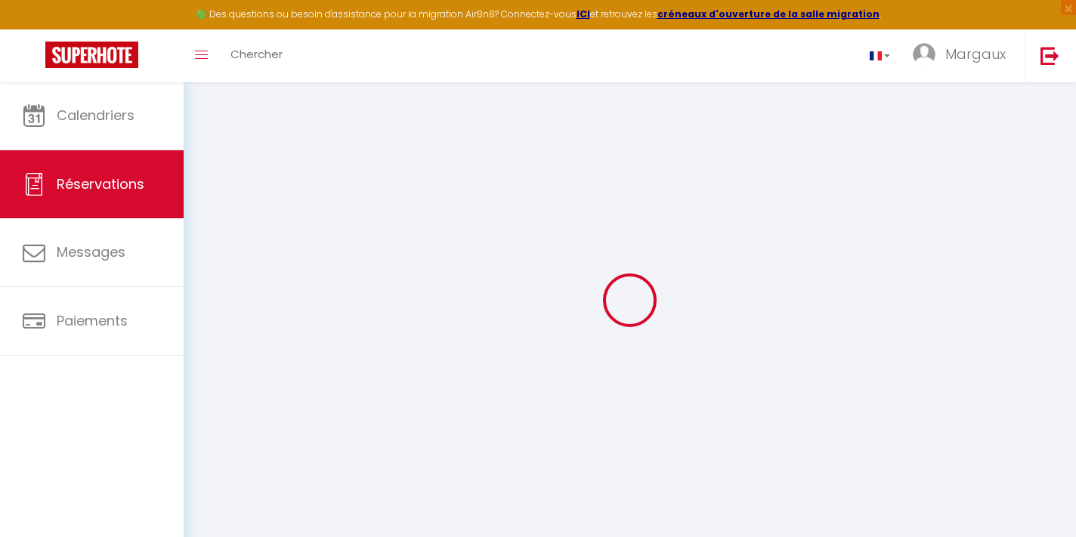
select select
checkbox input "false"
type textarea "Coucou merci"
type input "65"
type input "4.04"
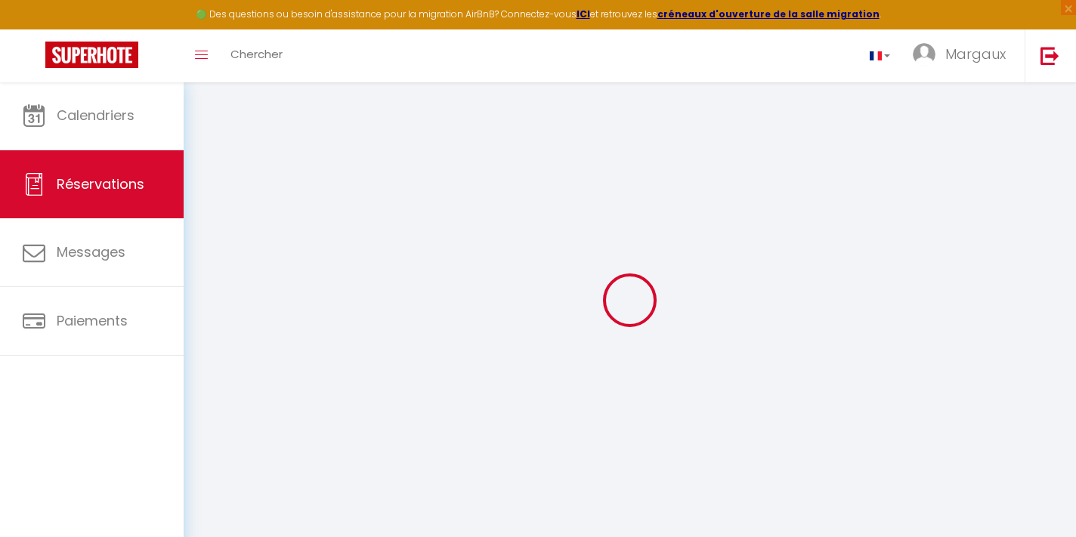
select select
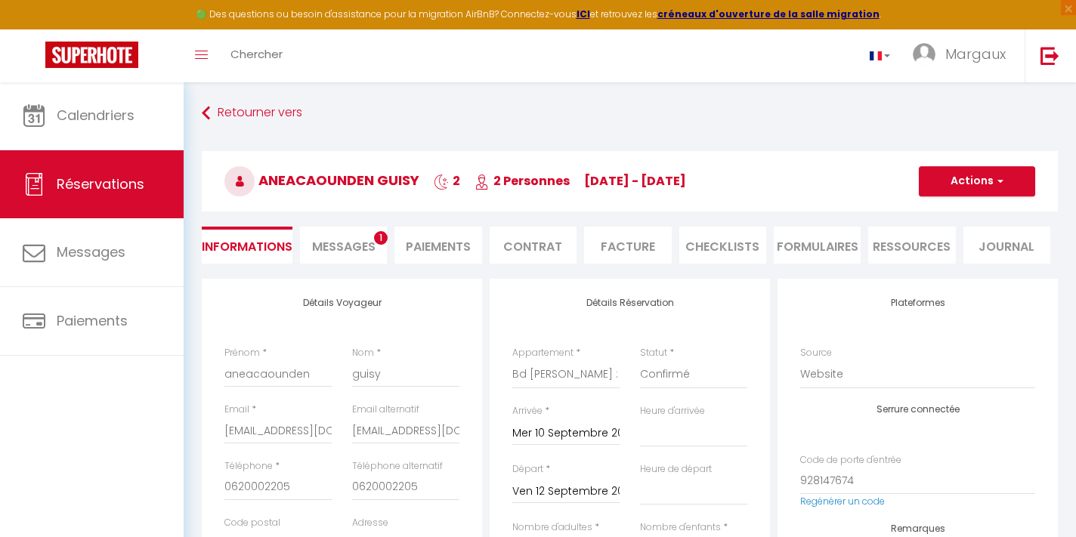
checkbox input "false"
select select "15:00"
select select "11:00"
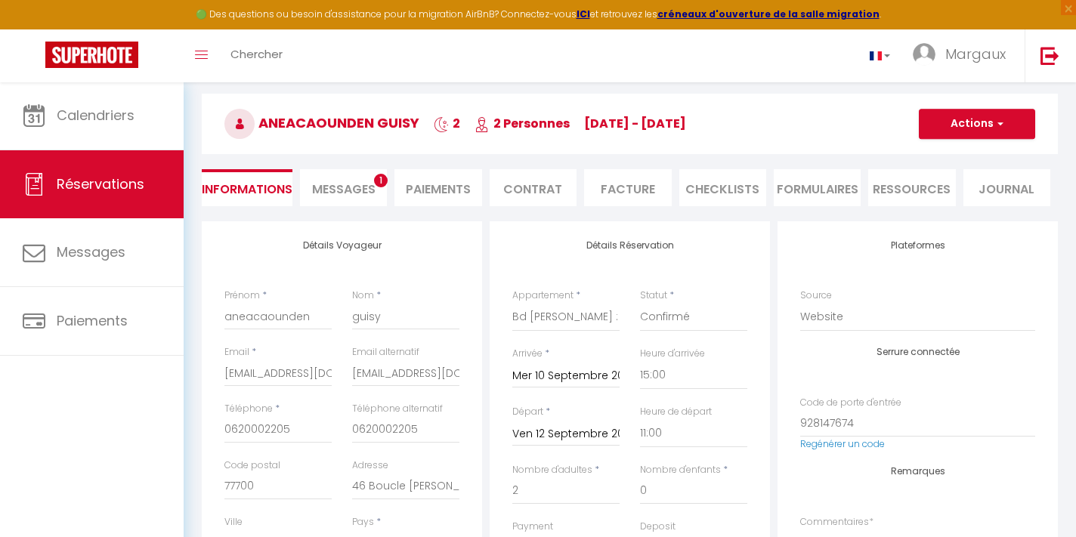
scroll to position [41, 0]
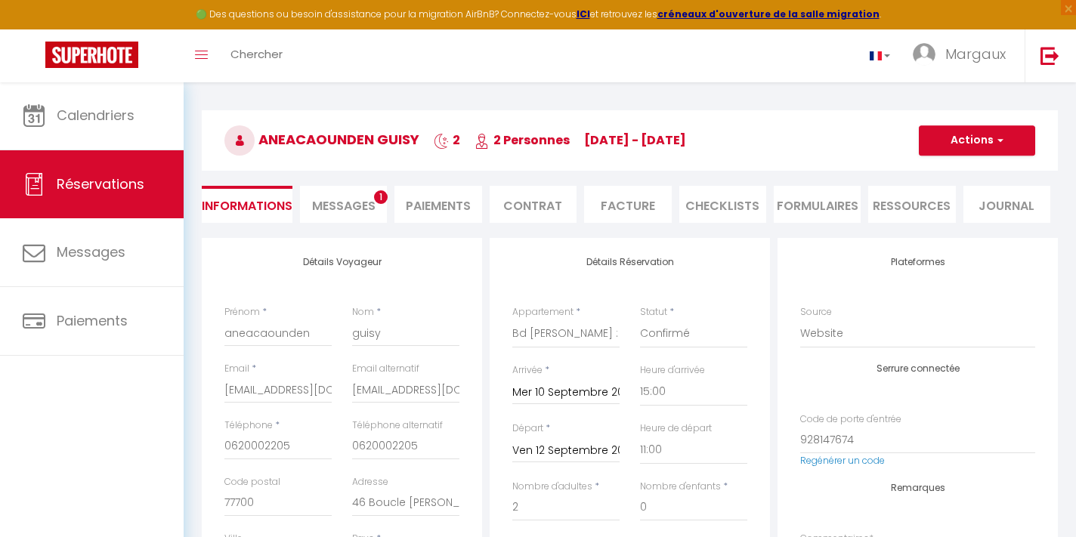
click at [379, 195] on span "1" at bounding box center [381, 197] width 14 height 14
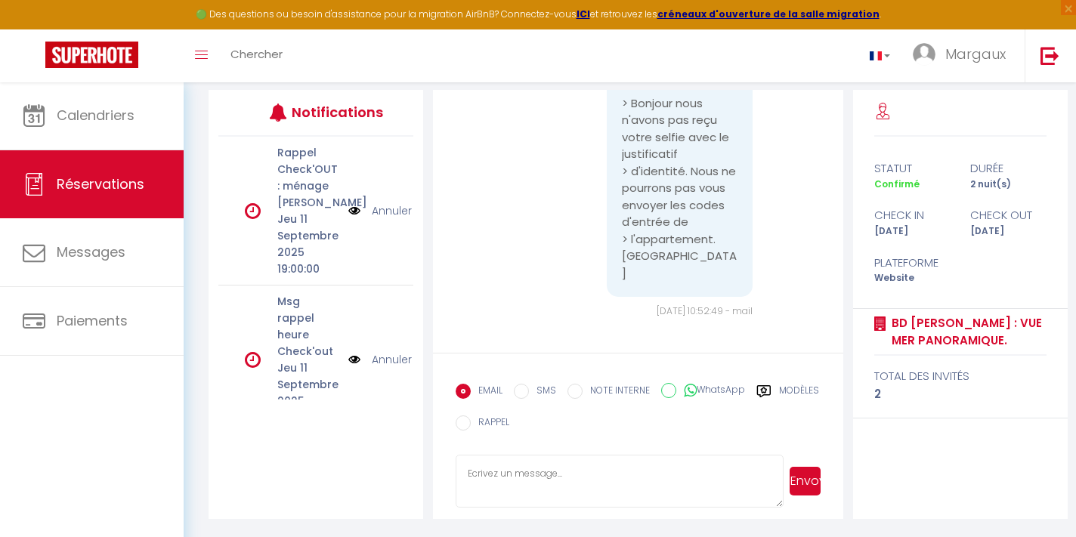
scroll to position [4738, 0]
click at [766, 393] on icon at bounding box center [764, 391] width 14 height 12
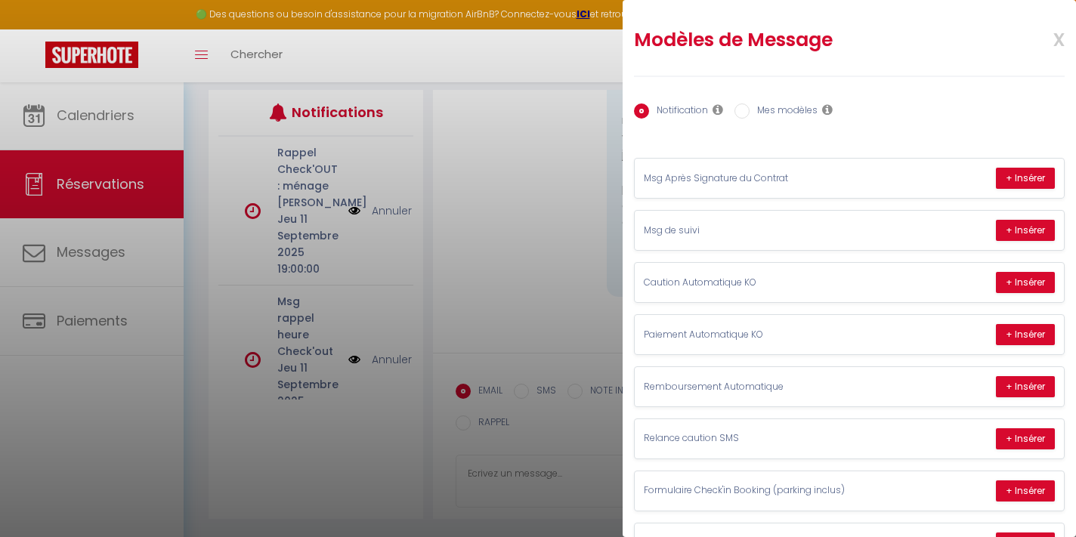
click at [744, 112] on input "Mes modèles" at bounding box center [741, 110] width 15 height 15
radio input "true"
radio input "false"
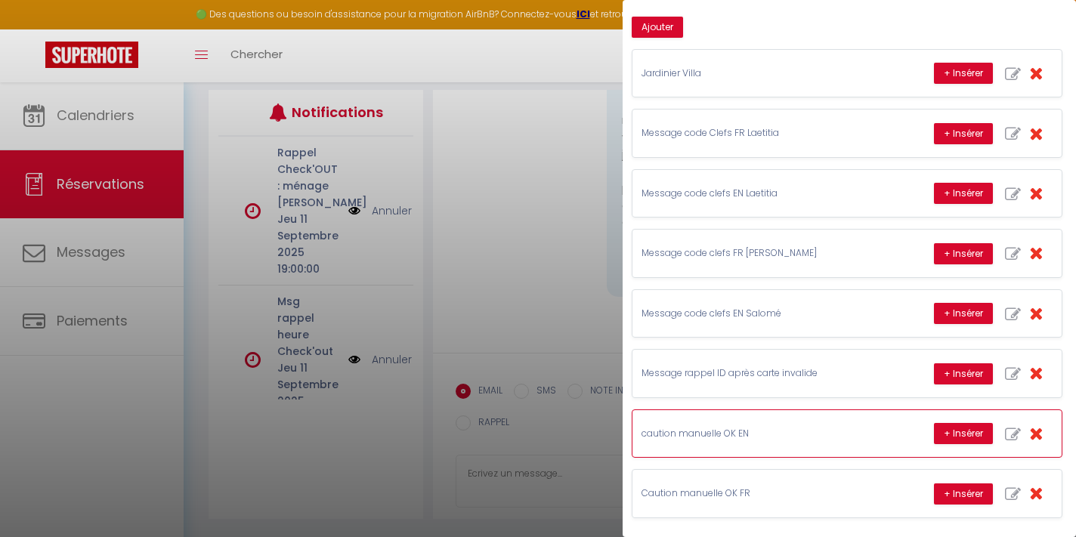
scroll to position [189, 0]
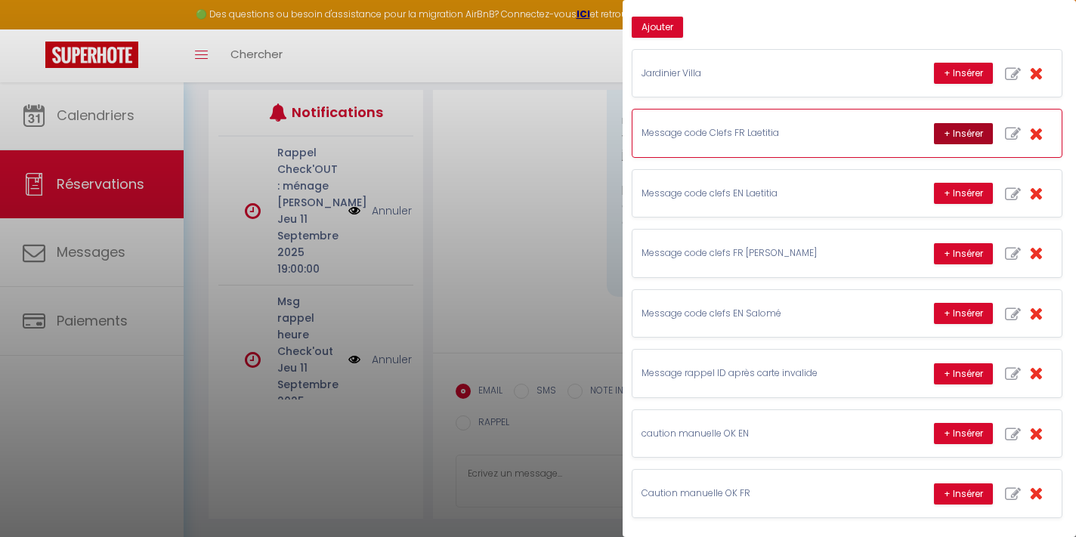
click at [959, 132] on button "+ Insérer" at bounding box center [963, 133] width 59 height 21
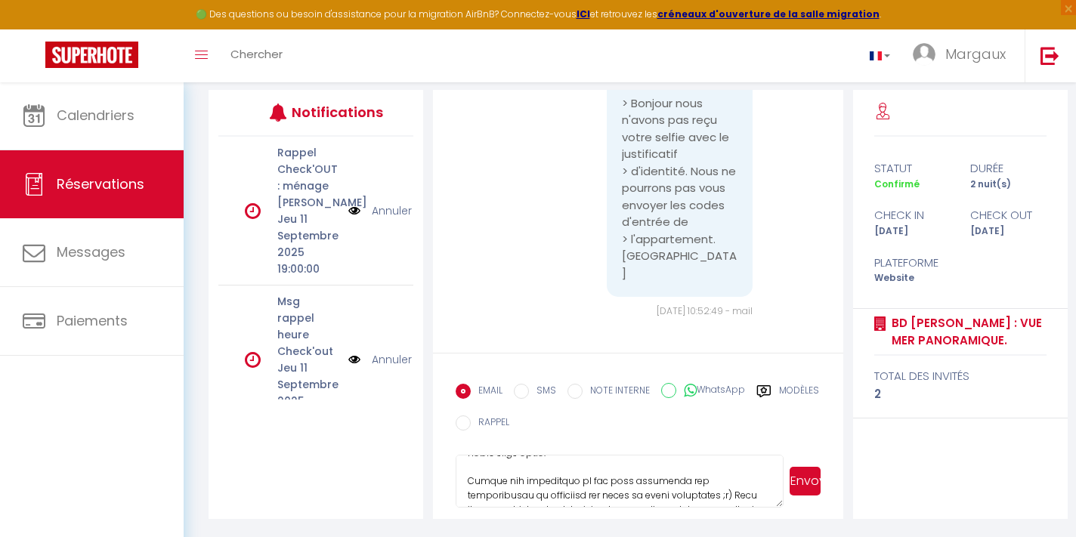
scroll to position [273, 0]
click at [646, 498] on textarea at bounding box center [620, 481] width 328 height 53
type textarea "Voici les informations nécessaires à votre réservation: 🗺 Adresse : 43 Bd Charl…"
click at [811, 490] on button "Envoyer" at bounding box center [804, 481] width 31 height 29
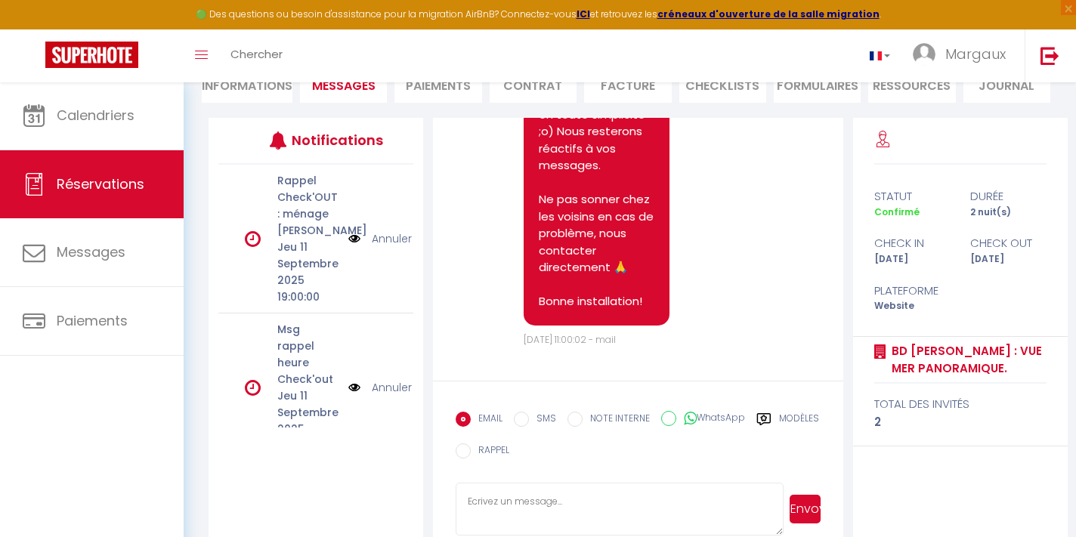
scroll to position [5732, 0]
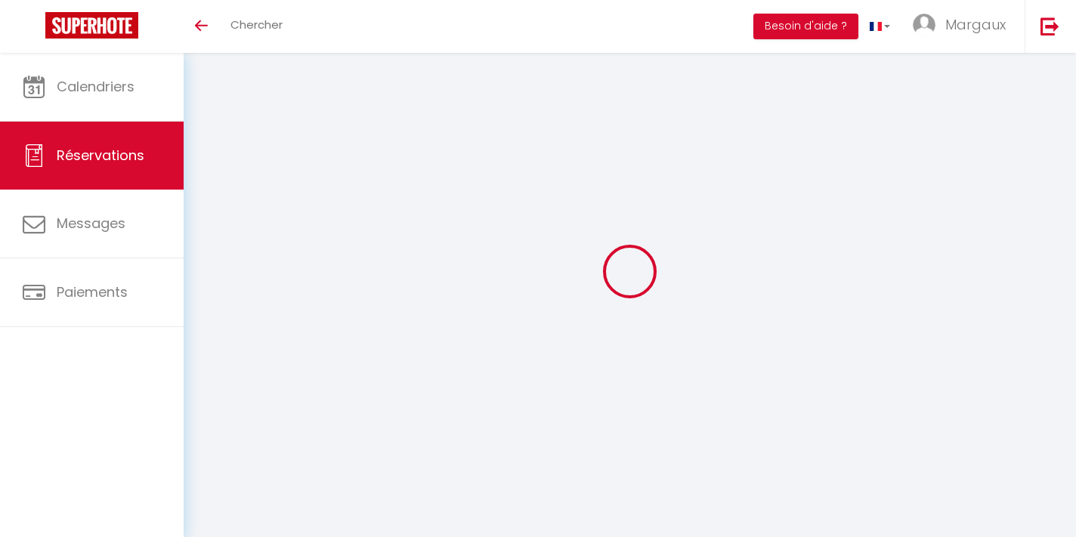
select select
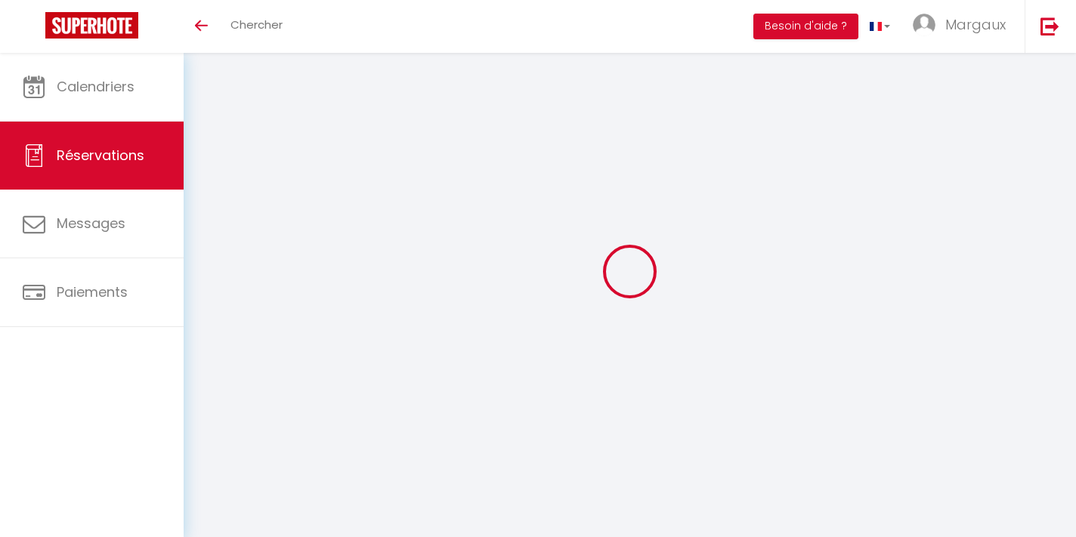
type input "[PERSON_NAME]"
type input "Perdriel"
type input "[EMAIL_ADDRESS][DOMAIN_NAME]"
type input "celine.perdriel@cosmo-fragrances.com"
type input "[PHONE_NUMBER]"
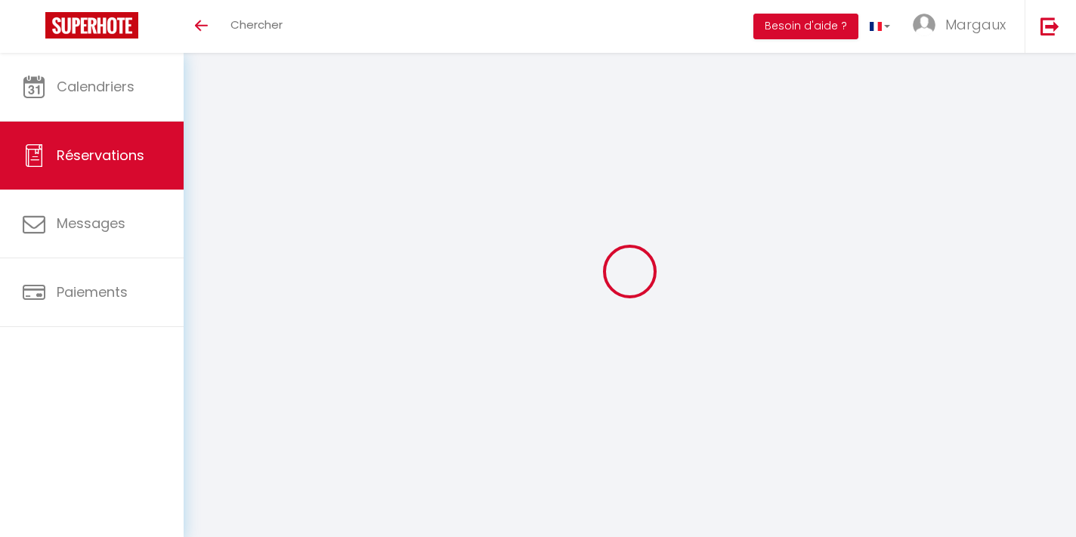
type input "0649608168"
type input "75116"
type input "[STREET_ADDRESS][PERSON_NAME]"
type input "[GEOGRAPHIC_DATA]"
select select "FR"
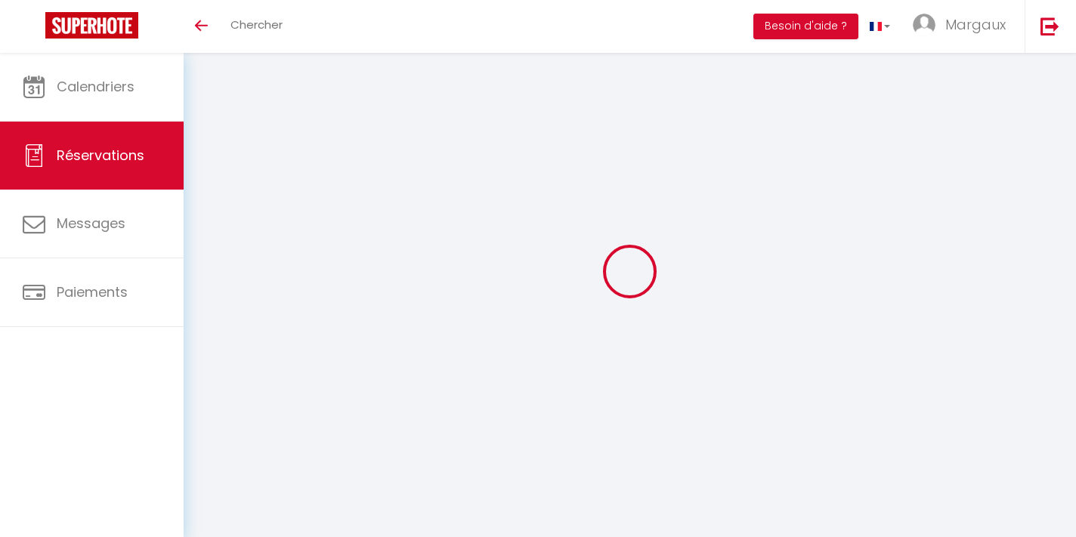
type input "52.84"
select select "1969"
select select "1"
select select
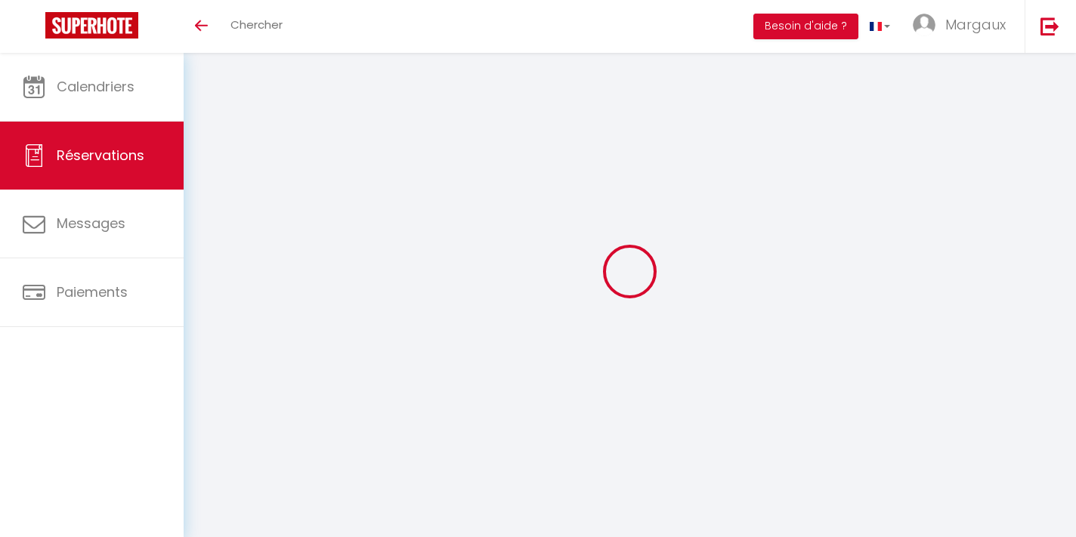
type input "1"
select select "12"
select select
select select "2"
type input "0"
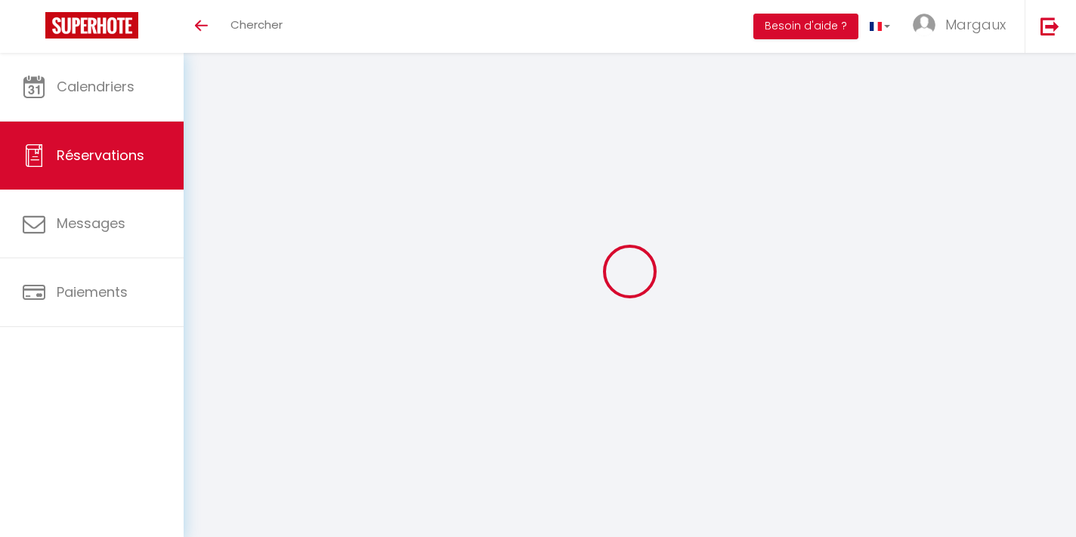
type input "0"
select select
select select "14"
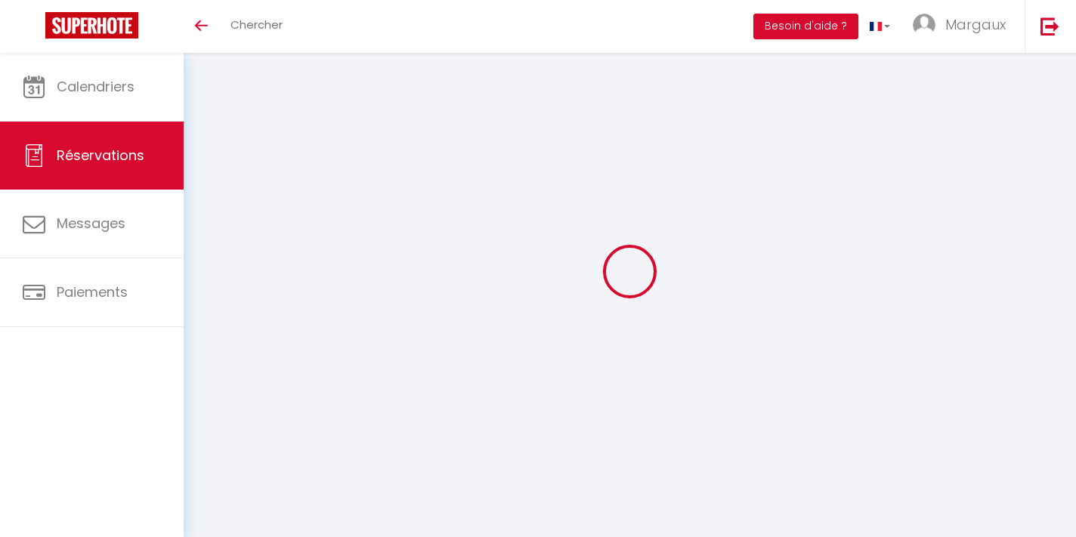
select select
checkbox input "false"
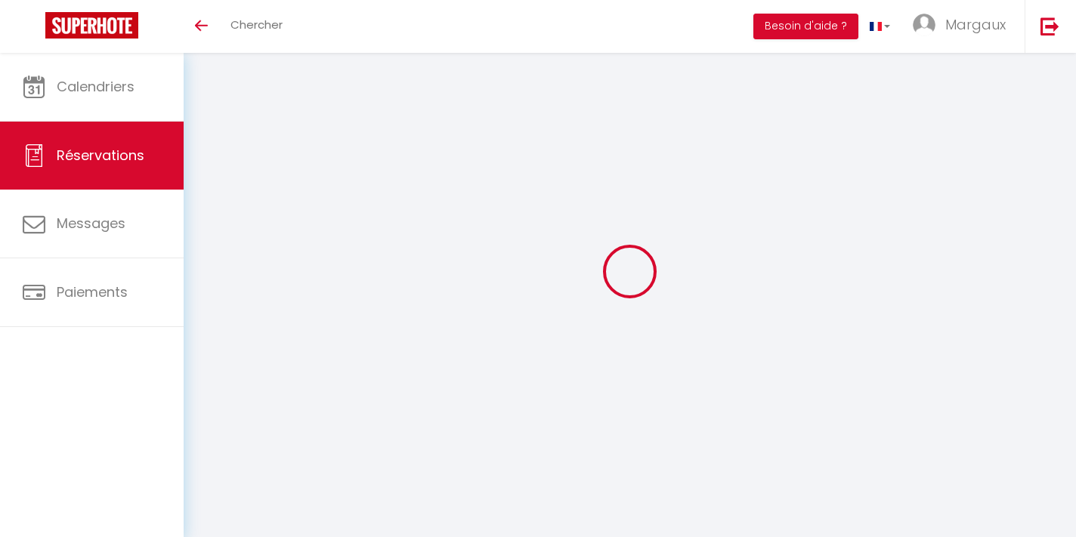
select select
checkbox input "false"
type textarea "Reservation has a cancellation grace period. Do not charge if cancelled before …"
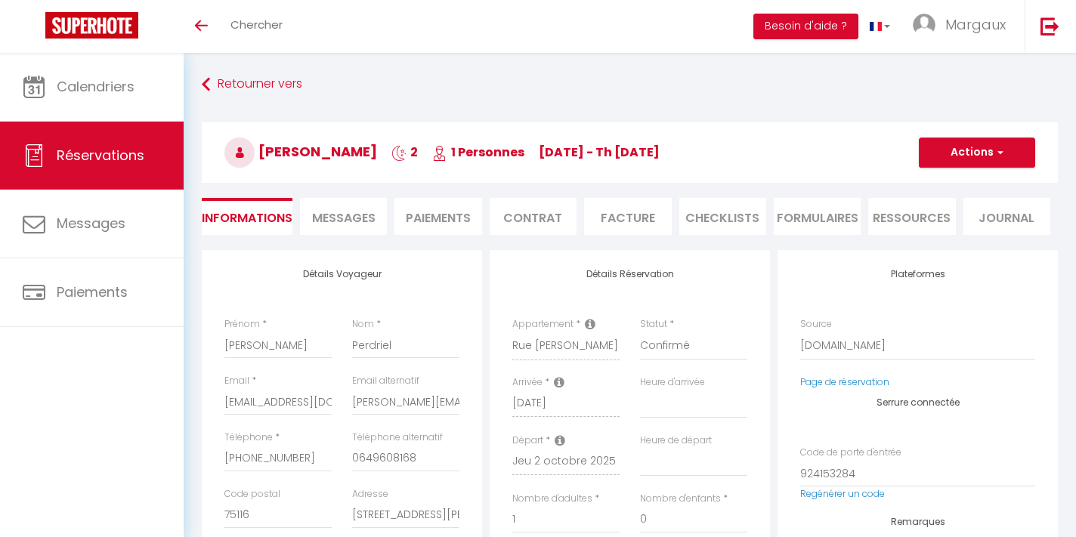
type input "55"
type input "2.14"
select select
select select "14:00"
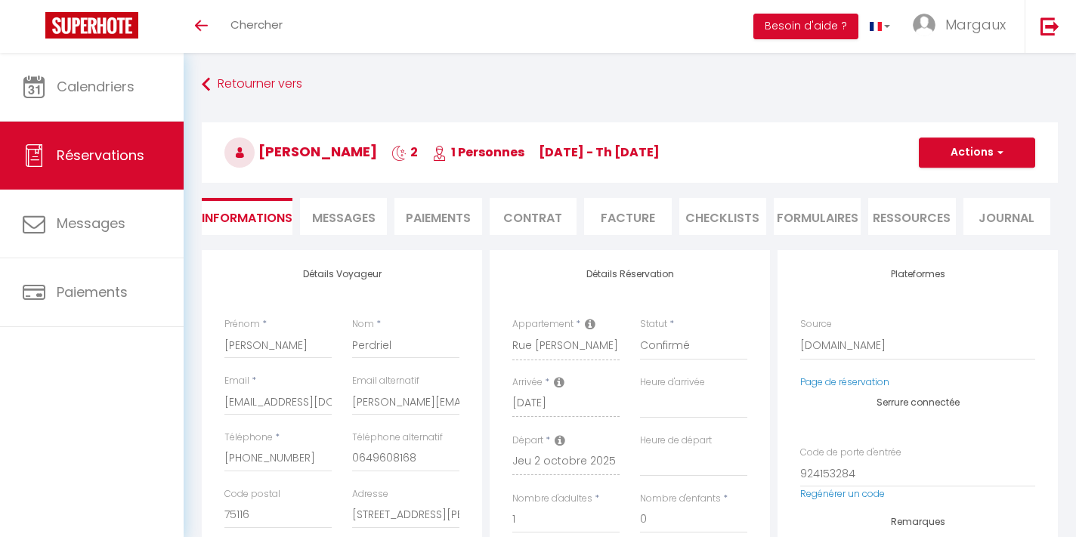
select select "11:00"
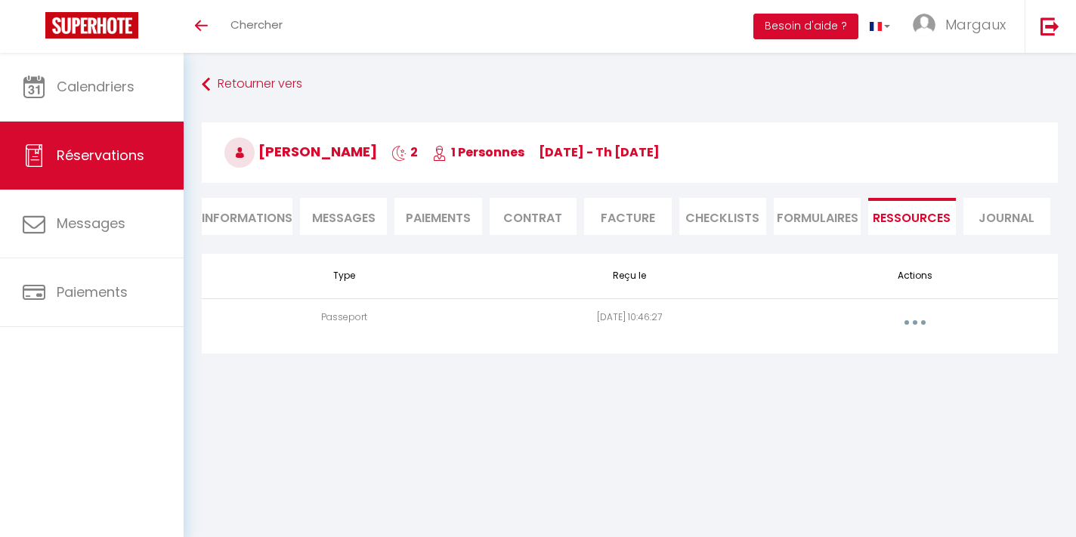
click at [910, 325] on button "button" at bounding box center [915, 322] width 42 height 24
click at [866, 360] on link "Voir le document" at bounding box center [875, 357] width 113 height 26
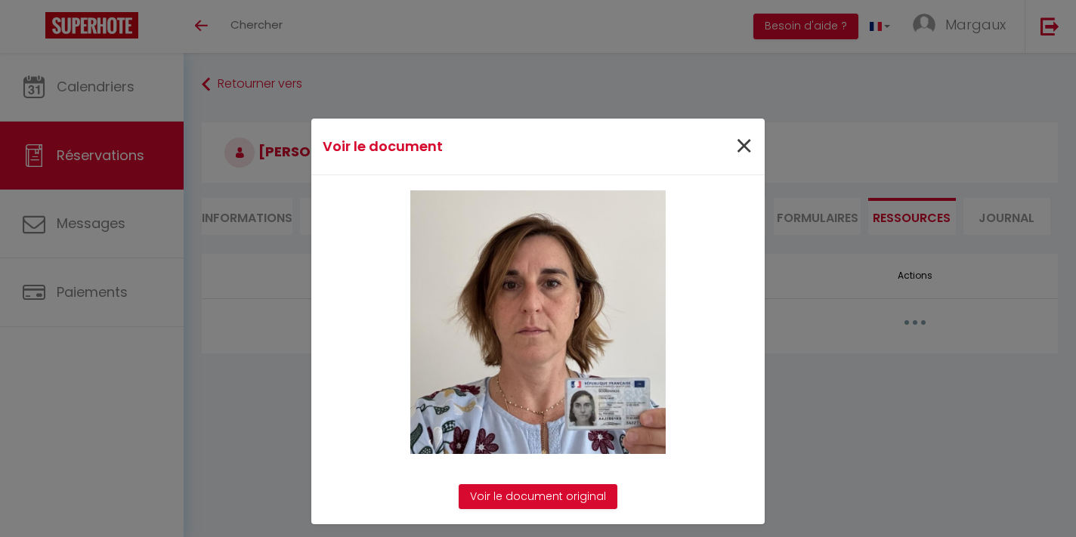
click at [746, 147] on span "×" at bounding box center [743, 146] width 19 height 45
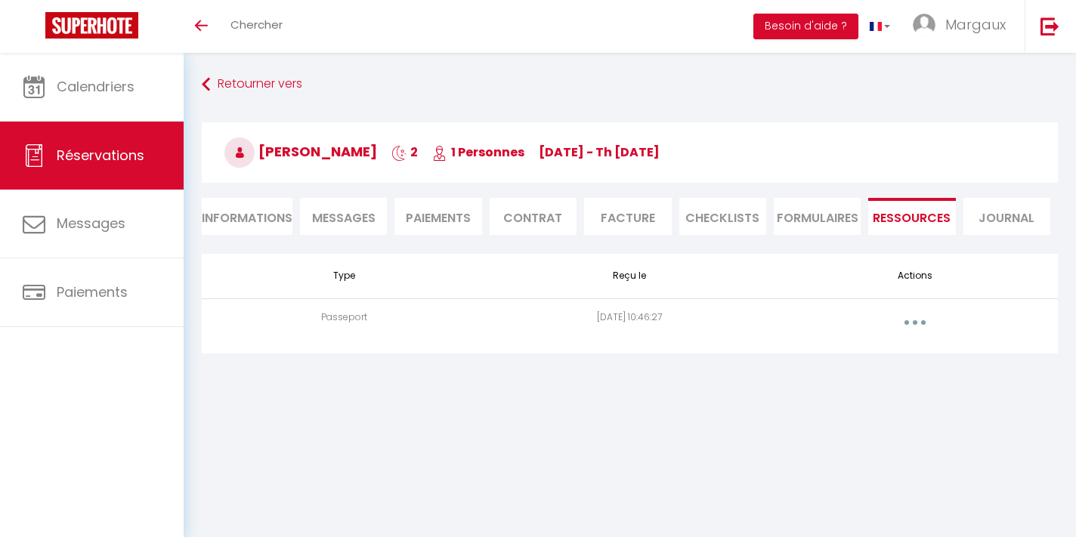
click at [264, 212] on li "Informations" at bounding box center [247, 216] width 91 height 37
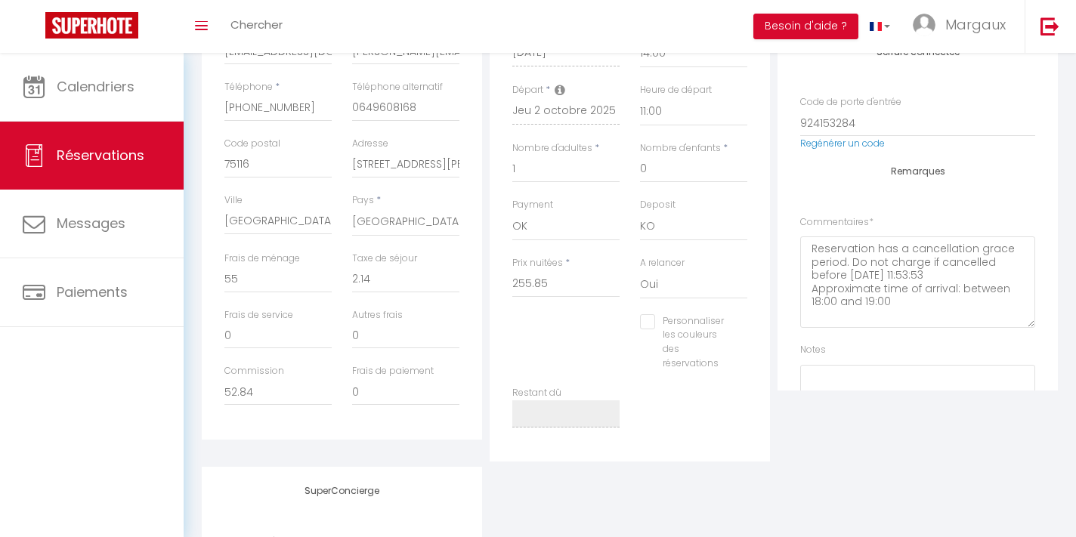
scroll to position [354, 0]
click at [654, 314] on input "Personnaliser les couleurs des réservations" at bounding box center [684, 318] width 88 height 15
checkbox input "true"
click at [753, 329] on div "Personnaliser les couleurs des réservations #D7092E" at bounding box center [694, 347] width 128 height 72
click at [746, 332] on span at bounding box center [749, 337] width 12 height 12
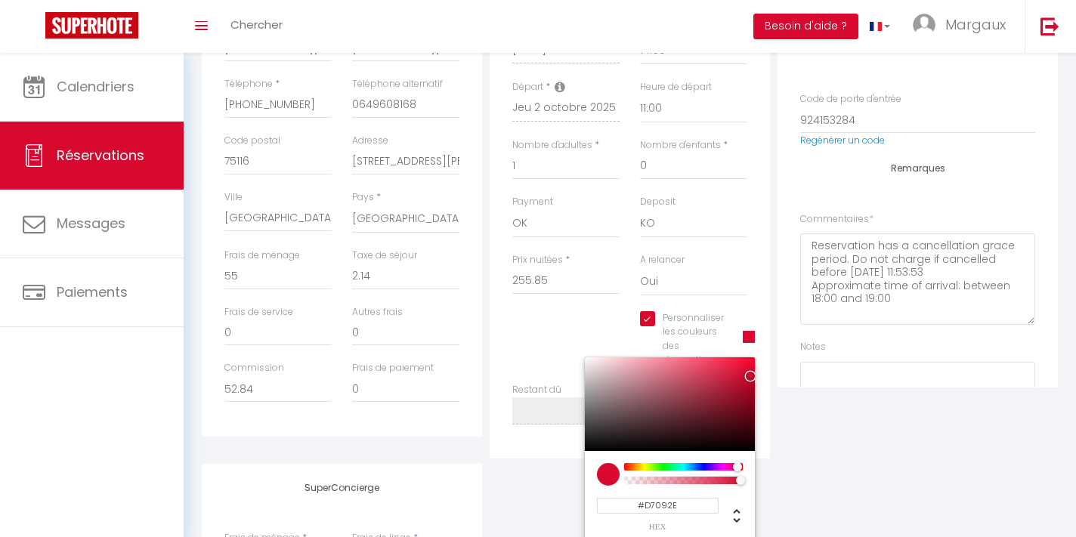
click at [676, 505] on input "#D7092E" at bounding box center [658, 506] width 122 height 16
type input "#"
type input "#C000CD"
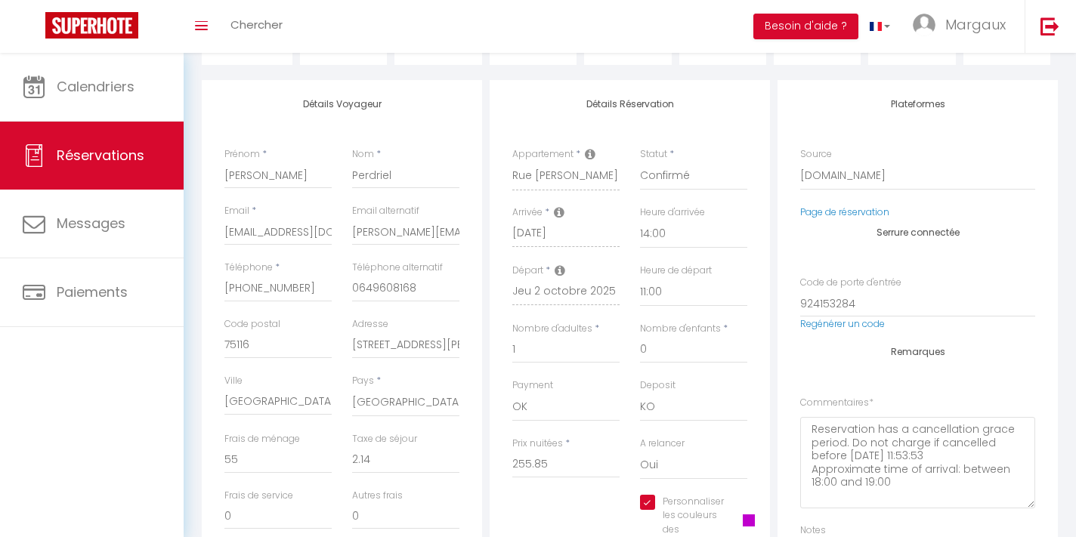
scroll to position [76, 0]
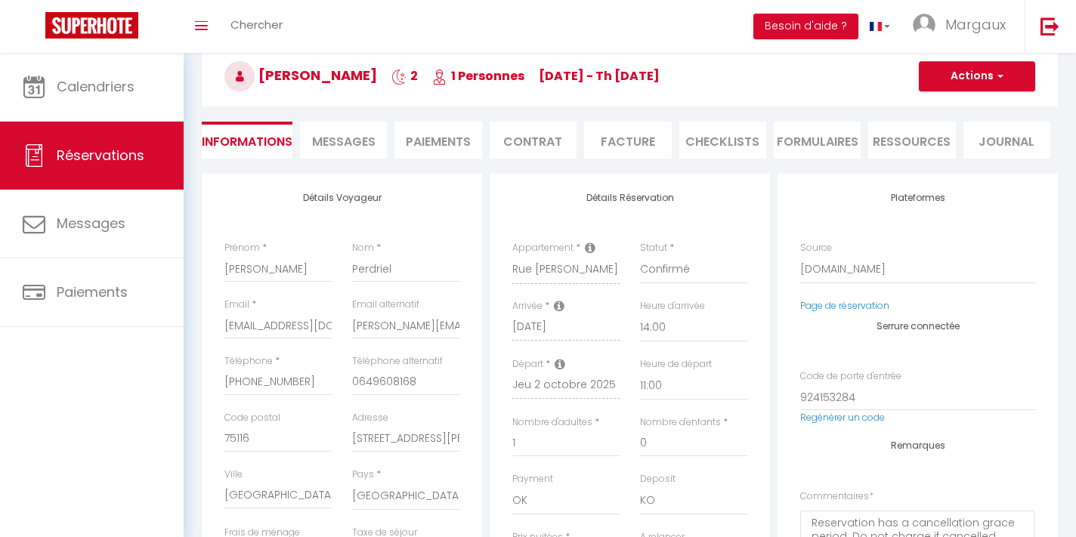
click at [987, 72] on button "Actions" at bounding box center [977, 76] width 116 height 30
click at [955, 107] on link "Enregistrer" at bounding box center [961, 110] width 119 height 20
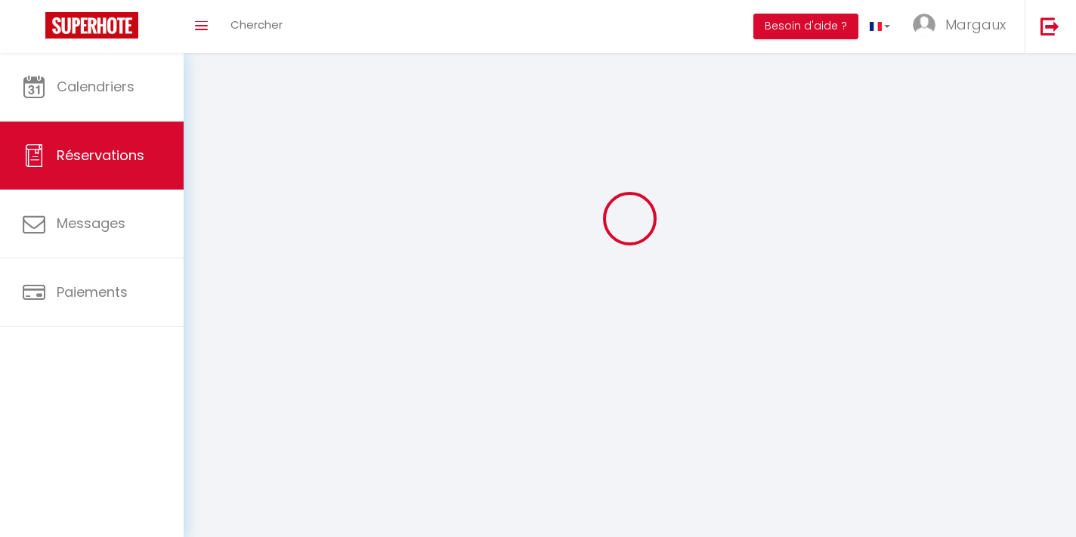
scroll to position [53, 0]
select select "not_cancelled"
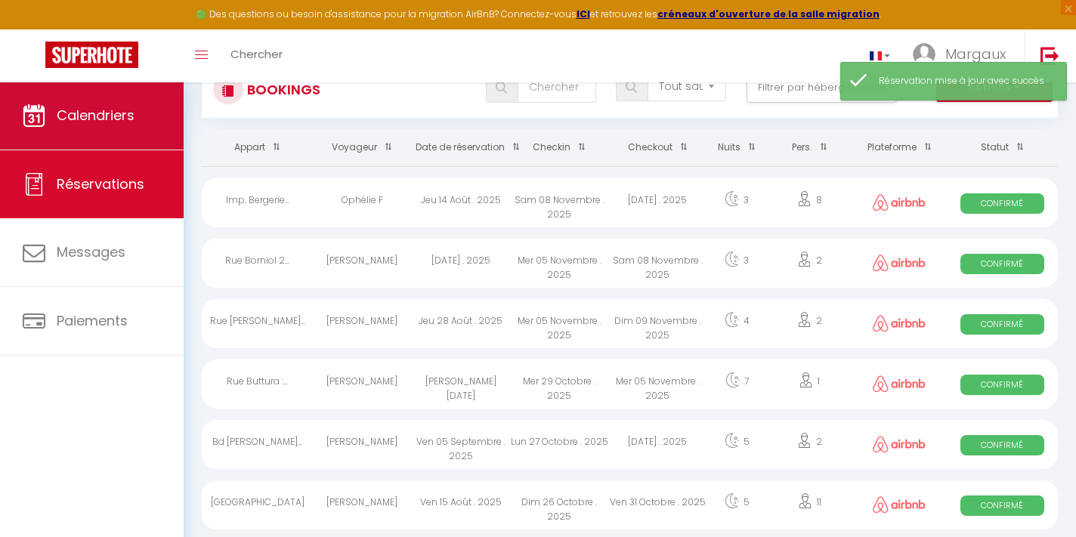
click at [147, 100] on link "Calendriers" at bounding box center [92, 116] width 184 height 68
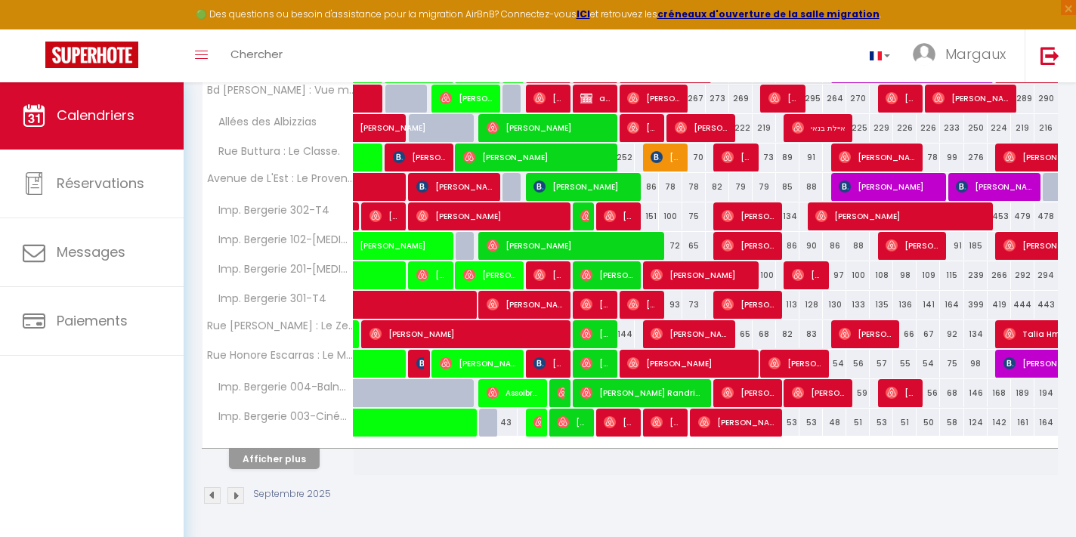
scroll to position [494, 0]
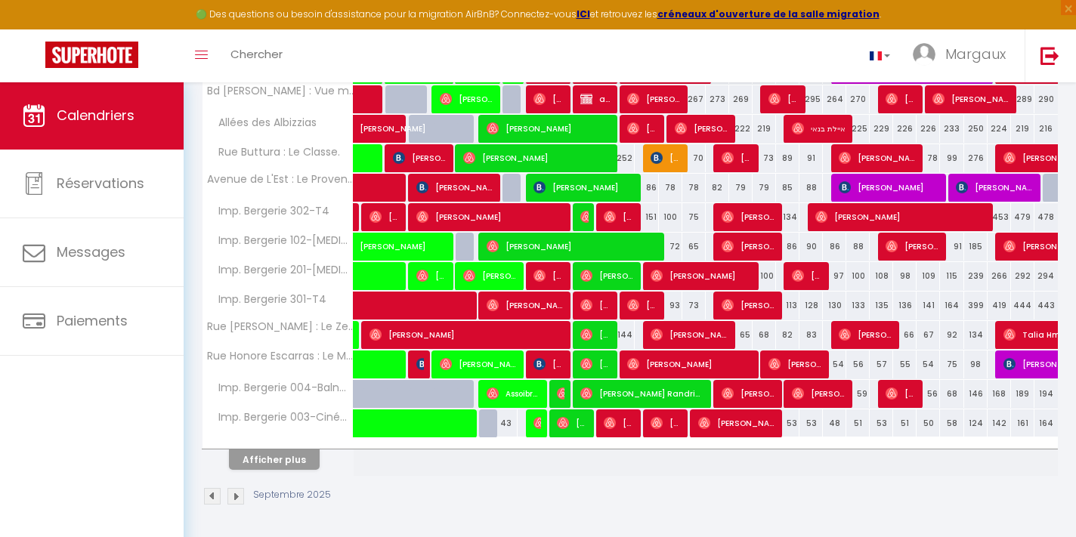
click at [295, 453] on button "Afficher plus" at bounding box center [274, 459] width 91 height 20
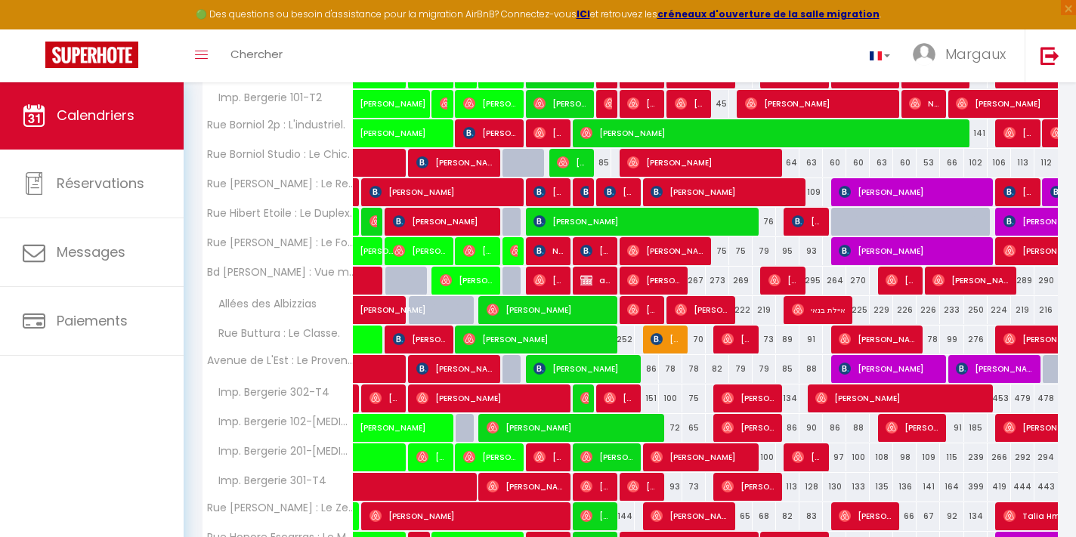
scroll to position [304, 0]
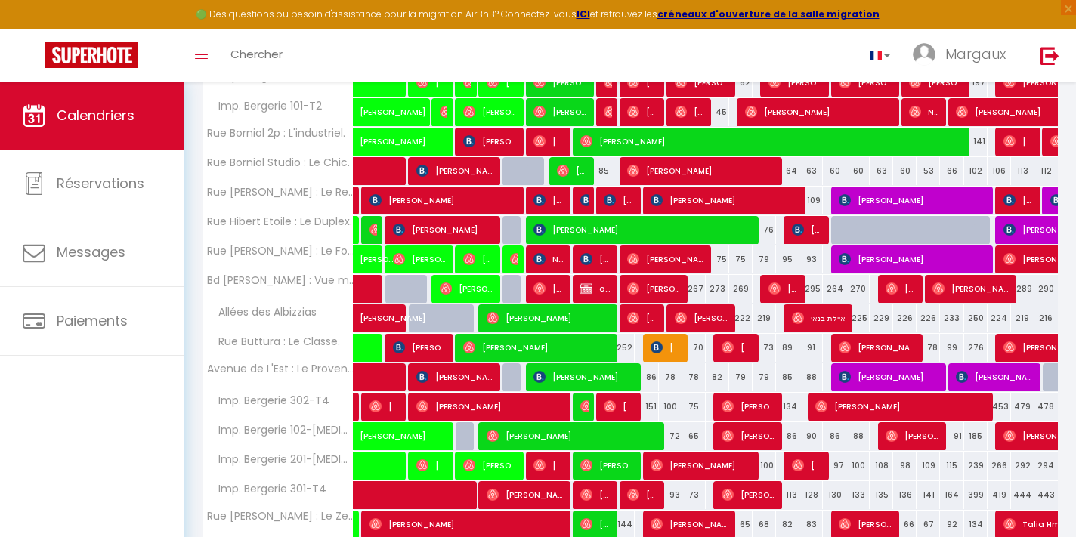
click at [592, 258] on img at bounding box center [586, 259] width 12 height 12
select select "OK"
select select "0"
select select "1"
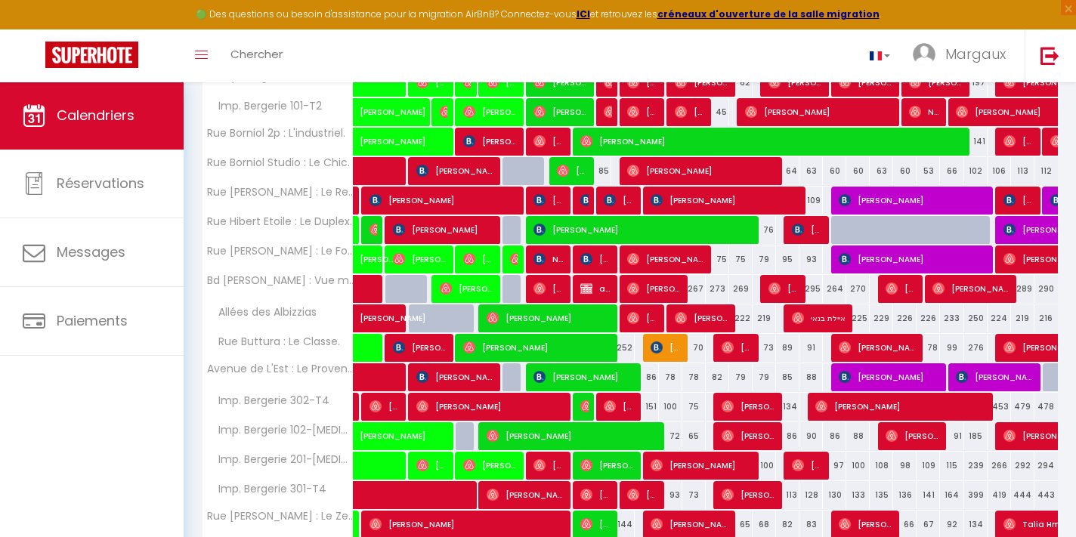
select select "1"
select select
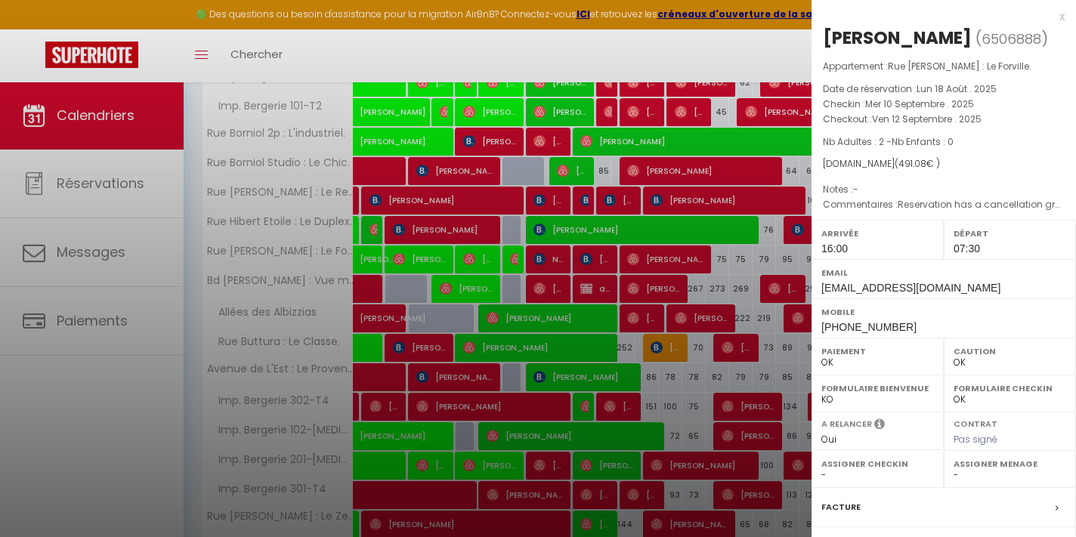
click at [1058, 18] on div "x" at bounding box center [937, 17] width 253 height 18
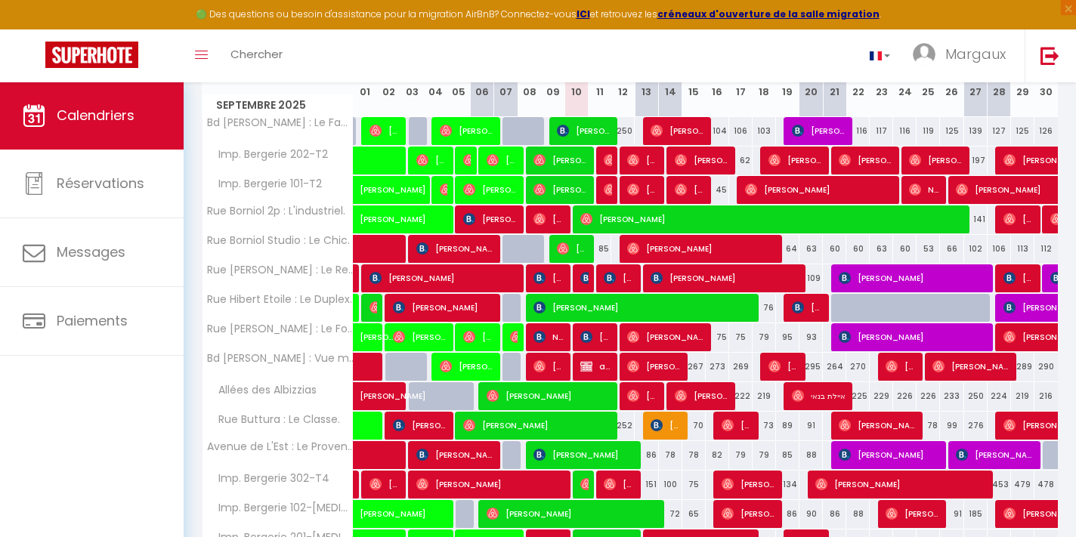
scroll to position [238, 0]
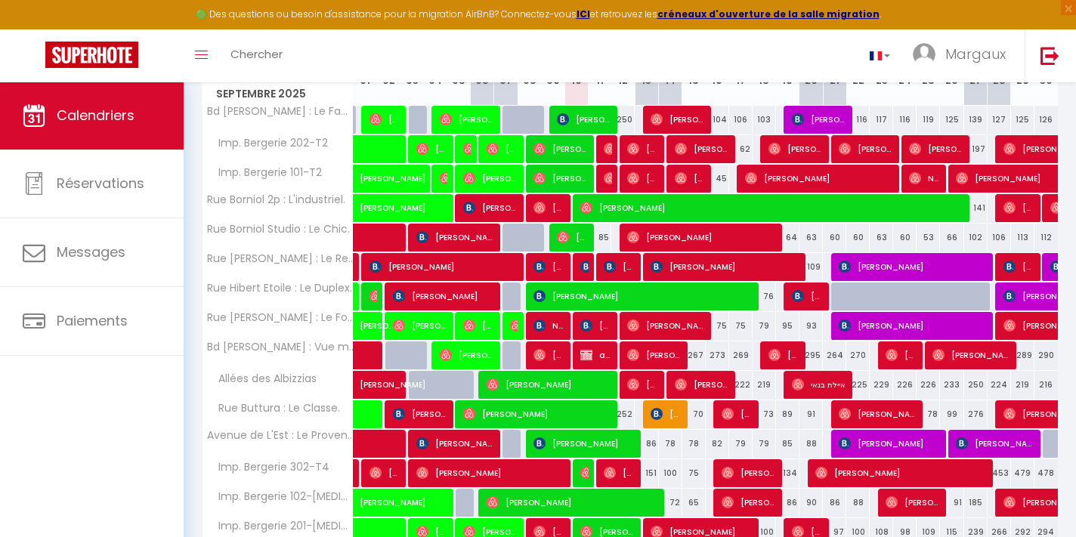
click at [622, 265] on span "[PERSON_NAME]" at bounding box center [619, 266] width 31 height 29
select select "KO"
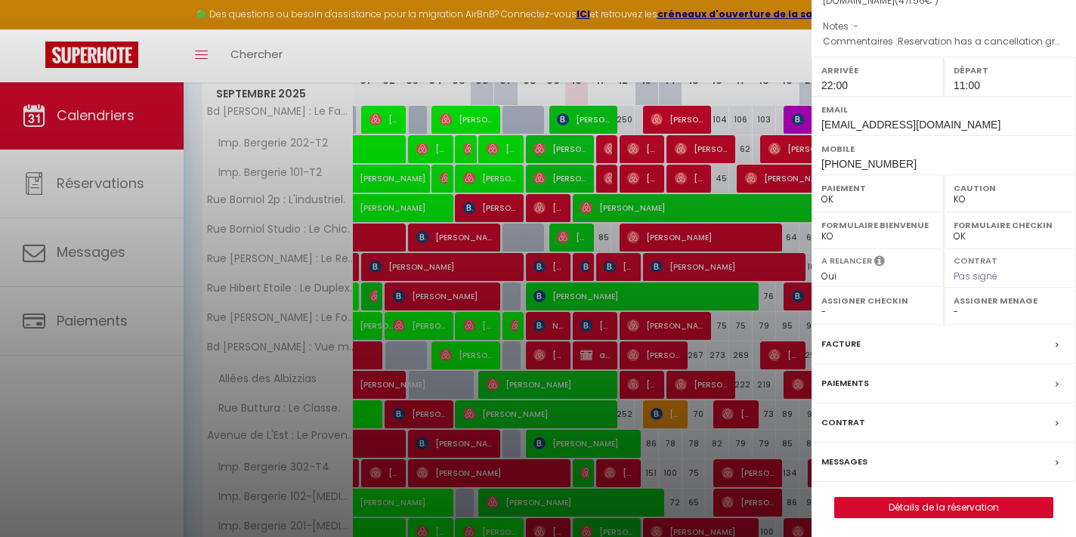
scroll to position [162, 0]
click at [898, 505] on link "Détails de la réservation" at bounding box center [944, 509] width 218 height 20
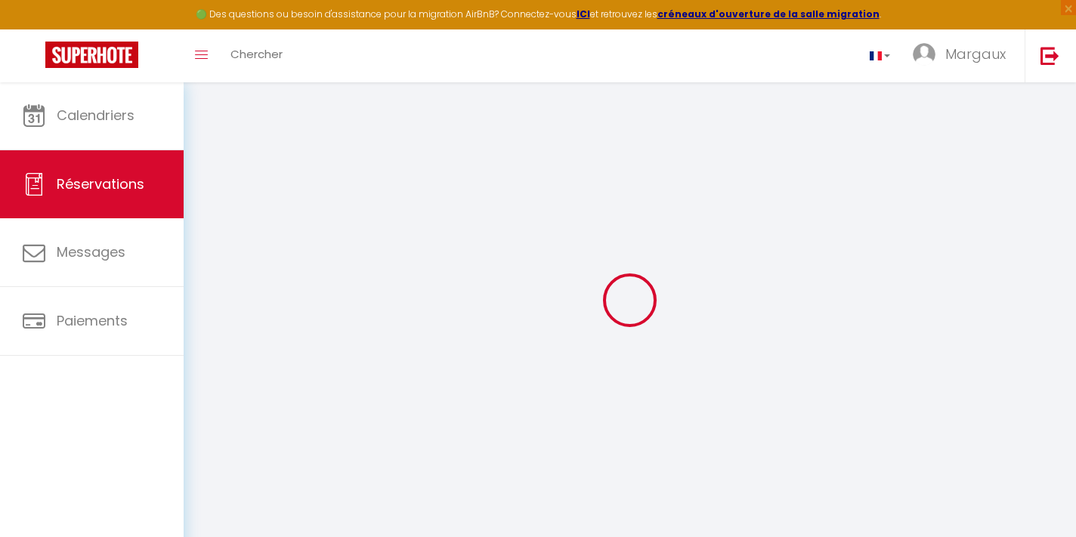
type input "carola"
type input "vitali"
type input "[EMAIL_ADDRESS][DOMAIN_NAME]"
type input "[PHONE_NUMBER]"
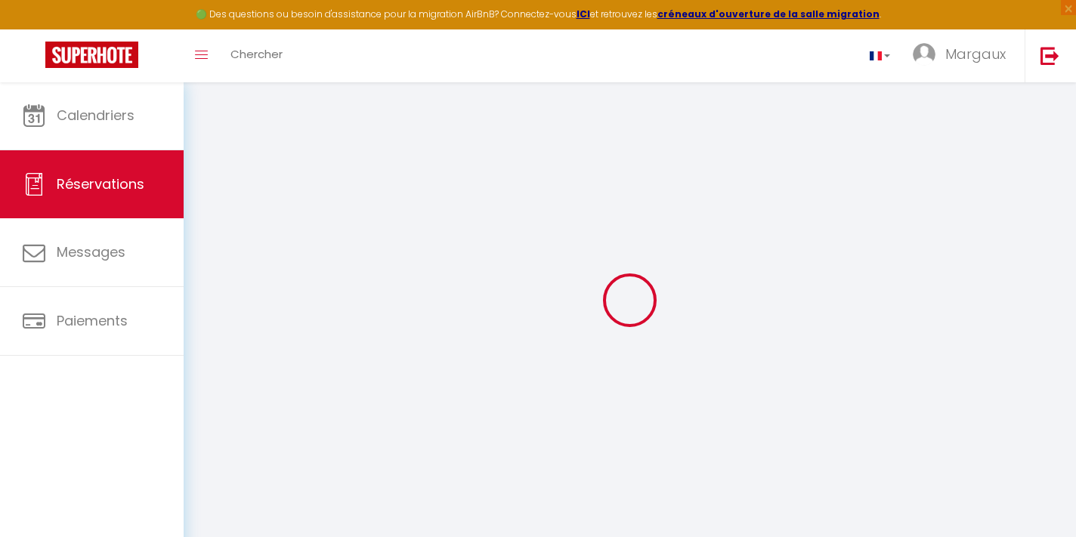
type input "0797477768"
type input "Viale officina 16"
type input "Bellinzona"
select select "CH"
type input "78.71"
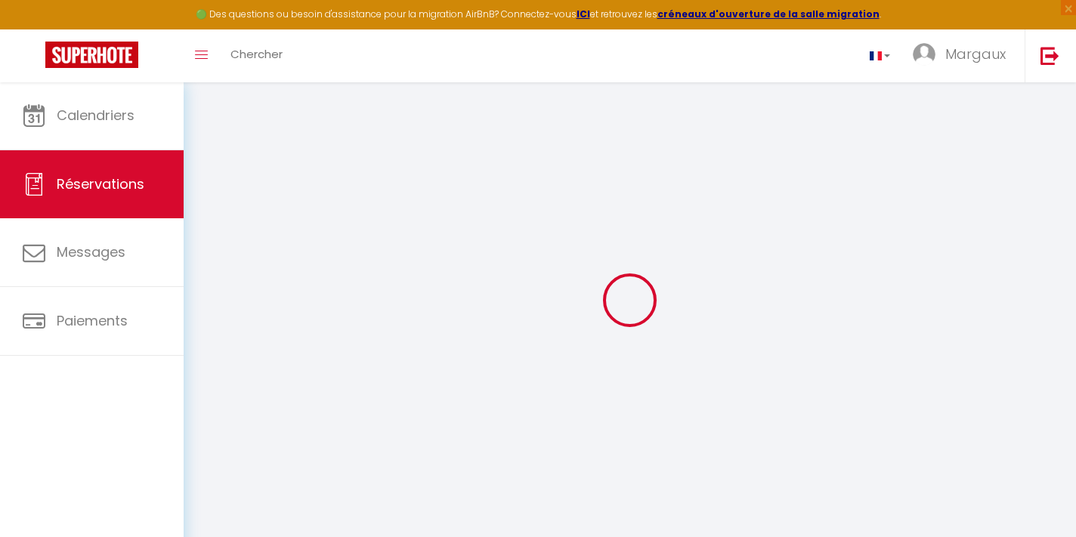
select select "1969"
select select "1"
select select
type input "4"
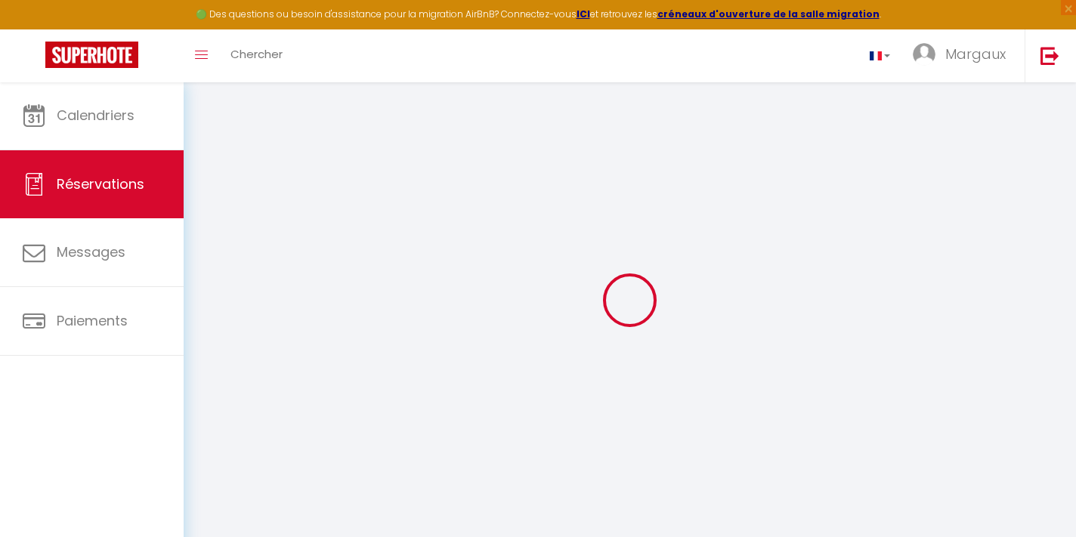
select select "12"
select select "14"
type input "408"
checkbox input "true"
select select "2"
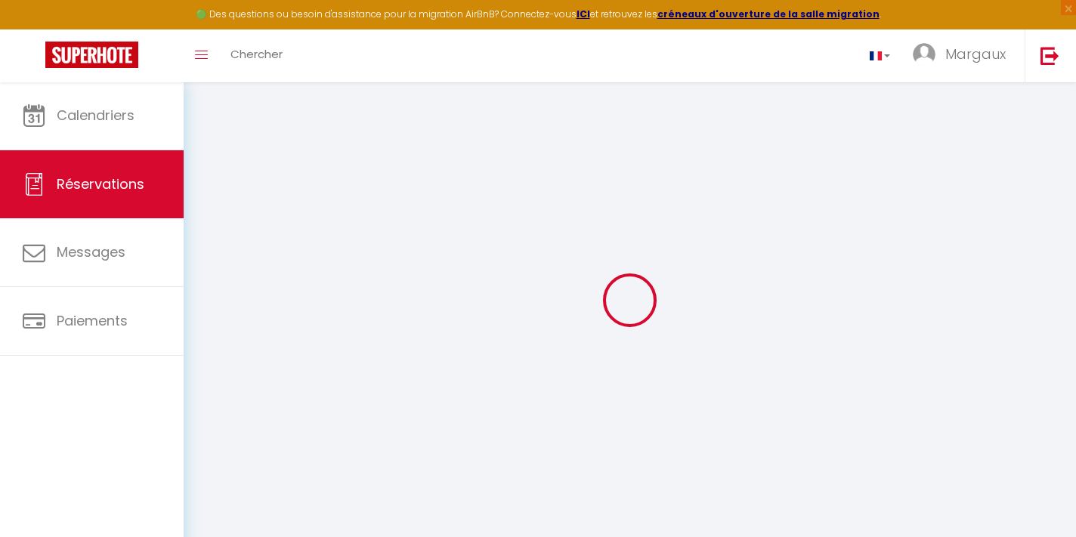
type input "0"
select select
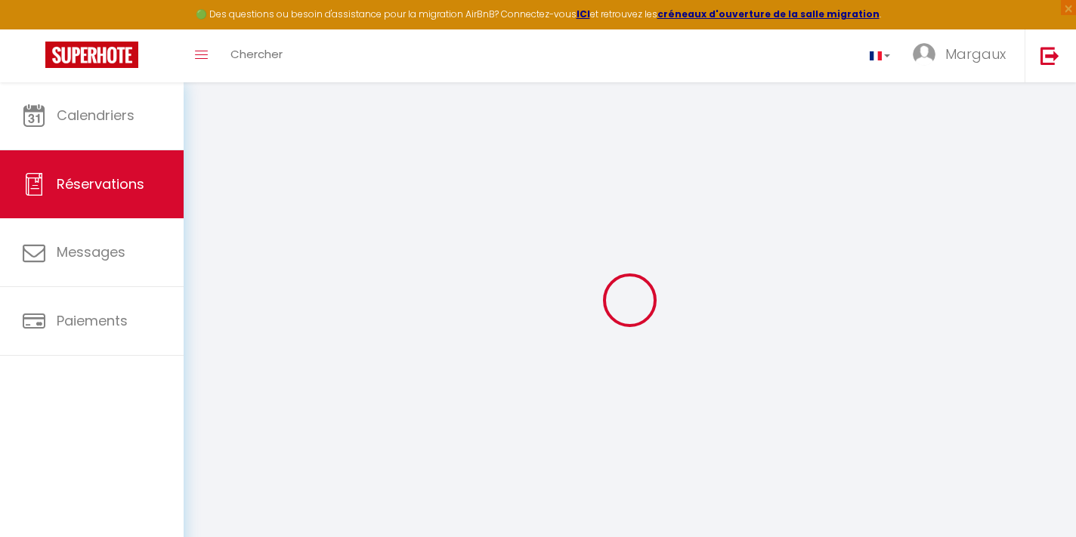
checkbox input "true"
select select
checkbox input "true"
select select
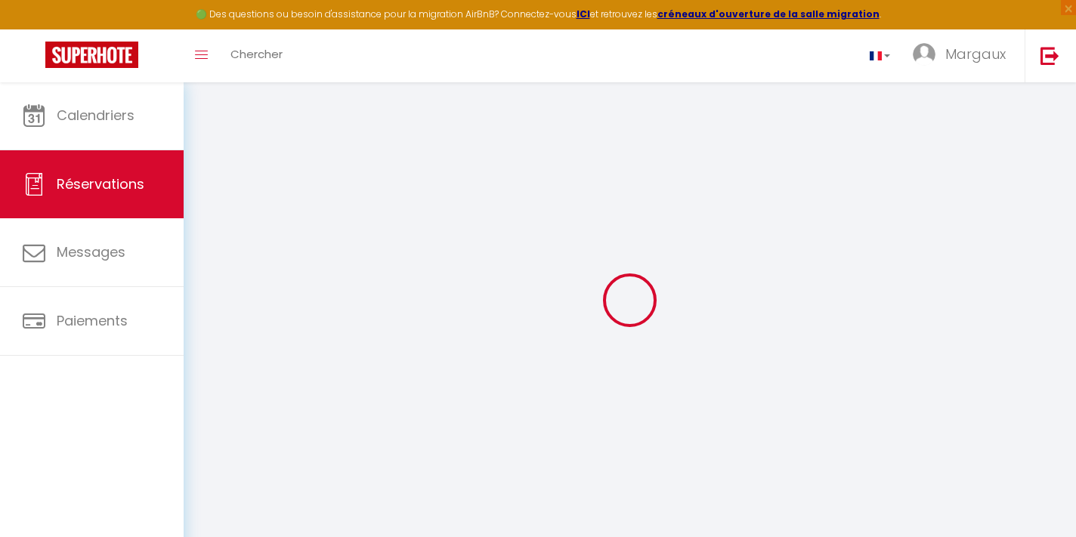
select select
checkbox input "true"
select select
checkbox input "true"
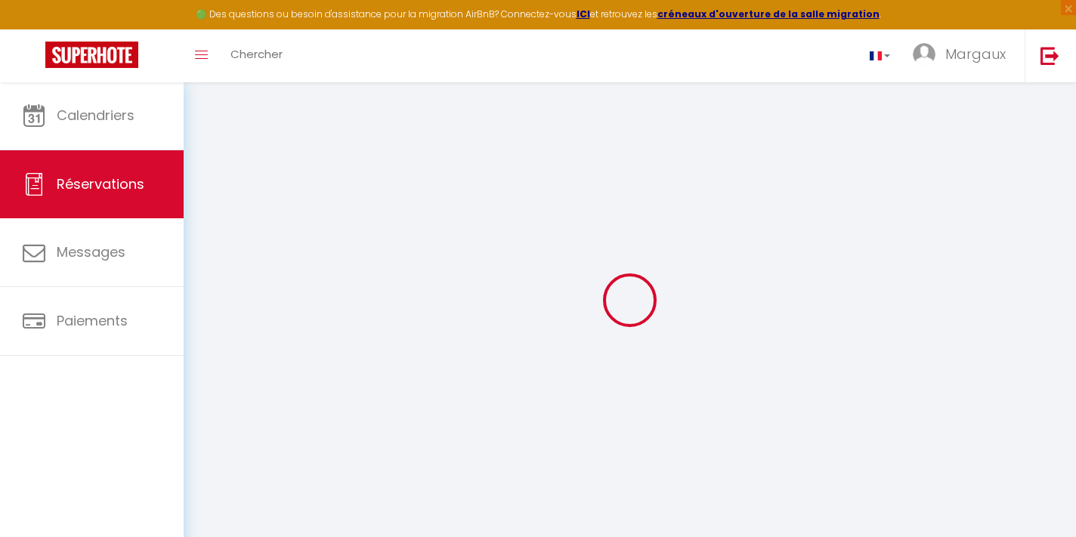
type textarea "Reservation has a cancellation grace period. Do not charge if cancelled before …"
type input "55"
type input "8.56"
select select
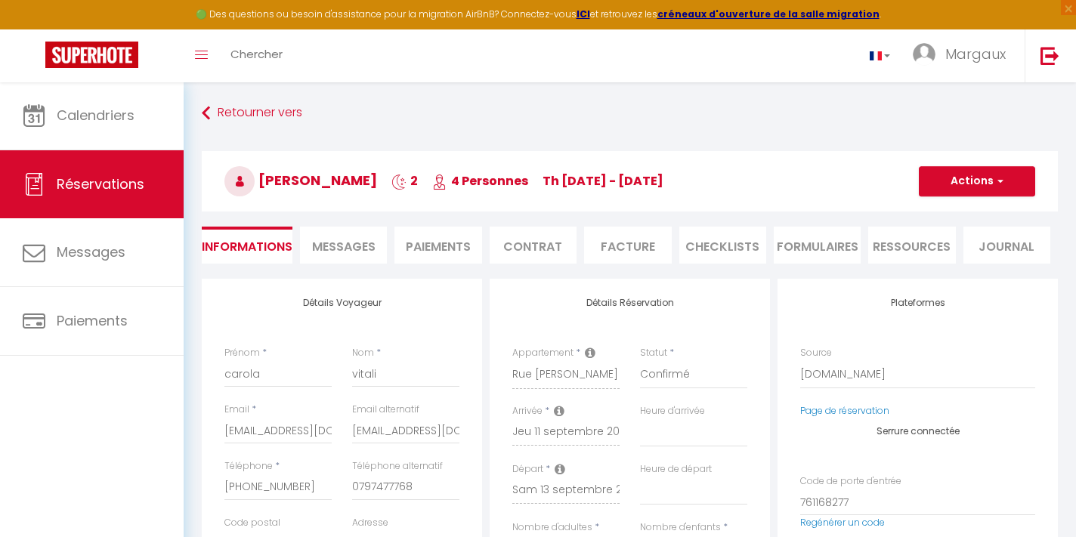
checkbox input "true"
select select "22:00"
select select "11:00"
click at [912, 254] on li "Ressources" at bounding box center [911, 245] width 87 height 37
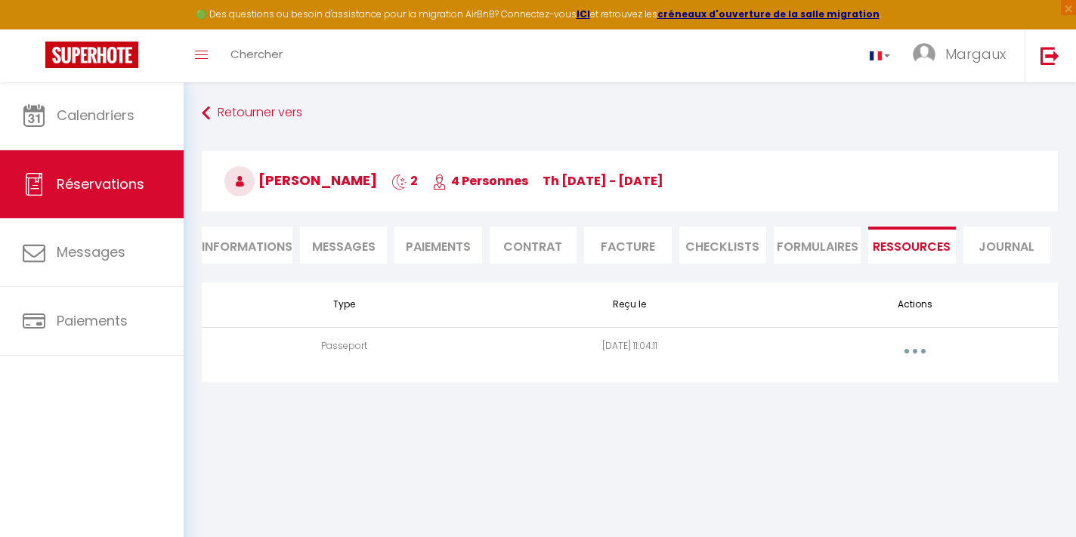
click at [904, 350] on button "button" at bounding box center [915, 351] width 42 height 24
click at [874, 395] on link "Voir le document" at bounding box center [875, 385] width 113 height 26
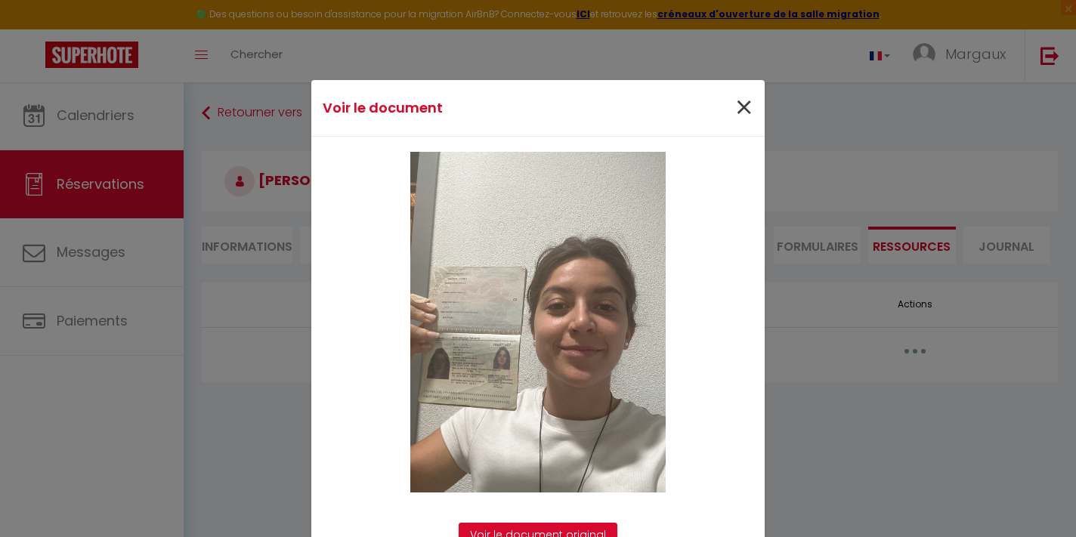
click at [740, 89] on span "×" at bounding box center [743, 107] width 19 height 45
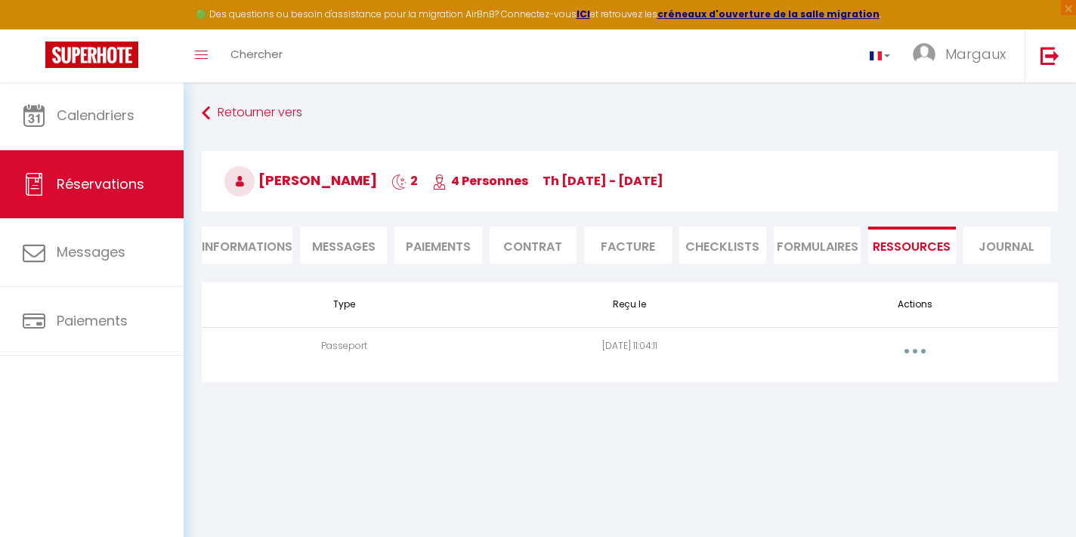
click at [272, 246] on li "Informations" at bounding box center [247, 245] width 91 height 37
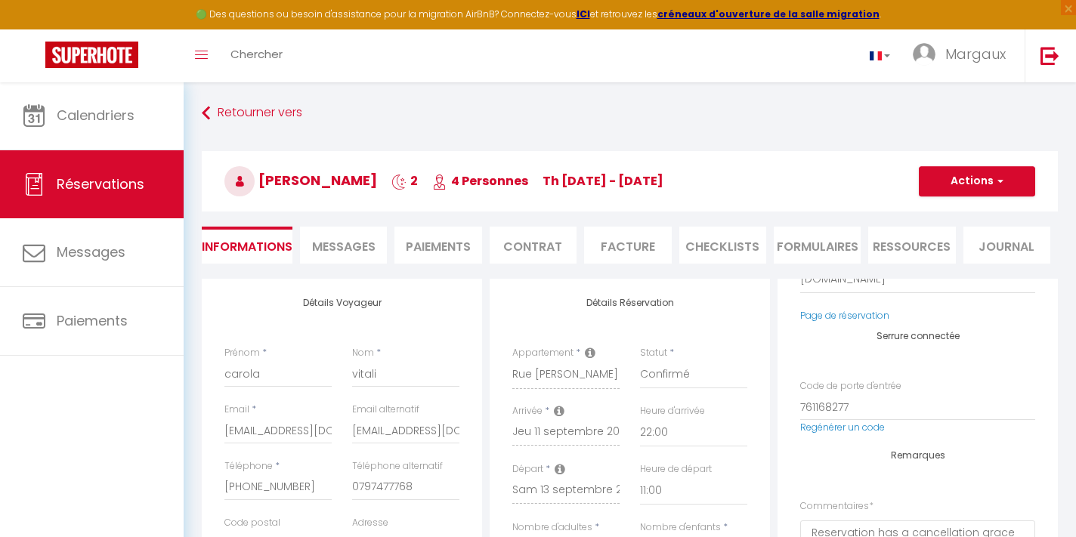
click at [1012, 181] on button "Actions" at bounding box center [977, 181] width 116 height 30
click at [959, 213] on link "Enregistrer" at bounding box center [961, 215] width 119 height 20
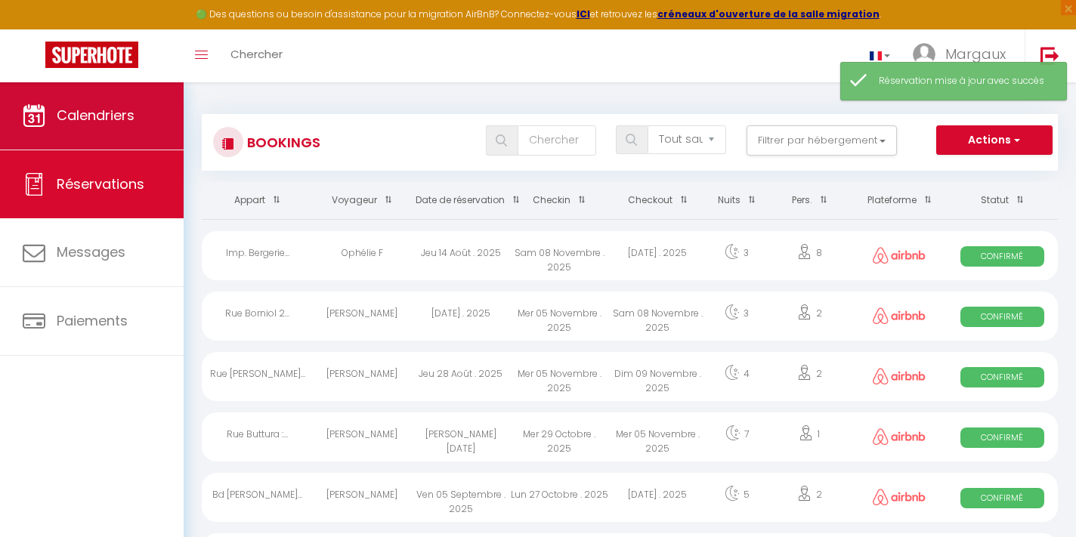
click at [137, 125] on link "Calendriers" at bounding box center [92, 116] width 184 height 68
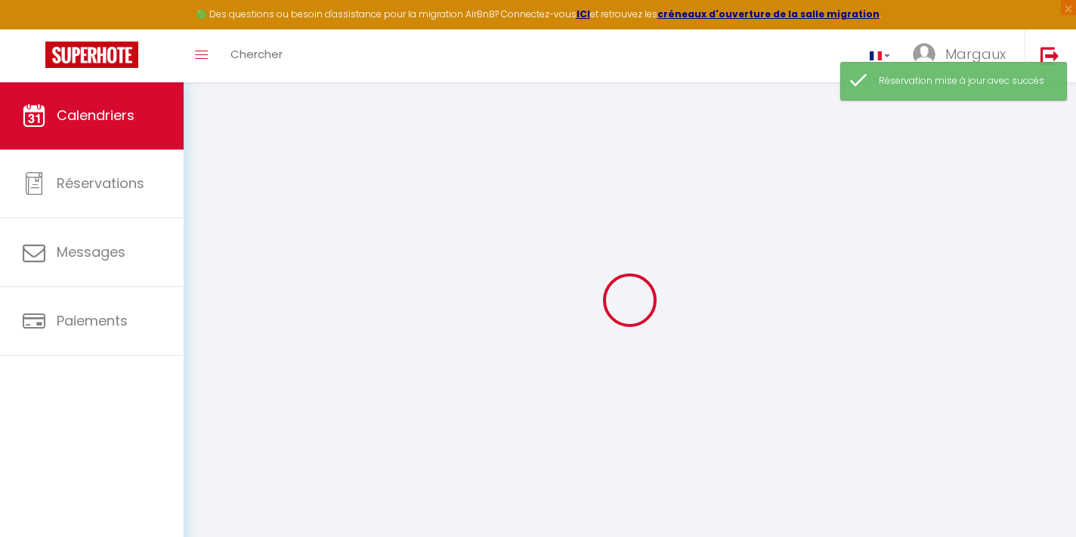
select select
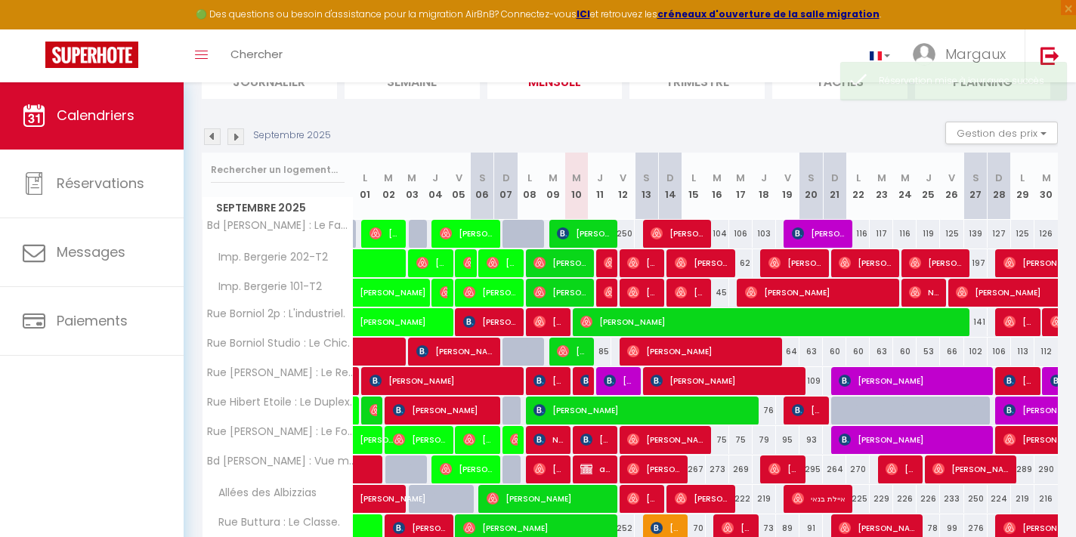
scroll to position [131, 0]
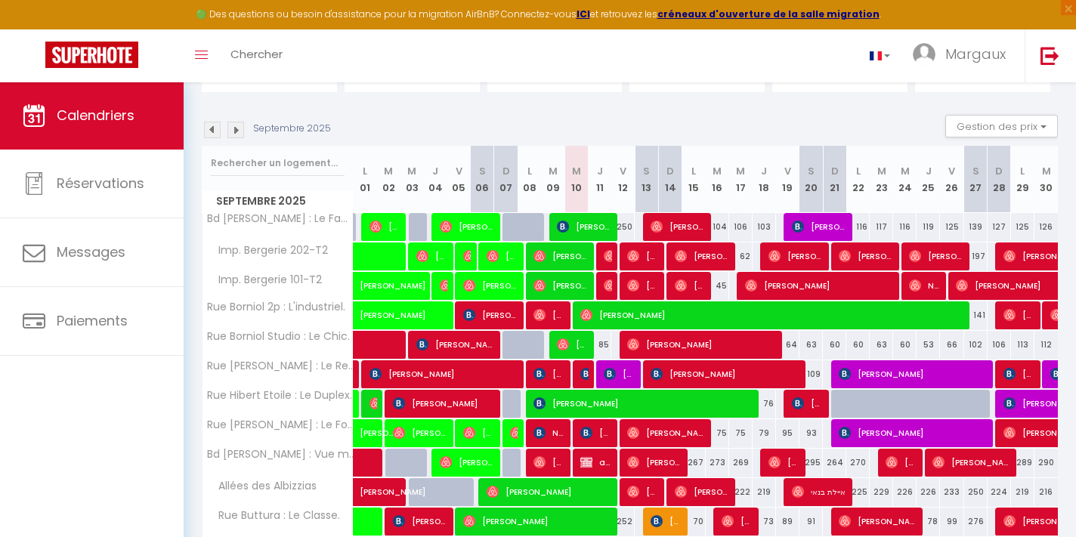
click at [592, 424] on span "[PERSON_NAME]" at bounding box center [595, 433] width 31 height 29
select select "OK"
select select "0"
select select "1"
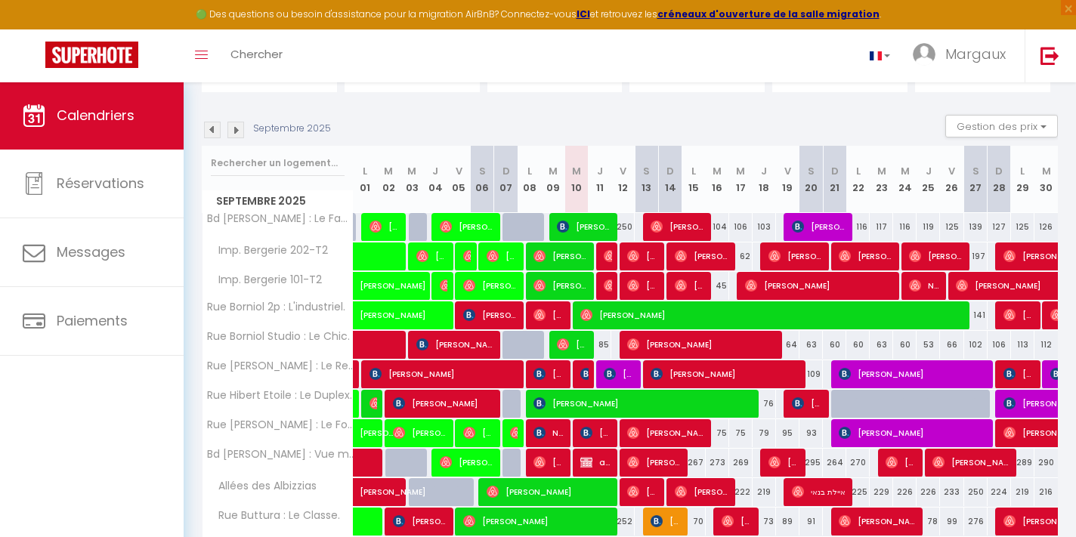
select select "1"
select select
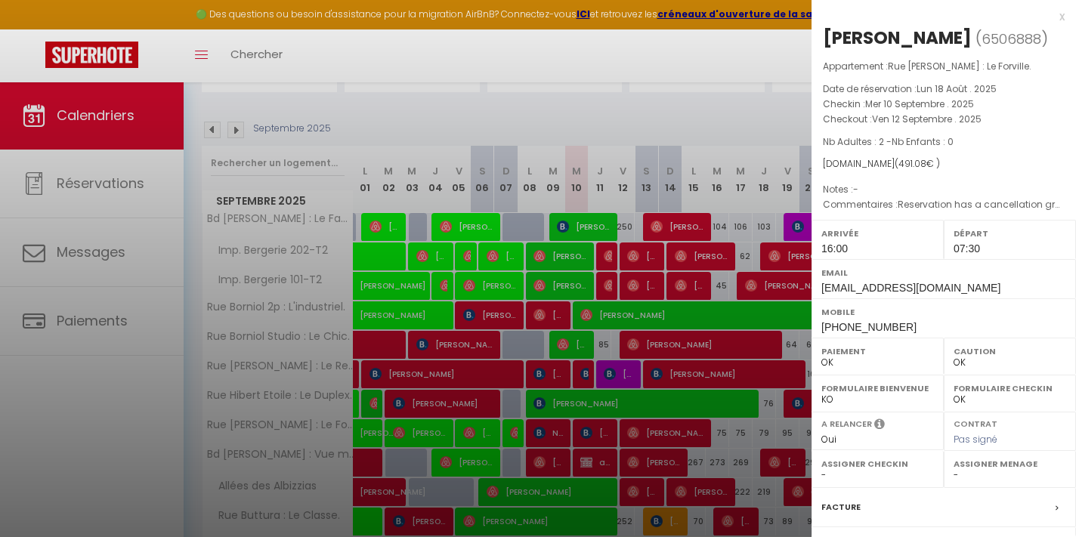
click at [1059, 19] on div "x" at bounding box center [937, 17] width 253 height 18
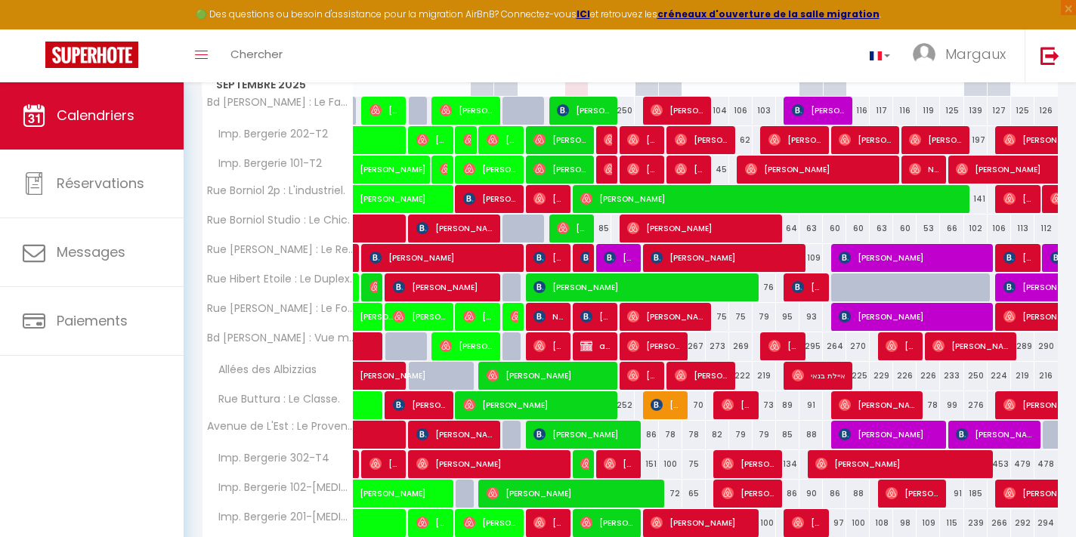
scroll to position [255, 0]
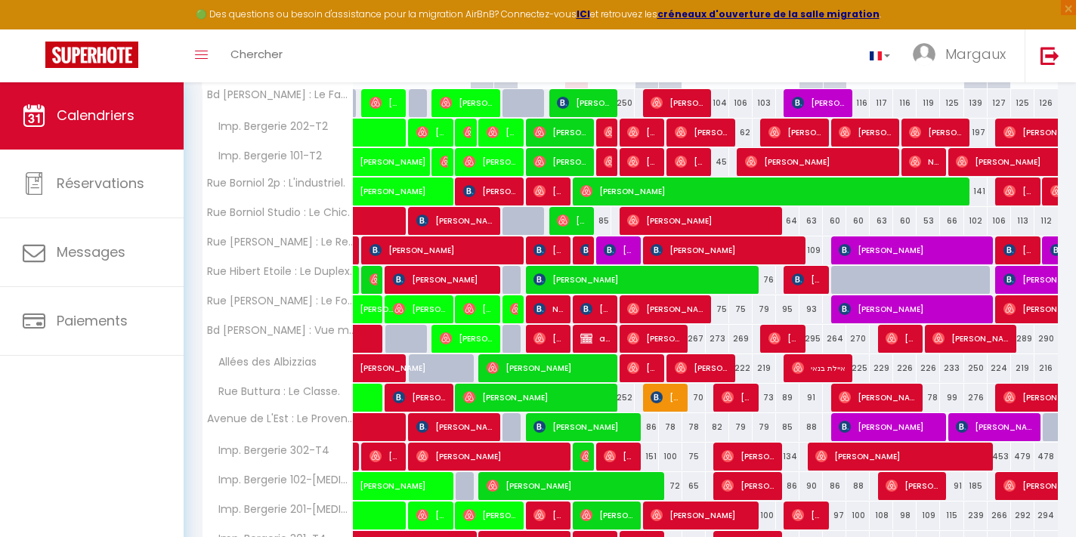
click at [1055, 254] on img at bounding box center [1056, 250] width 12 height 12
select select "KO"
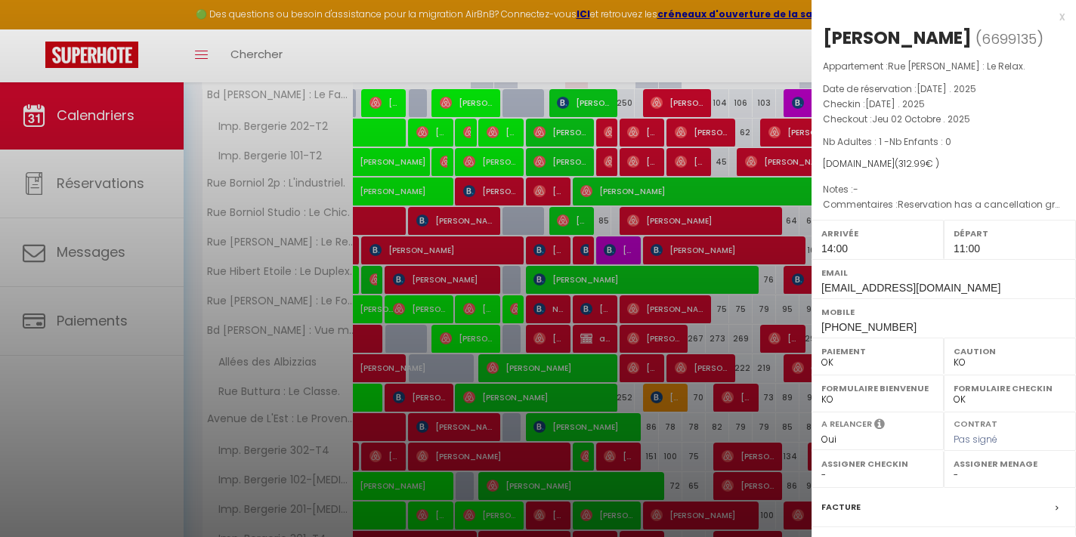
click at [1057, 20] on div "x" at bounding box center [937, 17] width 253 height 18
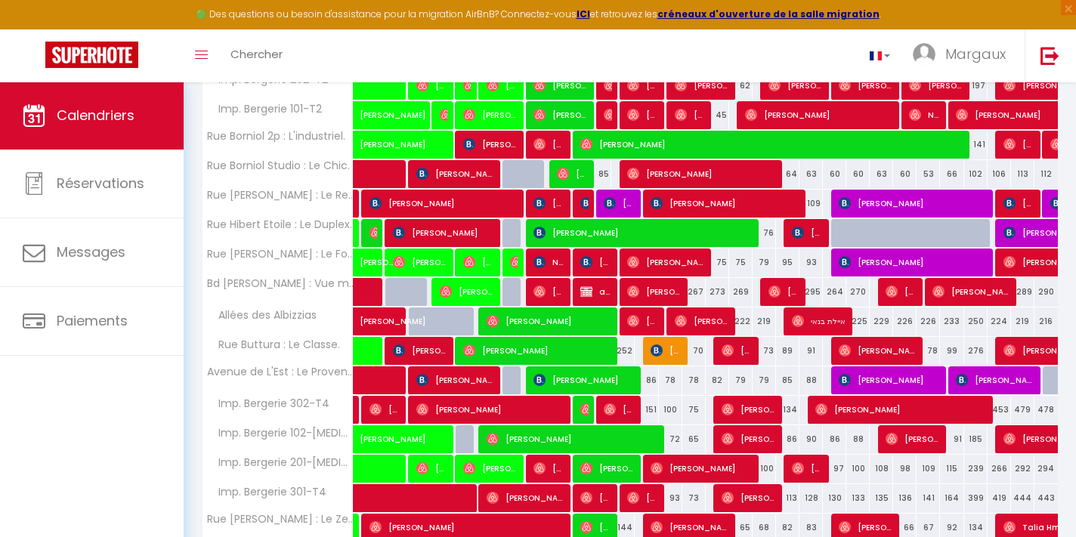
scroll to position [301, 0]
click at [1050, 202] on img at bounding box center [1056, 203] width 12 height 12
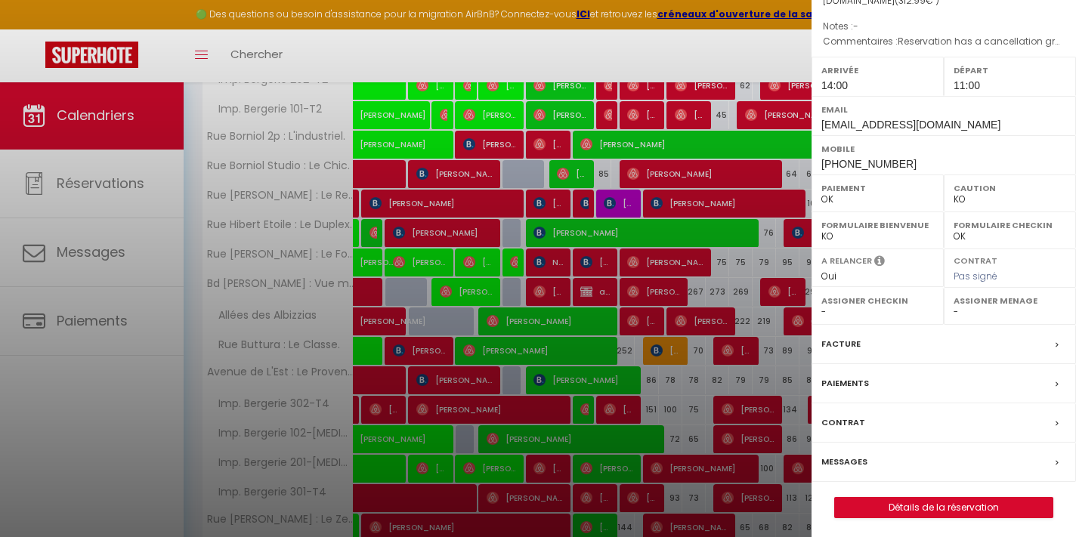
scroll to position [162, 0]
click at [887, 499] on link "Détails de la réservation" at bounding box center [944, 509] width 218 height 20
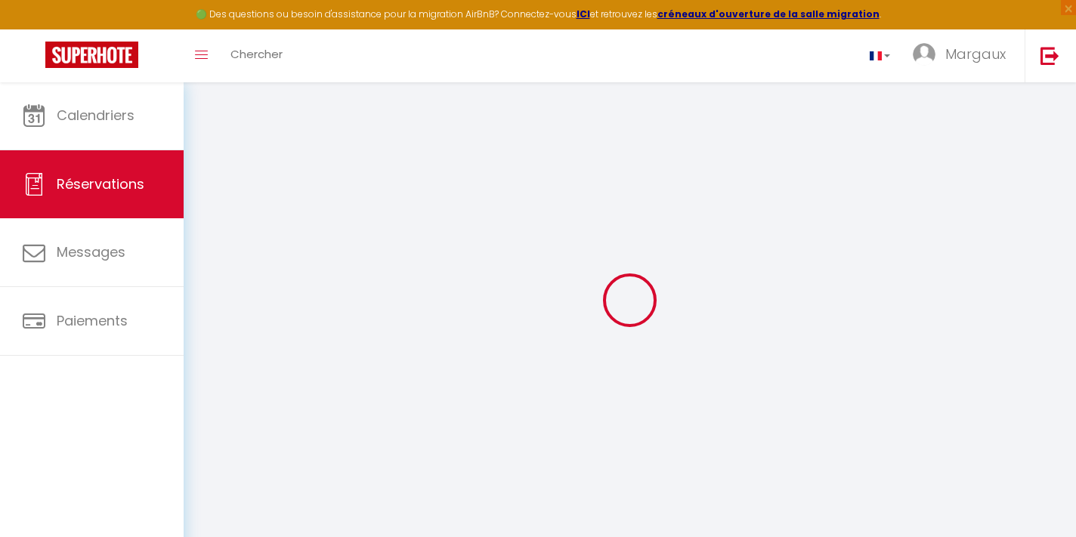
type input "[PERSON_NAME]"
type input "Perdriel"
type input "[EMAIL_ADDRESS][DOMAIN_NAME]"
type input "celine.perdriel@cosmo-fragrances.com"
type input "[PHONE_NUMBER]"
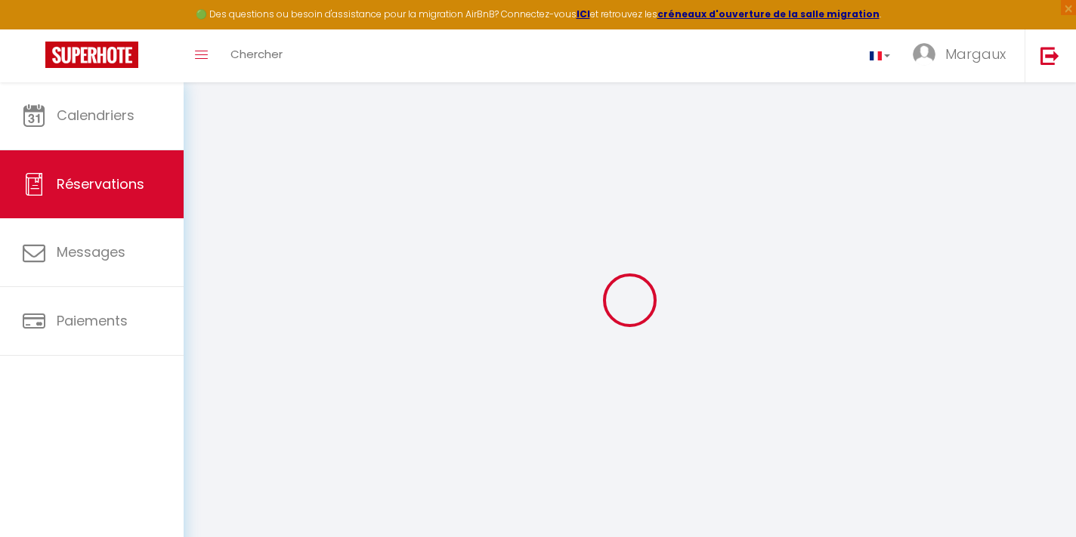
type input "0649608168"
type input "75116"
type input "[STREET_ADDRESS][PERSON_NAME]"
type input "[GEOGRAPHIC_DATA]"
select select "FR"
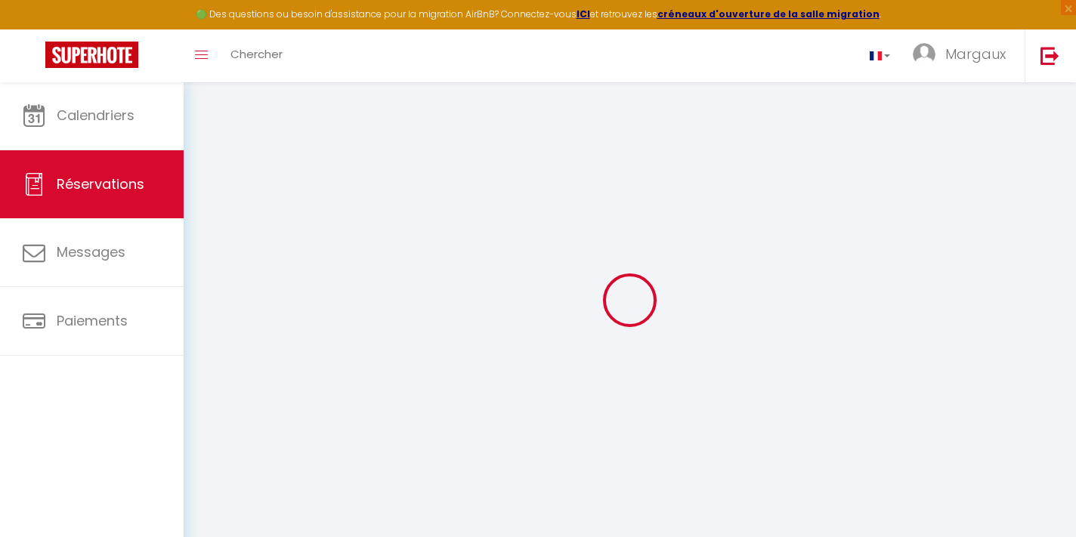
type input "52.84"
select select "1969"
select select "1"
select select
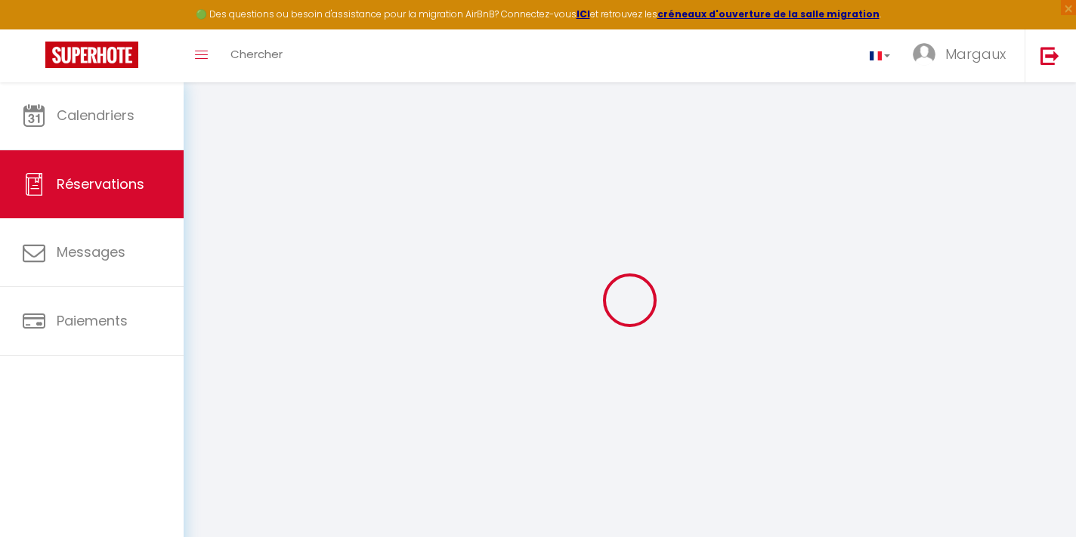
type input "1"
select select "12"
select select
type input "255.85"
checkbox input "true"
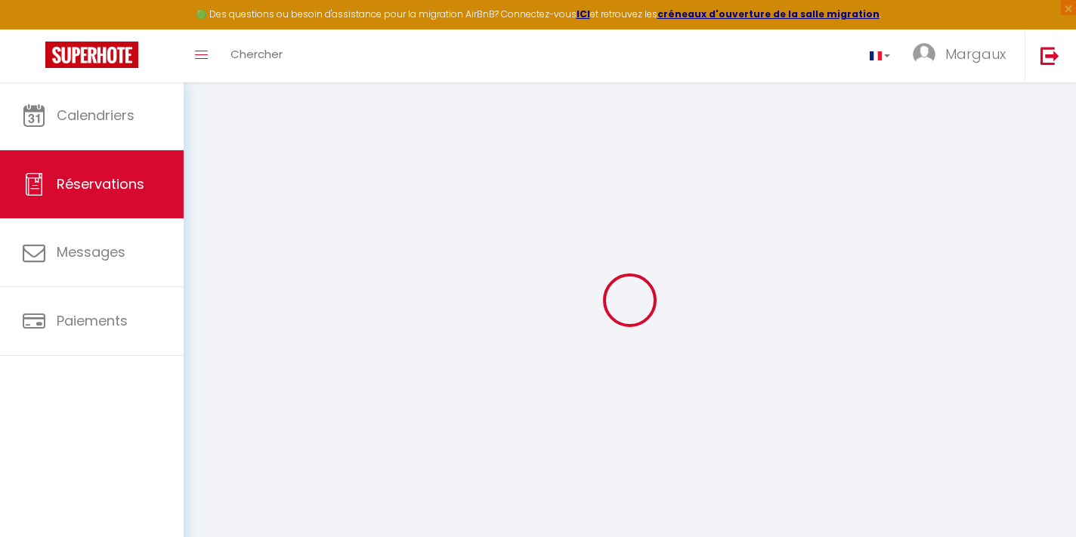
select select "2"
type input "0"
select select
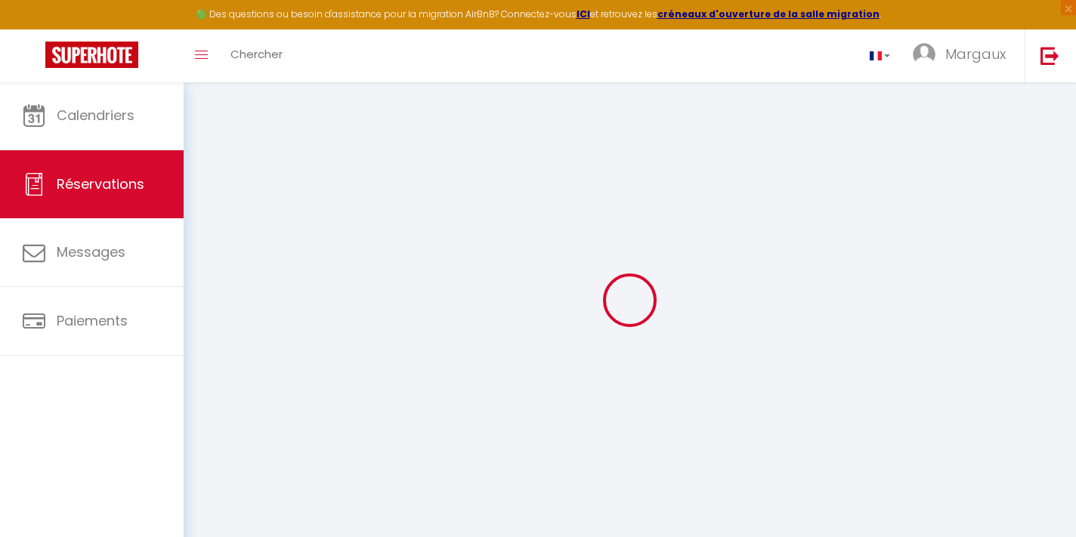
select select
select select "14"
checkbox input "true"
select select
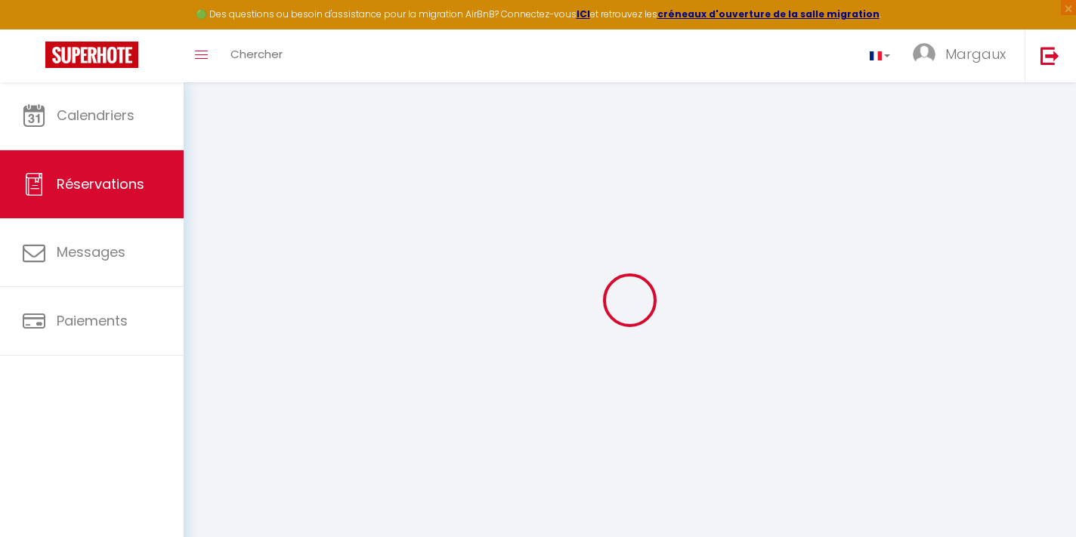
checkbox input "true"
select select
checkbox input "true"
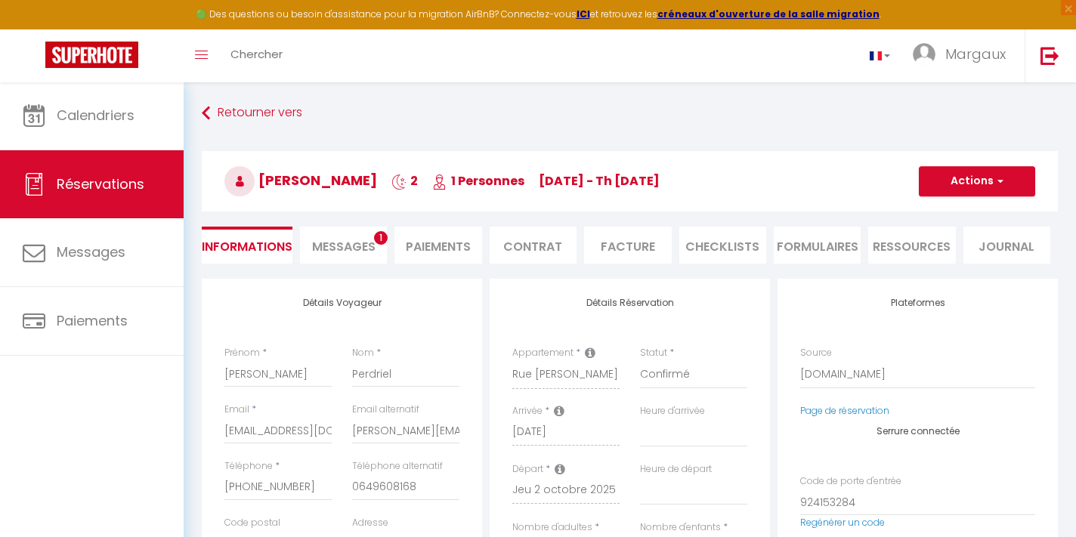
select select
checkbox input "true"
type textarea "Reservation has a cancellation grace period. Do not charge if cancelled before …"
type input "55"
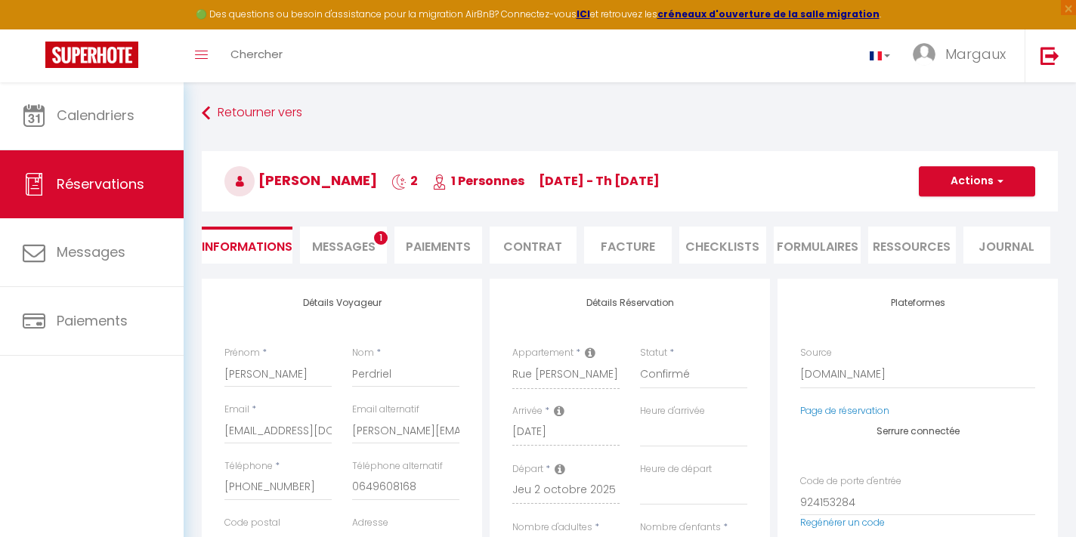
type input "2.14"
select select
checkbox input "true"
select select "14:00"
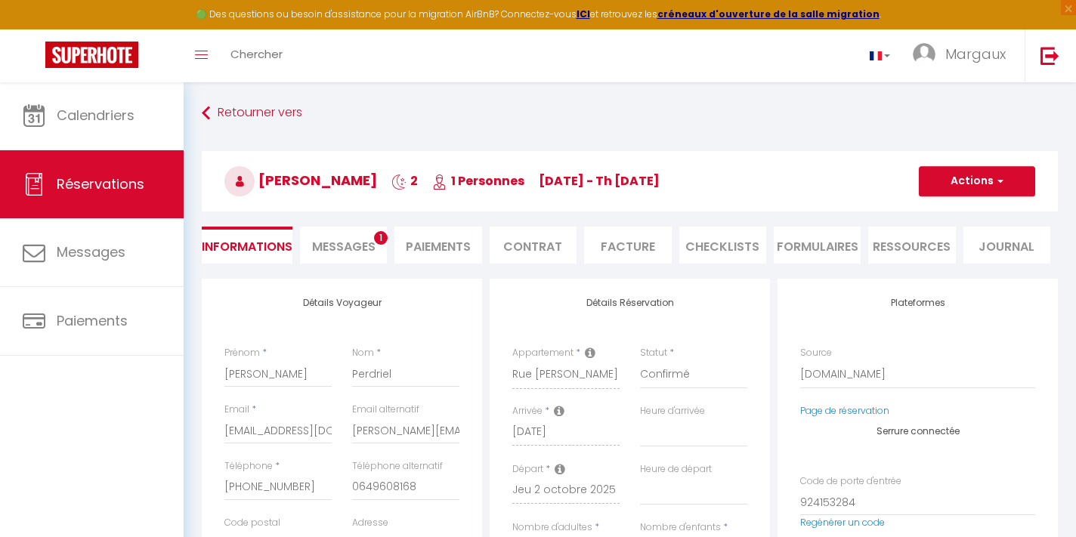
select select "11:00"
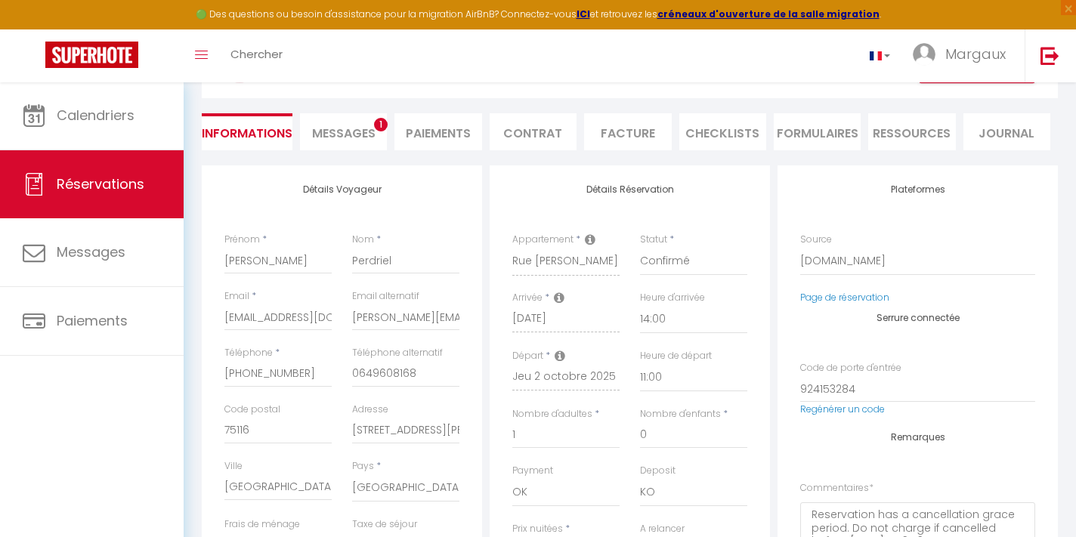
scroll to position [92, 0]
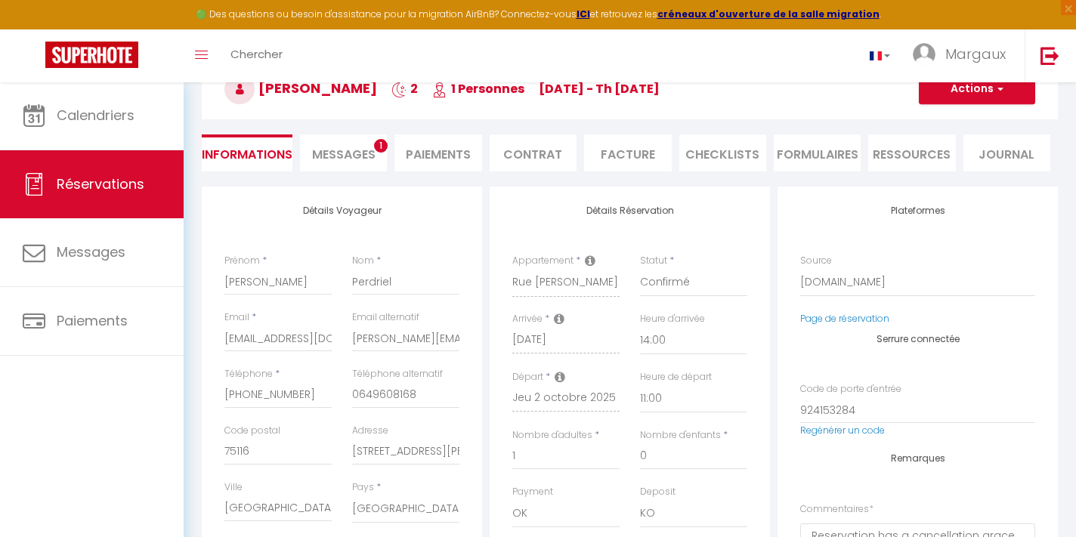
click at [367, 151] on span "Messages" at bounding box center [343, 154] width 63 height 17
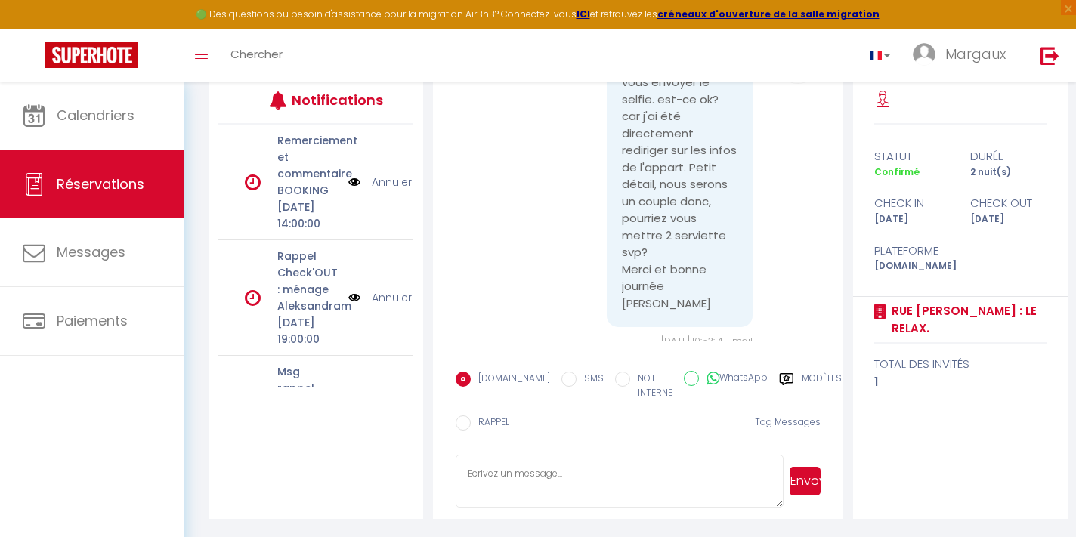
scroll to position [200, 0]
click at [530, 471] on textarea at bounding box center [620, 482] width 328 height 53
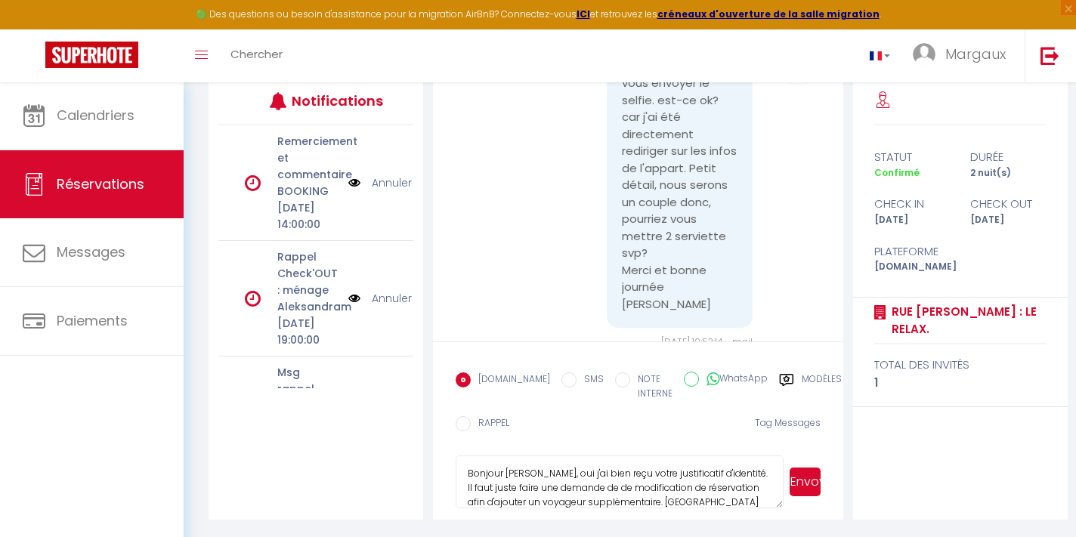
type textarea "Bonjour Céline, oui j'ai bien reçu votre justificatif d'identité. Il faut juste…"
click at [805, 471] on button "Envoyer" at bounding box center [804, 482] width 31 height 29
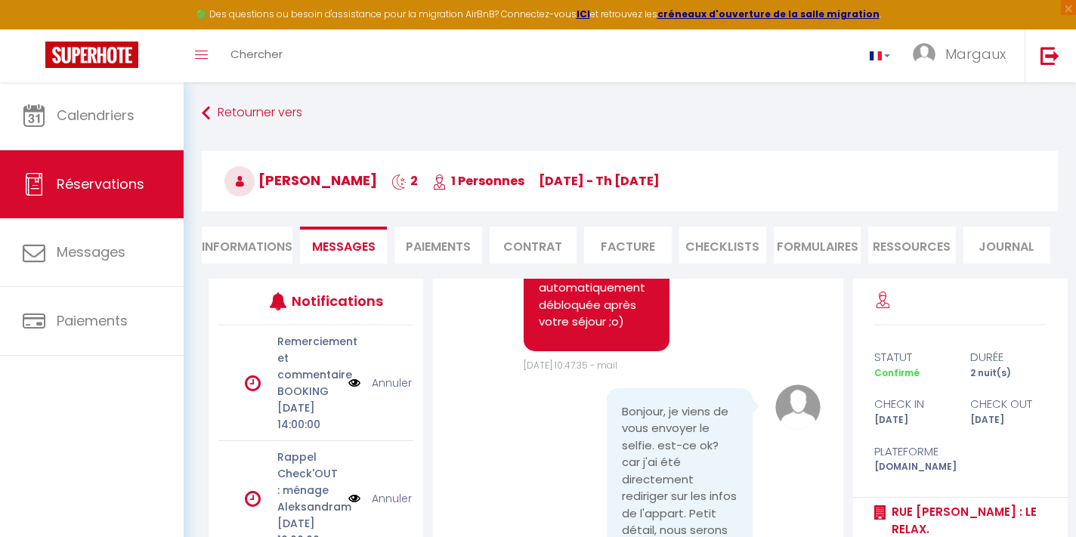
scroll to position [0, 0]
click at [260, 238] on li "Informations" at bounding box center [247, 245] width 91 height 37
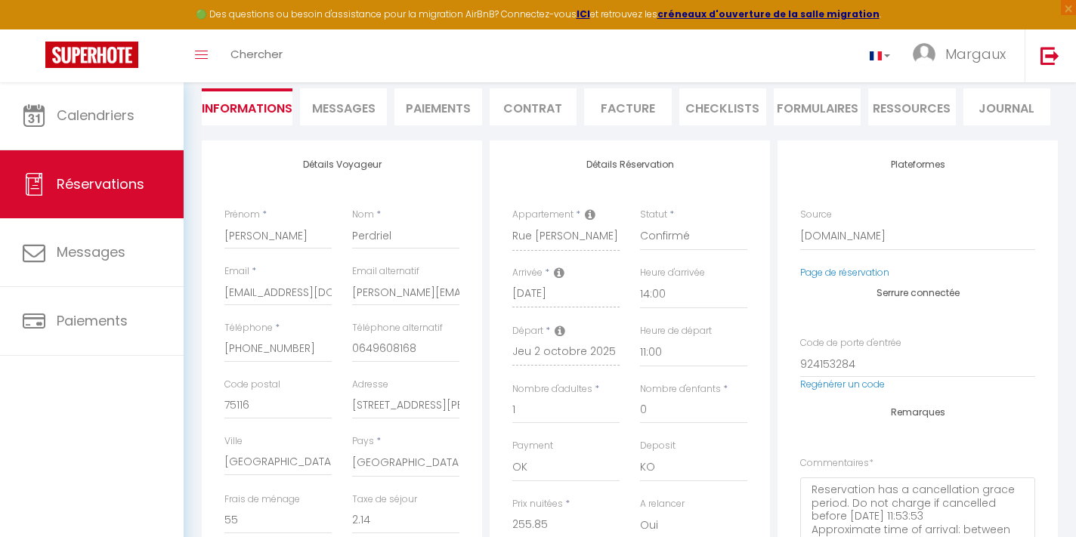
scroll to position [141, 0]
type input "0"
checkbox input "true"
type input "2"
checkbox input "true"
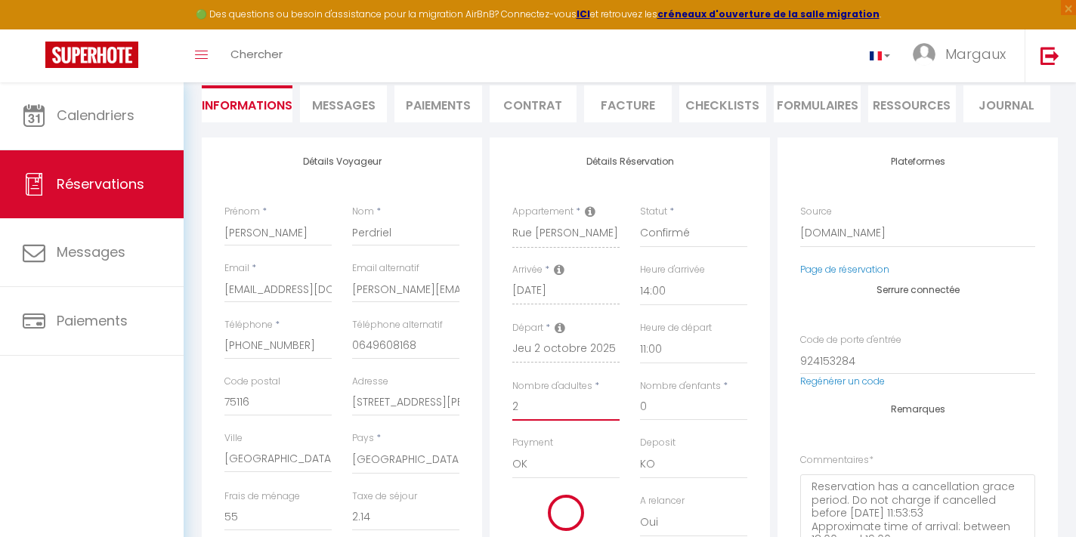
type input "2"
type input "50"
type input "4.28"
type input "245"
checkbox input "true"
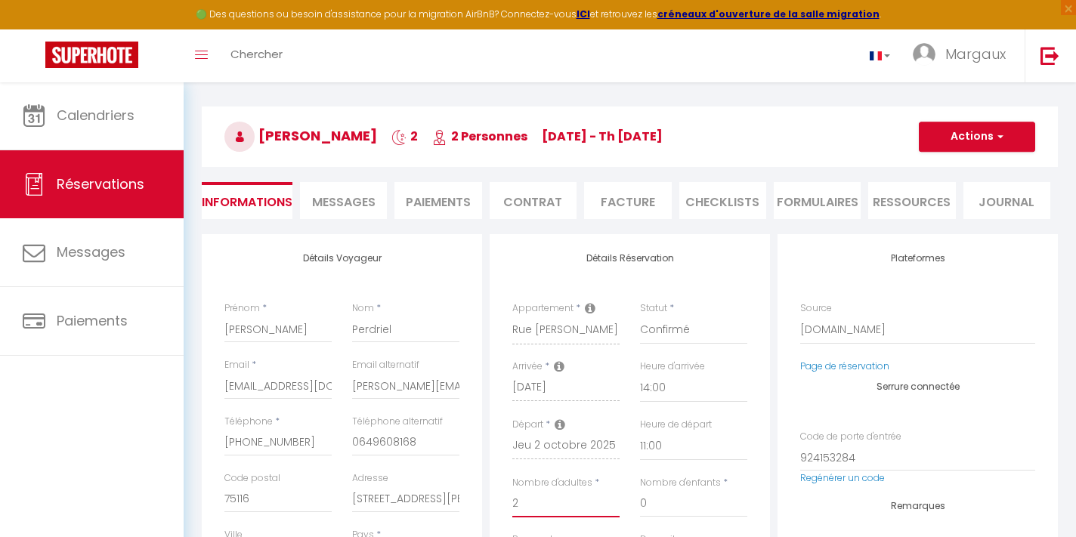
scroll to position [23, 0]
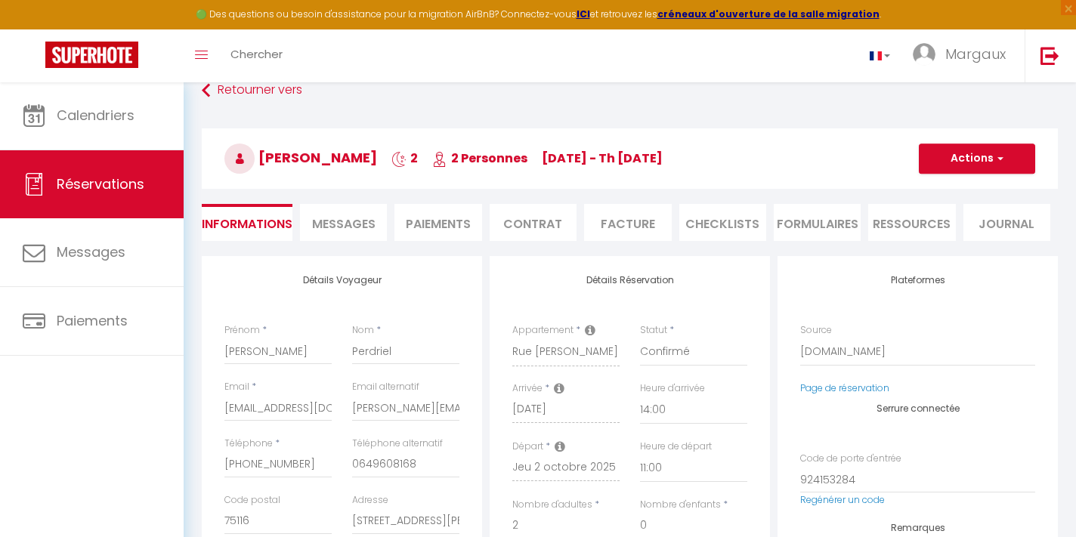
click at [1002, 164] on span "button" at bounding box center [997, 159] width 9 height 14
click at [961, 190] on link "Enregistrer" at bounding box center [961, 192] width 119 height 20
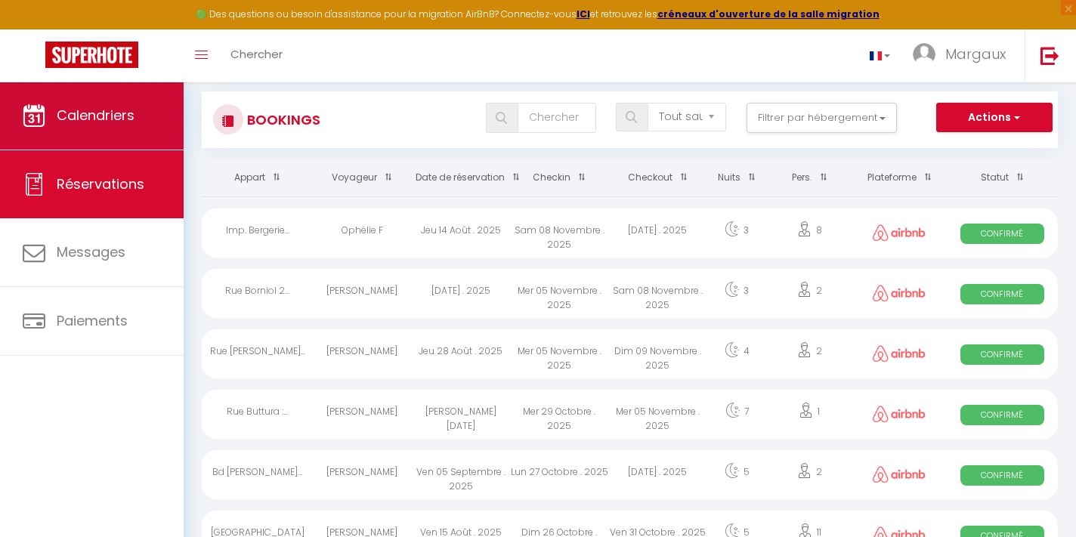
click at [113, 113] on span "Calendriers" at bounding box center [96, 115] width 78 height 19
